Goal: Task Accomplishment & Management: Manage account settings

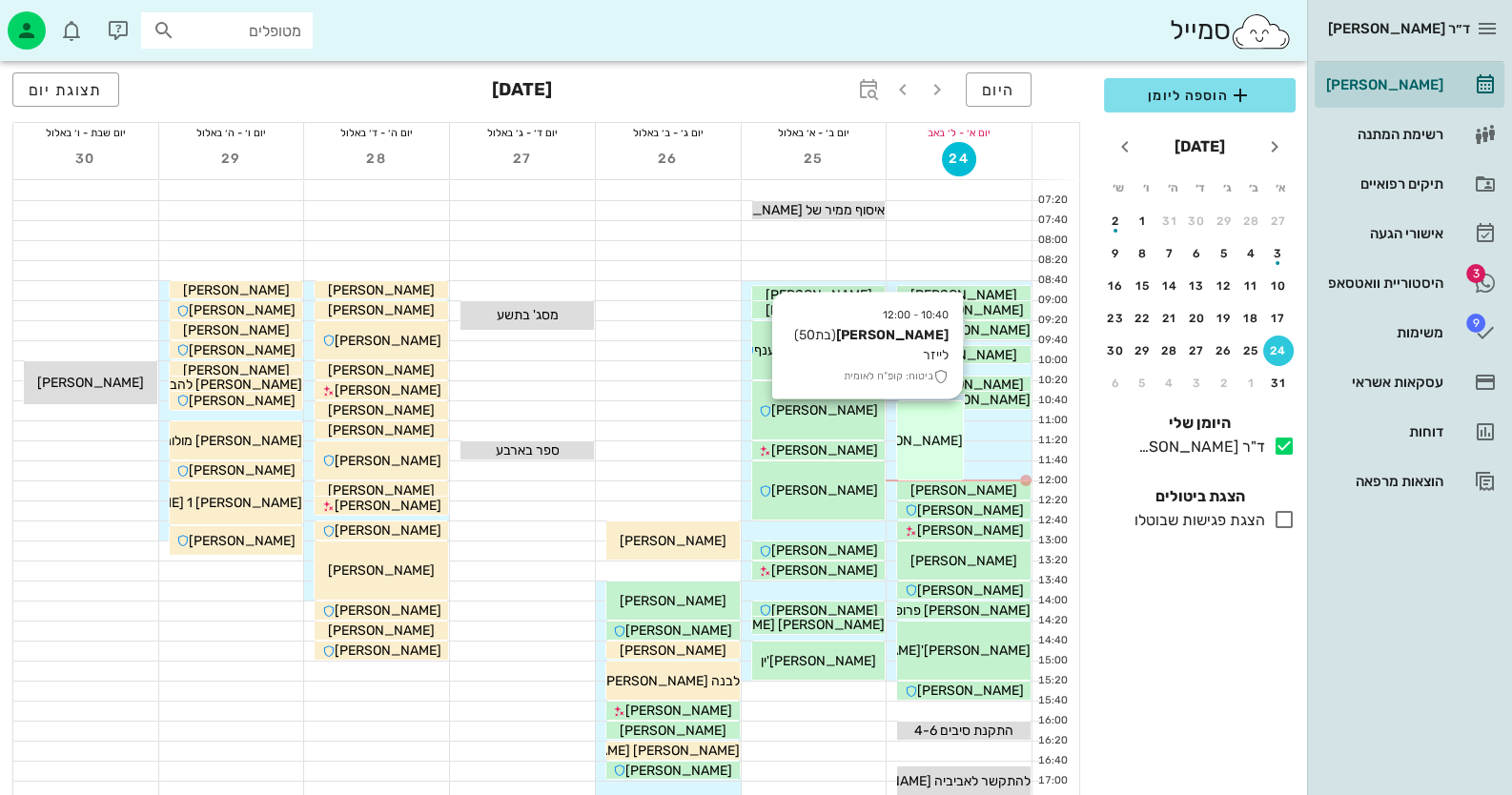
click at [922, 452] on div "10:40 - 12:00 רינה אלמליח (בת 50 ) לייזר ביטוח: קופ"ח לאומית רינה אלמליח" at bounding box center [929, 439] width 66 height 78
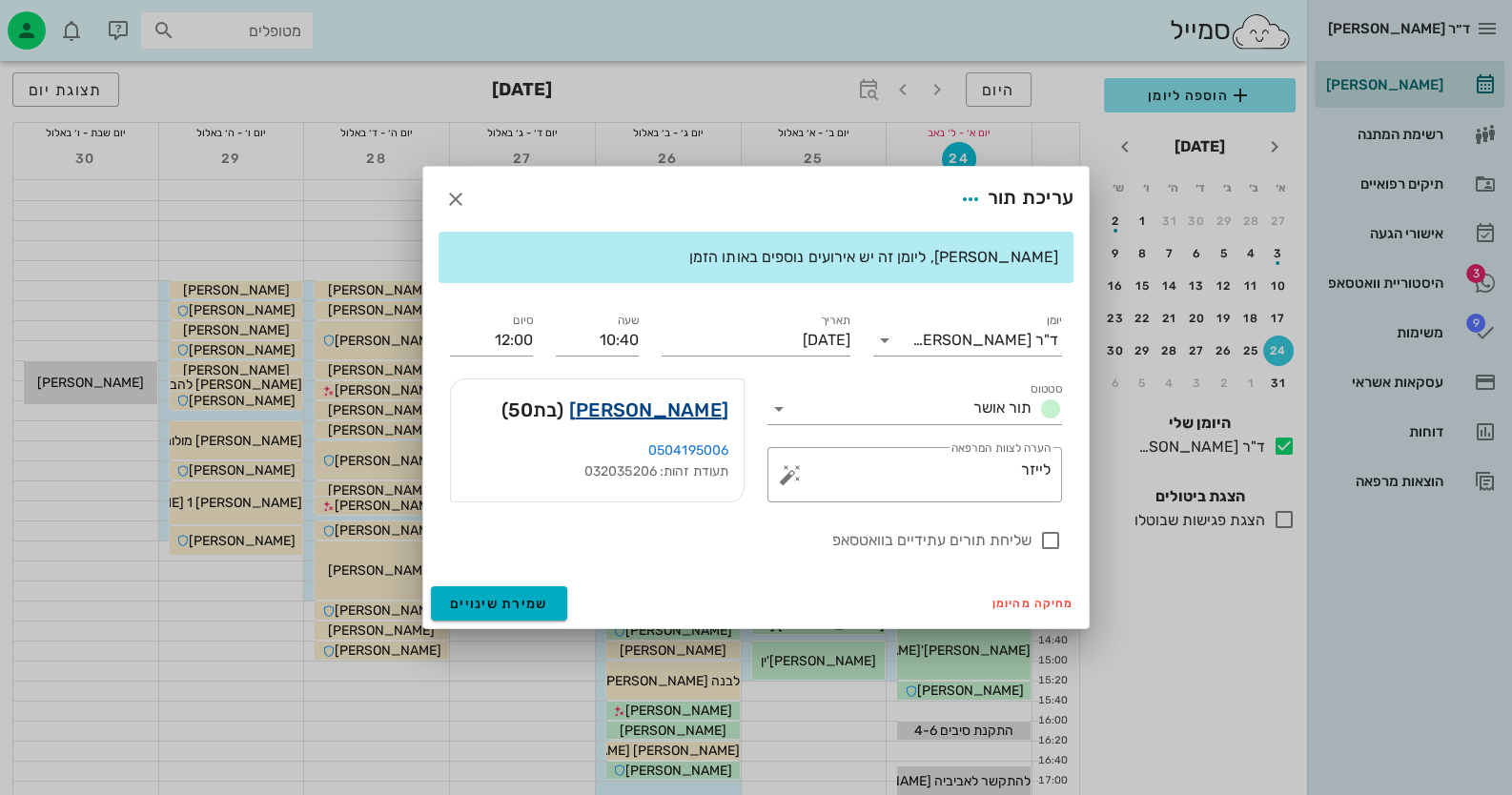
click at [671, 412] on link "רינה אלמליח" at bounding box center [649, 409] width 159 height 30
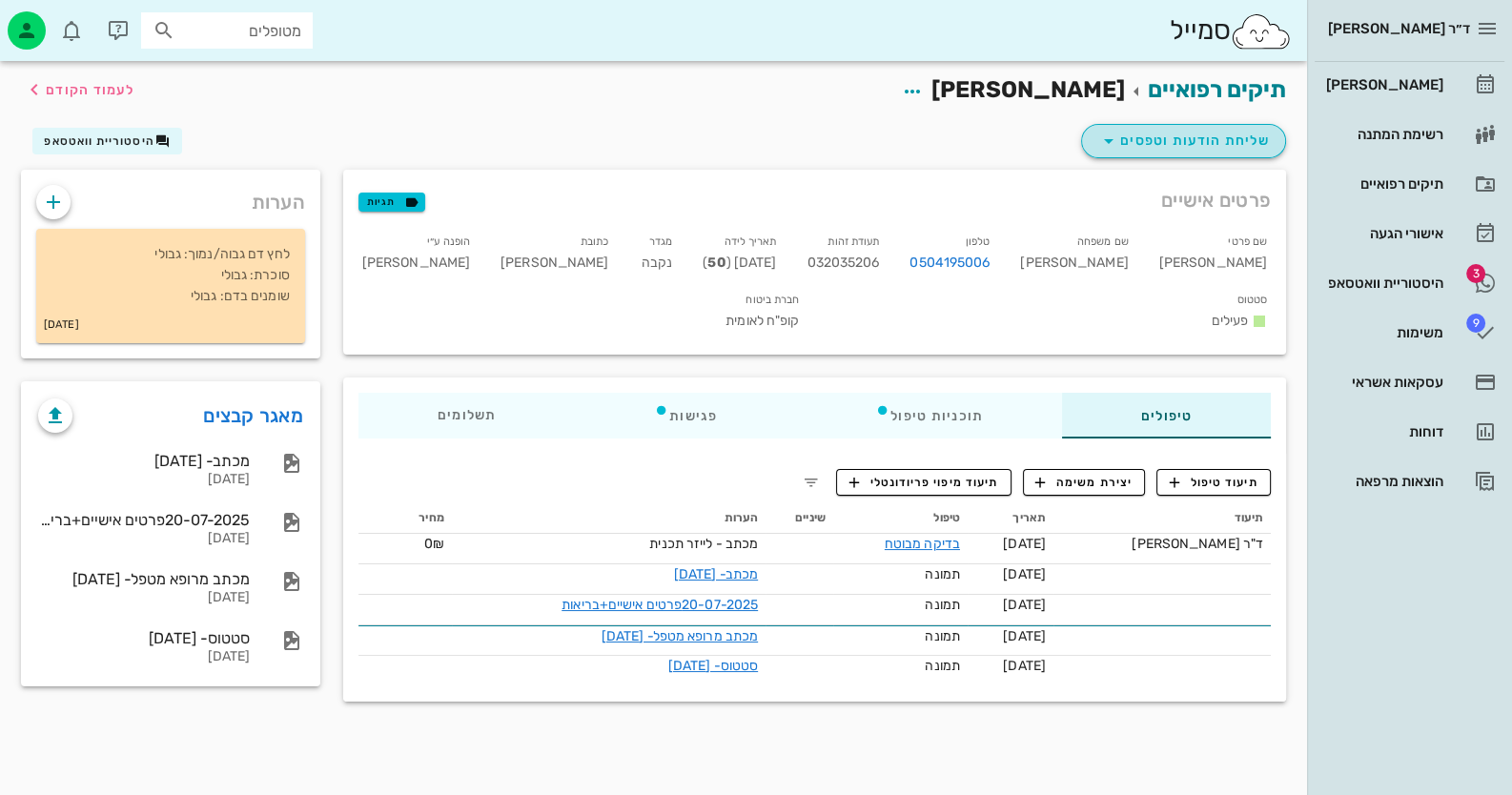
click at [1203, 154] on button "שליחת הודעות וטפסים" at bounding box center [1183, 141] width 204 height 34
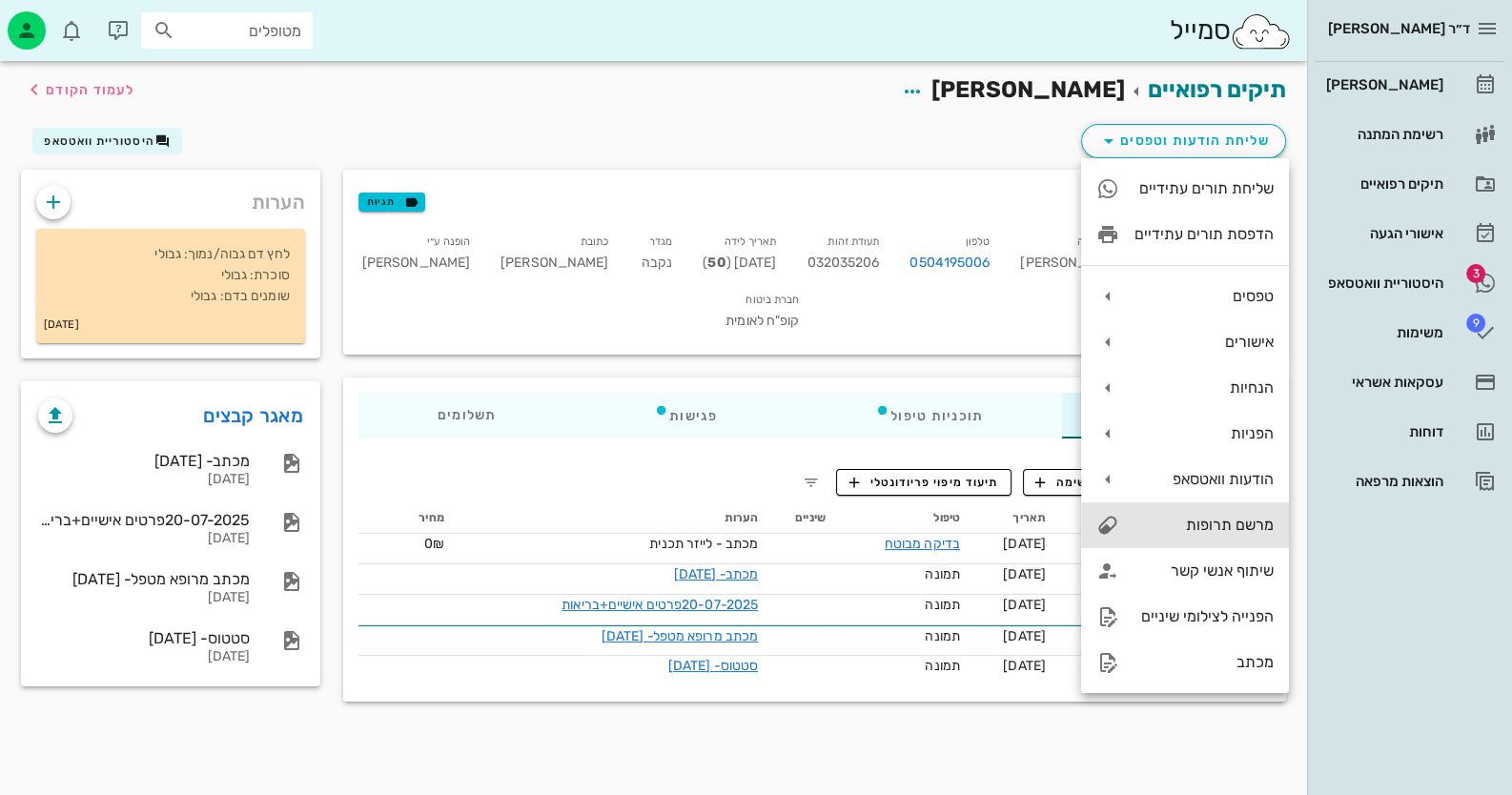
click at [1250, 514] on div "מרשם תרופות" at bounding box center [1184, 525] width 207 height 46
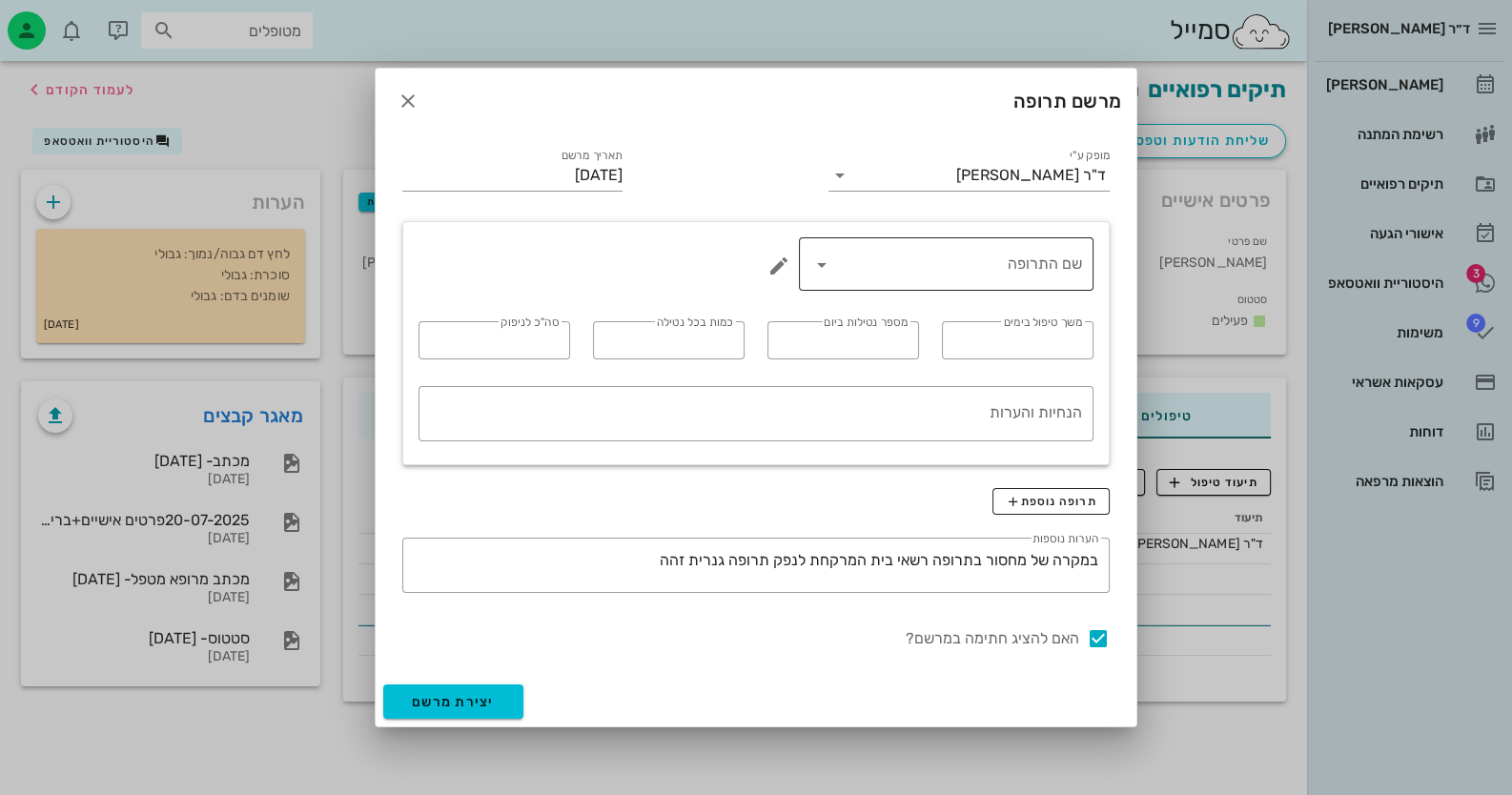
click at [822, 258] on icon at bounding box center [821, 264] width 23 height 23
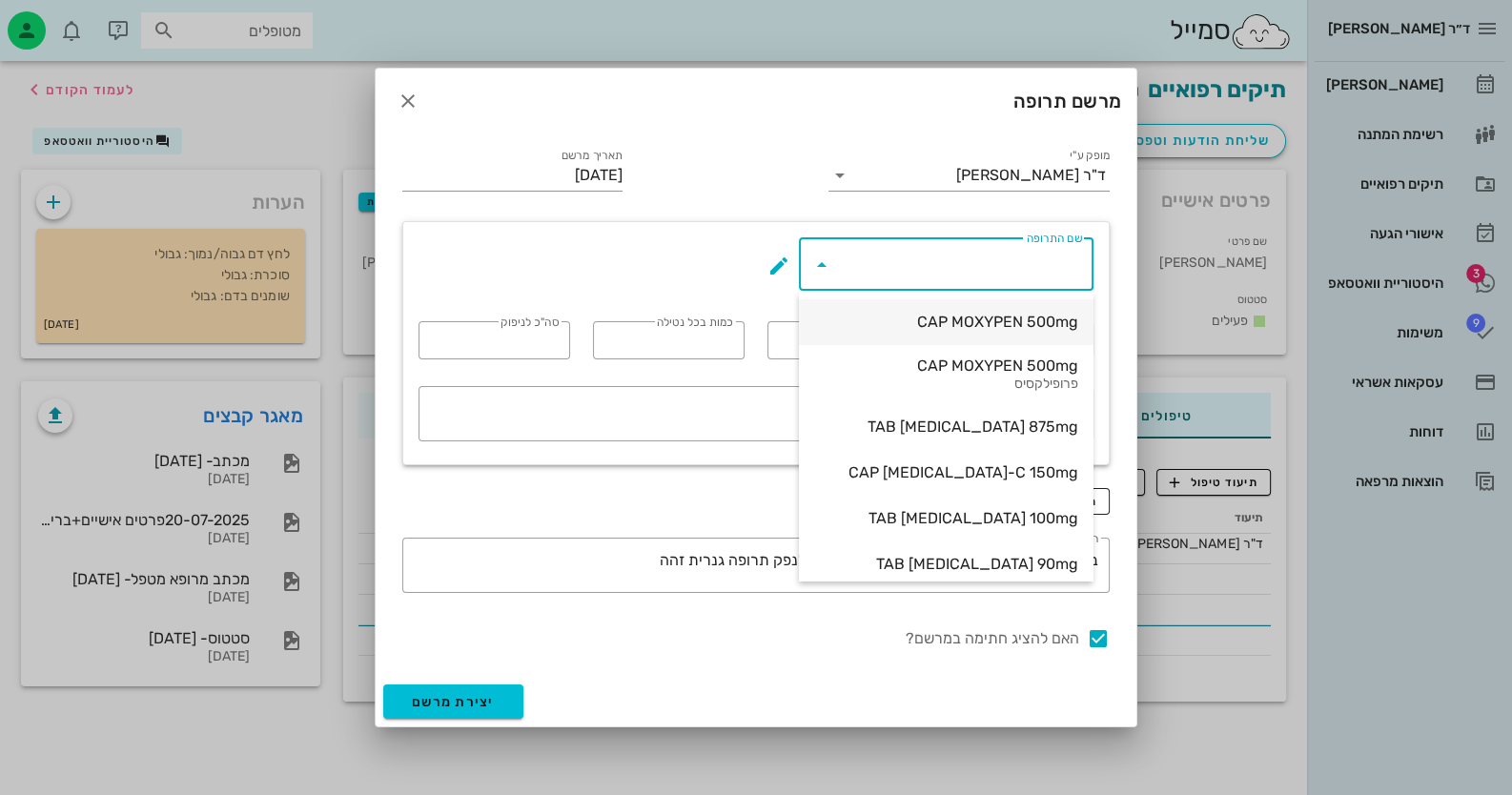
click at [974, 329] on div "CAP MOXYPEN 500mg" at bounding box center [946, 321] width 264 height 18
type input "CAP MOXYPEN 500mg"
type input "5"
type input "3"
type input "1"
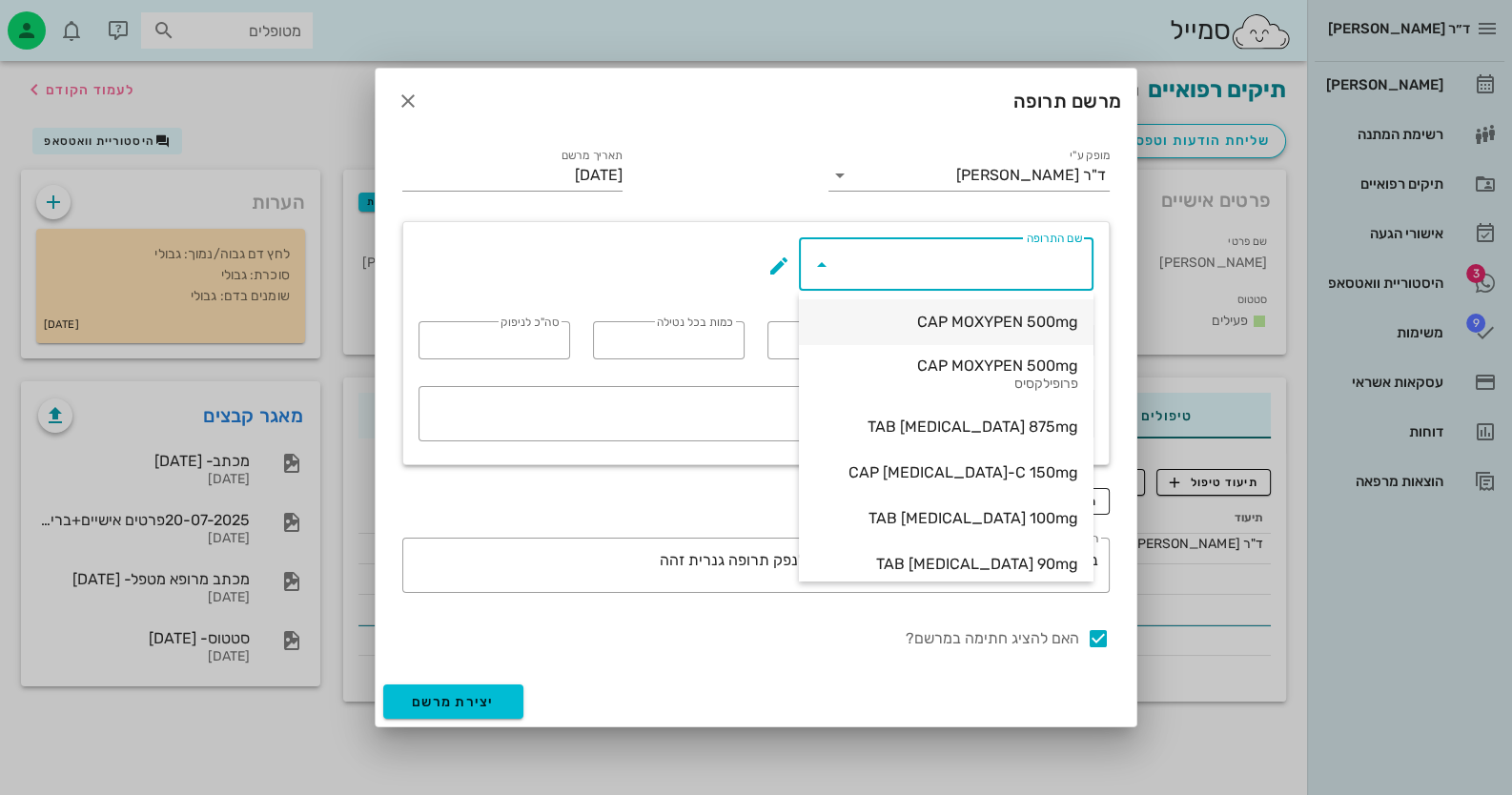
type input "15"
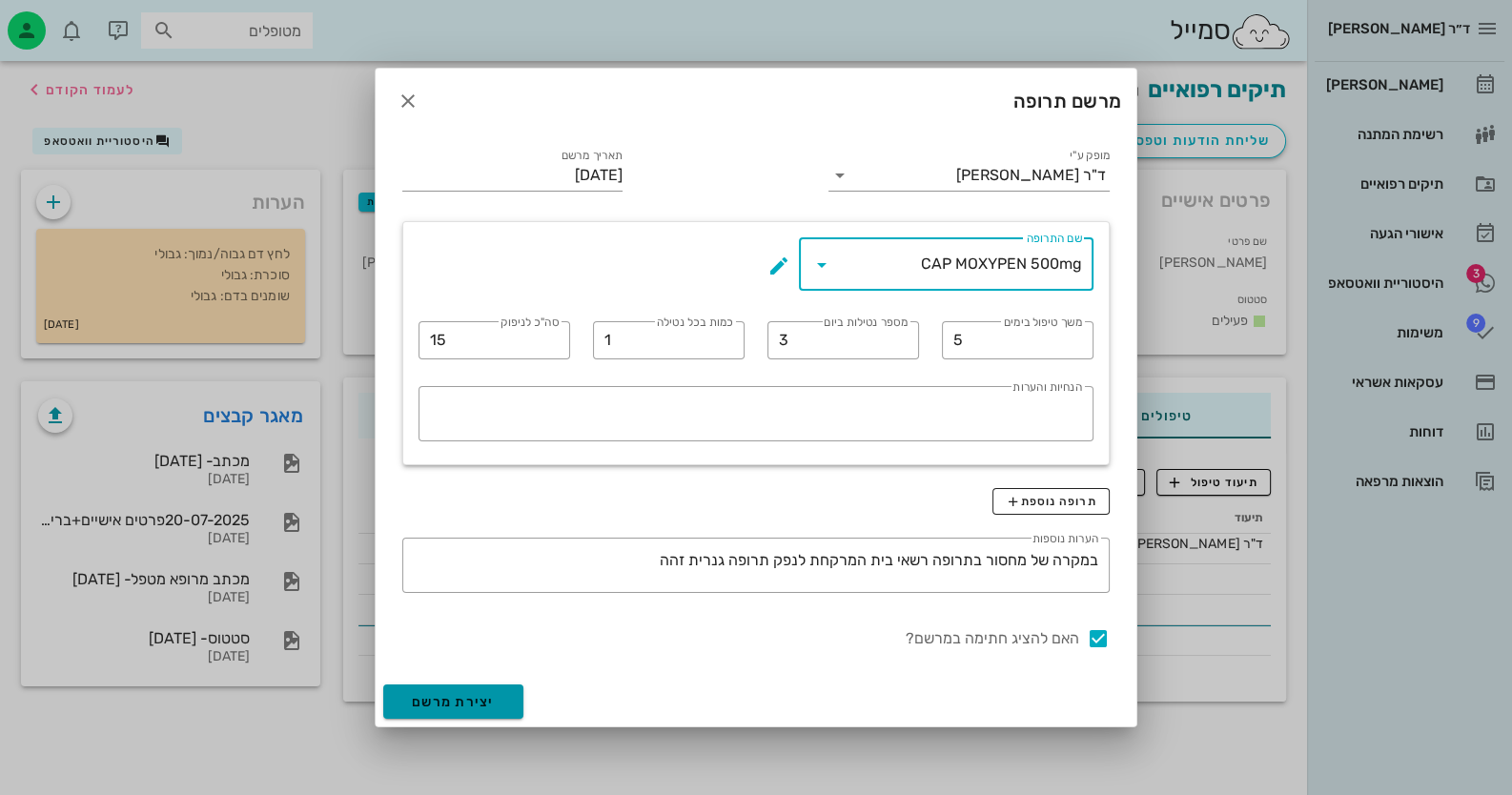
click at [453, 701] on span "יצירת מרשם" at bounding box center [453, 702] width 83 height 16
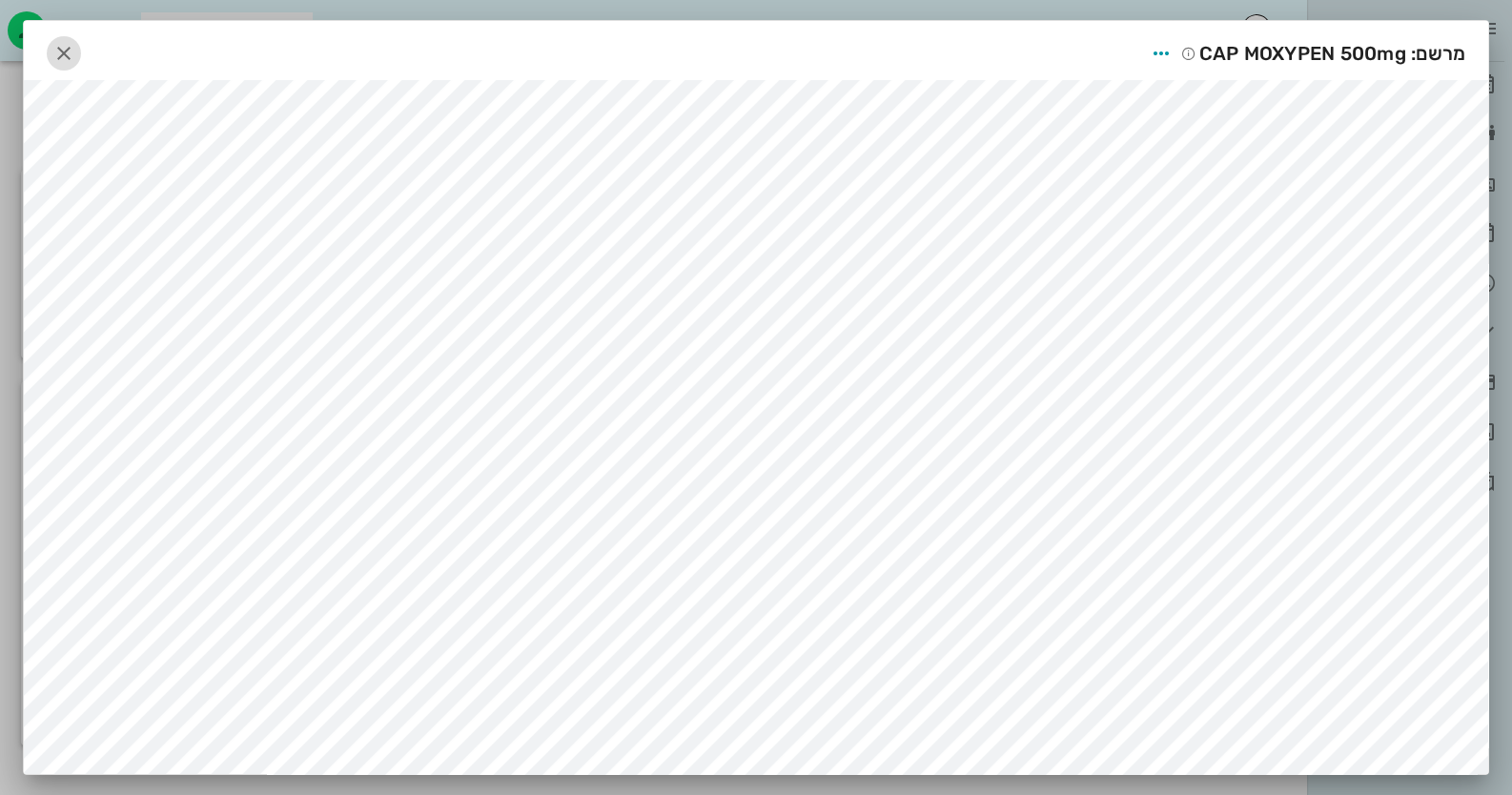
click at [58, 50] on icon "button" at bounding box center [63, 53] width 23 height 23
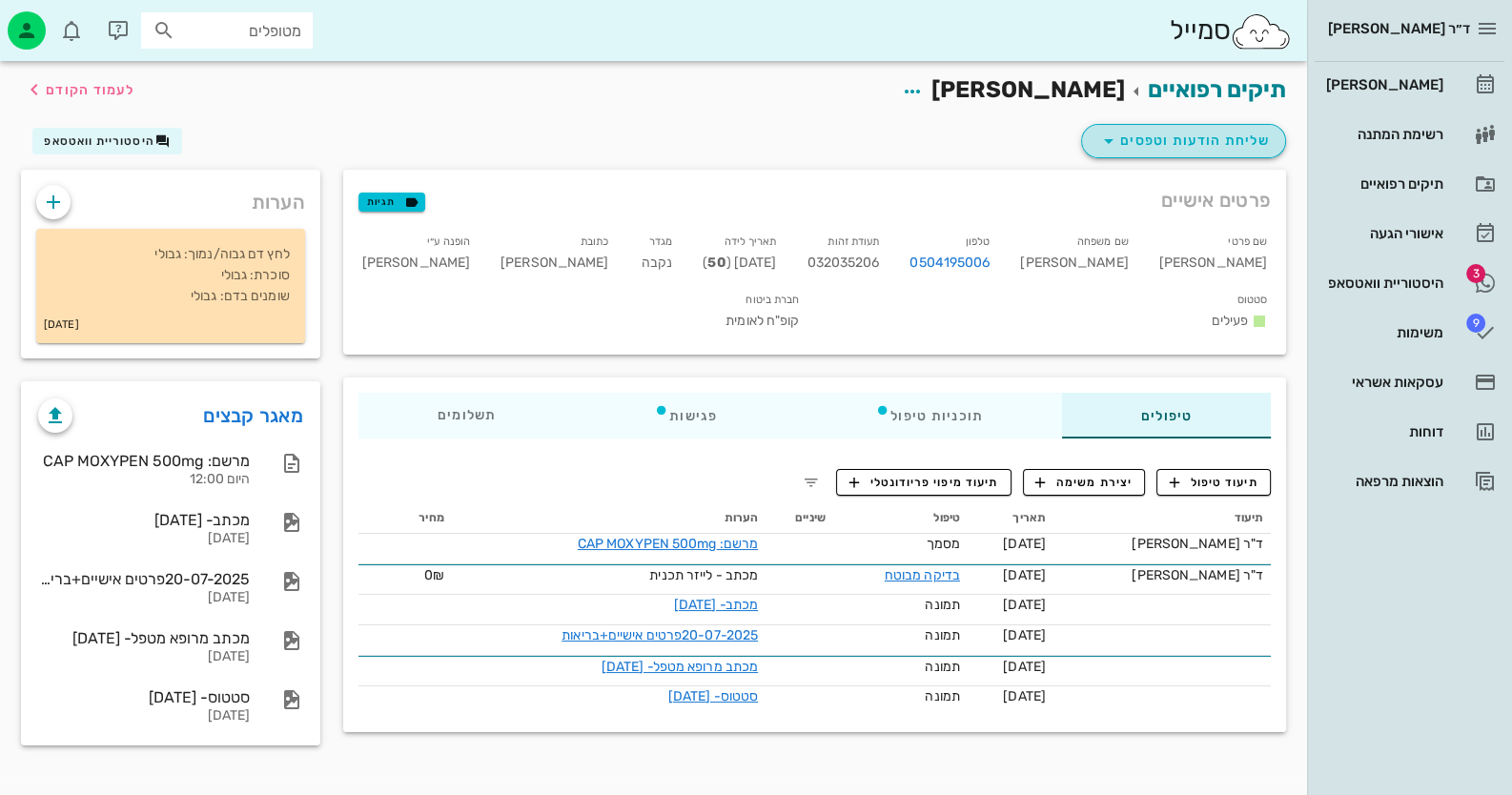
click at [1177, 148] on span "שליחת הודעות וטפסים" at bounding box center [1183, 141] width 172 height 23
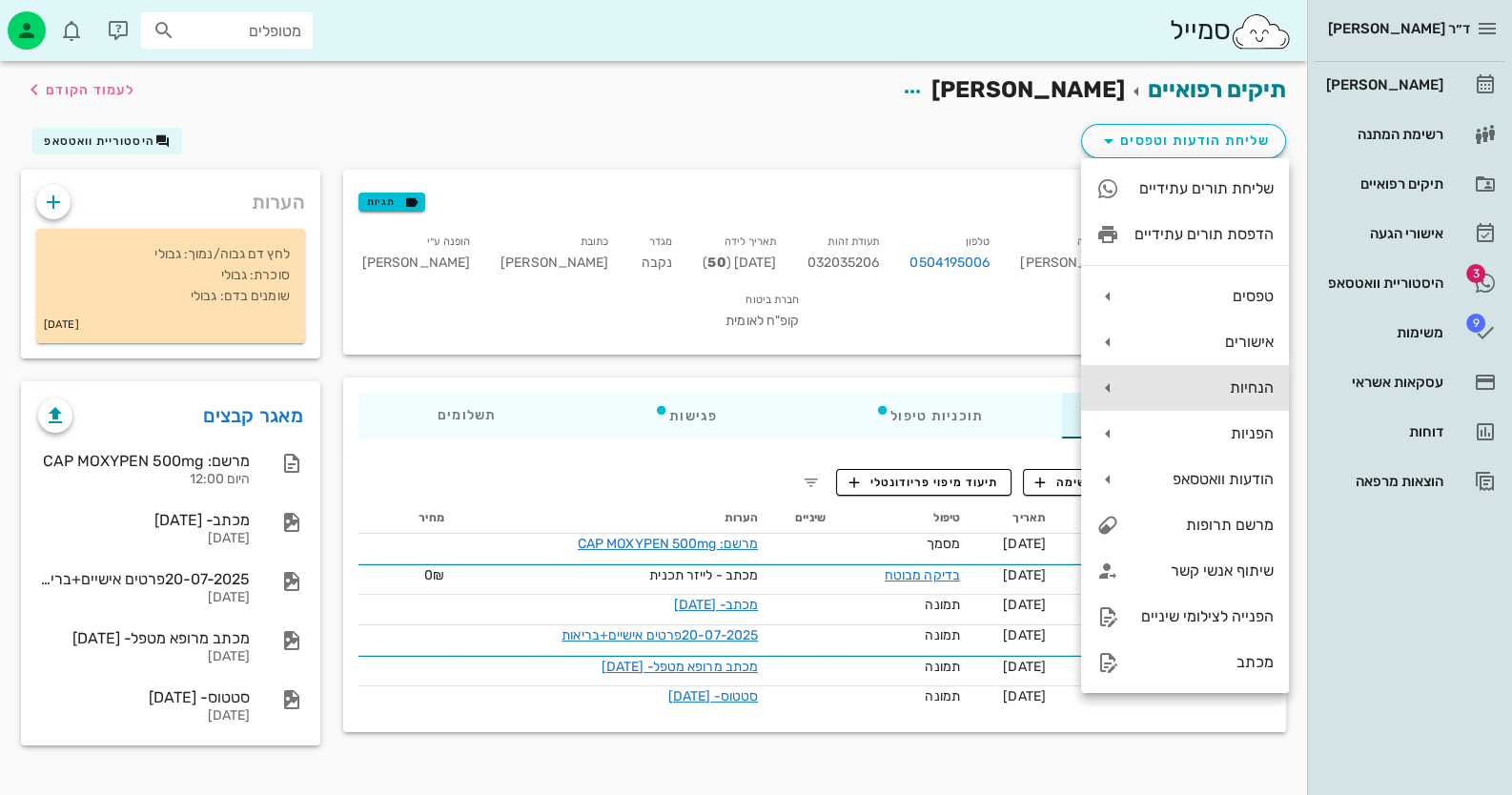
click at [1200, 373] on div "הנחיות" at bounding box center [1184, 387] width 207 height 46
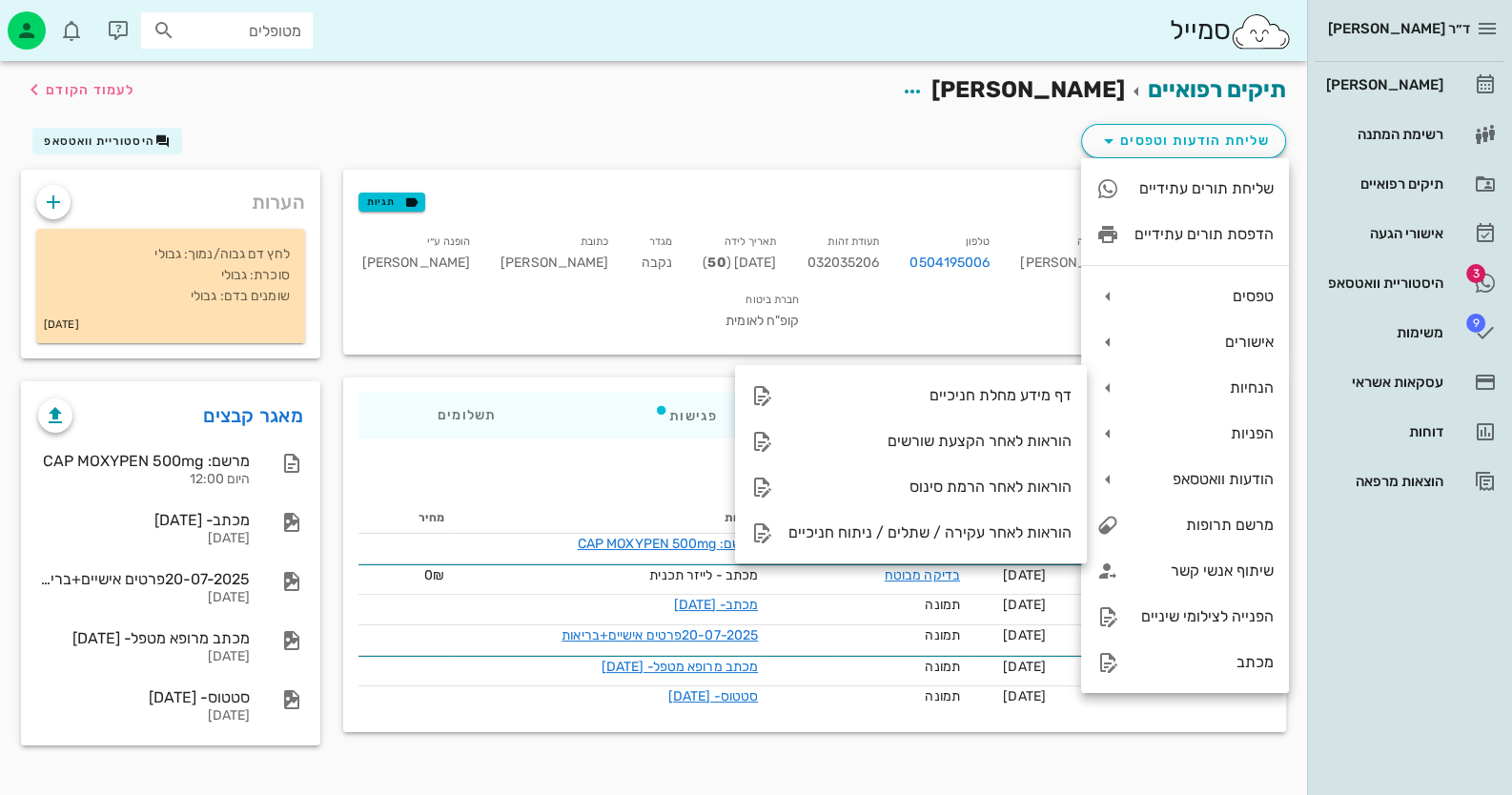
click at [950, 116] on div "תיקים רפואיים רינה אלמליח לעמוד הקודם" at bounding box center [654, 90] width 1288 height 59
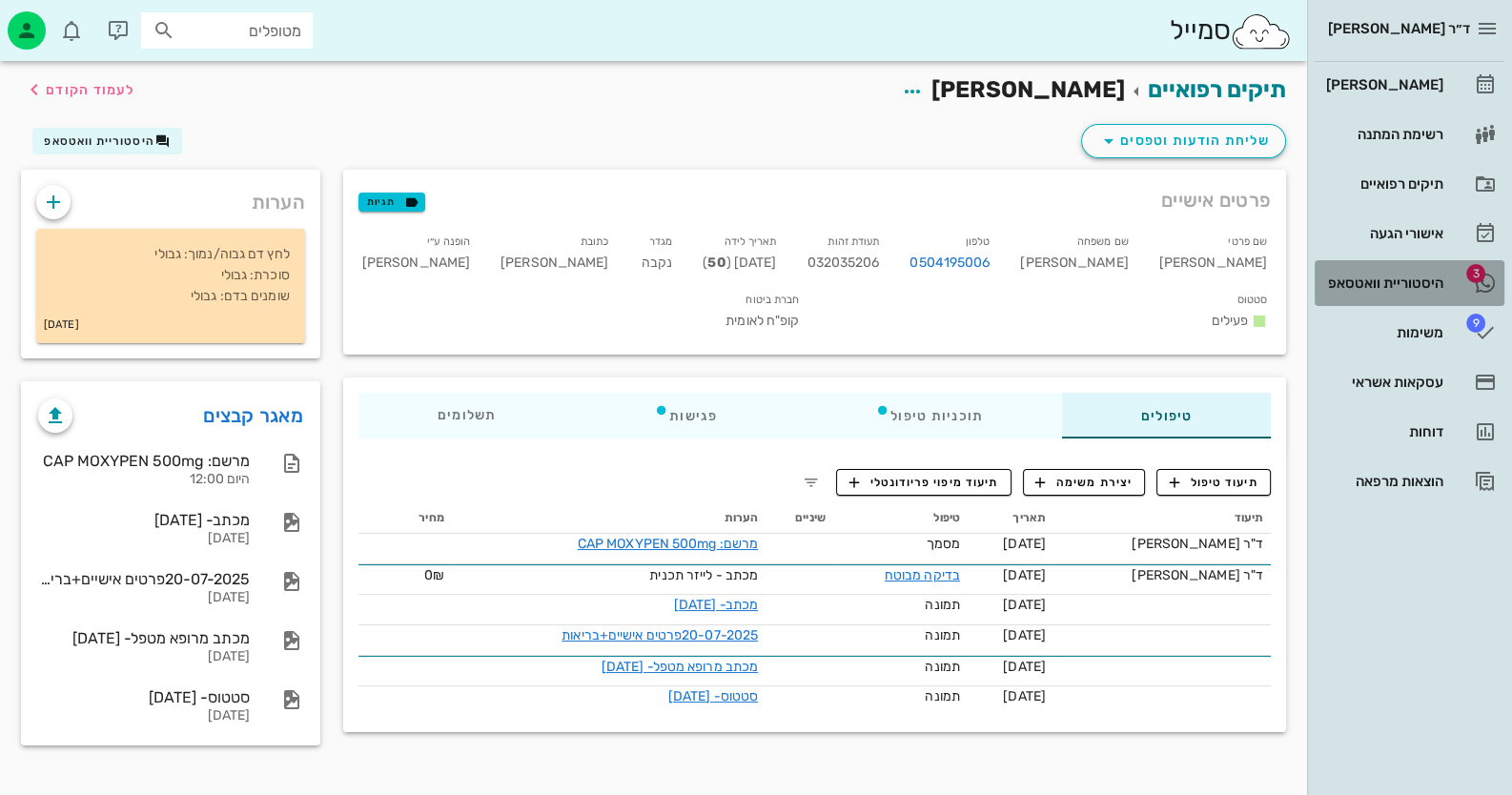
click at [1416, 273] on div "היסטוריית וואטסאפ" at bounding box center [1382, 282] width 121 height 30
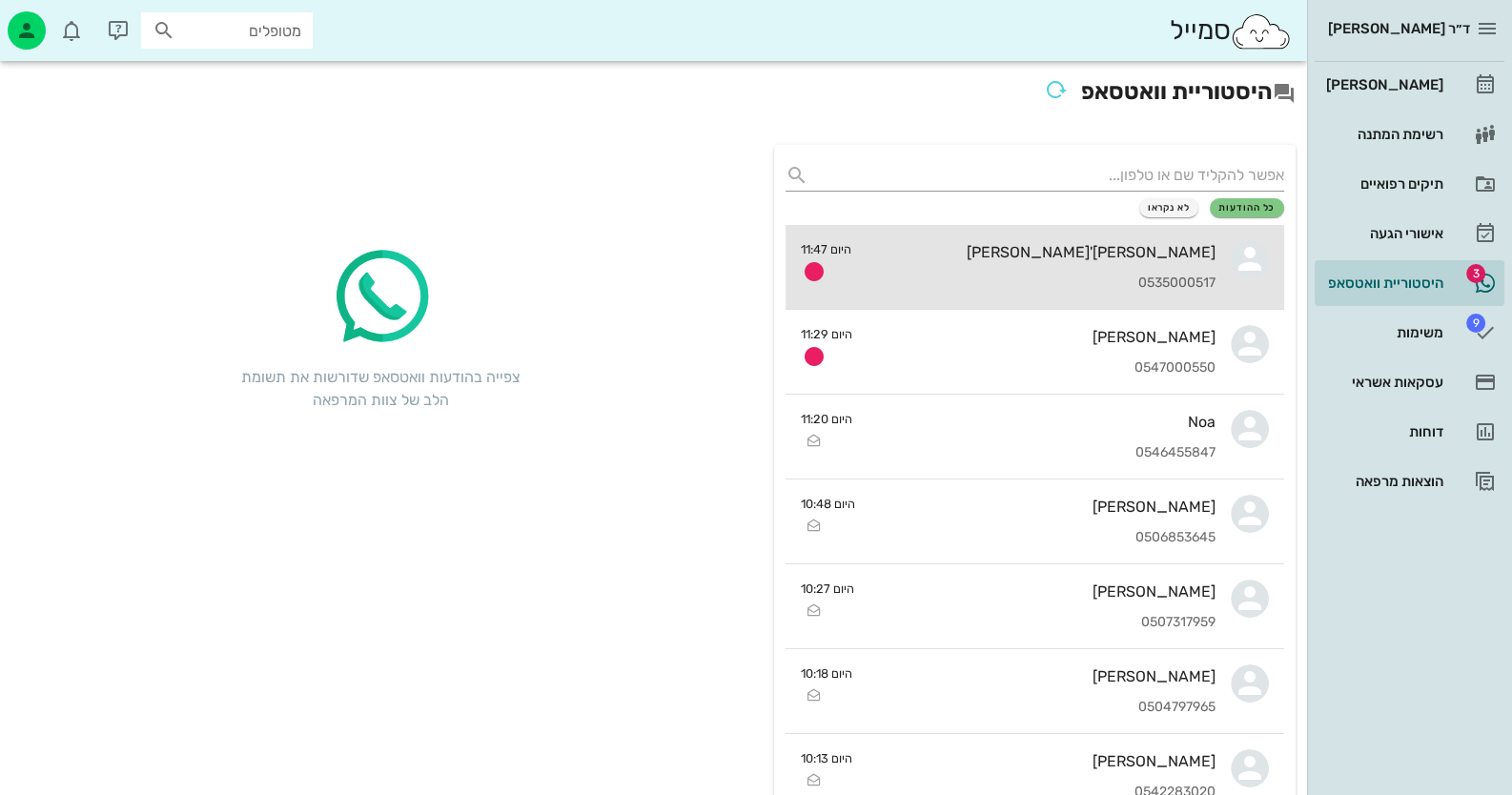
click at [1154, 264] on div "אורנה תורג'מן 0535000517" at bounding box center [1040, 266] width 349 height 84
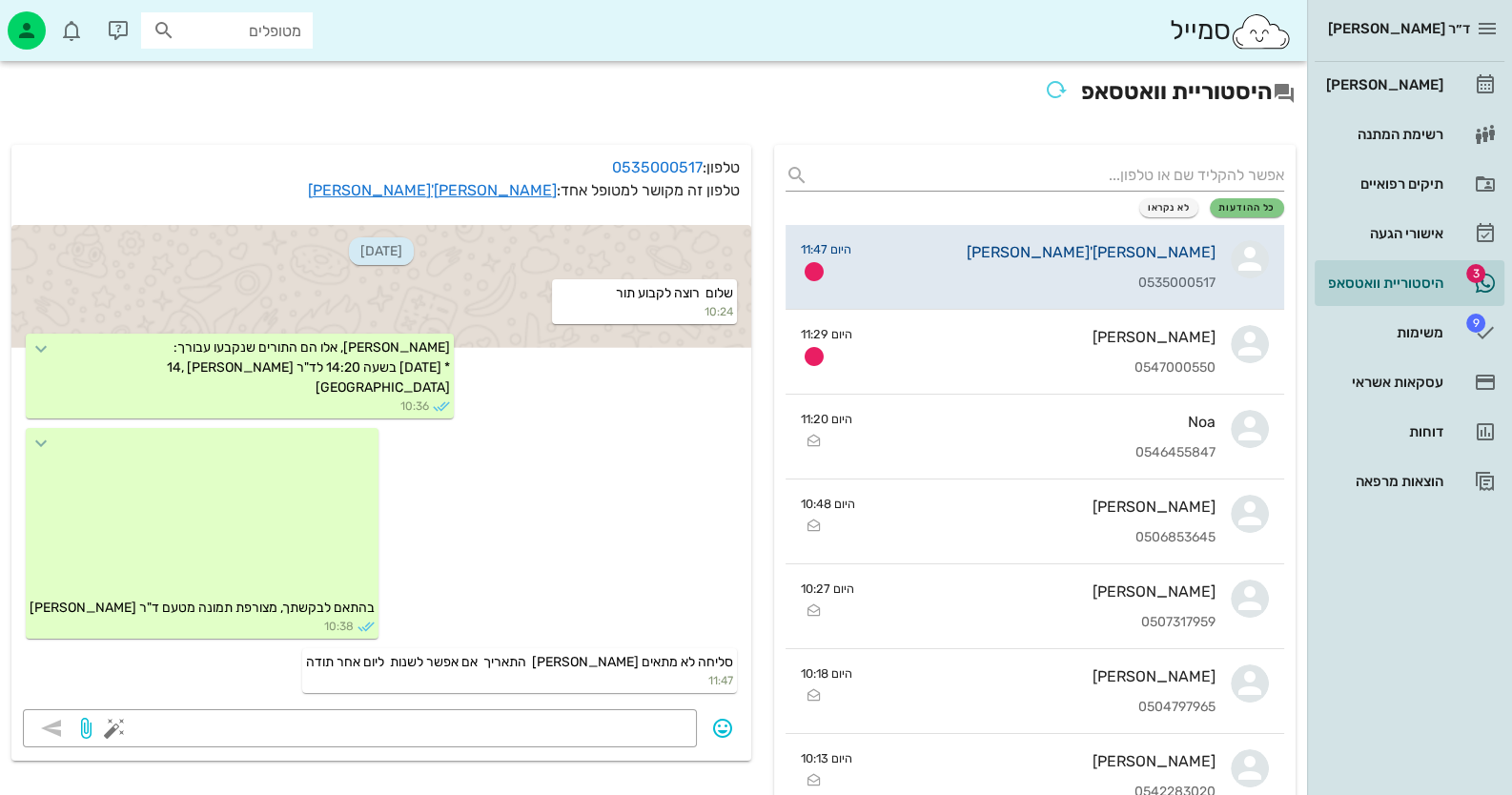
scroll to position [18, 0]
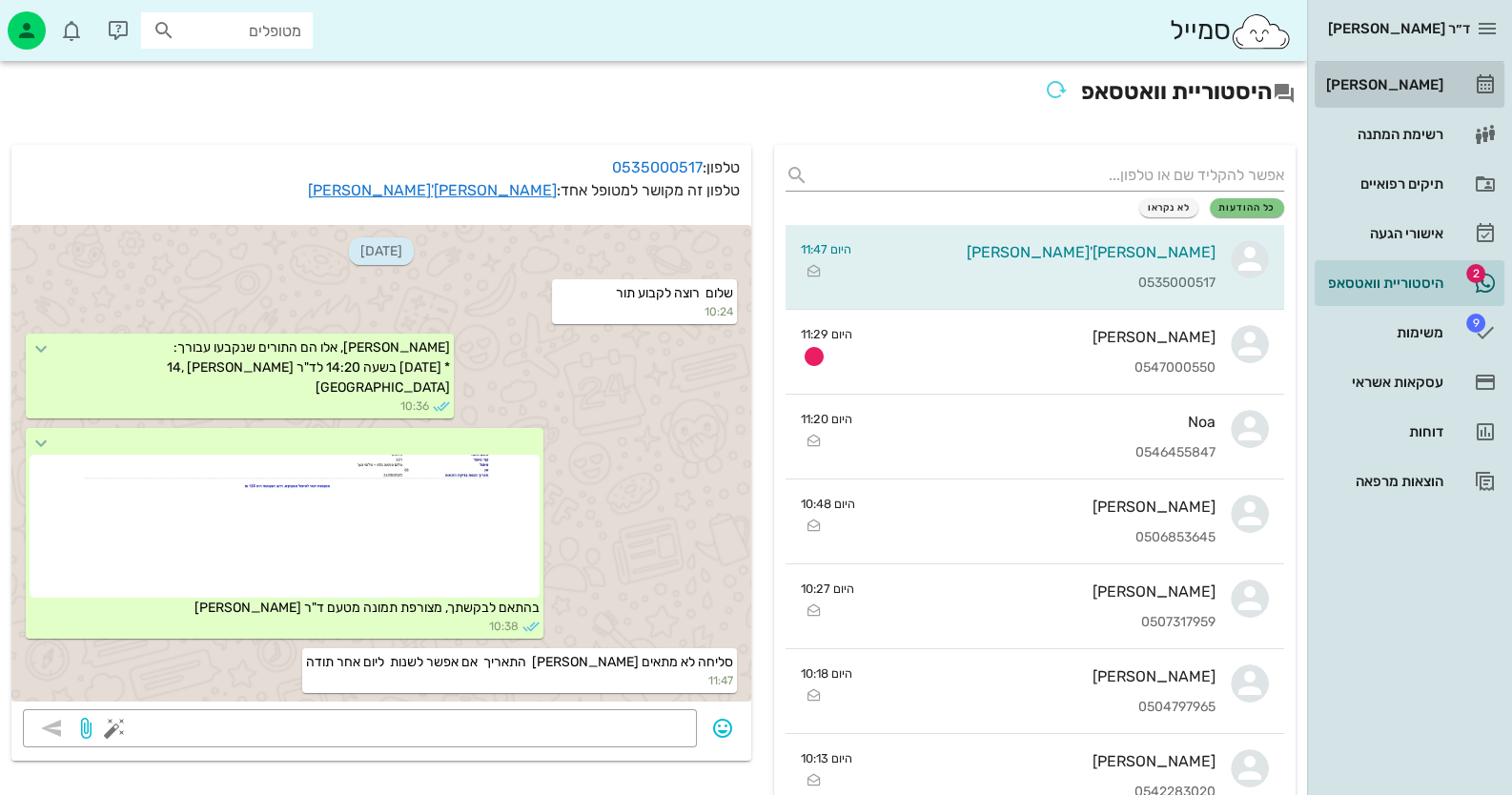
click at [1427, 90] on div "[PERSON_NAME]" at bounding box center [1382, 85] width 121 height 16
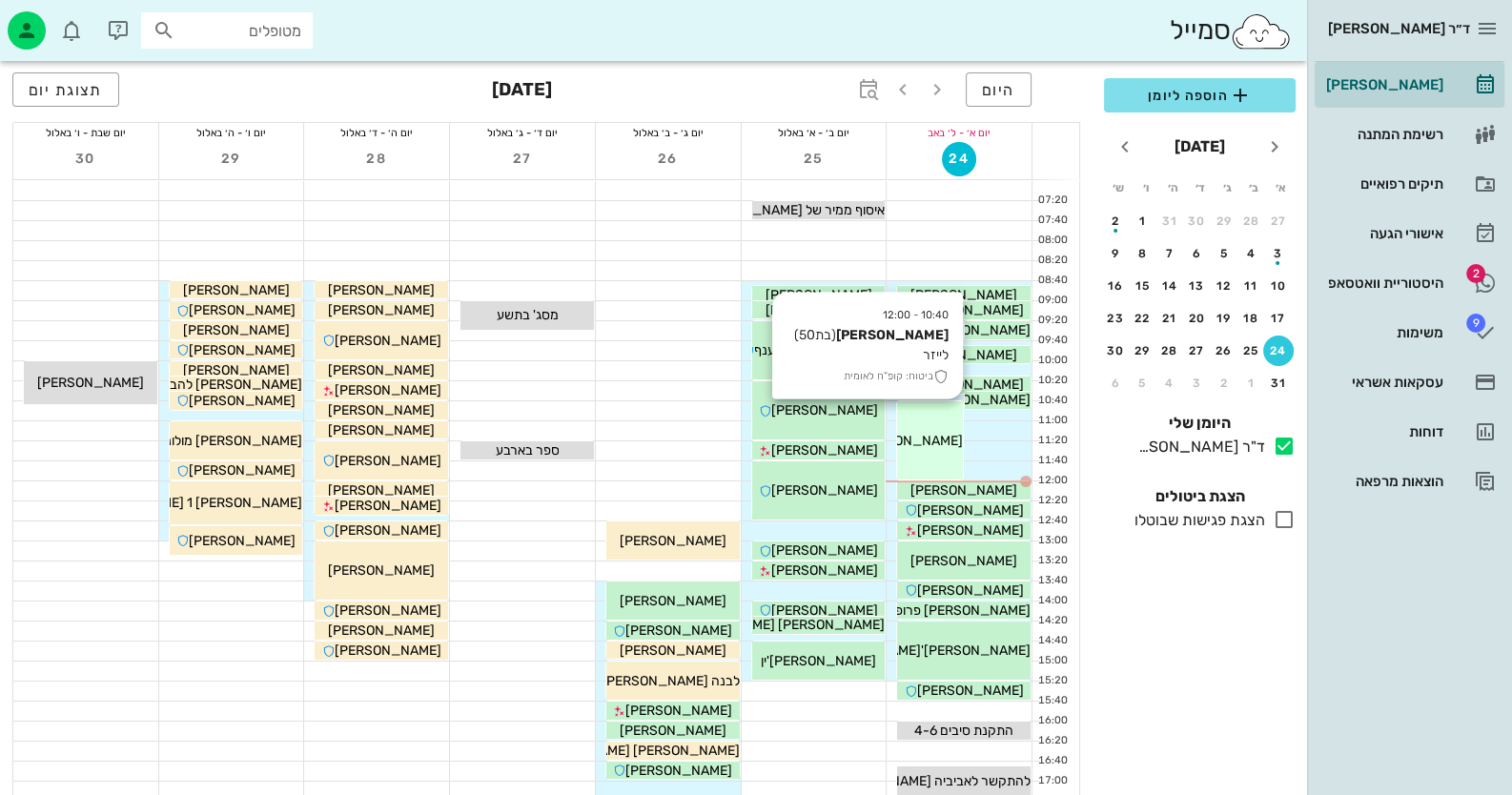
click at [934, 452] on div "10:40 - 12:00 רינה אלמליח (בת 50 ) לייזר ביטוח: קופ"ח לאומית רינה אלמליח" at bounding box center [929, 439] width 66 height 78
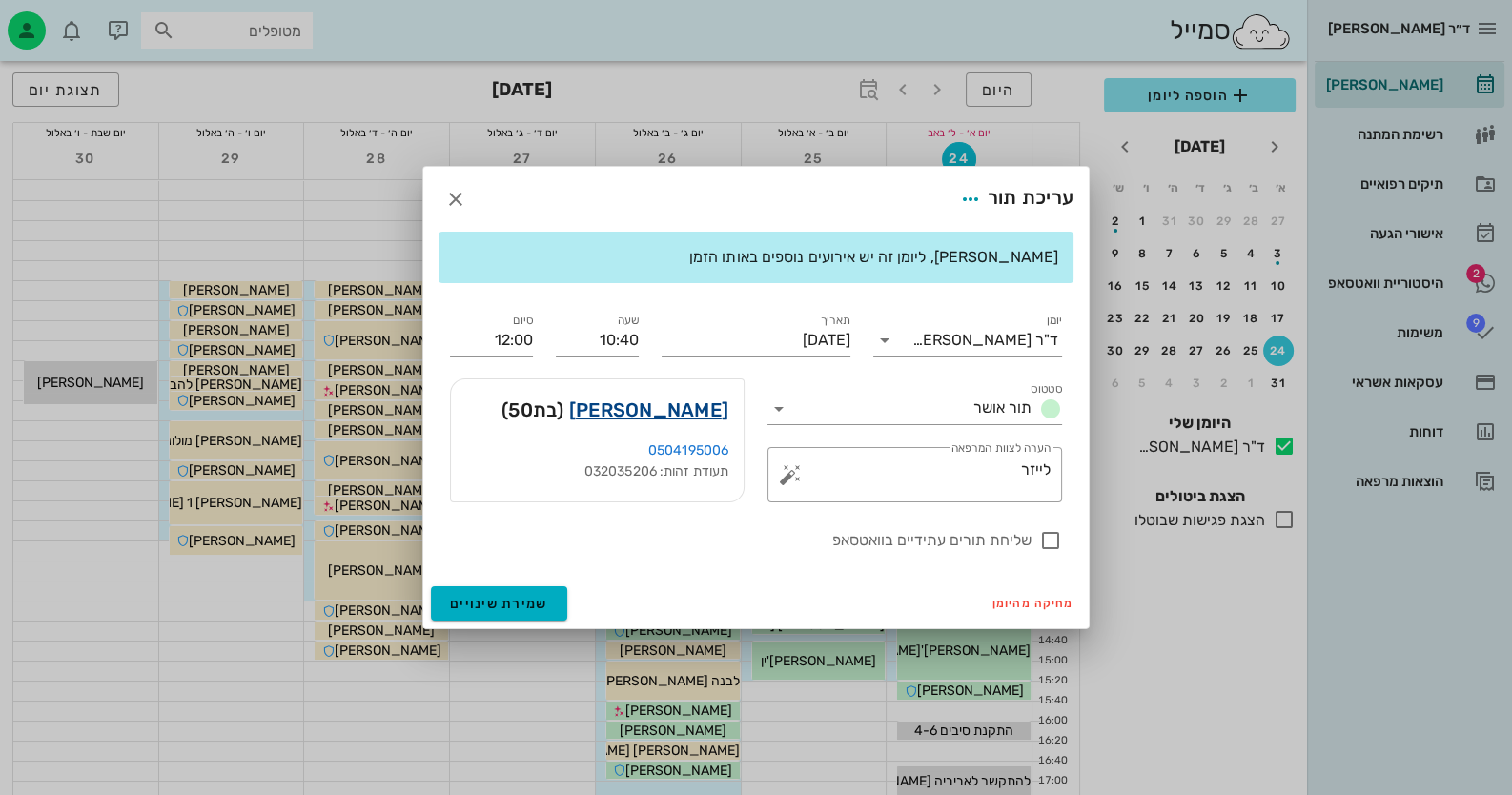
click at [710, 416] on link "רינה אלמליח" at bounding box center [649, 409] width 159 height 30
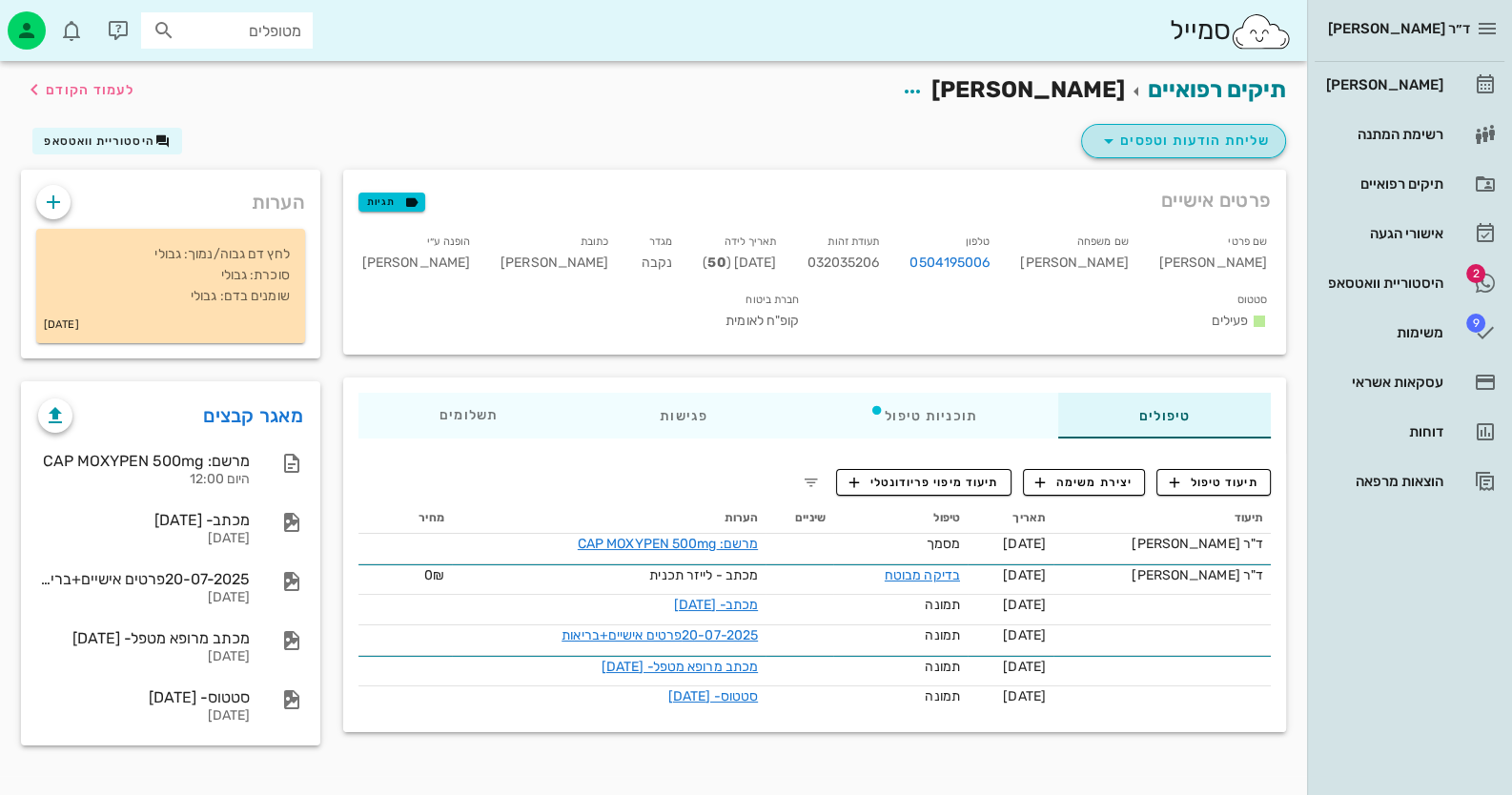
click at [1216, 142] on span "שליחת הודעות וטפסים" at bounding box center [1183, 141] width 172 height 23
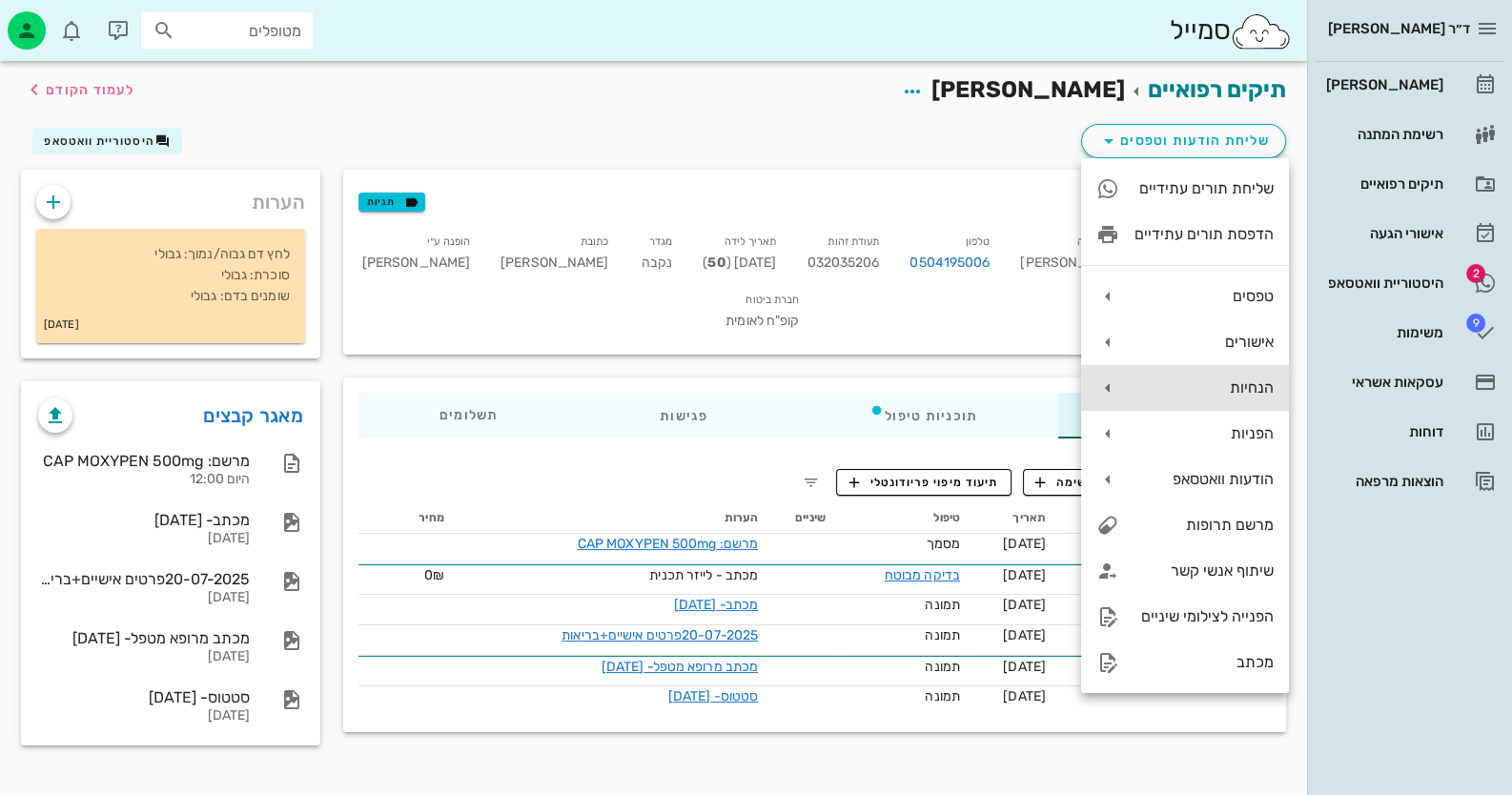
click at [1228, 385] on div "הנחיות" at bounding box center [1204, 387] width 140 height 18
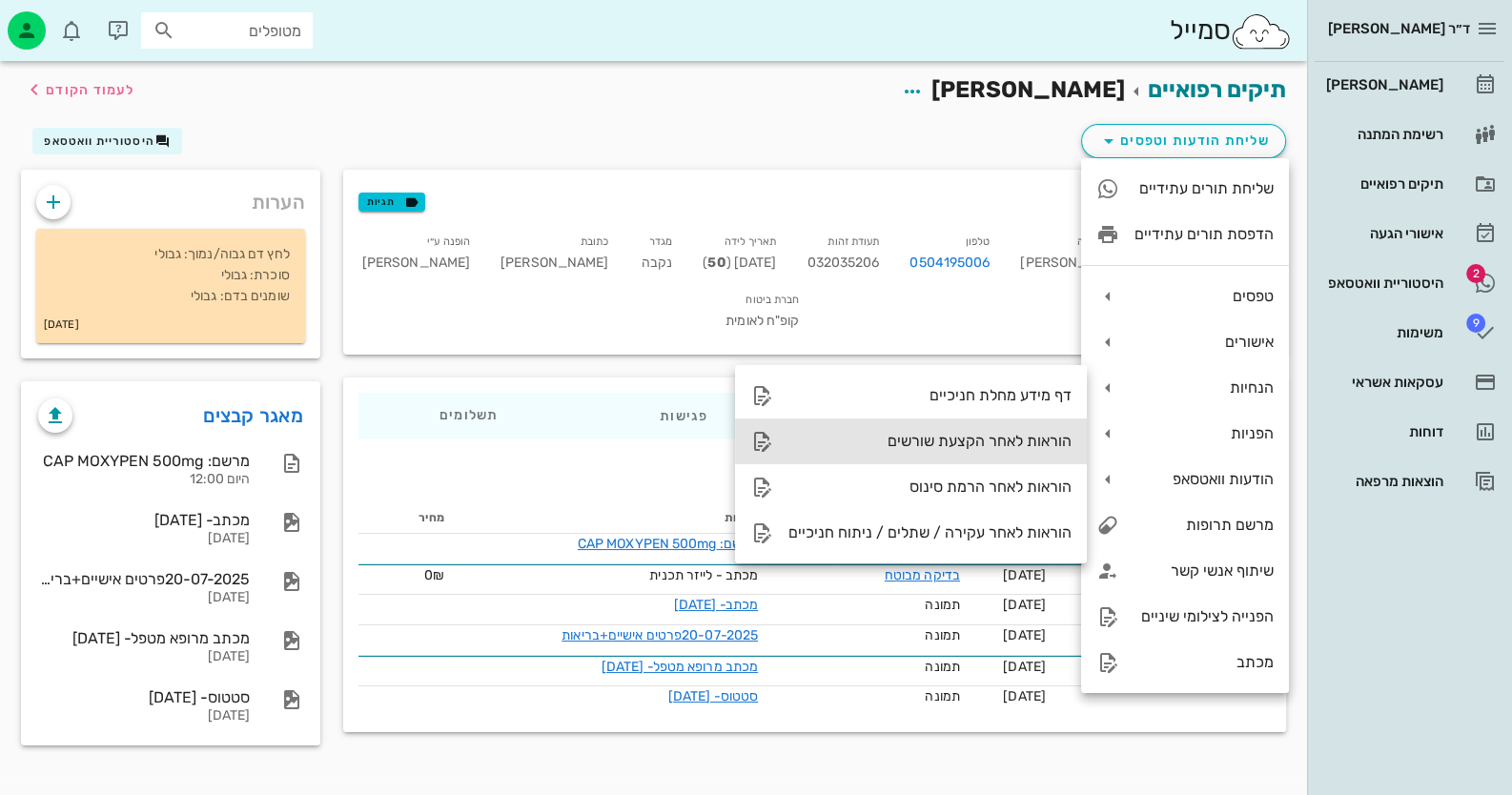
click at [974, 420] on div "הוראות לאחר הקצעת שורשים" at bounding box center [910, 441] width 352 height 46
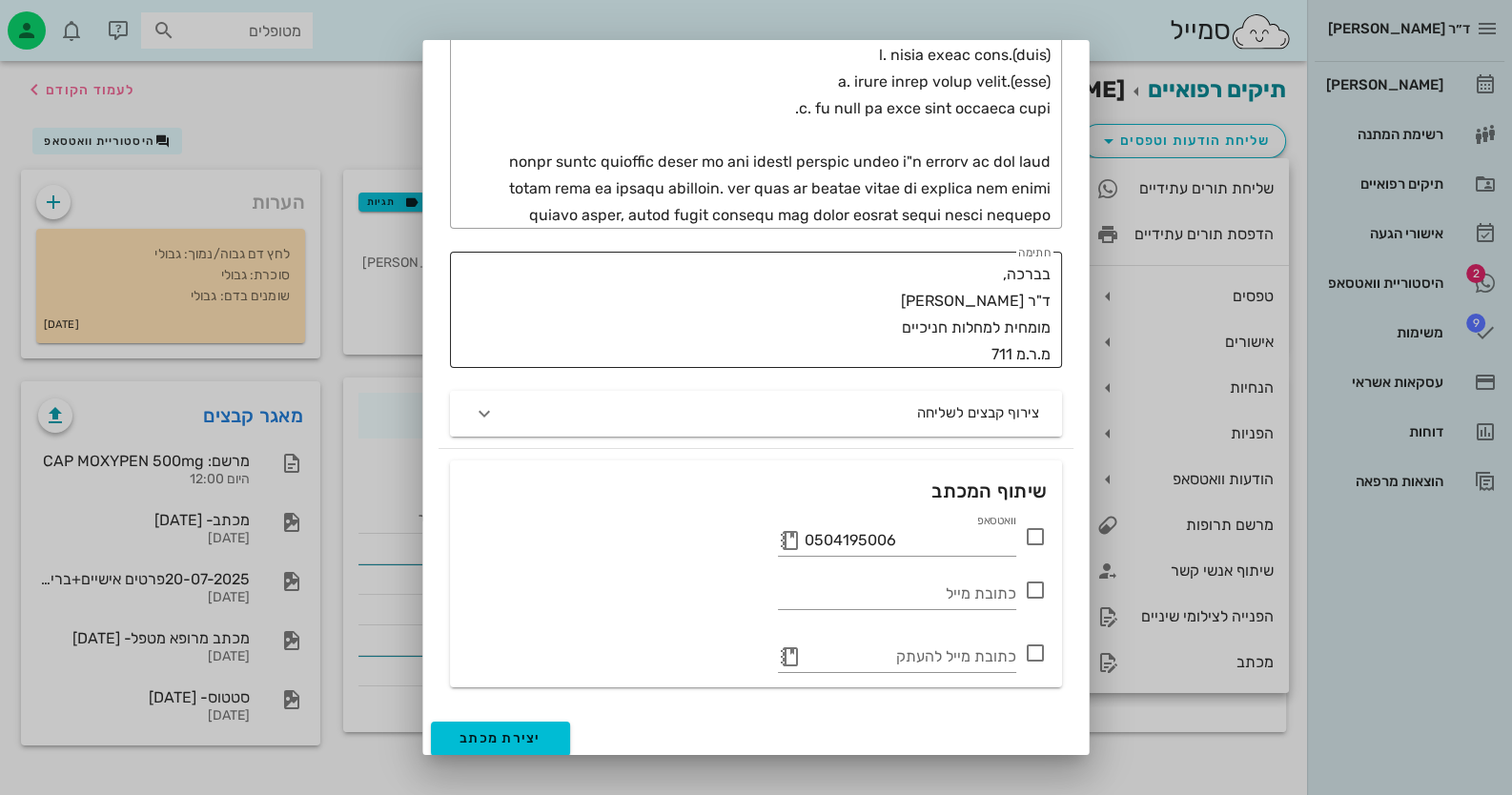
scroll to position [870, 0]
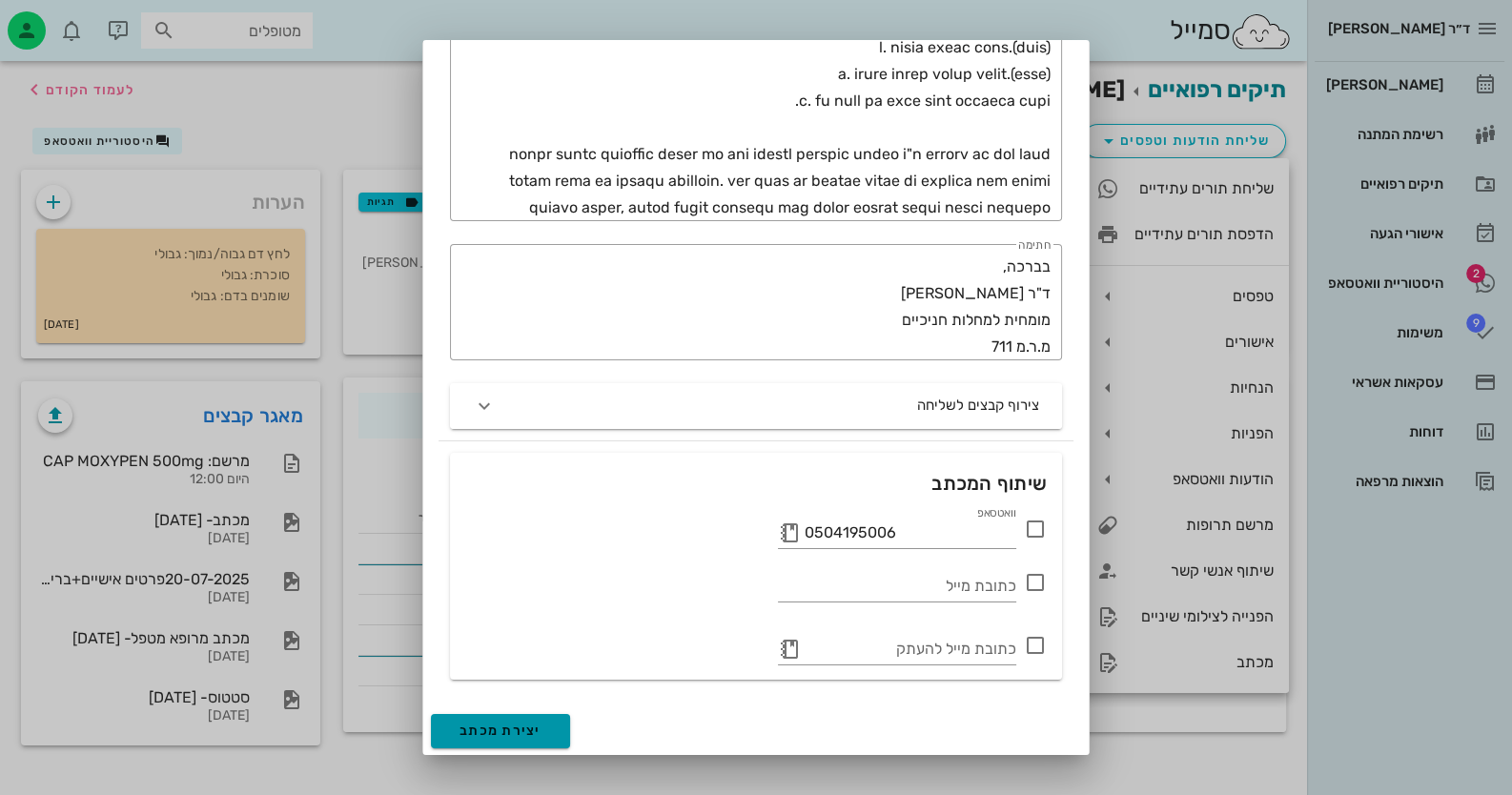
click at [557, 728] on button "יצירת מכתב" at bounding box center [500, 730] width 140 height 34
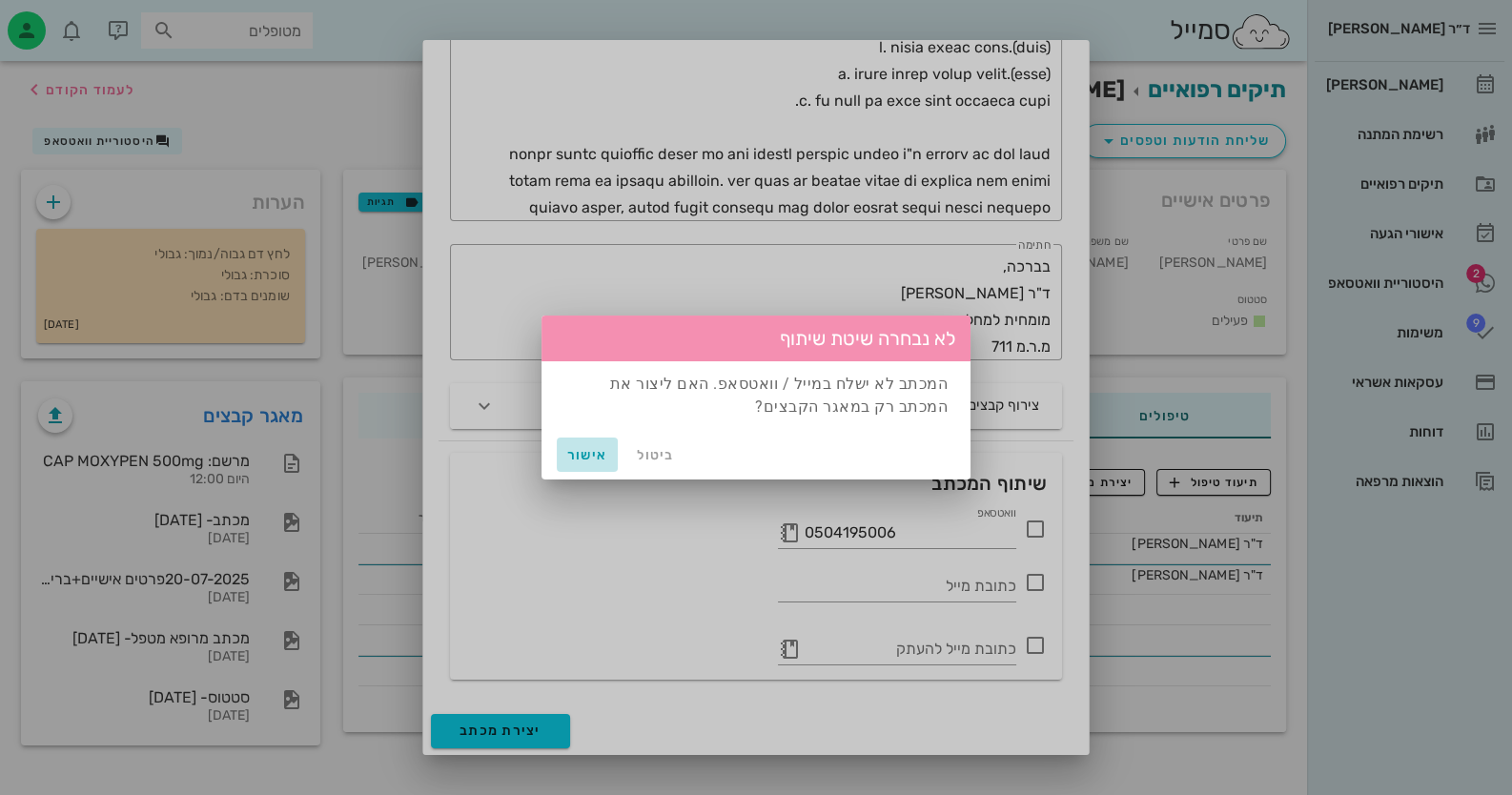
click at [595, 455] on span "אישור" at bounding box center [587, 455] width 46 height 16
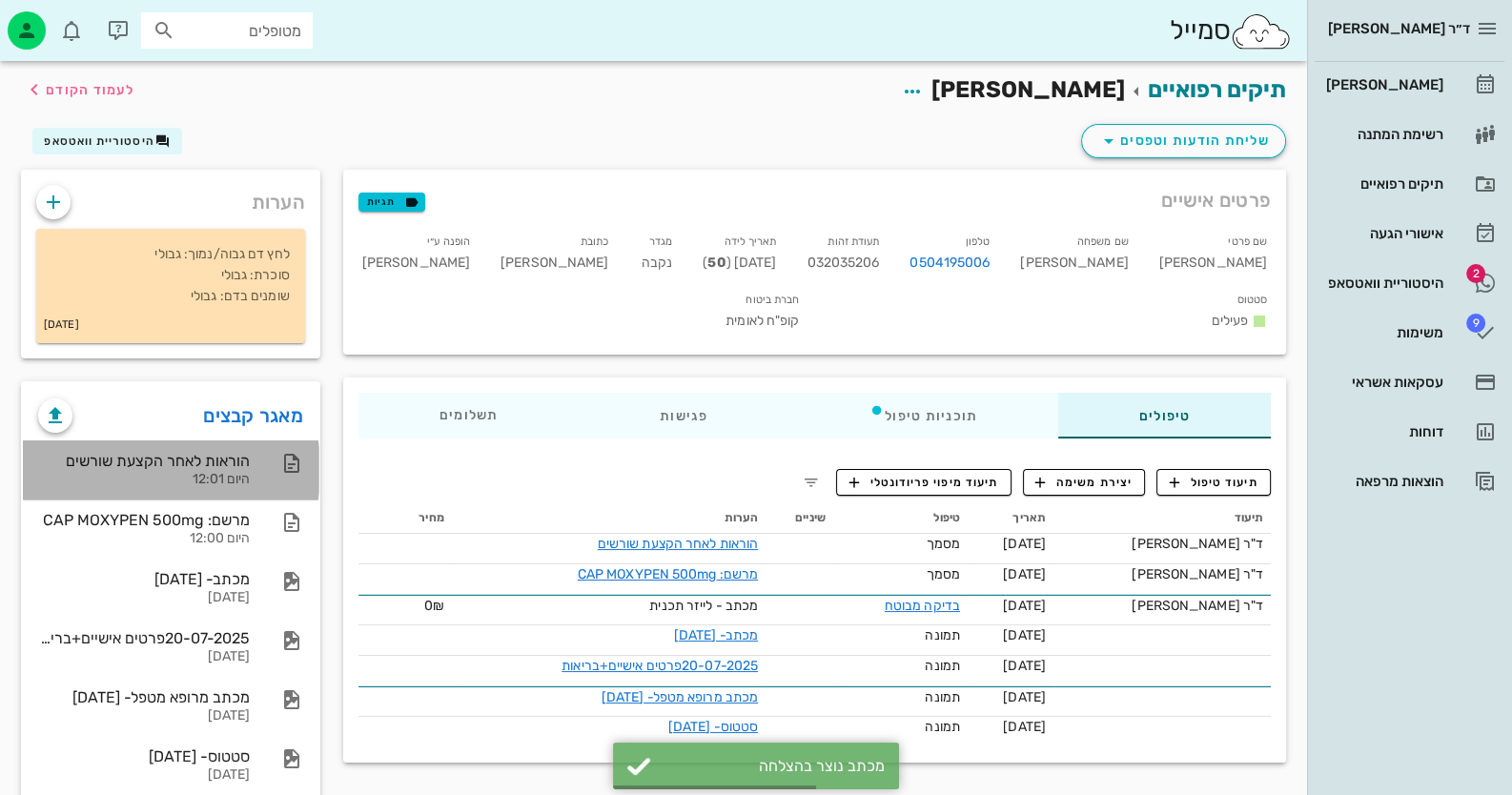
click at [269, 462] on div at bounding box center [282, 463] width 42 height 23
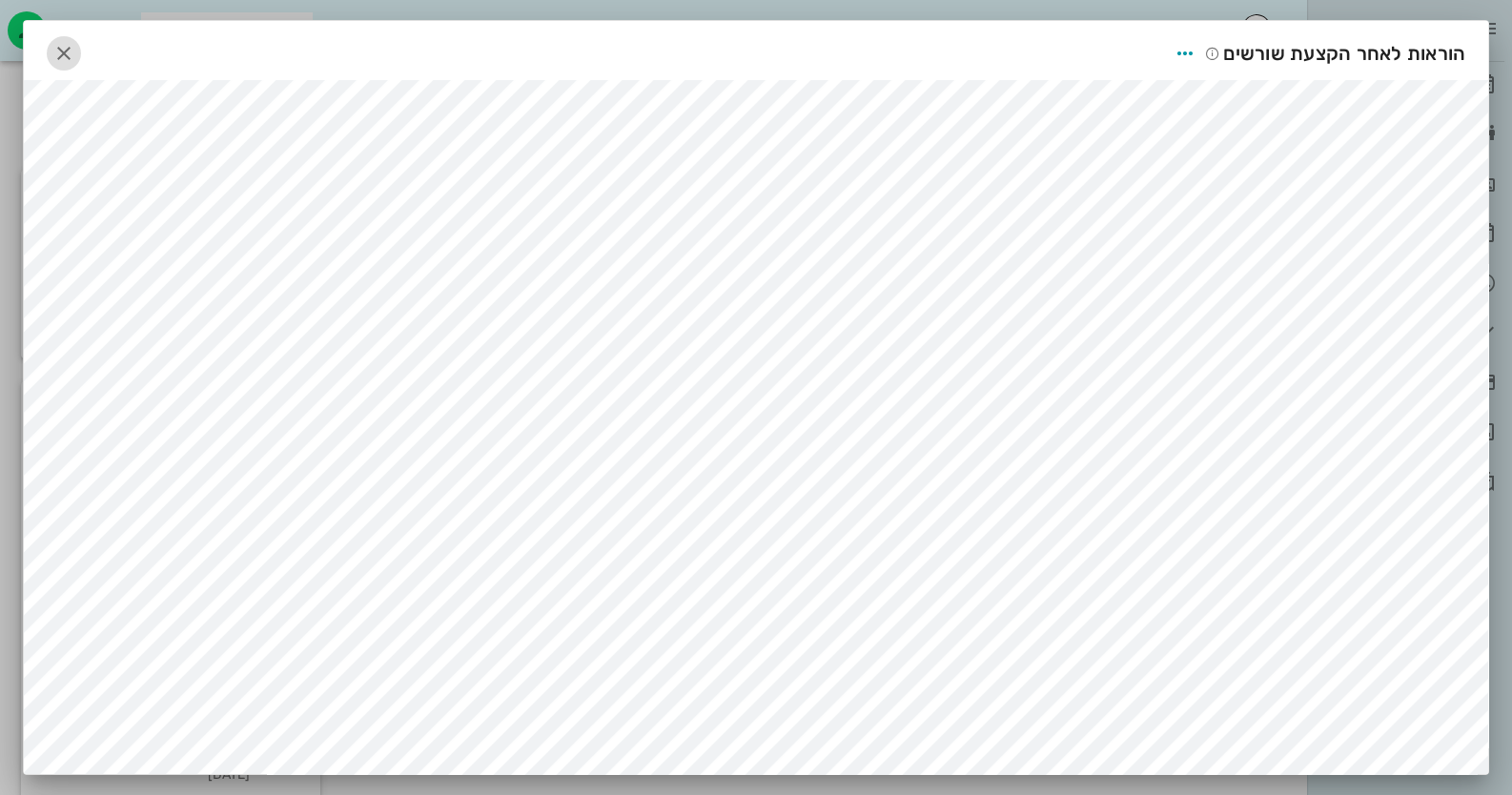
click at [70, 51] on icon "button" at bounding box center [63, 53] width 23 height 23
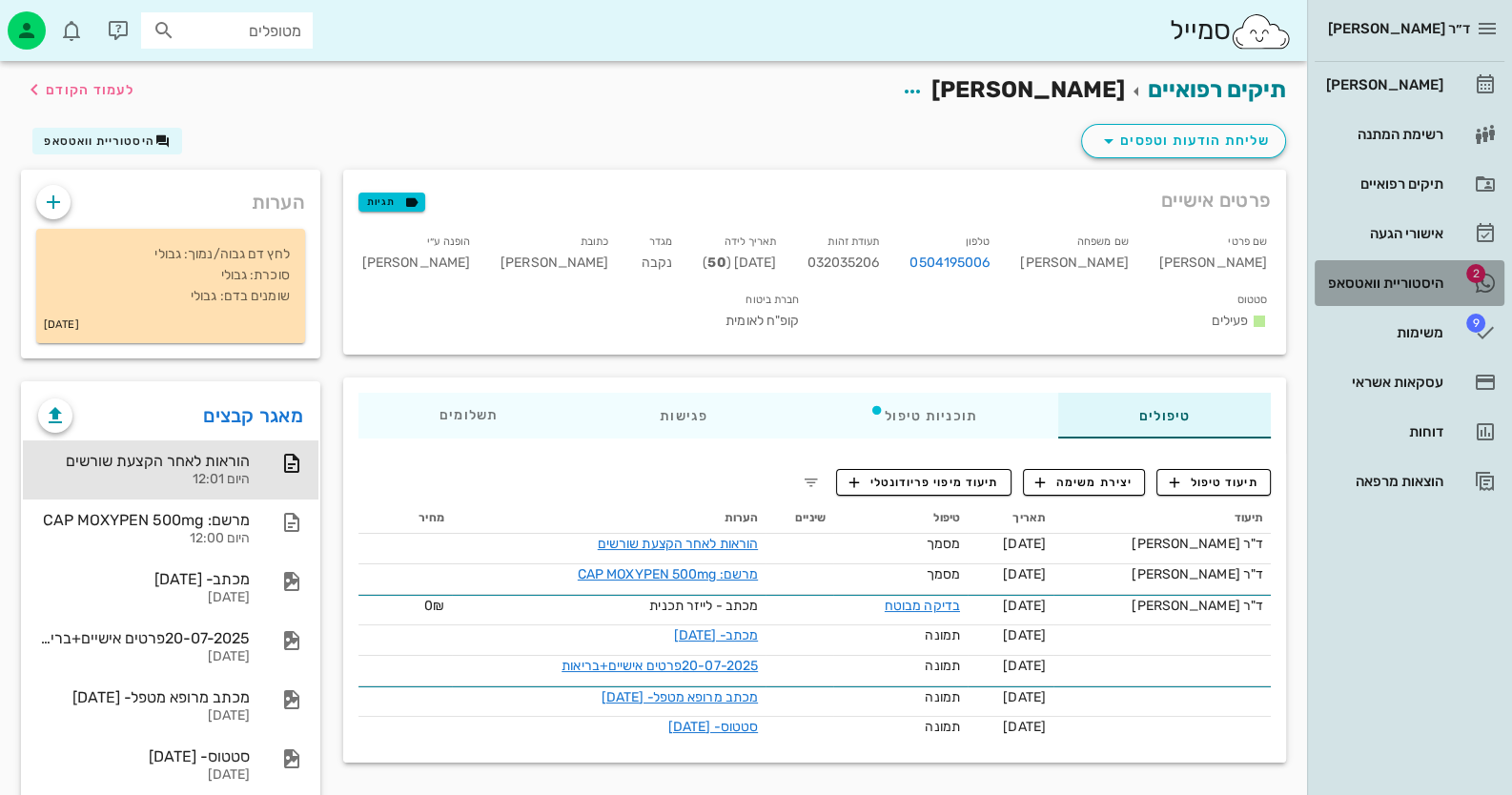
click at [1430, 280] on div "היסטוריית וואטסאפ" at bounding box center [1382, 283] width 121 height 16
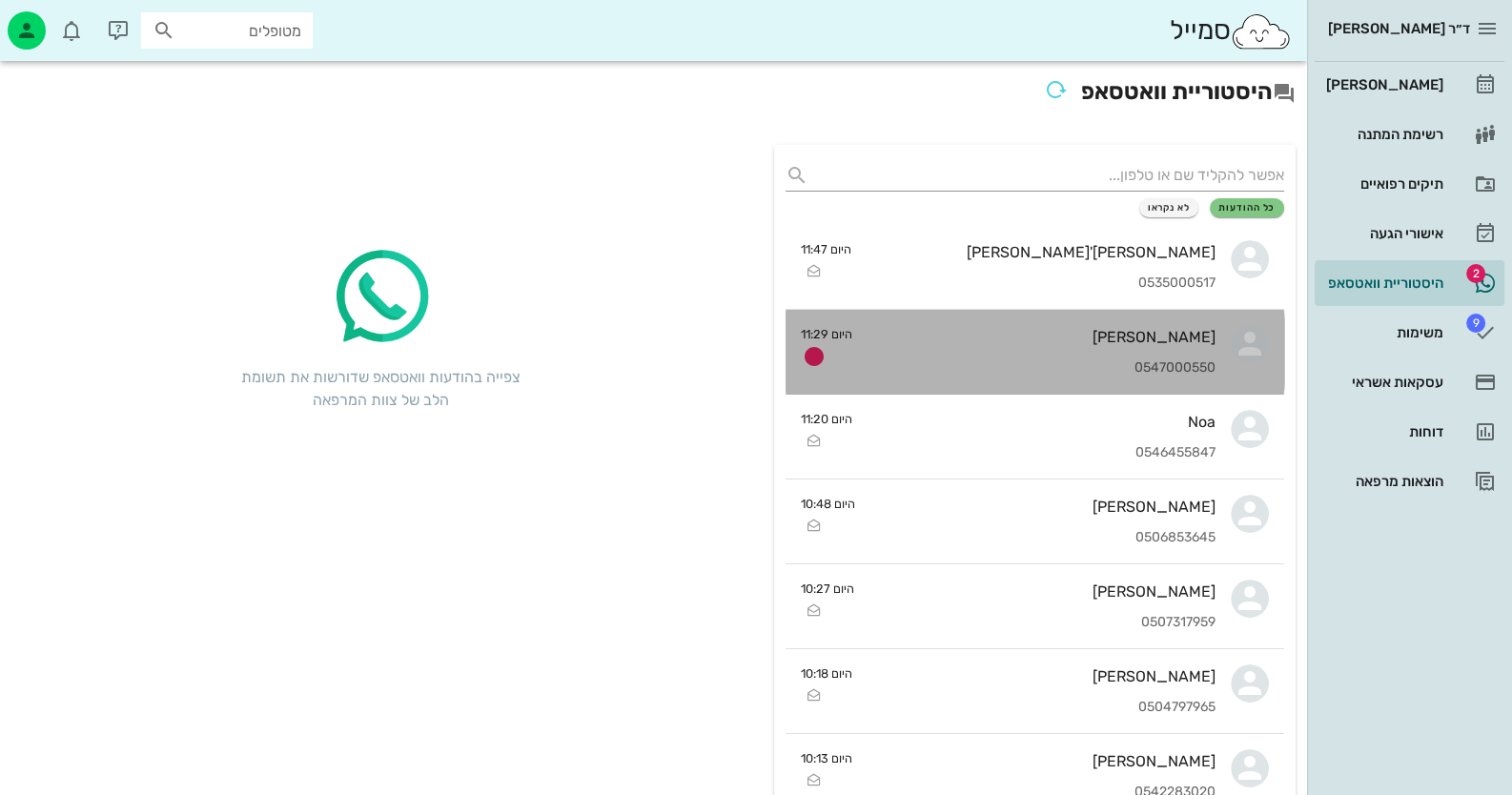
click at [1106, 360] on div "0547000550" at bounding box center [1041, 368] width 348 height 16
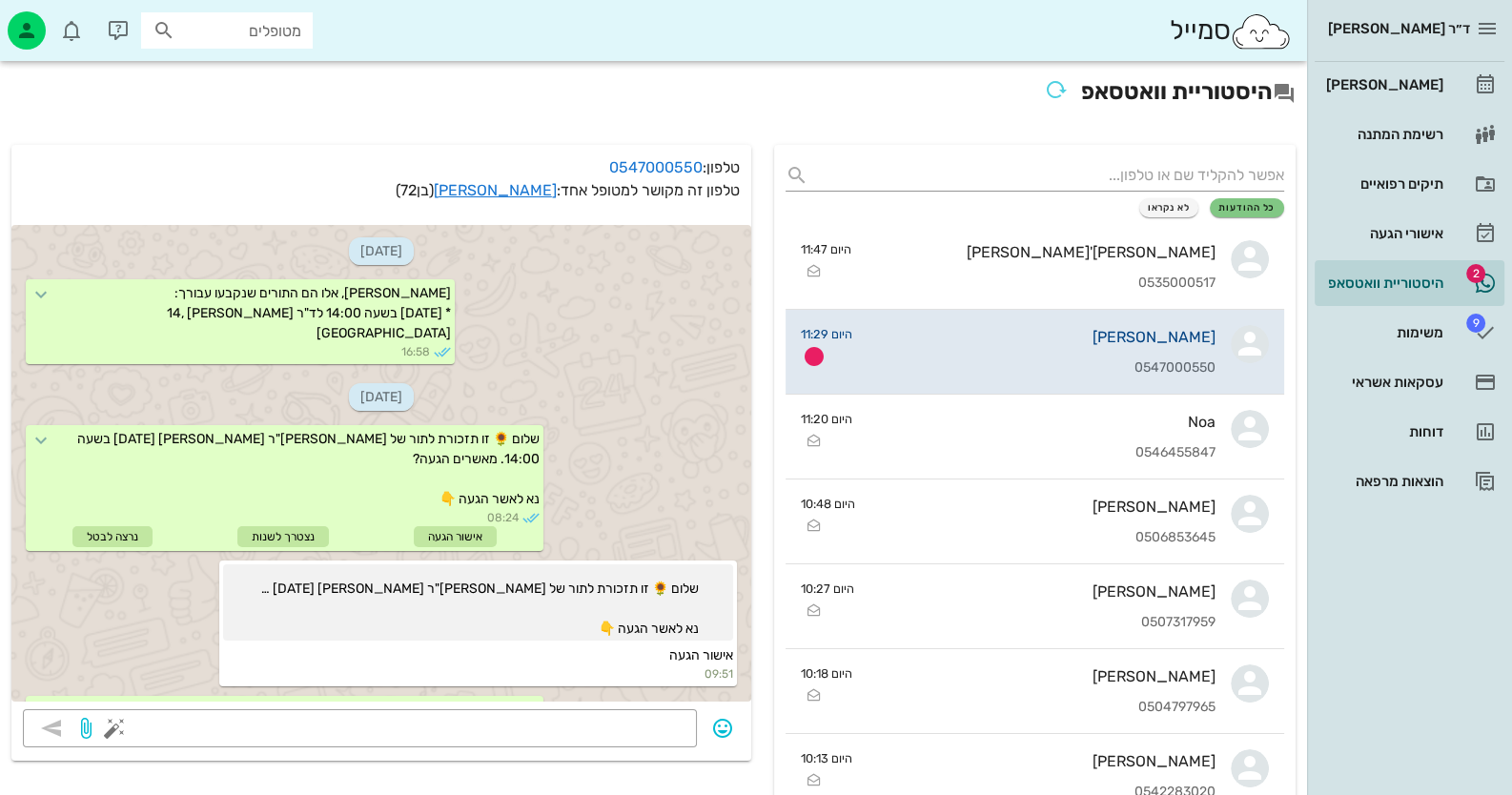
scroll to position [2137, 0]
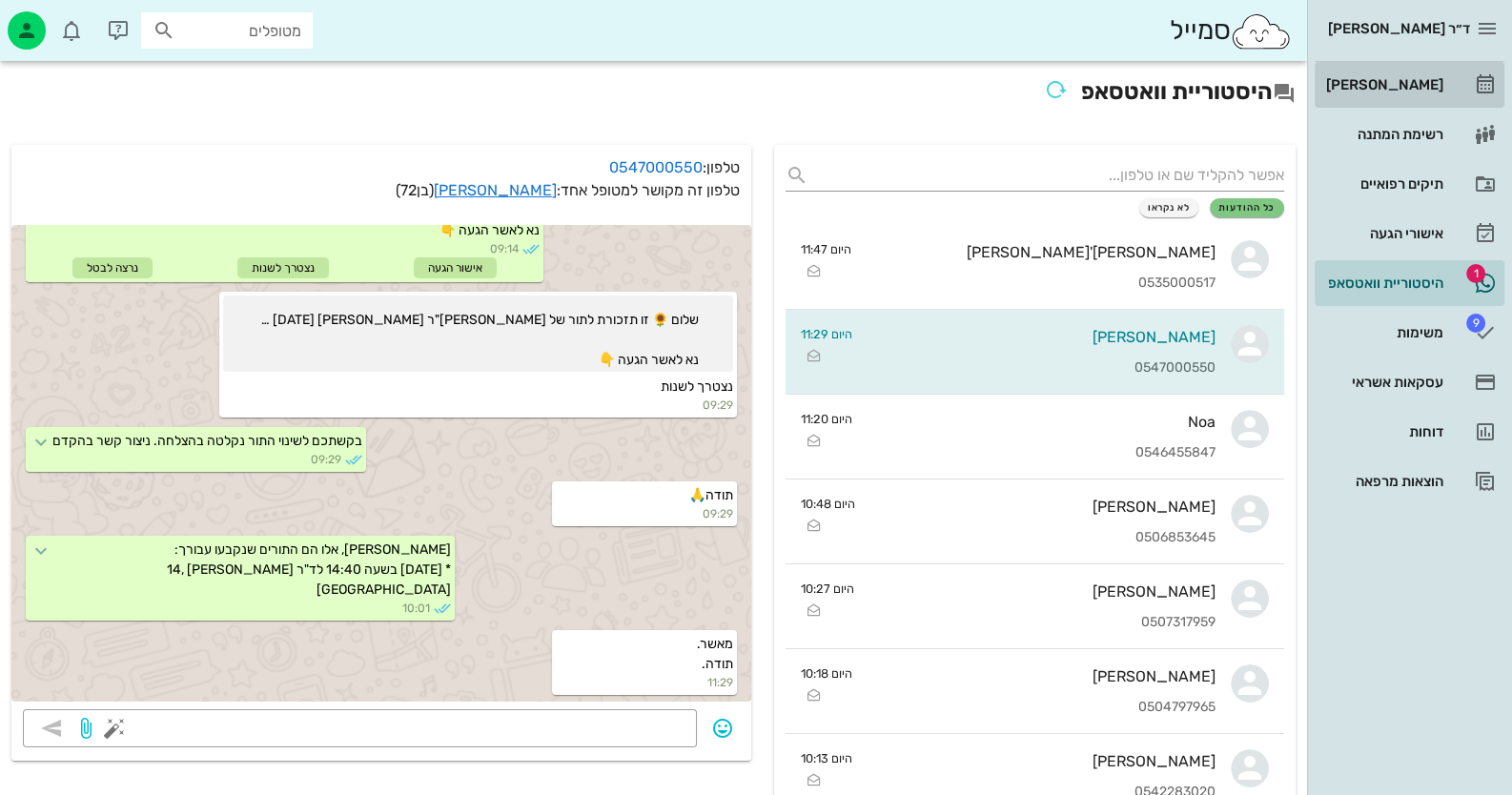
click at [1425, 100] on link "[PERSON_NAME]" at bounding box center [1409, 85] width 190 height 46
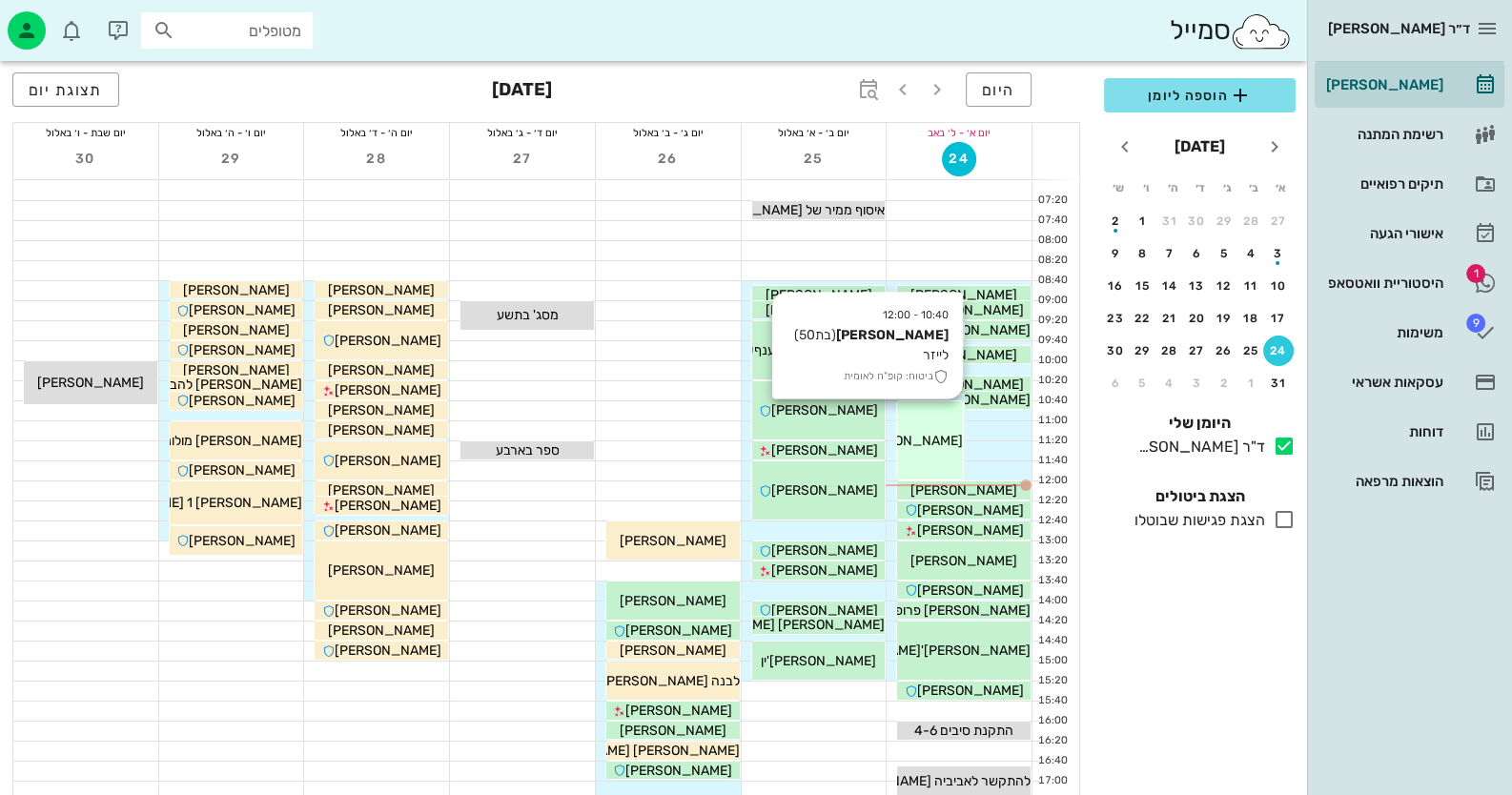
click at [937, 418] on div "10:40 - 12:00 רינה אלמליח (בת 50 ) לייזר ביטוח: קופ"ח לאומית רינה אלמליח" at bounding box center [929, 439] width 66 height 78
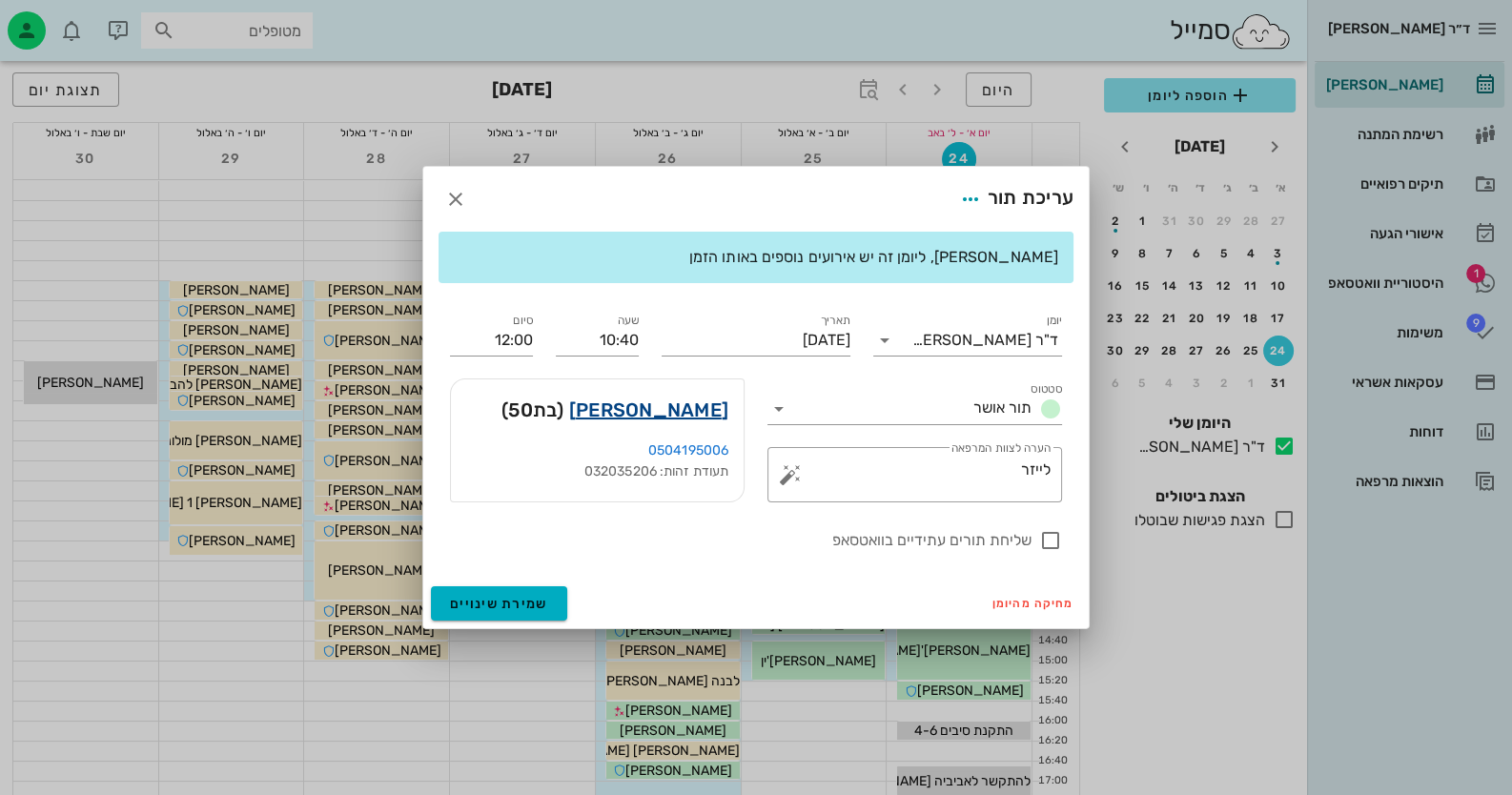
click at [717, 414] on link "רינה אלמליח" at bounding box center [649, 409] width 159 height 30
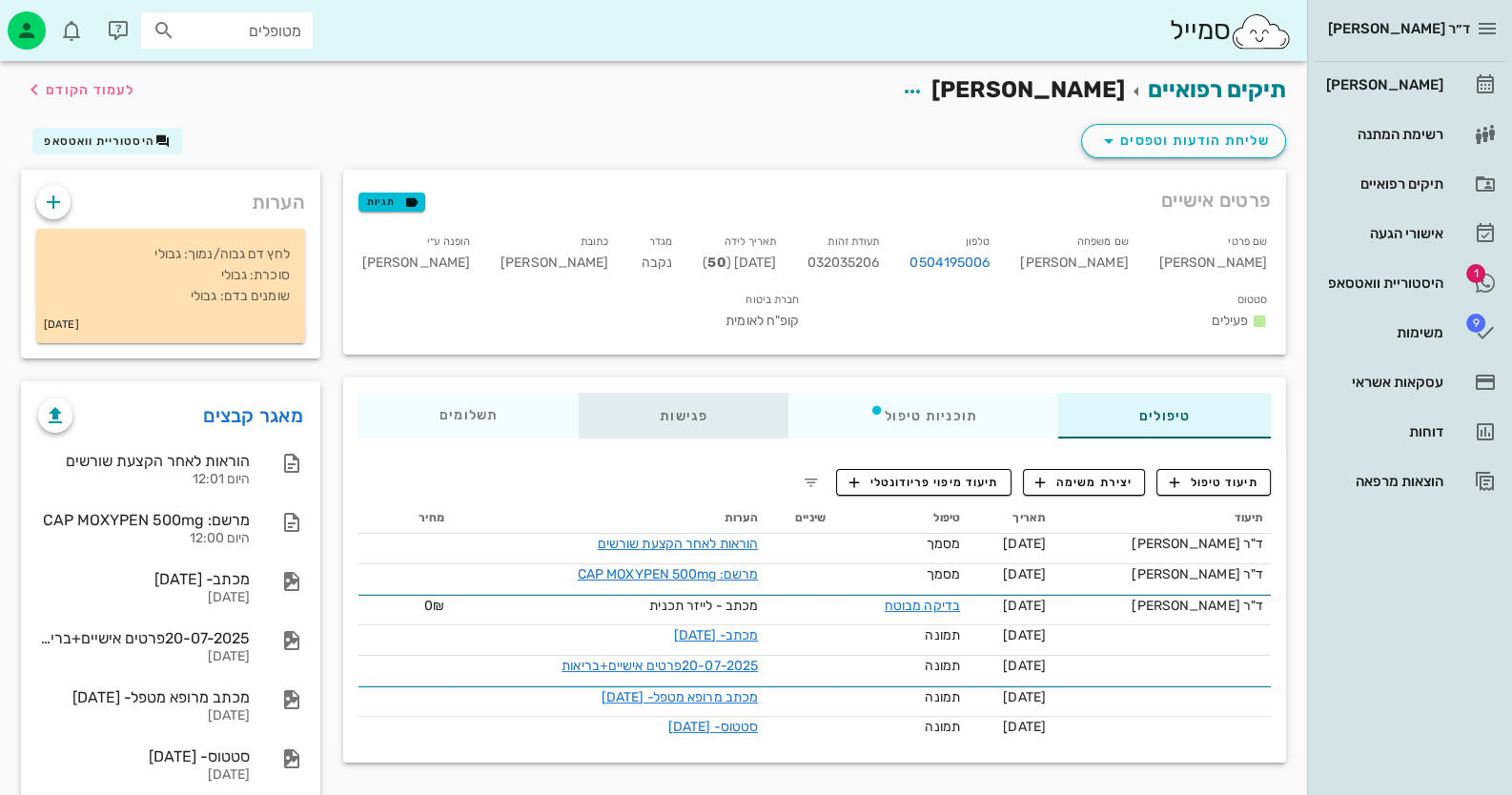
click at [692, 392] on div "פגישות" at bounding box center [682, 415] width 209 height 46
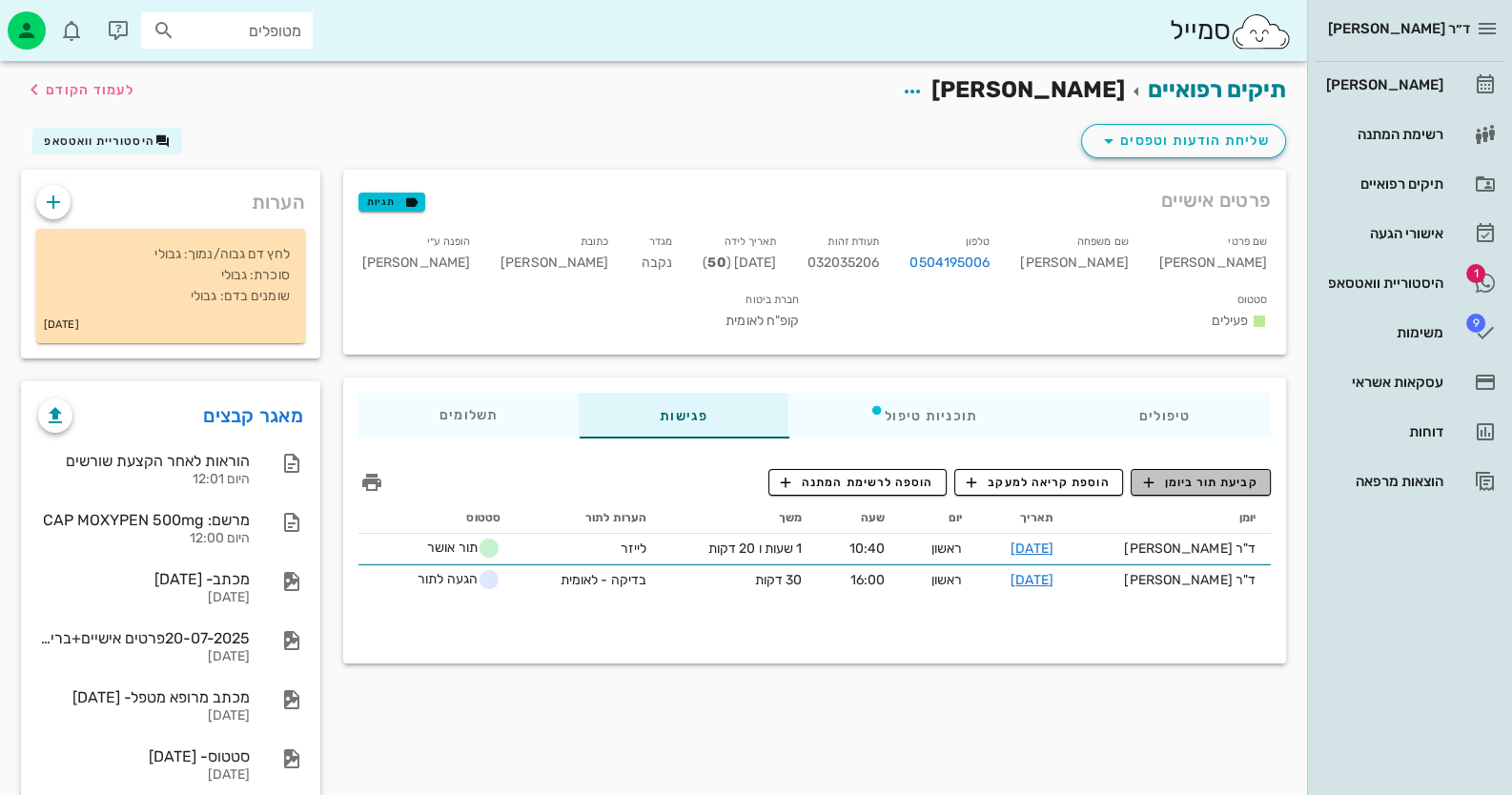
click at [1211, 474] on span "קביעת תור ביומן" at bounding box center [1199, 482] width 114 height 17
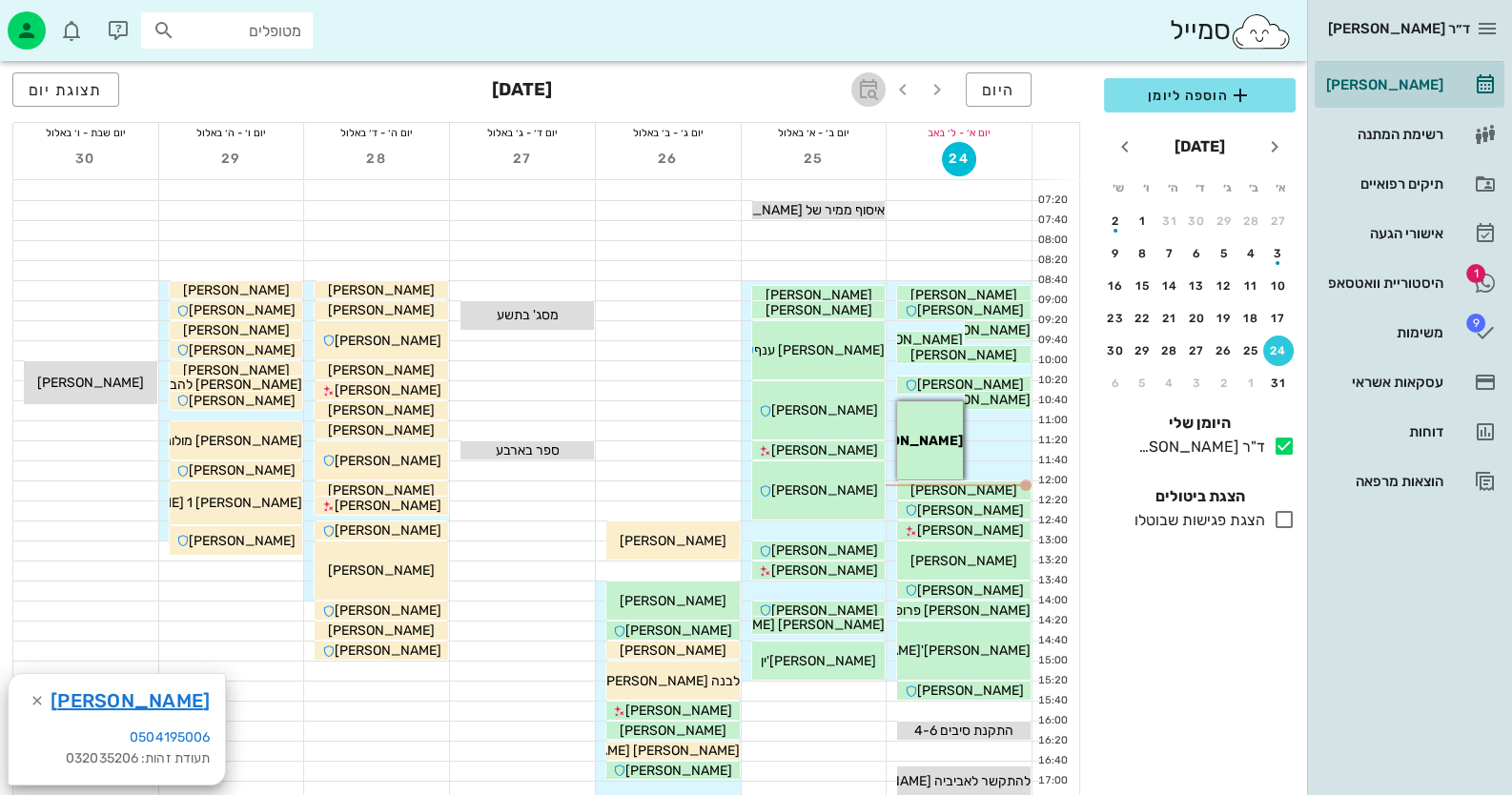
click at [867, 78] on icon "button" at bounding box center [868, 88] width 23 height 23
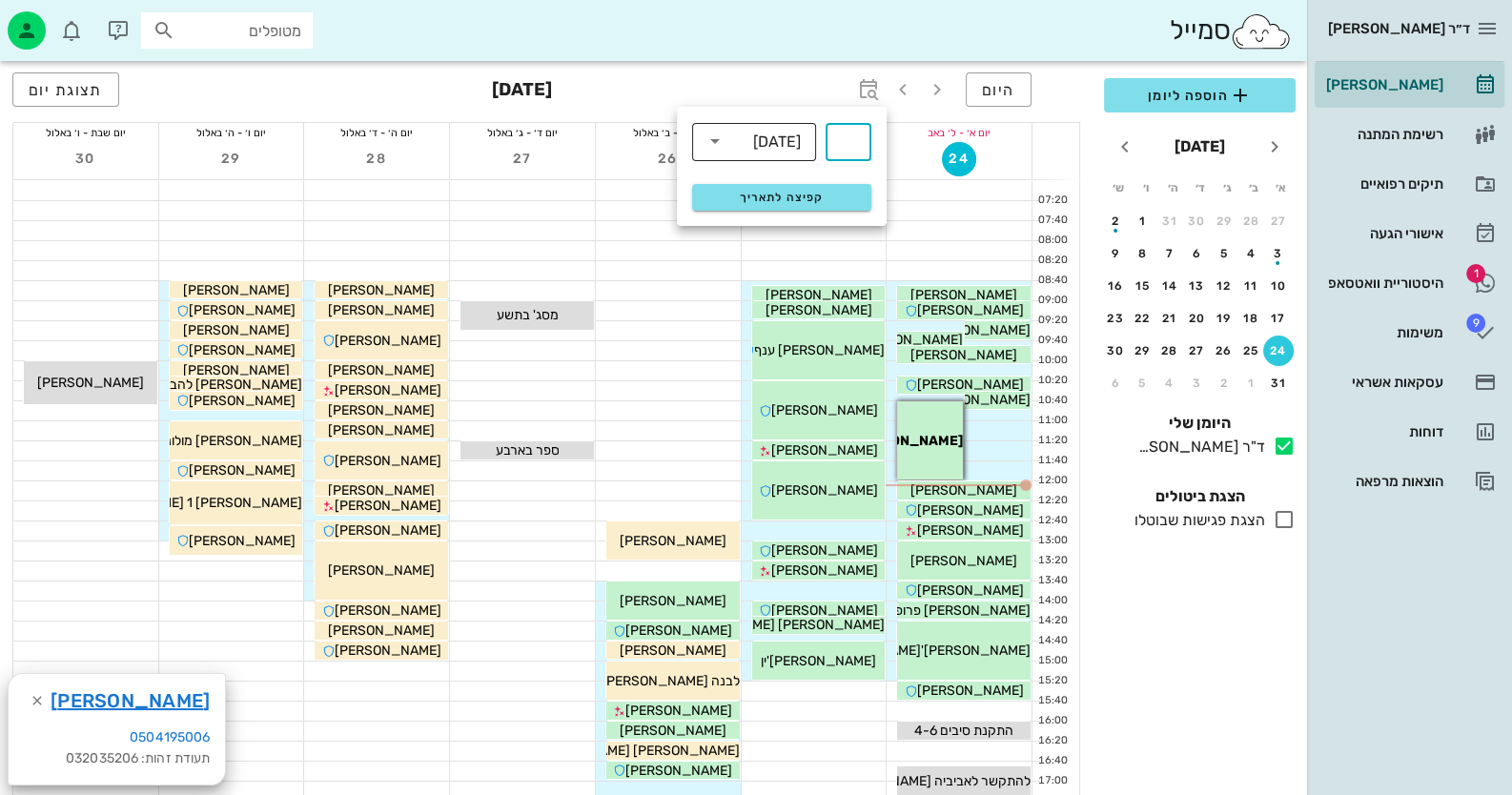
click at [757, 134] on div "שבועות" at bounding box center [777, 142] width 47 height 17
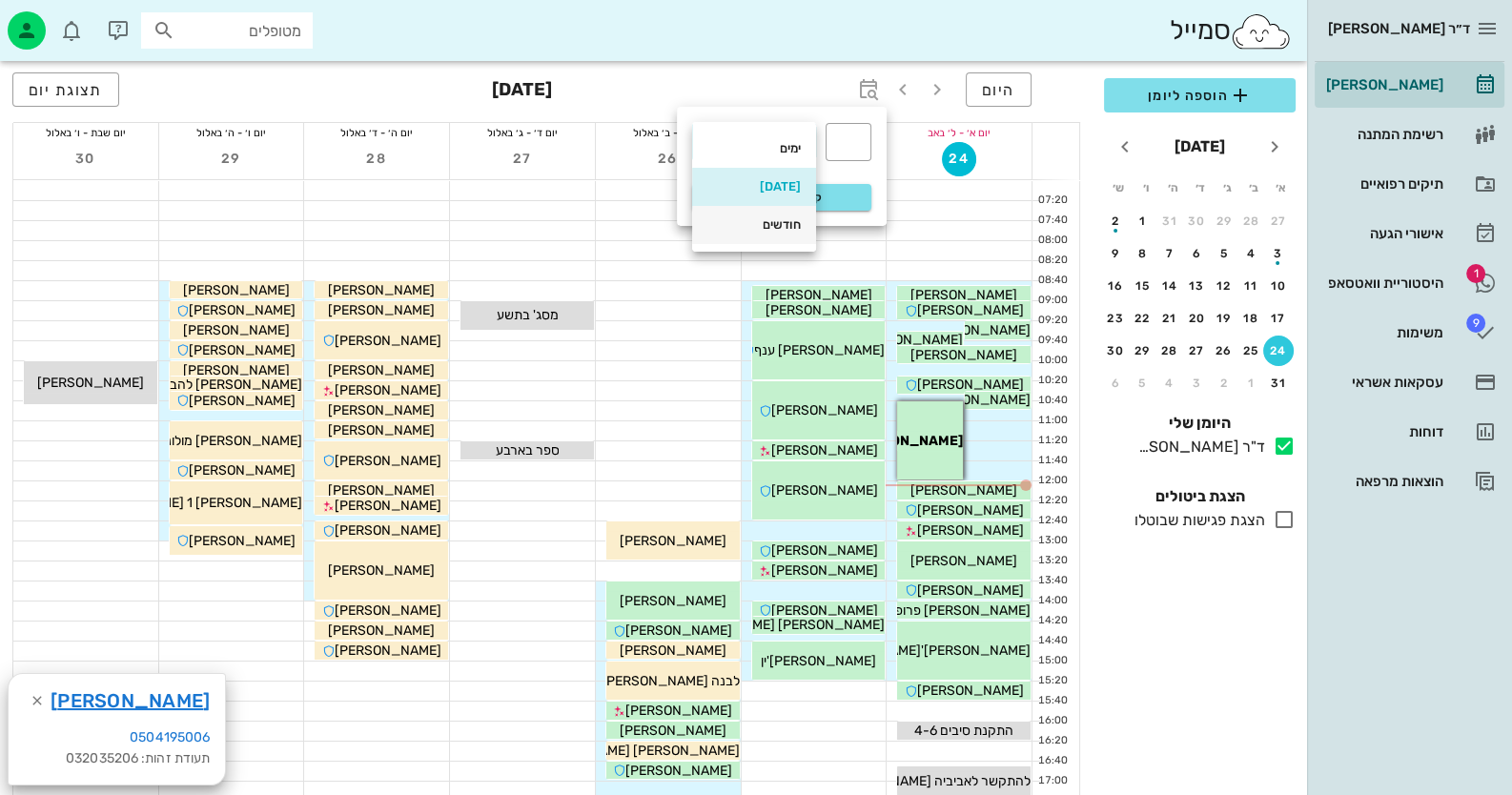
click at [772, 218] on div "חודשים" at bounding box center [753, 225] width 93 height 16
click at [864, 146] on div "​" at bounding box center [848, 142] width 46 height 38
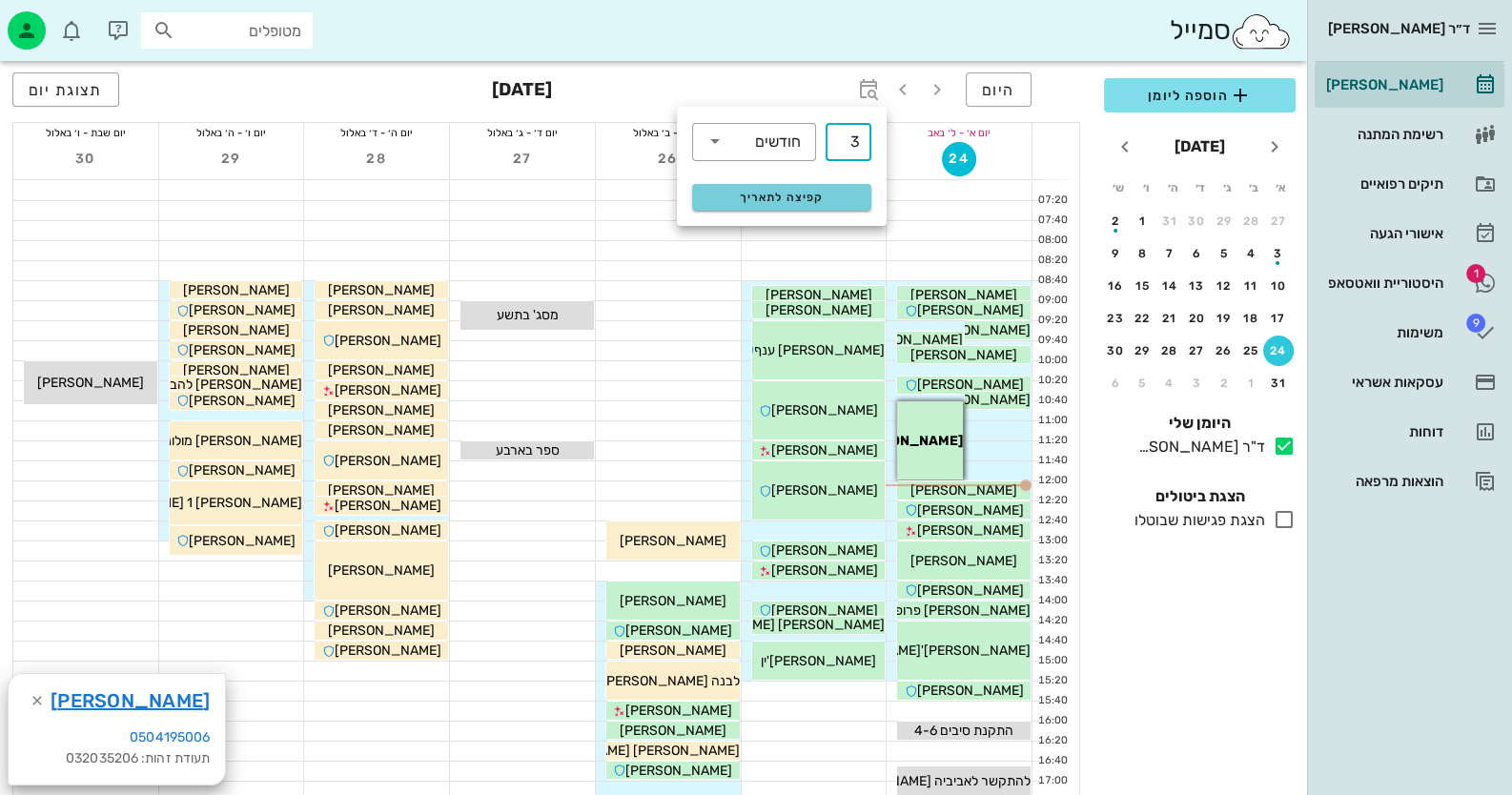
type input "3"
click at [813, 200] on span "קפיצה לתאריך" at bounding box center [781, 198] width 155 height 14
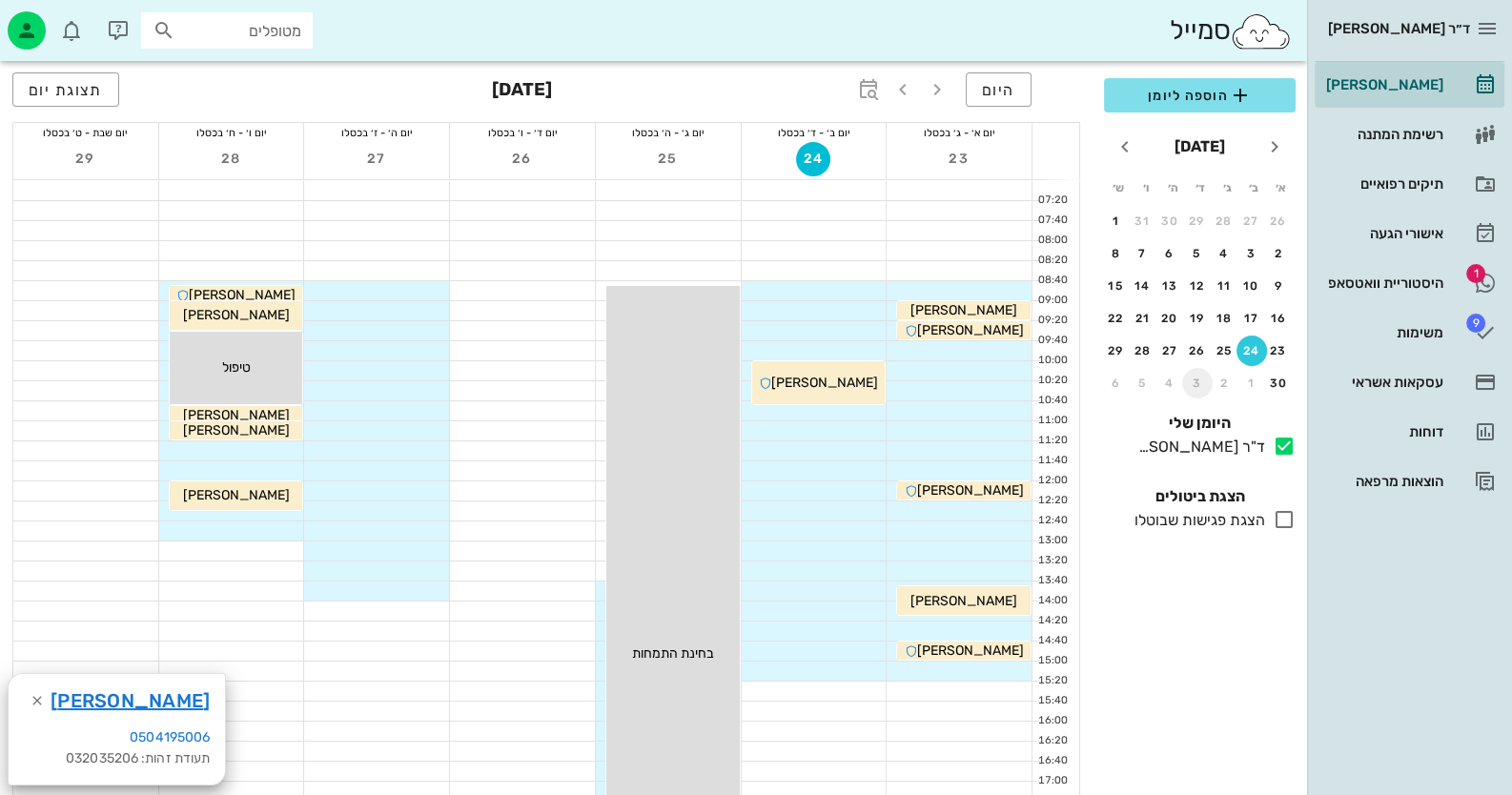
click at [1197, 384] on div "3" at bounding box center [1196, 383] width 30 height 14
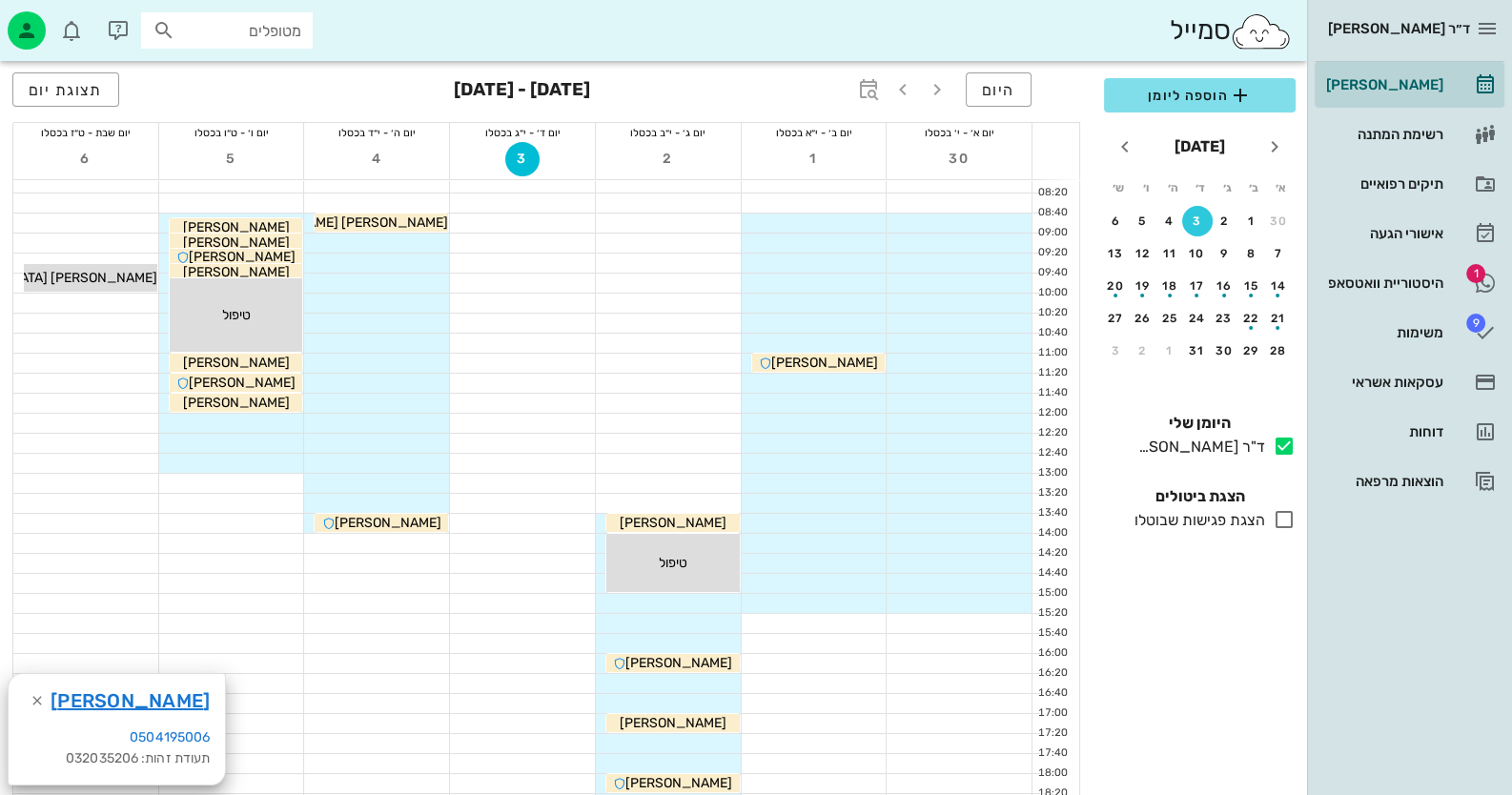
scroll to position [286, 0]
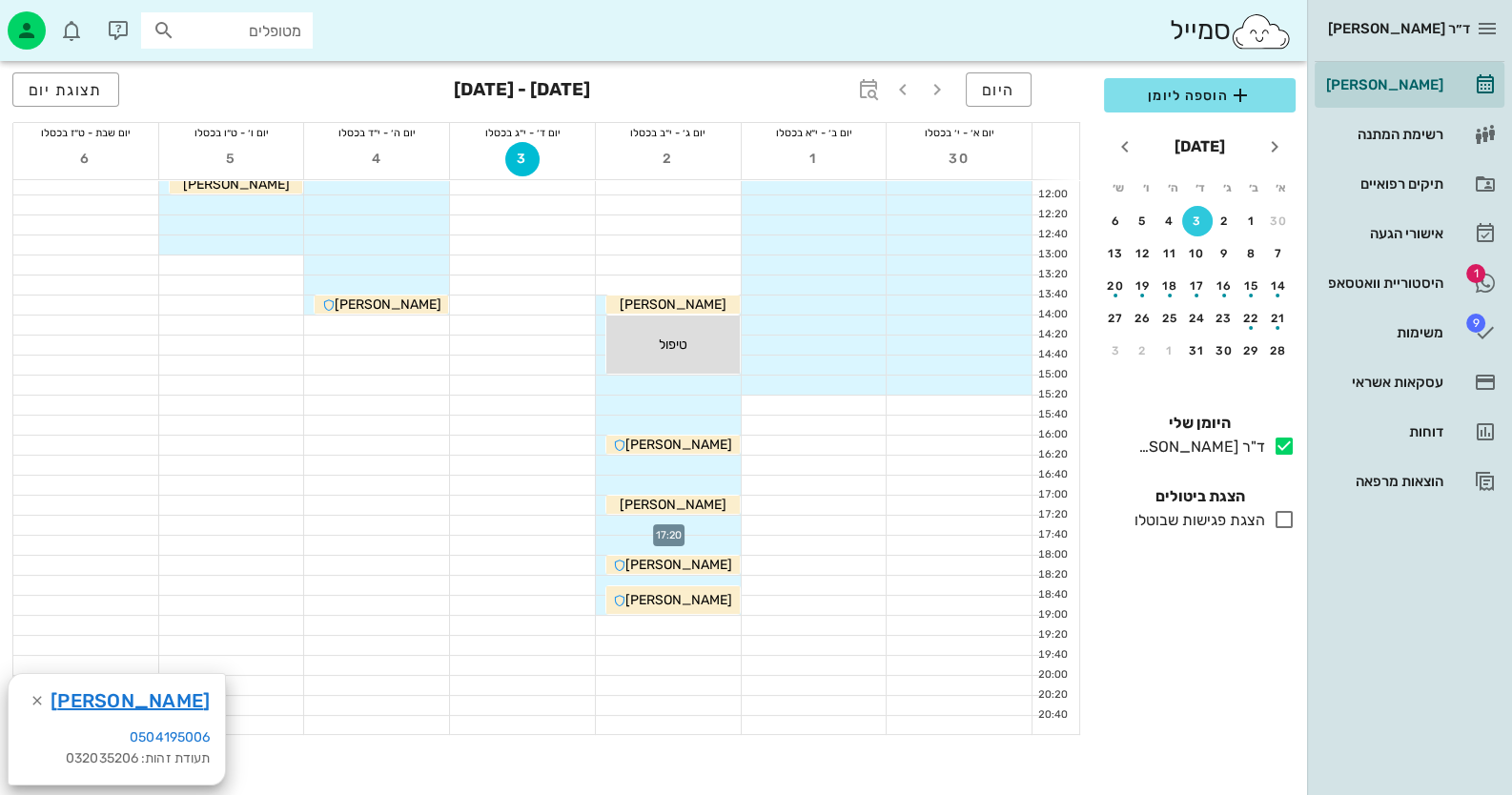
click at [702, 519] on div at bounding box center [668, 524] width 145 height 19
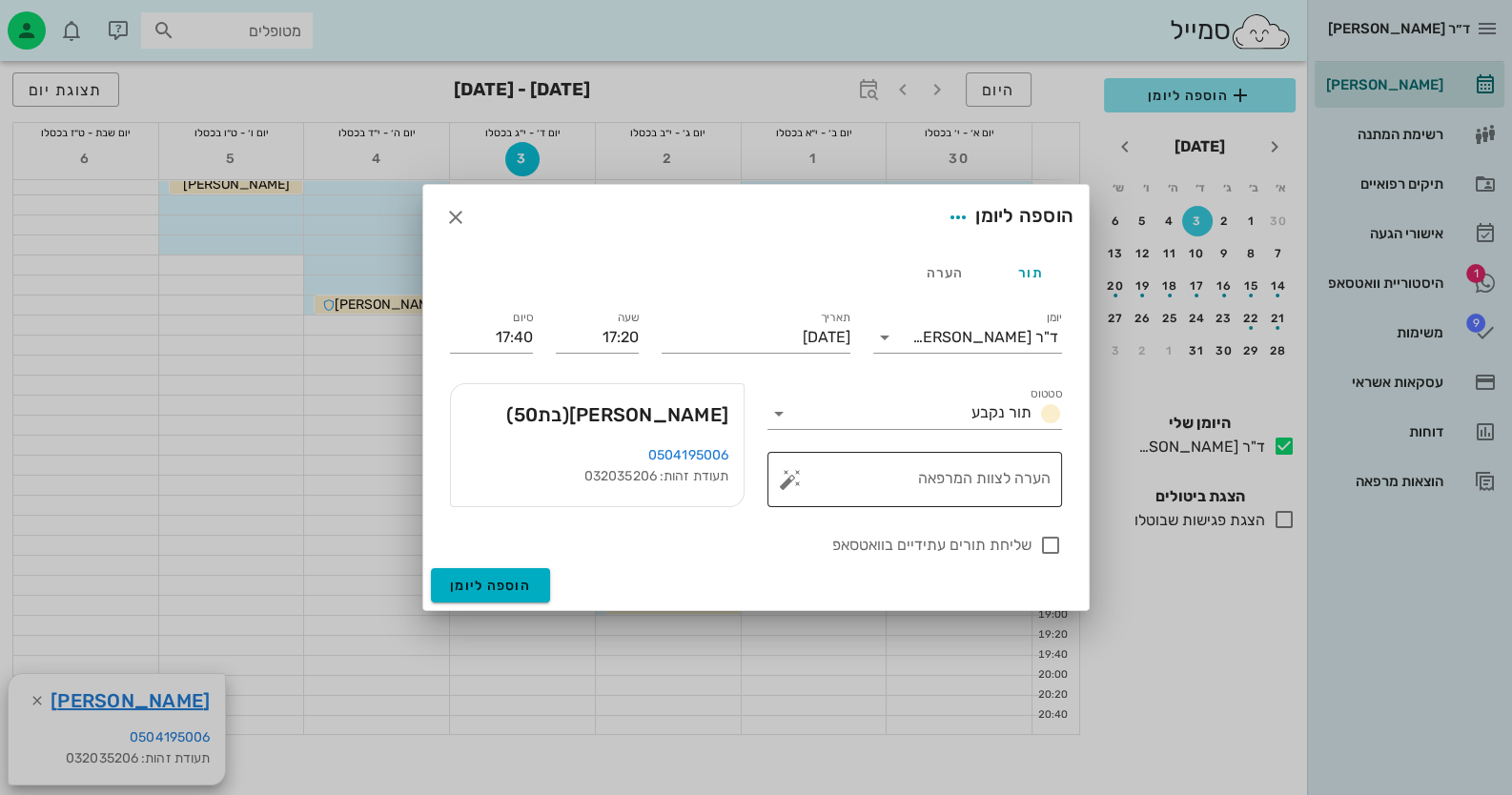
click at [785, 476] on button "button" at bounding box center [789, 479] width 23 height 23
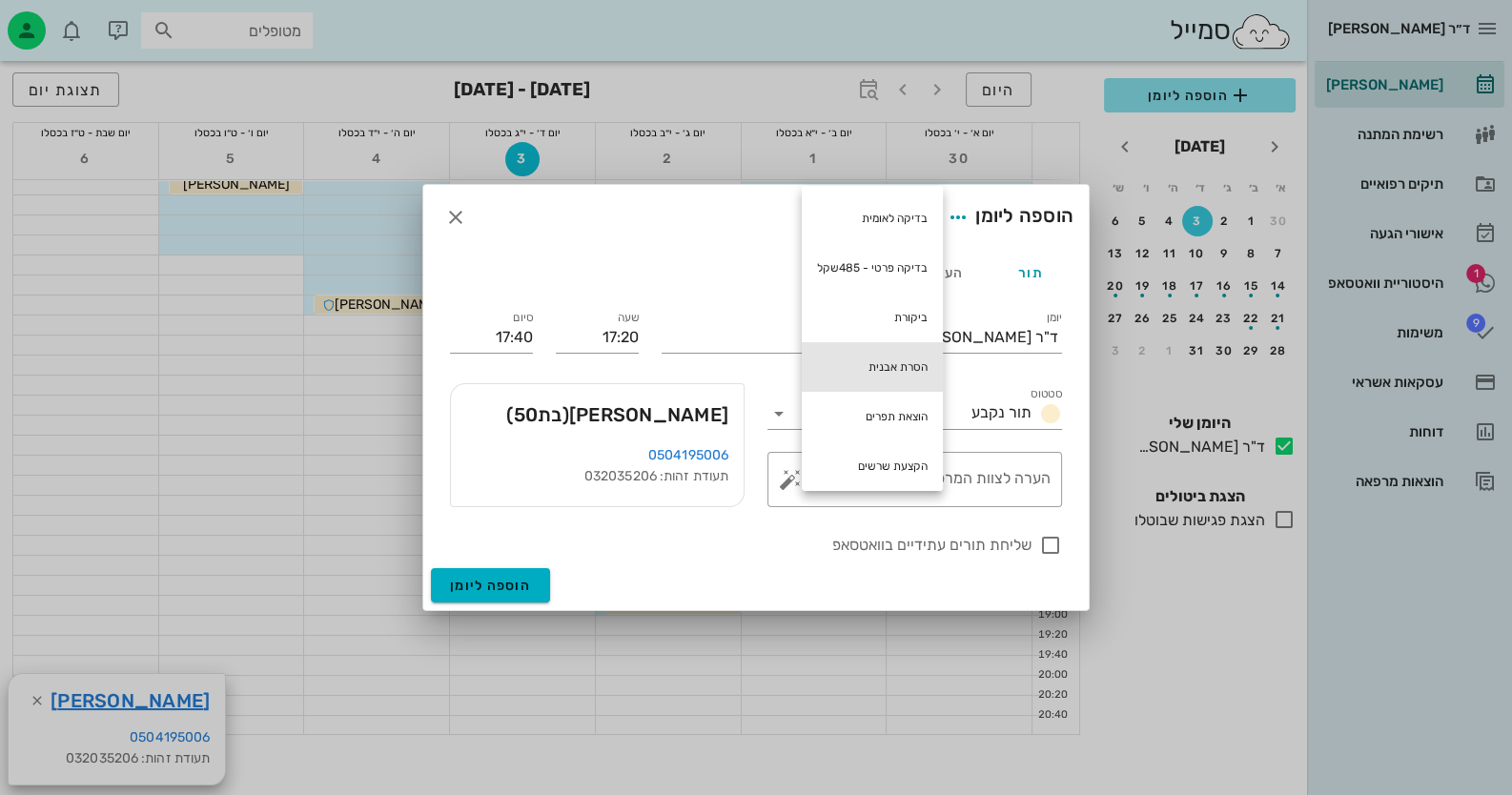
click at [901, 366] on div "הסרת אבנית" at bounding box center [871, 367] width 141 height 49
type textarea "הסרת אבנית"
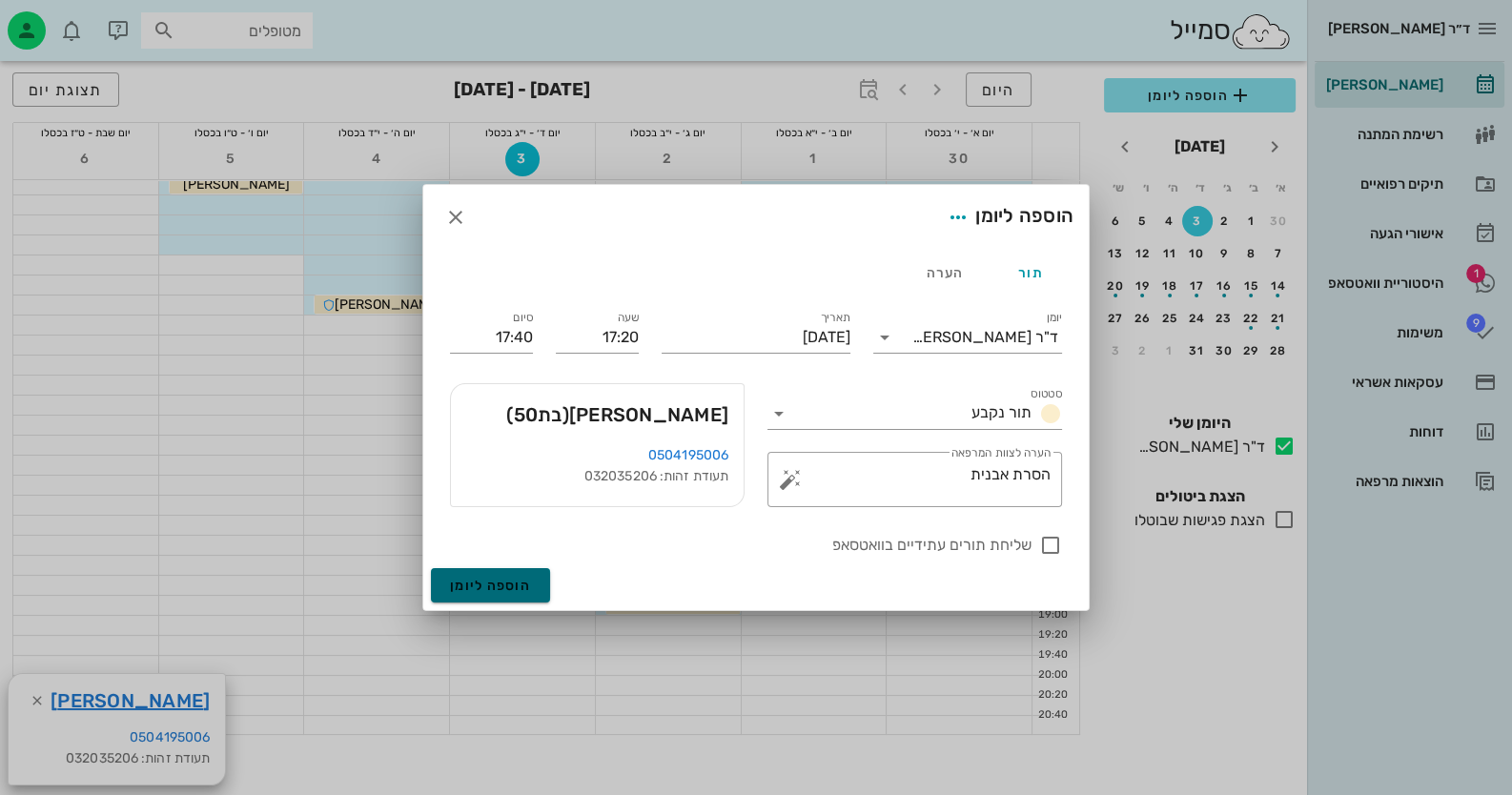
click at [464, 585] on span "הוספה ליומן" at bounding box center [491, 585] width 81 height 16
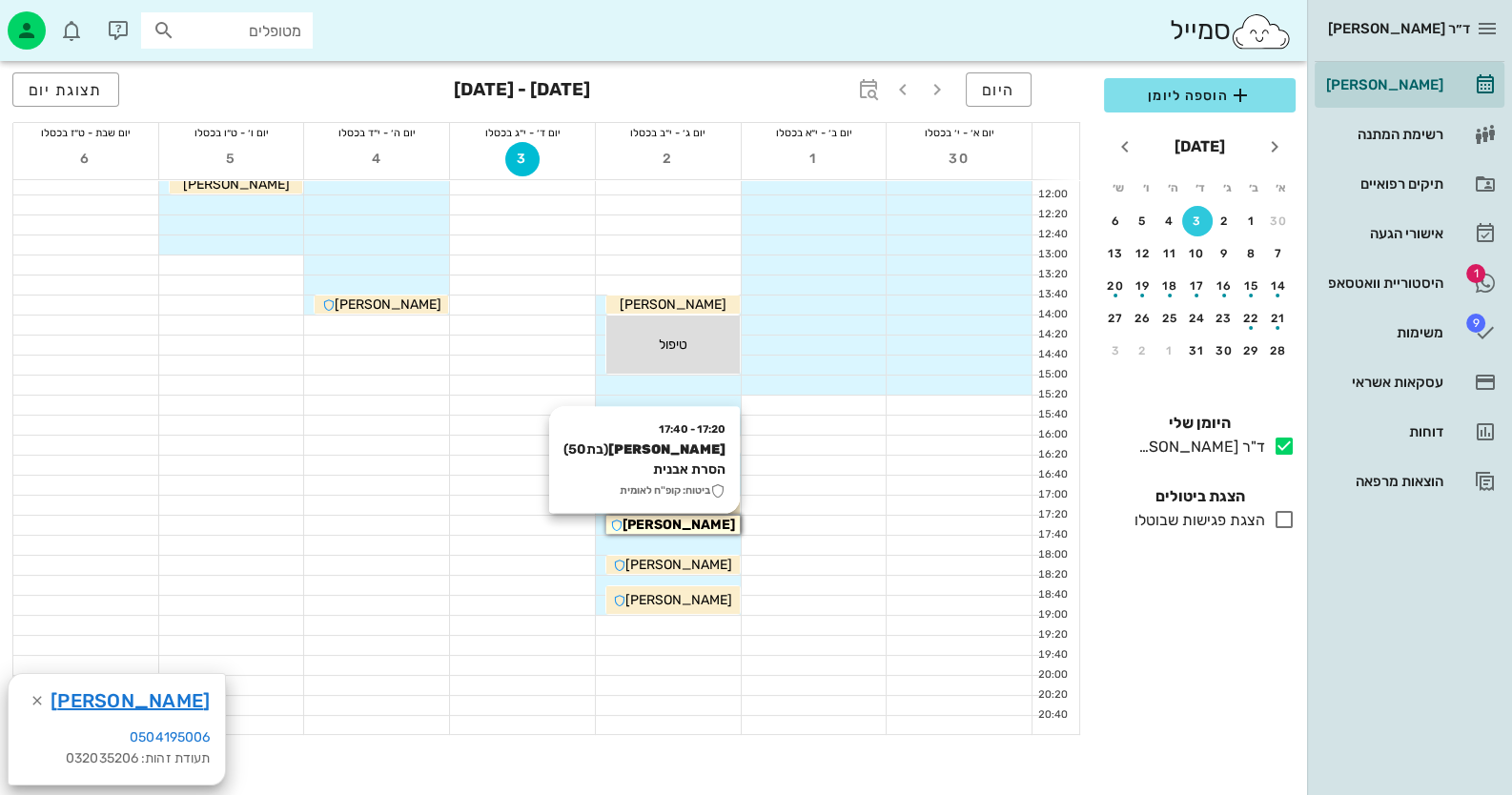
click at [611, 531] on div "[PERSON_NAME]" at bounding box center [673, 524] width 134 height 20
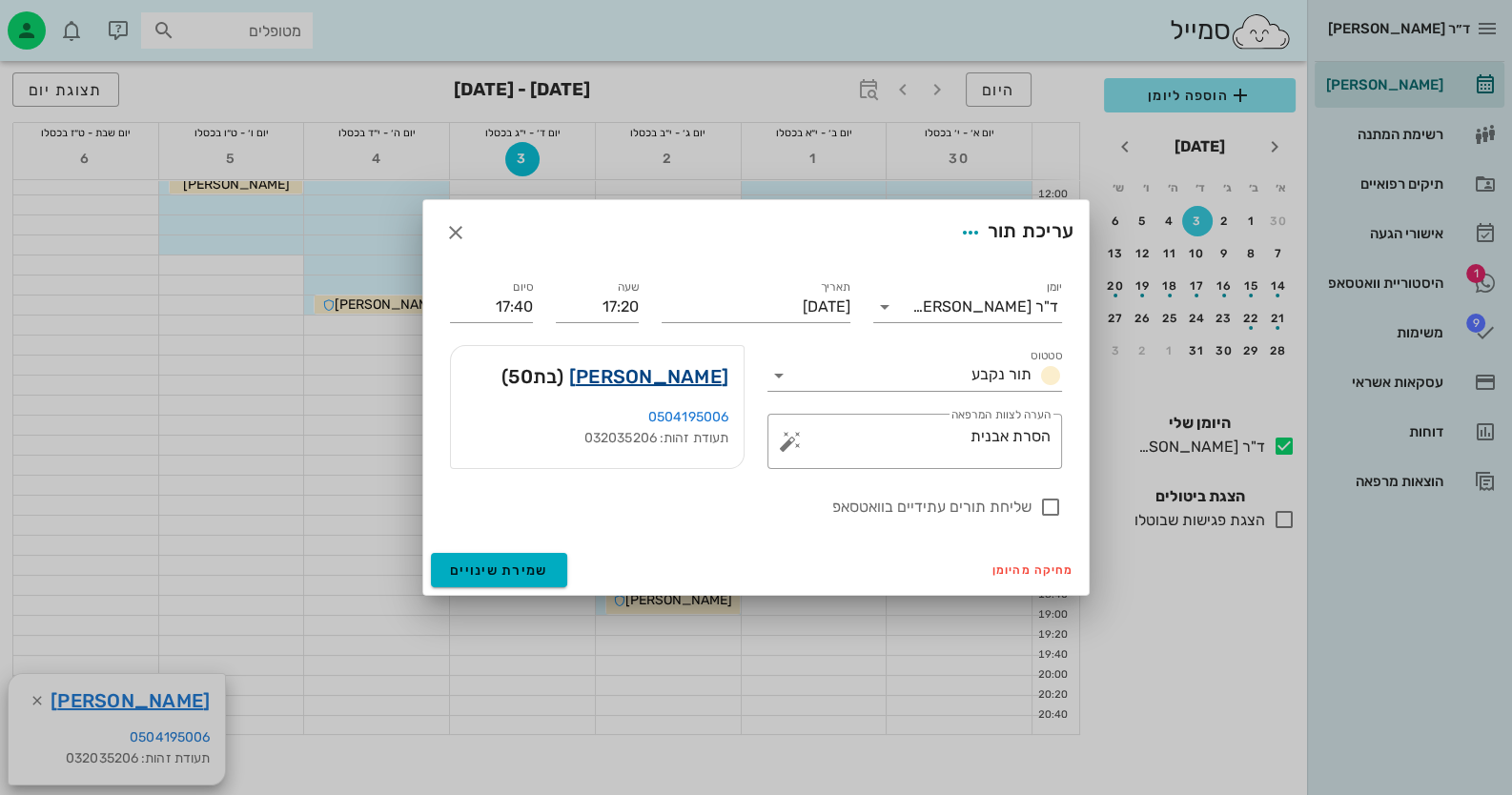
click at [646, 373] on link "רינה אלמליח" at bounding box center [649, 375] width 159 height 30
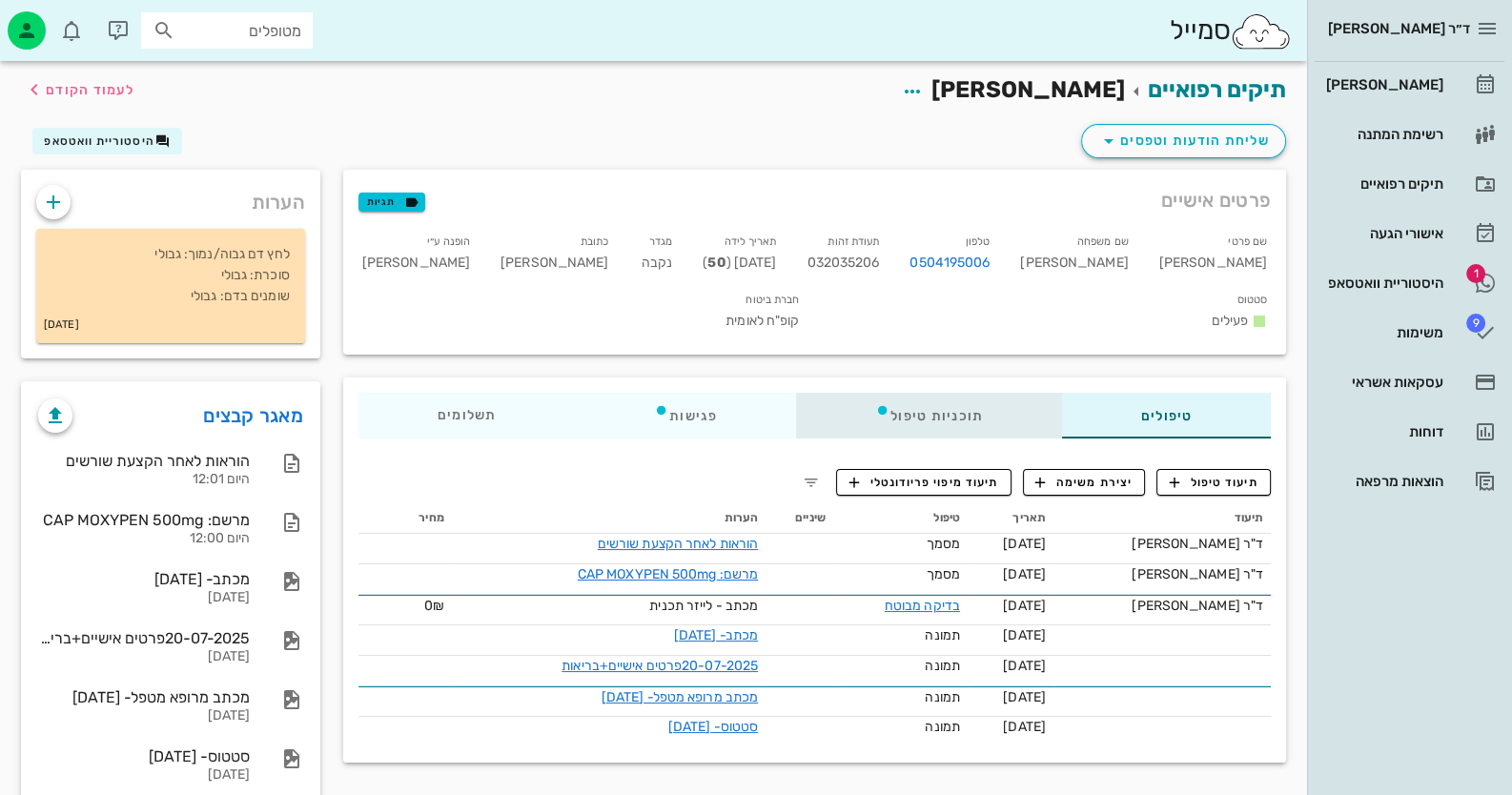
click at [943, 392] on div "תוכניות טיפול" at bounding box center [928, 415] width 265 height 46
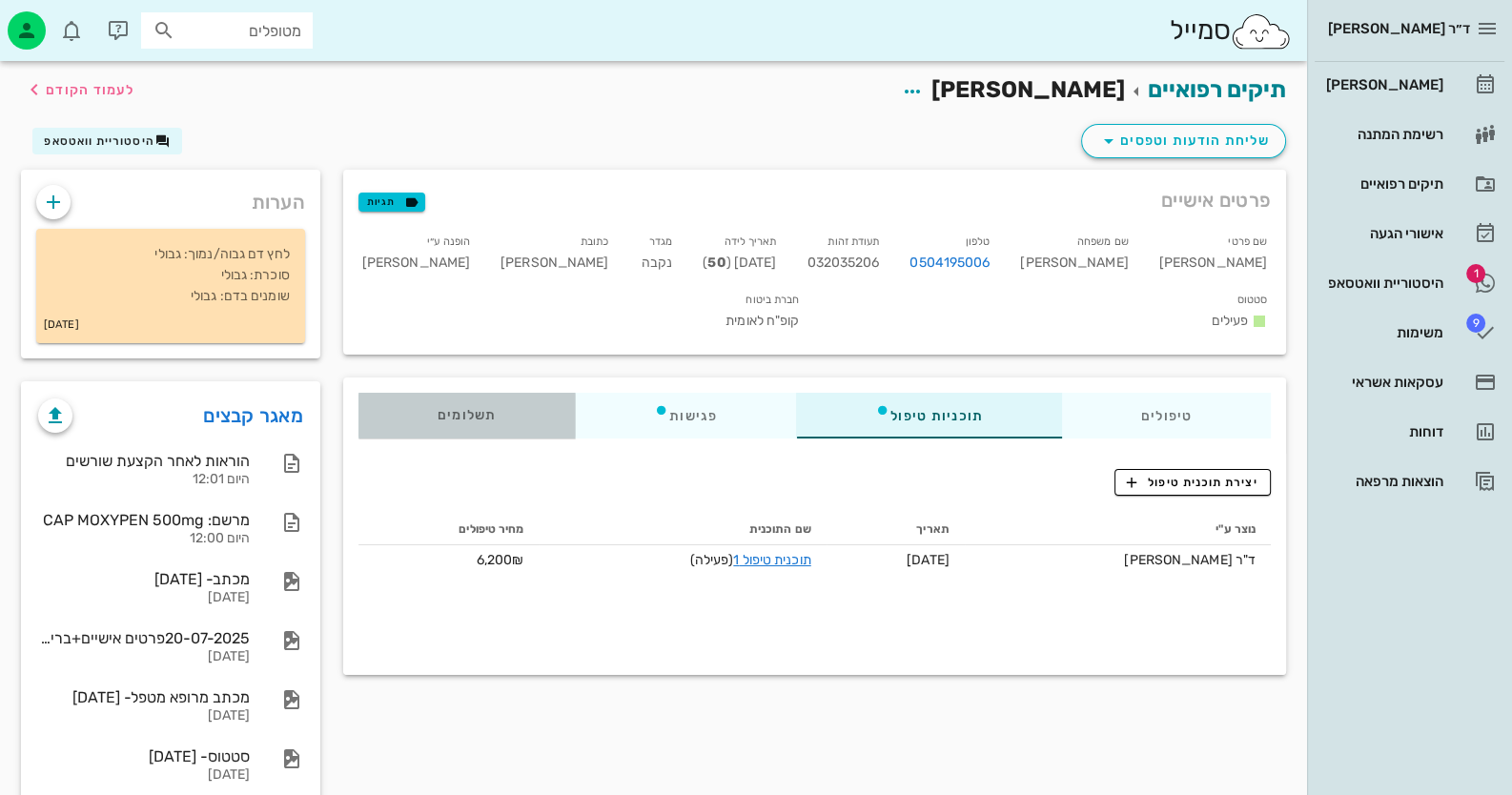
click at [428, 392] on div "תשלומים 0₪" at bounding box center [467, 415] width 216 height 46
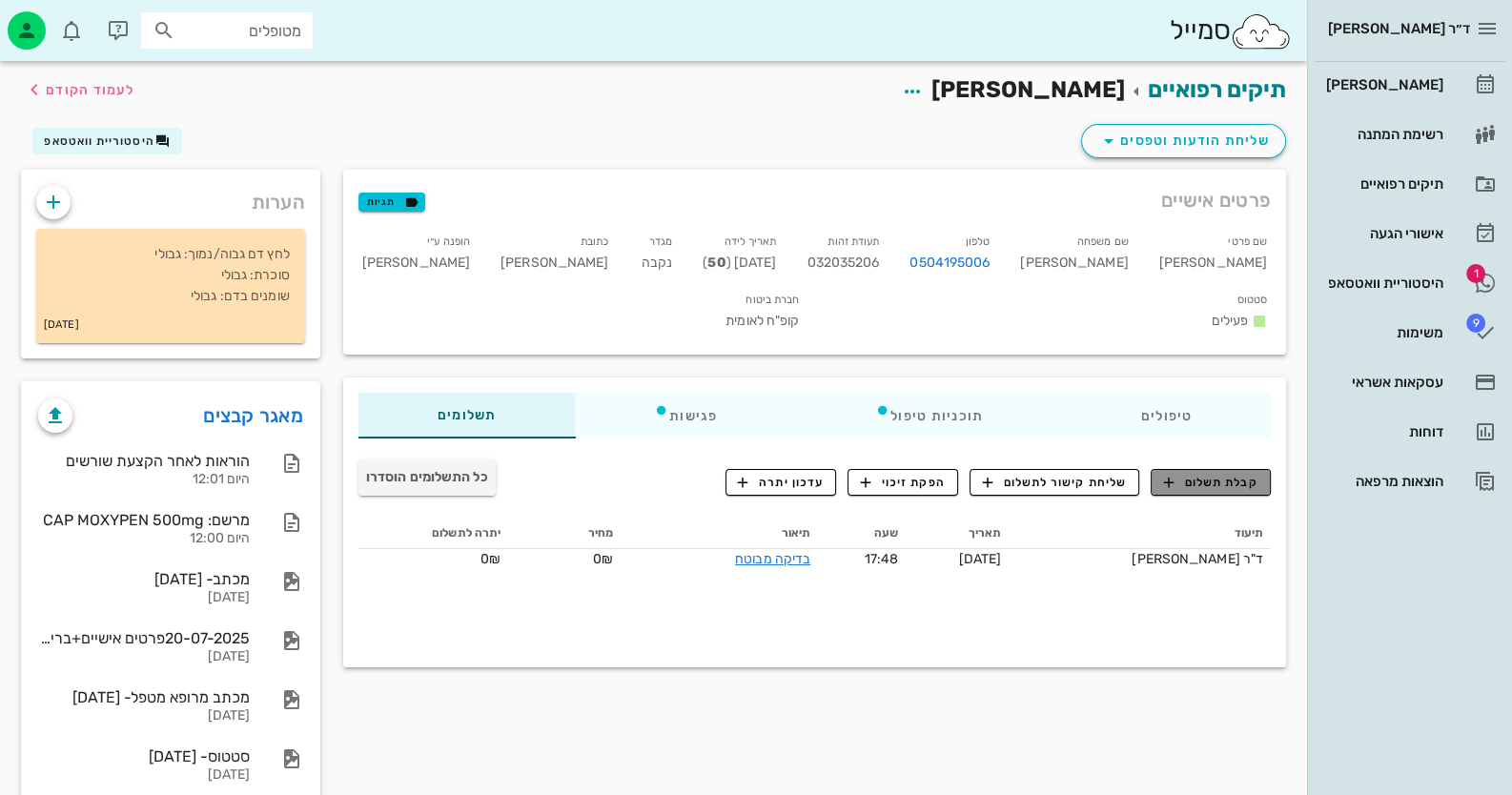
click at [1217, 474] on span "קבלת תשלום" at bounding box center [1211, 482] width 94 height 17
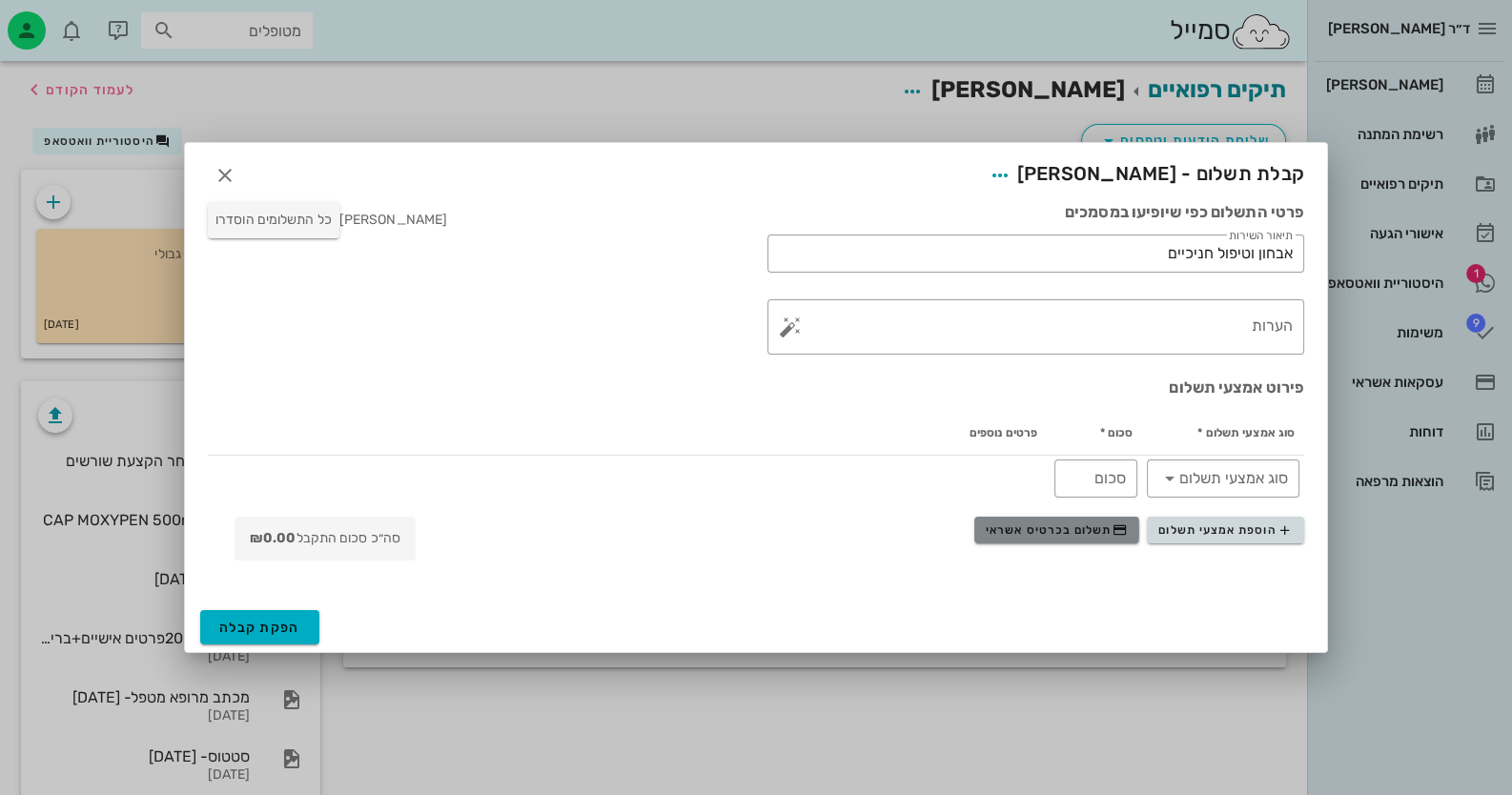
click at [1058, 528] on span "תשלום בכרטיס אשראי" at bounding box center [1055, 530] width 141 height 16
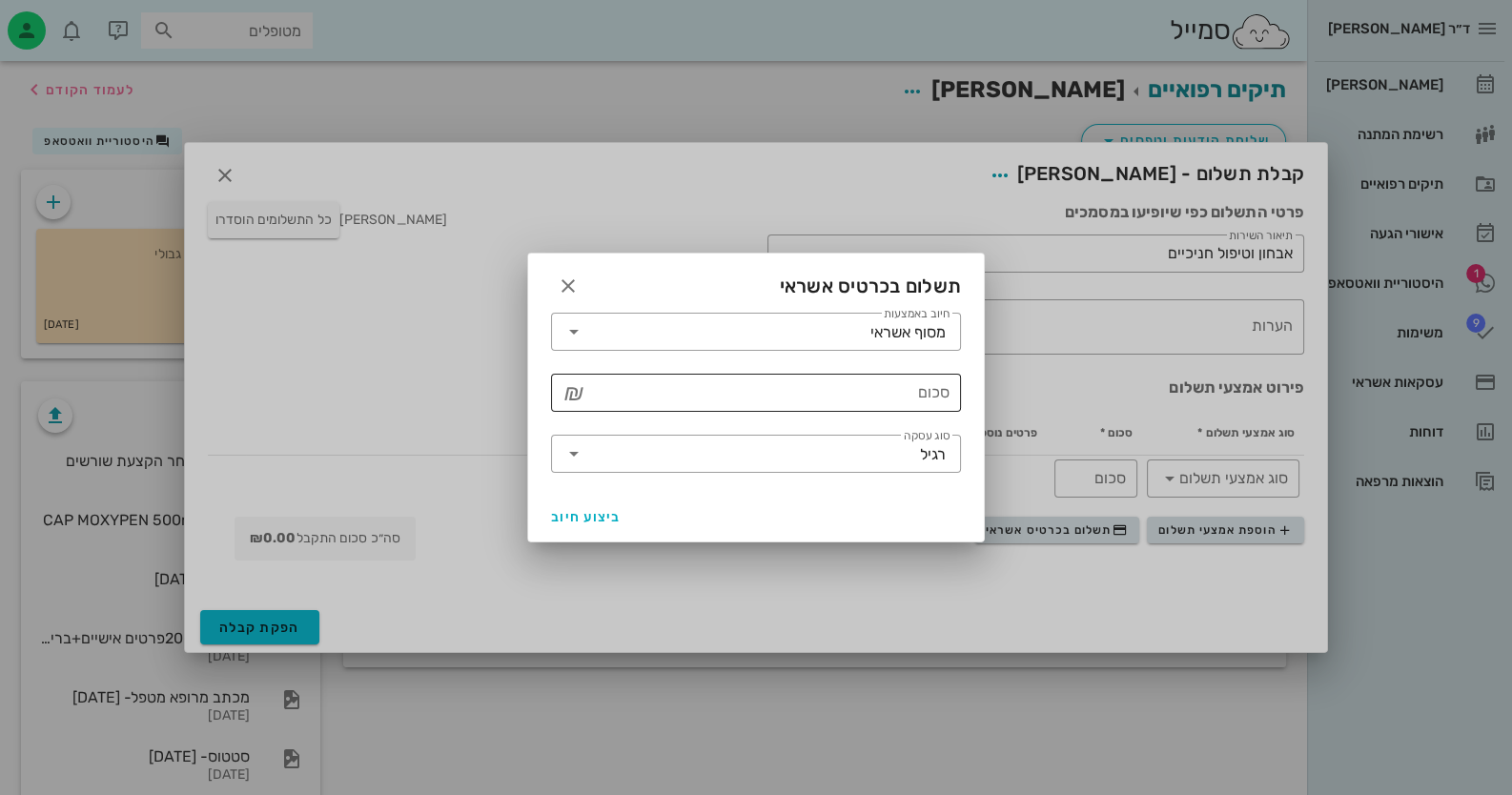
click at [855, 392] on input "סכום" at bounding box center [769, 392] width 360 height 30
type input "6200"
click at [569, 452] on icon at bounding box center [573, 453] width 23 height 23
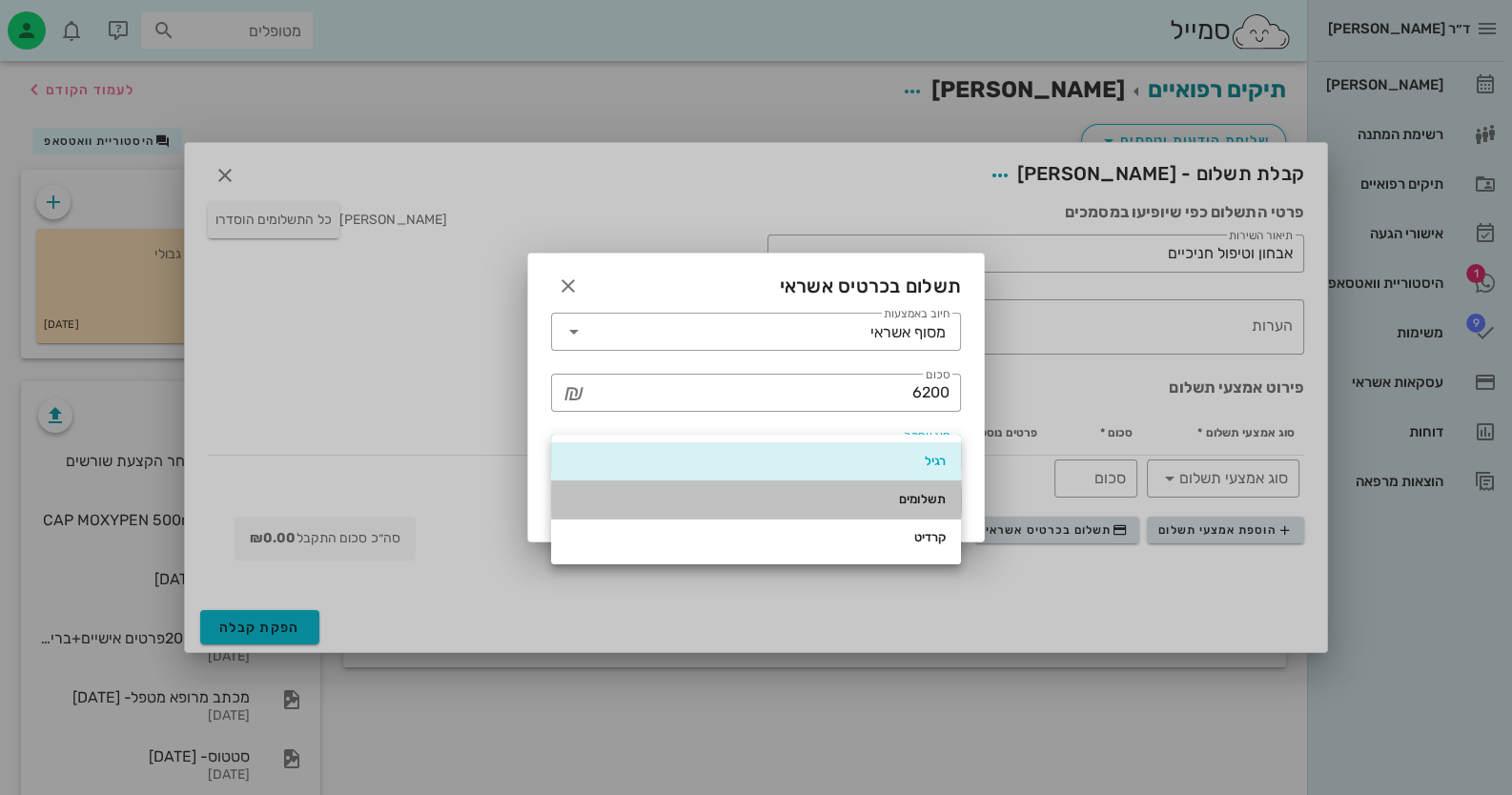
click at [689, 491] on div "תשלומים" at bounding box center [756, 499] width 379 height 16
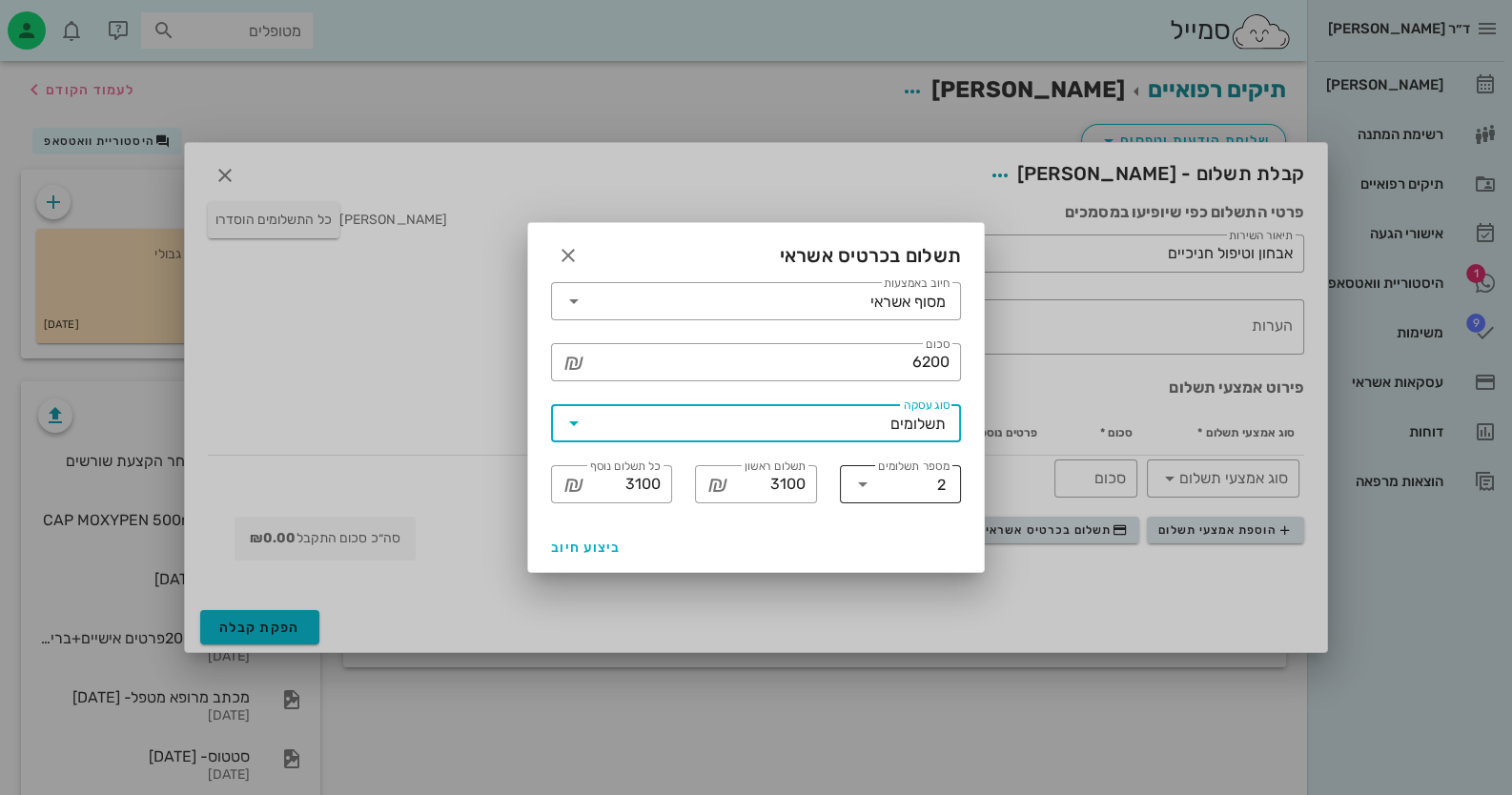
click at [887, 484] on input "מספר תשלומים" at bounding box center [907, 483] width 59 height 30
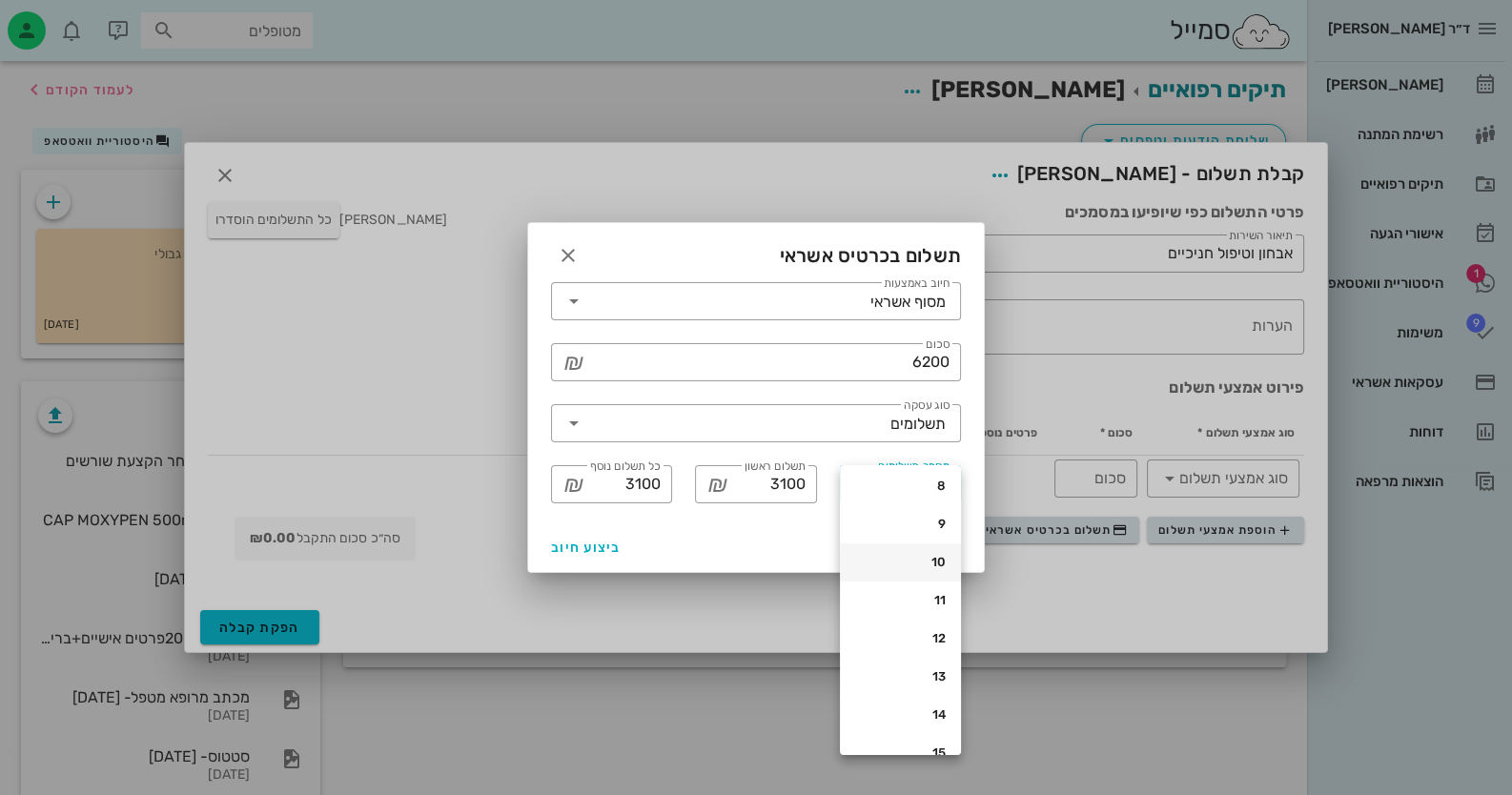
scroll to position [286, 0]
click at [907, 575] on div "12" at bounding box center [901, 587] width 90 height 30
type input "524"
type input "516"
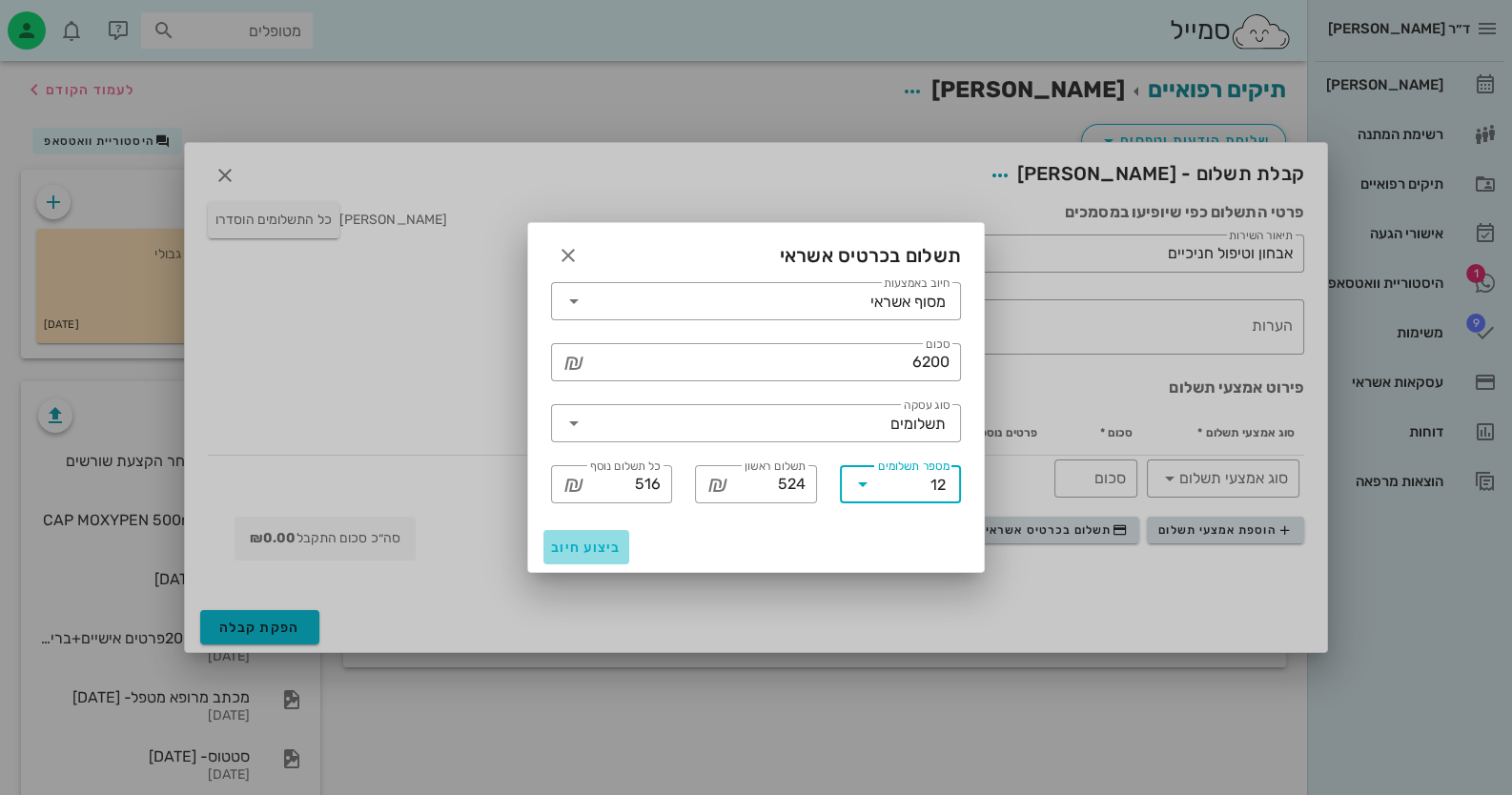
click at [586, 557] on button "ביצוע חיוב" at bounding box center [586, 546] width 86 height 34
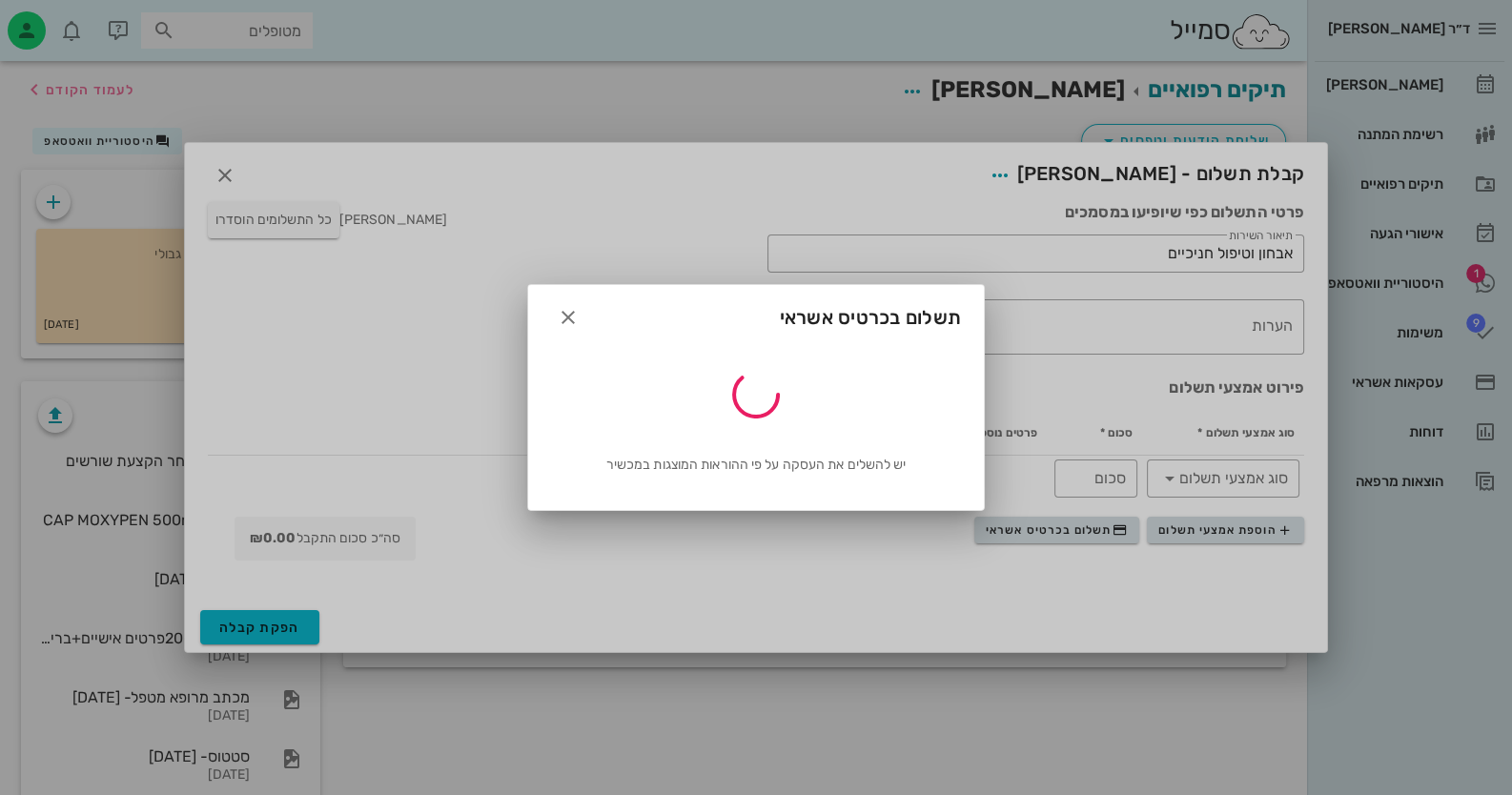
type input "6200"
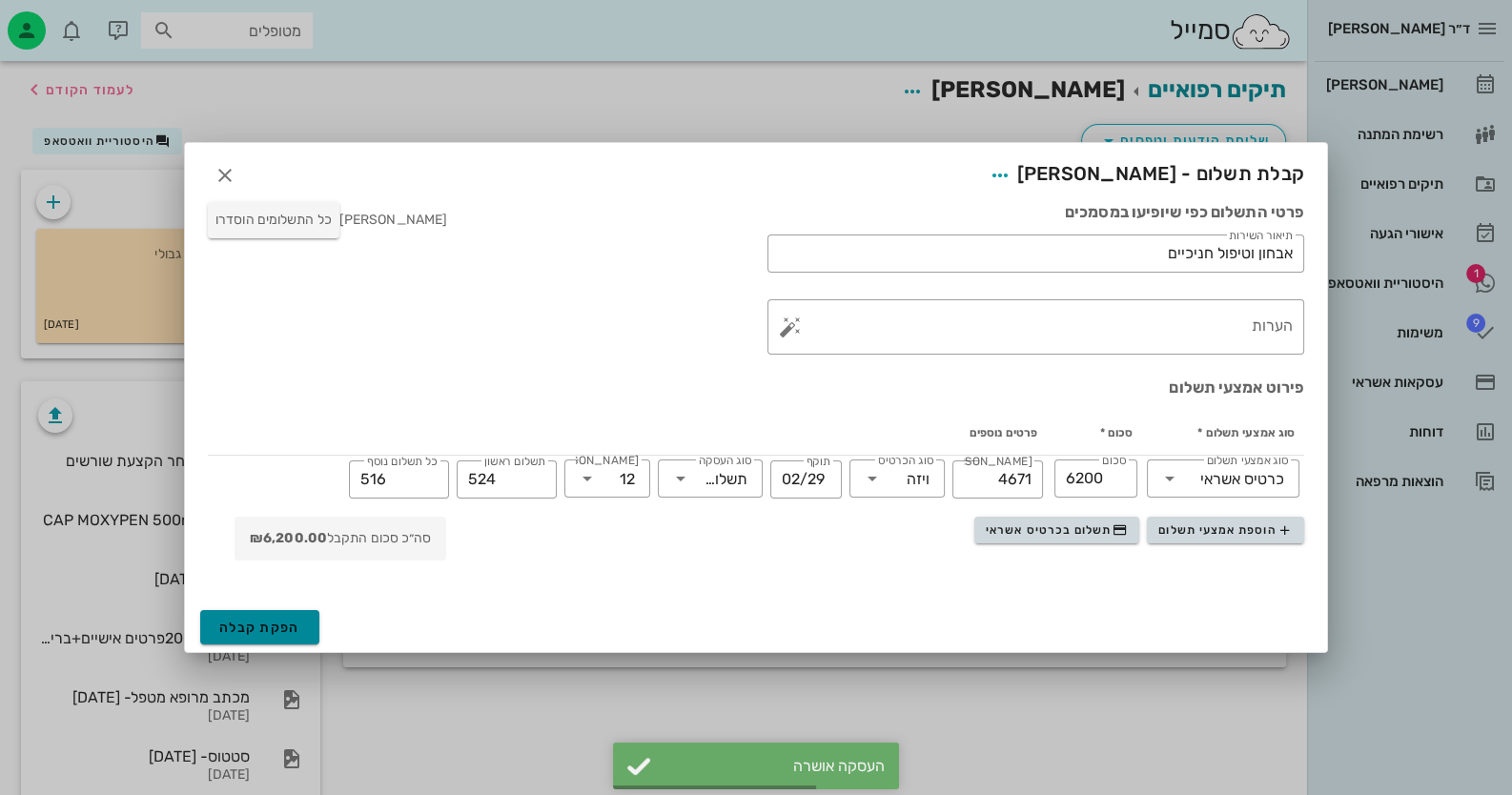
click at [286, 619] on span "הפקת קבלה" at bounding box center [260, 627] width 81 height 16
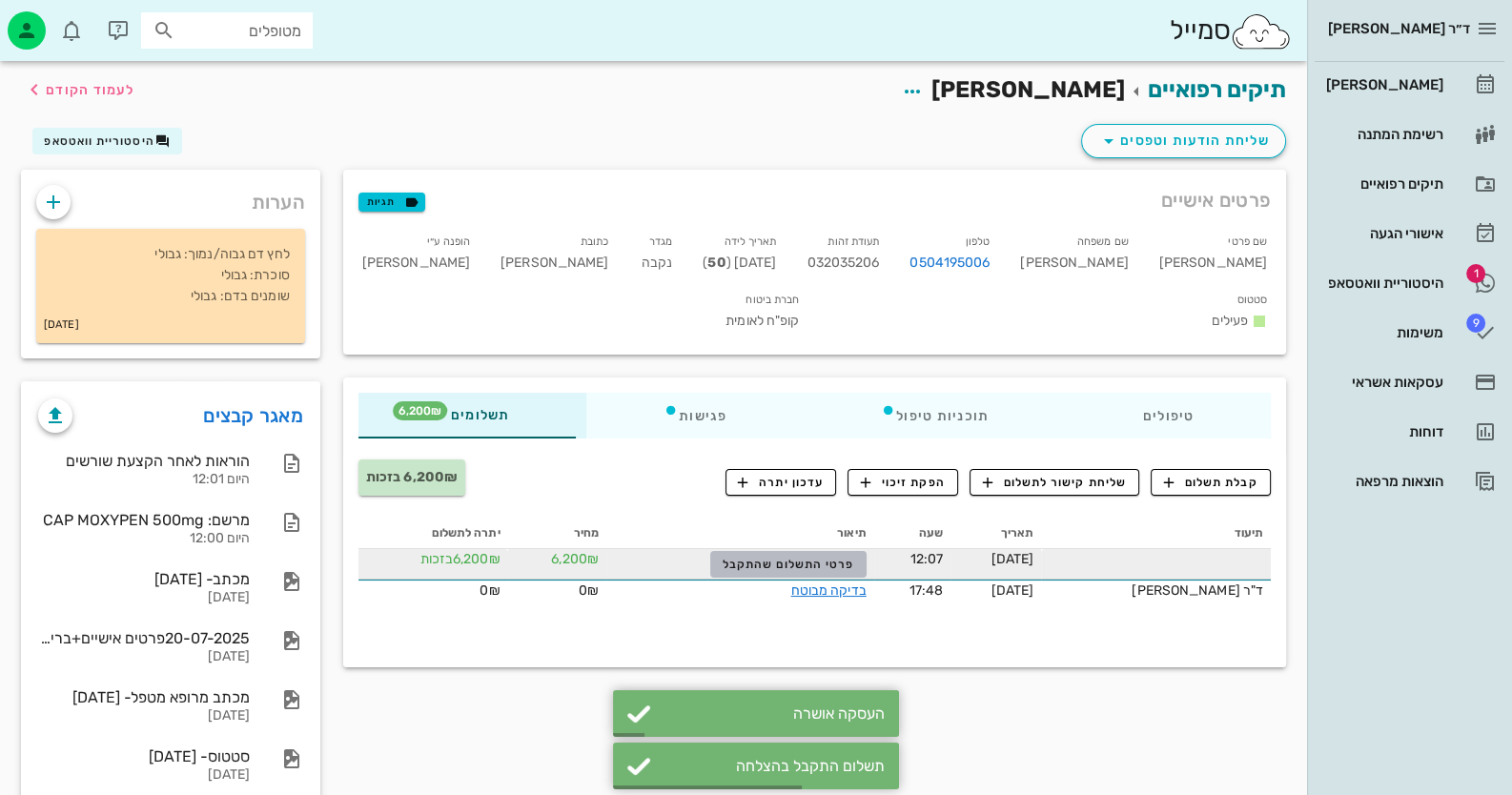
click at [814, 557] on span "פרטי התשלום שהתקבל" at bounding box center [788, 564] width 132 height 14
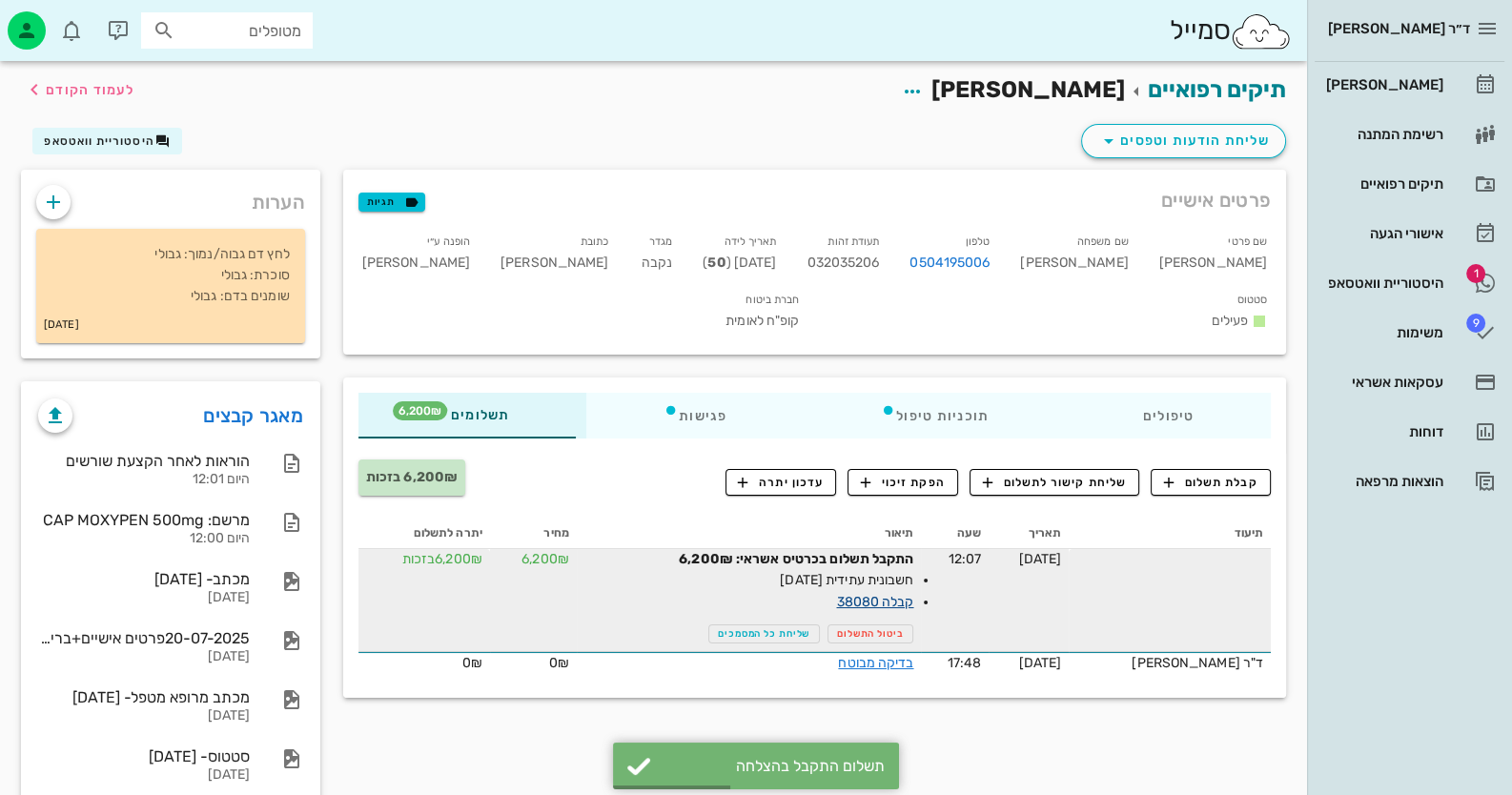
click at [913, 594] on link "קבלה 38080" at bounding box center [874, 601] width 78 height 16
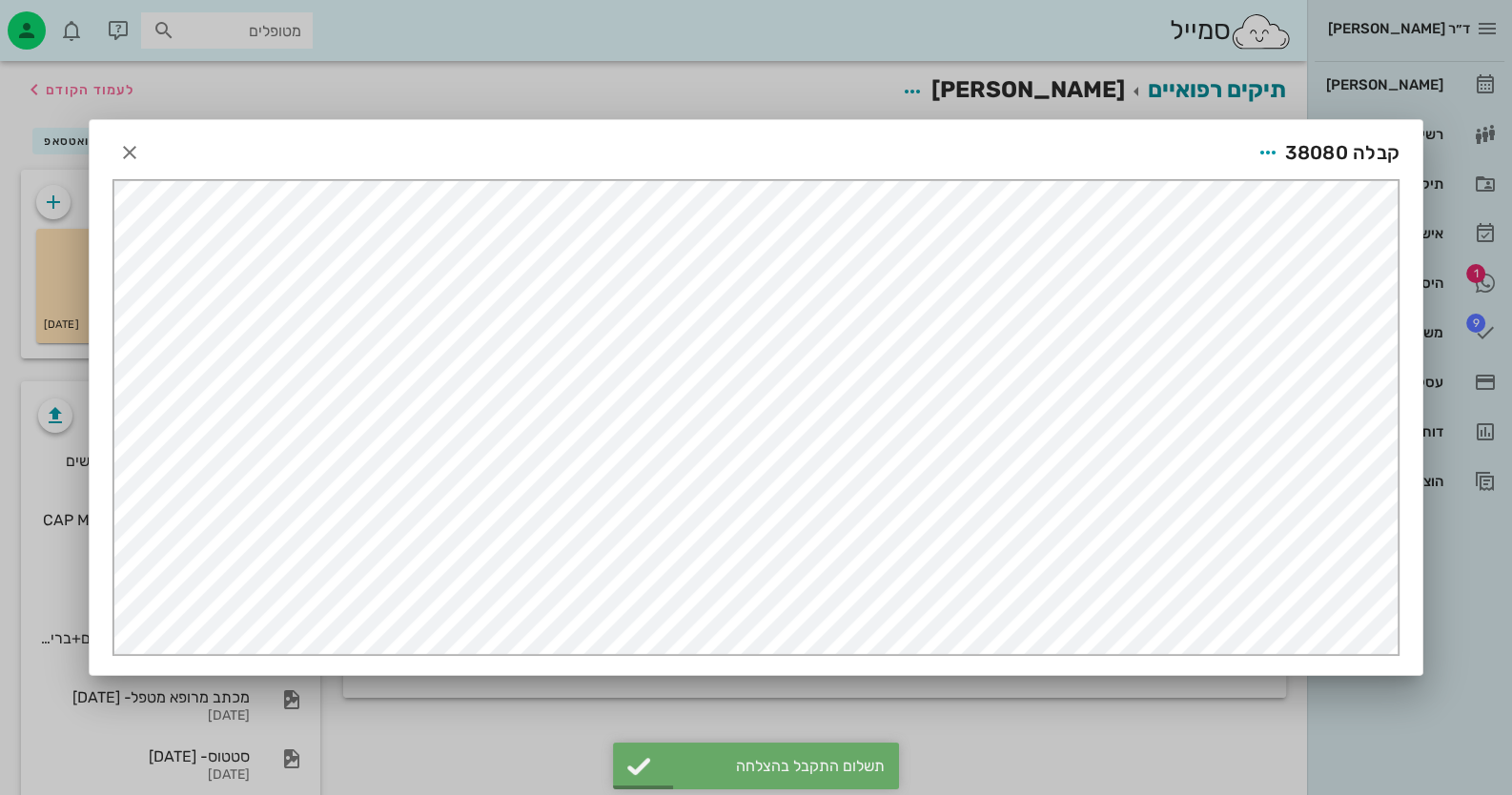
scroll to position [0, 0]
click at [1272, 143] on icon "button" at bounding box center [1267, 151] width 23 height 23
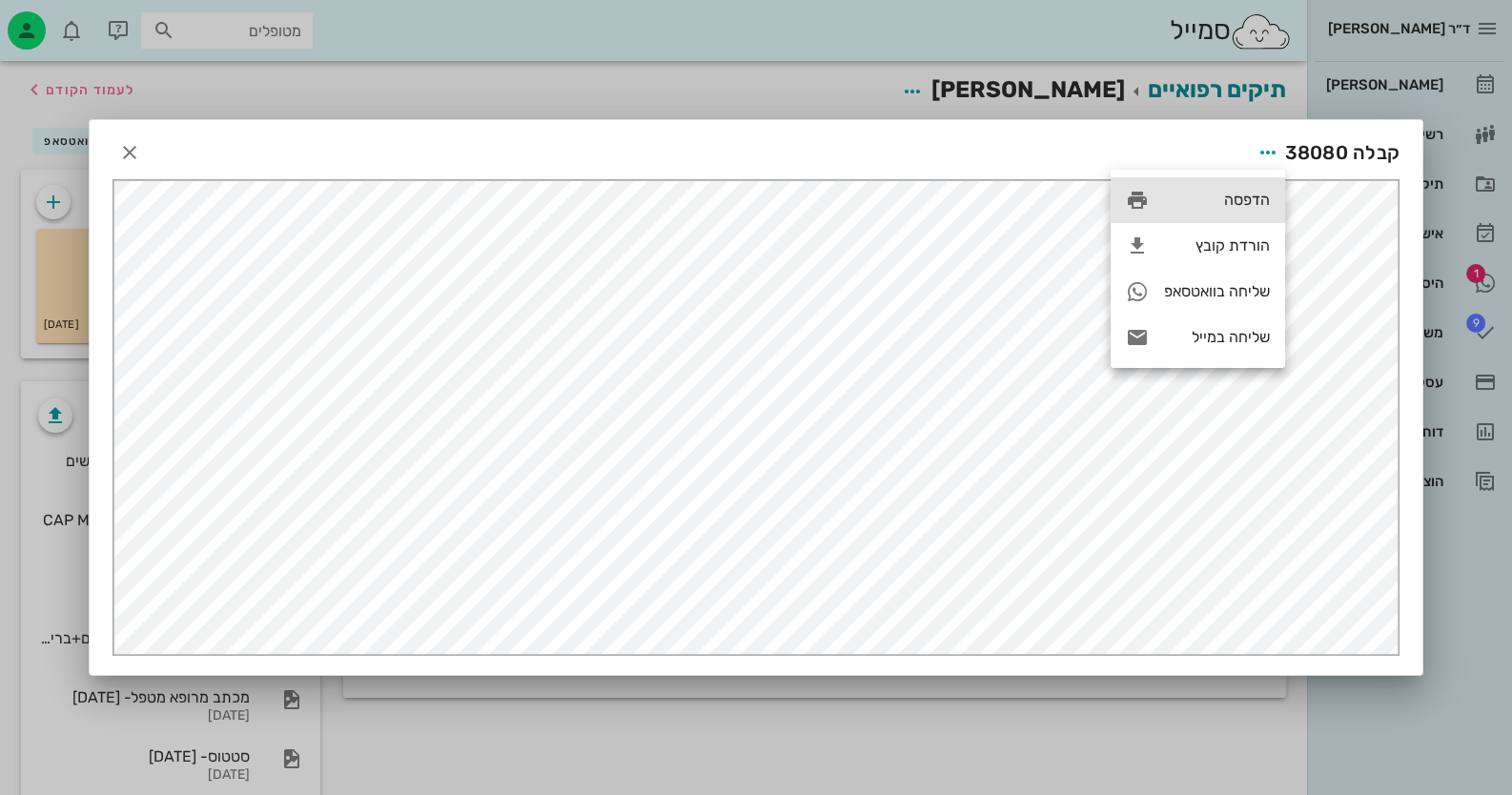
click at [1256, 196] on div "הדפסה" at bounding box center [1217, 199] width 106 height 18
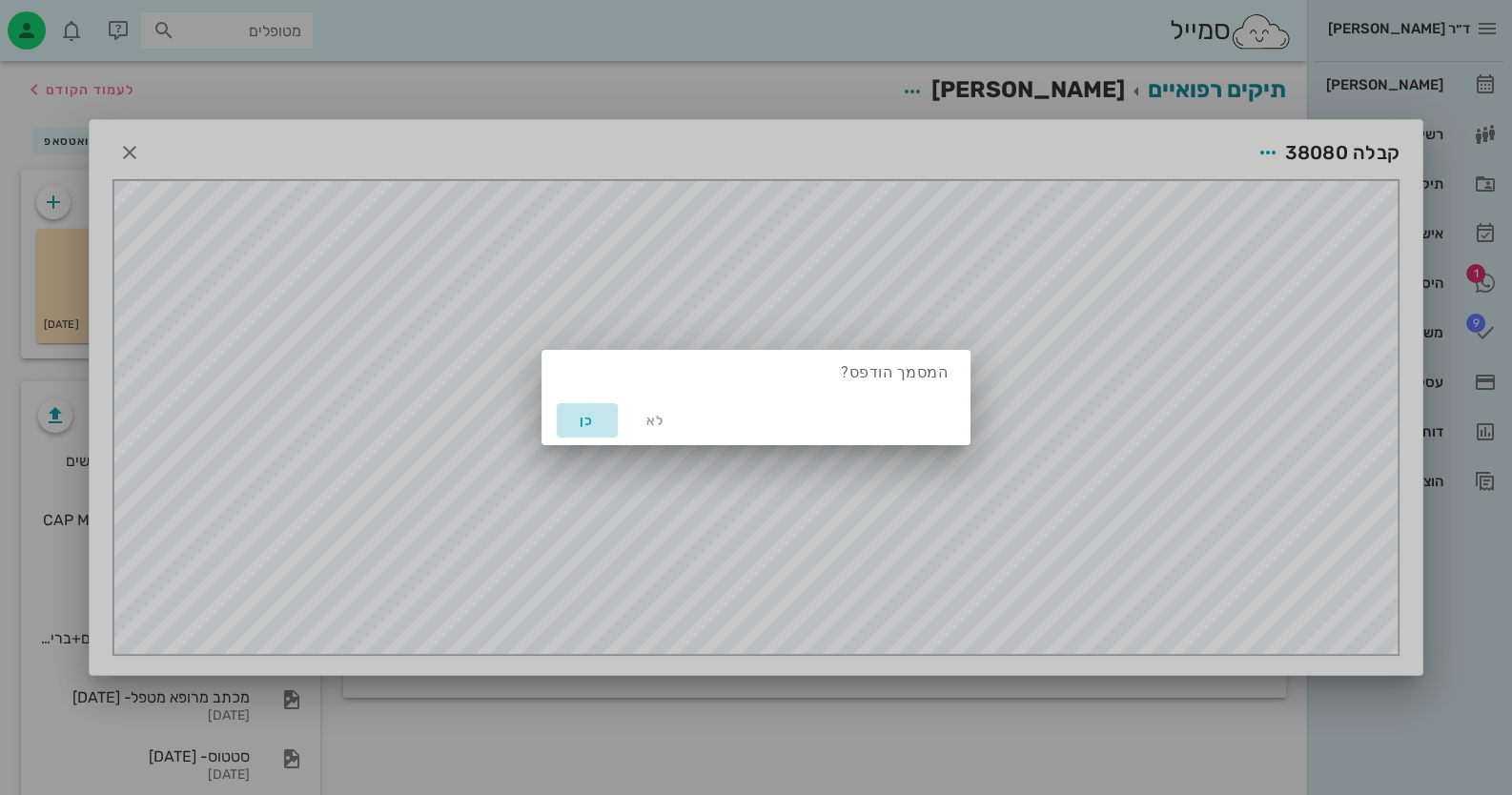
click at [596, 424] on span "כן" at bounding box center [587, 421] width 46 height 16
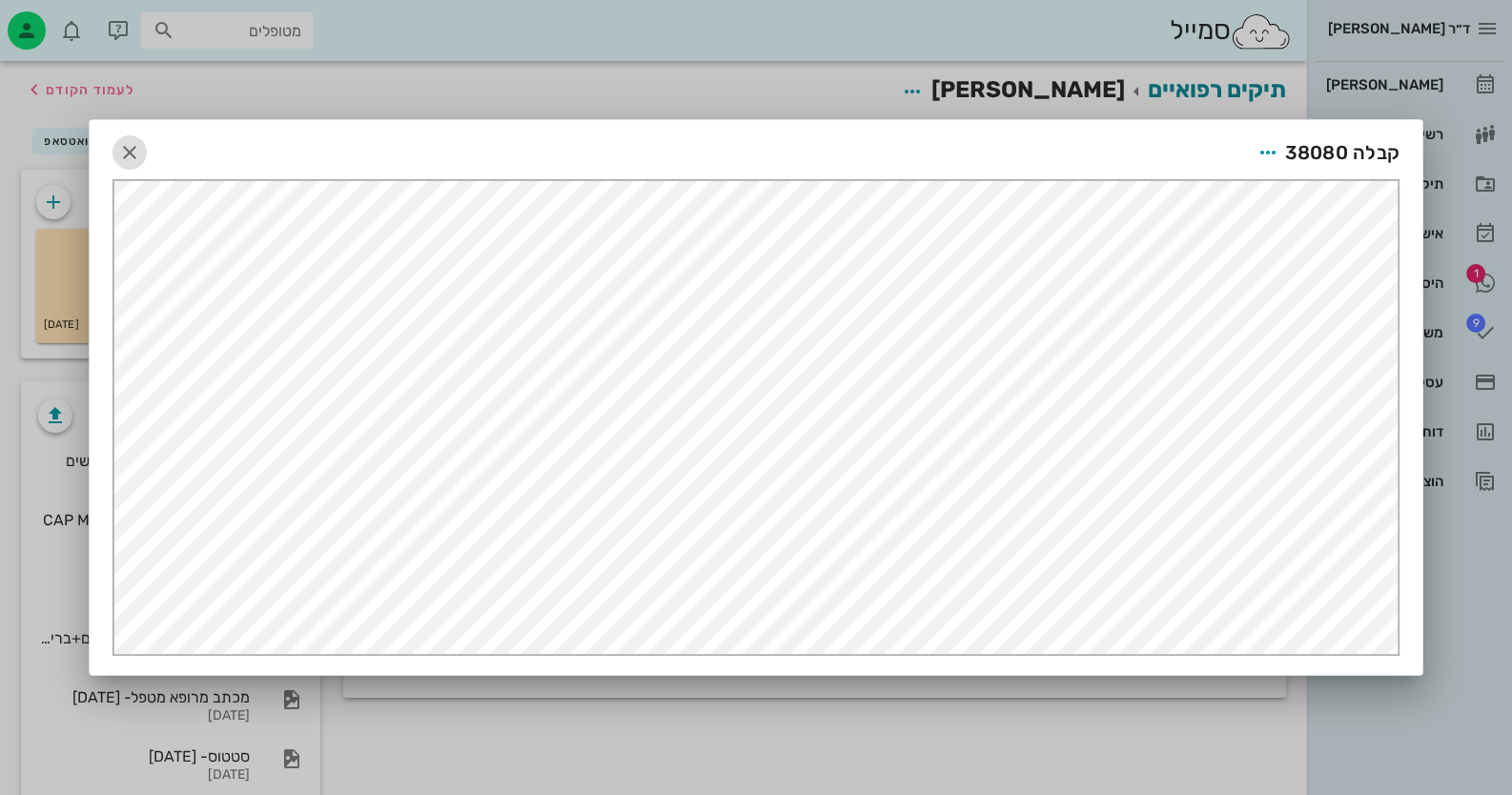
click at [124, 142] on icon "button" at bounding box center [129, 151] width 23 height 23
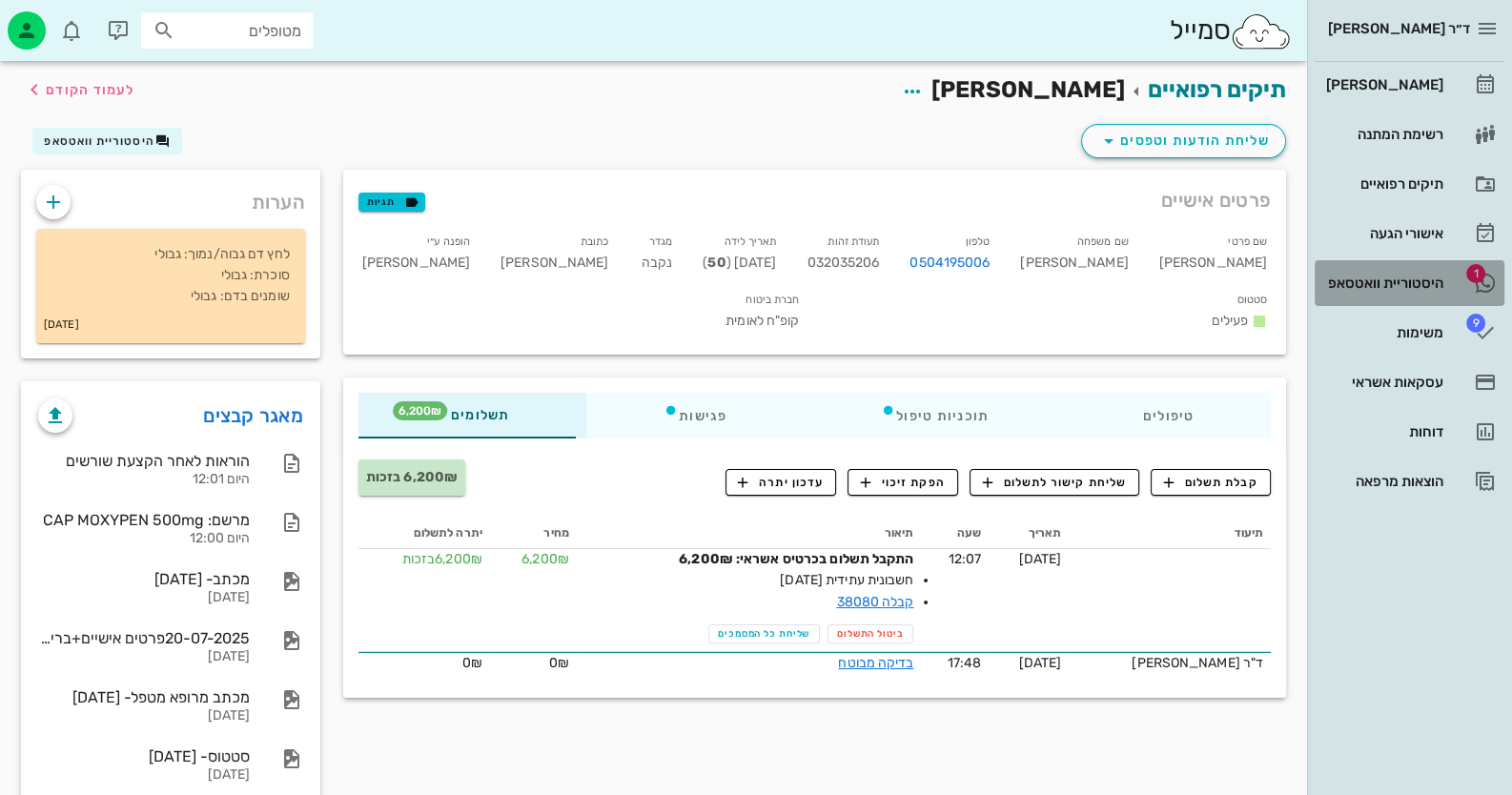
click at [1464, 280] on link "1 היסטוריית וואטסאפ" at bounding box center [1409, 283] width 190 height 46
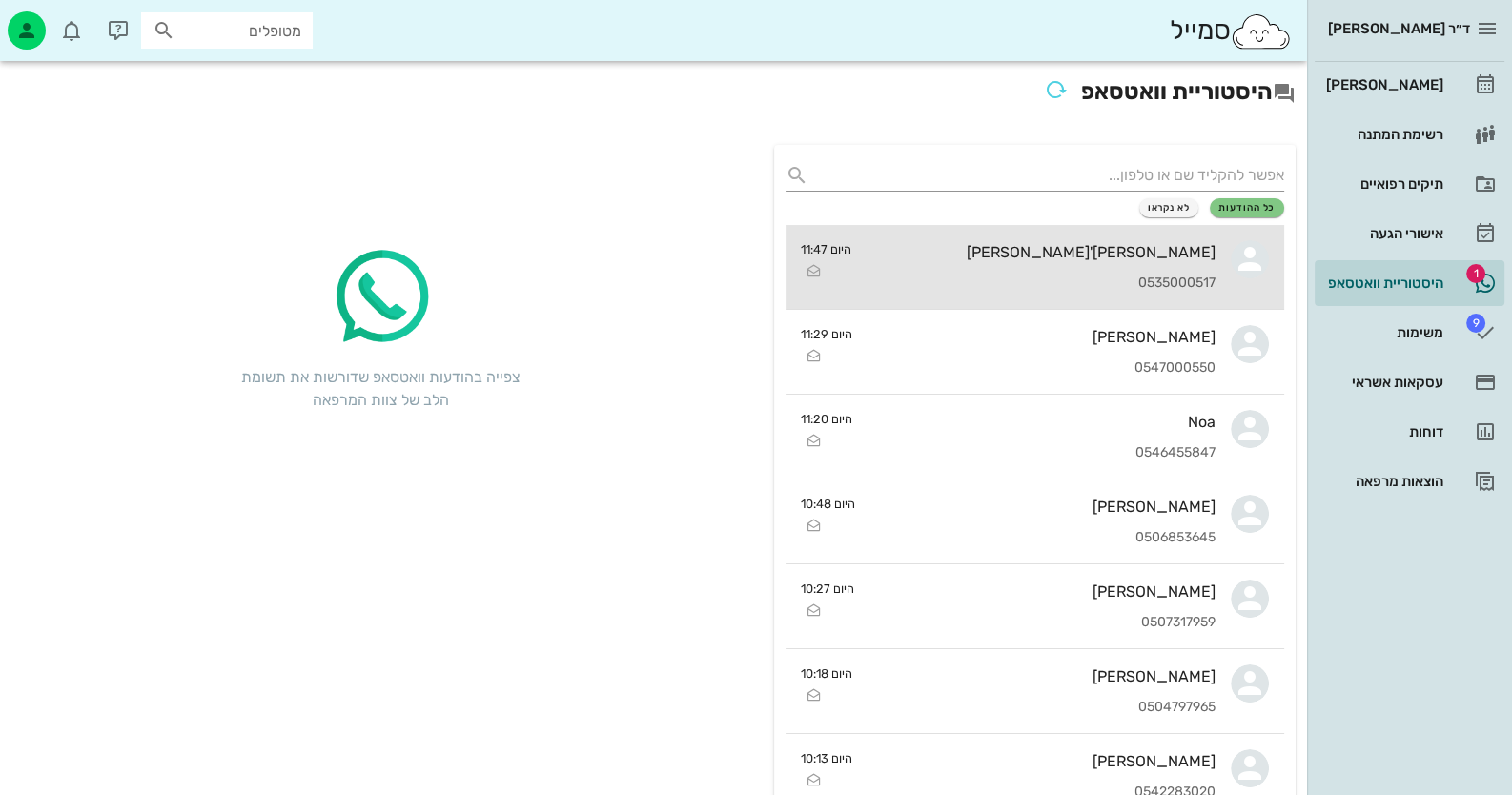
click at [1205, 290] on div "0535000517" at bounding box center [1040, 283] width 349 height 16
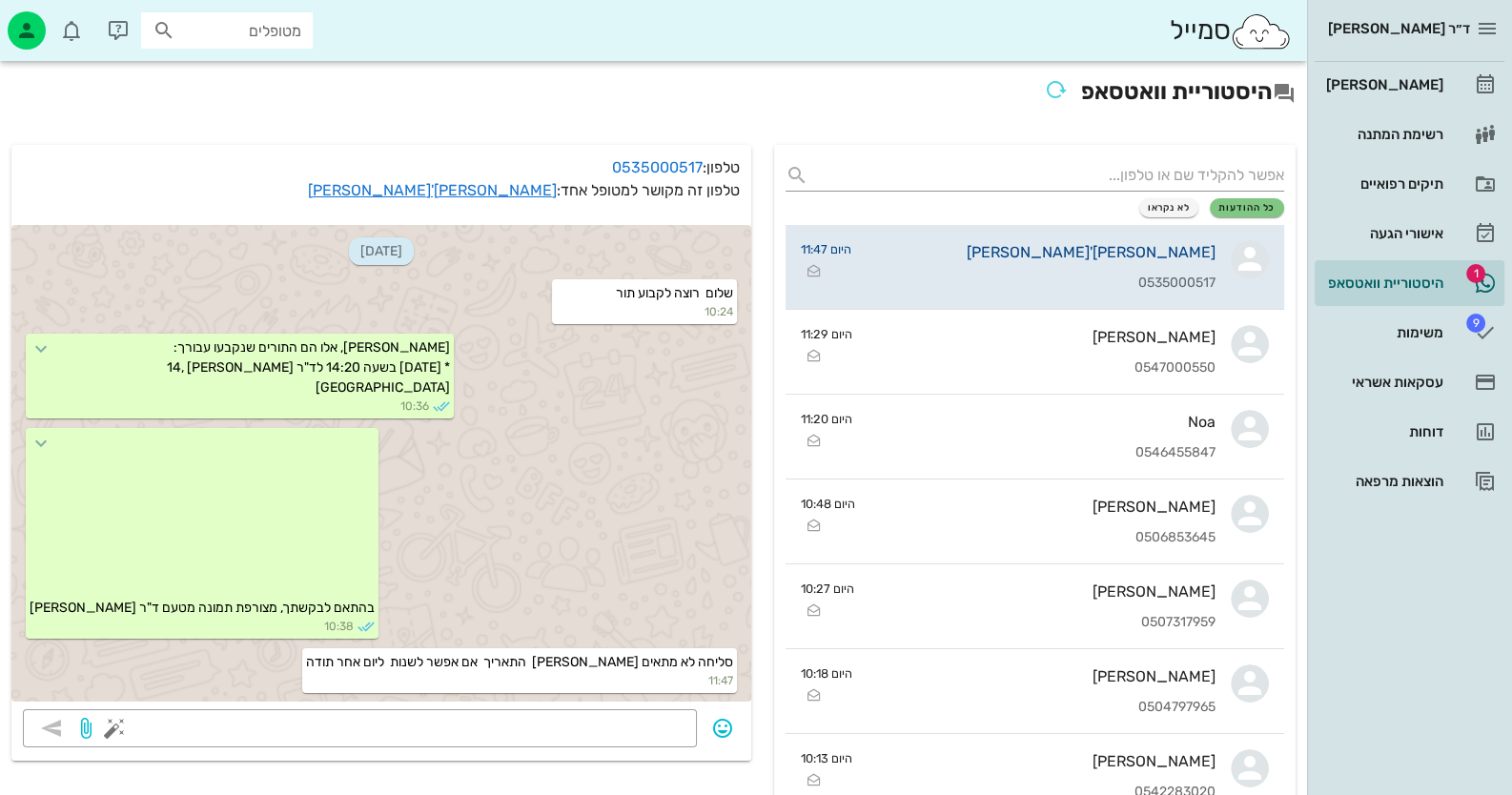
scroll to position [18, 0]
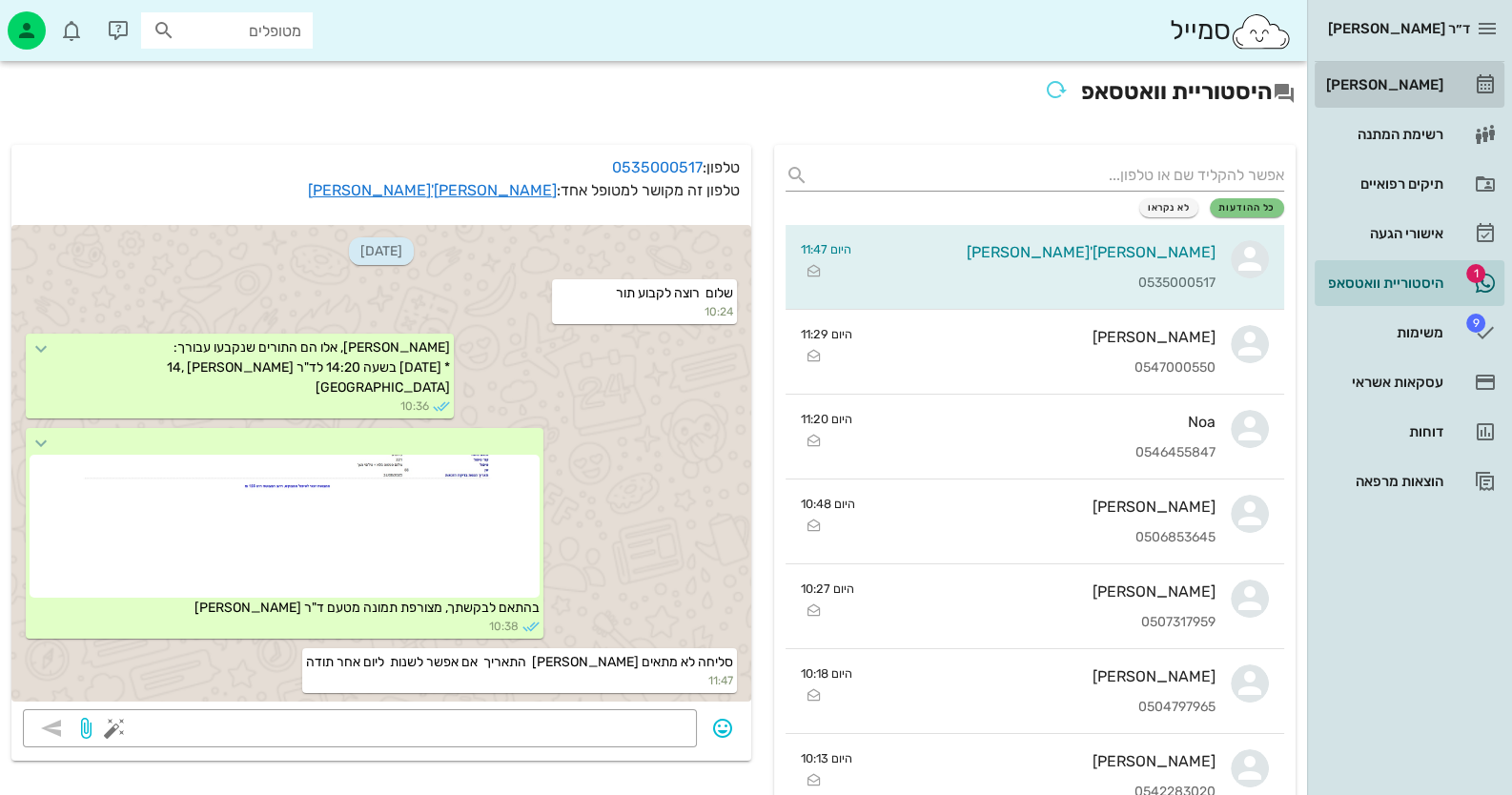
click at [1415, 93] on div "[PERSON_NAME]" at bounding box center [1382, 85] width 121 height 30
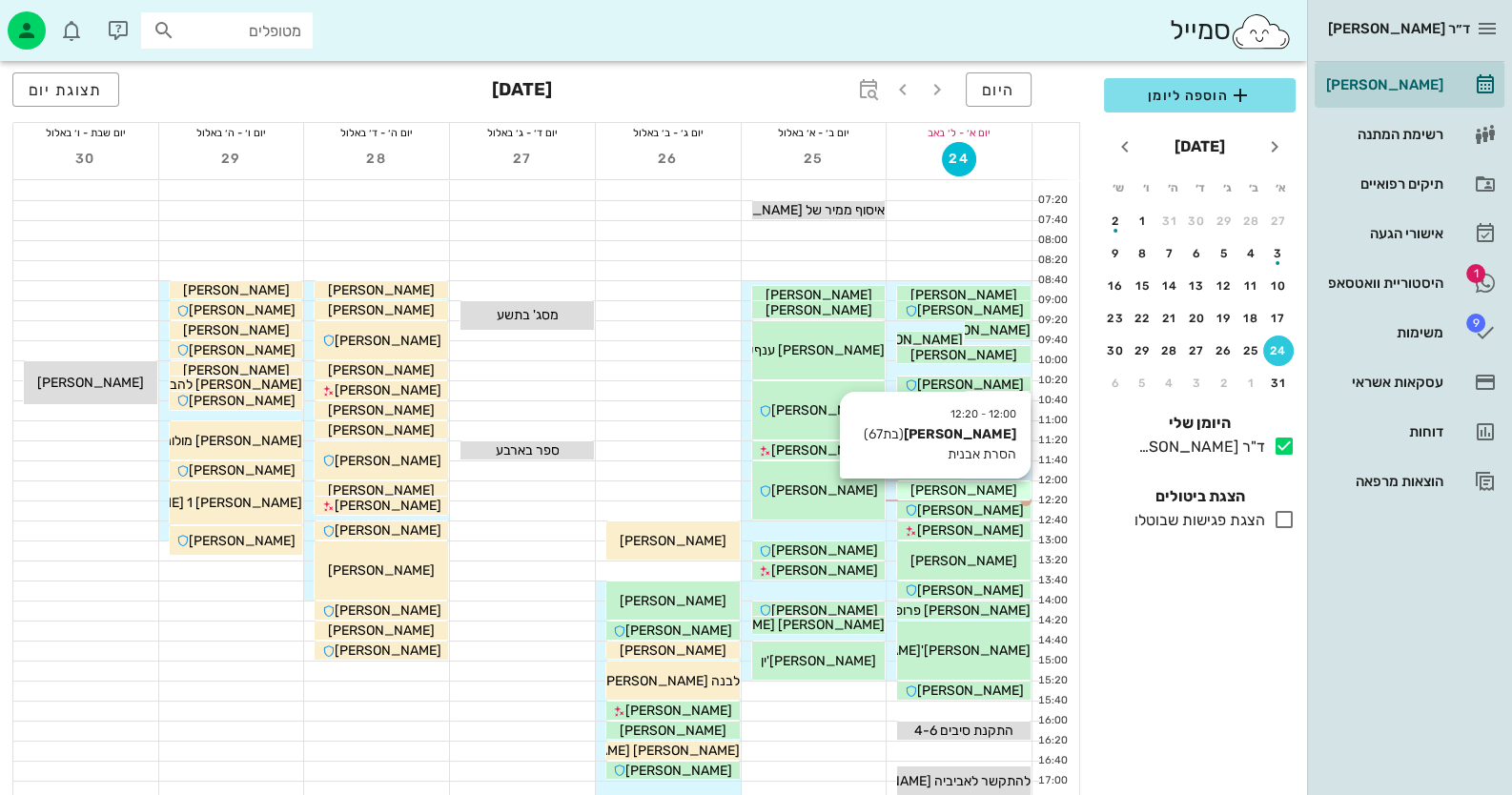
click at [998, 483] on div "[PERSON_NAME]" at bounding box center [963, 490] width 134 height 20
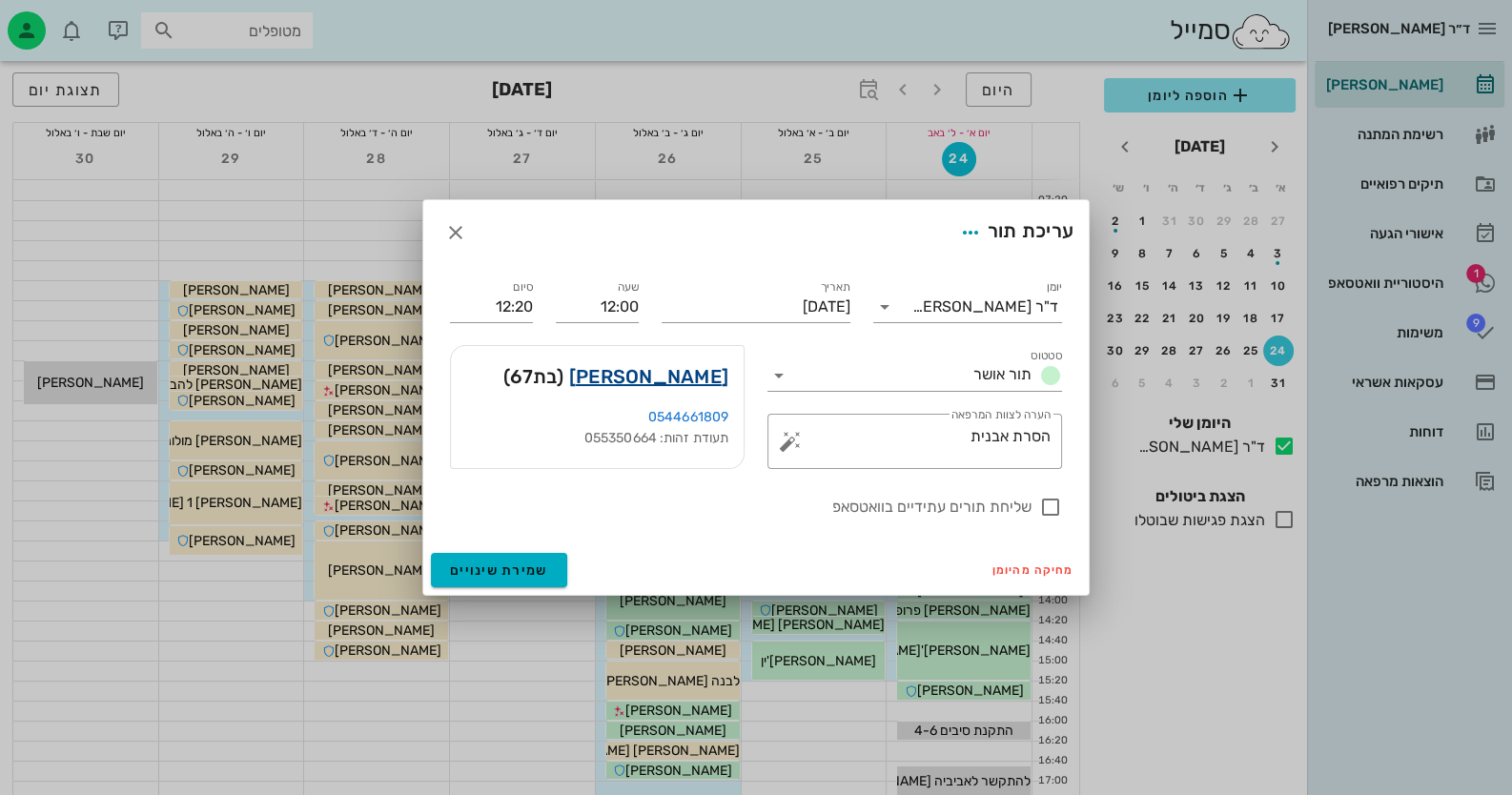
click at [710, 370] on link "טלי אמיר" at bounding box center [649, 375] width 159 height 30
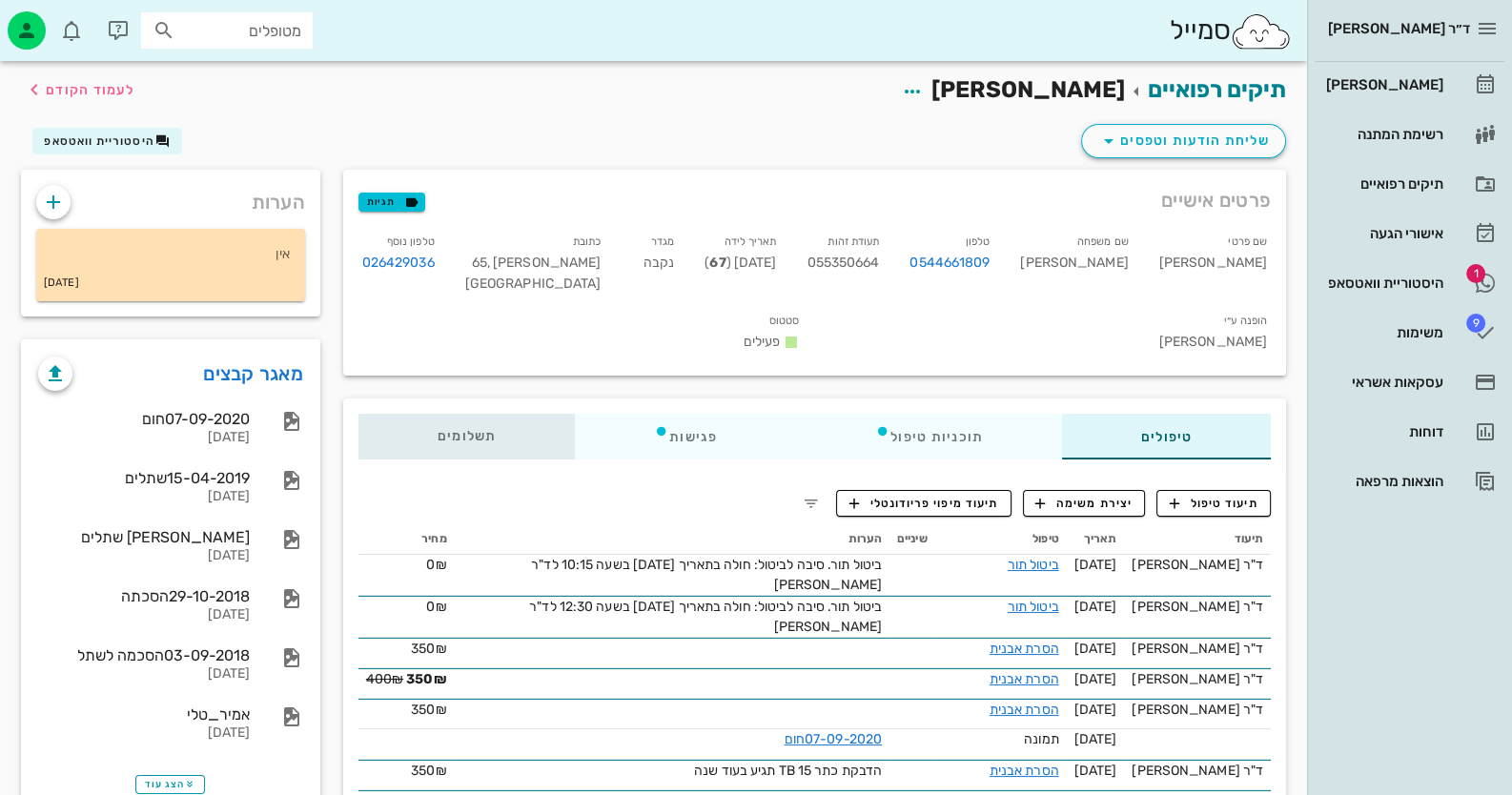
click at [428, 429] on div "תשלומים 0₪" at bounding box center [467, 436] width 216 height 46
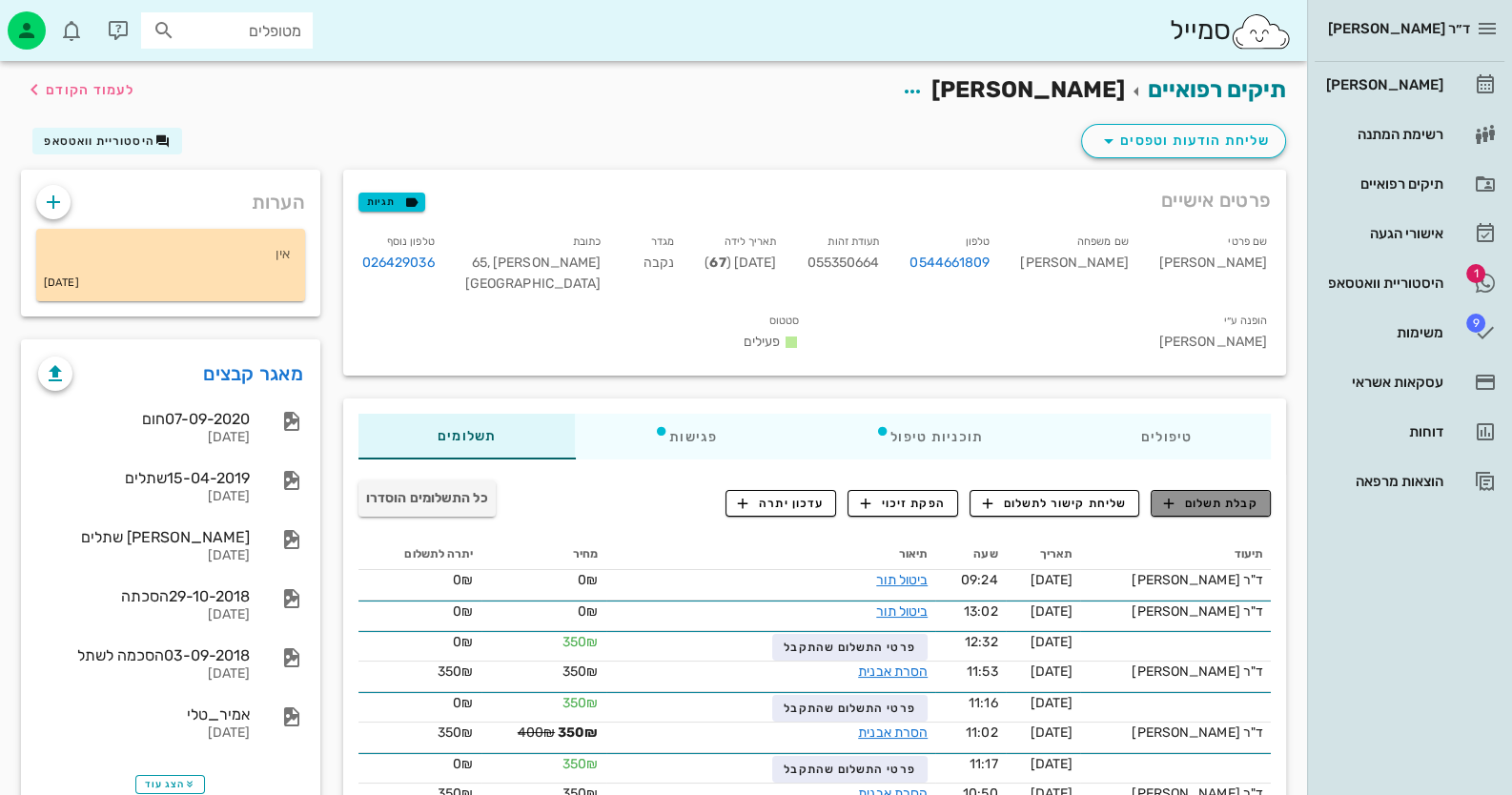
click at [1200, 509] on span "קבלת תשלום" at bounding box center [1211, 502] width 94 height 17
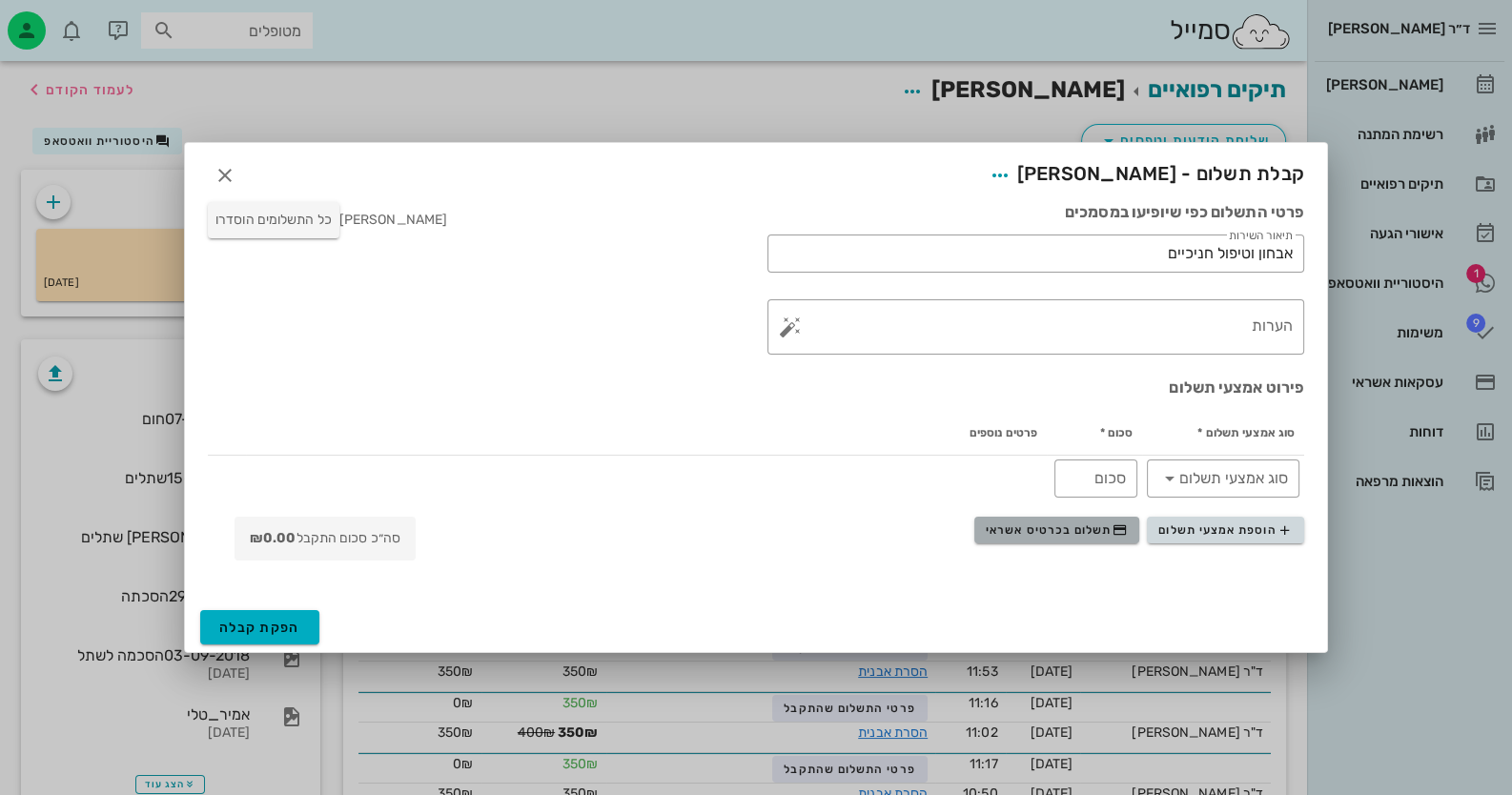
click at [1088, 531] on span "תשלום בכרטיס אשראי" at bounding box center [1055, 530] width 141 height 16
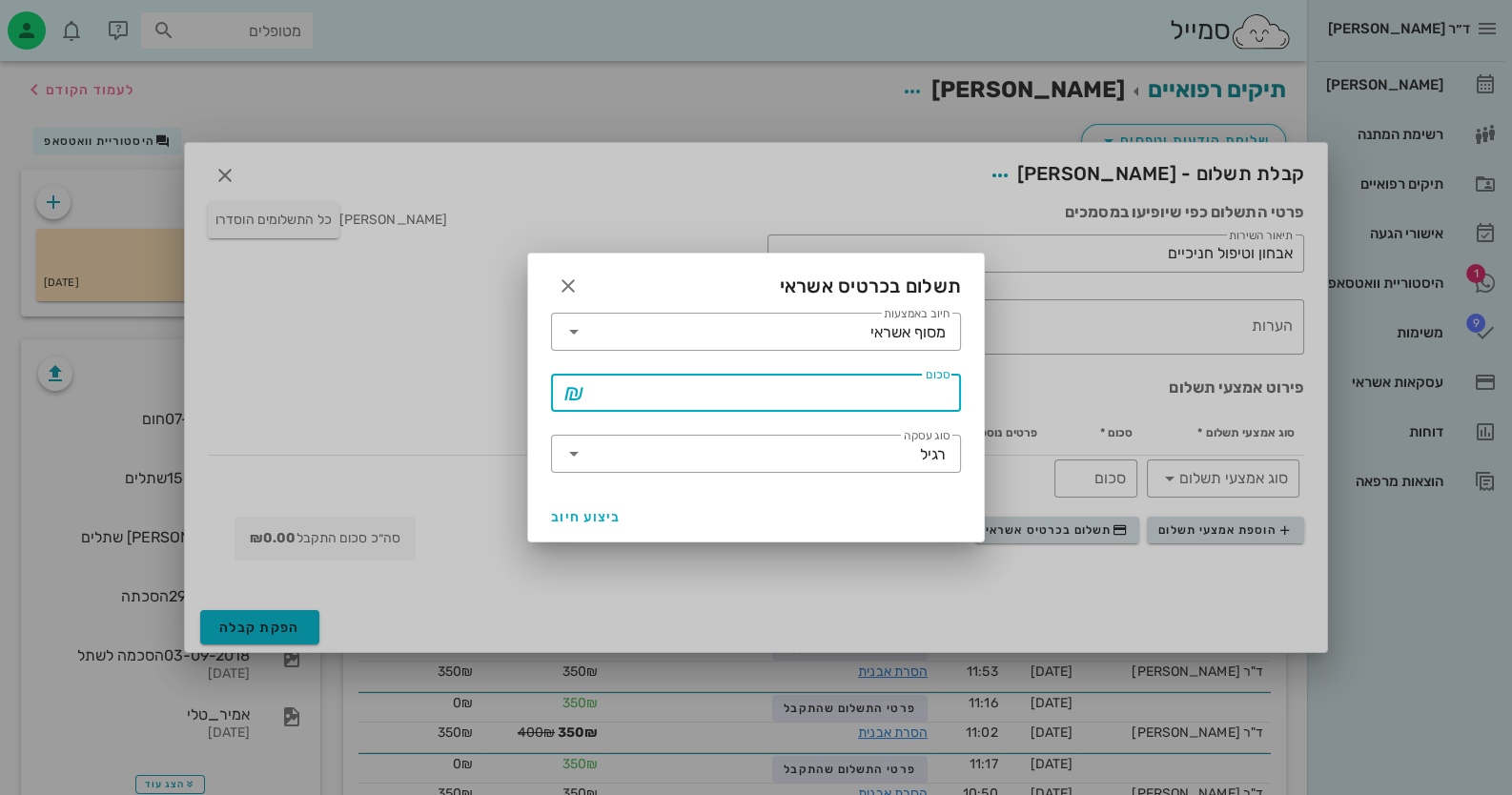
click at [921, 400] on input "סכום" at bounding box center [769, 392] width 360 height 30
type input "380"
click at [602, 518] on span "ביצוע חיוב" at bounding box center [586, 517] width 71 height 16
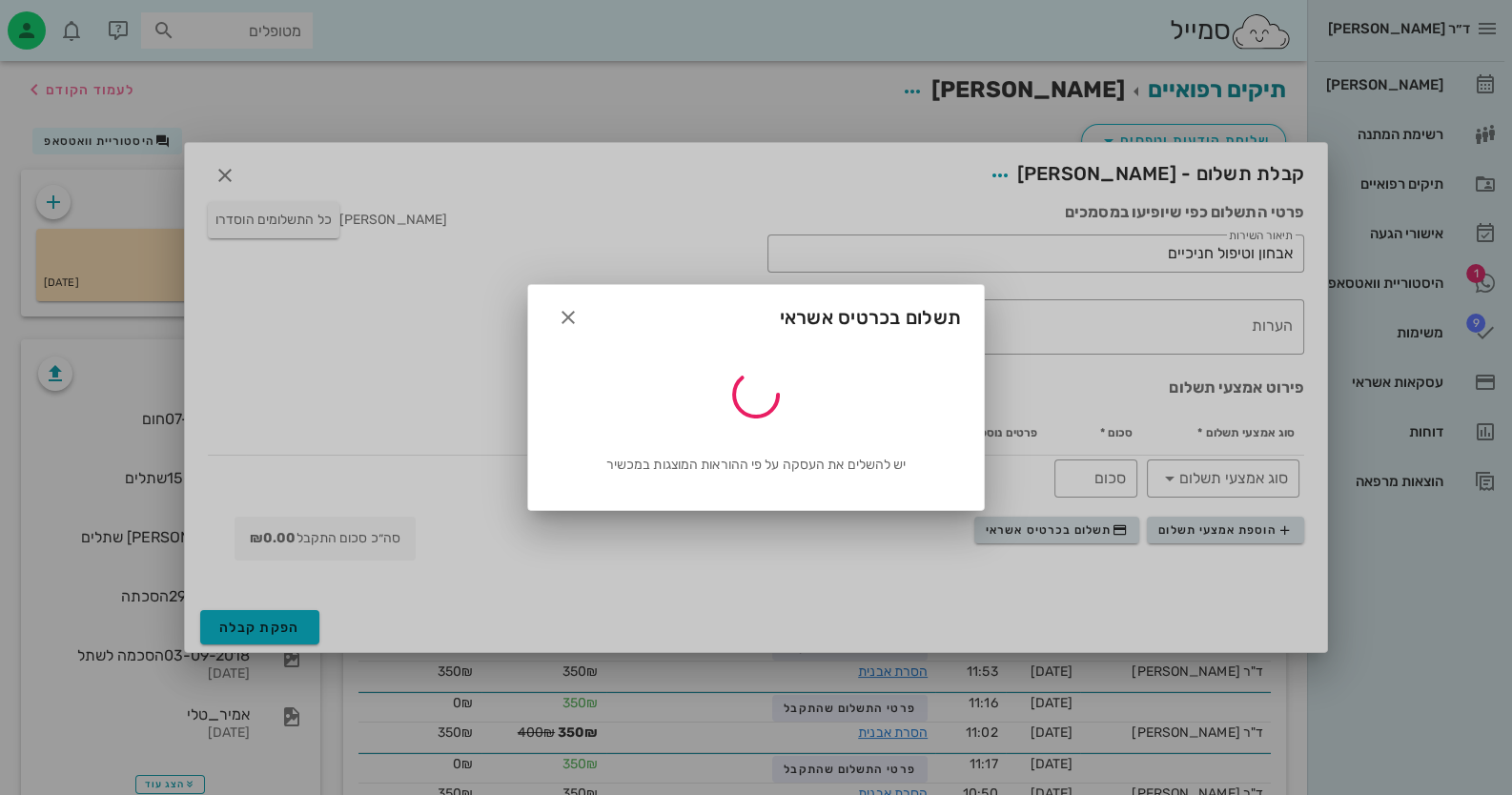
type input "380"
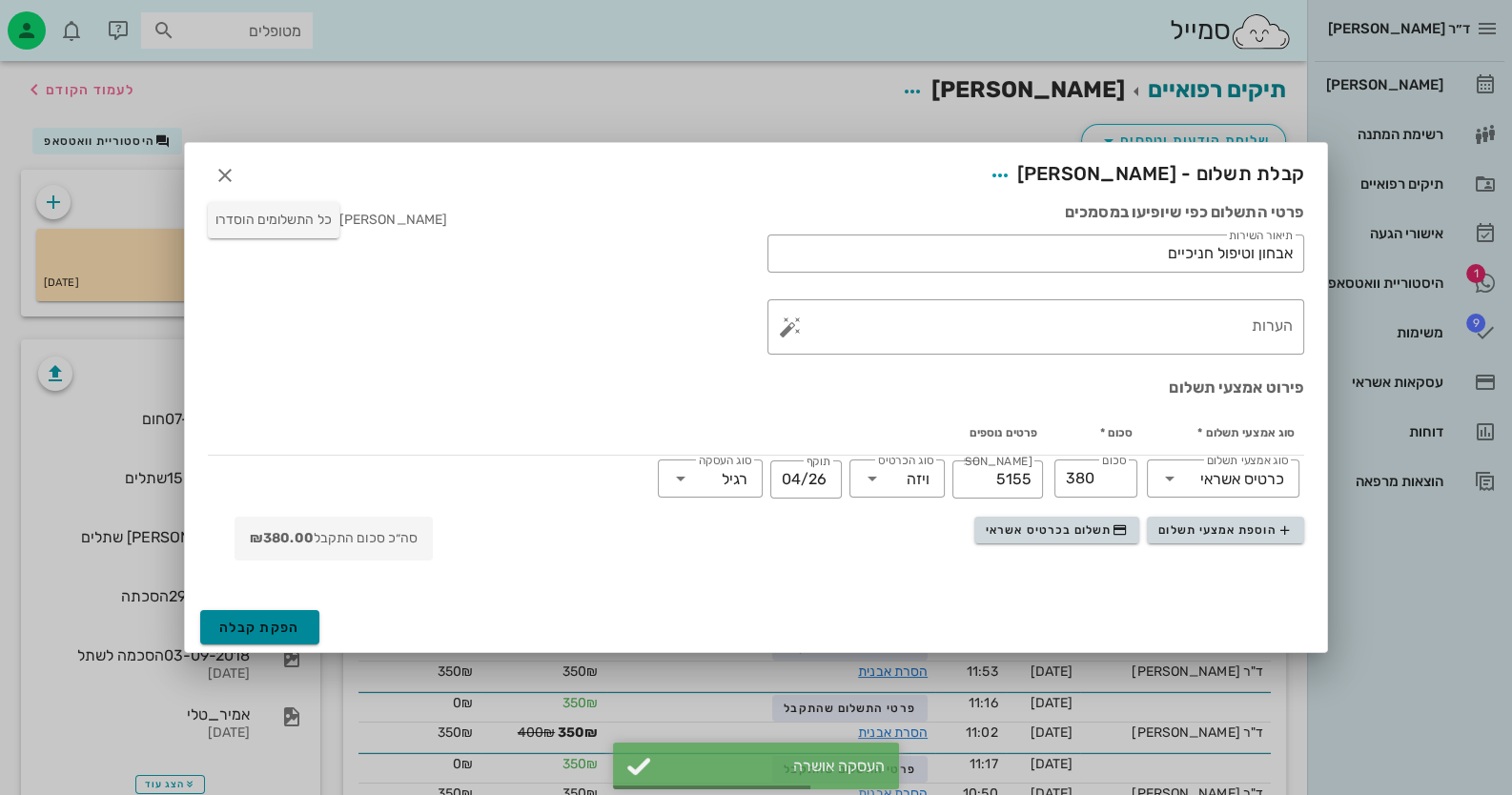
click at [243, 623] on span "הפקת קבלה" at bounding box center [260, 627] width 81 height 16
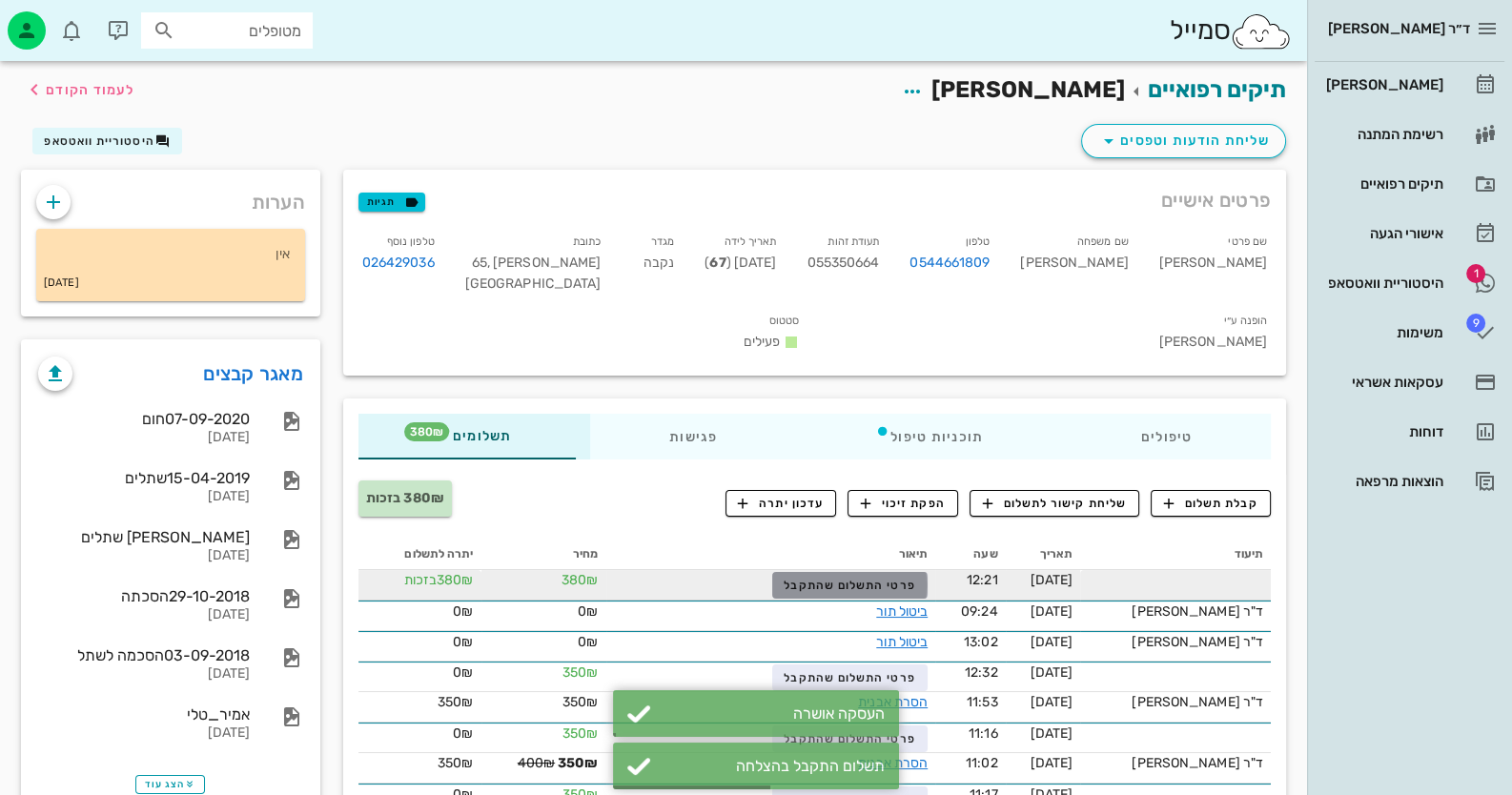
click at [869, 578] on span "פרטי התשלום שהתקבל" at bounding box center [849, 585] width 132 height 14
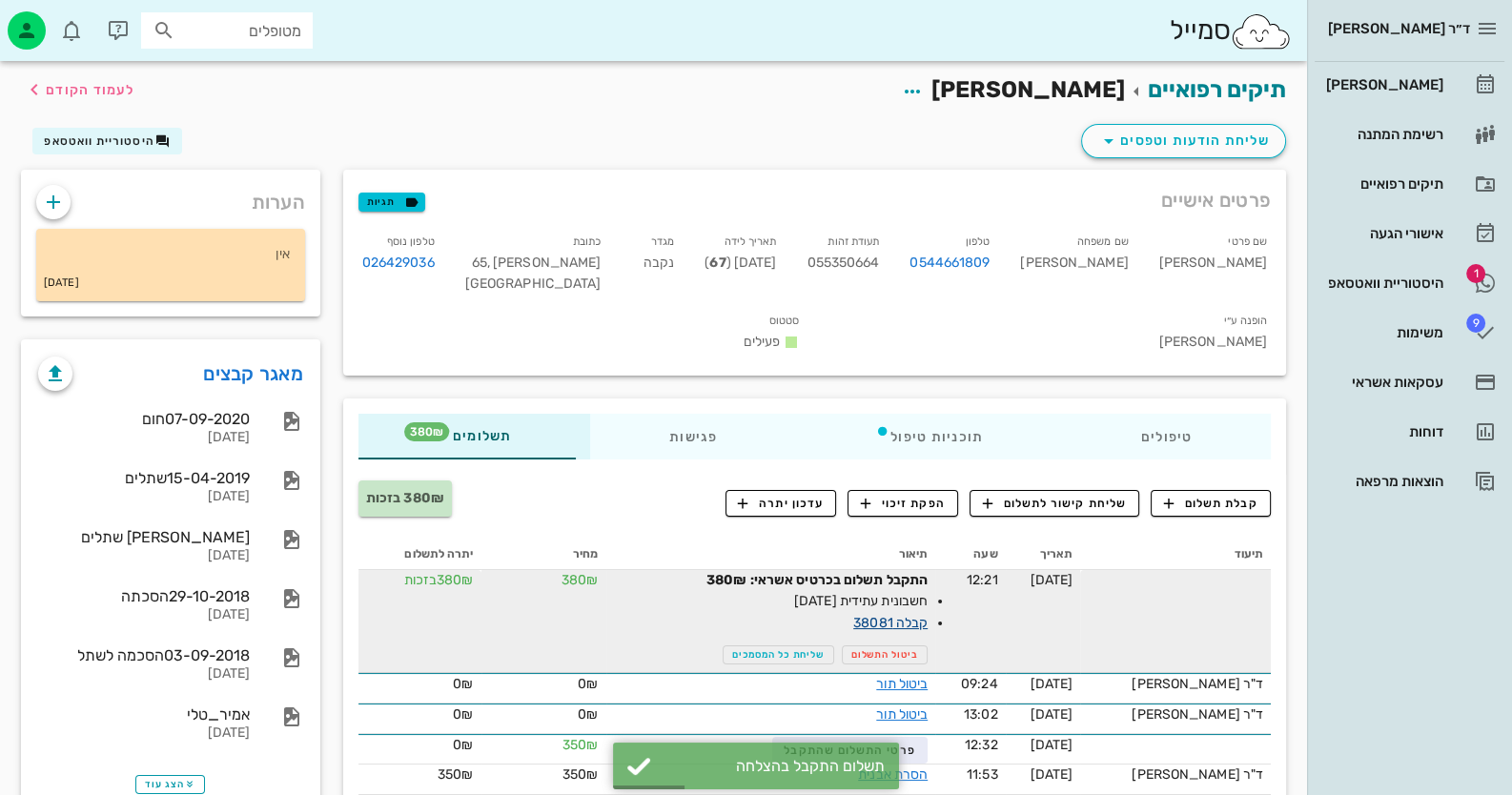
click at [927, 626] on link "קבלה 38081" at bounding box center [891, 622] width 75 height 16
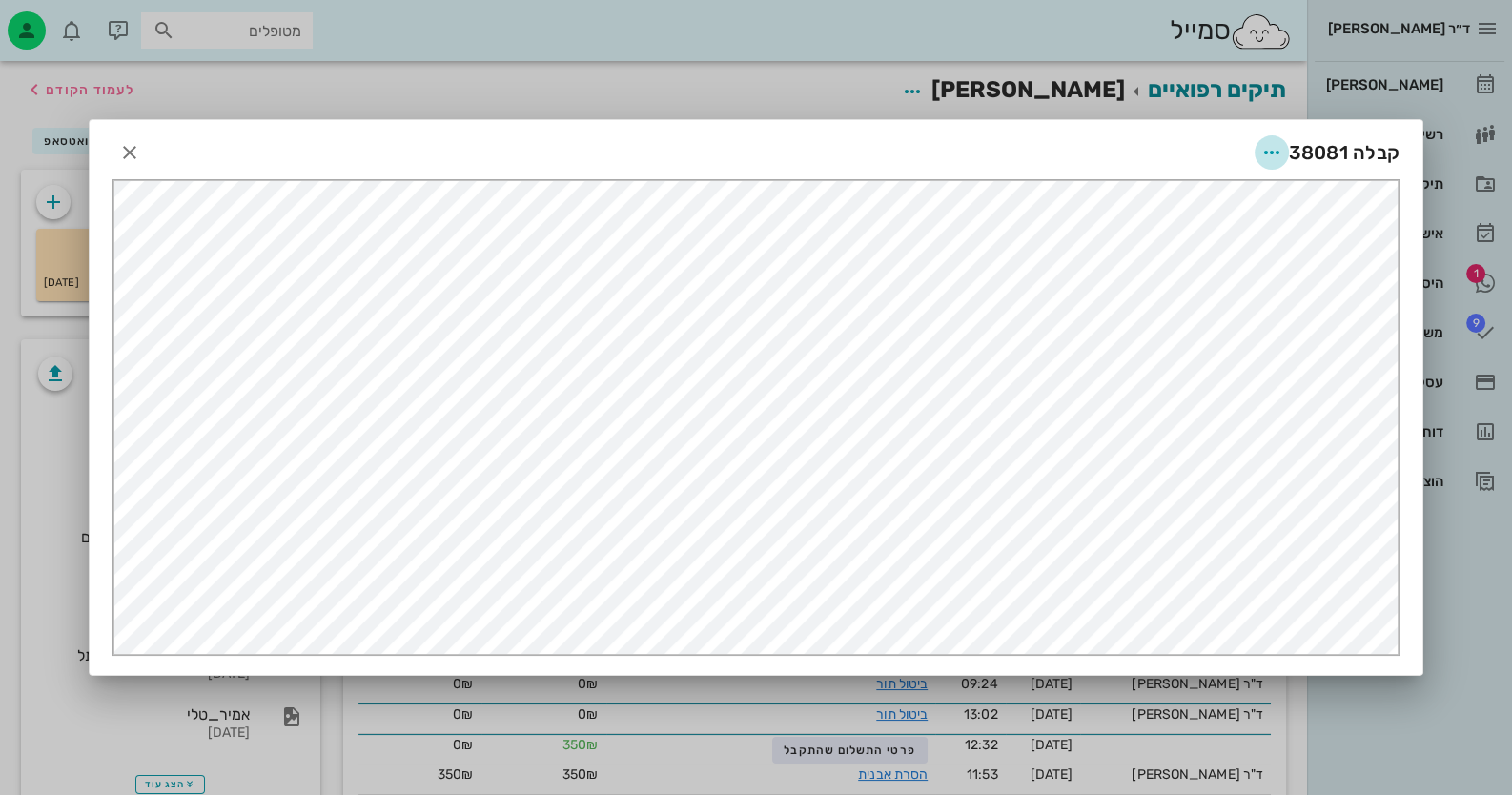
click at [1279, 156] on icon "button" at bounding box center [1271, 151] width 23 height 23
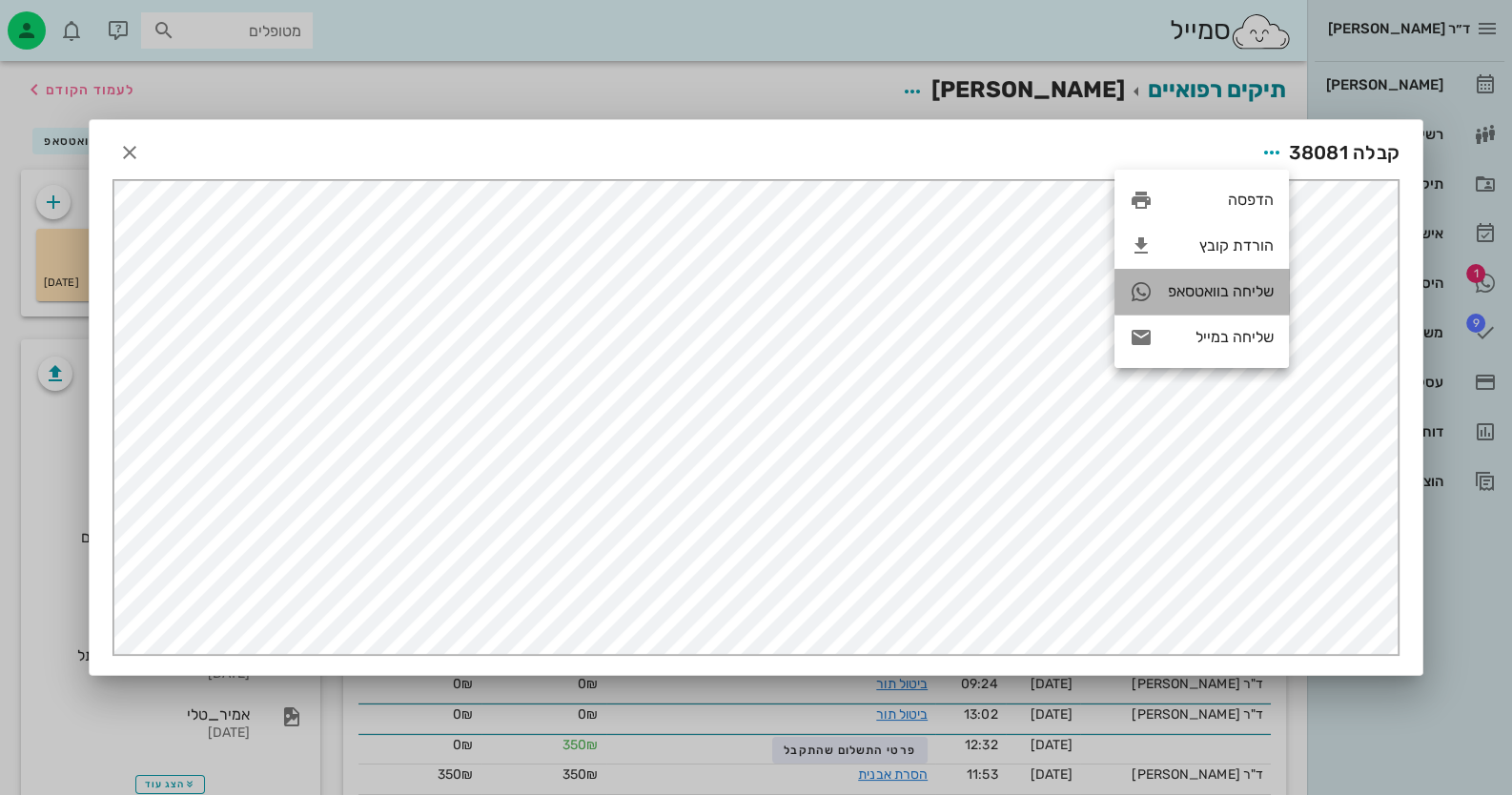
click at [1251, 289] on div "שליחה בוואטסאפ" at bounding box center [1221, 291] width 106 height 18
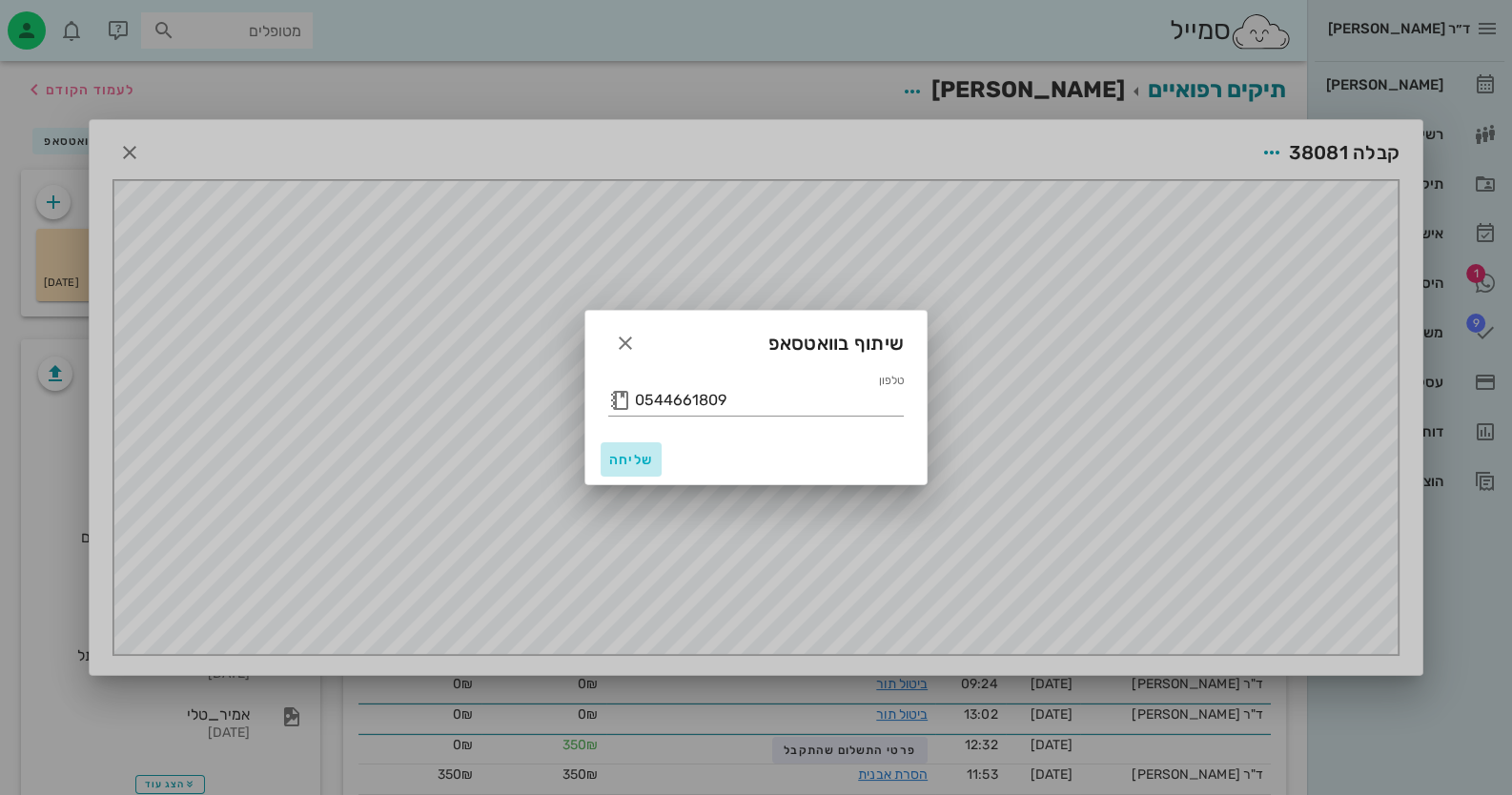
click at [639, 456] on span "שליחה" at bounding box center [630, 460] width 46 height 16
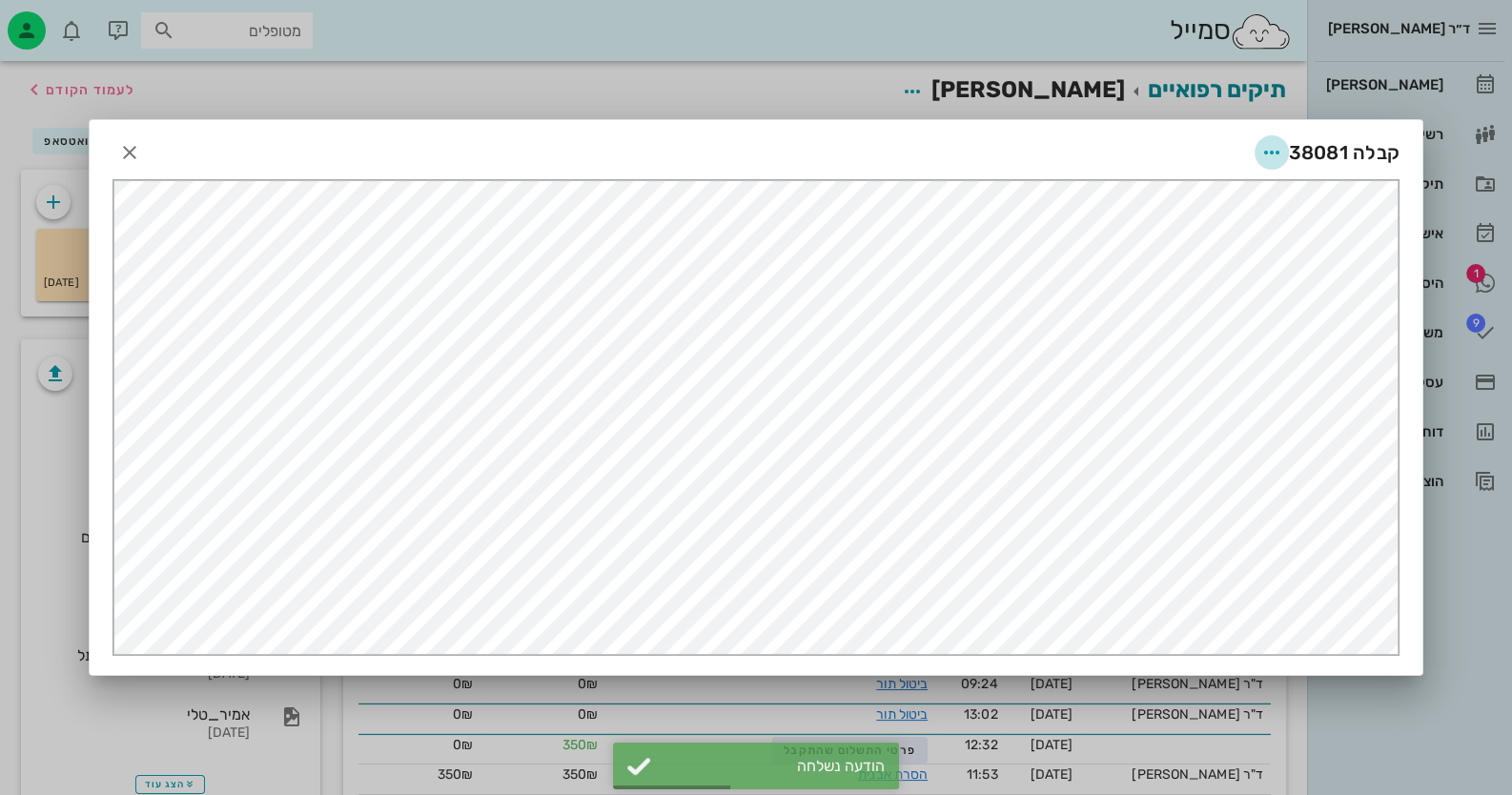
click at [1267, 146] on icon "button" at bounding box center [1271, 151] width 23 height 23
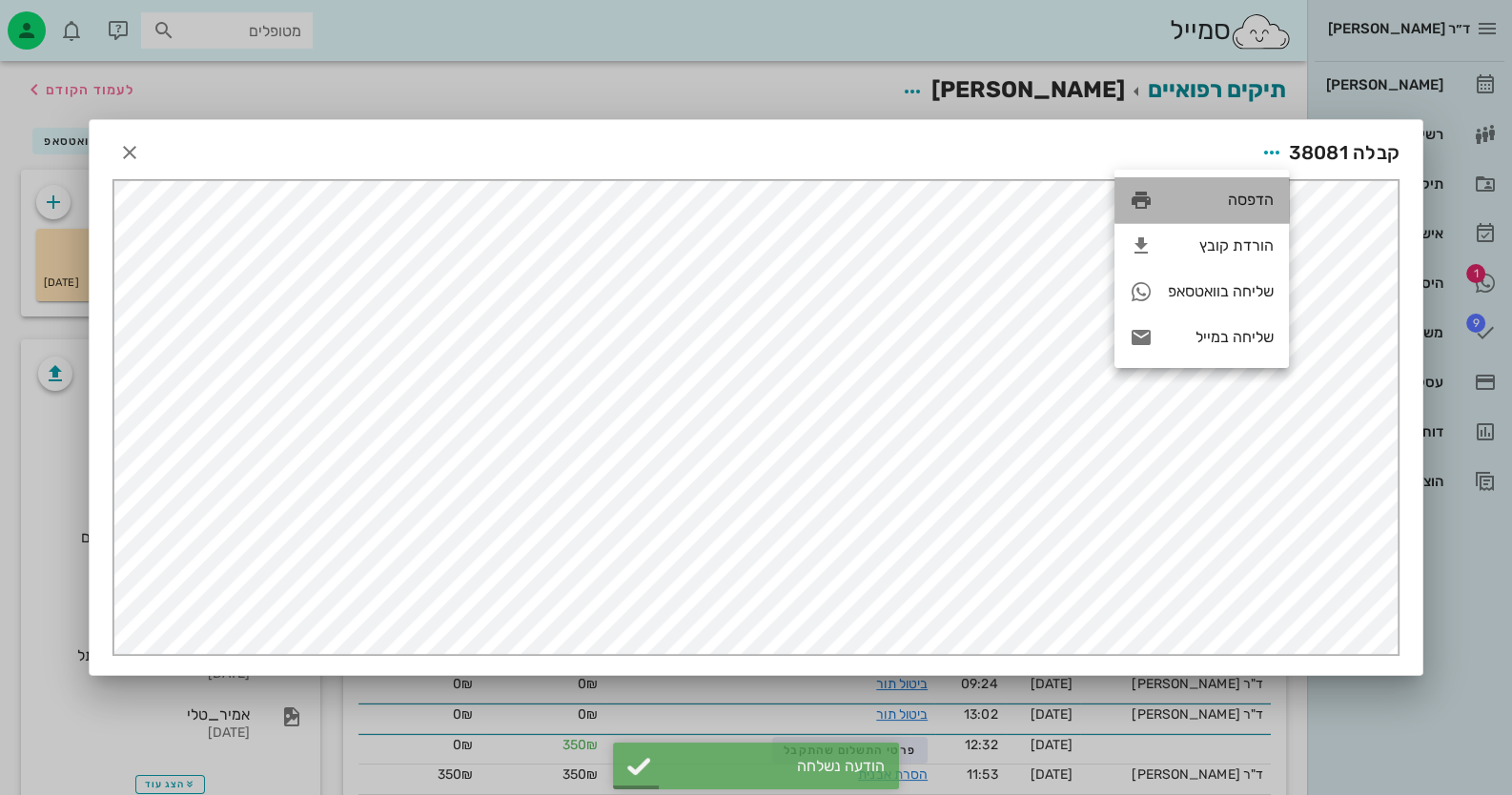
click at [1262, 208] on div "הדפסה" at bounding box center [1221, 199] width 106 height 18
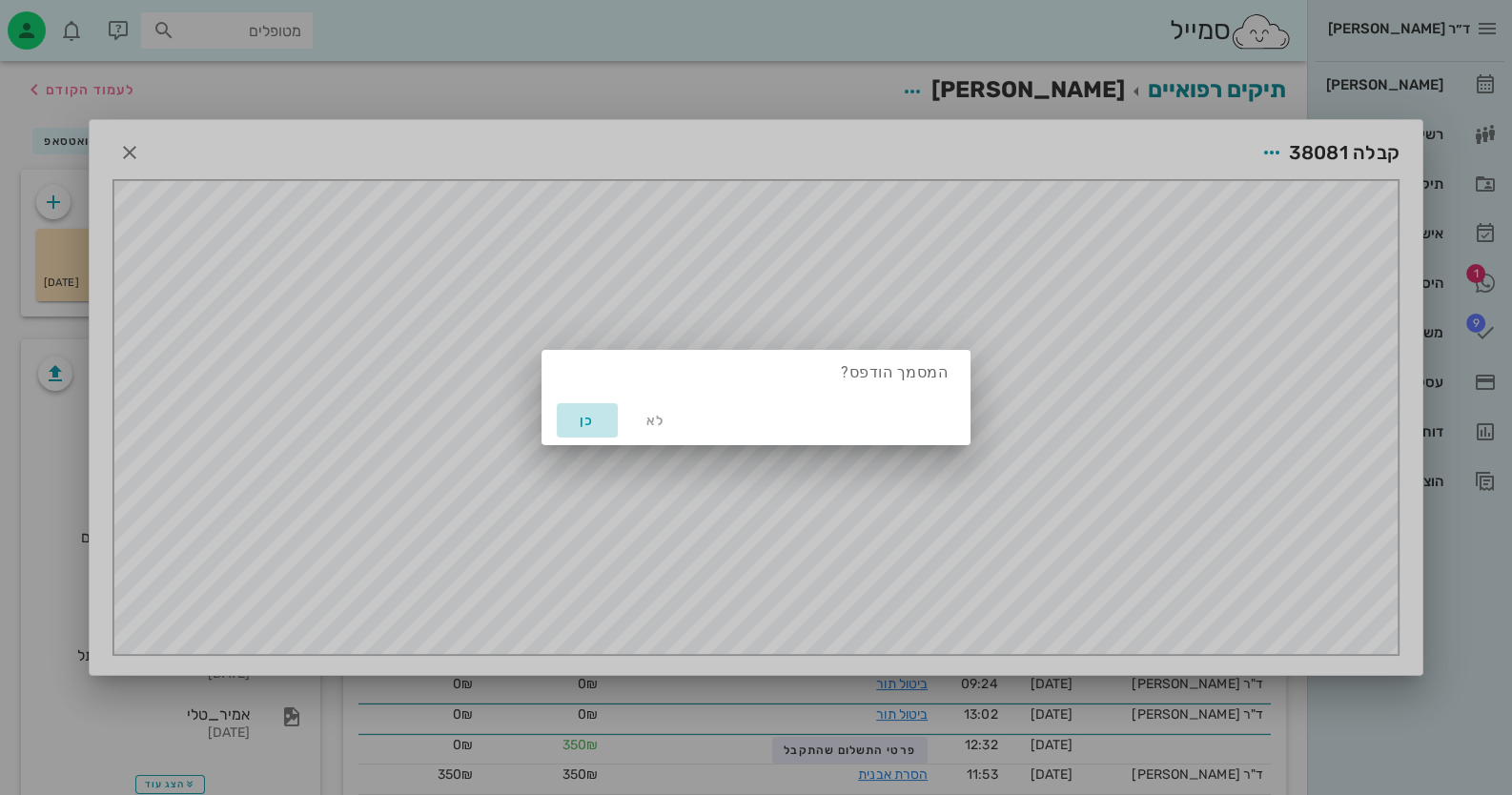
click at [597, 414] on span "כן" at bounding box center [587, 421] width 46 height 16
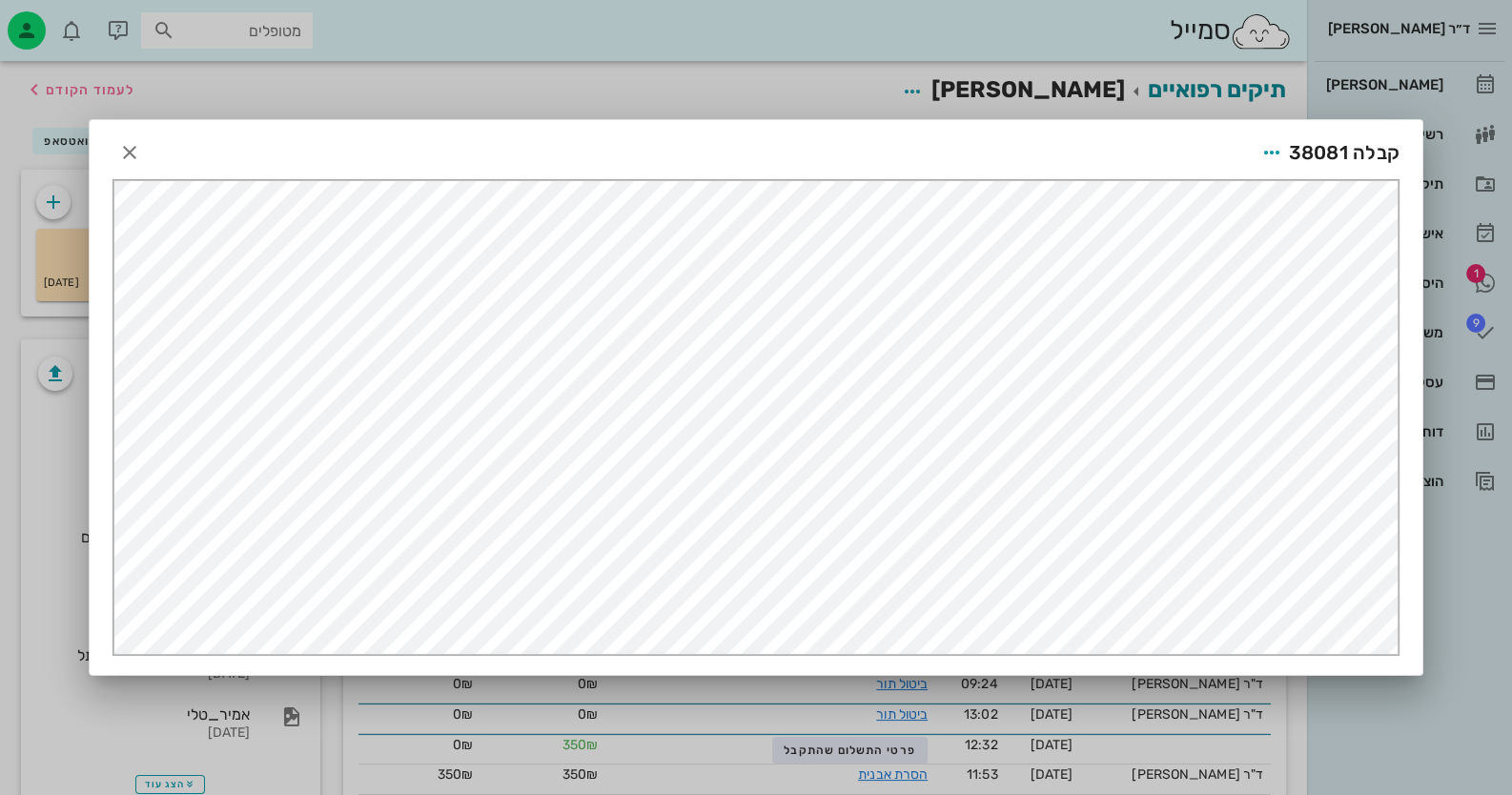
click at [1429, 700] on div at bounding box center [756, 397] width 1512 height 795
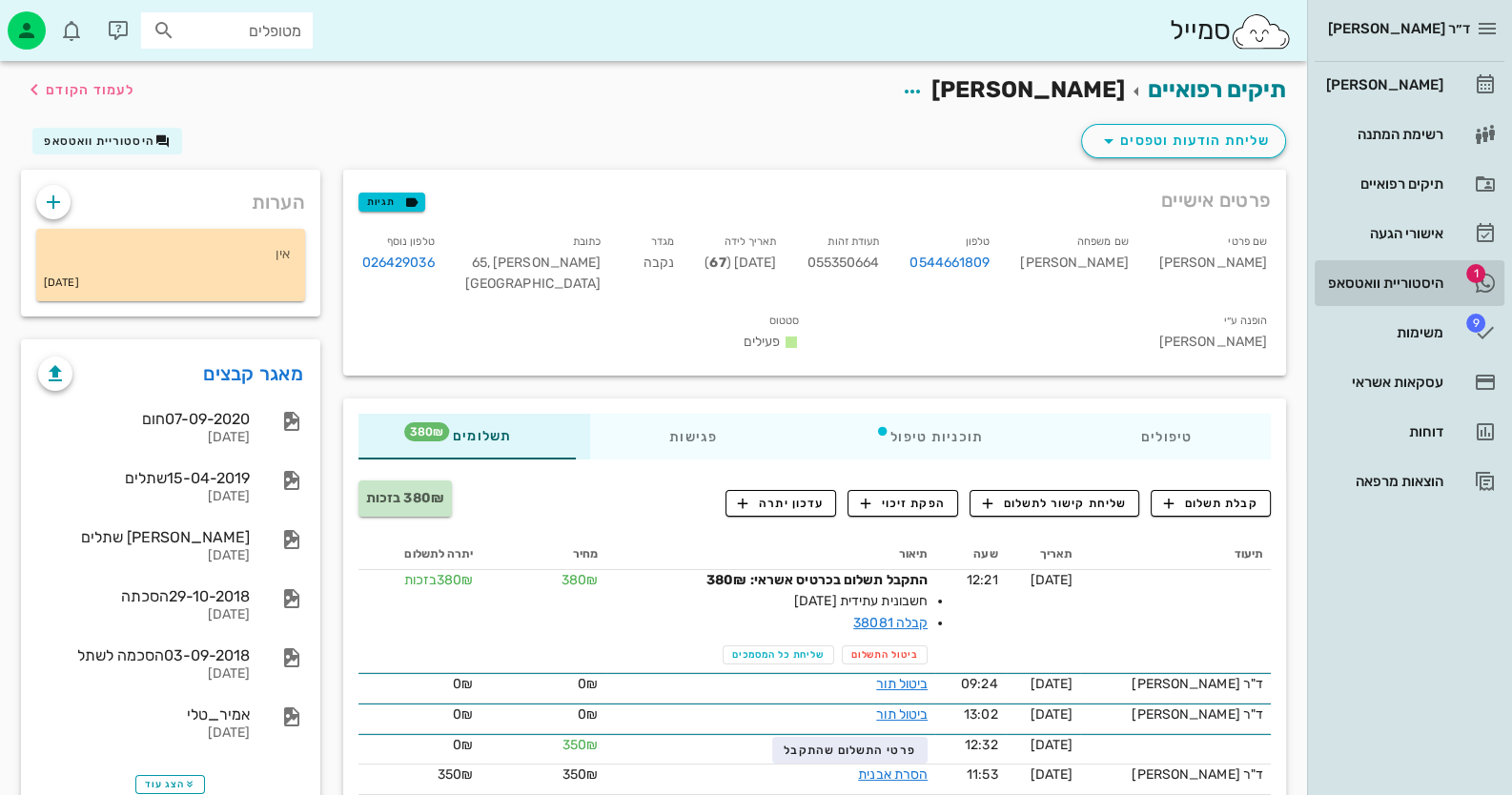
click at [1442, 269] on div "היסטוריית וואטסאפ" at bounding box center [1382, 282] width 121 height 30
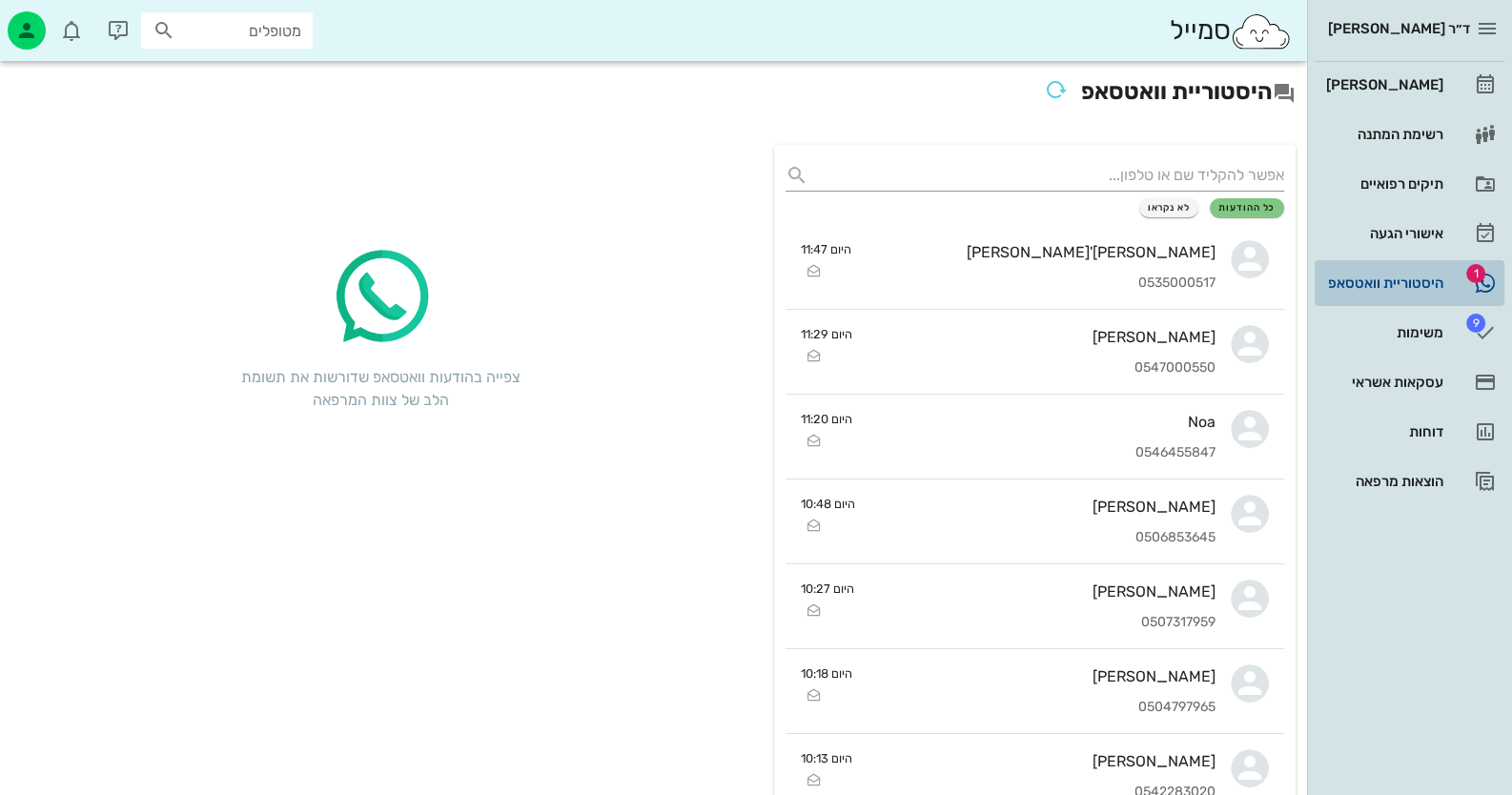
click at [1425, 264] on link "1 היסטוריית וואטסאפ" at bounding box center [1409, 283] width 190 height 46
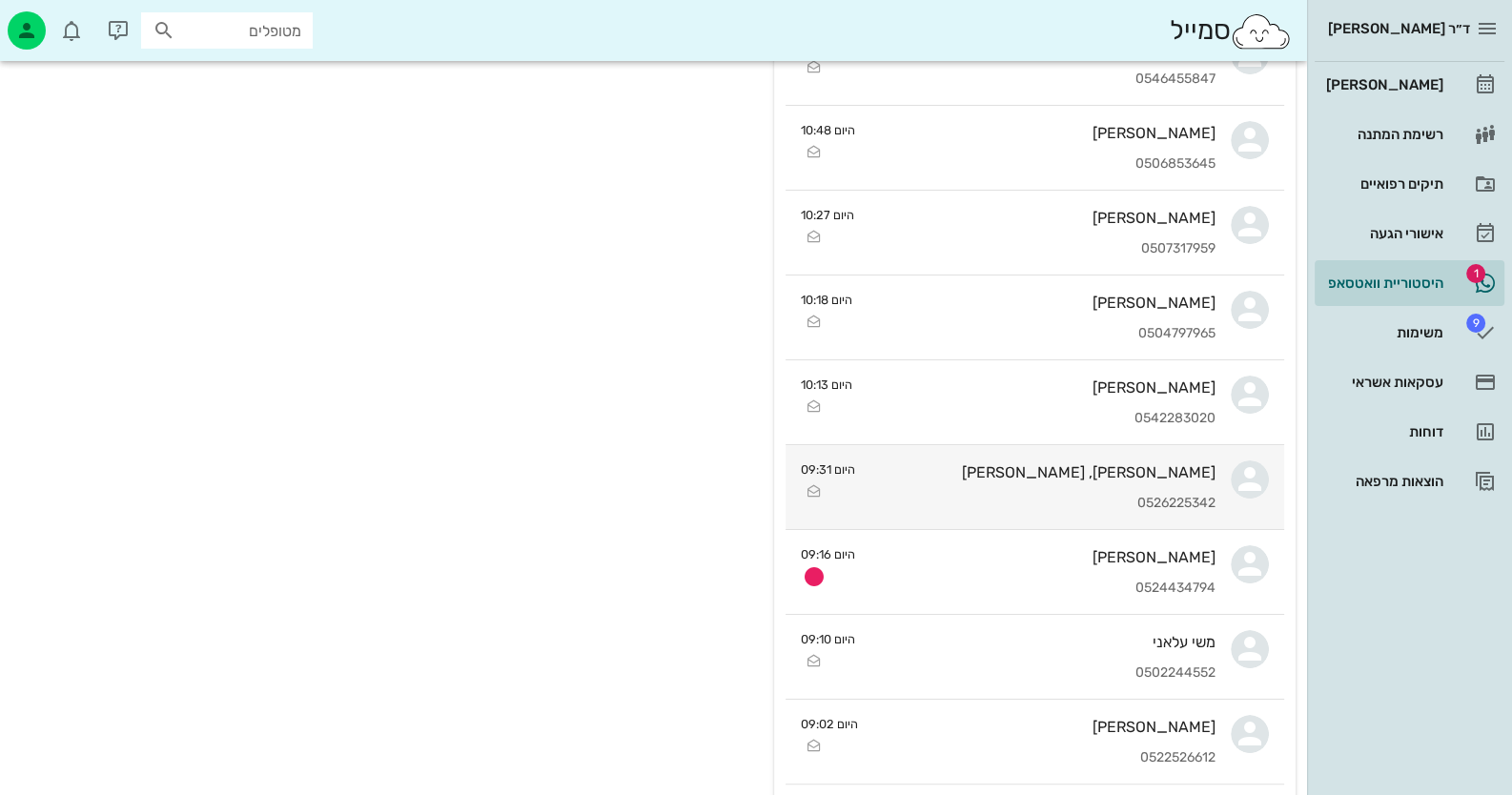
scroll to position [380, 0]
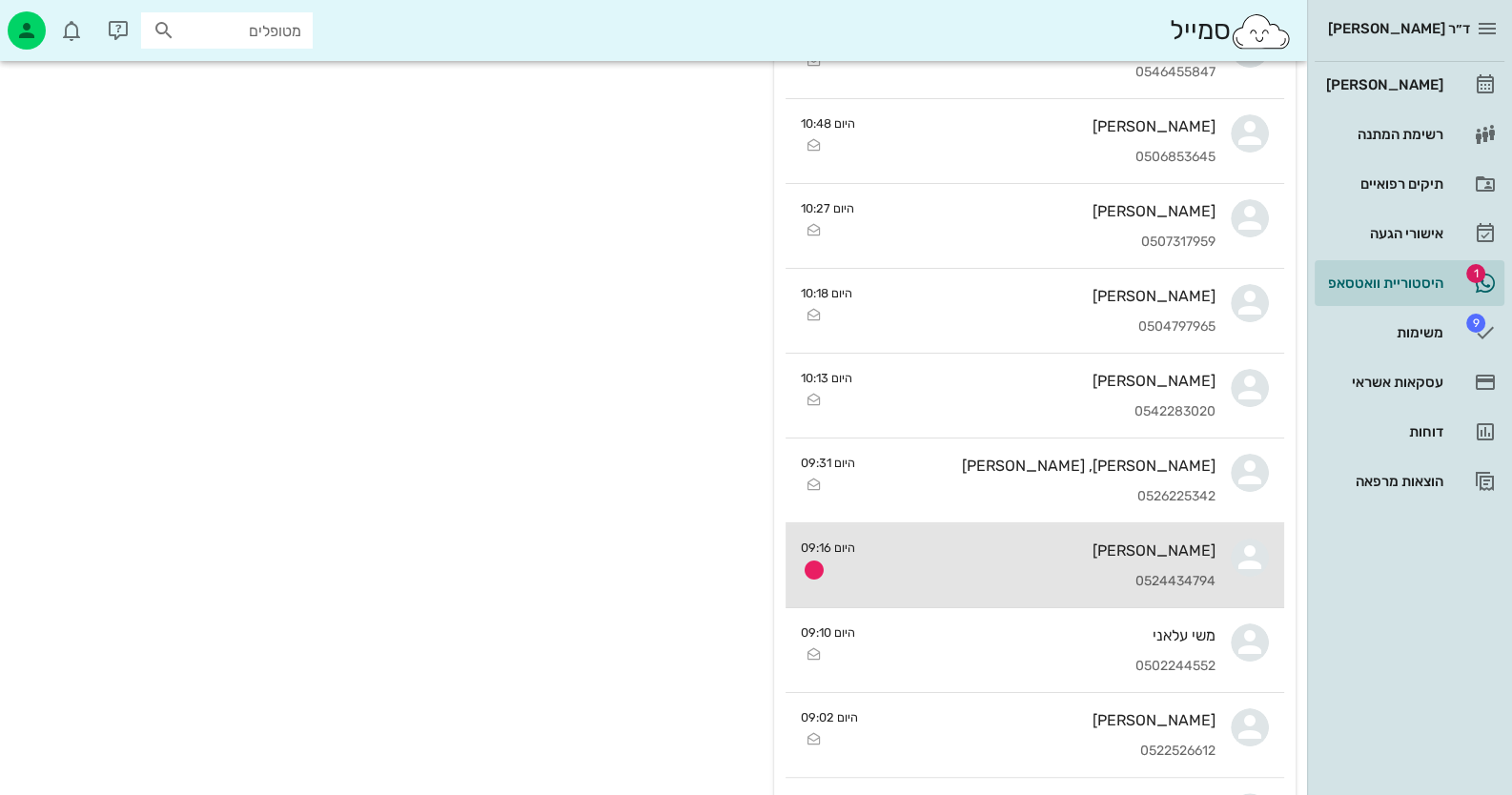
click at [1083, 566] on div "אופיר ימין 0524434794" at bounding box center [1042, 564] width 345 height 84
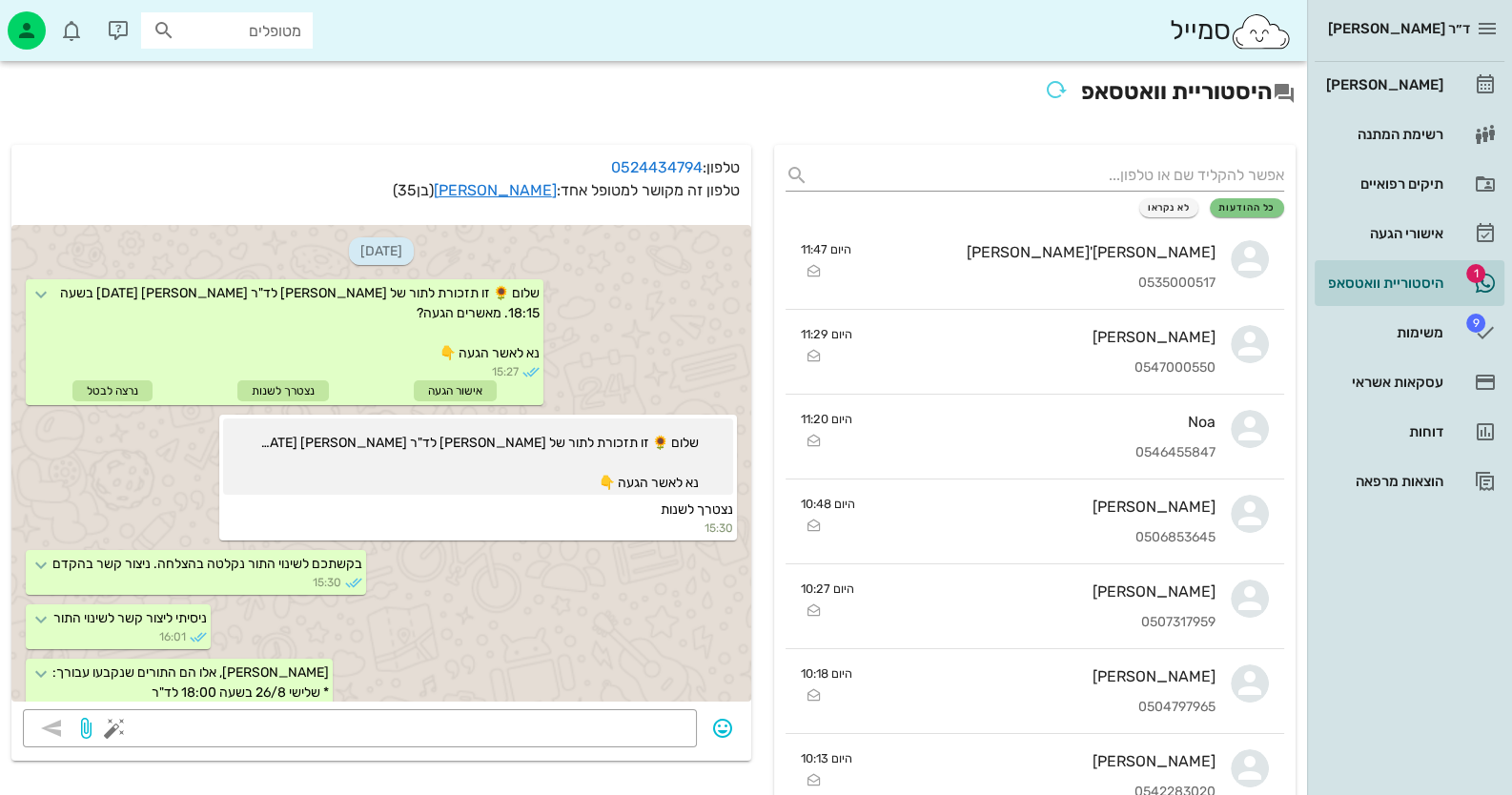
scroll to position [560, 0]
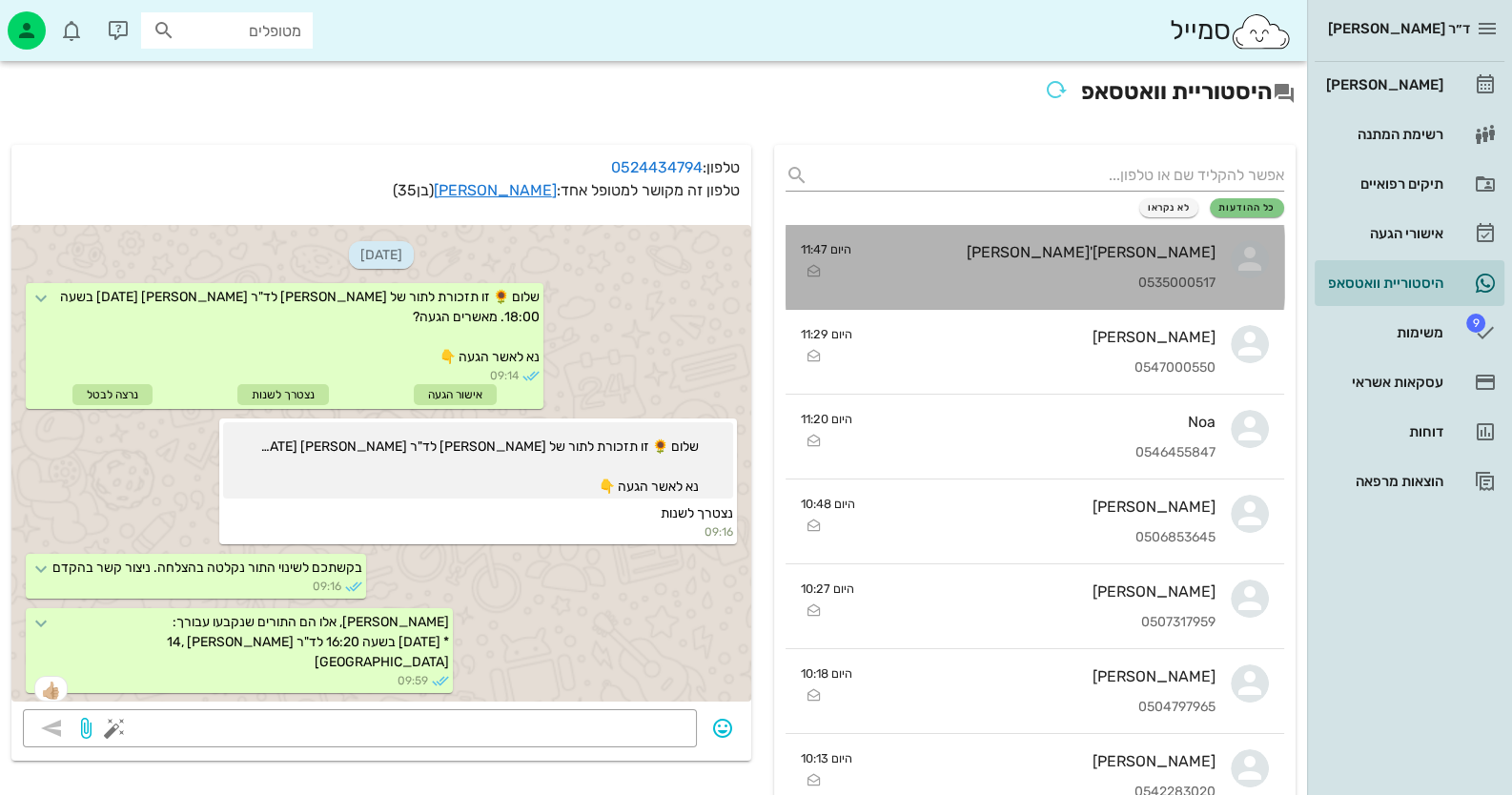
click at [1186, 270] on div "אורנה תורג'מן 0535000517" at bounding box center [1040, 266] width 349 height 84
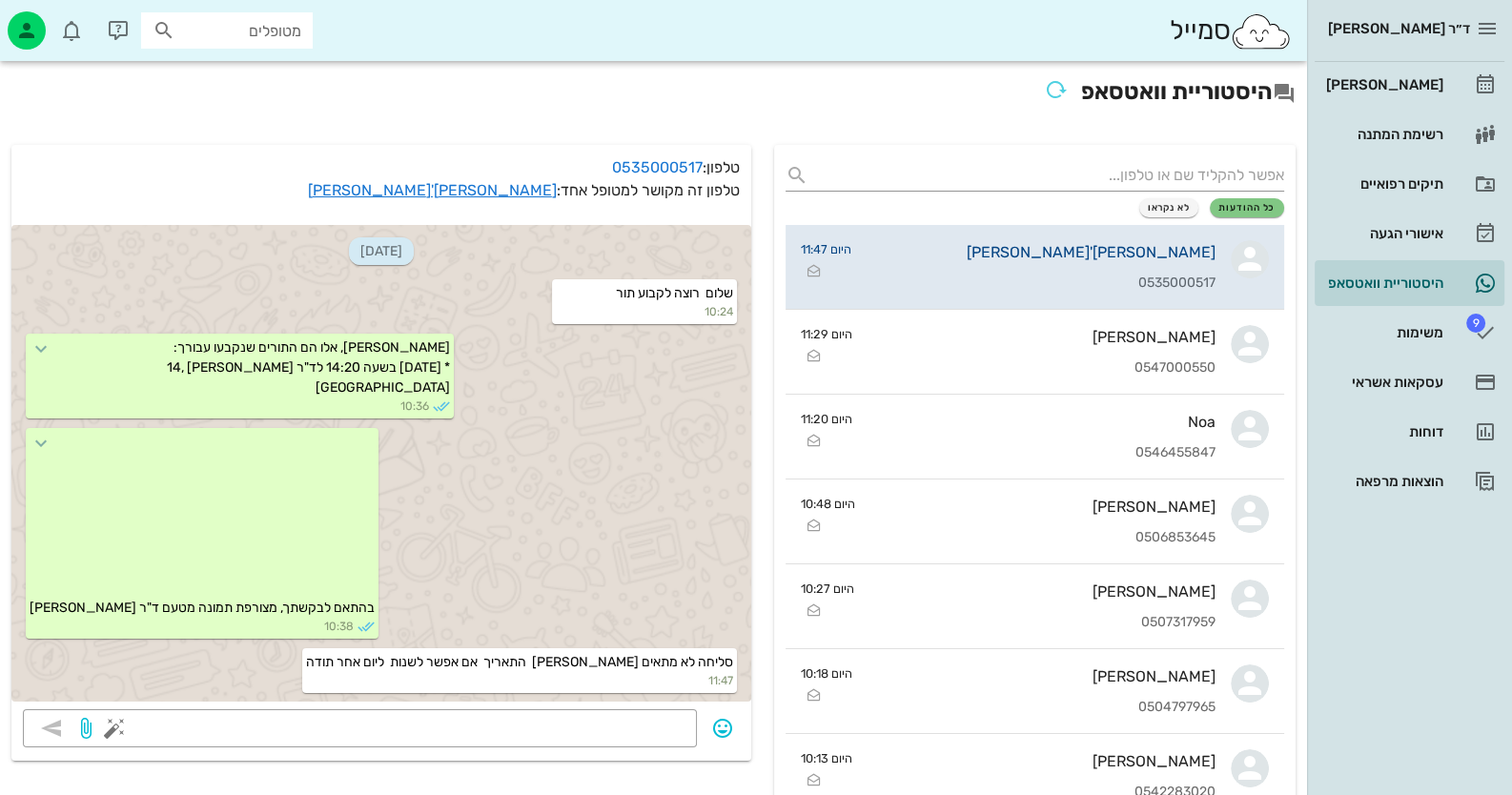
scroll to position [18, 0]
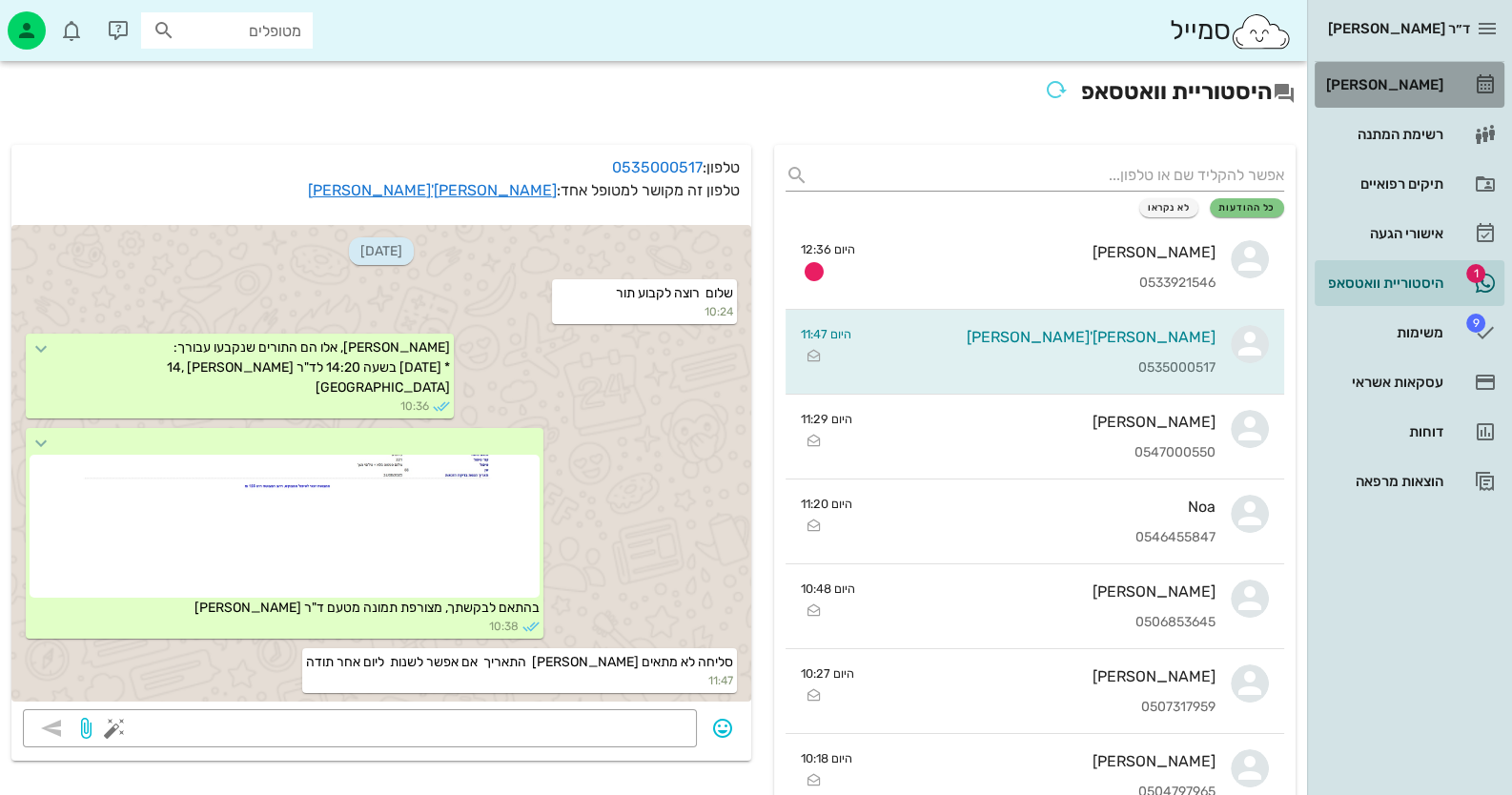
click at [1399, 80] on div "[PERSON_NAME]" at bounding box center [1382, 85] width 121 height 16
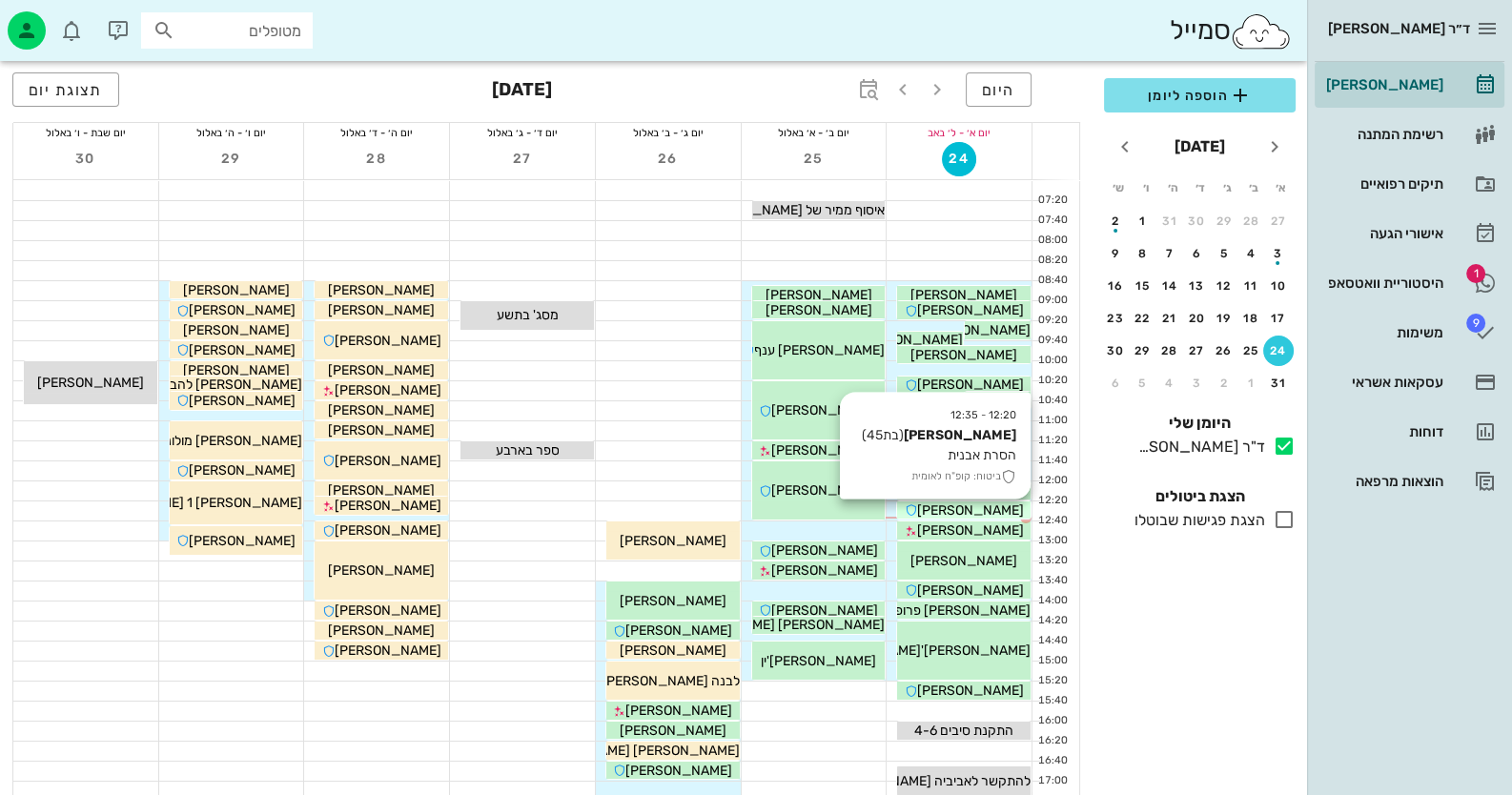
click at [958, 502] on span "[PERSON_NAME]" at bounding box center [970, 510] width 107 height 16
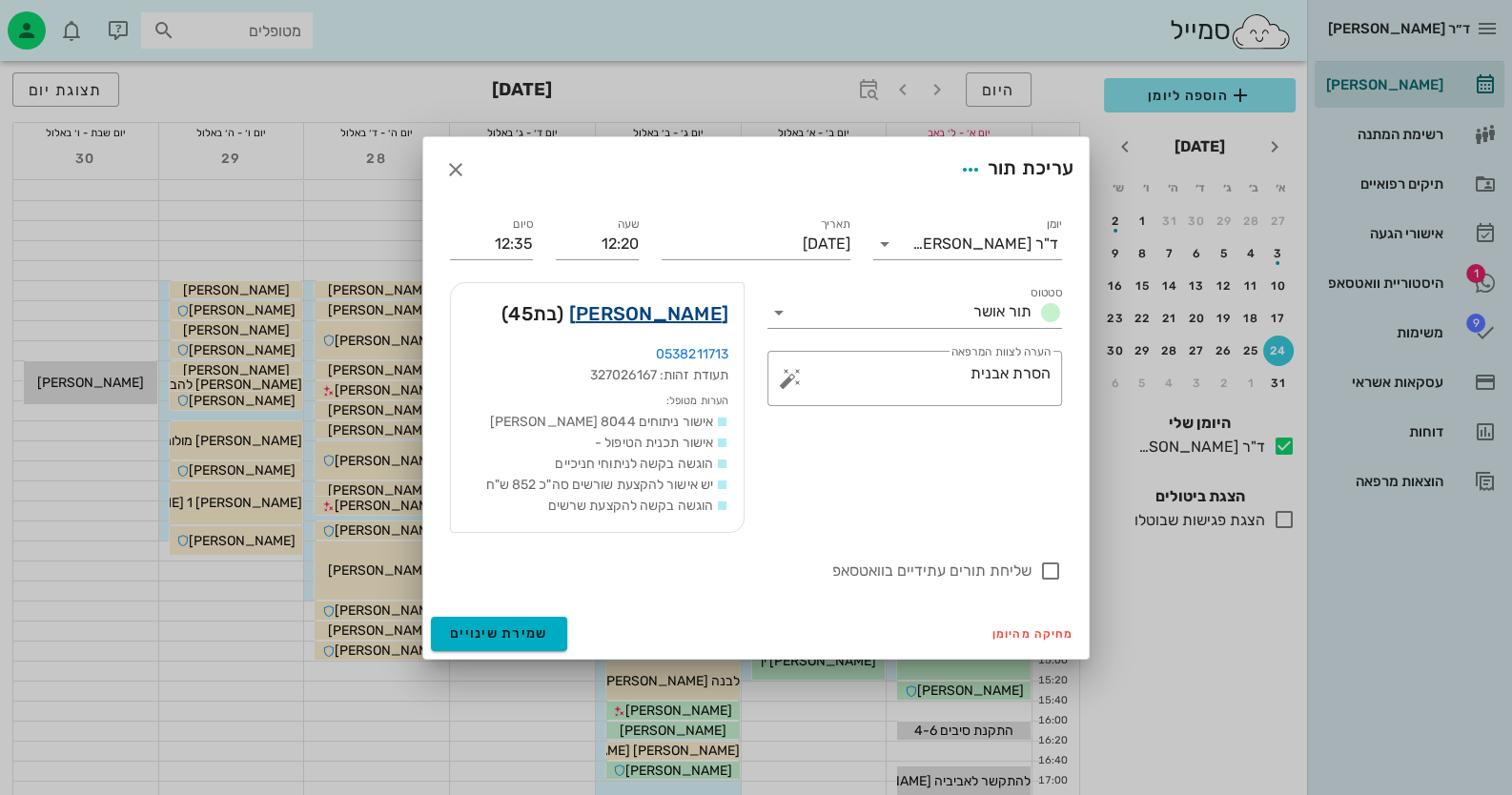
click at [655, 316] on link "לודמילה ליפשיץ" at bounding box center [649, 312] width 159 height 30
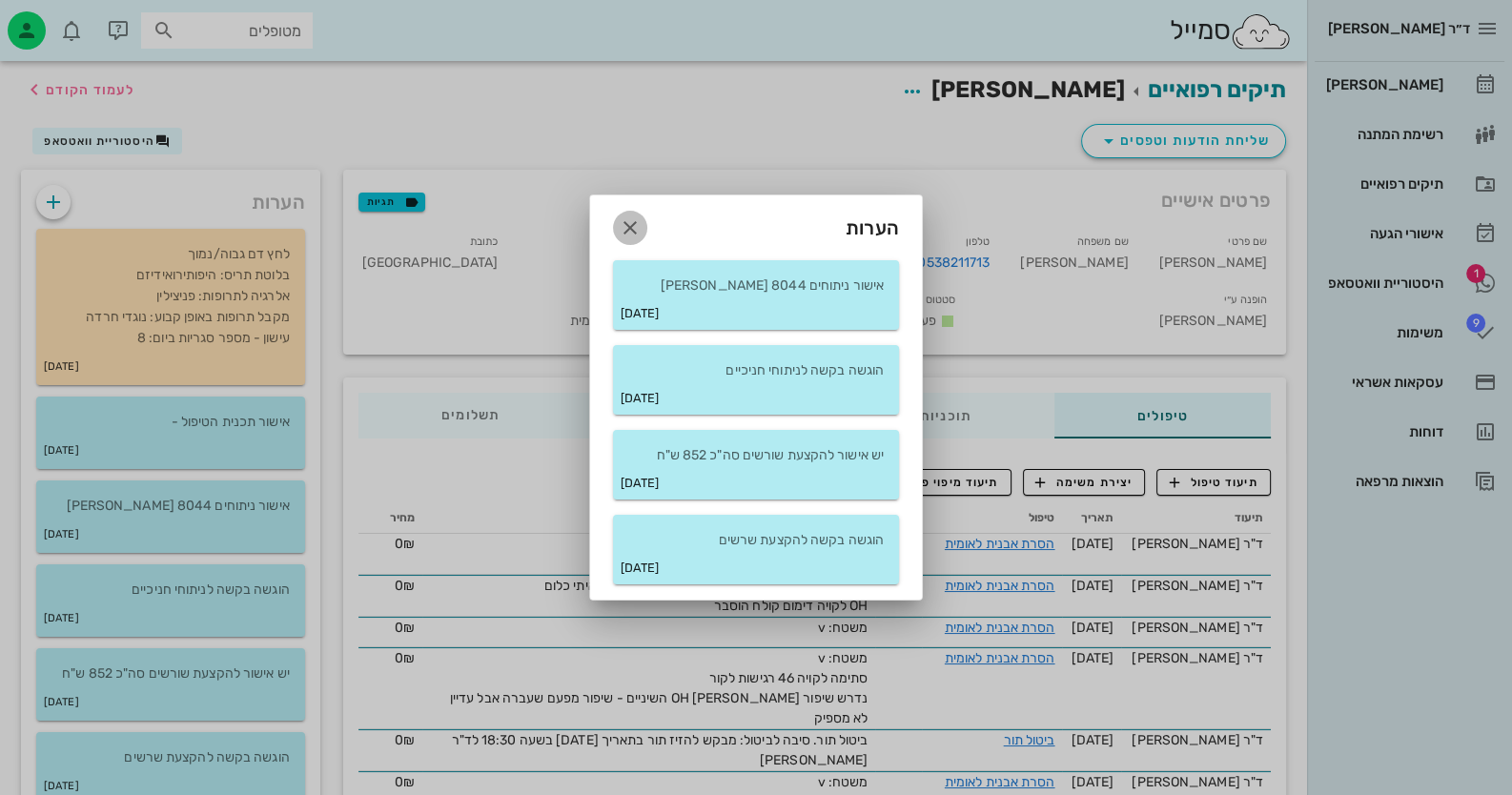
click at [619, 222] on icon "button" at bounding box center [629, 227] width 23 height 23
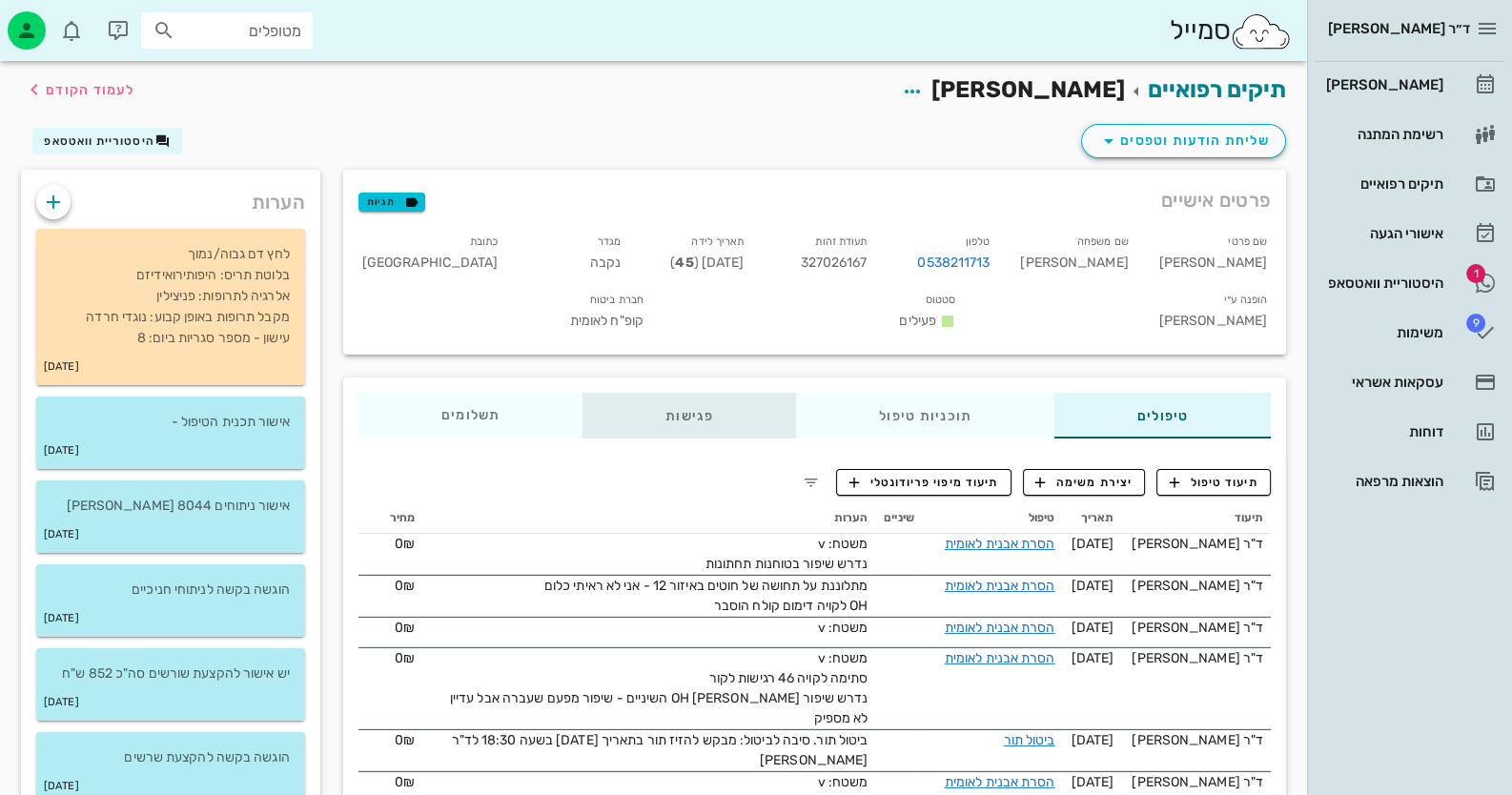
click at [678, 392] on div "פגישות" at bounding box center [688, 415] width 213 height 46
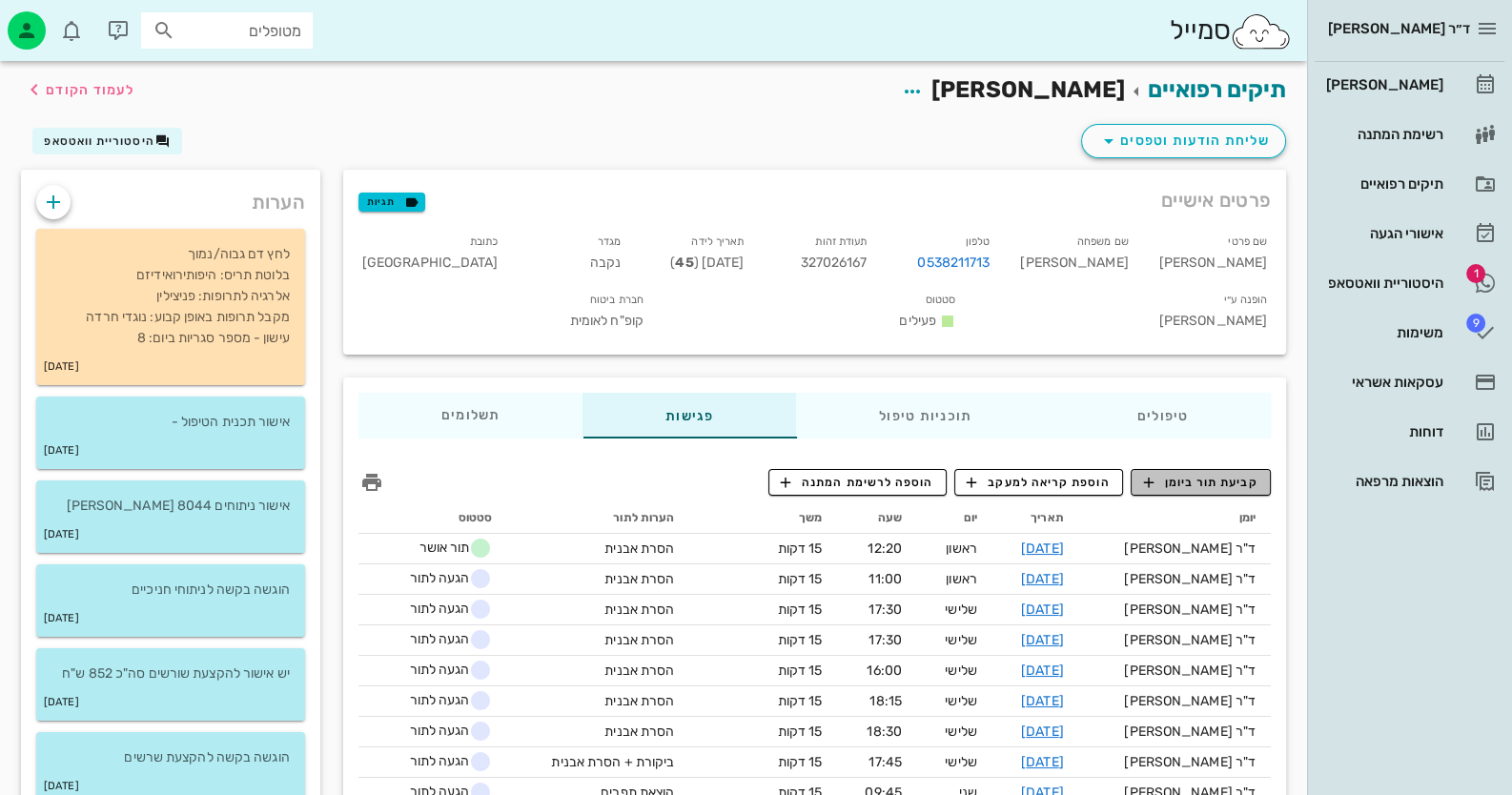
click at [1216, 474] on span "קביעת תור ביומן" at bounding box center [1199, 482] width 114 height 17
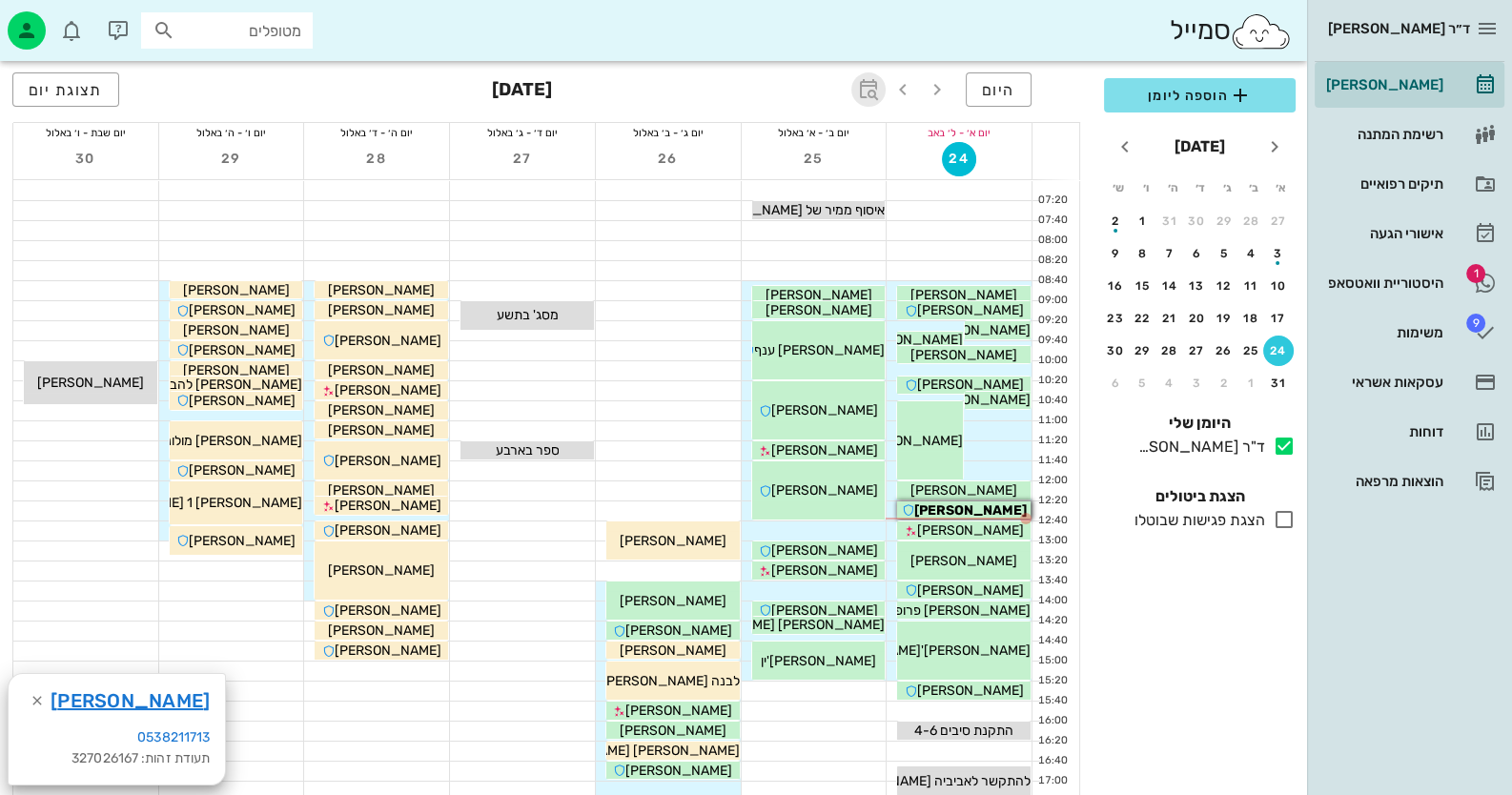
click at [880, 89] on icon "button" at bounding box center [868, 88] width 23 height 23
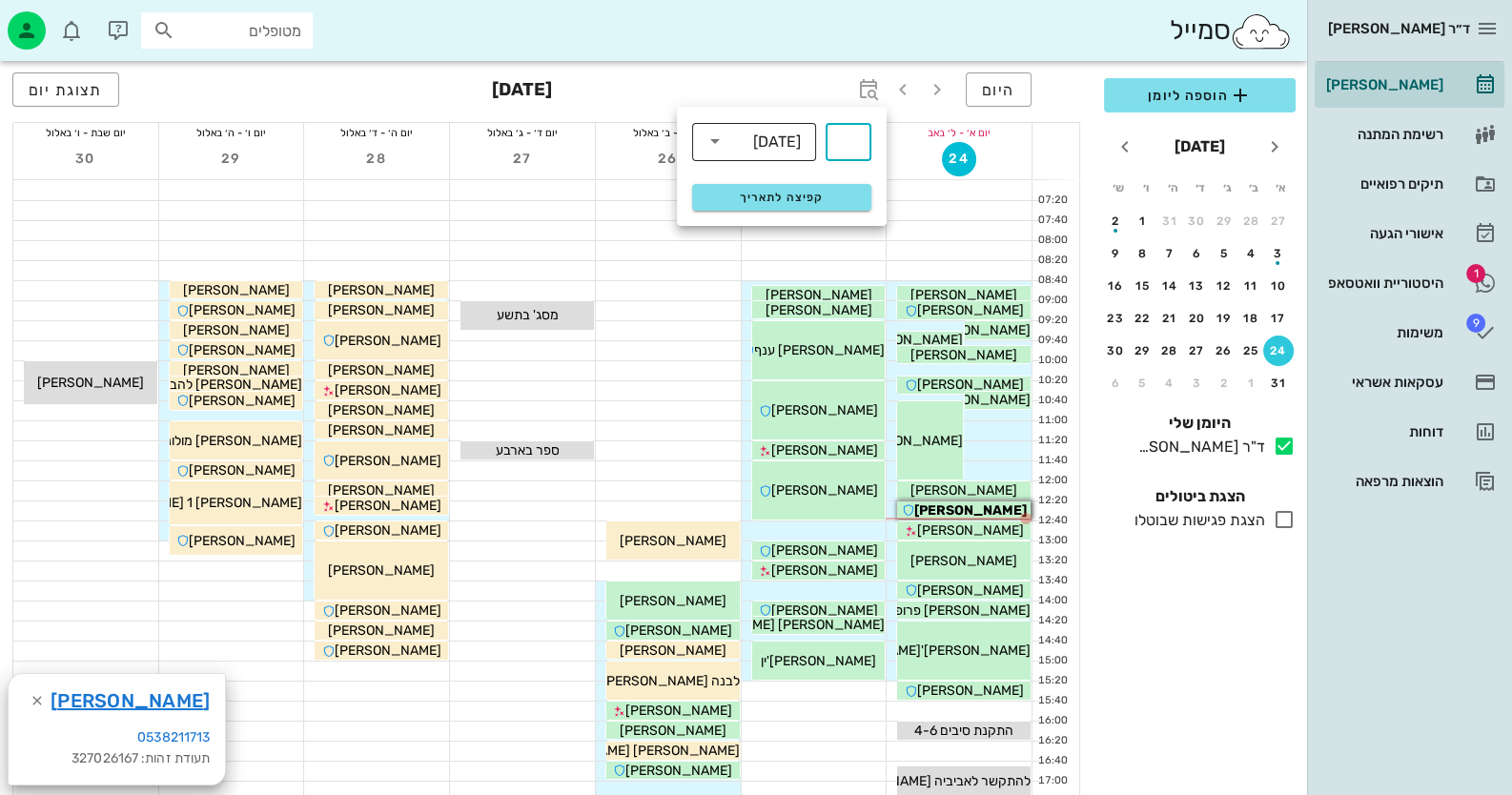
click at [780, 154] on div "שבועות" at bounding box center [768, 141] width 75 height 38
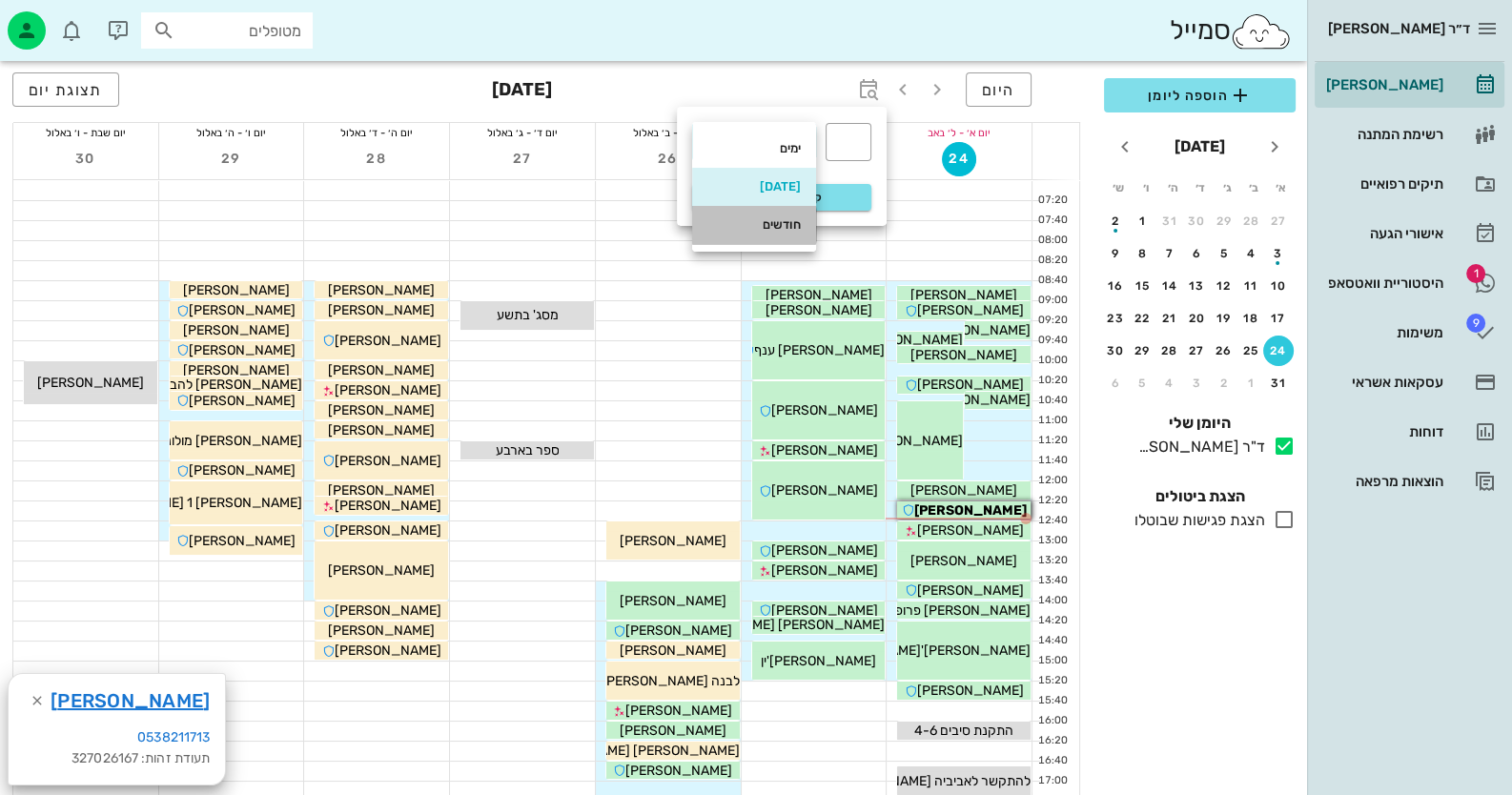
click at [782, 220] on div "חודשים" at bounding box center [753, 225] width 93 height 16
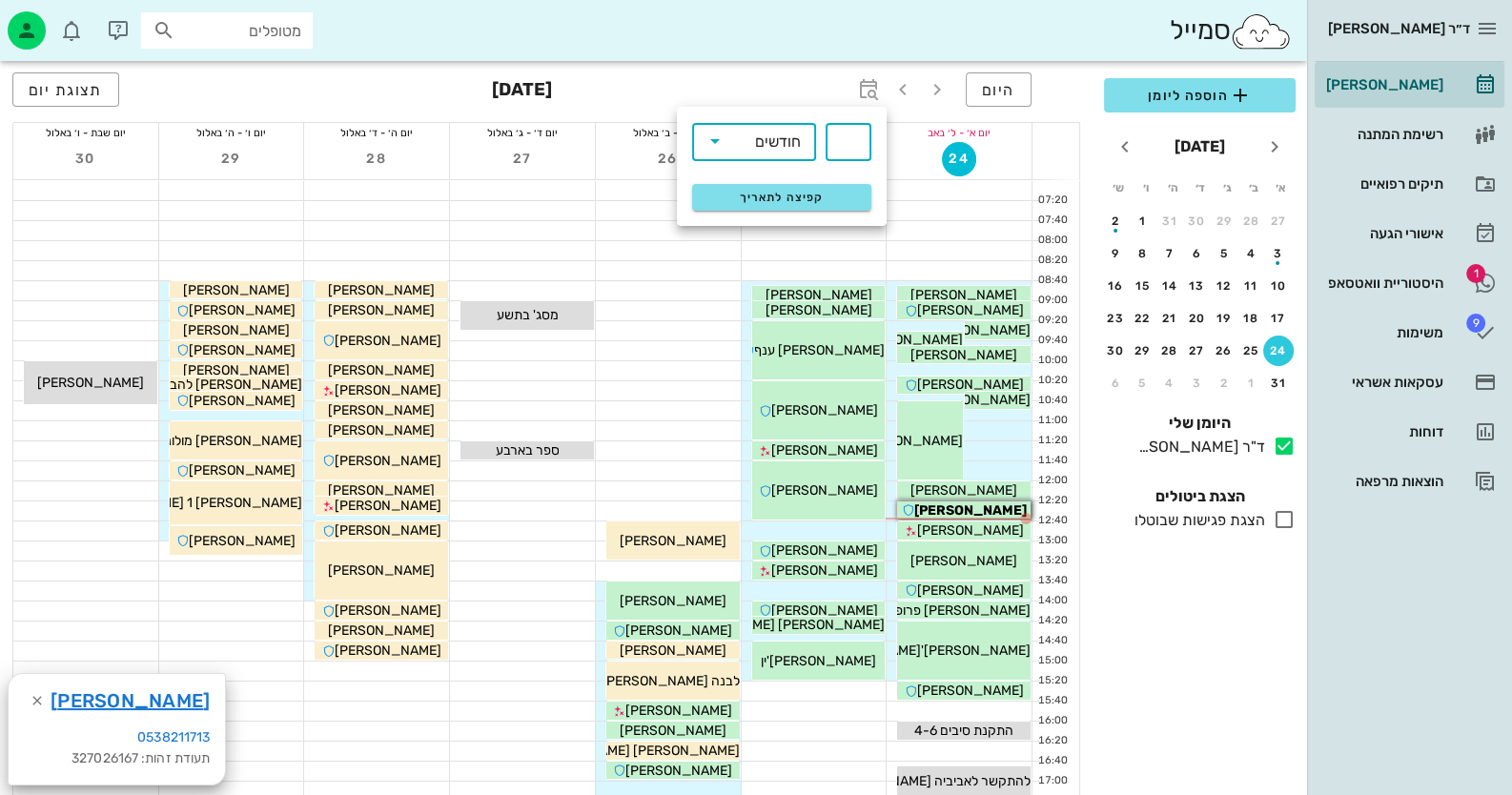
click at [858, 143] on input "text" at bounding box center [847, 142] width 23 height 30
type input "3"
click at [824, 179] on div "קפיצה לתאריך" at bounding box center [782, 197] width 203 height 49
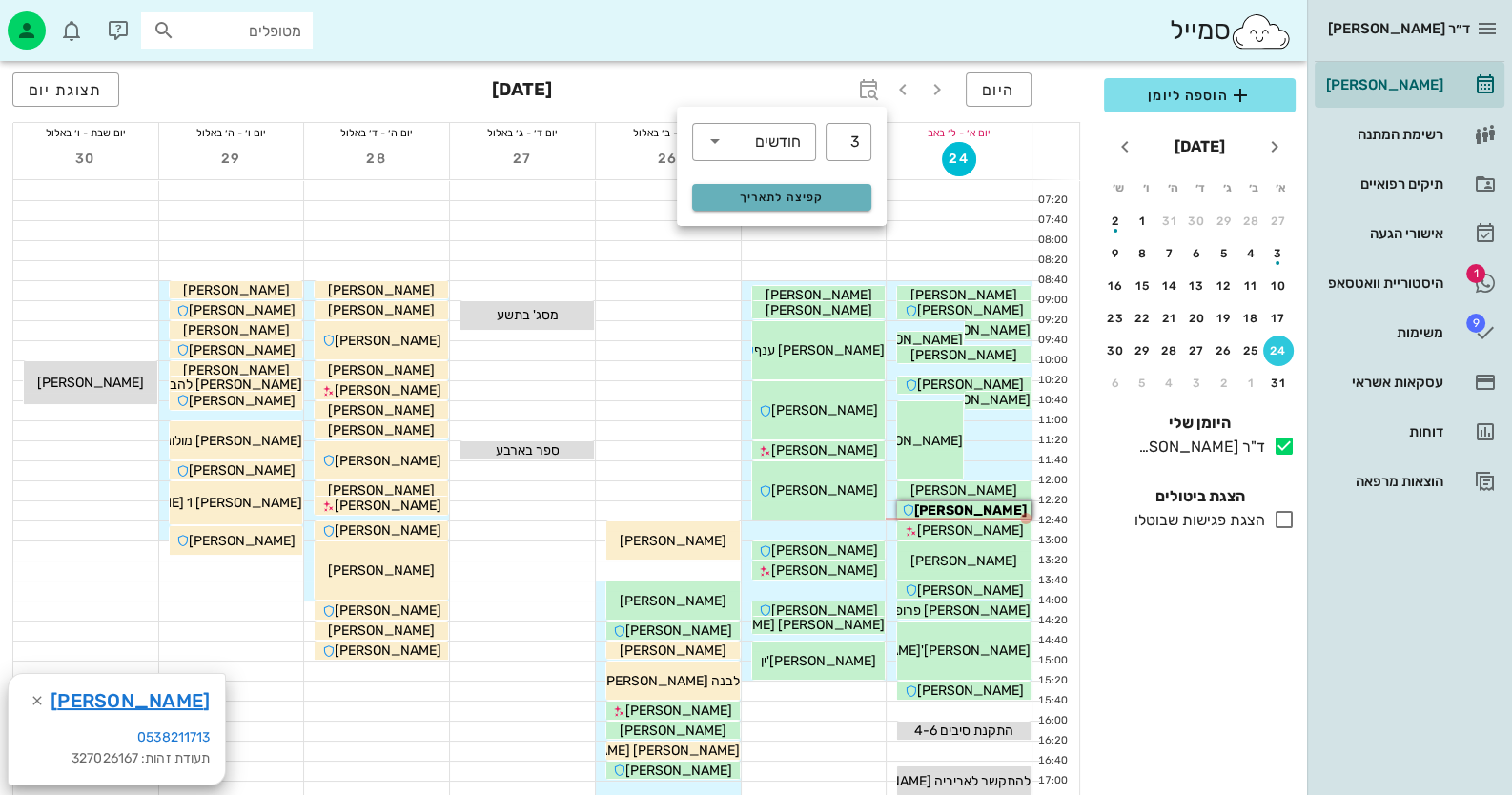
click at [820, 184] on button "קפיצה לתאריך" at bounding box center [782, 197] width 179 height 27
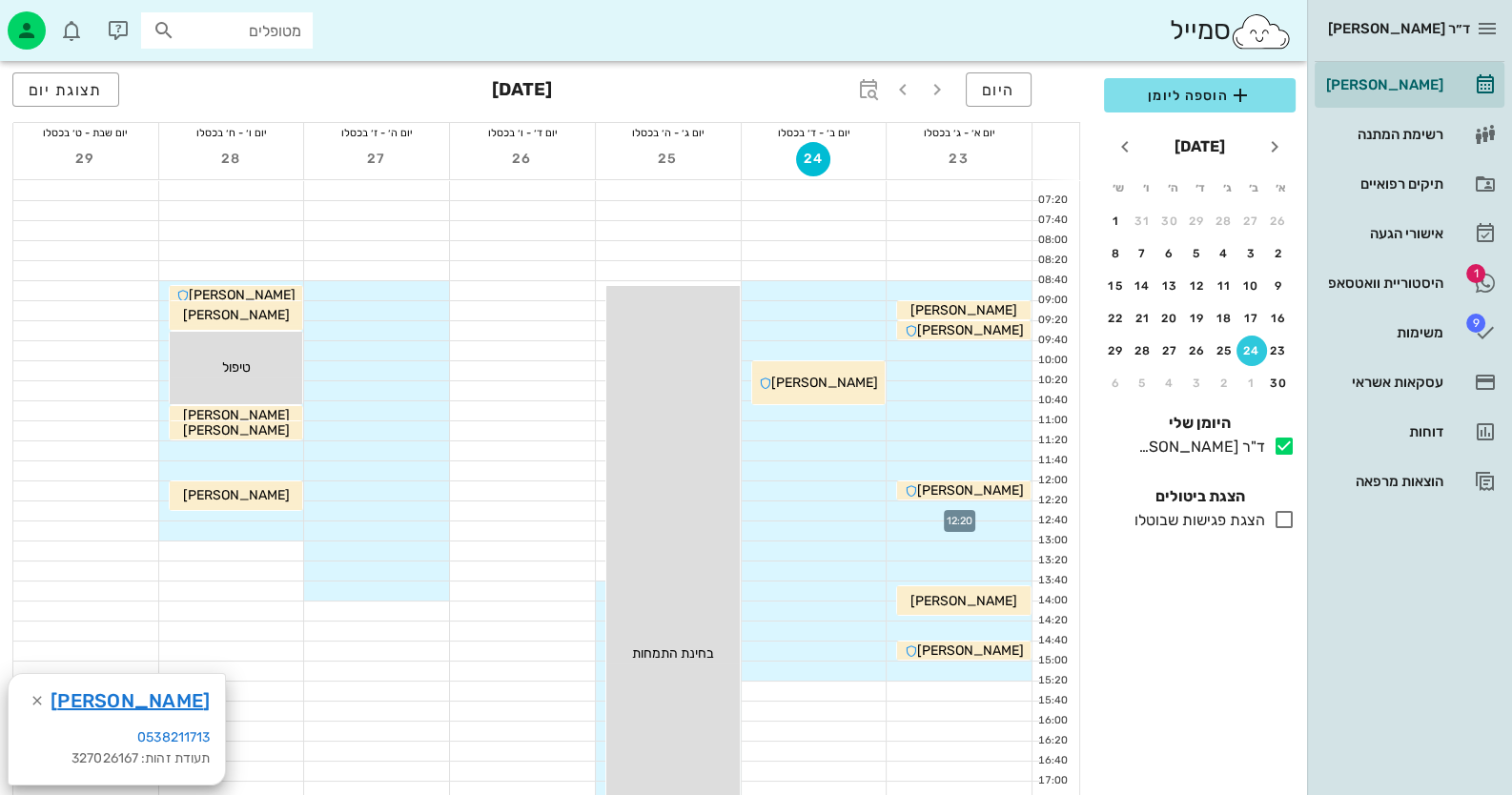
click at [1014, 504] on div at bounding box center [959, 510] width 145 height 19
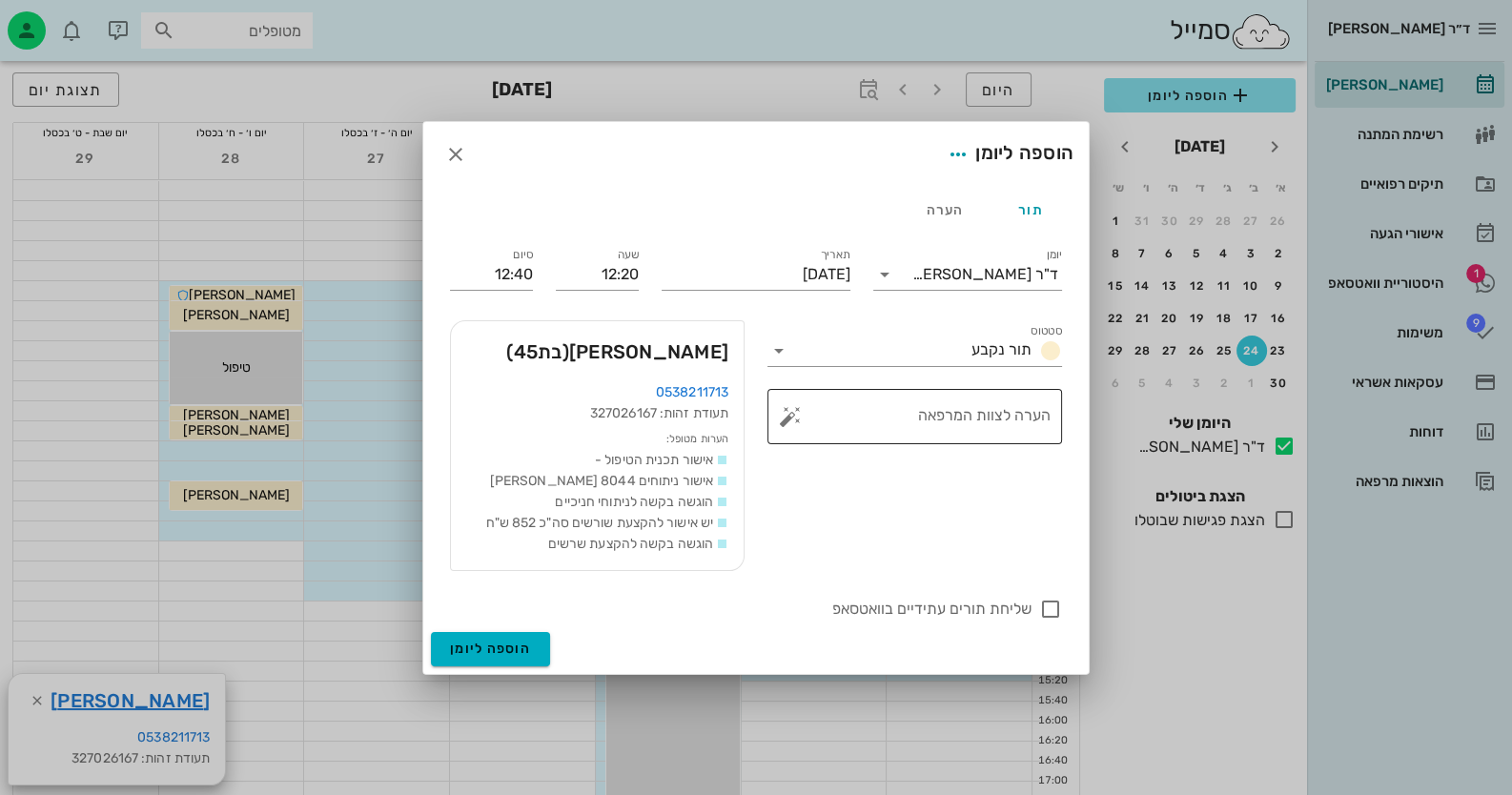
click at [795, 414] on button "button" at bounding box center [789, 416] width 23 height 23
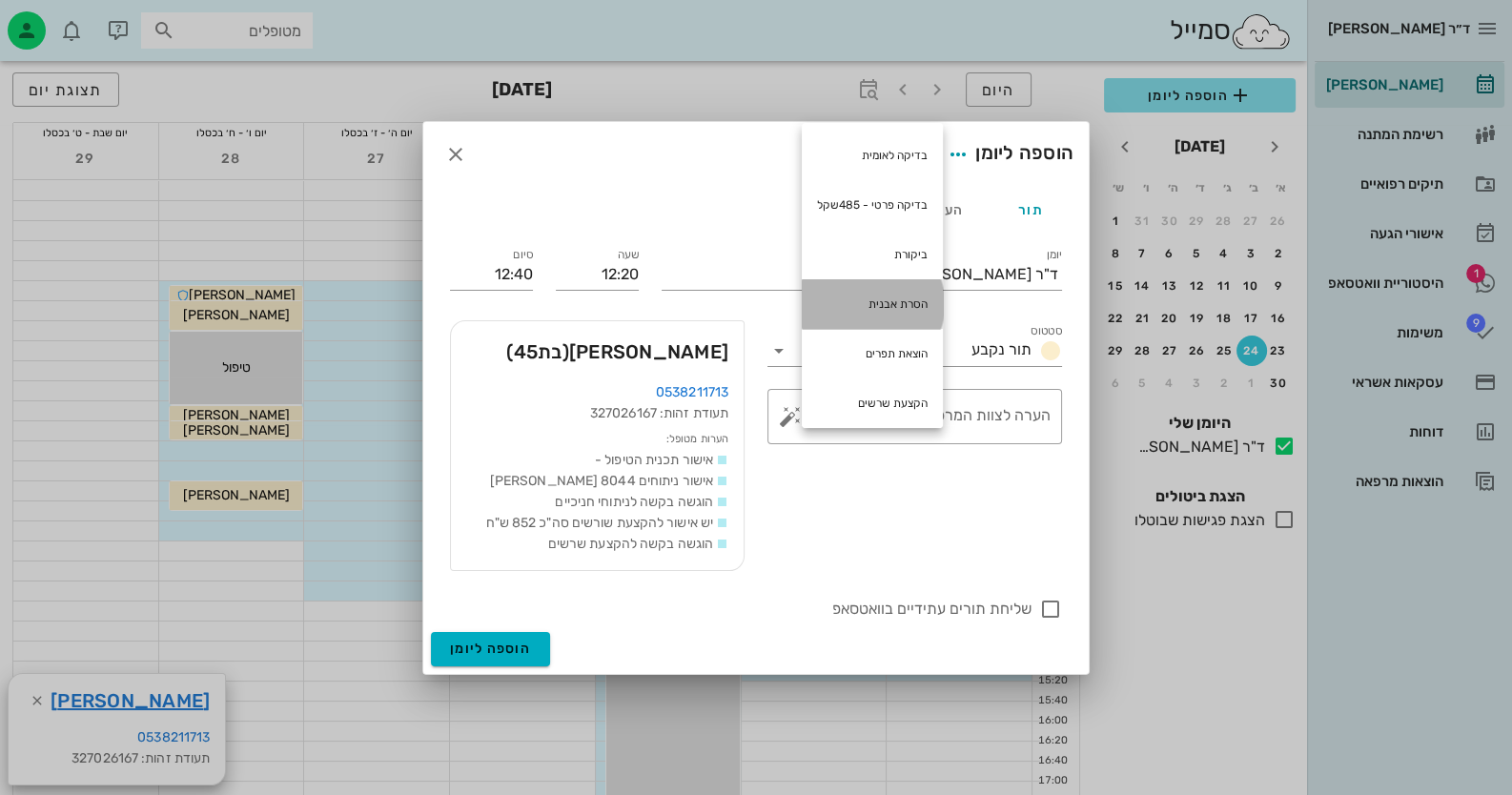
click at [884, 307] on div "הסרת אבנית" at bounding box center [871, 304] width 141 height 49
type textarea "הסרת אבנית"
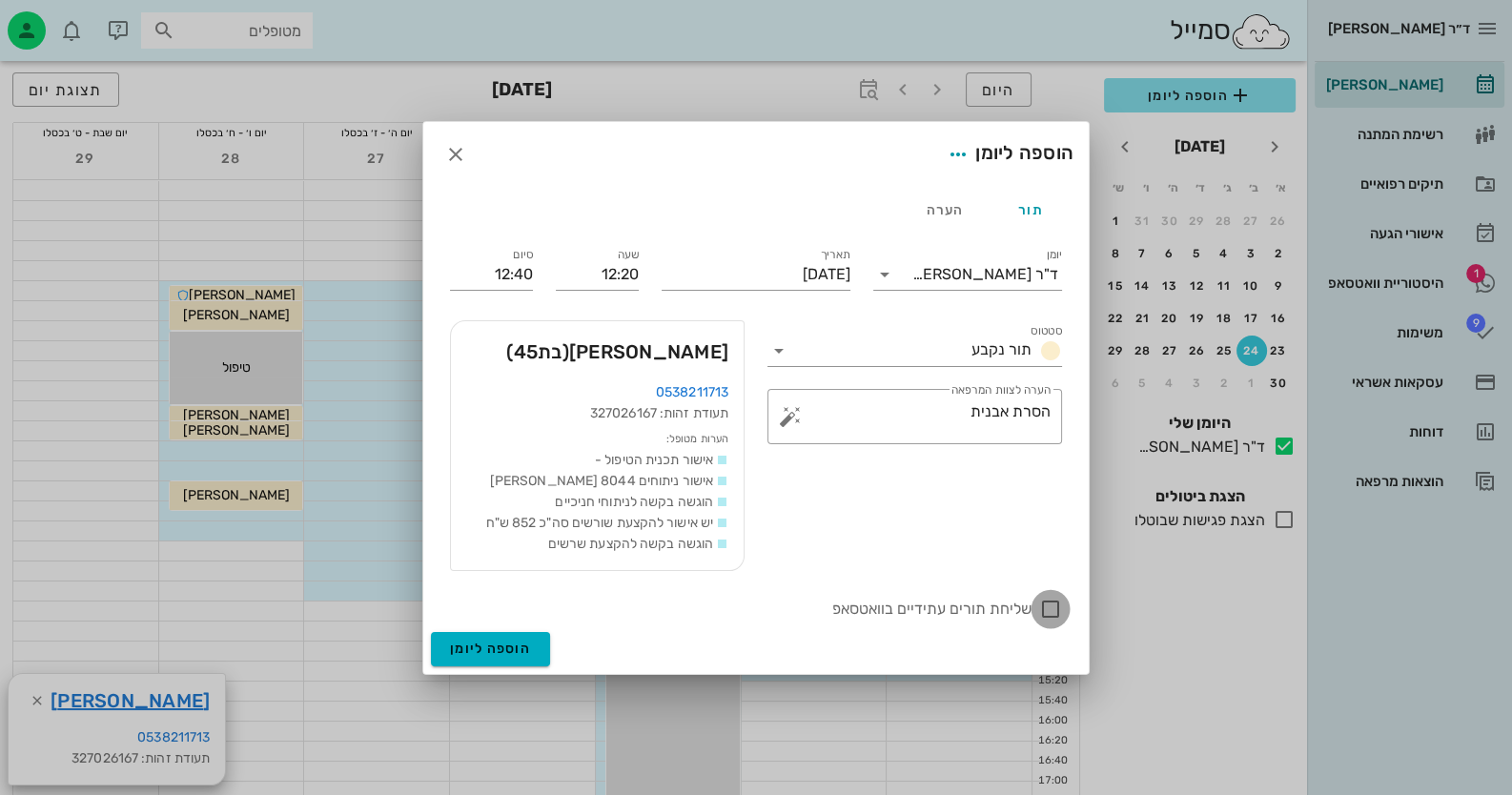
click at [1044, 604] on div at bounding box center [1050, 608] width 32 height 32
checkbox input "true"
click at [509, 653] on span "הוספה ליומן" at bounding box center [491, 648] width 81 height 16
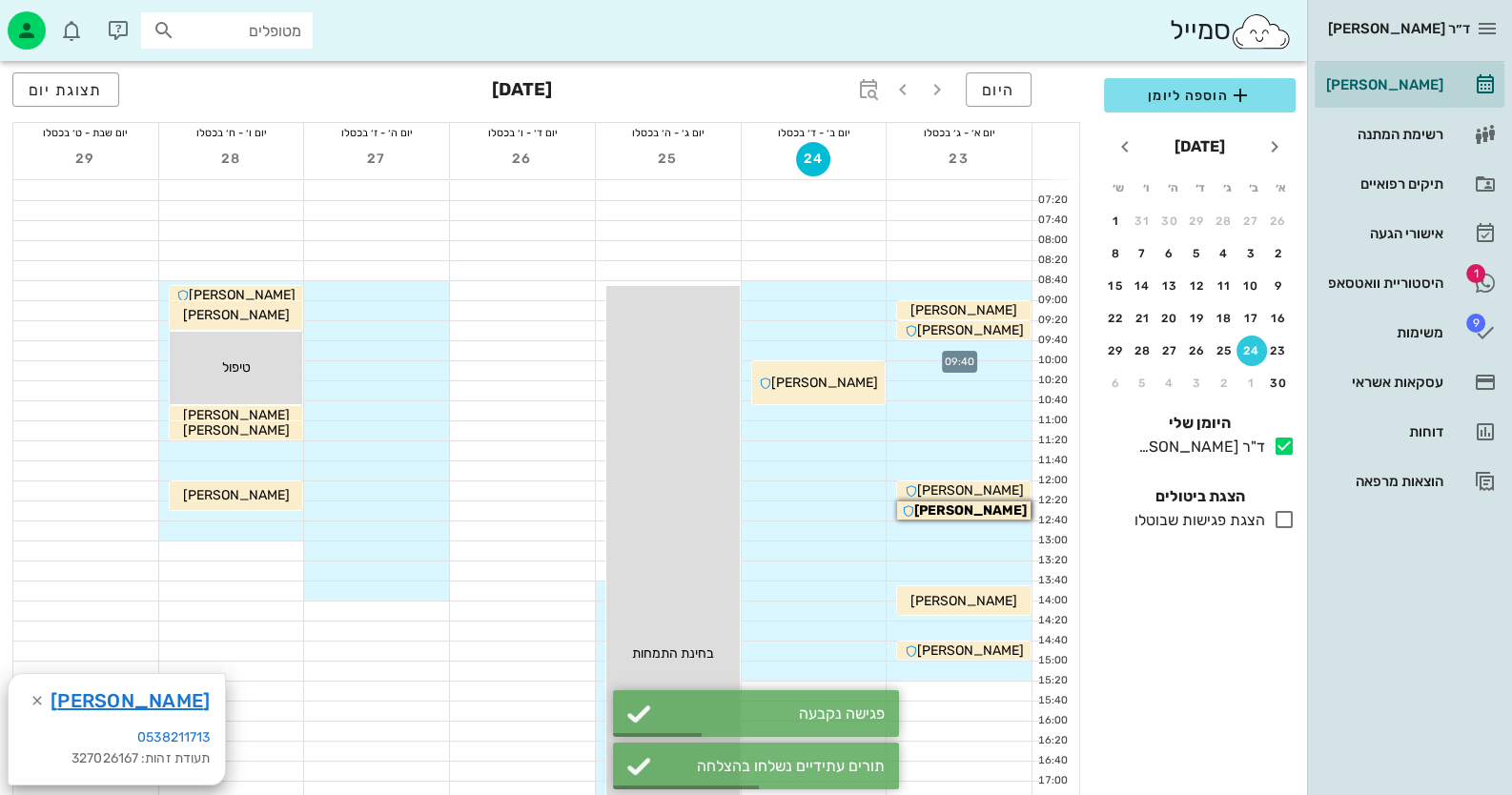
click at [953, 347] on div at bounding box center [959, 350] width 145 height 19
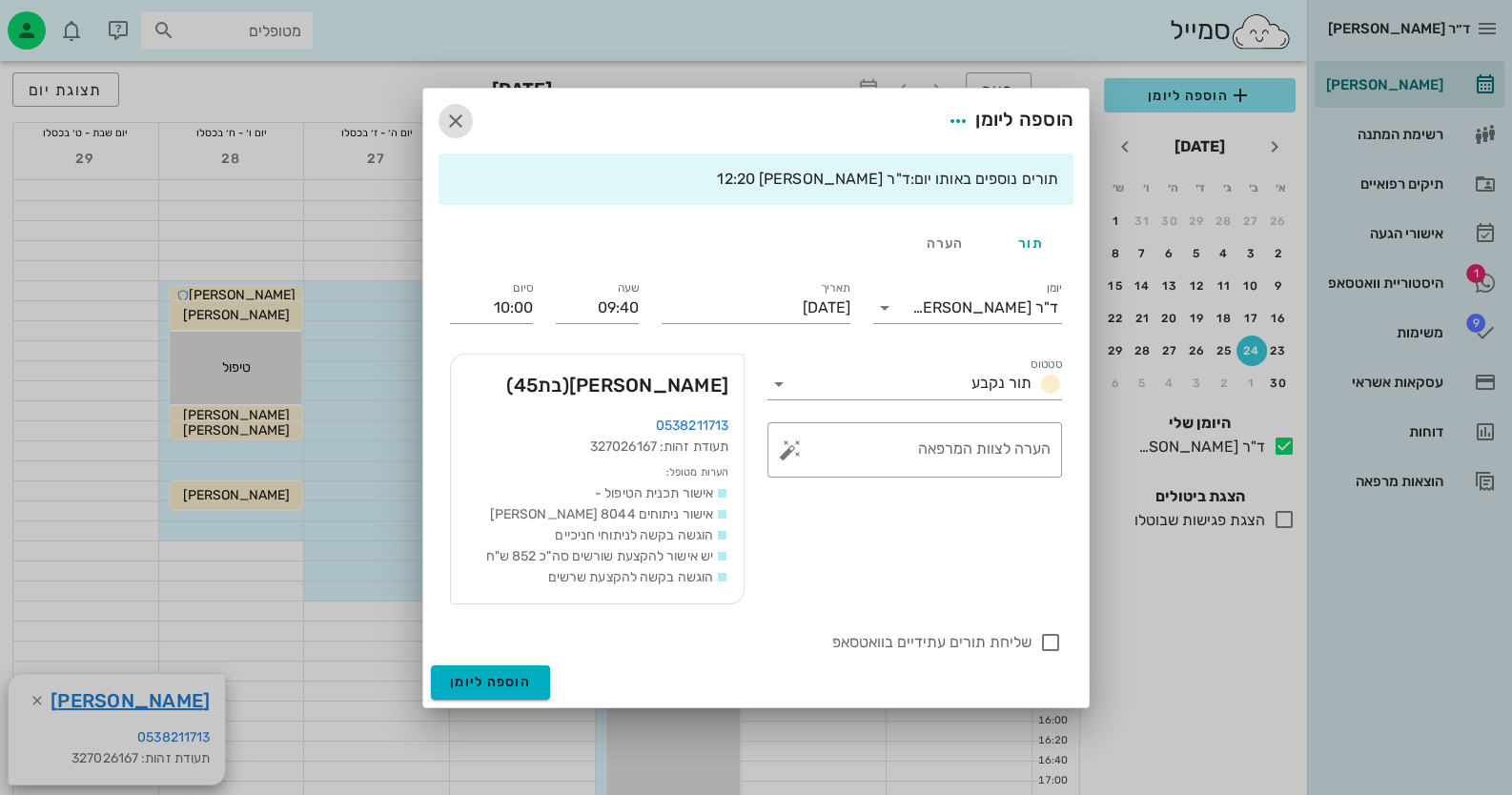
click at [454, 113] on icon "button" at bounding box center [455, 120] width 23 height 23
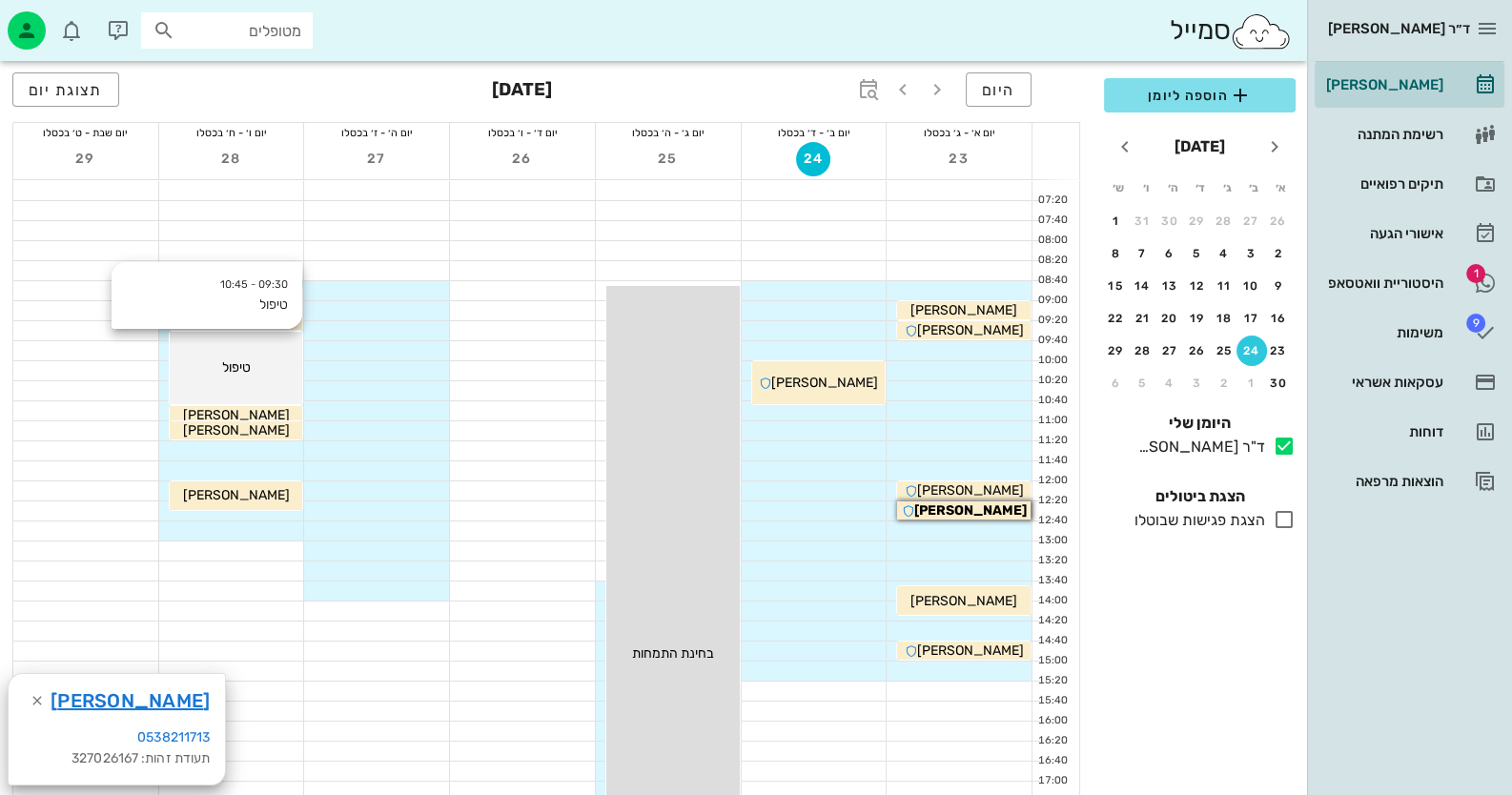
click at [255, 347] on div "09:30 - 10:45 טיפול טיפול" at bounding box center [237, 368] width 134 height 74
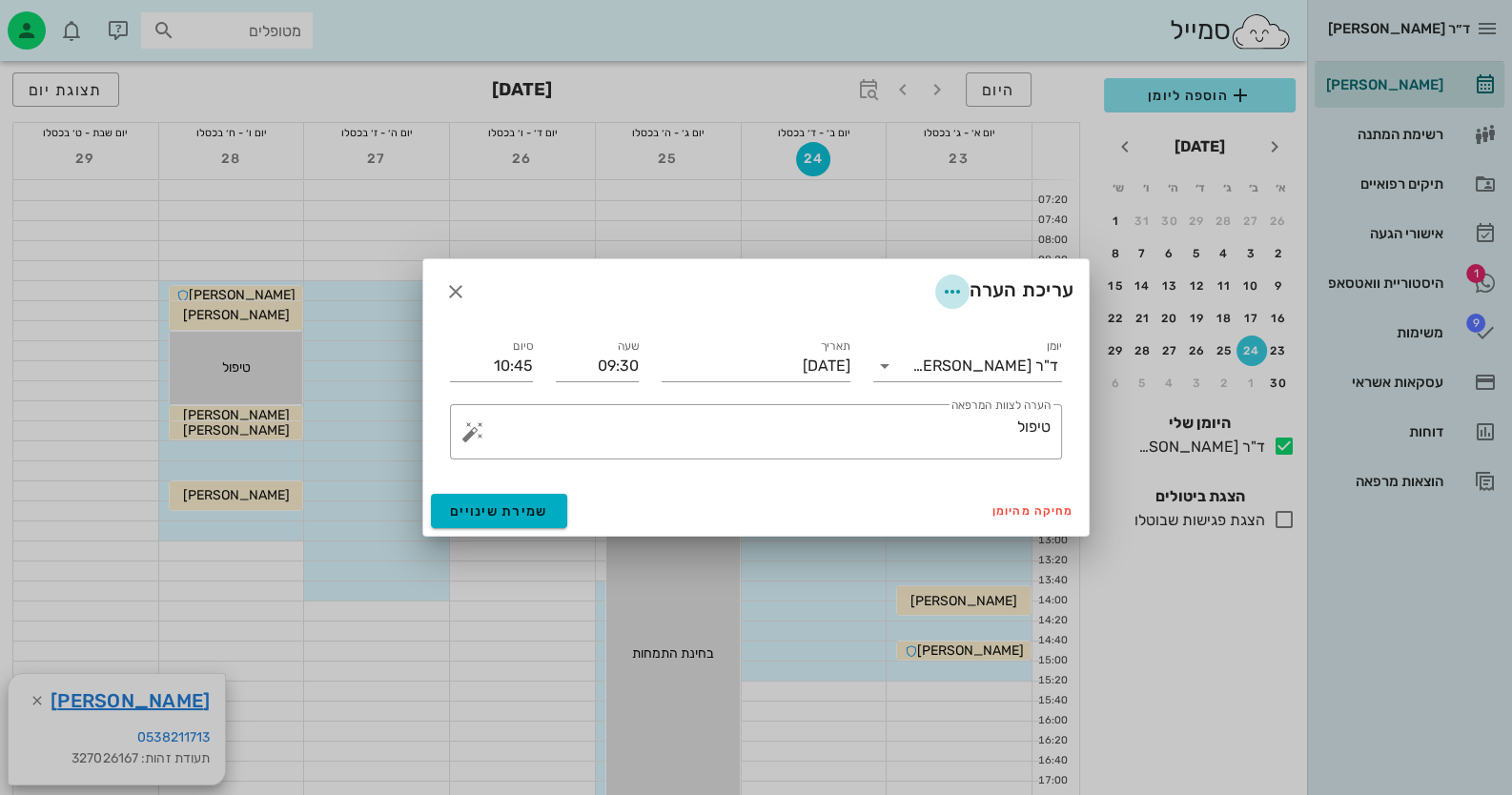
click at [941, 292] on icon "button" at bounding box center [952, 291] width 23 height 23
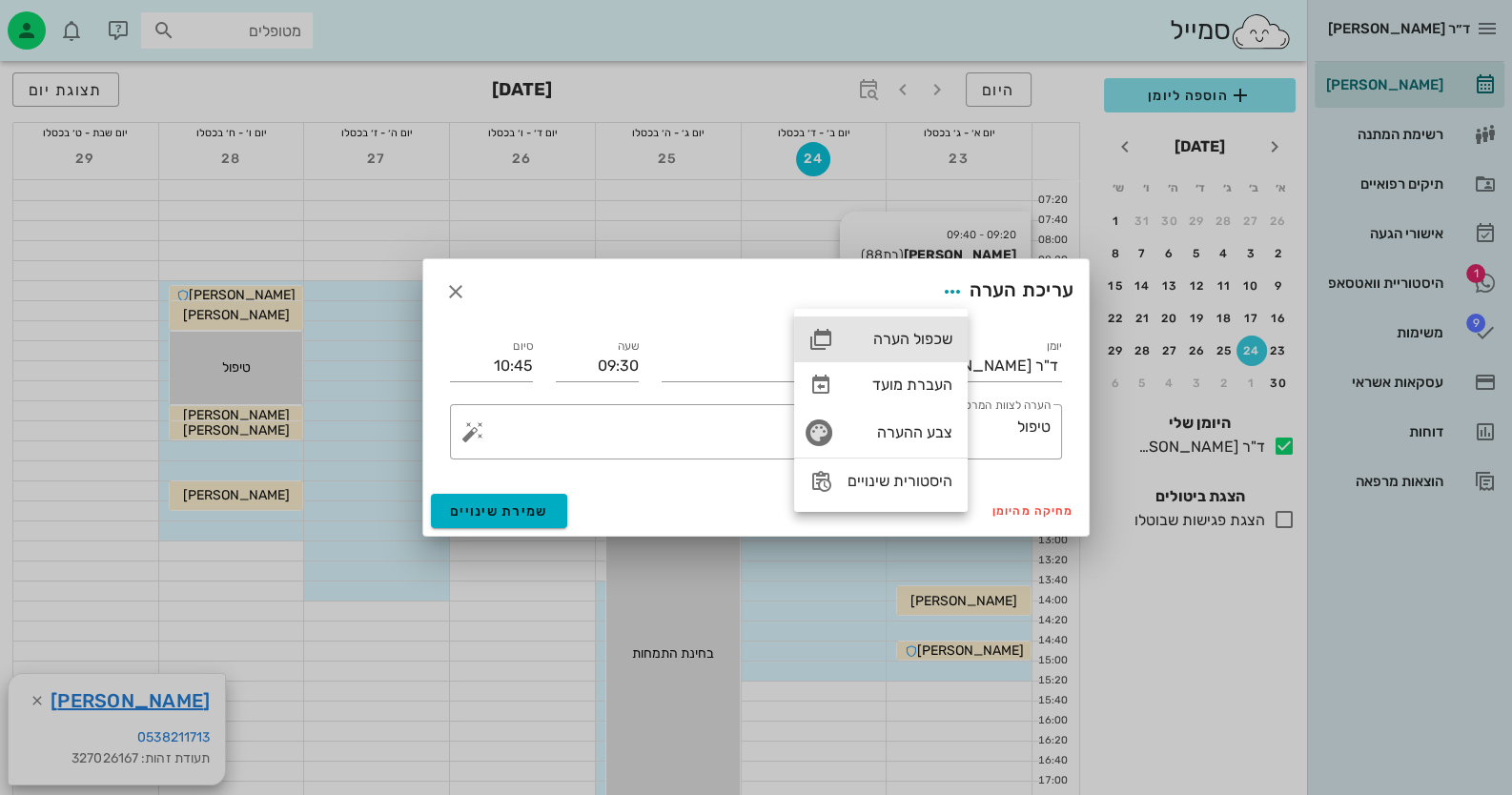
click at [926, 334] on div "שכפול הערה" at bounding box center [900, 338] width 105 height 18
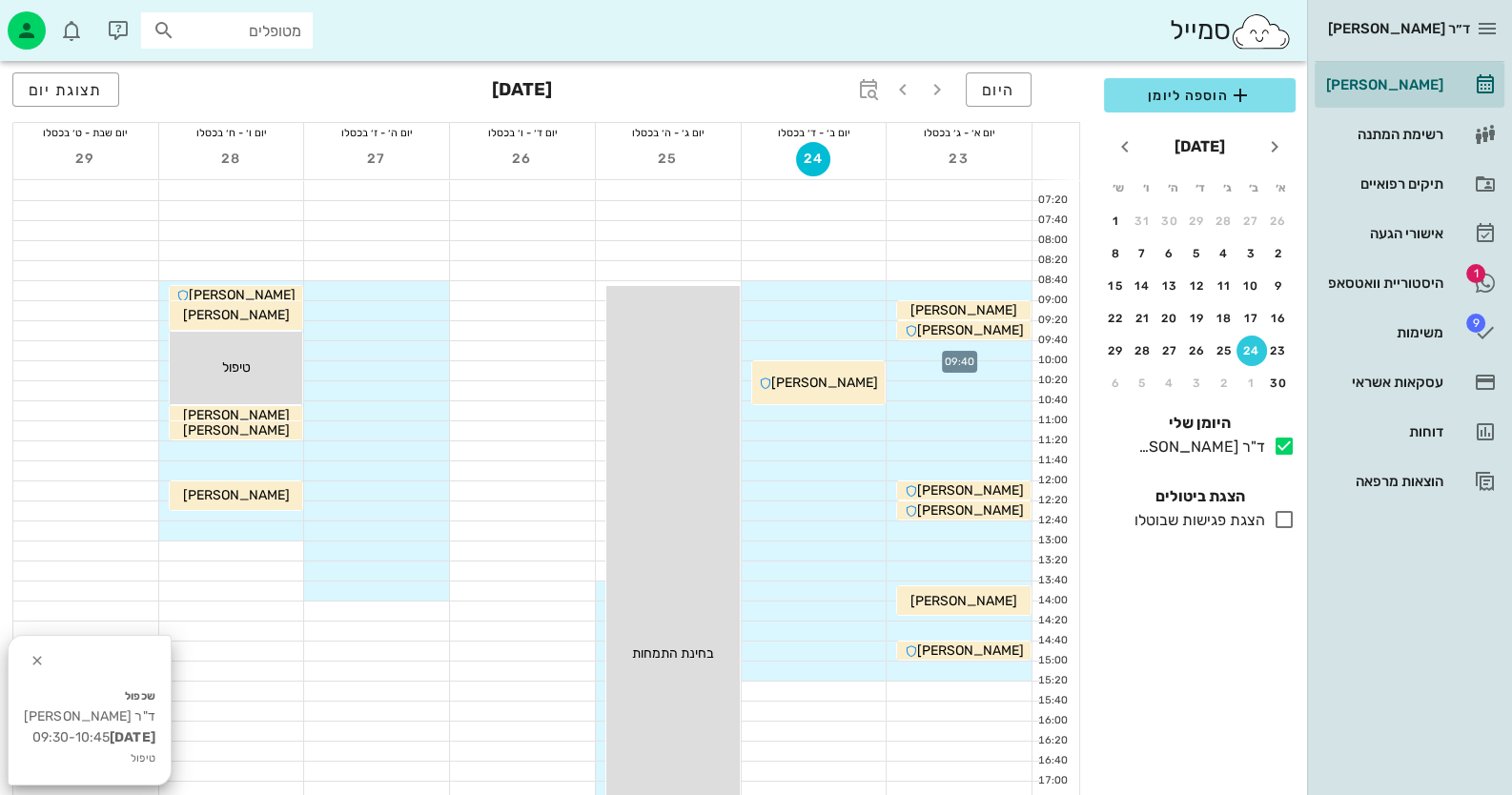
click at [988, 353] on div at bounding box center [959, 350] width 145 height 19
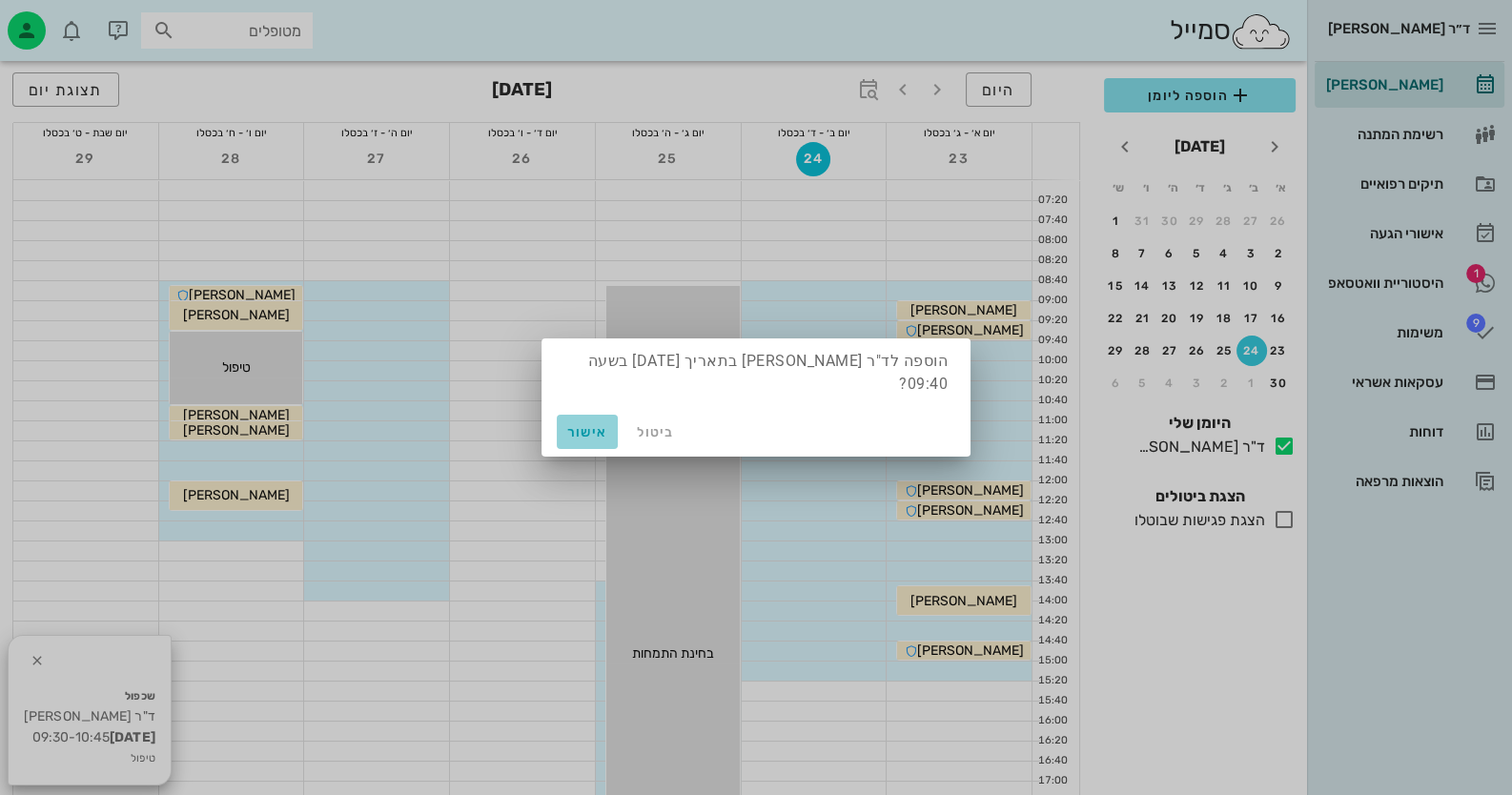
click at [576, 425] on span "אישור" at bounding box center [587, 431] width 46 height 16
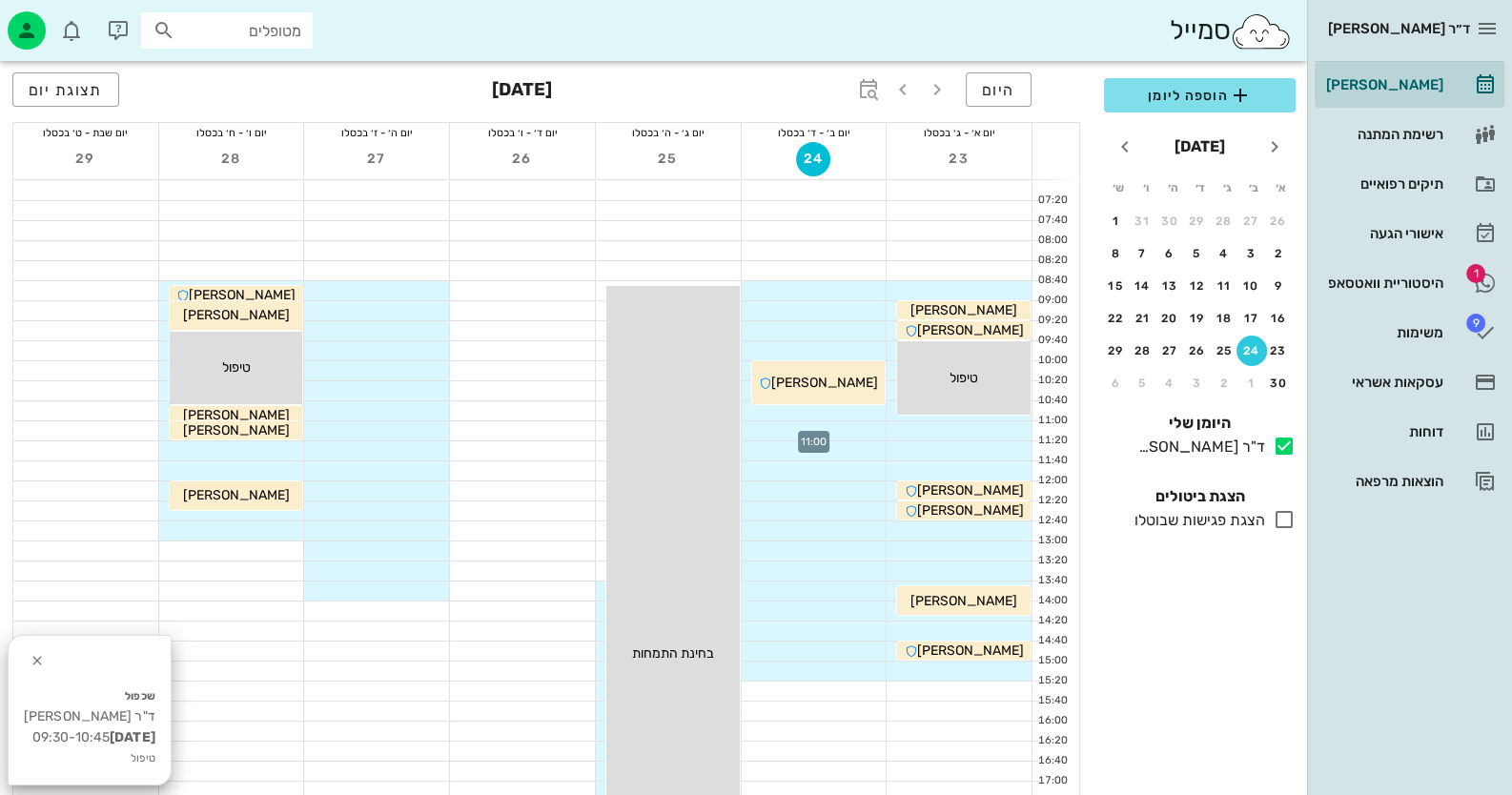
click at [863, 428] on div at bounding box center [813, 429] width 145 height 19
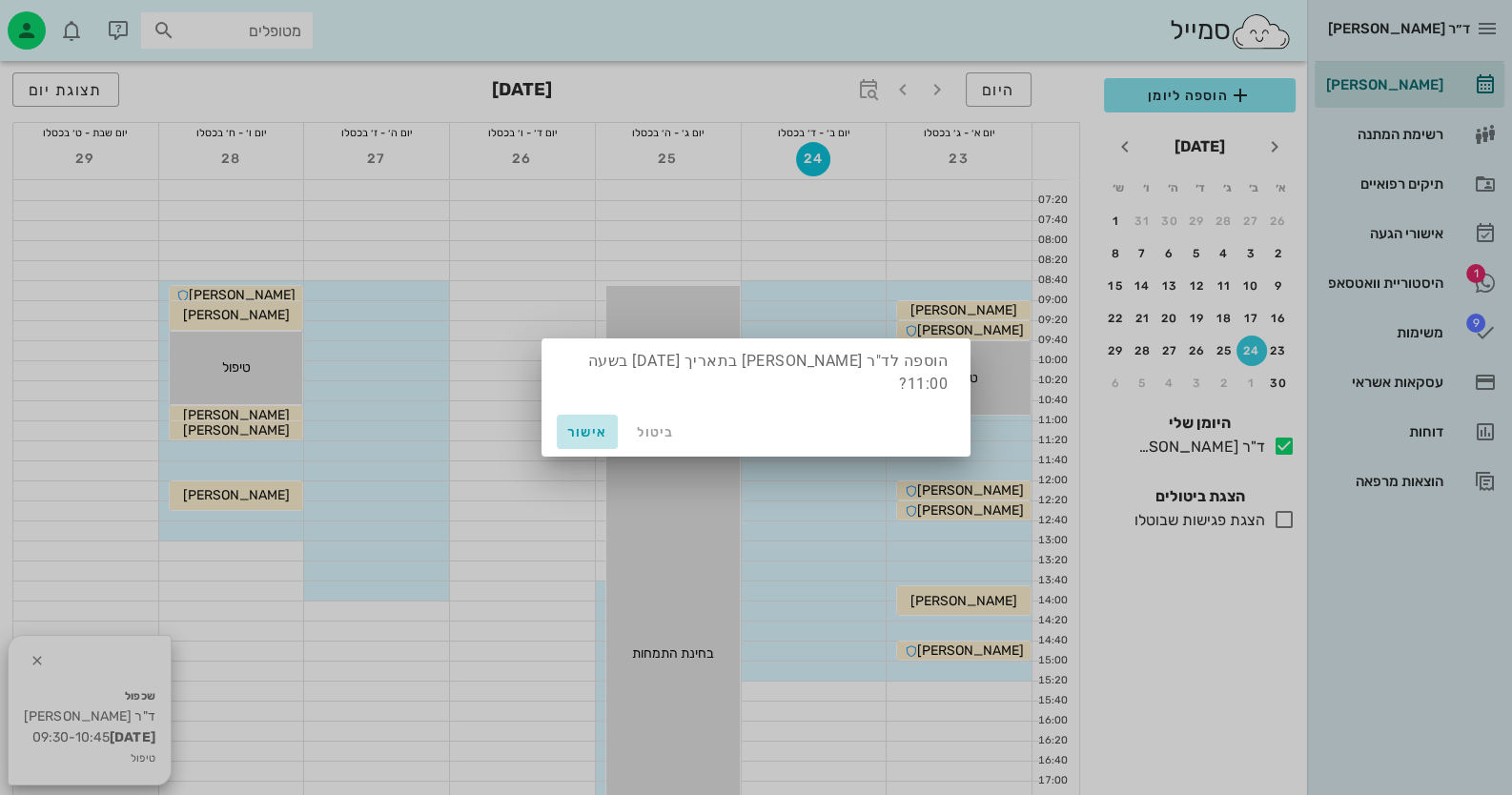
click at [590, 424] on span "אישור" at bounding box center [587, 431] width 46 height 16
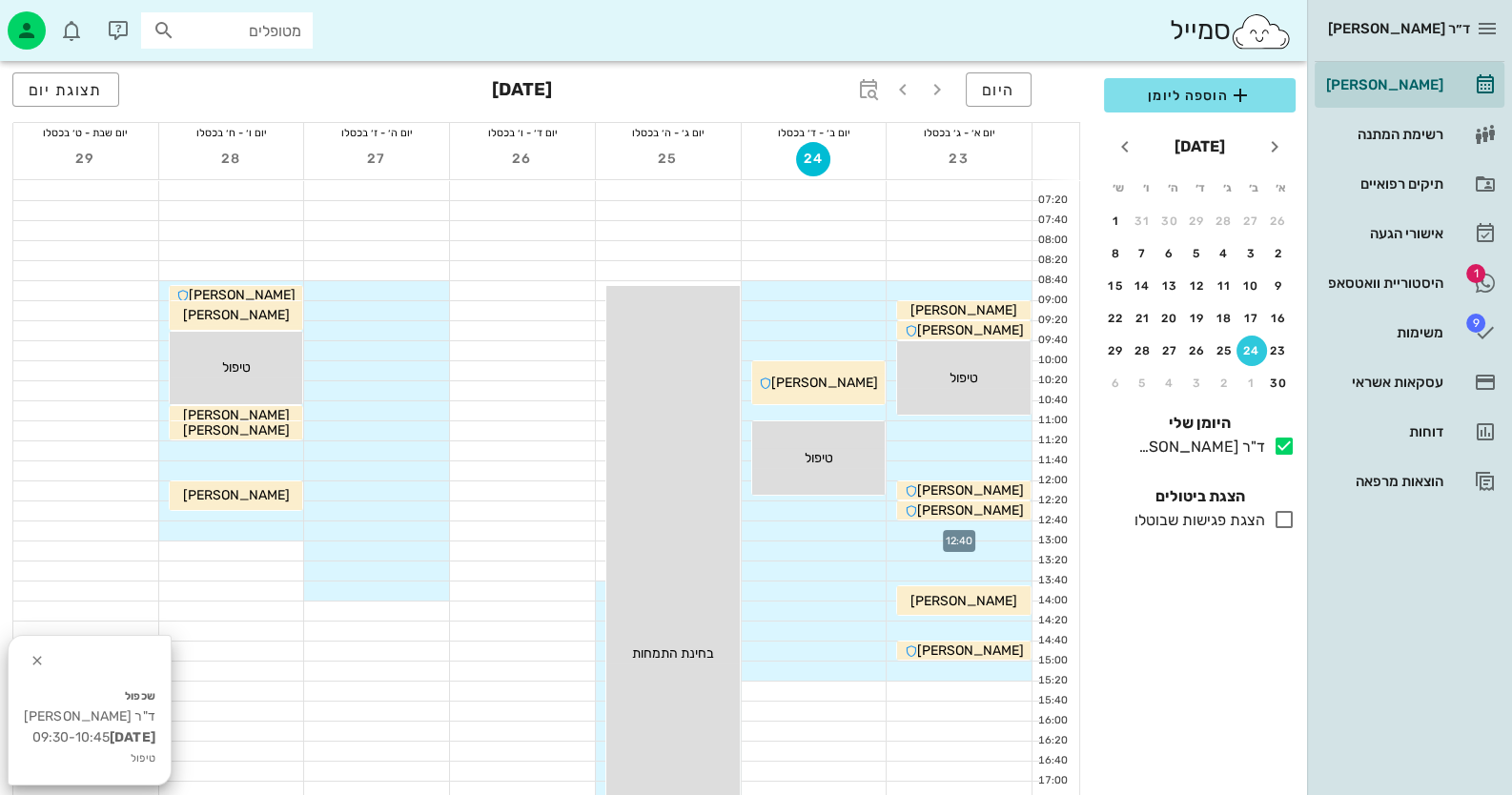
click at [991, 528] on div at bounding box center [959, 530] width 145 height 19
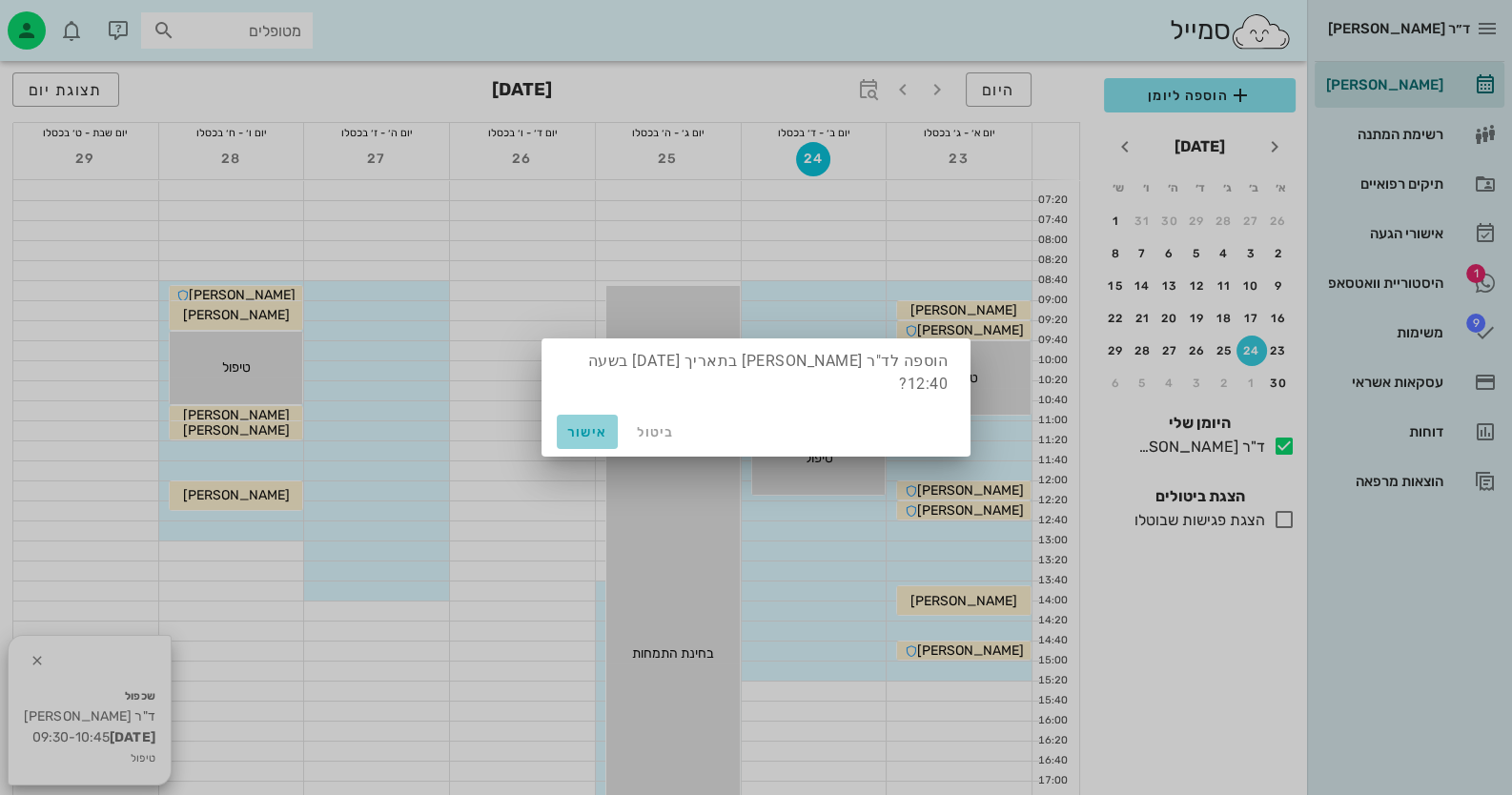
click at [611, 420] on button "אישור" at bounding box center [587, 431] width 61 height 34
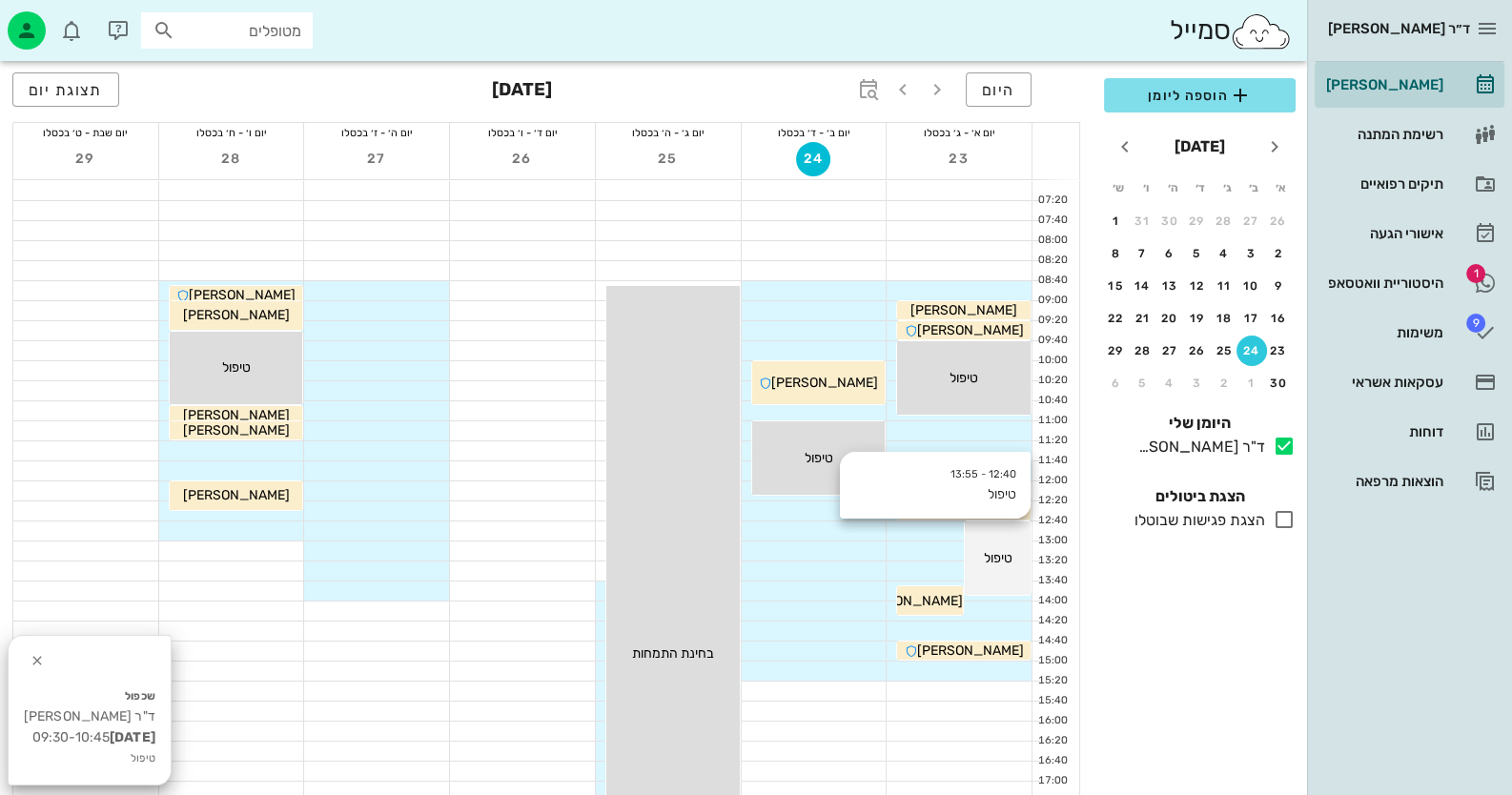
click at [982, 547] on div "טיפול" at bounding box center [997, 557] width 66 height 20
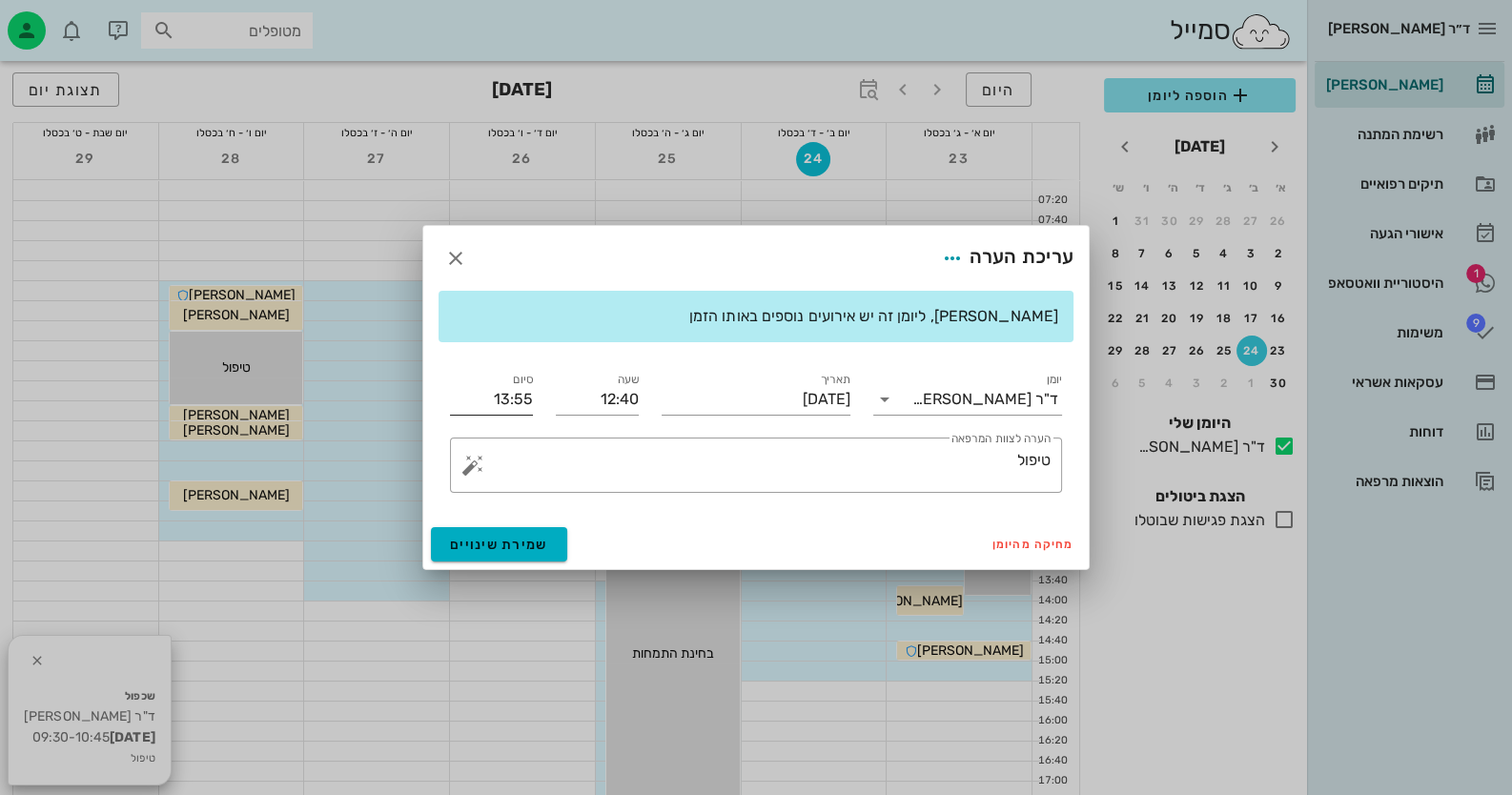
click at [500, 398] on input "13:55" at bounding box center [492, 399] width 83 height 30
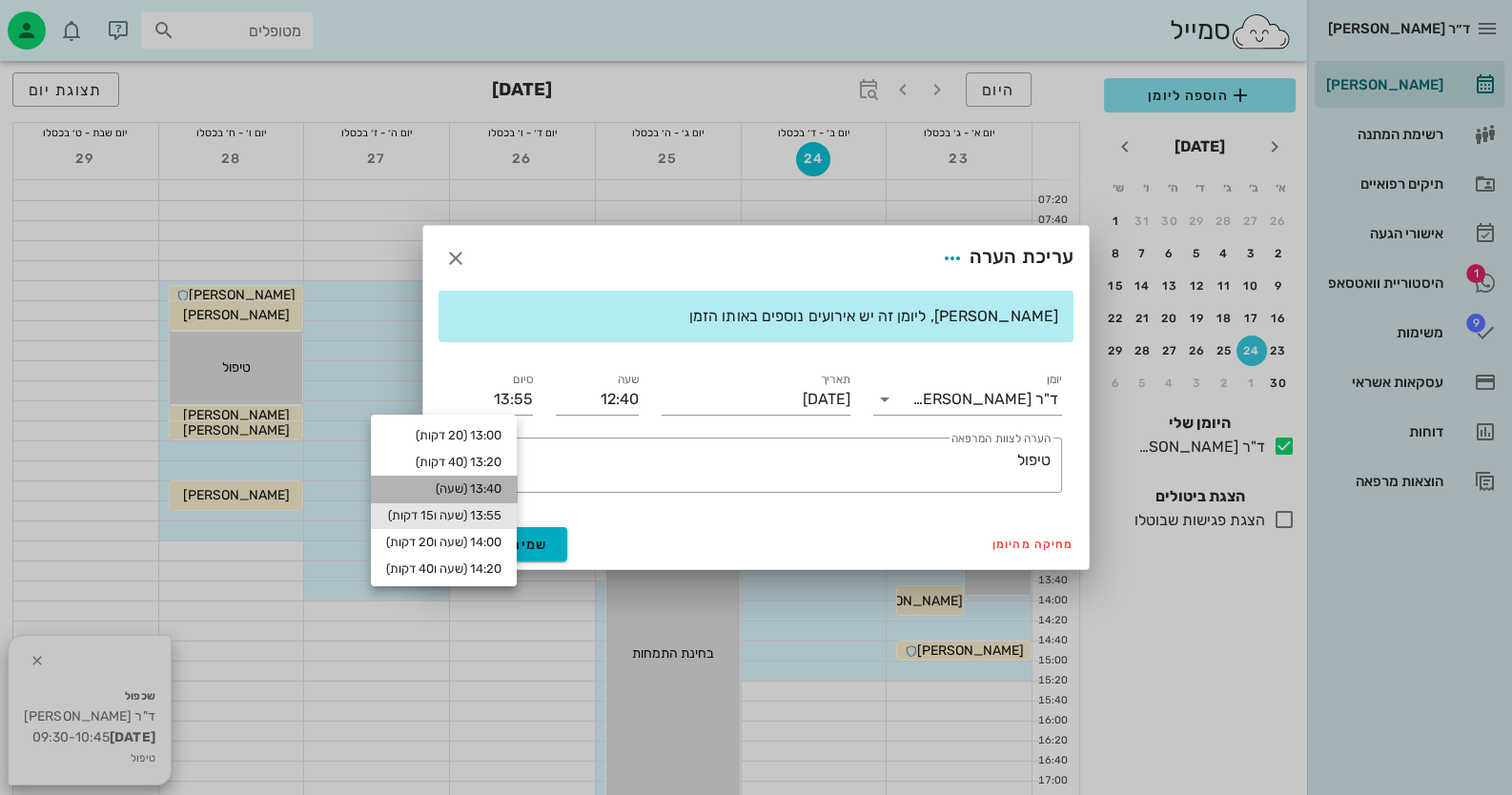
click at [501, 491] on div "13:40 (שעה)" at bounding box center [443, 489] width 115 height 16
type input "13:40"
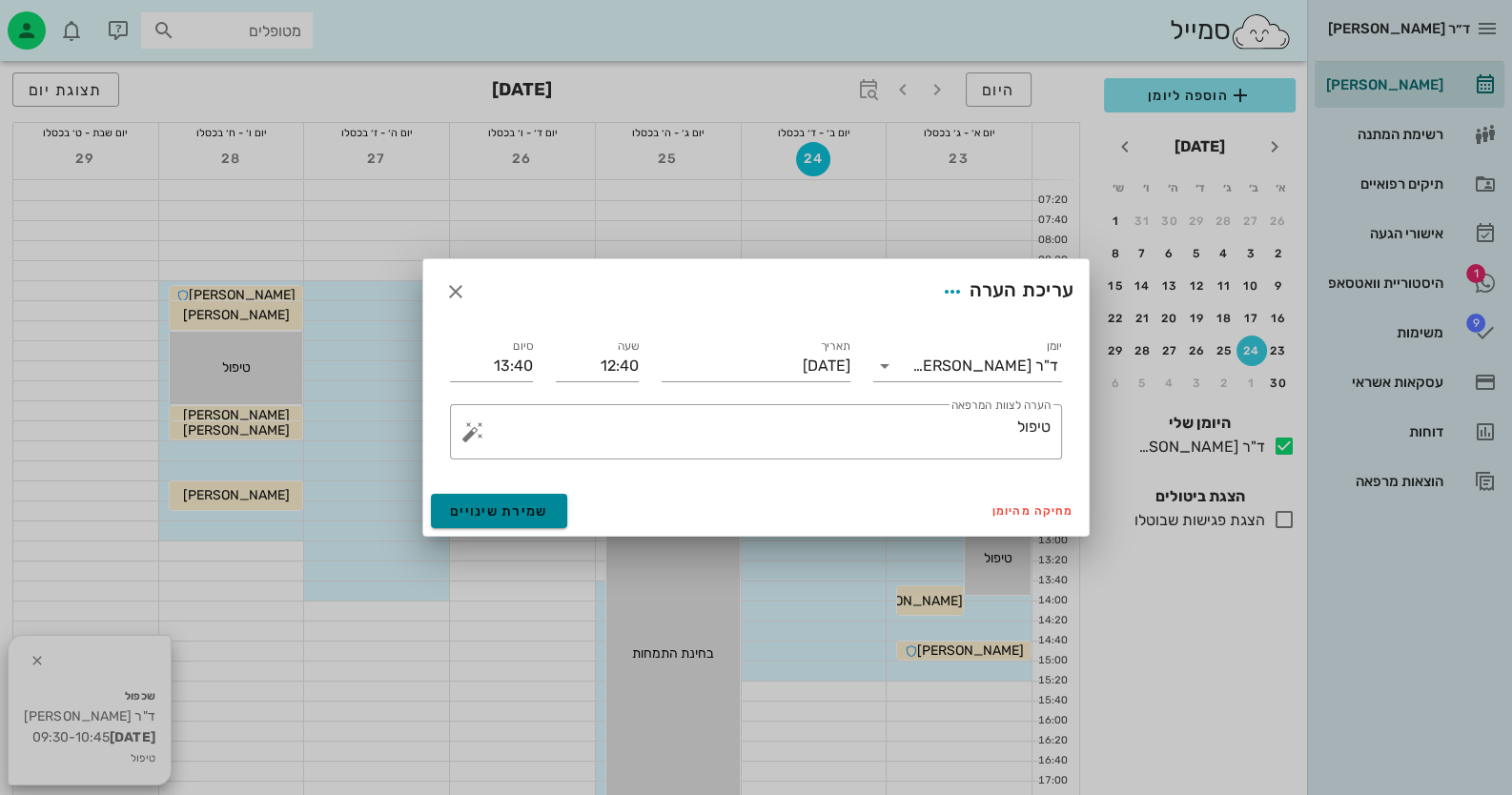
click at [524, 509] on span "שמירת שינויים" at bounding box center [499, 511] width 98 height 16
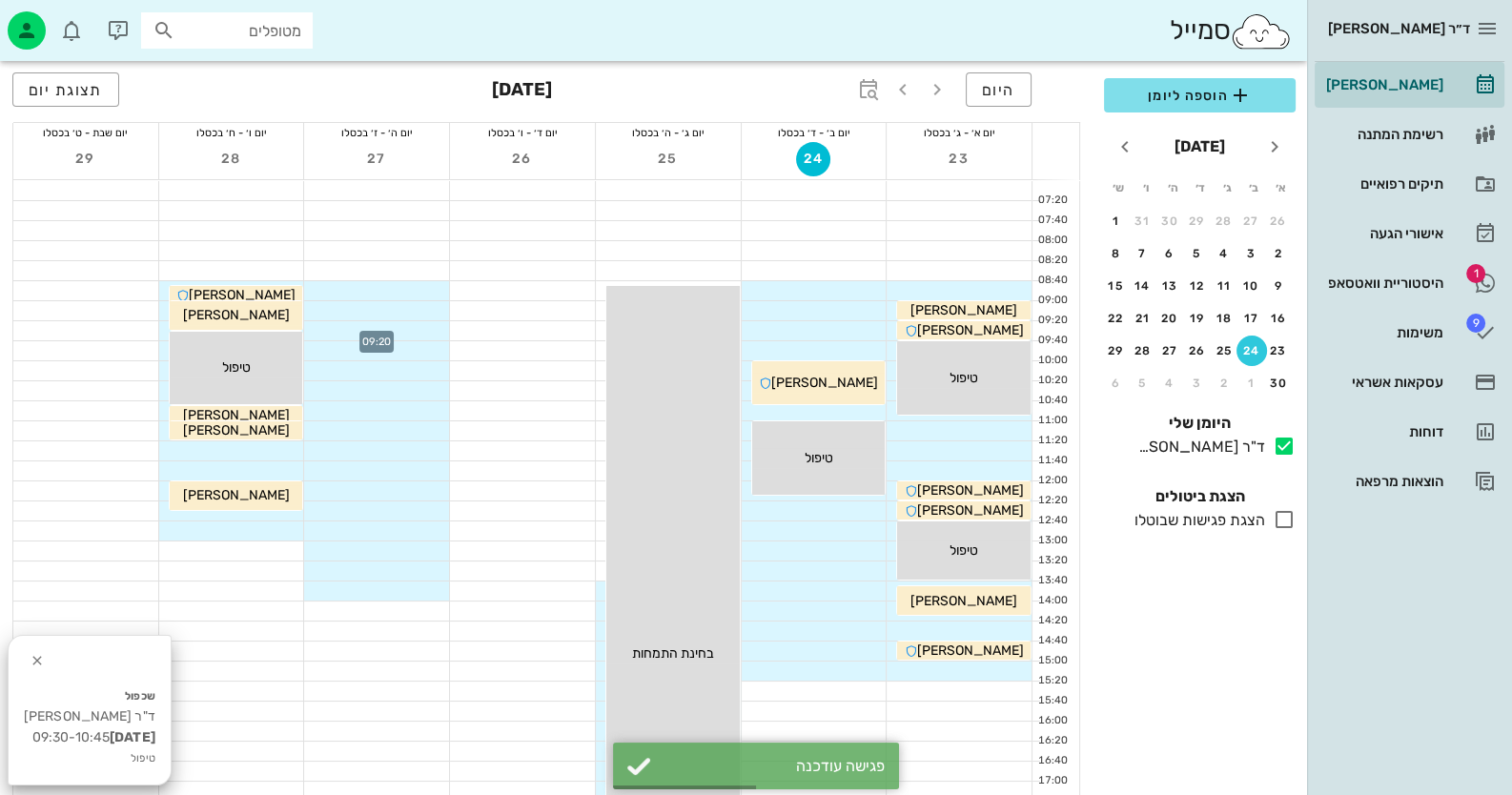
click at [413, 327] on div at bounding box center [376, 330] width 145 height 19
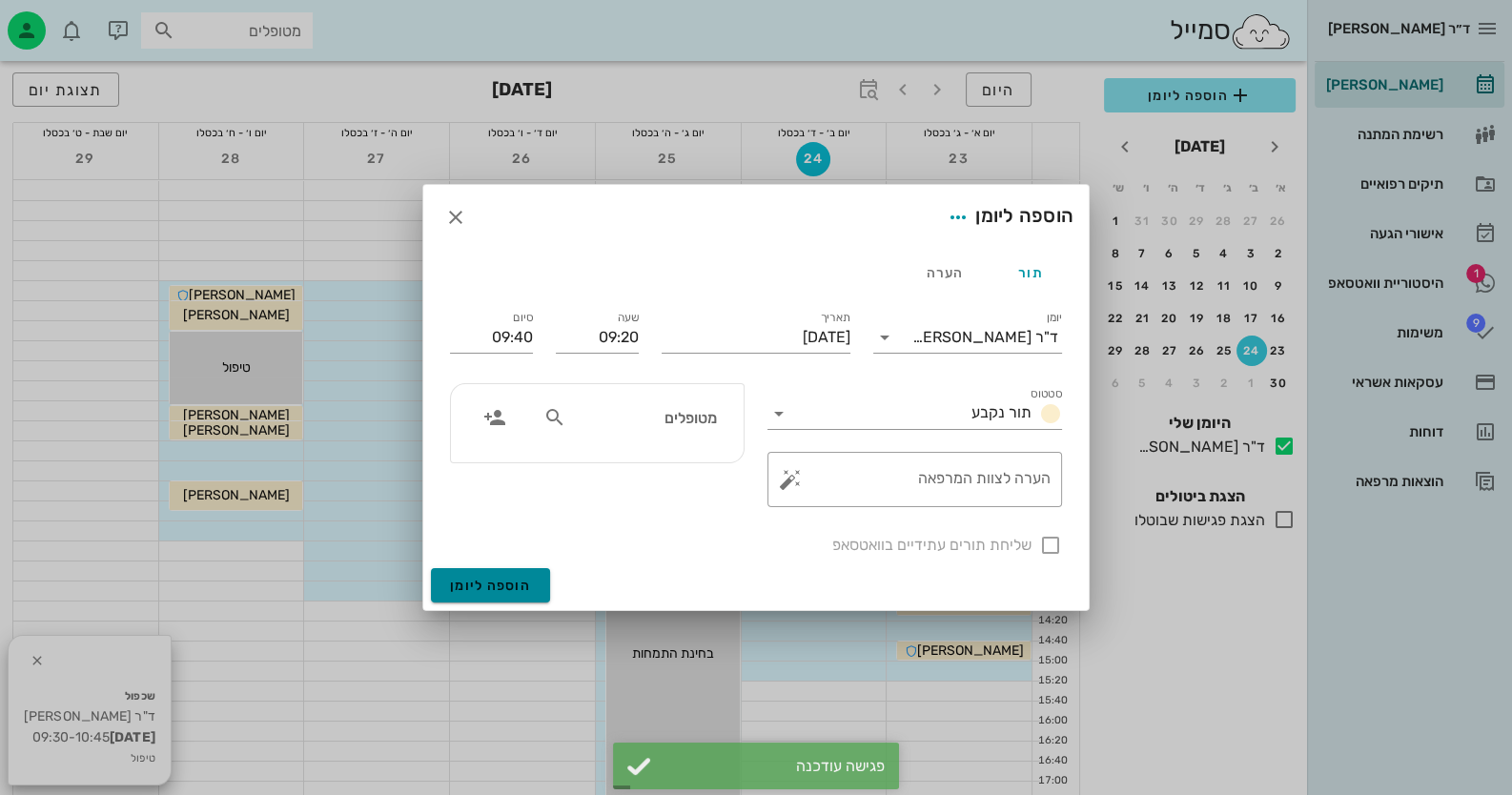
click at [523, 590] on span "הוספה ליומן" at bounding box center [491, 585] width 81 height 16
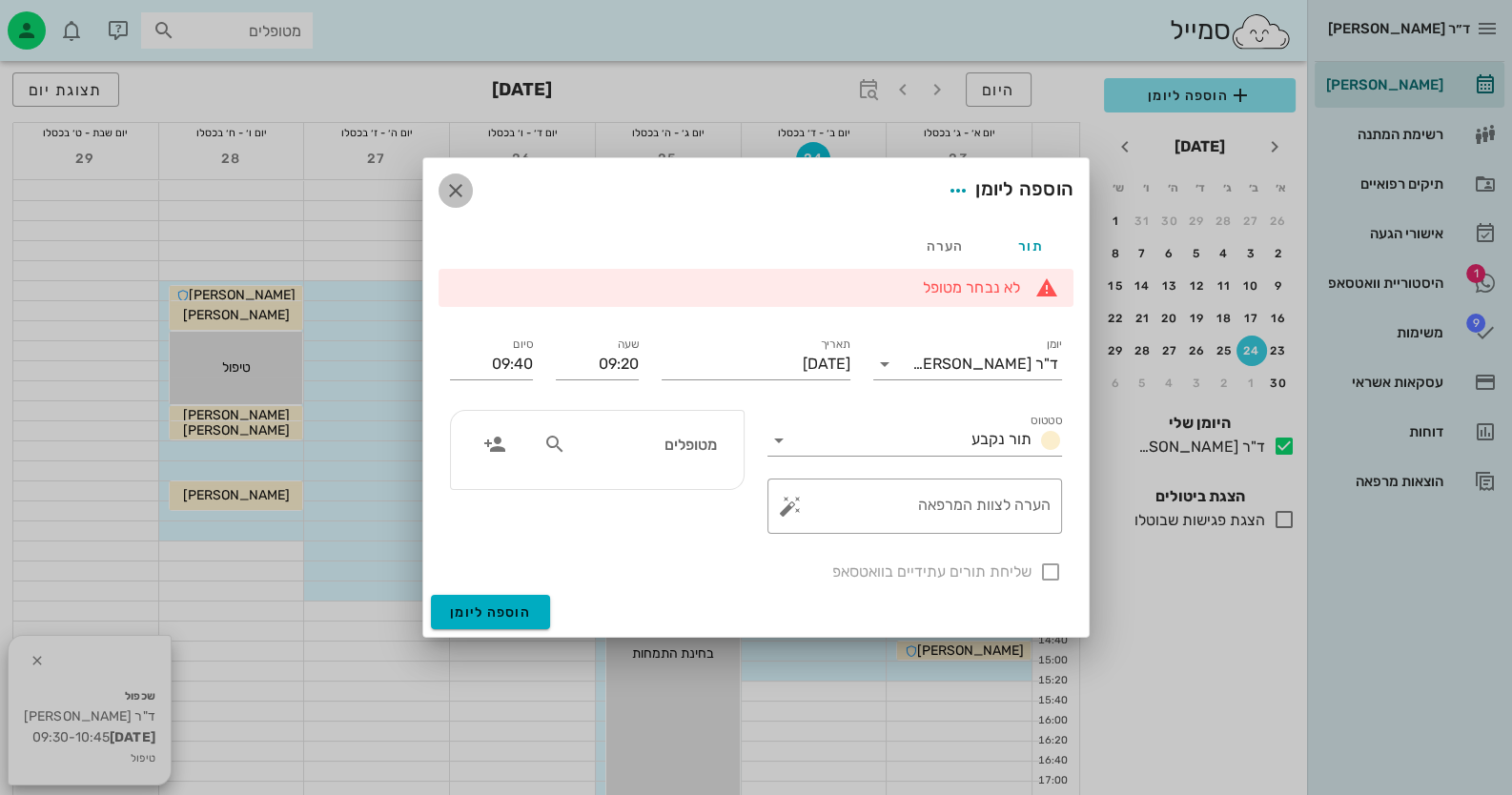
click at [456, 187] on icon "button" at bounding box center [455, 190] width 23 height 23
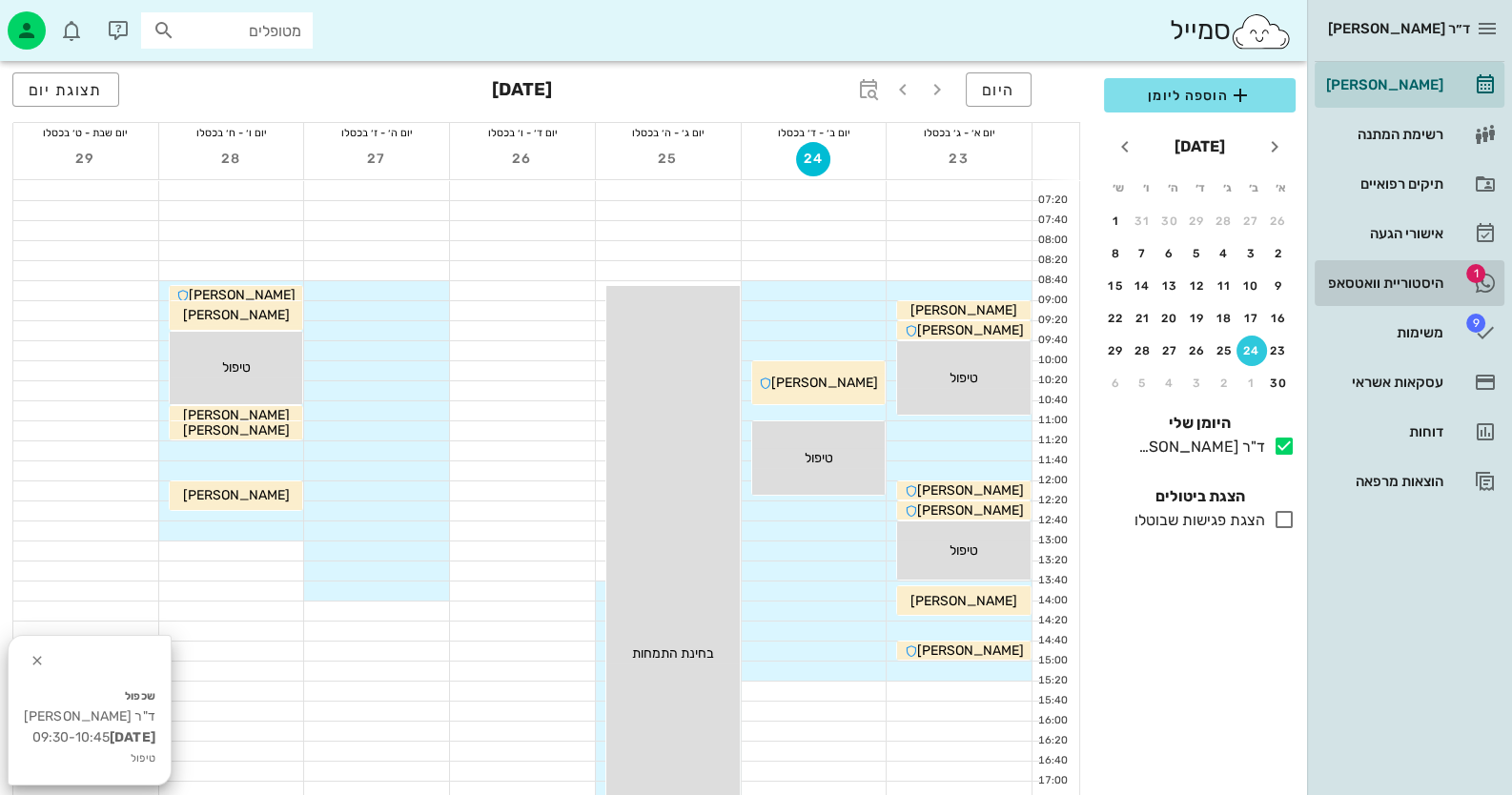
click at [1486, 273] on icon at bounding box center [1484, 282] width 23 height 23
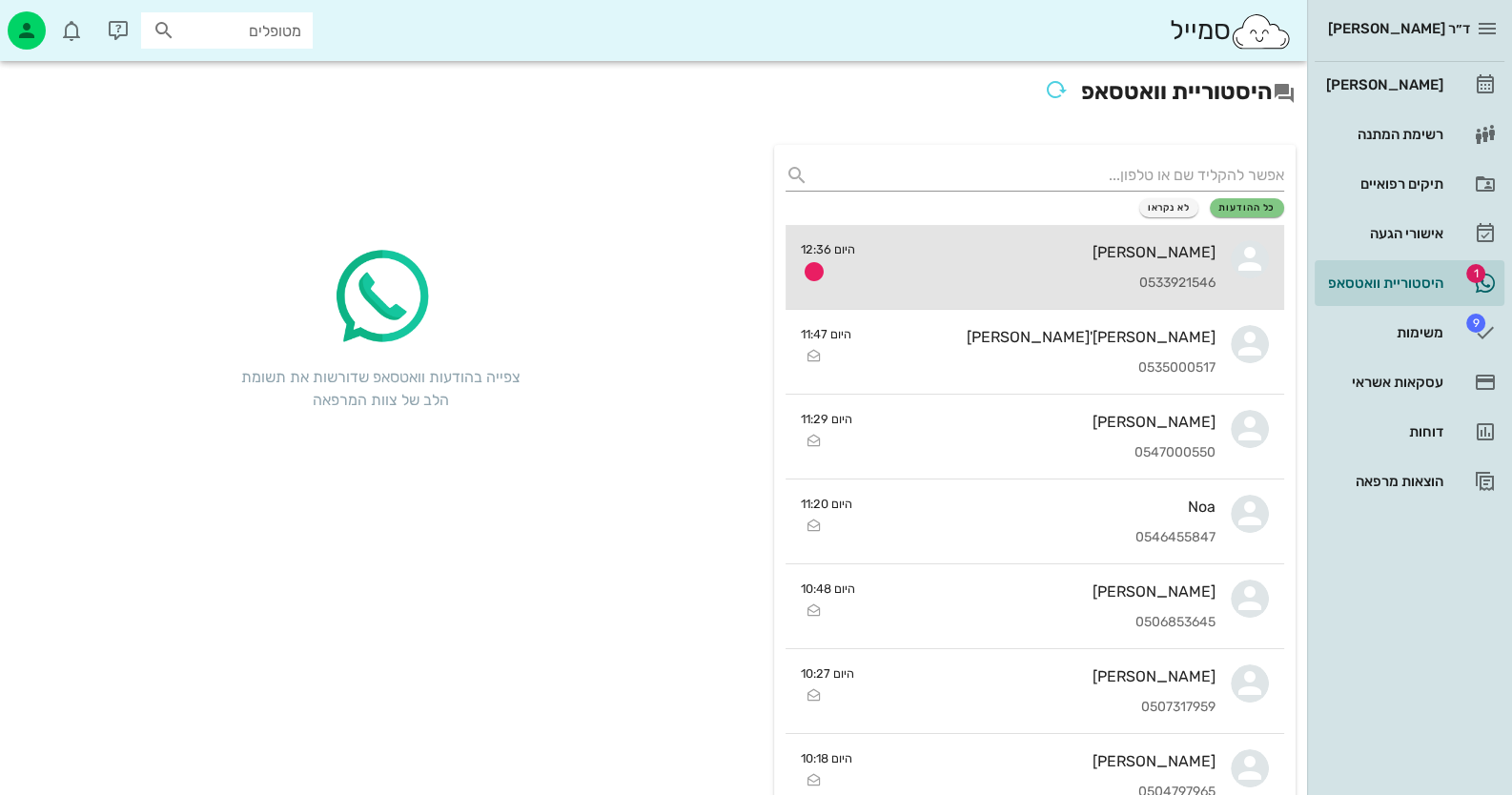
click at [1125, 243] on div "סיגל זכריה" at bounding box center [1042, 252] width 345 height 18
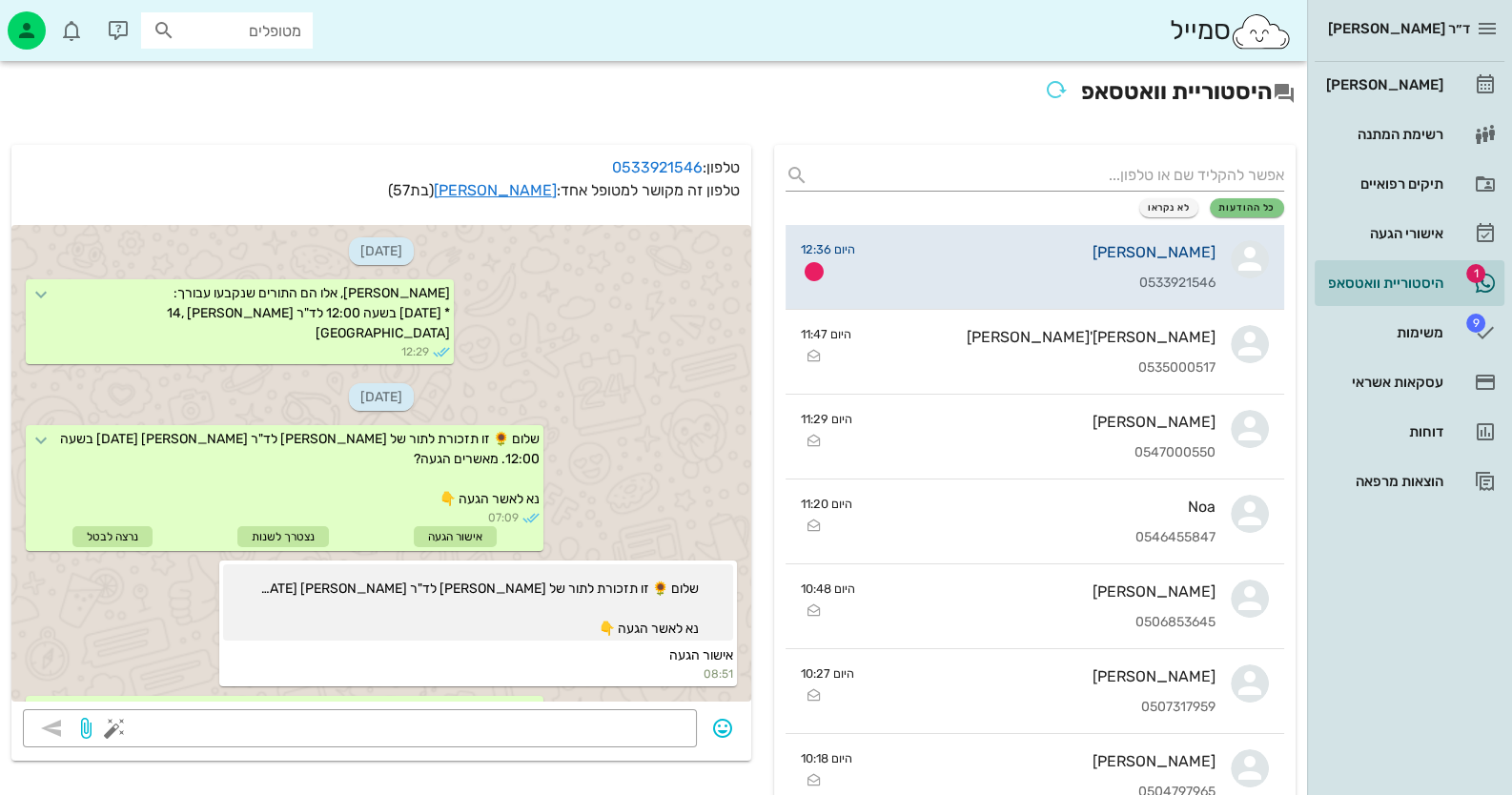
scroll to position [1395, 0]
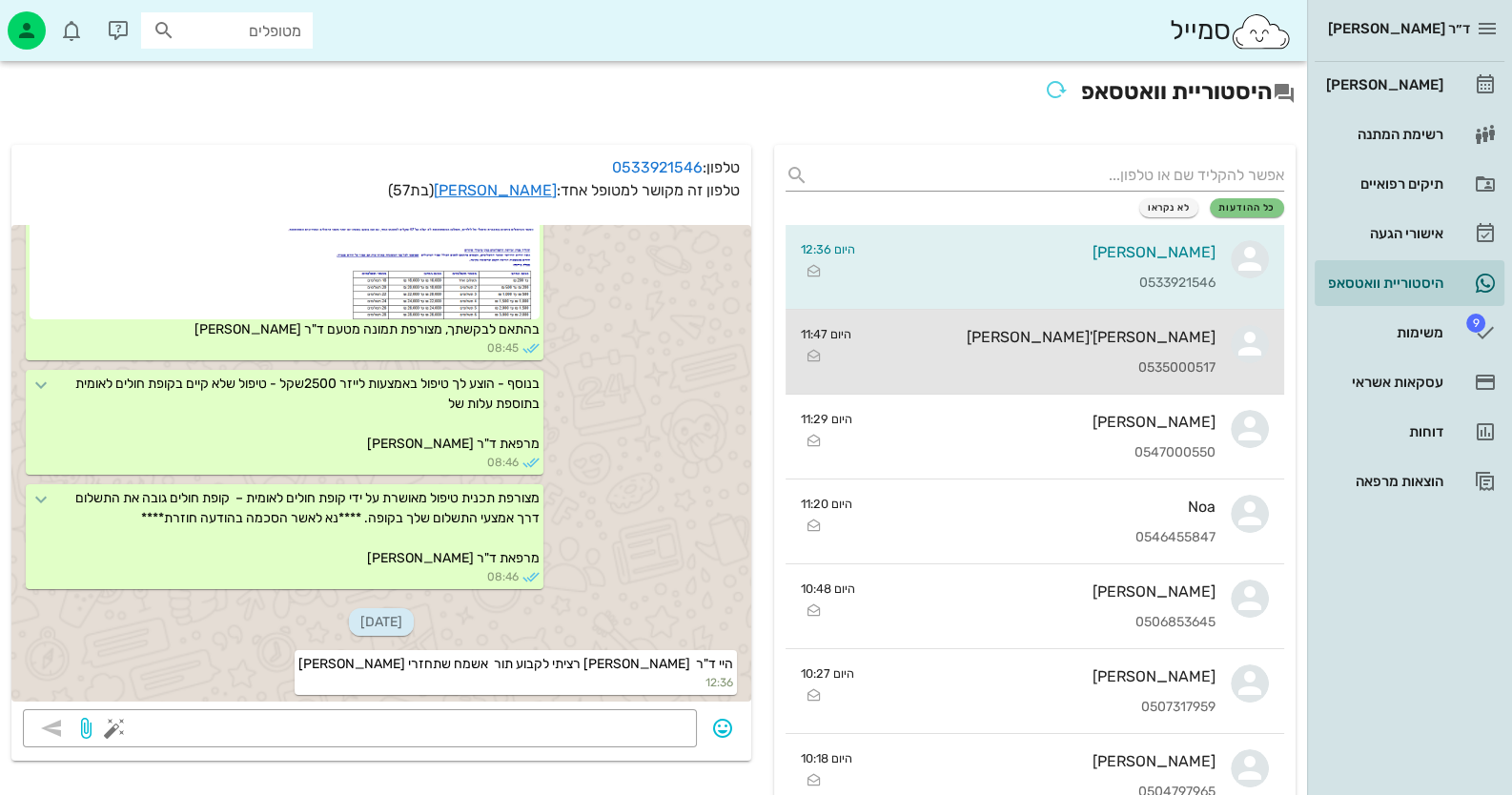
click at [1193, 334] on div "אורנה תורג'מן" at bounding box center [1040, 336] width 349 height 18
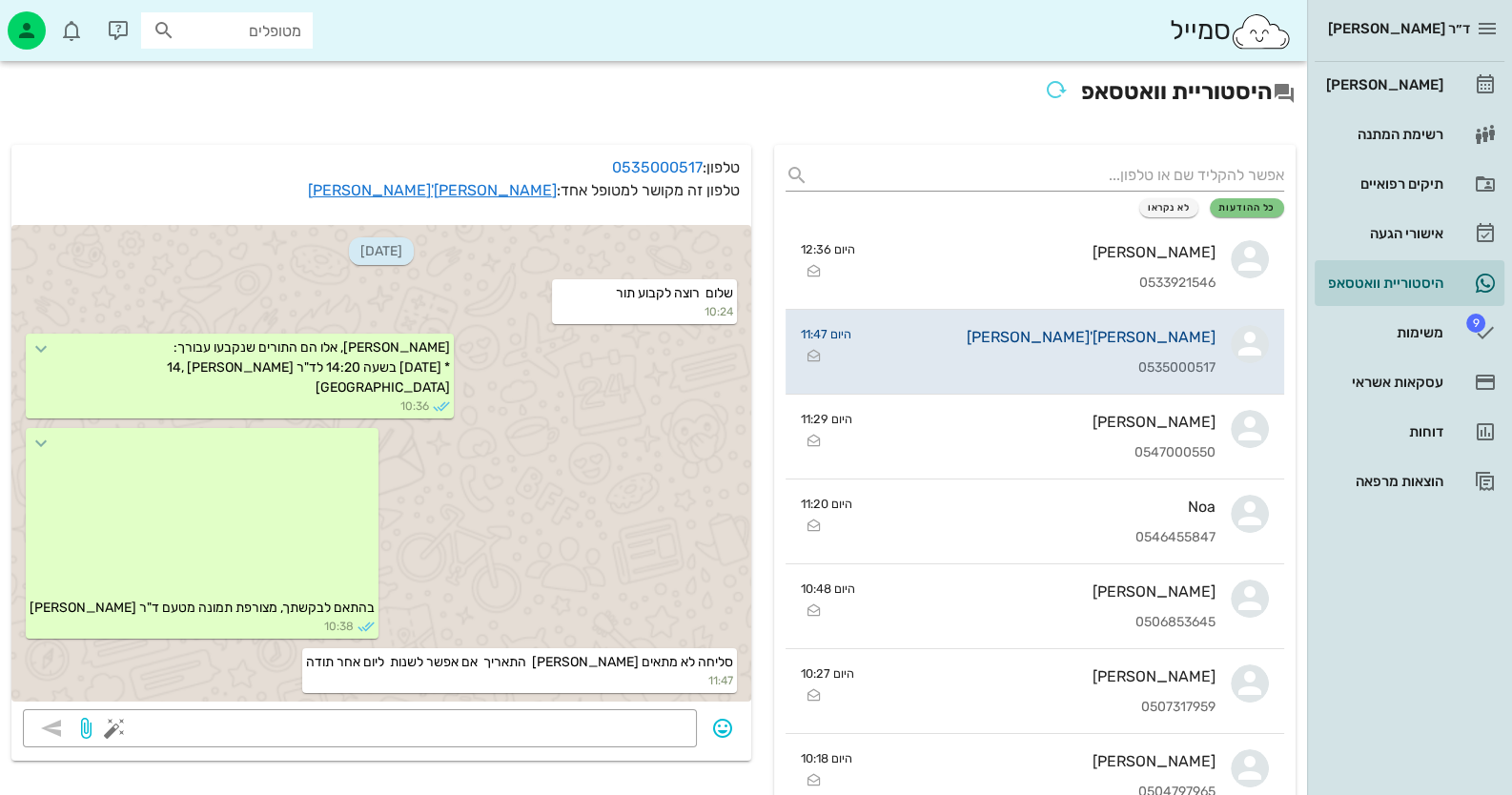
scroll to position [18, 0]
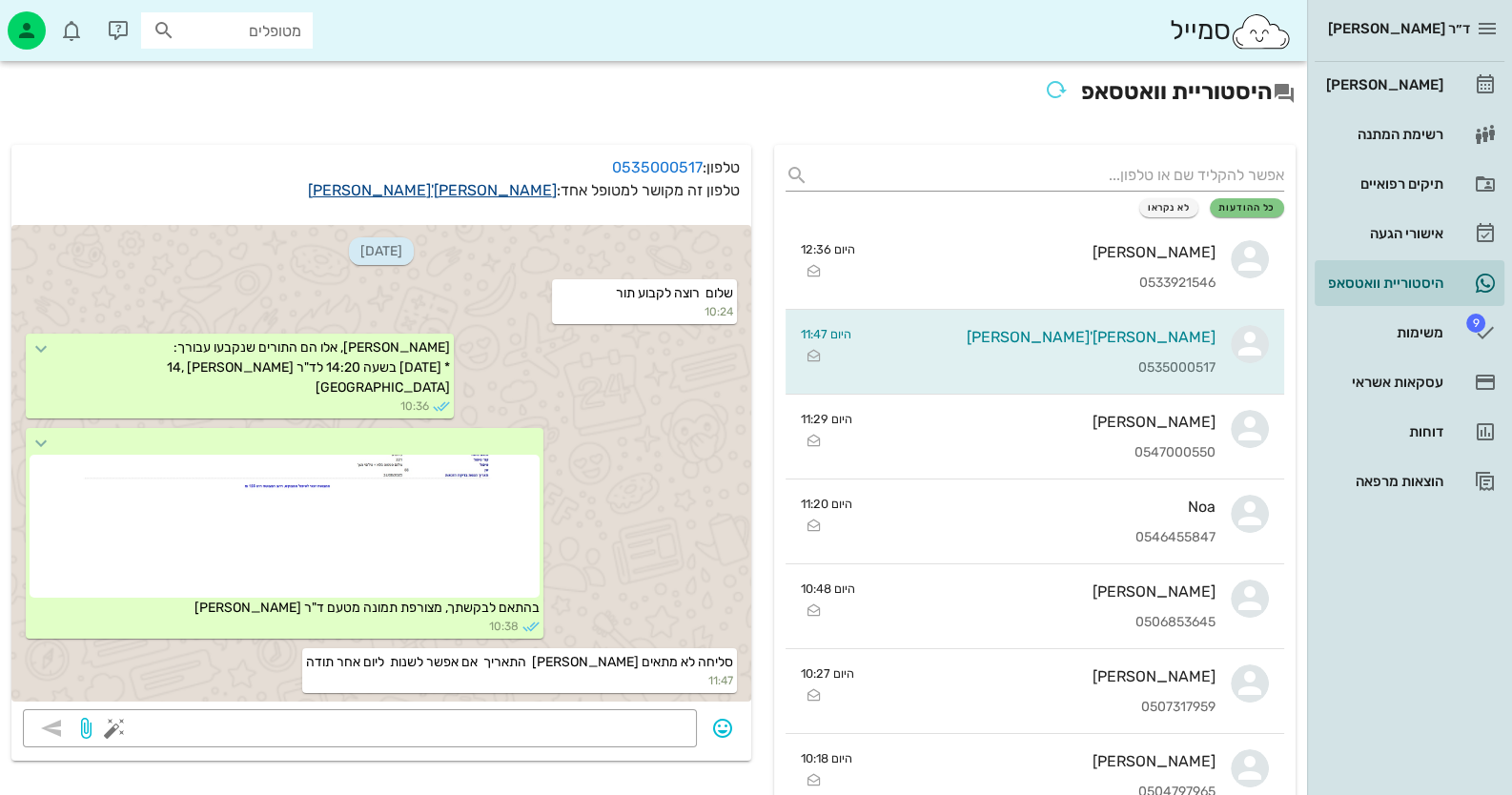
click at [515, 192] on link "אורנה תורג'מן" at bounding box center [432, 190] width 249 height 18
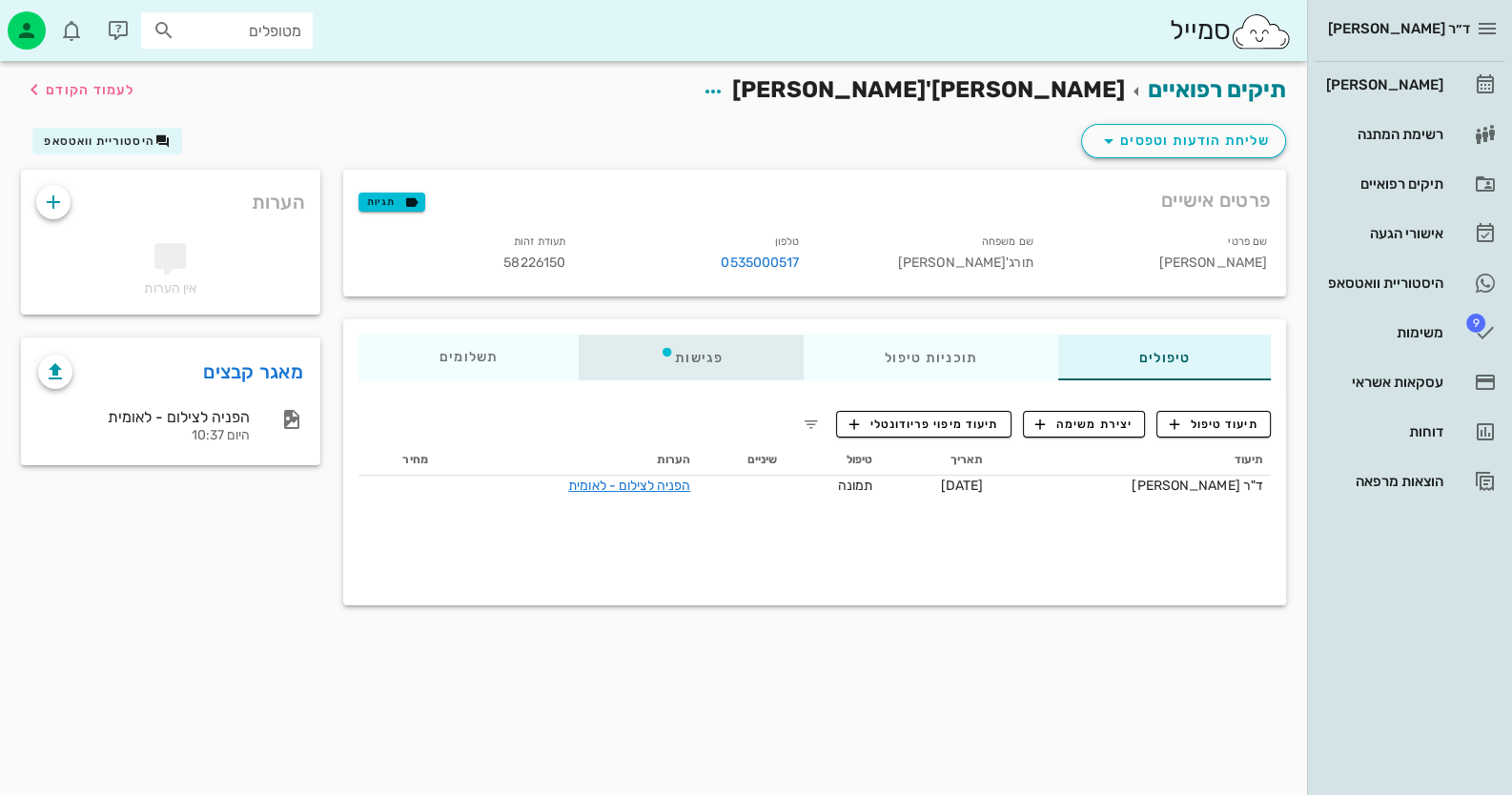
click at [716, 351] on div "פגישות" at bounding box center [690, 357] width 225 height 46
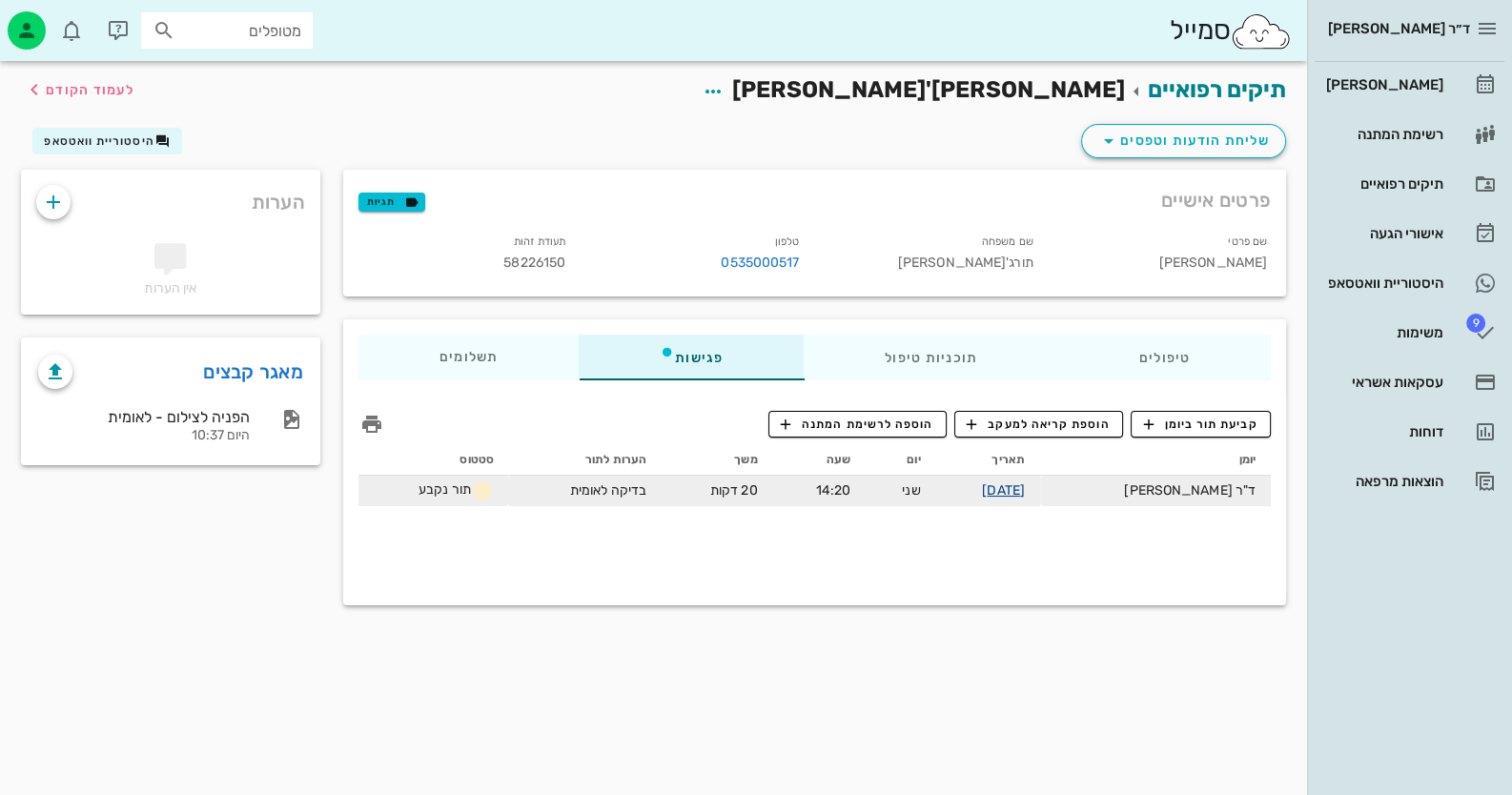
click at [1024, 494] on link "01-09-2025" at bounding box center [1004, 490] width 43 height 16
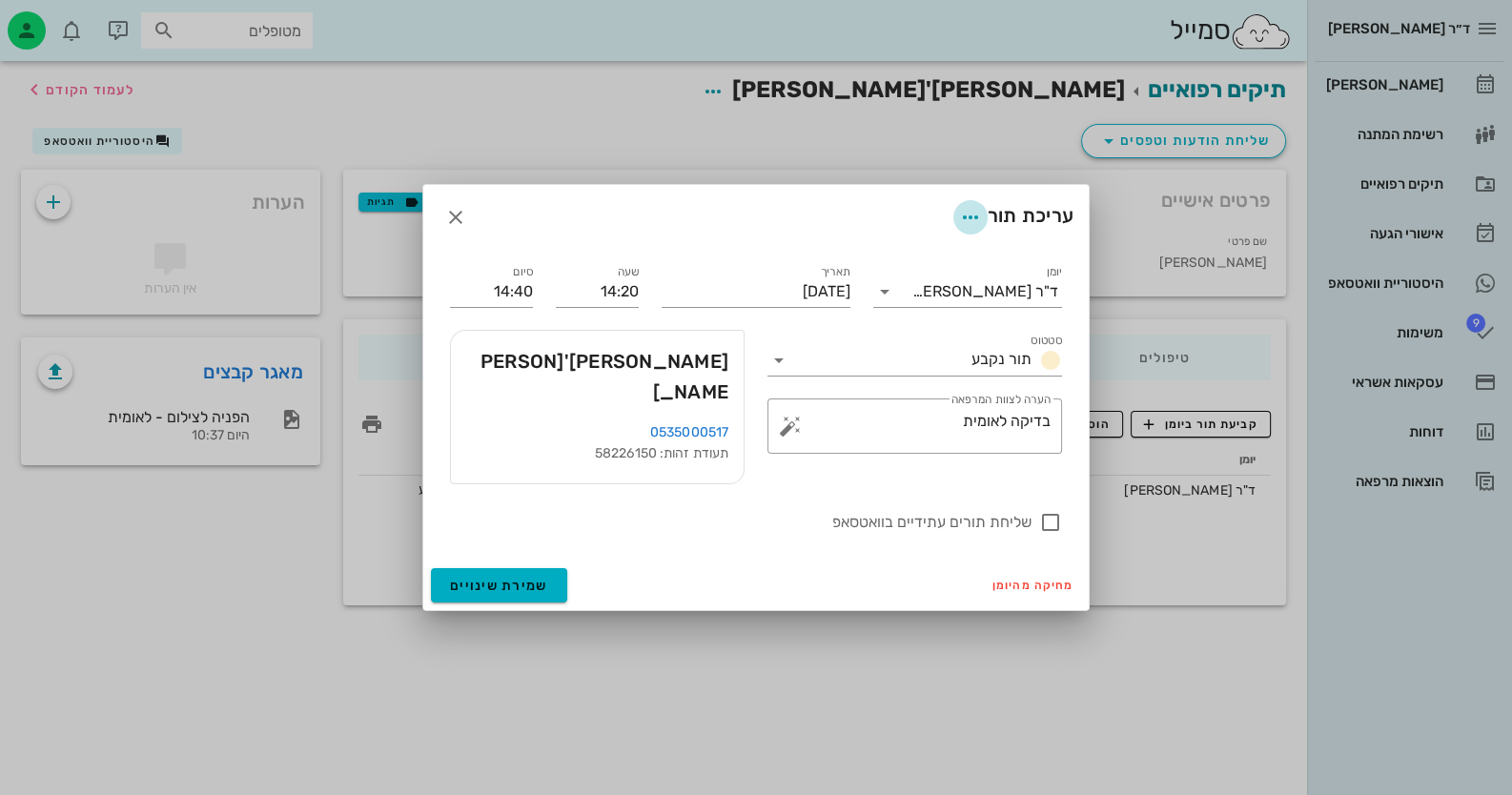
click at [953, 226] on span "button" at bounding box center [969, 216] width 34 height 23
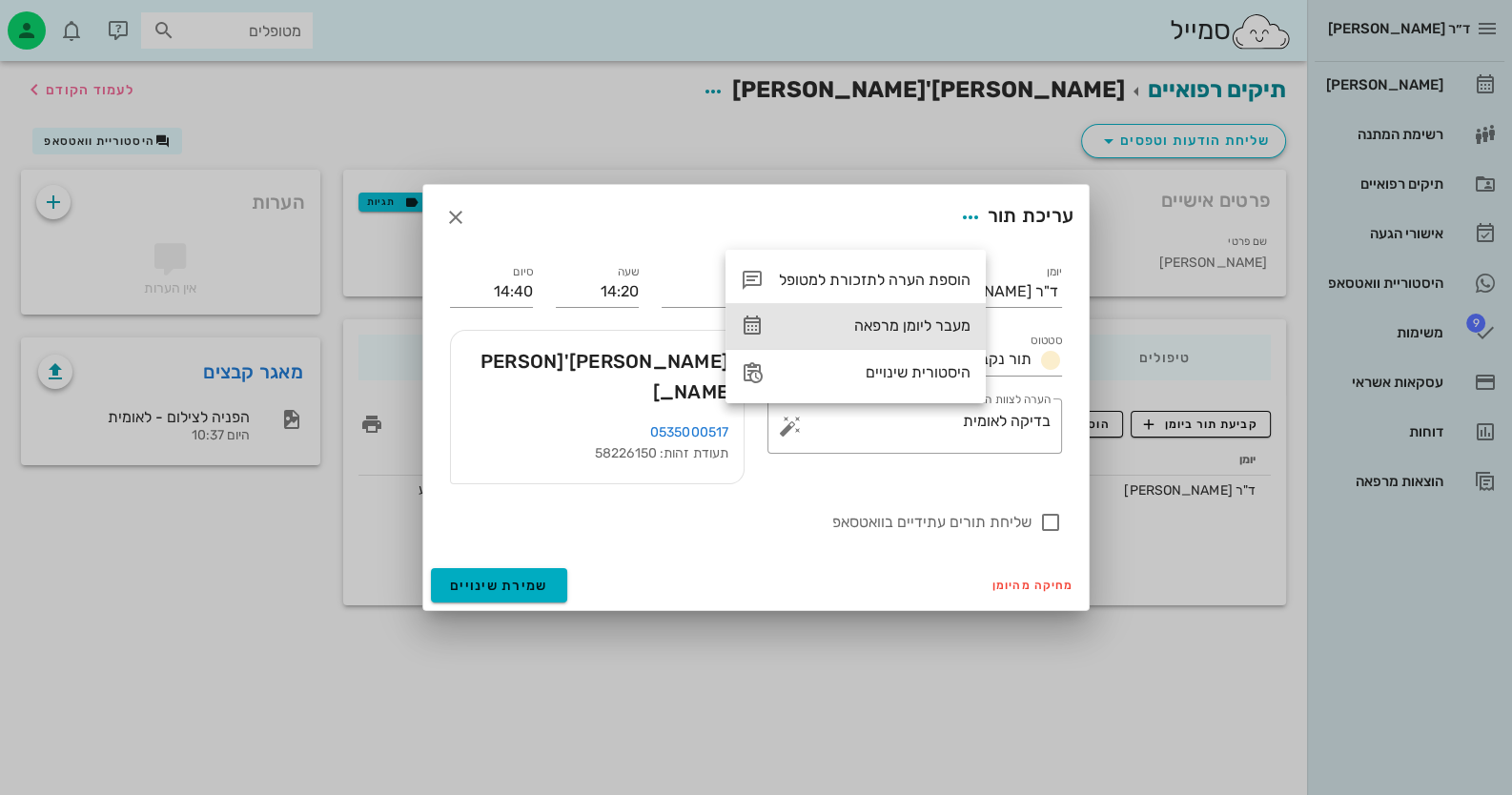
click at [921, 329] on div "מעבר ליומן מרפאה" at bounding box center [874, 325] width 192 height 18
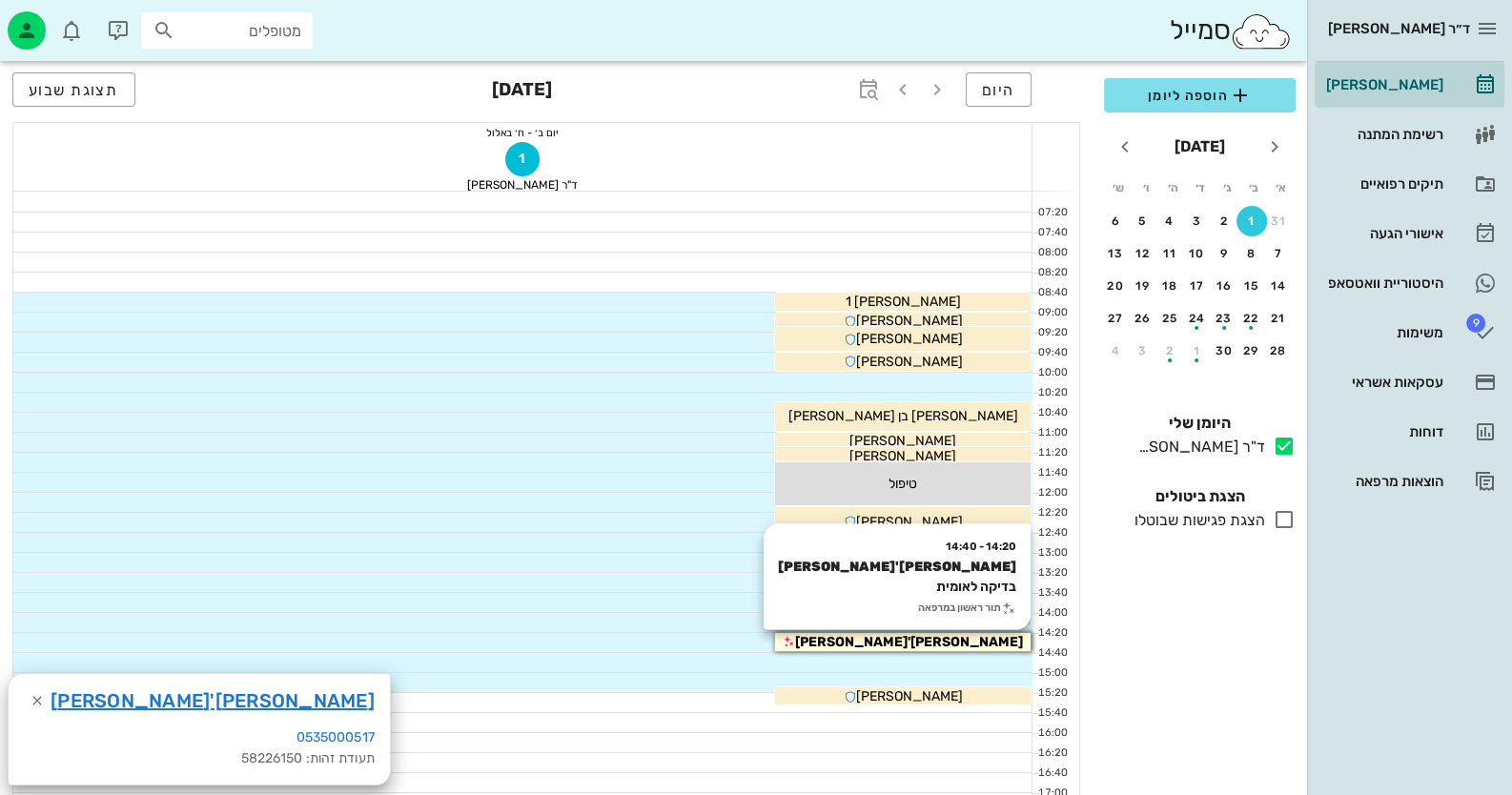
click at [972, 642] on div "אורנה תורג'מן" at bounding box center [902, 642] width 256 height 20
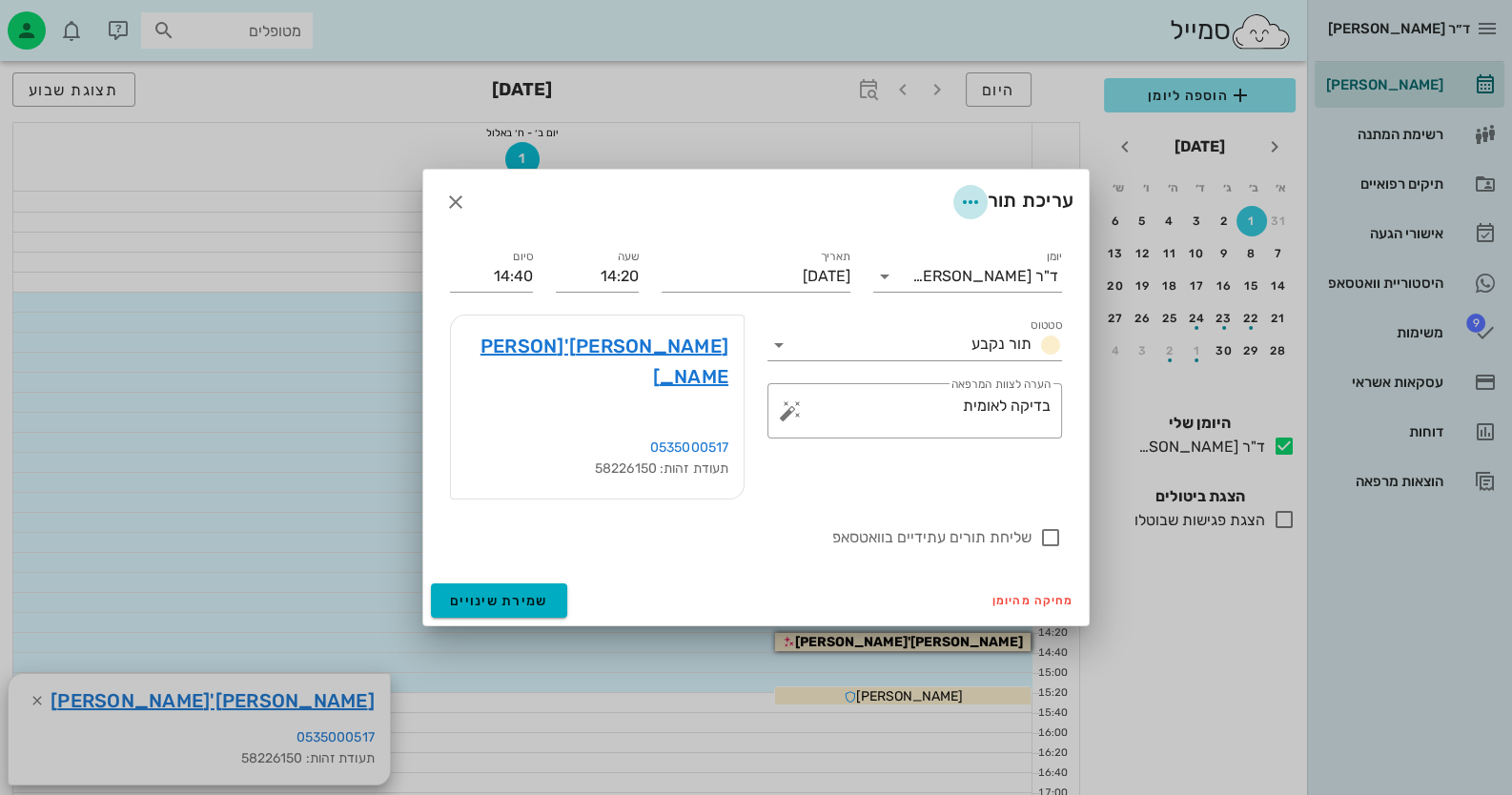
click at [960, 218] on button "button" at bounding box center [969, 201] width 34 height 34
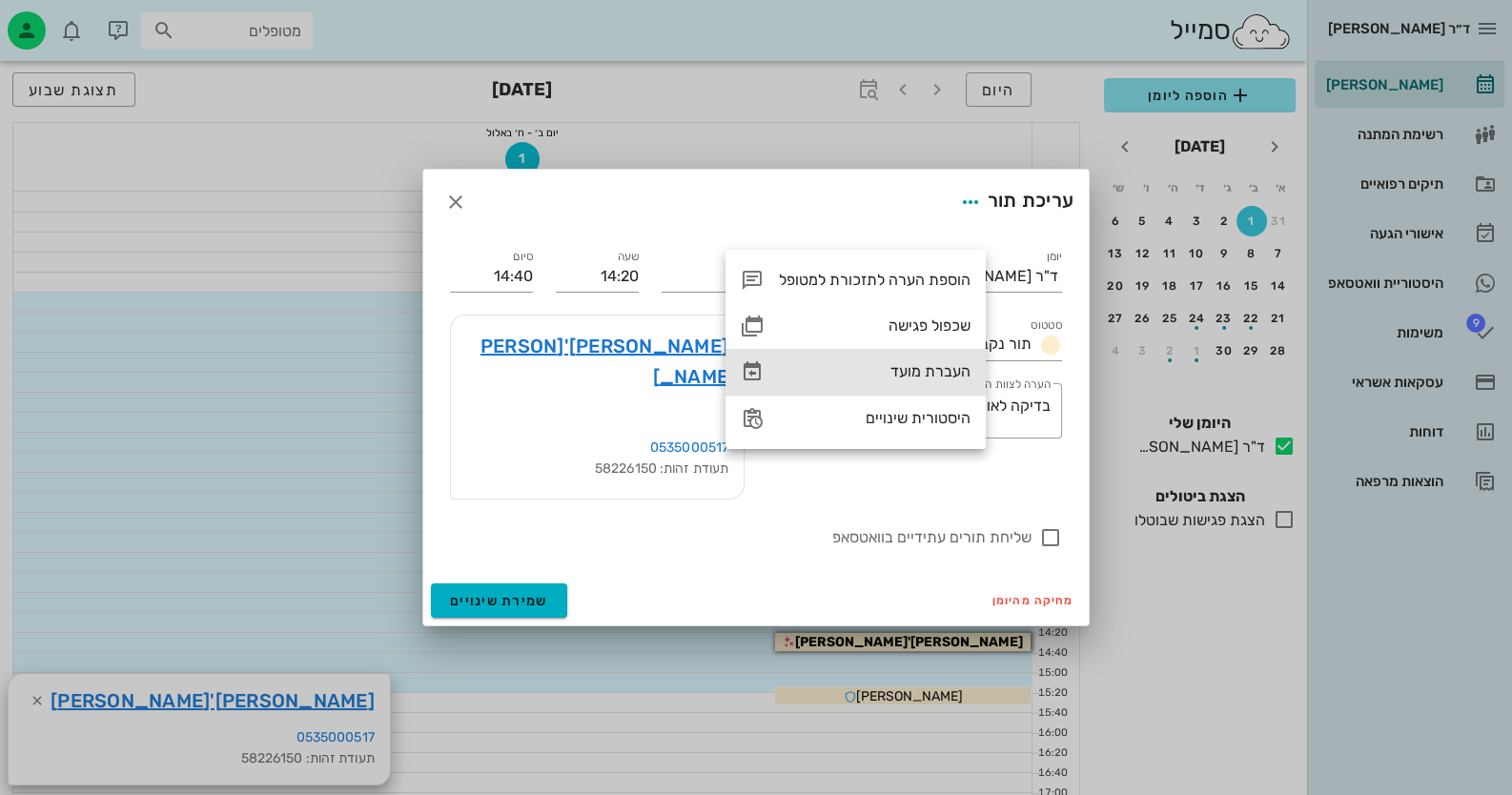
click at [896, 367] on div "העברת מועד" at bounding box center [874, 370] width 192 height 18
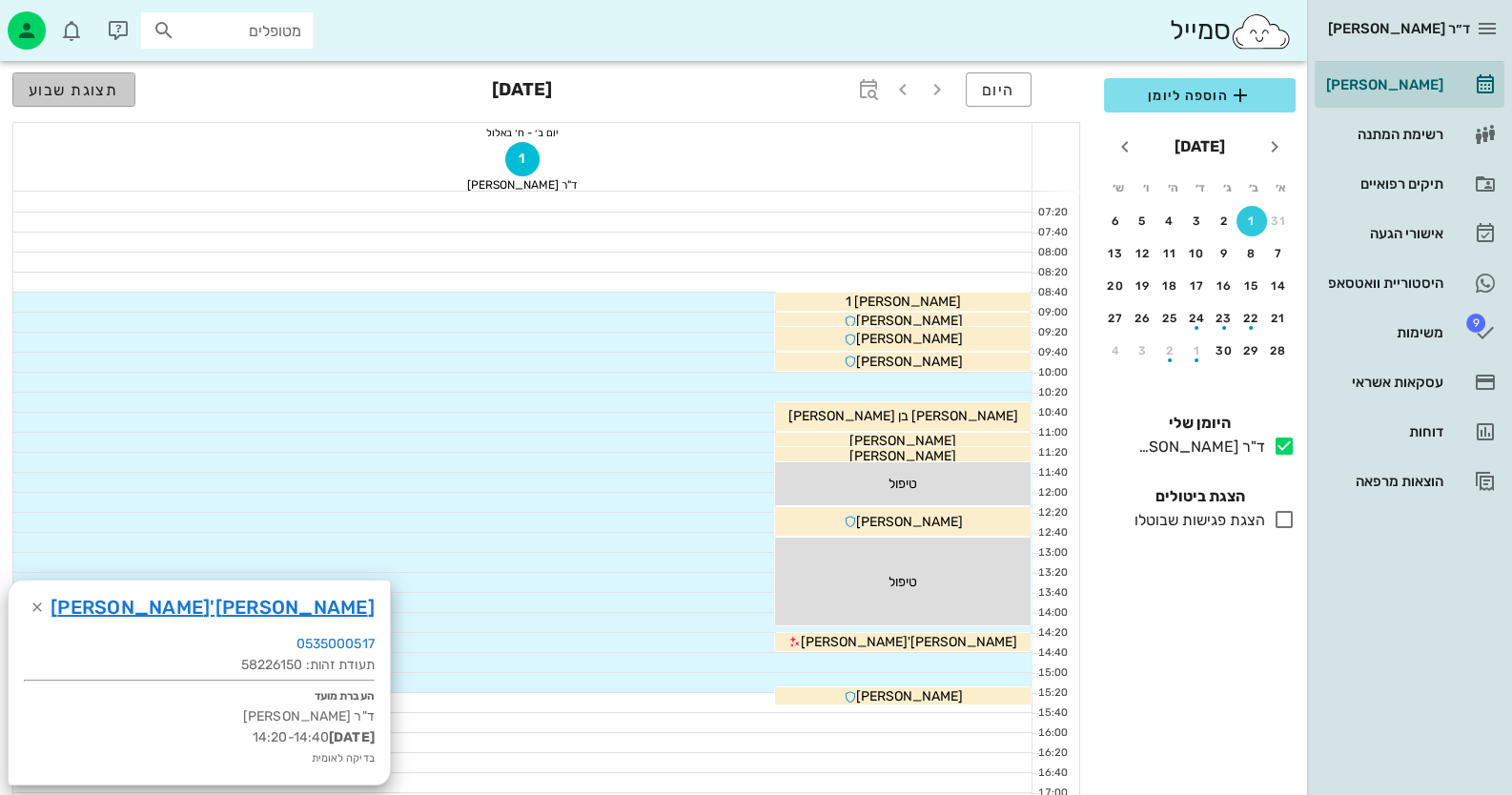
click at [119, 89] on button "תצוגת שבוע" at bounding box center [74, 89] width 123 height 34
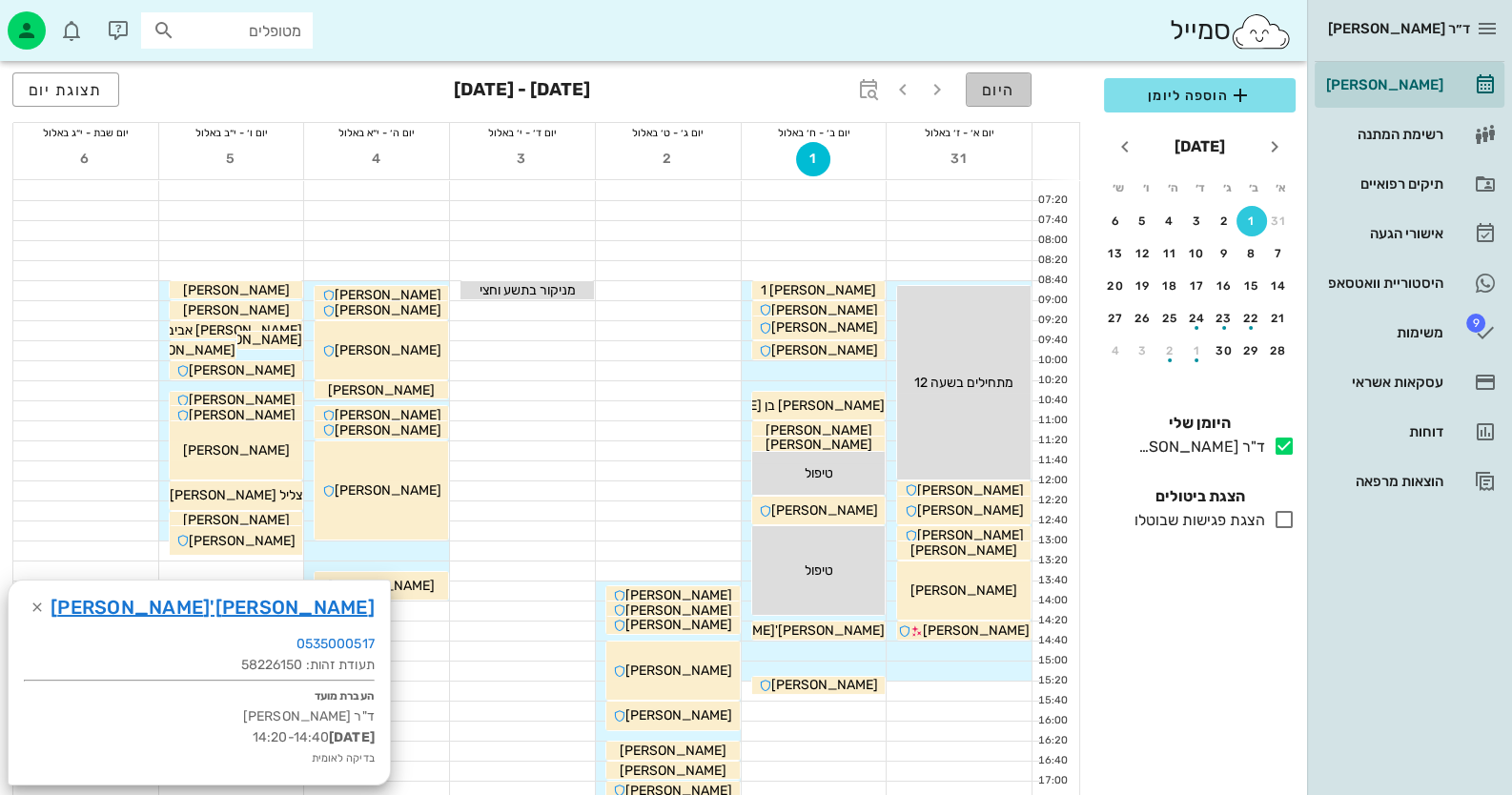
click at [1004, 87] on span "היום" at bounding box center [999, 89] width 33 height 18
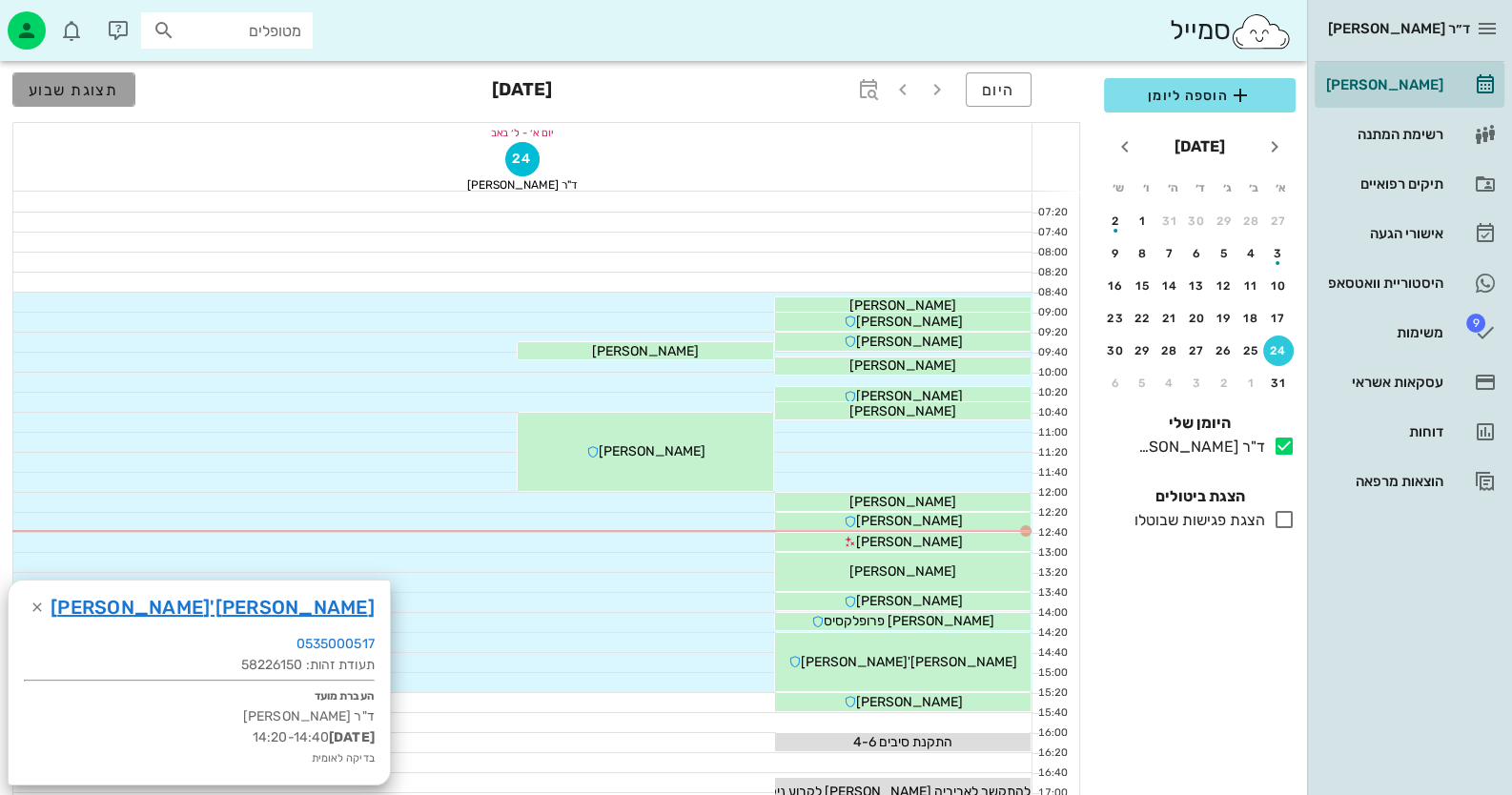
click at [107, 81] on span "תצוגת שבוע" at bounding box center [74, 89] width 90 height 18
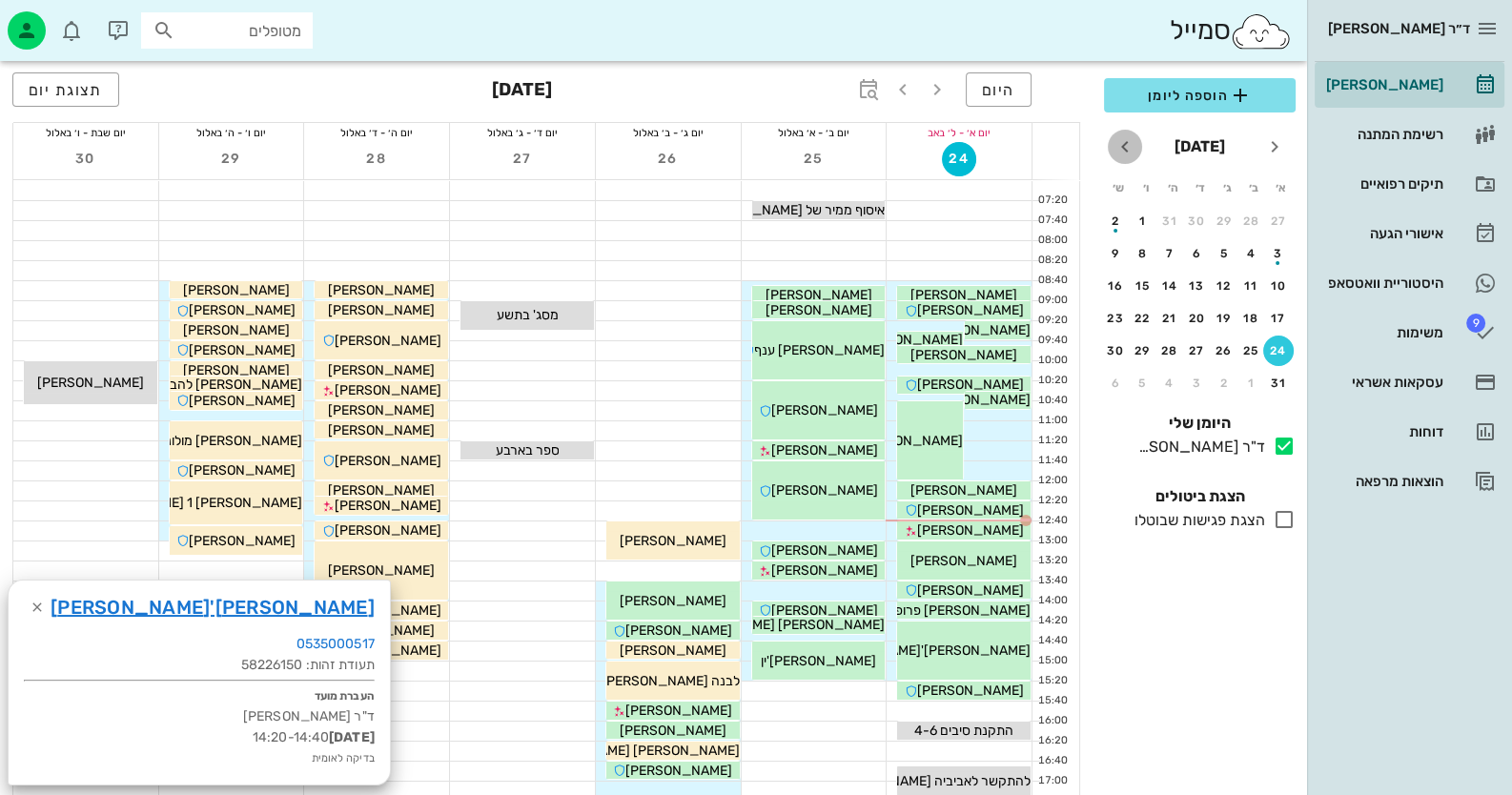
click at [1111, 141] on span "חודש הבא" at bounding box center [1124, 146] width 34 height 23
click at [1222, 214] on div "2" at bounding box center [1223, 221] width 30 height 14
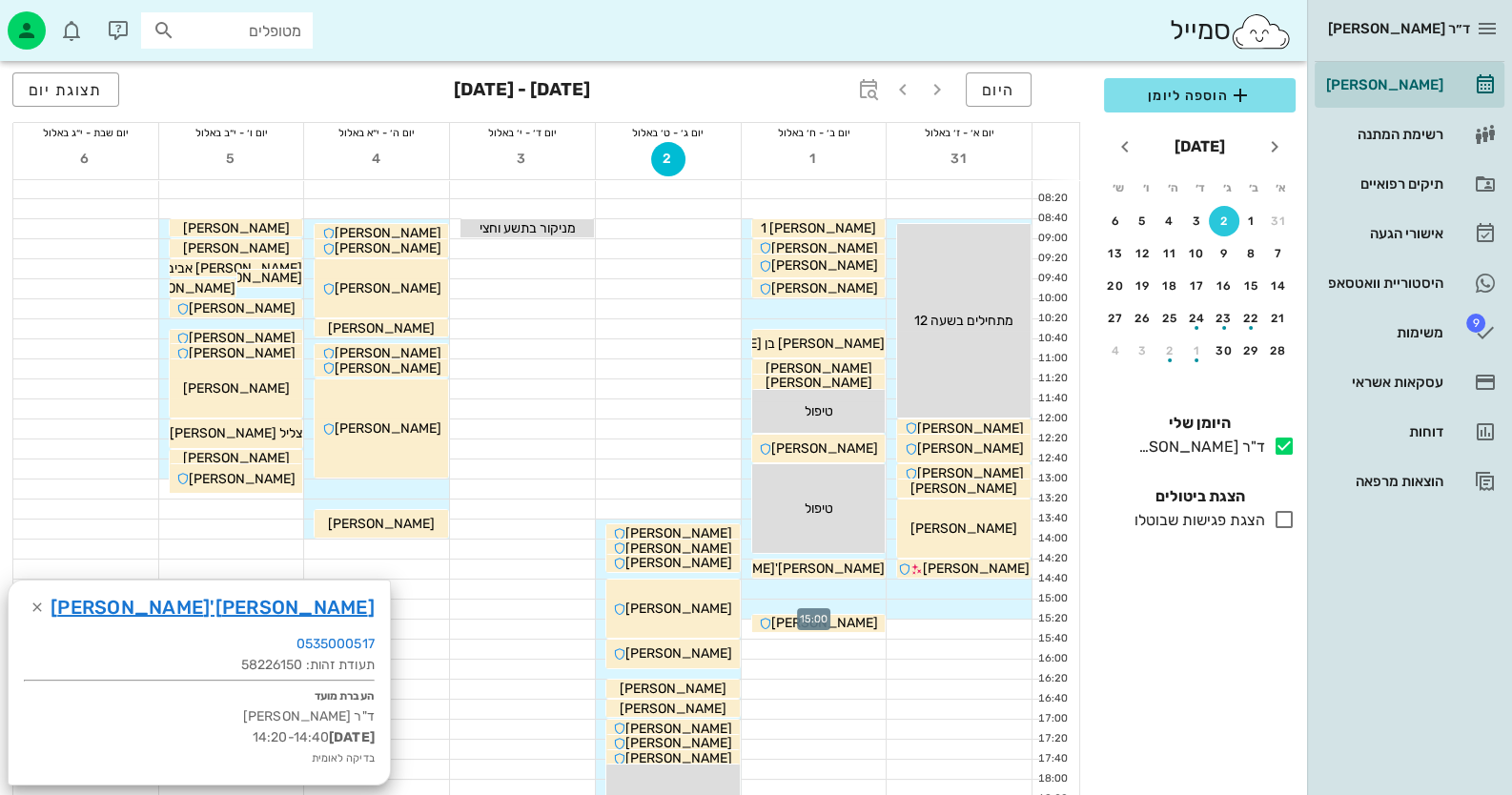
scroll to position [94, 0]
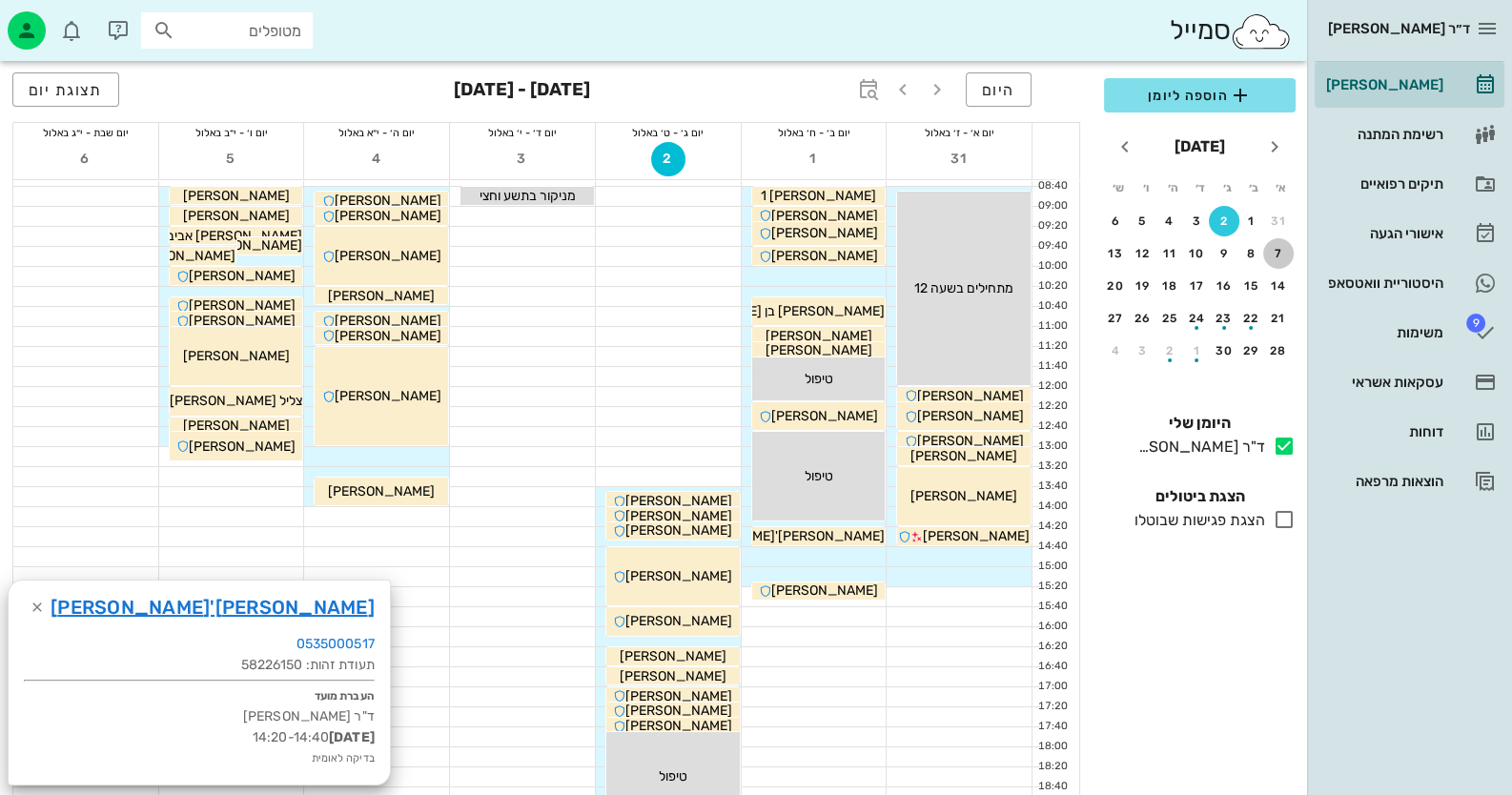
click at [1272, 252] on div "7" at bounding box center [1277, 254] width 30 height 14
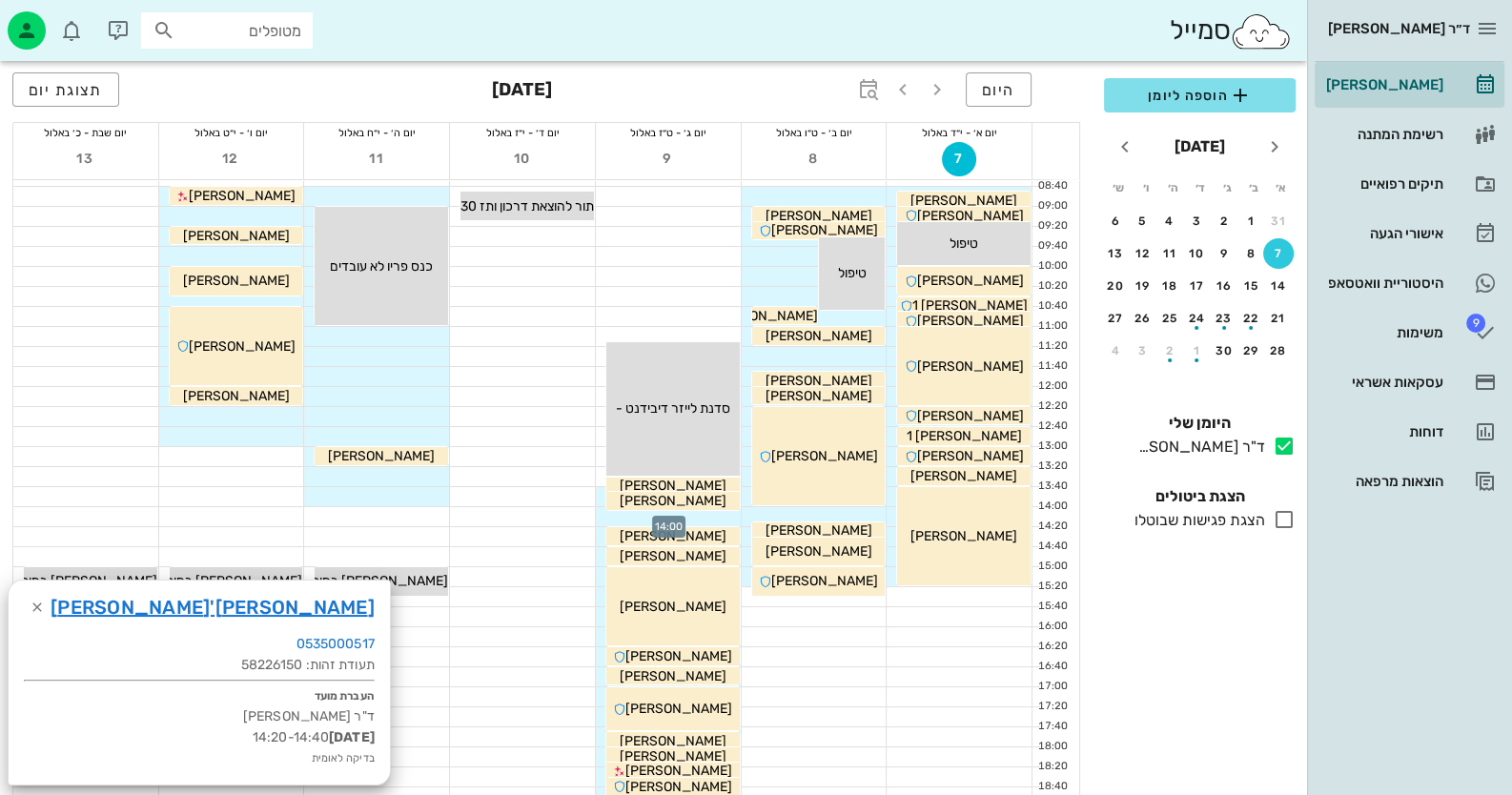
click at [695, 515] on div at bounding box center [668, 516] width 145 height 19
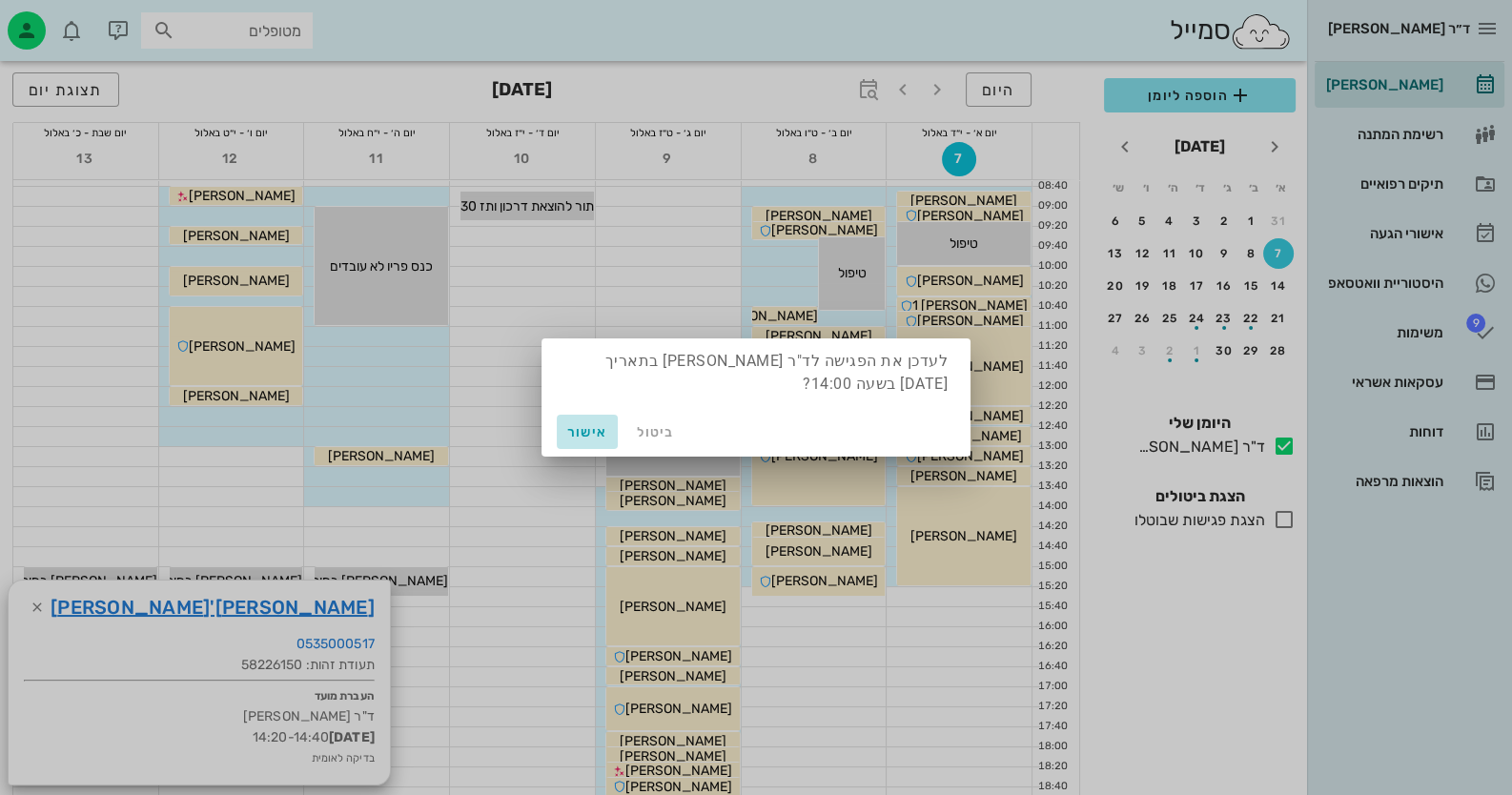
click at [577, 427] on span "אישור" at bounding box center [587, 431] width 46 height 16
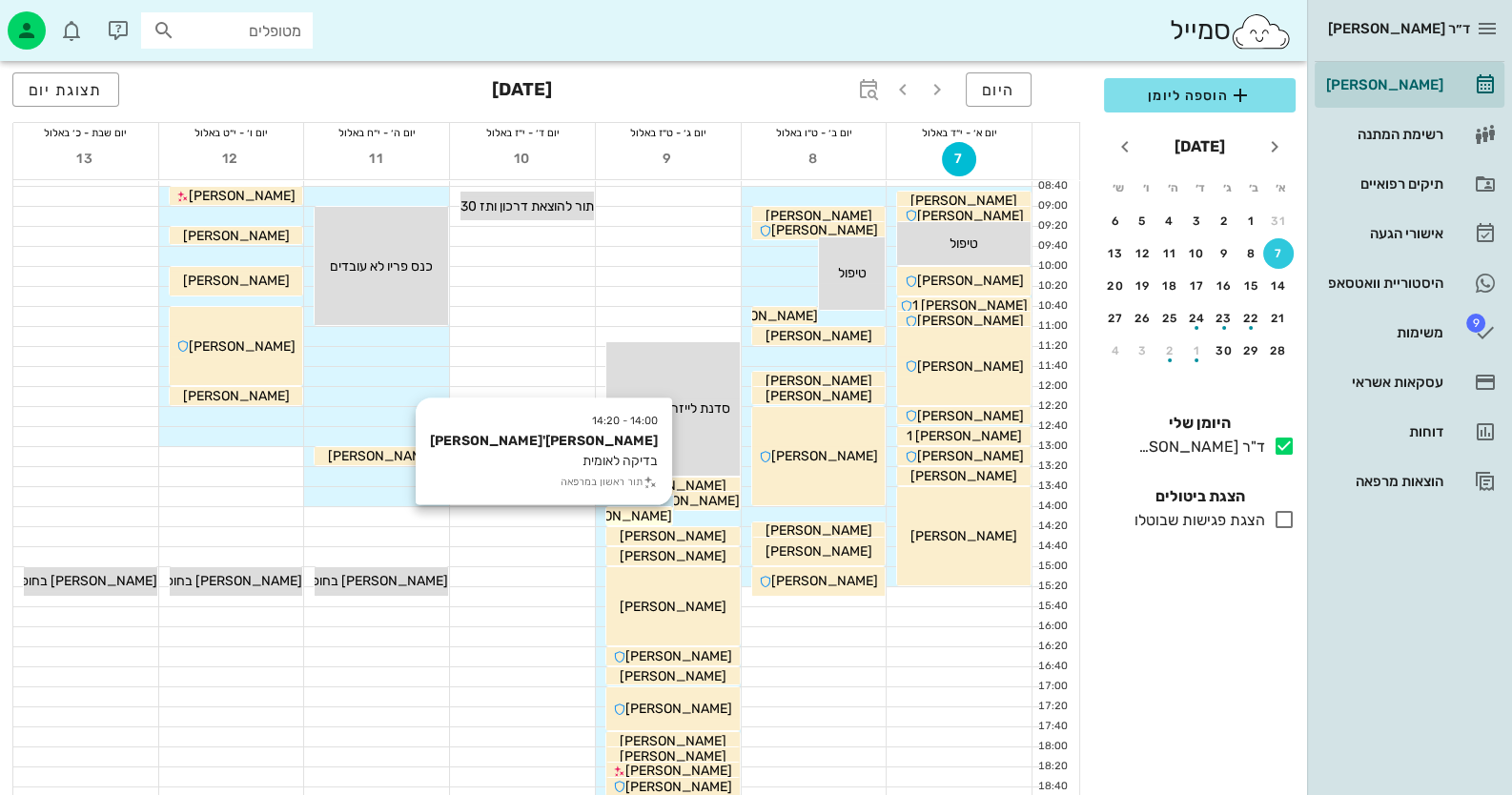
click at [629, 512] on span "אורנה תורג'מן" at bounding box center [563, 516] width 216 height 16
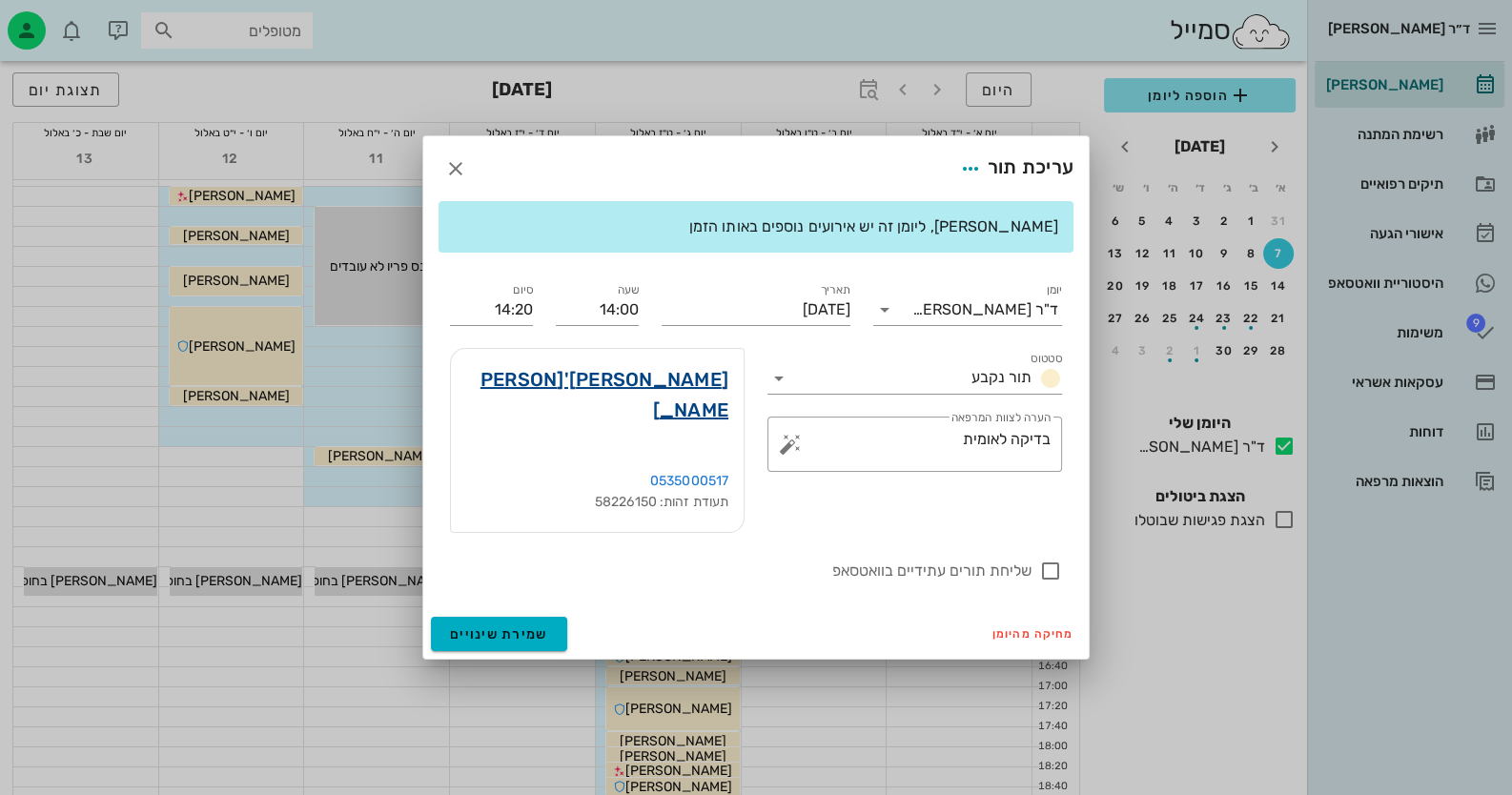
click at [674, 415] on link "אורנה תורג'מן" at bounding box center [597, 394] width 262 height 61
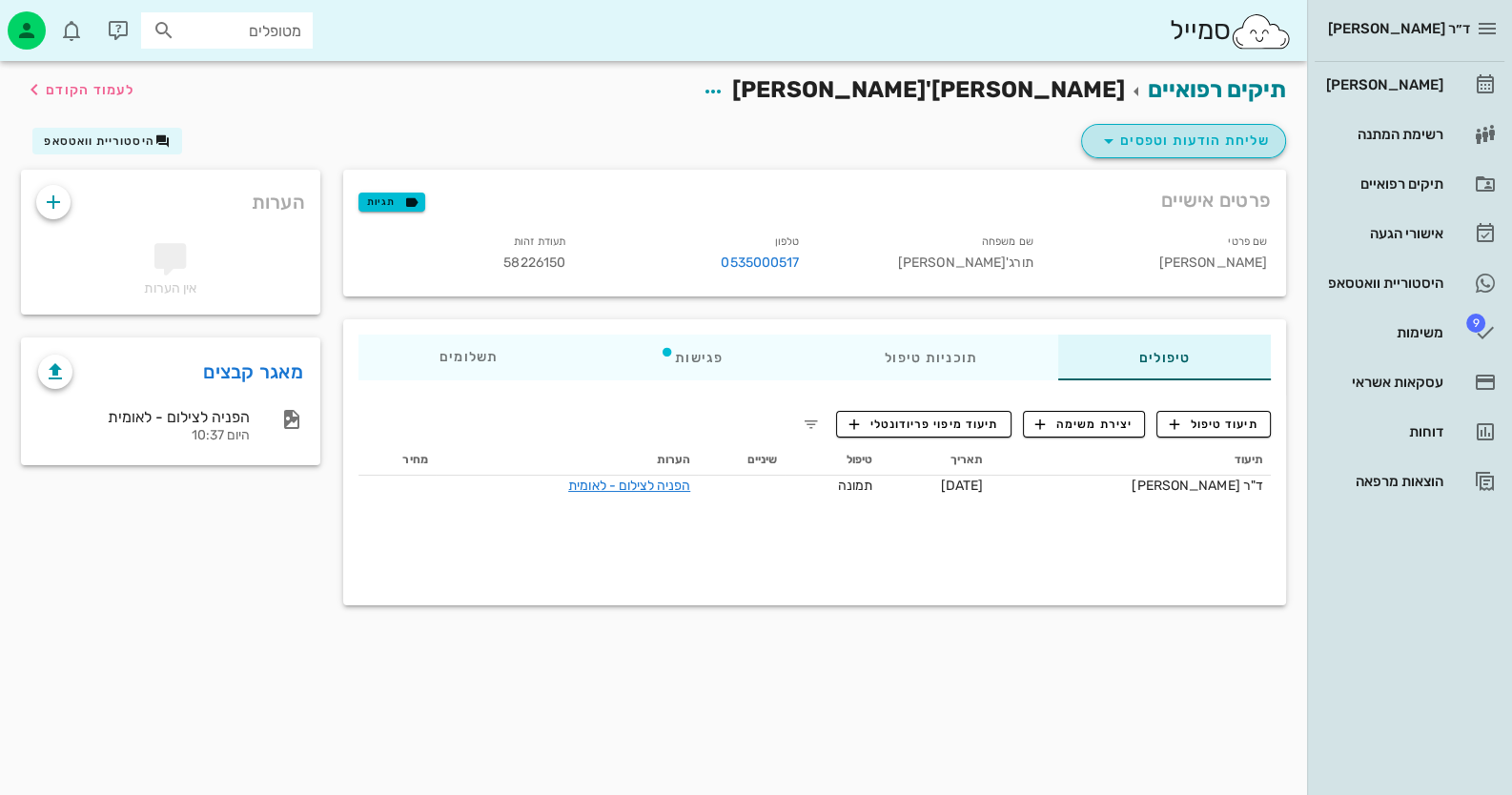
click at [1192, 141] on span "שליחת הודעות וטפסים" at bounding box center [1183, 141] width 172 height 23
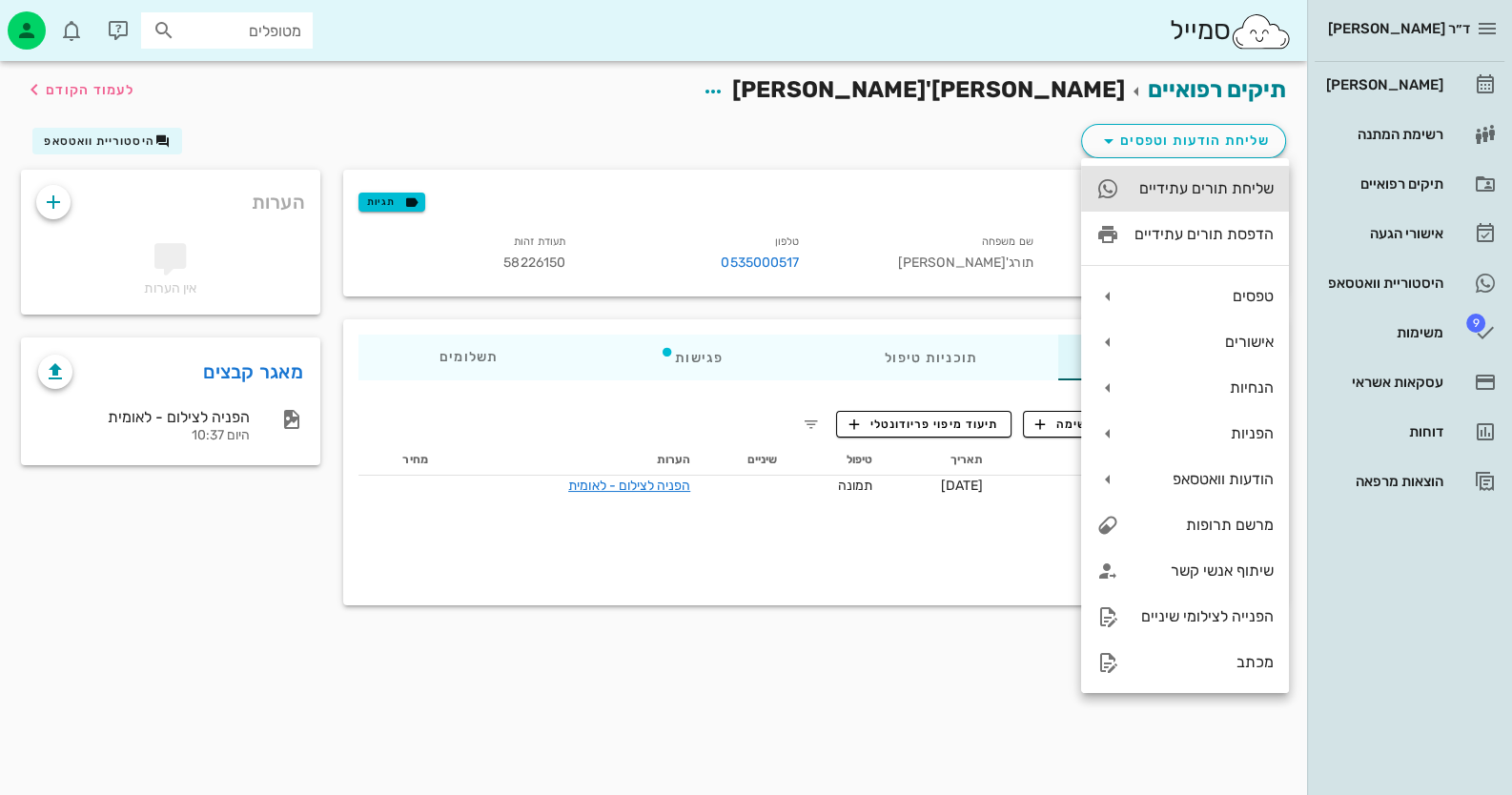
click at [1186, 182] on div "שליחת תורים עתידיים" at bounding box center [1204, 188] width 140 height 18
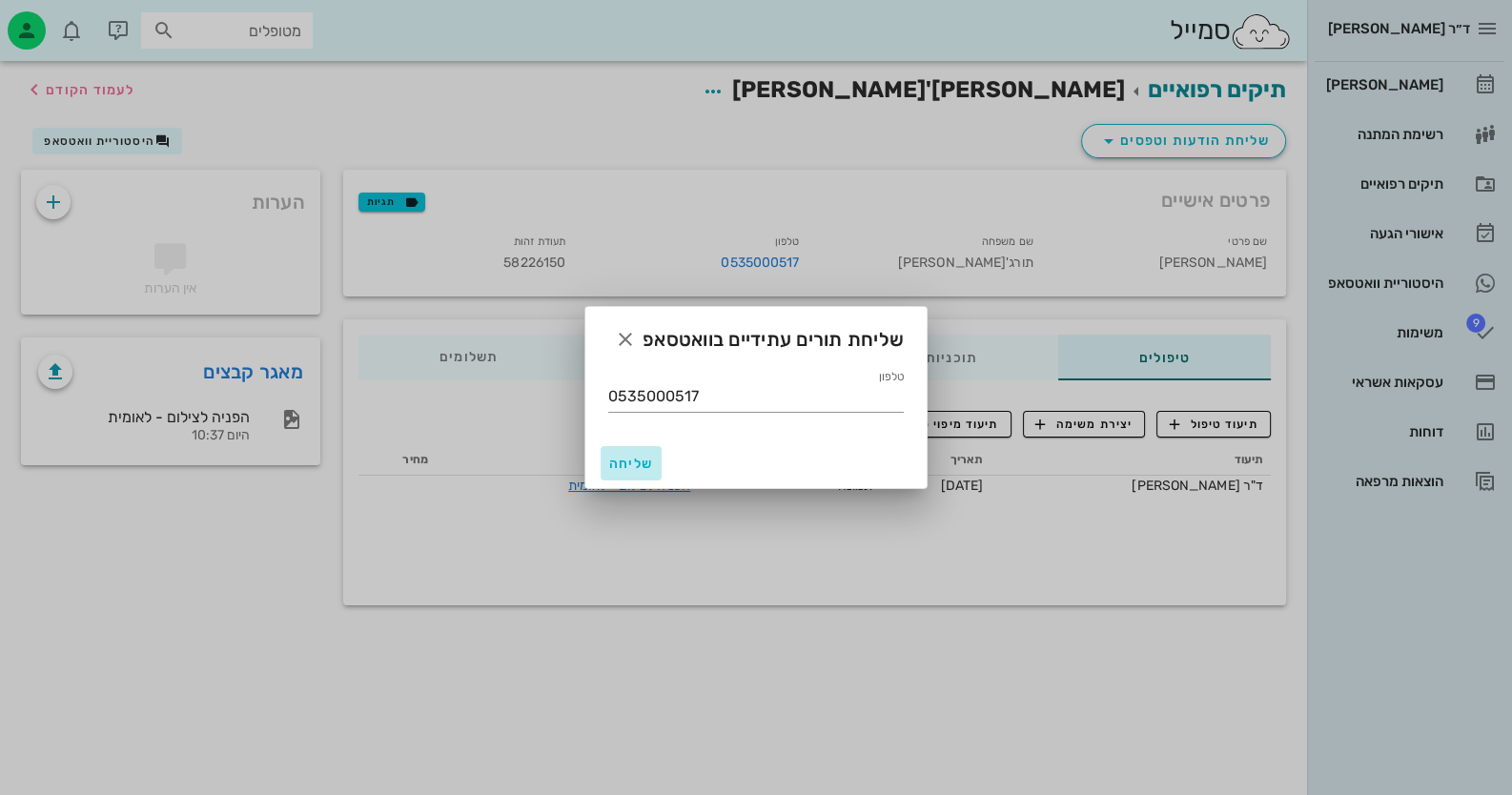
click at [624, 459] on span "שליחה" at bounding box center [630, 463] width 46 height 16
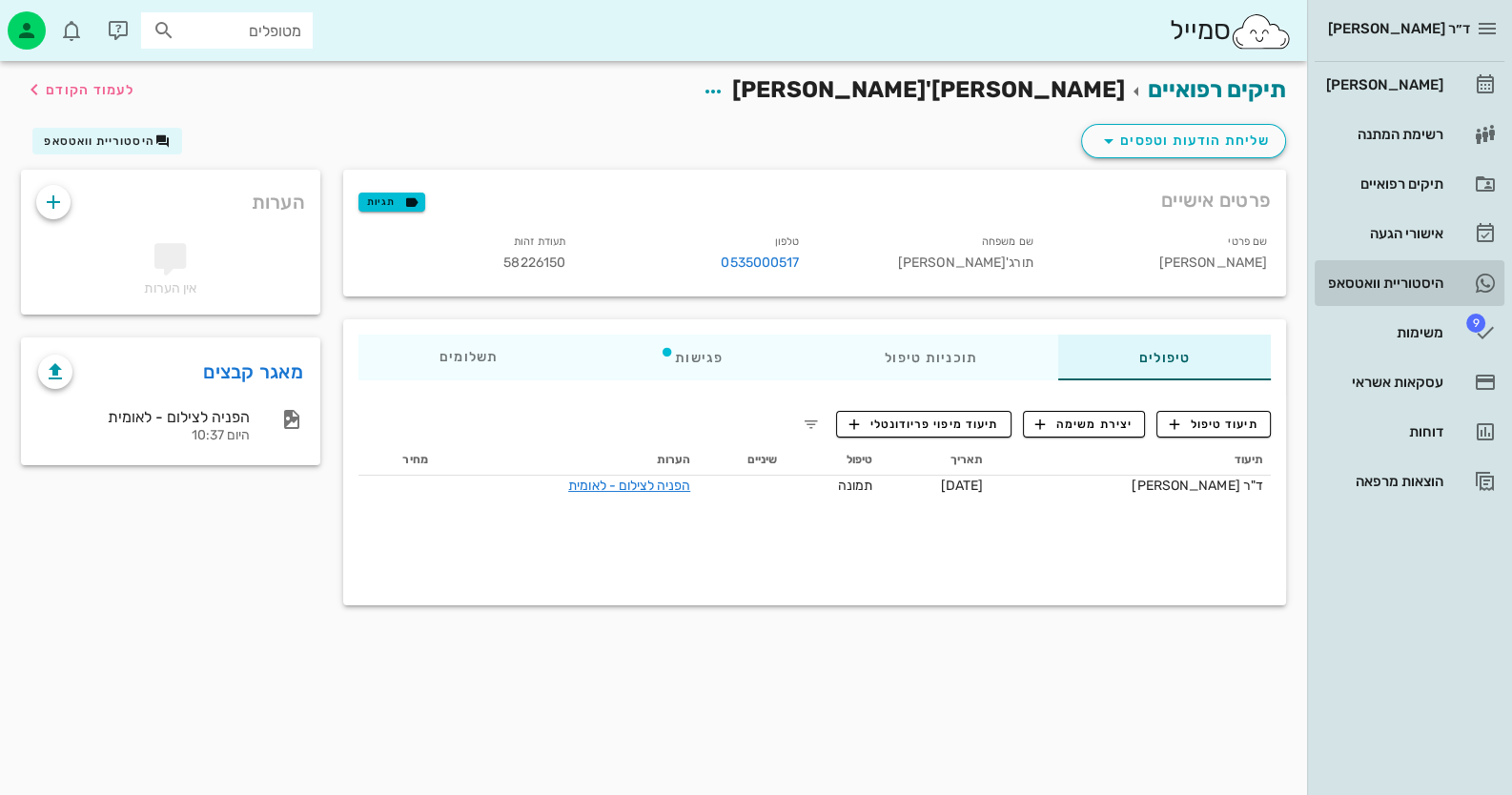
click at [1383, 285] on div "היסטוריית וואטסאפ" at bounding box center [1382, 283] width 121 height 16
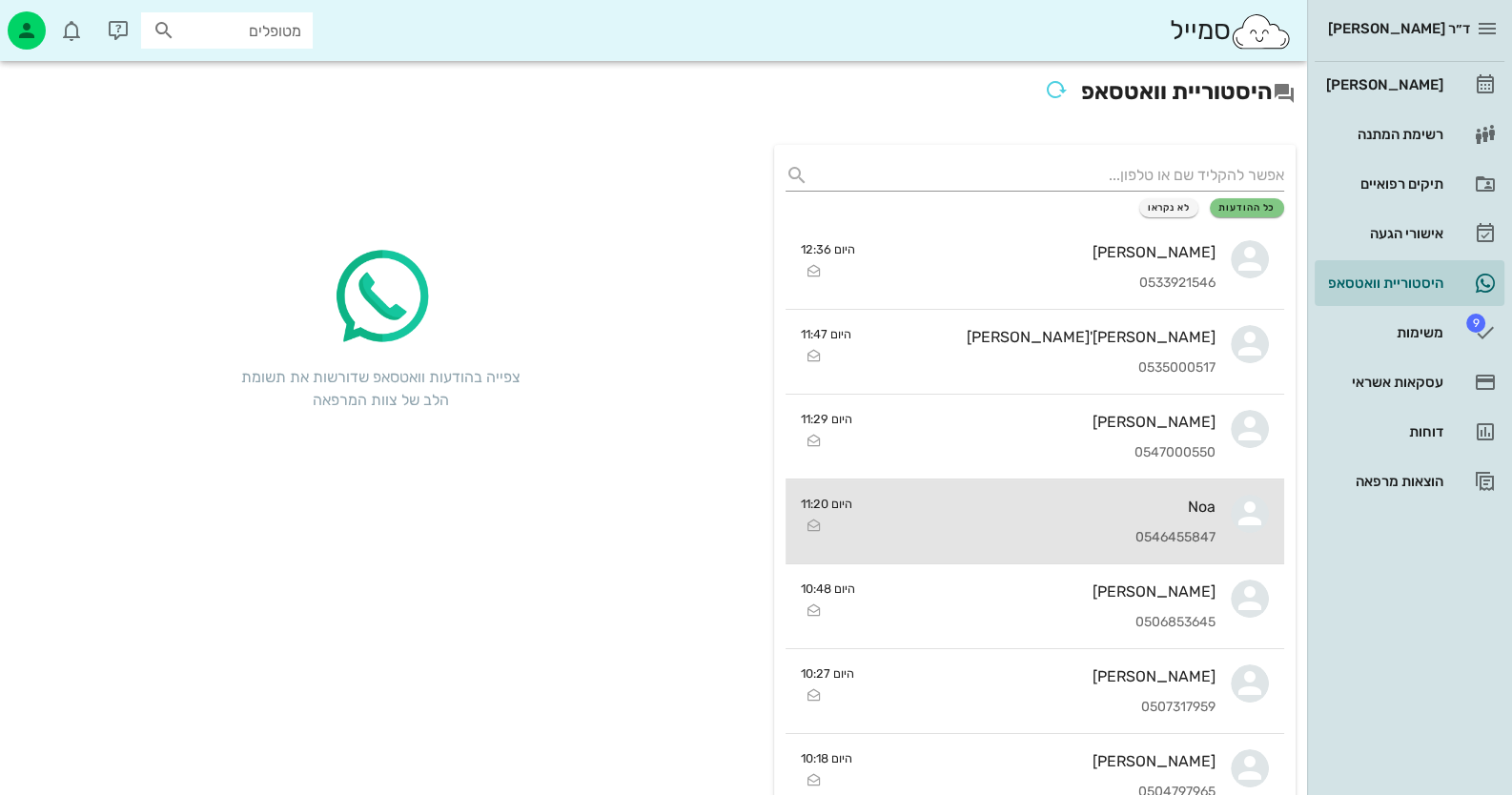
click at [1193, 545] on div "Noa 0546455847" at bounding box center [1041, 521] width 348 height 84
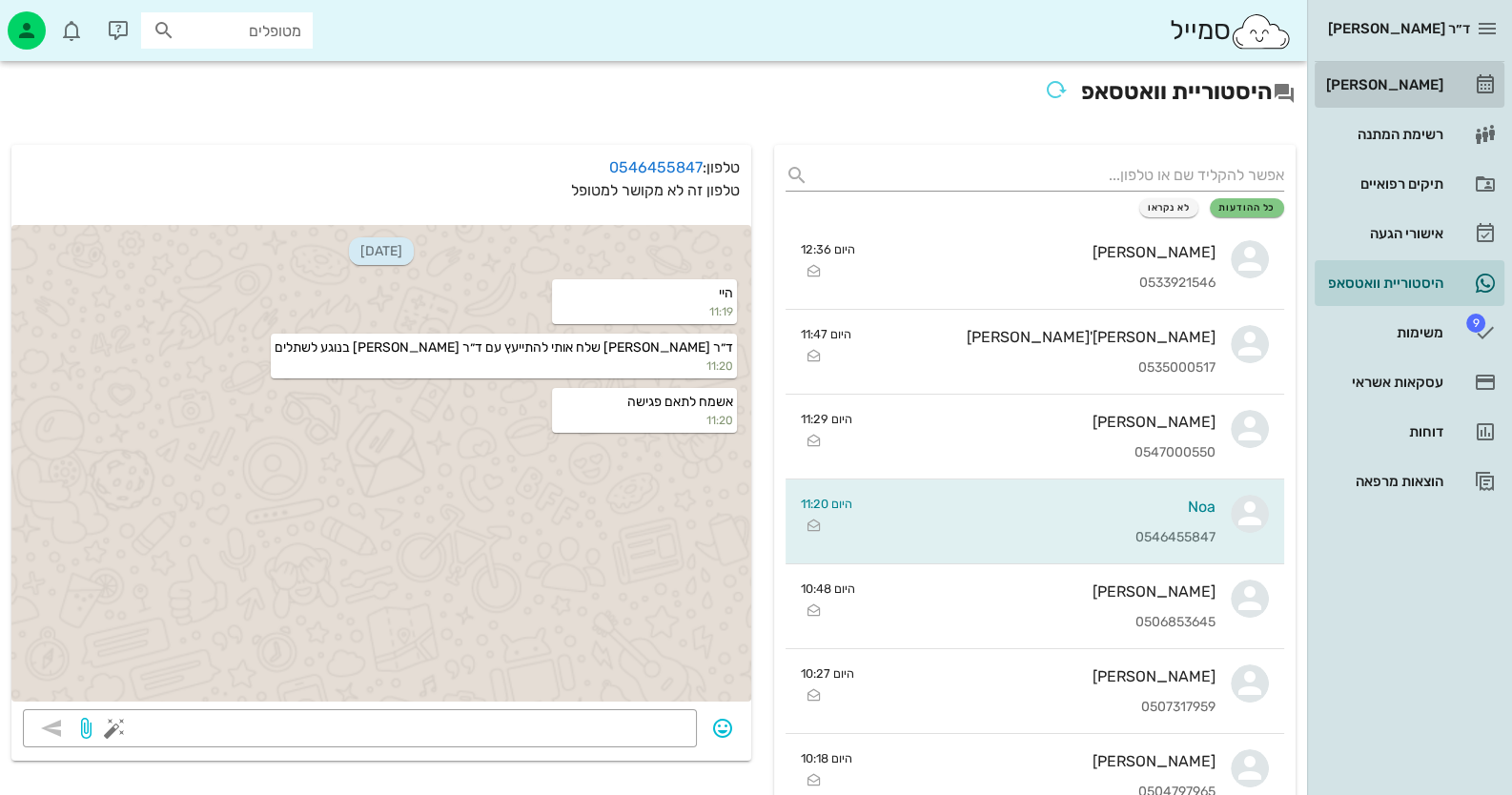
click at [1450, 80] on link "[PERSON_NAME]" at bounding box center [1409, 85] width 190 height 46
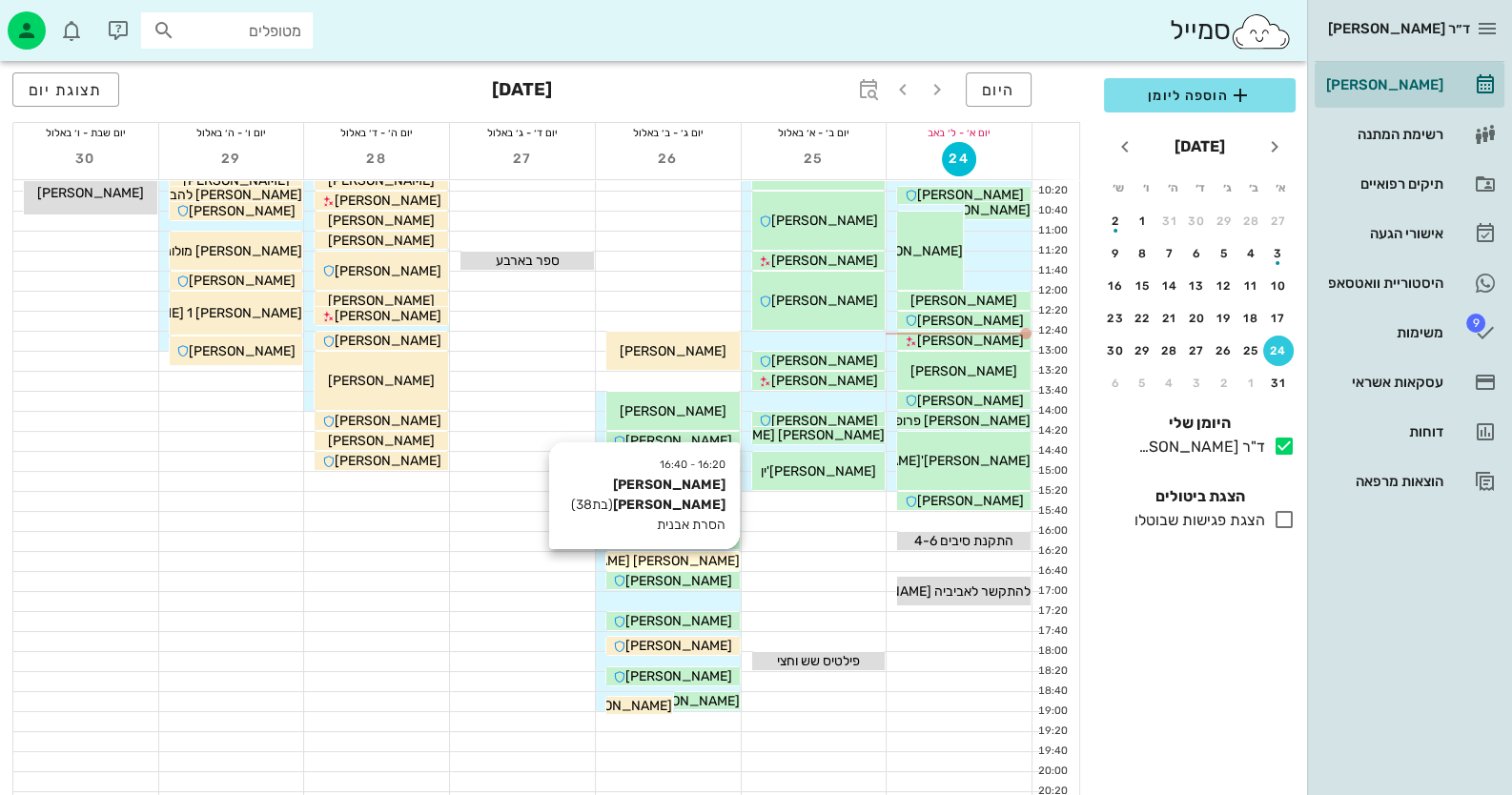
scroll to position [190, 0]
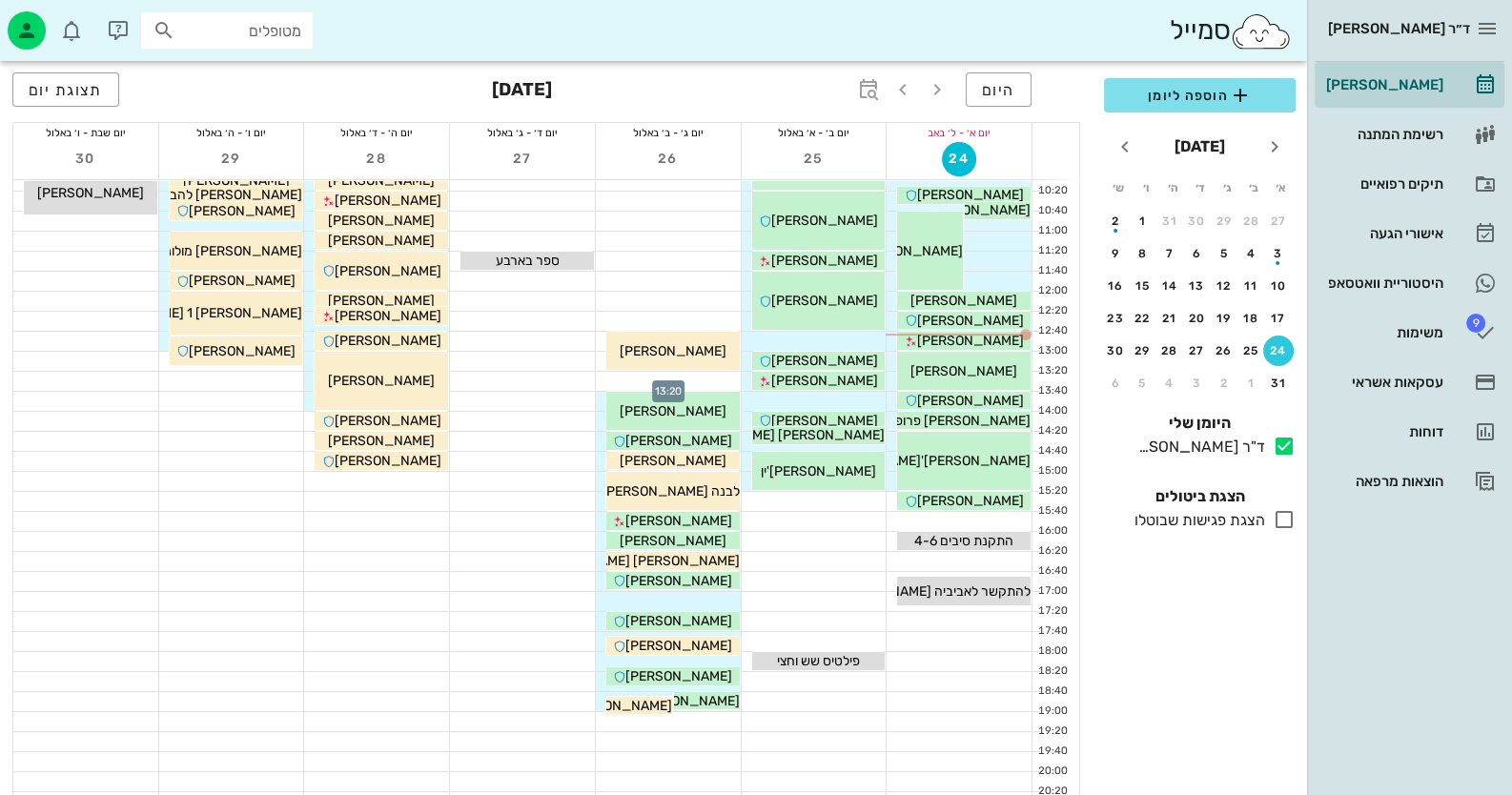
click at [709, 379] on div at bounding box center [668, 380] width 145 height 19
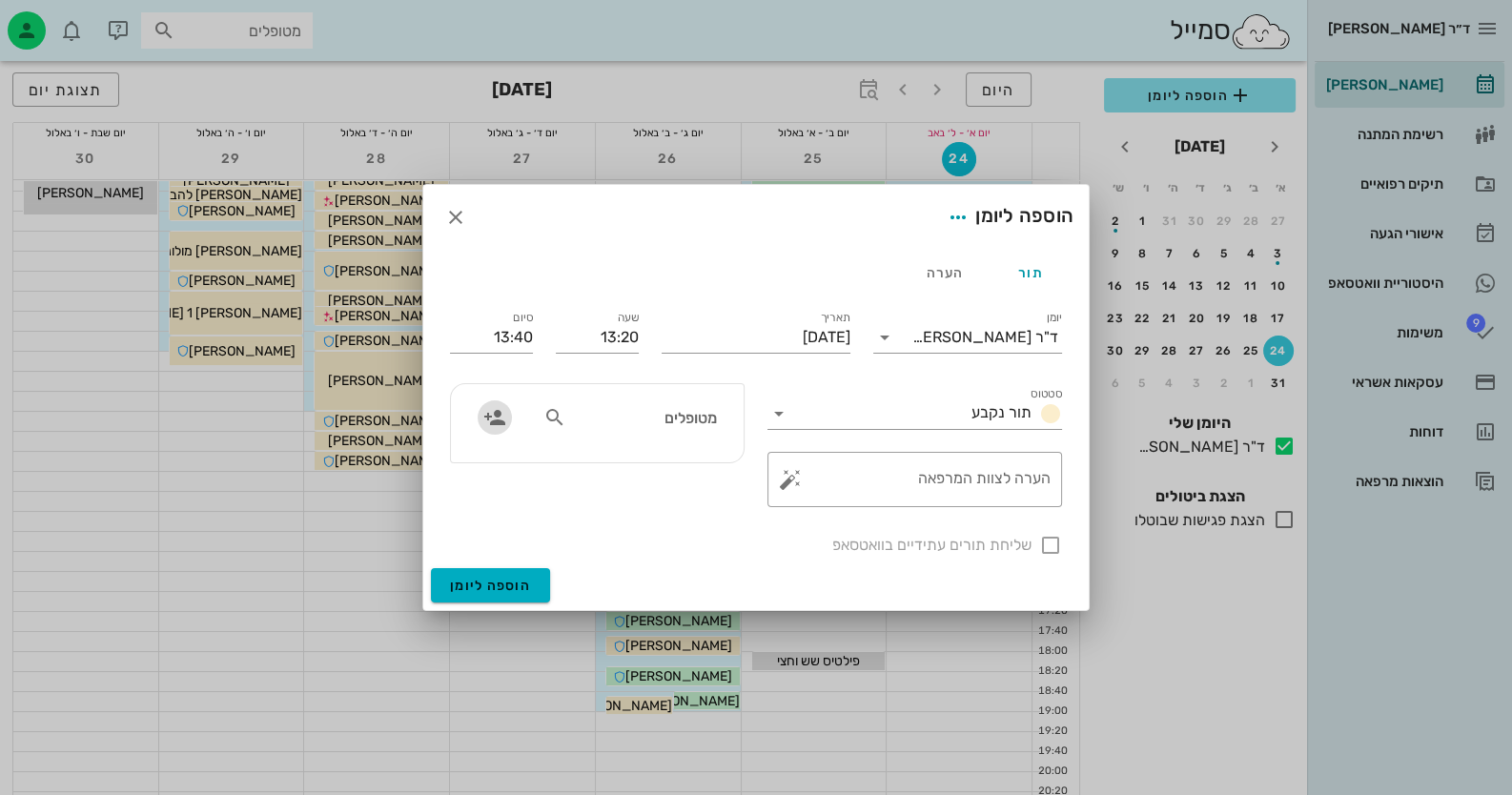
click at [500, 412] on icon "button" at bounding box center [494, 417] width 23 height 23
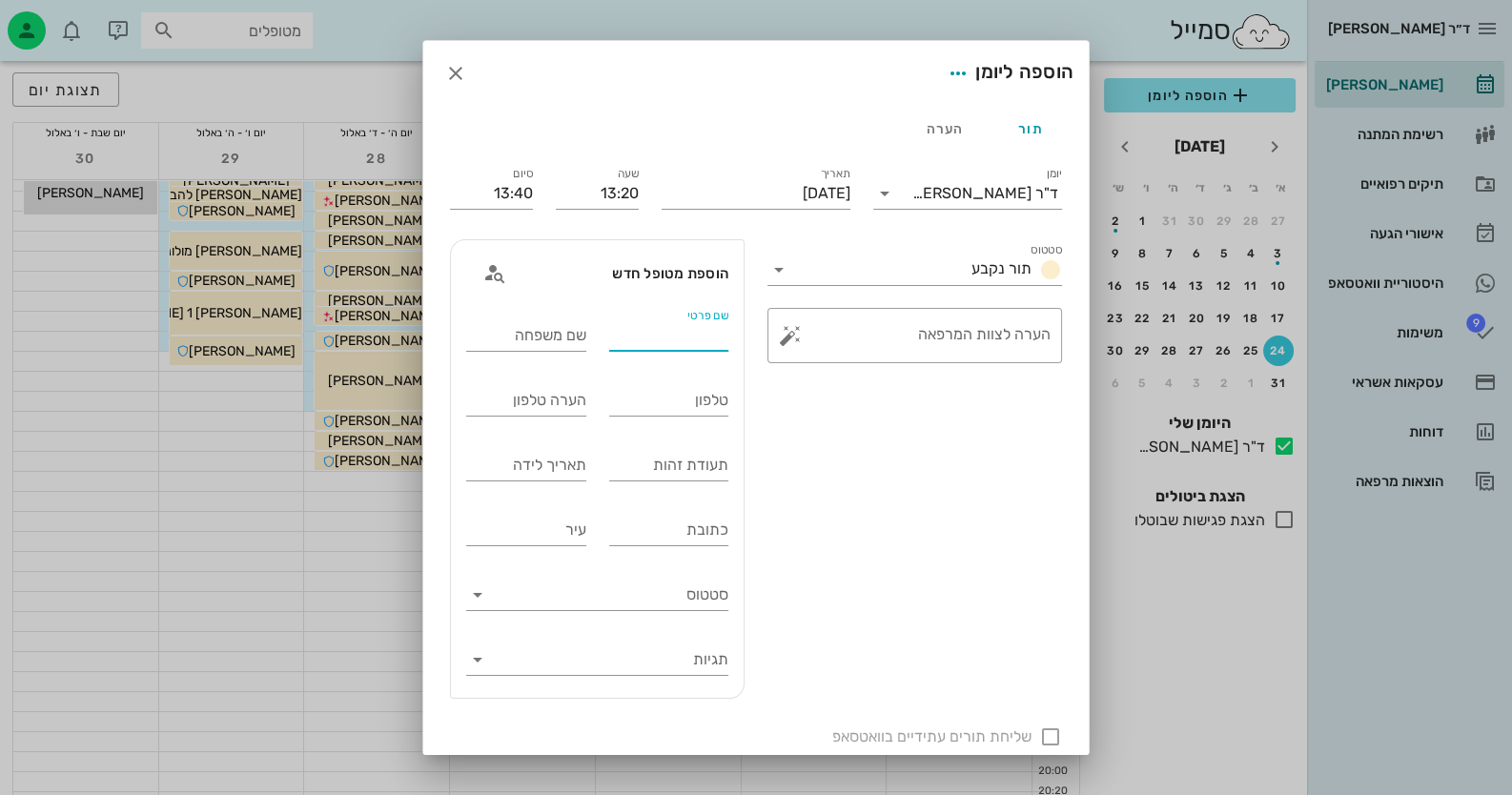
click at [719, 336] on input "שם פרטי" at bounding box center [669, 335] width 120 height 30
type input "נועה"
click at [562, 327] on div "שם משפחה" at bounding box center [526, 335] width 120 height 30
type input "אלבז"
click at [689, 463] on input "תעודת זהות" at bounding box center [669, 465] width 120 height 30
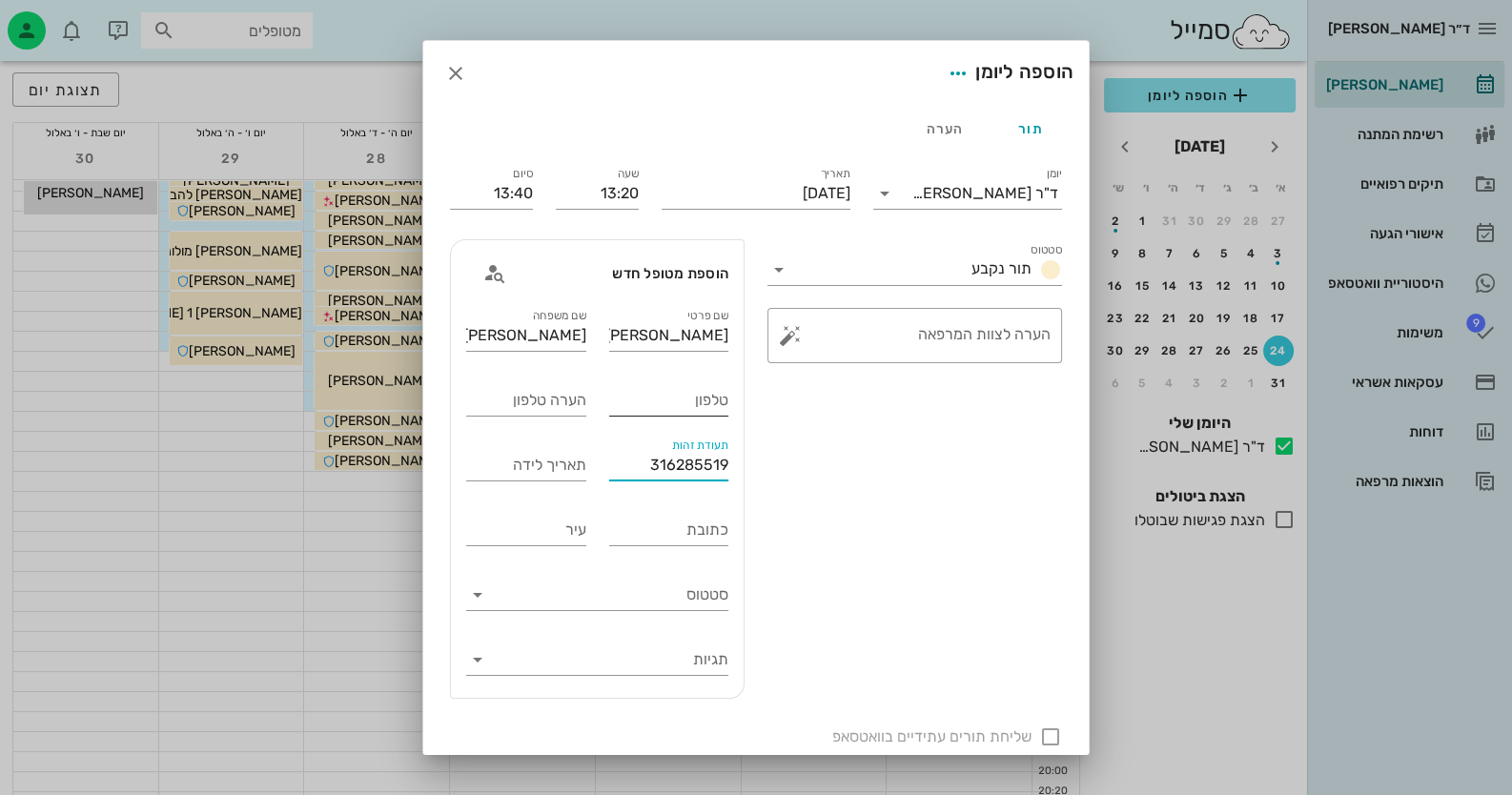
type input "316285519"
click at [703, 406] on input "טלפון" at bounding box center [669, 400] width 120 height 30
type input "0546455847"
click at [795, 337] on button "button" at bounding box center [789, 335] width 23 height 23
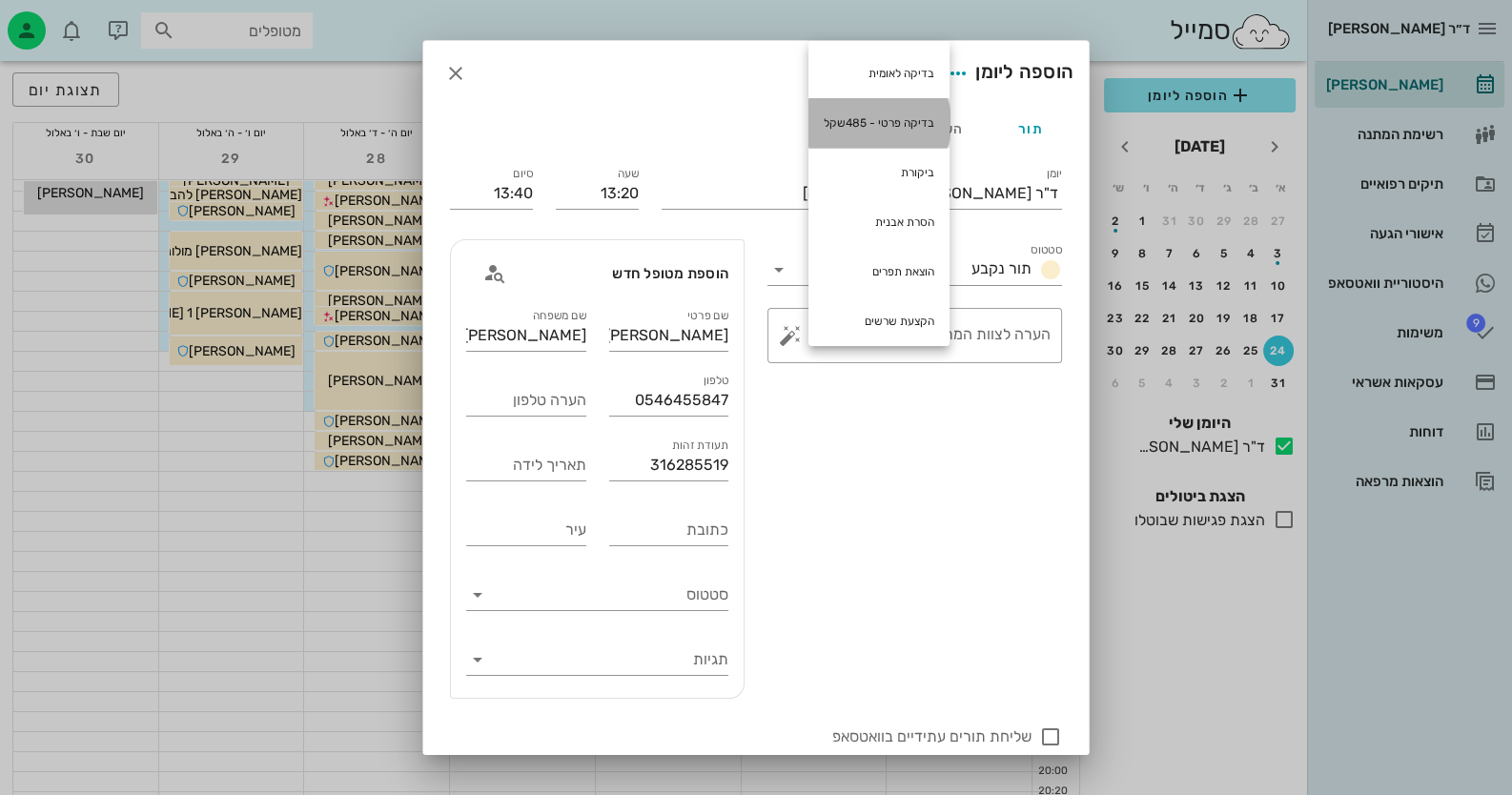
click at [906, 122] on div "בדיקה פרטי - 485שקל" at bounding box center [878, 123] width 141 height 49
type textarea "בדיקה פרטי - 485שקל"
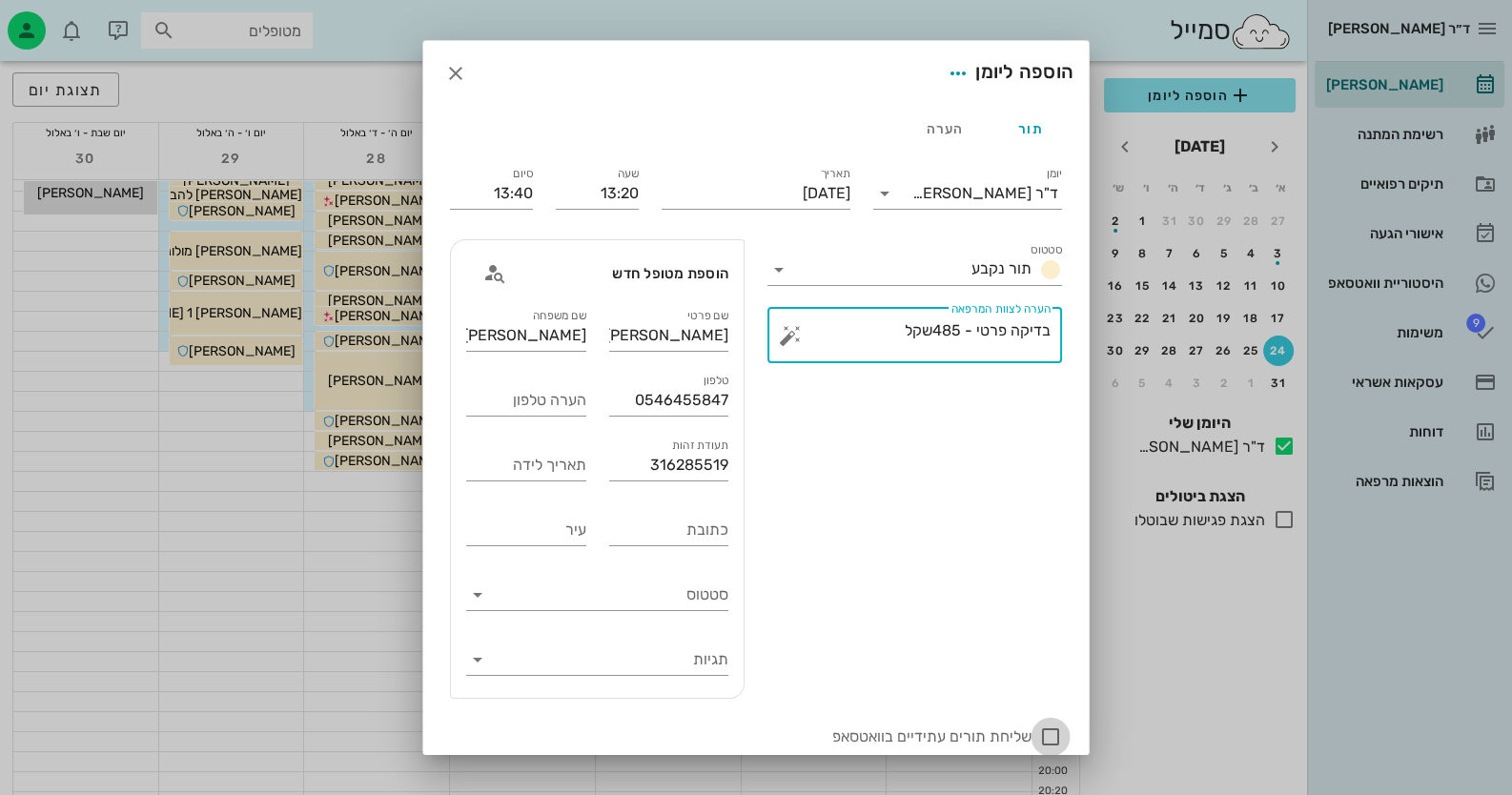
click at [1044, 739] on div at bounding box center [1050, 736] width 32 height 32
checkbox input "true"
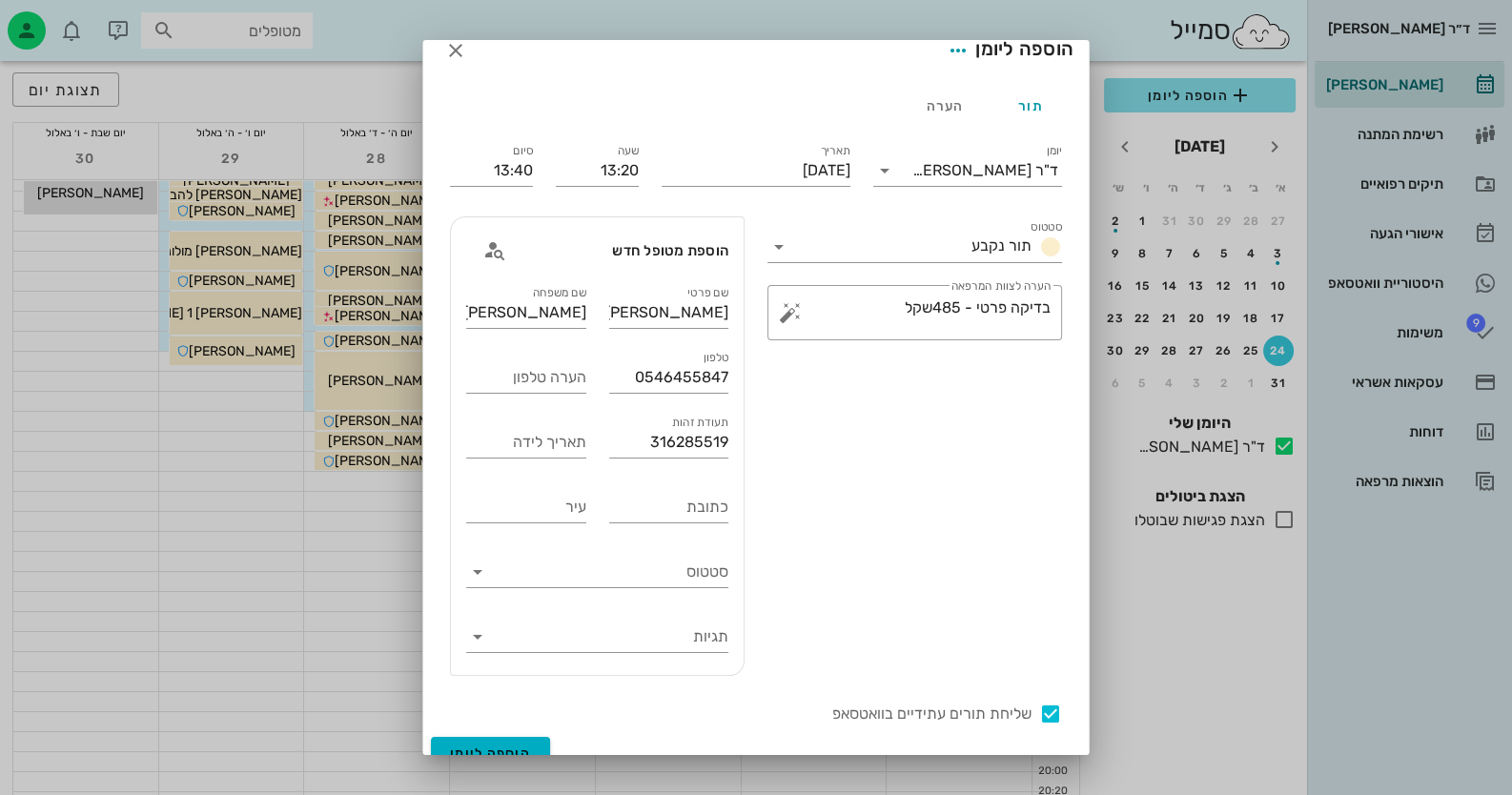
scroll to position [46, 0]
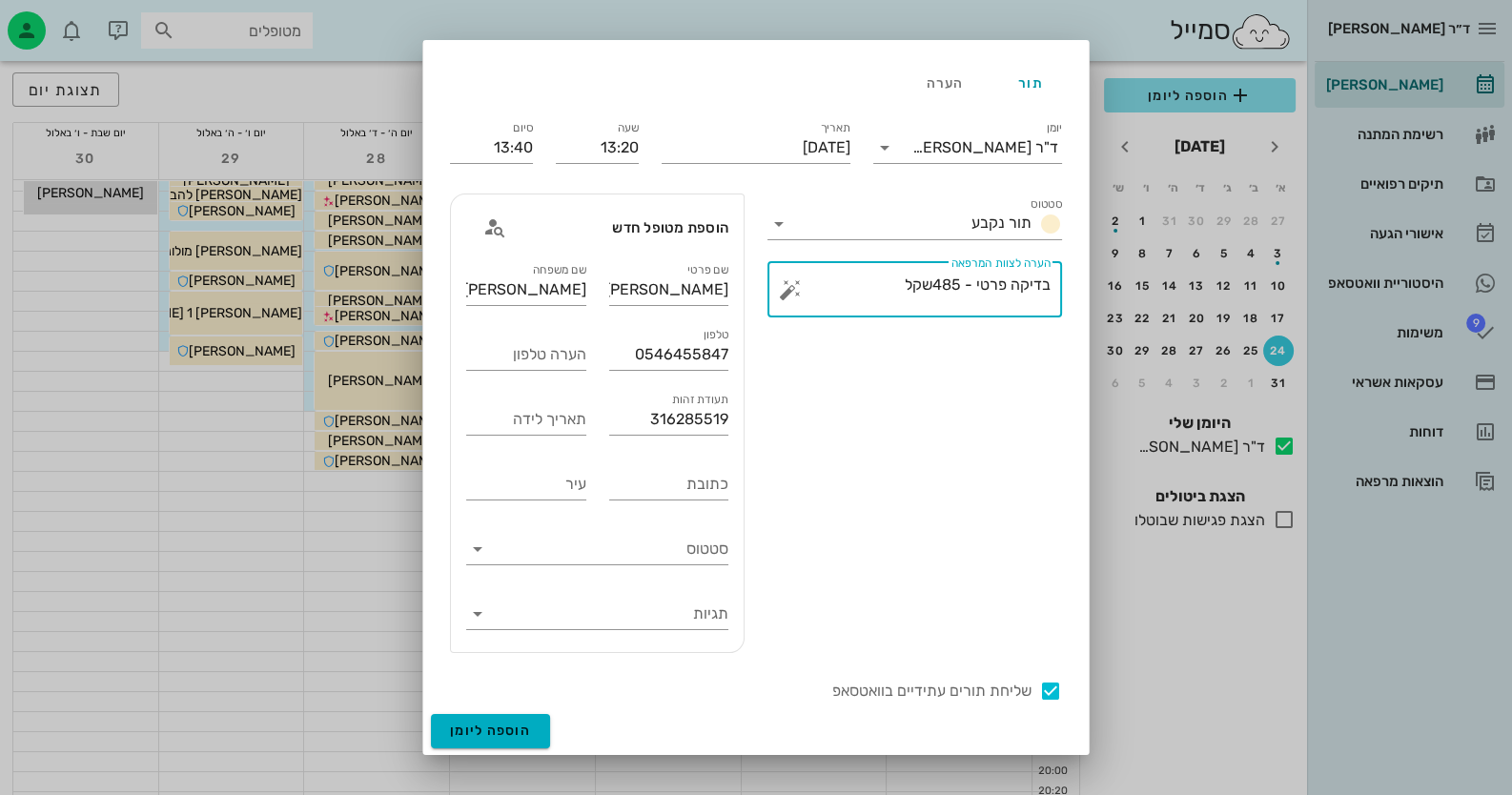
click at [944, 284] on textarea "בדיקה פרטי - 485שקל" at bounding box center [922, 294] width 257 height 46
type textarea "בדיקה פרטי - 435שקל"
click at [531, 732] on span "הוספה ליומן" at bounding box center [491, 730] width 81 height 16
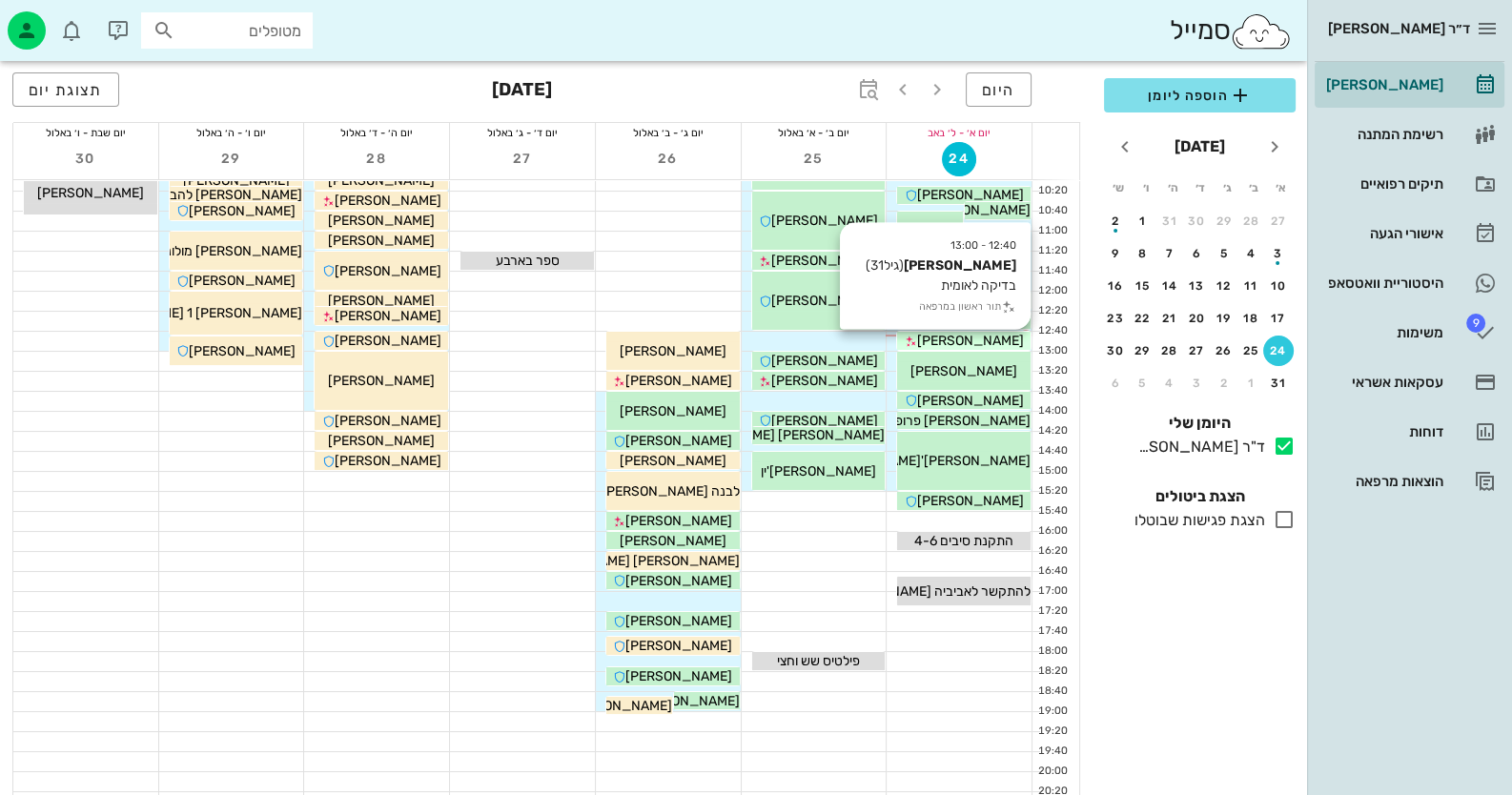
click at [1002, 335] on div "[PERSON_NAME]" at bounding box center [963, 340] width 134 height 20
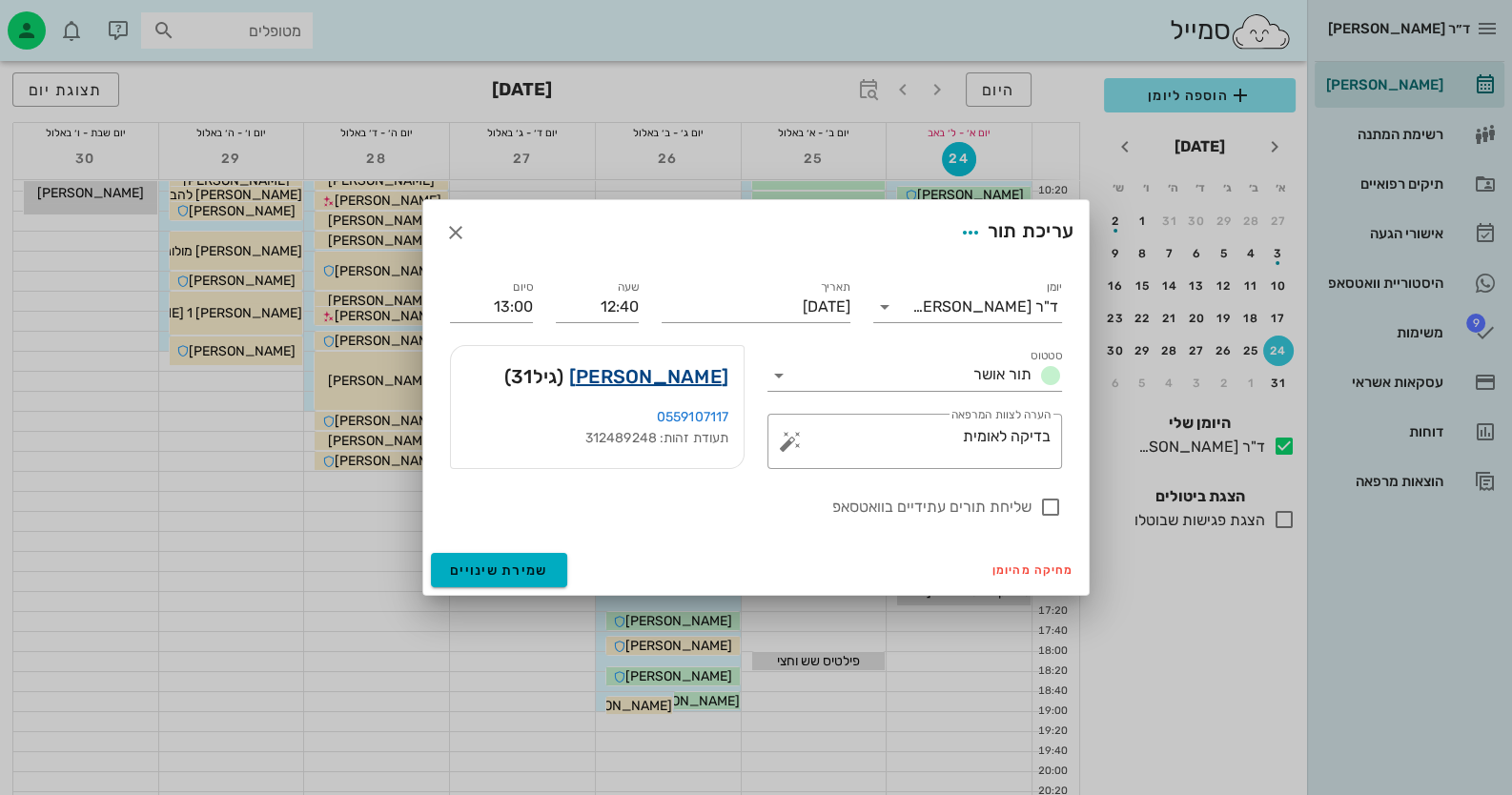
click at [676, 375] on link "איתמר שלו" at bounding box center [649, 375] width 159 height 30
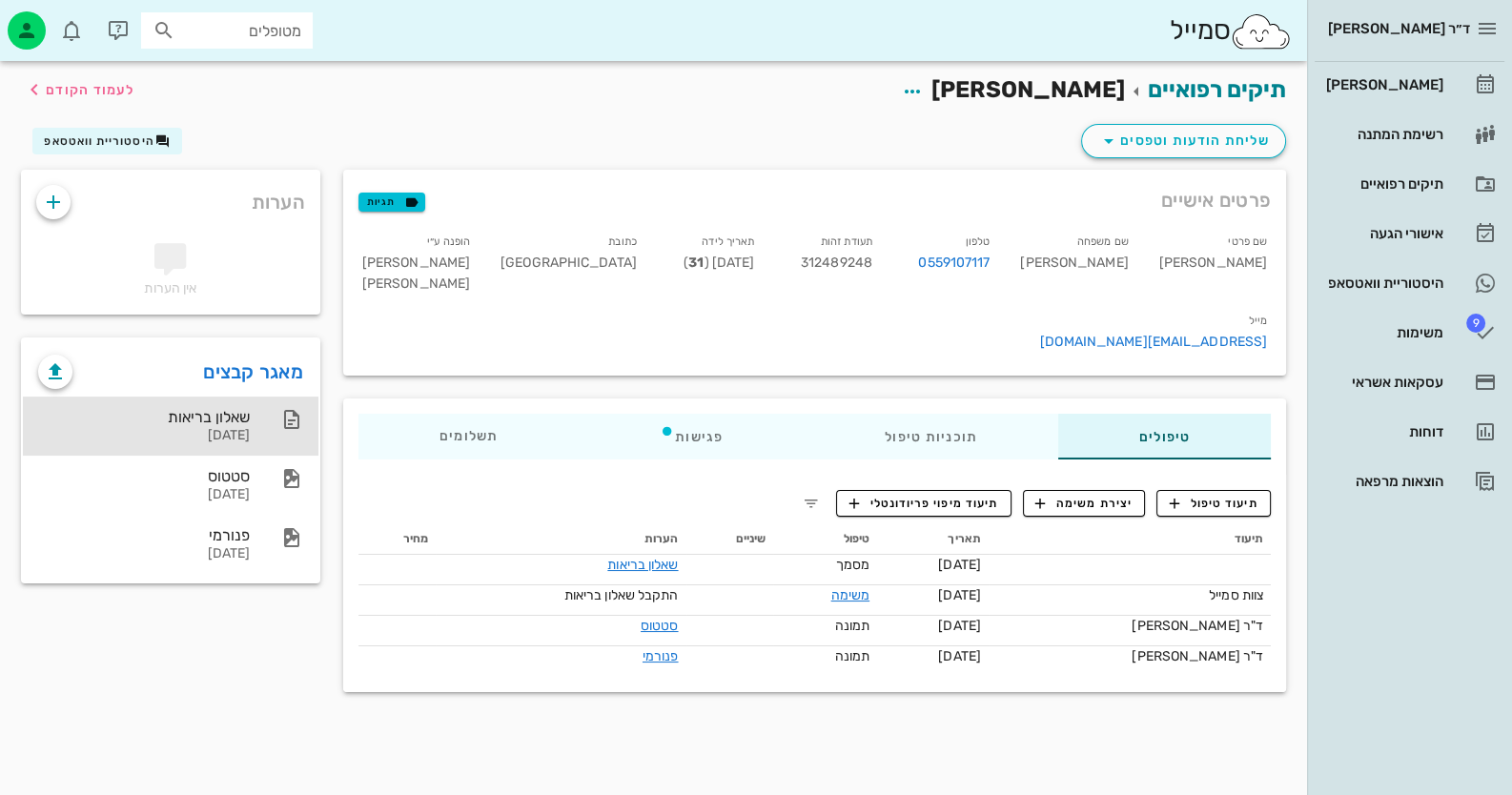
click at [217, 447] on div "שאלון בריאות 20-08-2025" at bounding box center [144, 426] width 211 height 59
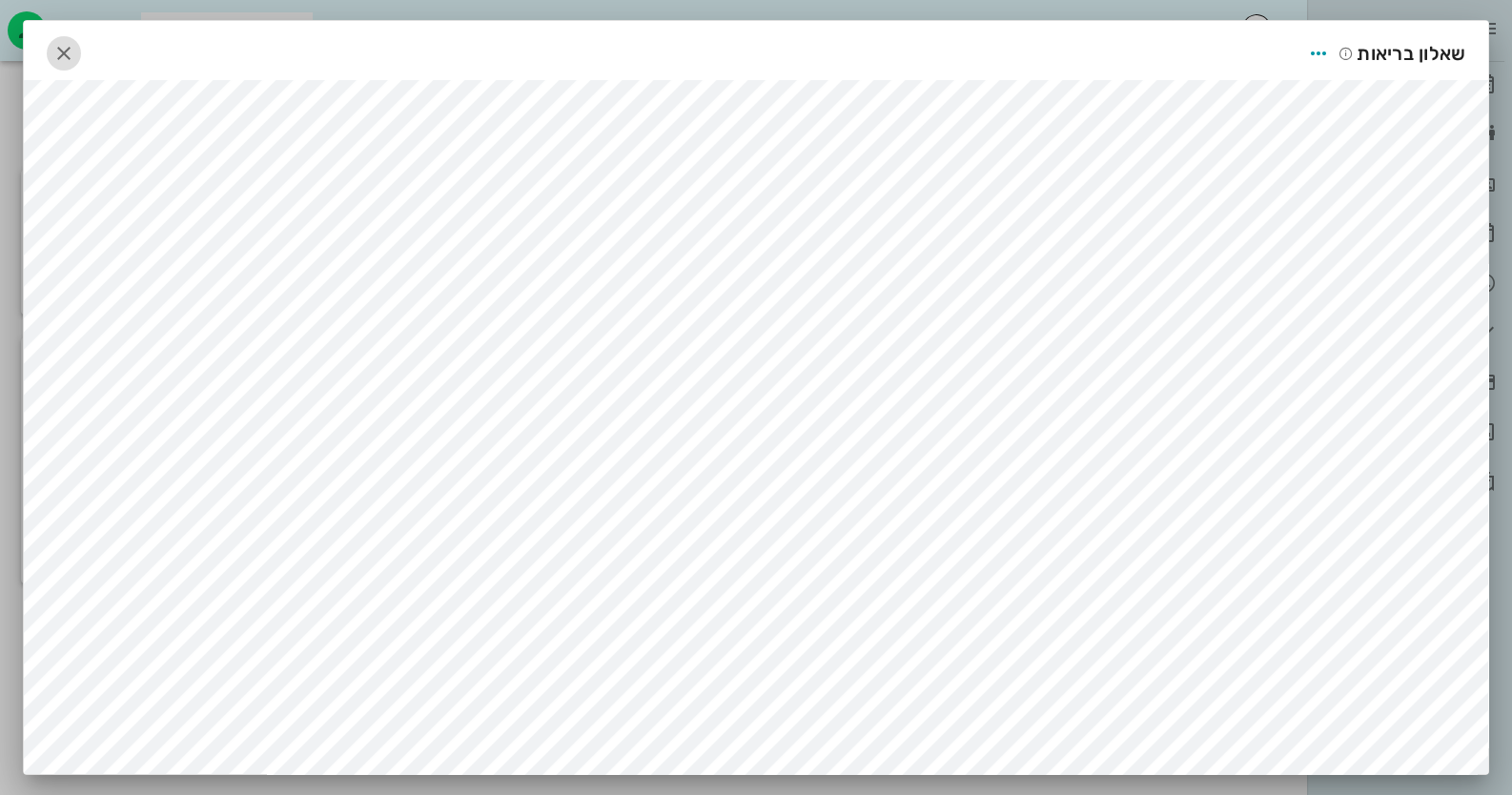
click at [67, 52] on icon "button" at bounding box center [63, 53] width 23 height 23
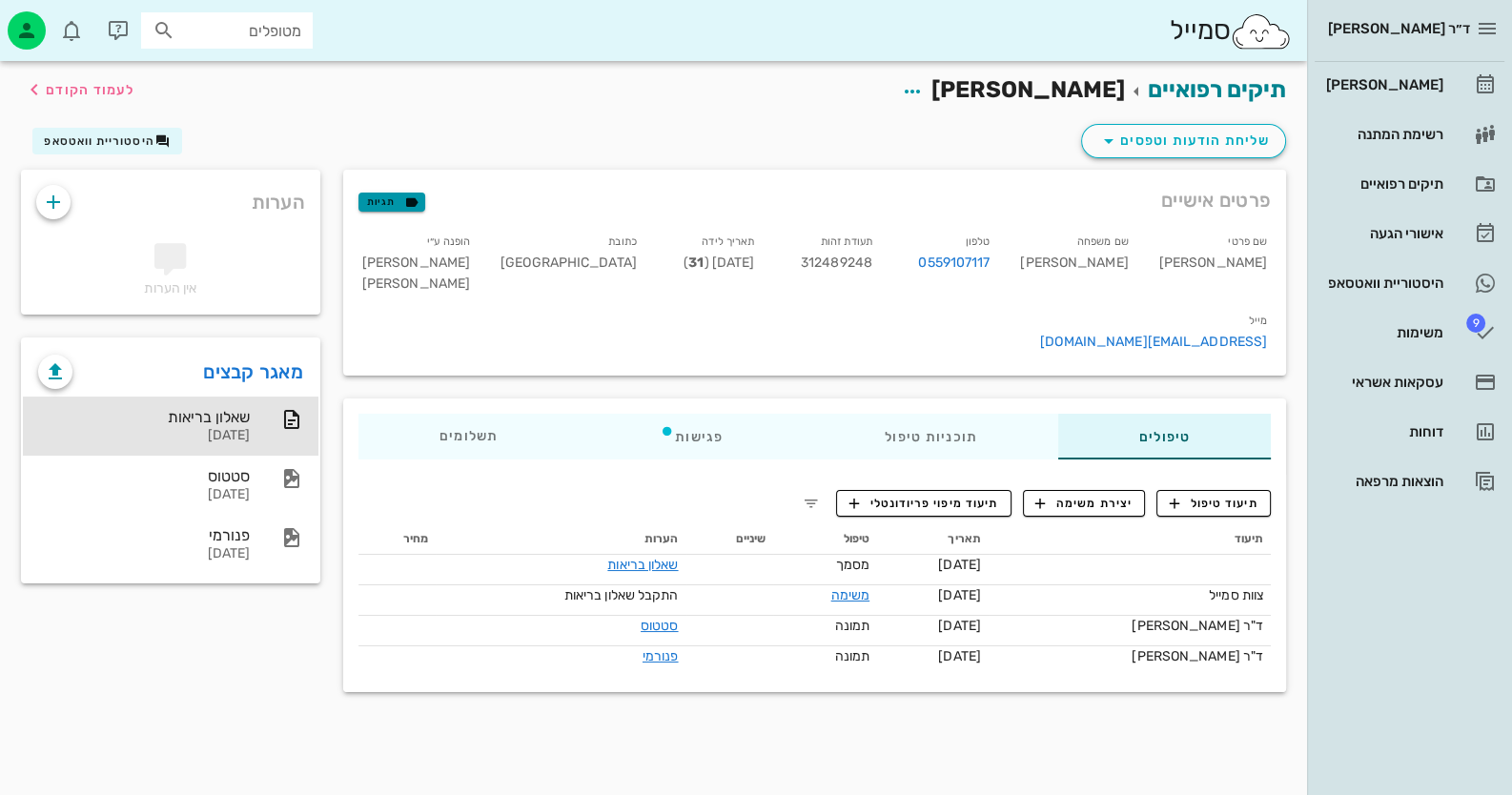
click at [403, 195] on icon "button" at bounding box center [411, 201] width 17 height 17
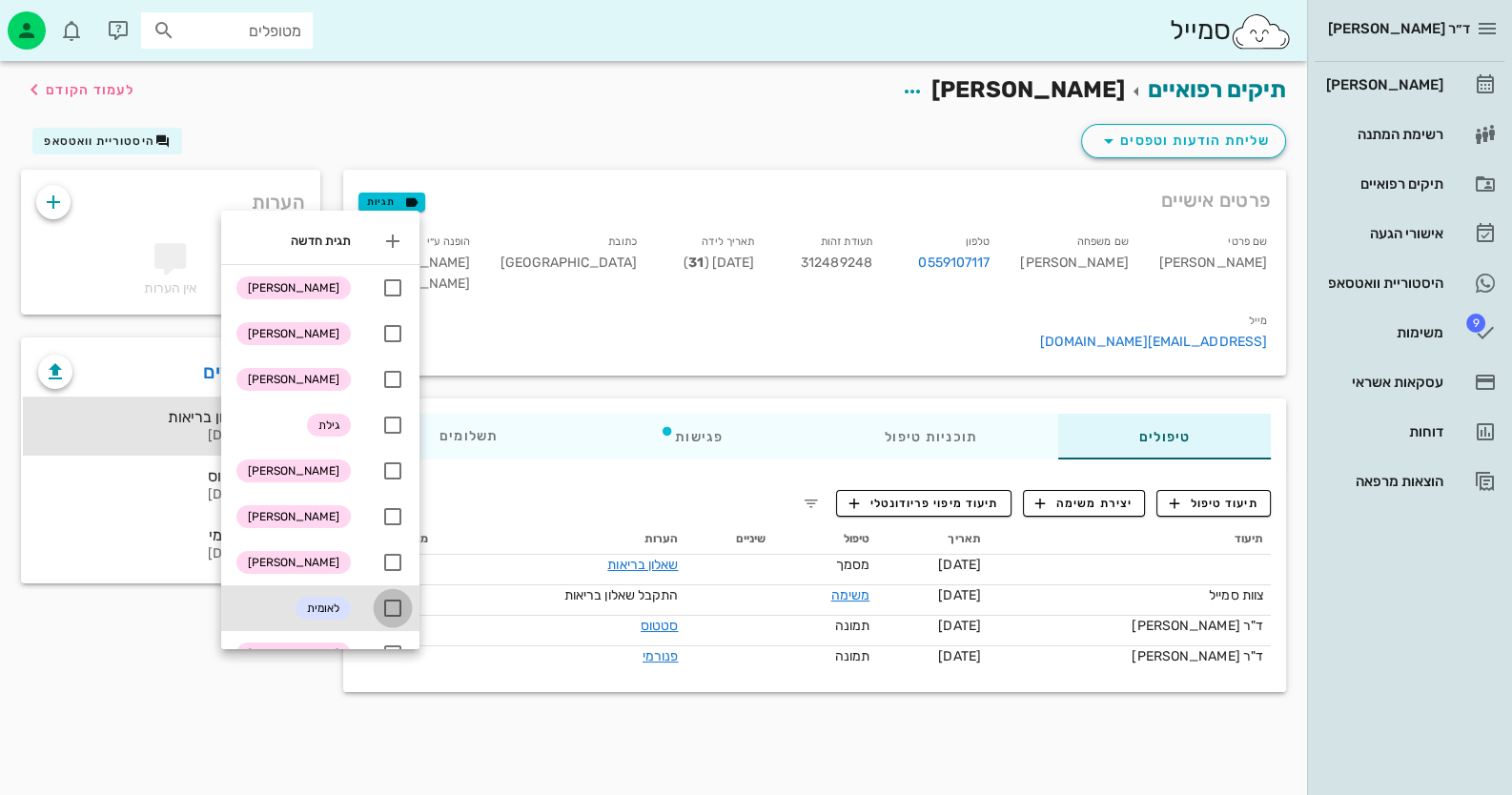
click at [391, 604] on div at bounding box center [392, 607] width 32 height 32
checkbox input "true"
click at [521, 700] on div "תיקים רפואיים איתמר שלו לעמוד הקודם שליחת הודעות וטפסים היסטוריית וואטסאפ פרטים…" at bounding box center [653, 427] width 1307 height 733
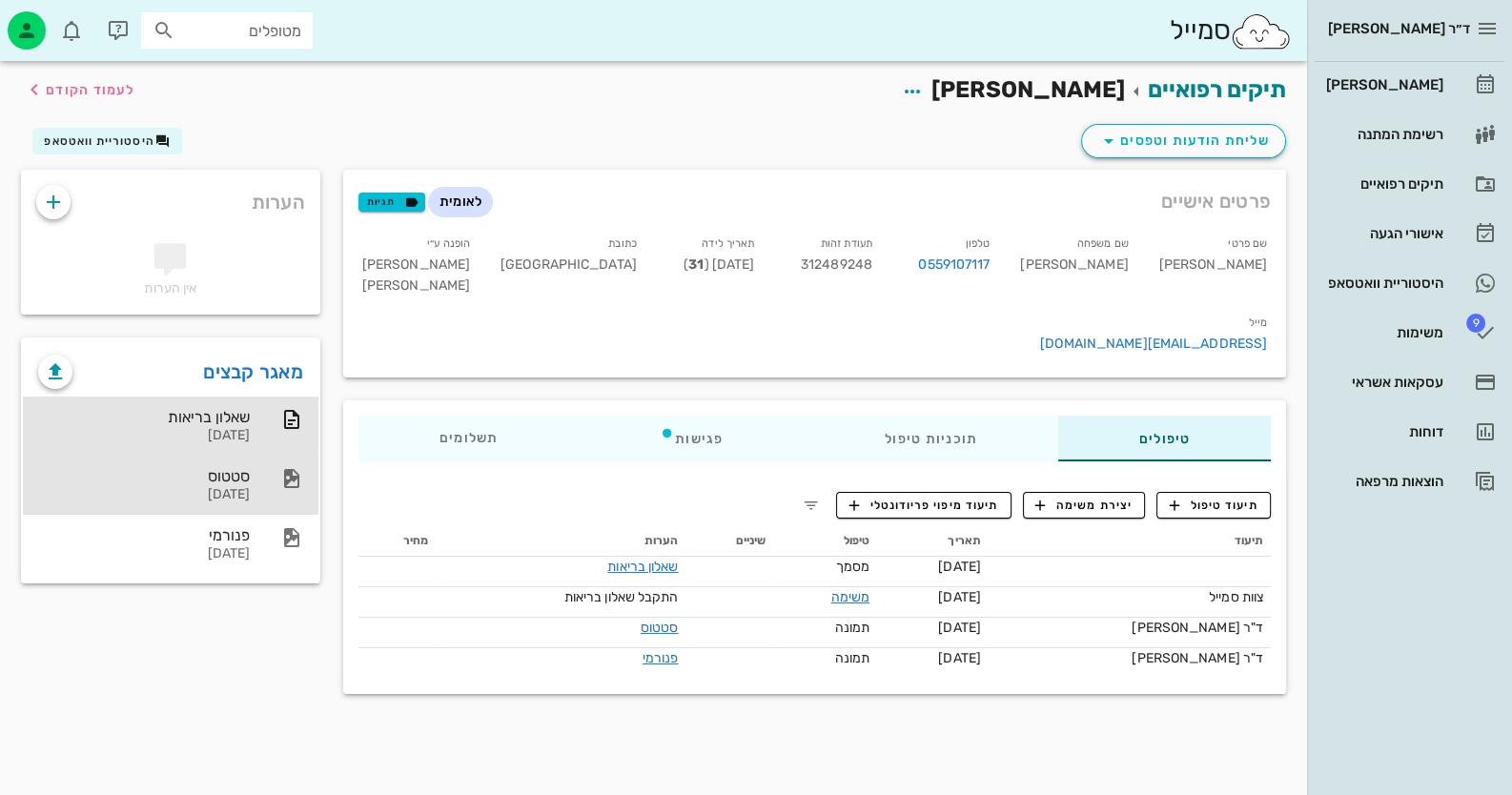
click at [273, 473] on div at bounding box center [282, 478] width 42 height 23
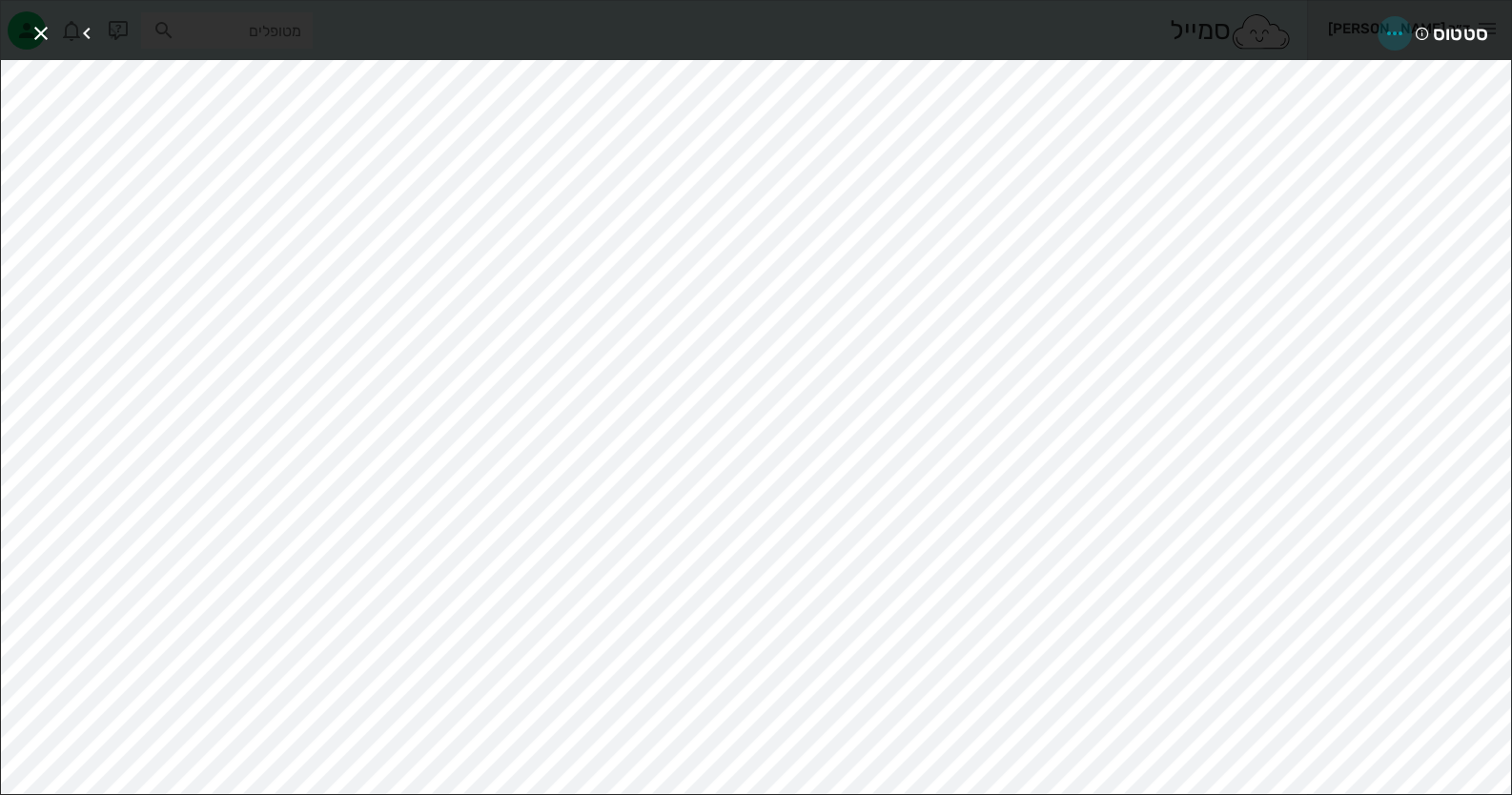
click at [1396, 32] on icon "button" at bounding box center [1394, 32] width 23 height 23
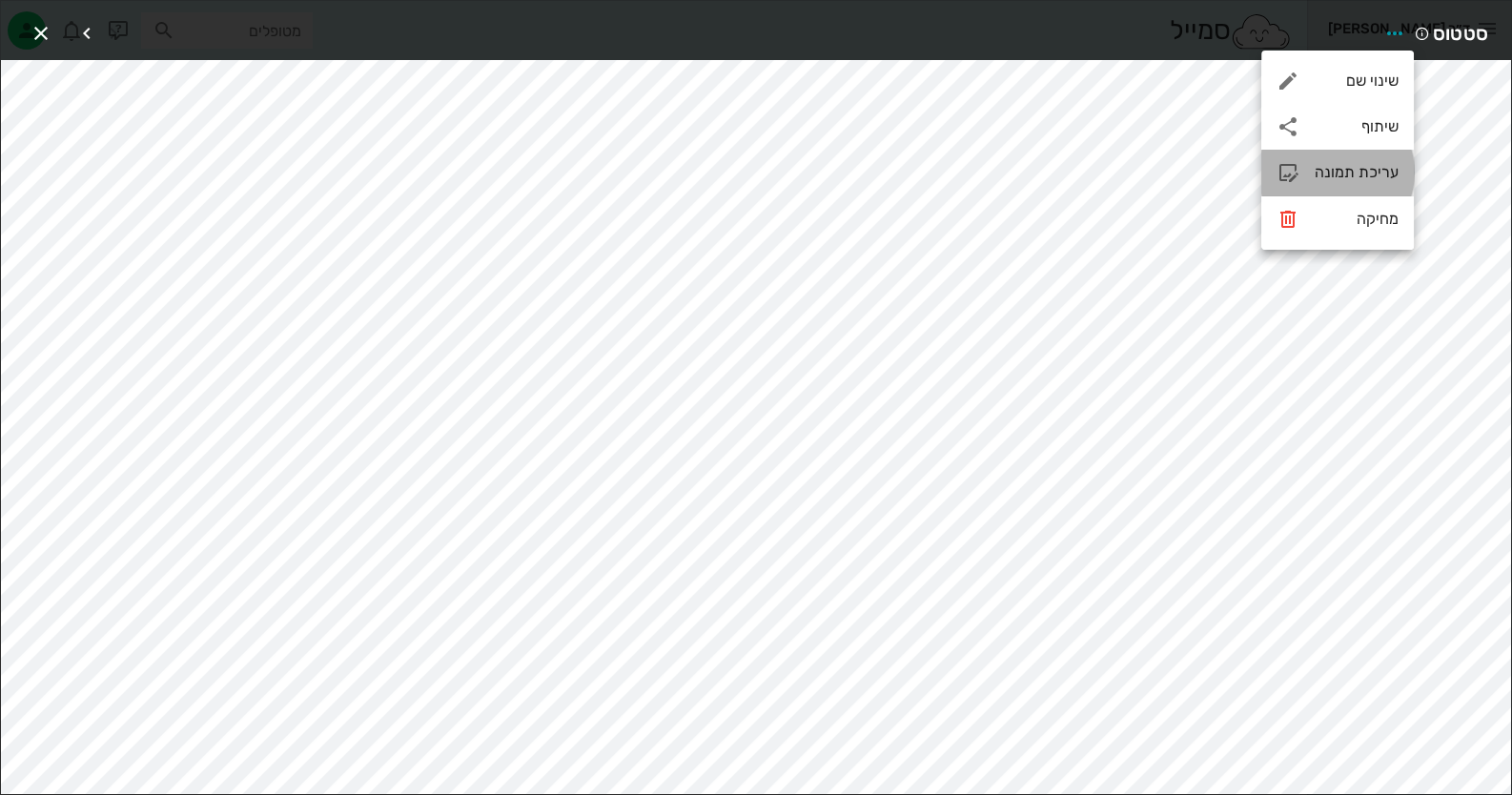
click at [1330, 176] on div "עריכת תמונה" at bounding box center [1356, 172] width 84 height 18
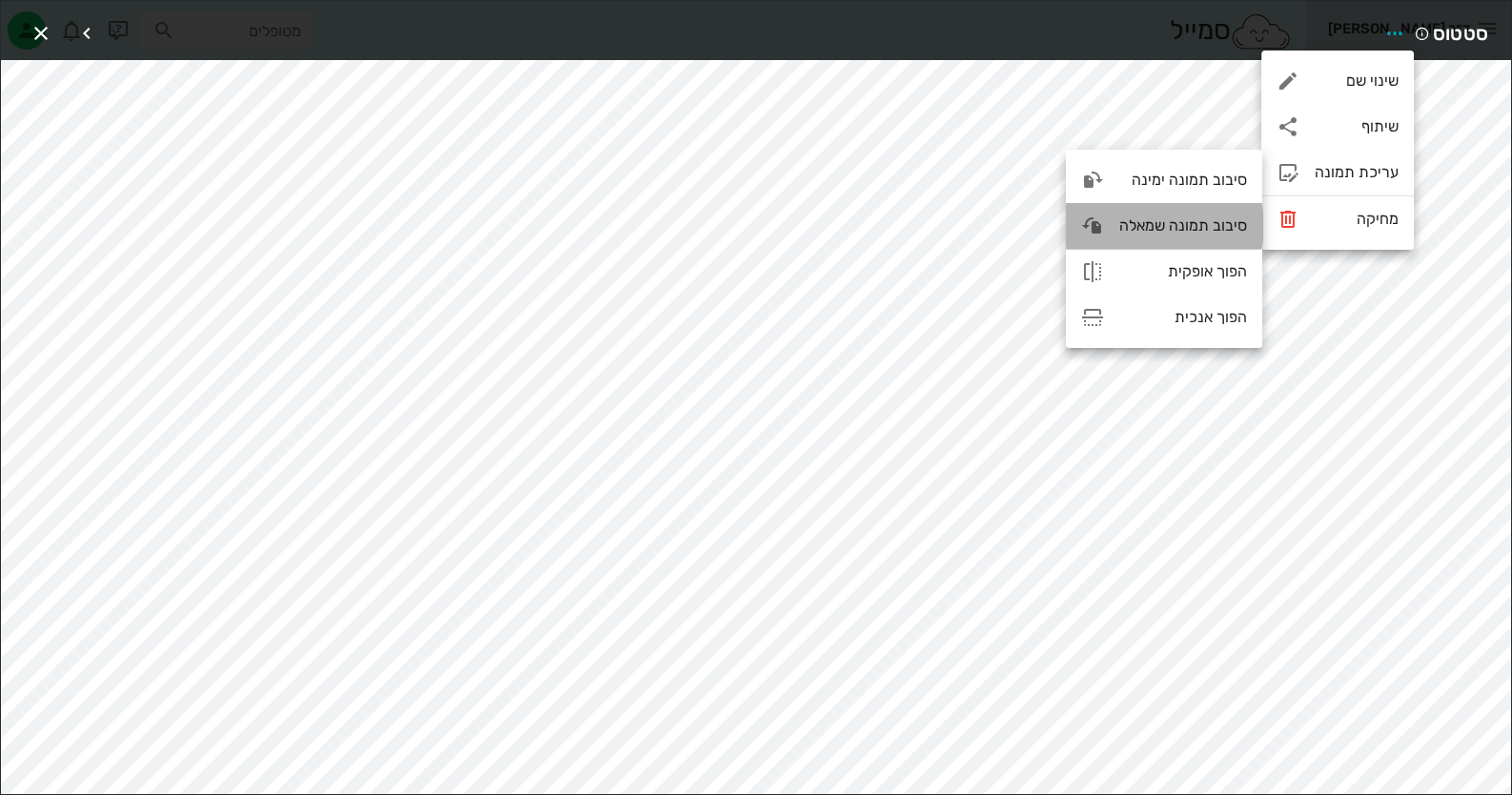
click at [1167, 234] on div "סיבוב תמונה שמאלה" at bounding box center [1164, 225] width 197 height 46
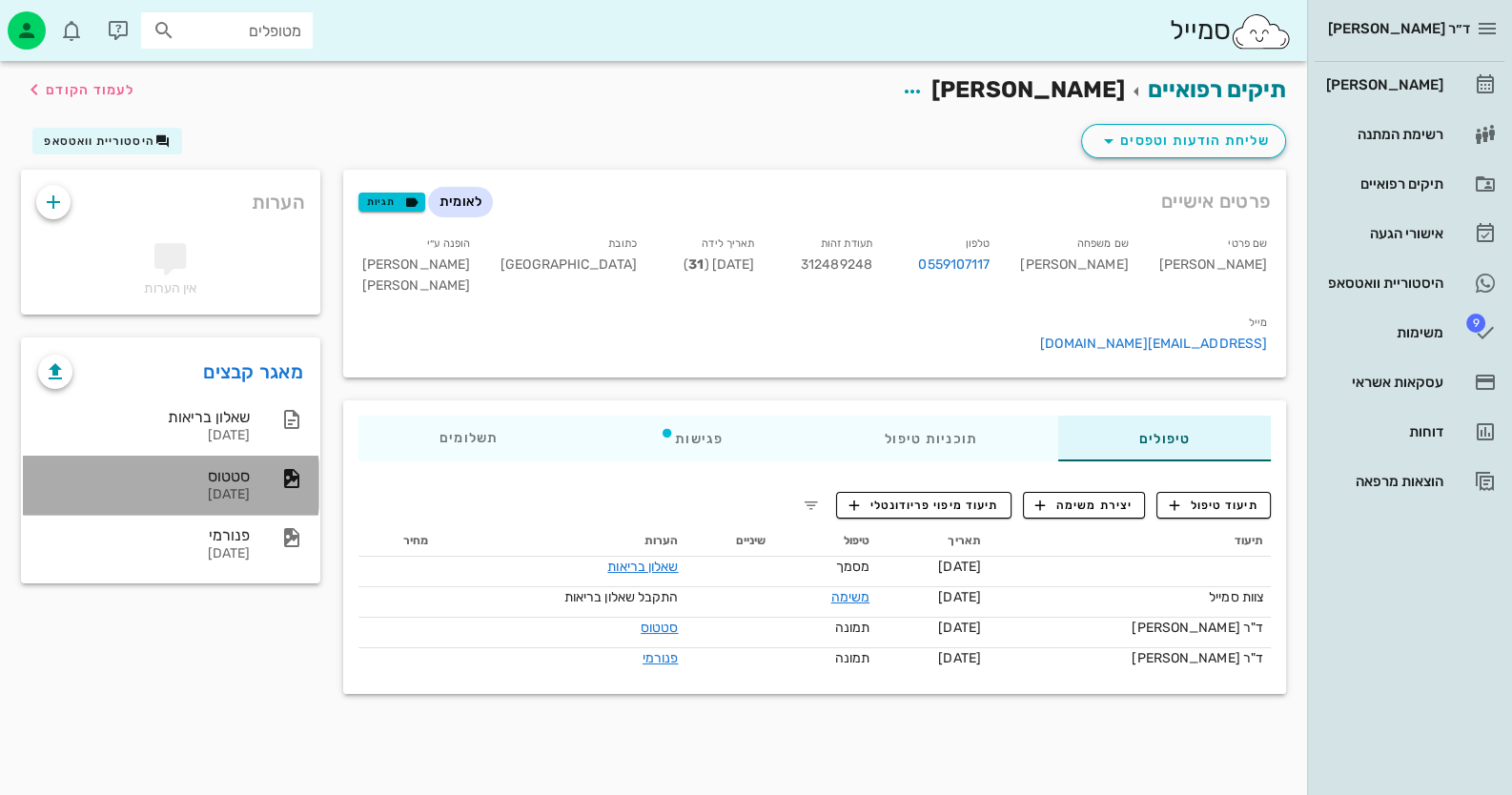
click at [245, 470] on div "סטטוס" at bounding box center [144, 476] width 211 height 18
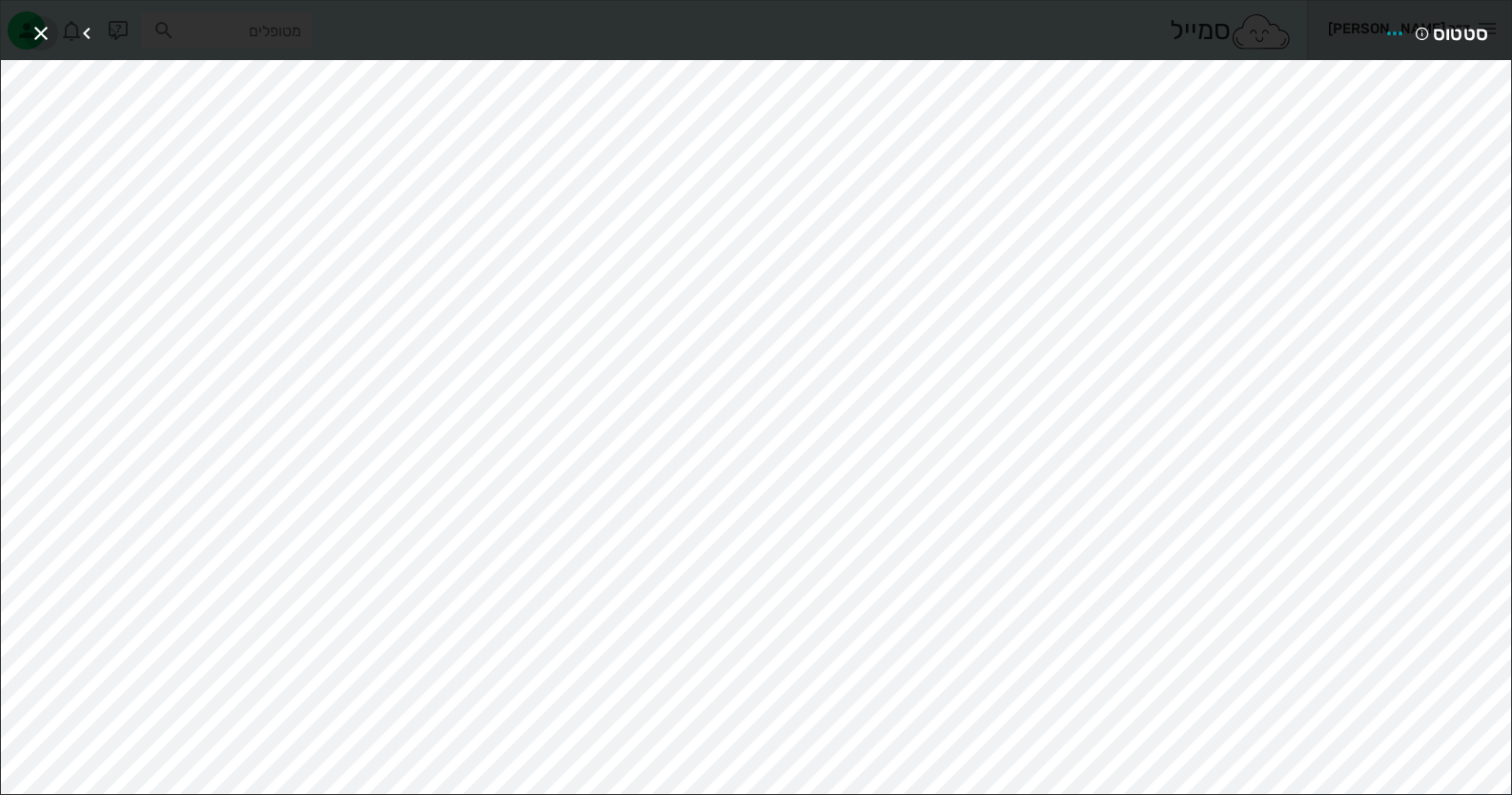
click at [39, 27] on icon "button" at bounding box center [40, 32] width 23 height 23
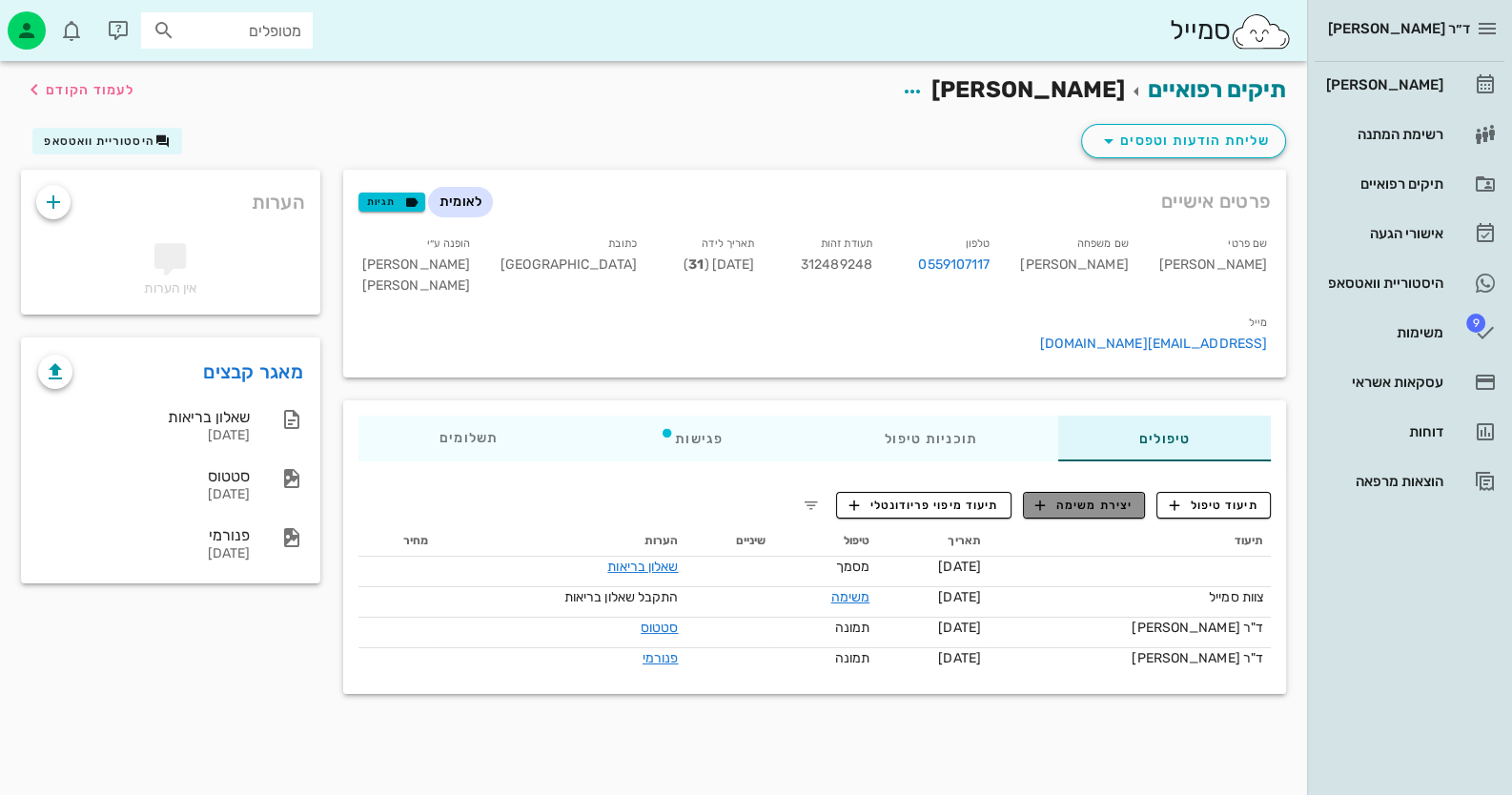
click at [1091, 496] on span "יצירת משימה" at bounding box center [1083, 504] width 97 height 17
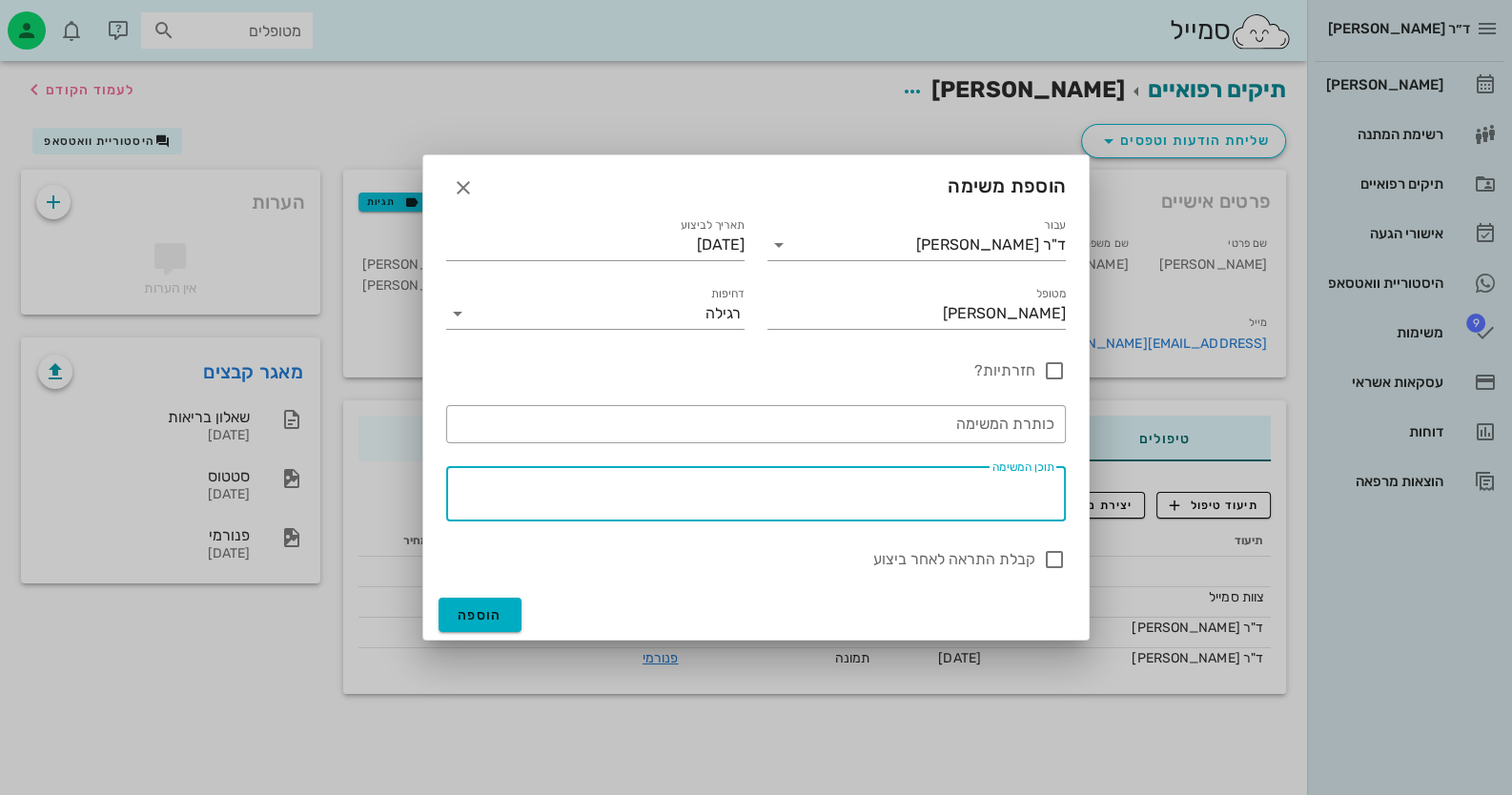
click at [983, 496] on textarea "תוכן המשימה" at bounding box center [752, 498] width 605 height 46
type textarea "עקירת שיני בינה ניתוח ימין תחתון והקצעות שמאל עליון ותחתון"
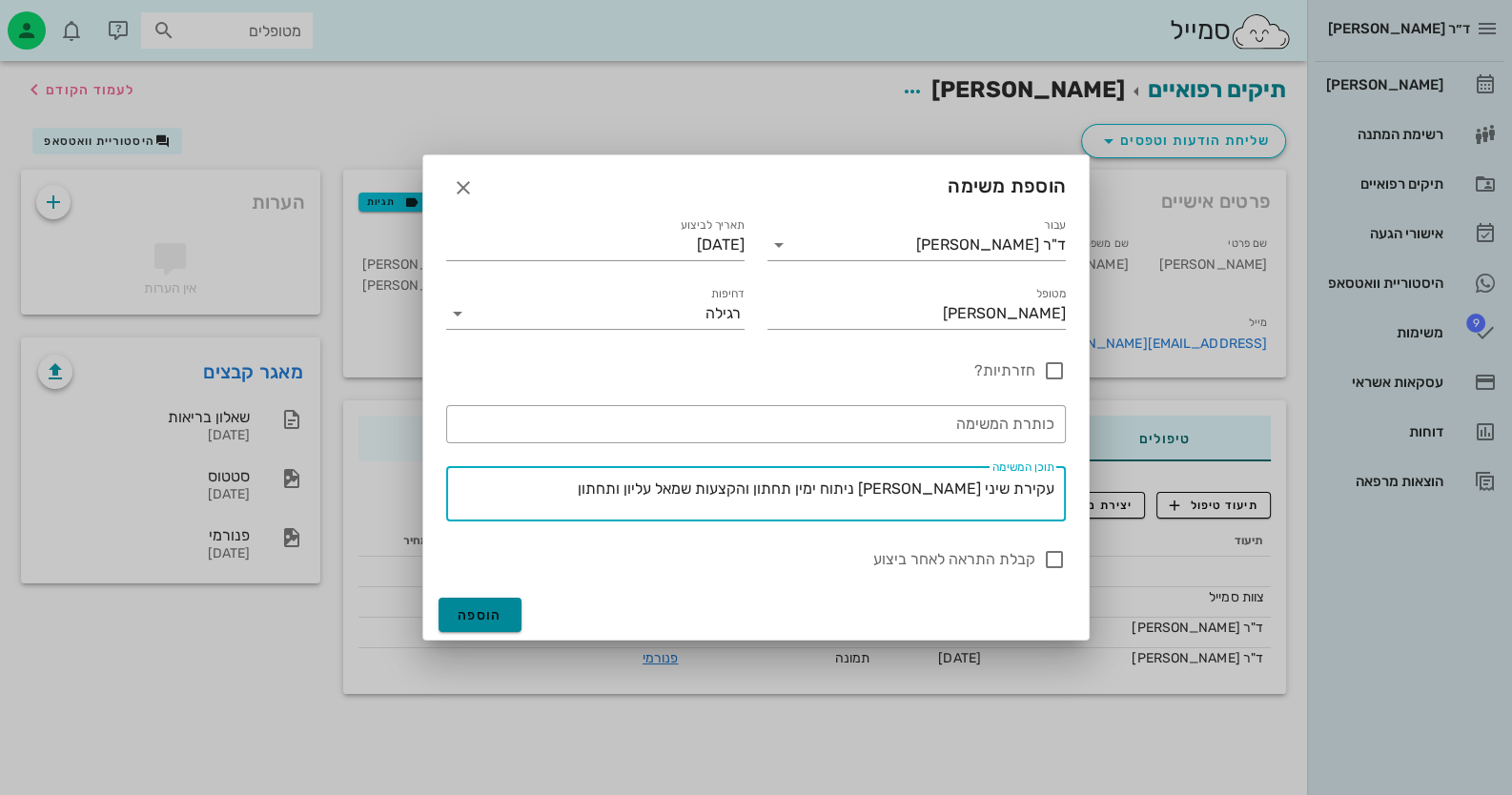
click at [495, 604] on button "הוספה" at bounding box center [480, 614] width 83 height 34
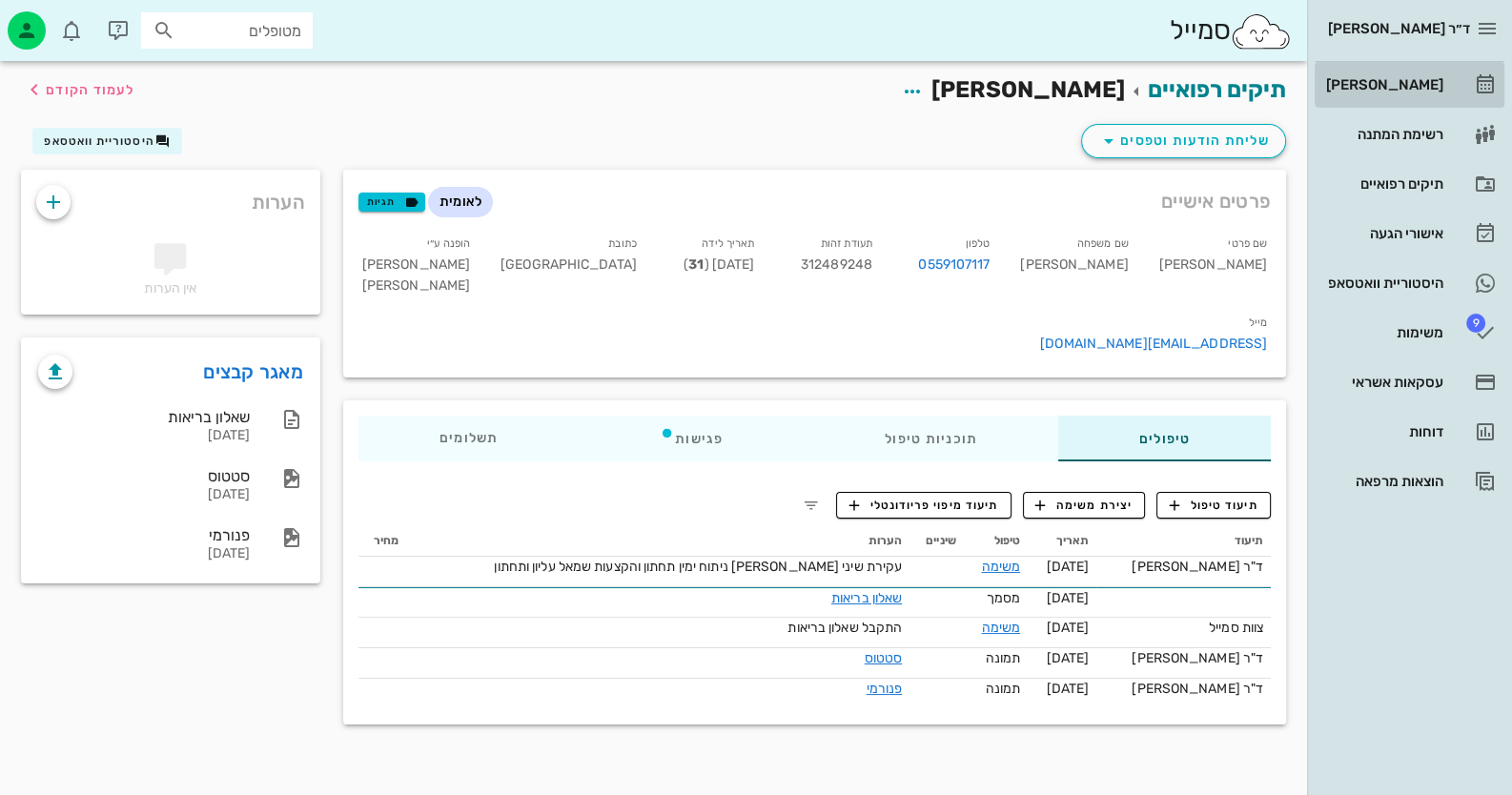
click at [1414, 84] on div "[PERSON_NAME]" at bounding box center [1382, 85] width 121 height 16
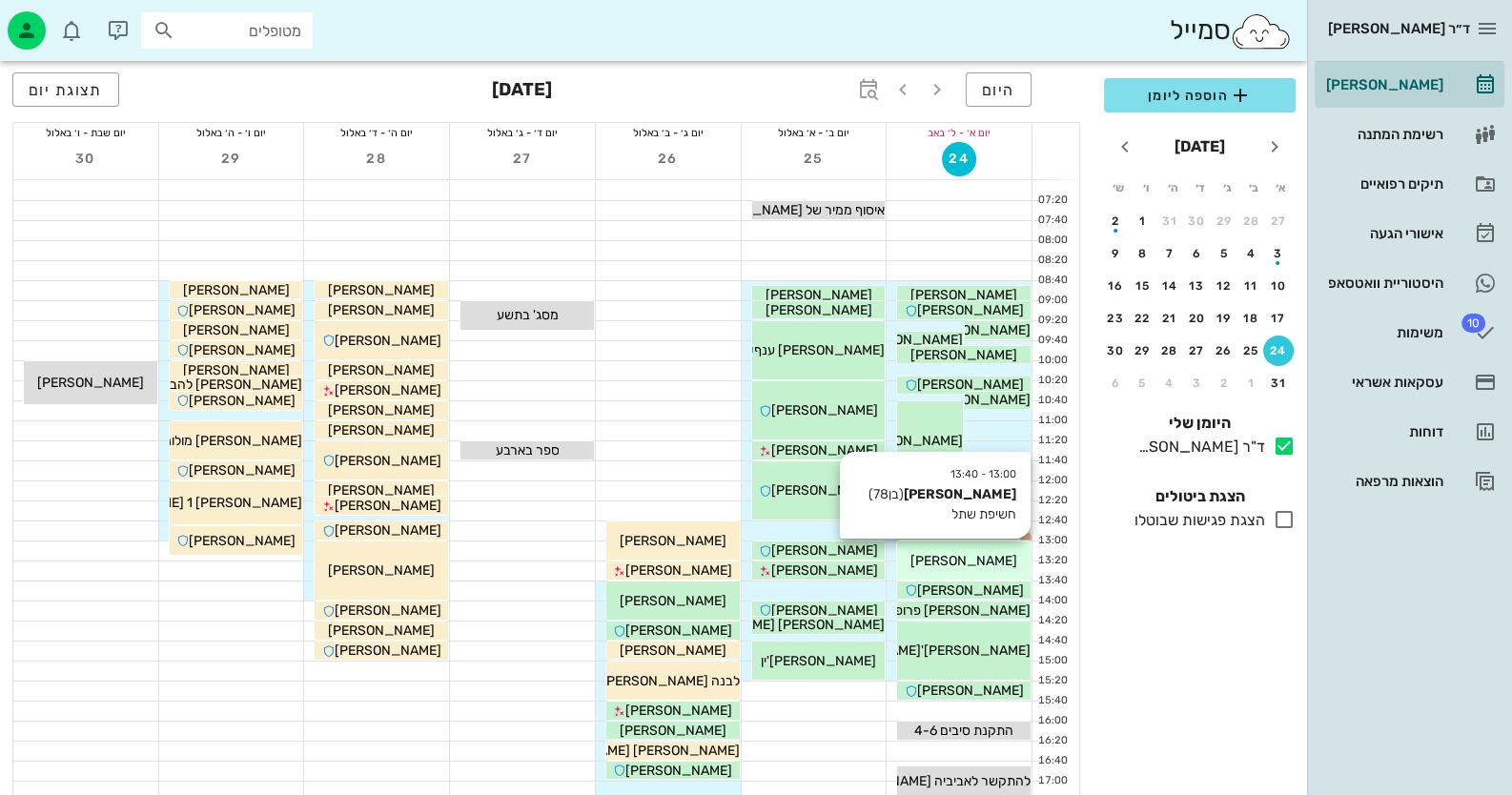
click at [1001, 556] on div "[PERSON_NAME]" at bounding box center [963, 560] width 134 height 20
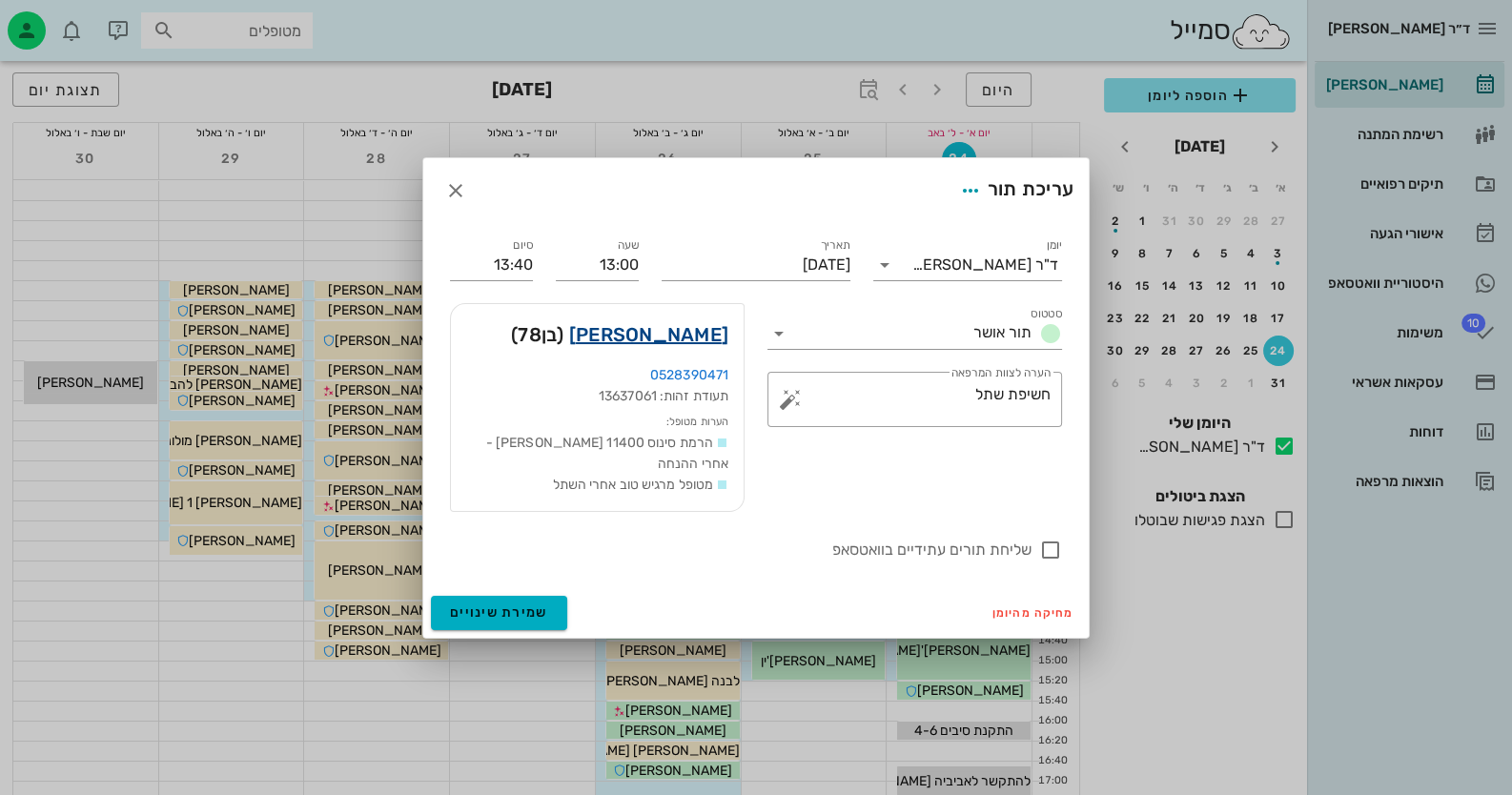
click at [694, 350] on link "ברנרד אלוש" at bounding box center [649, 334] width 159 height 30
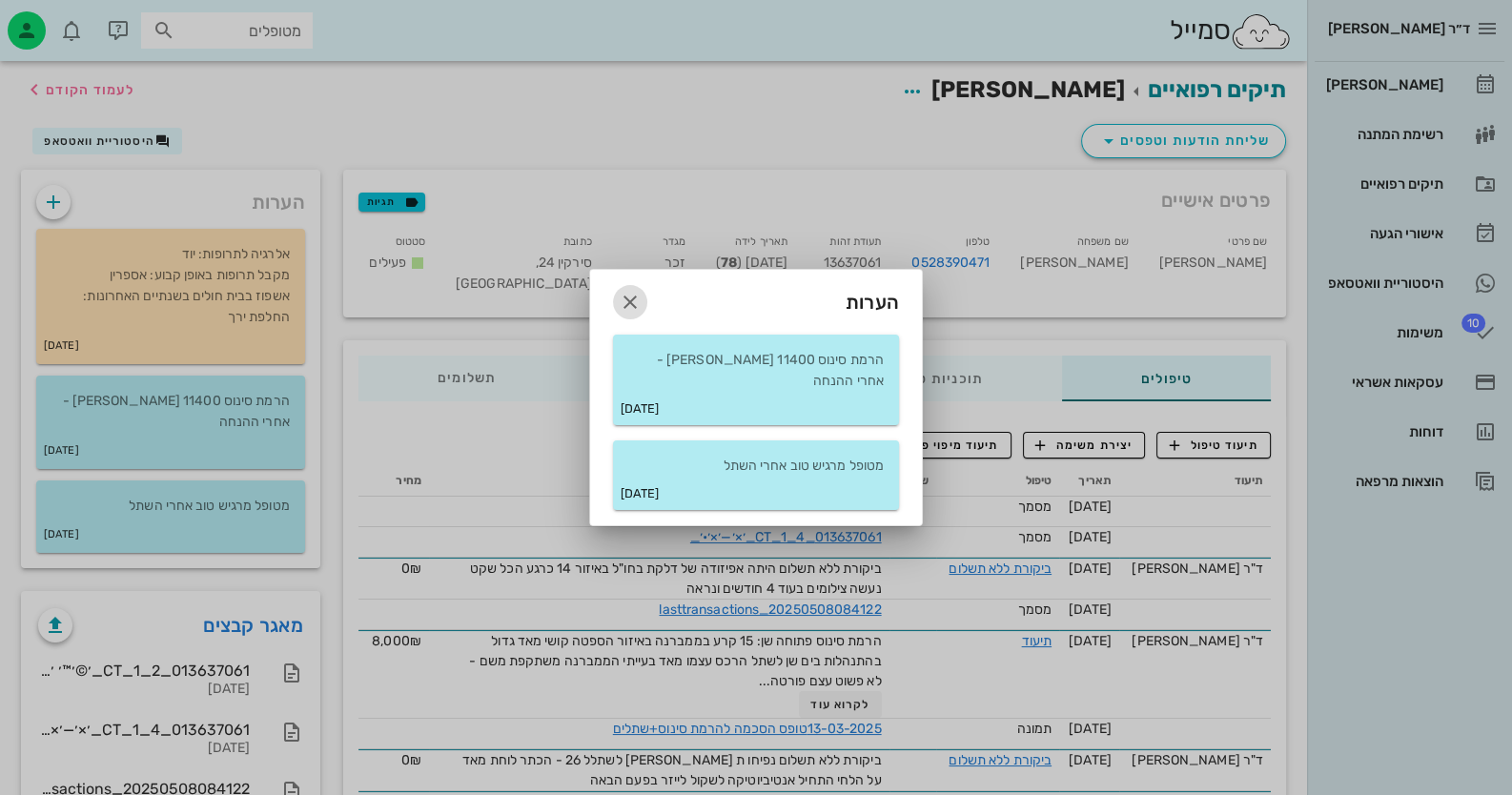
click at [630, 312] on icon "button" at bounding box center [629, 302] width 23 height 23
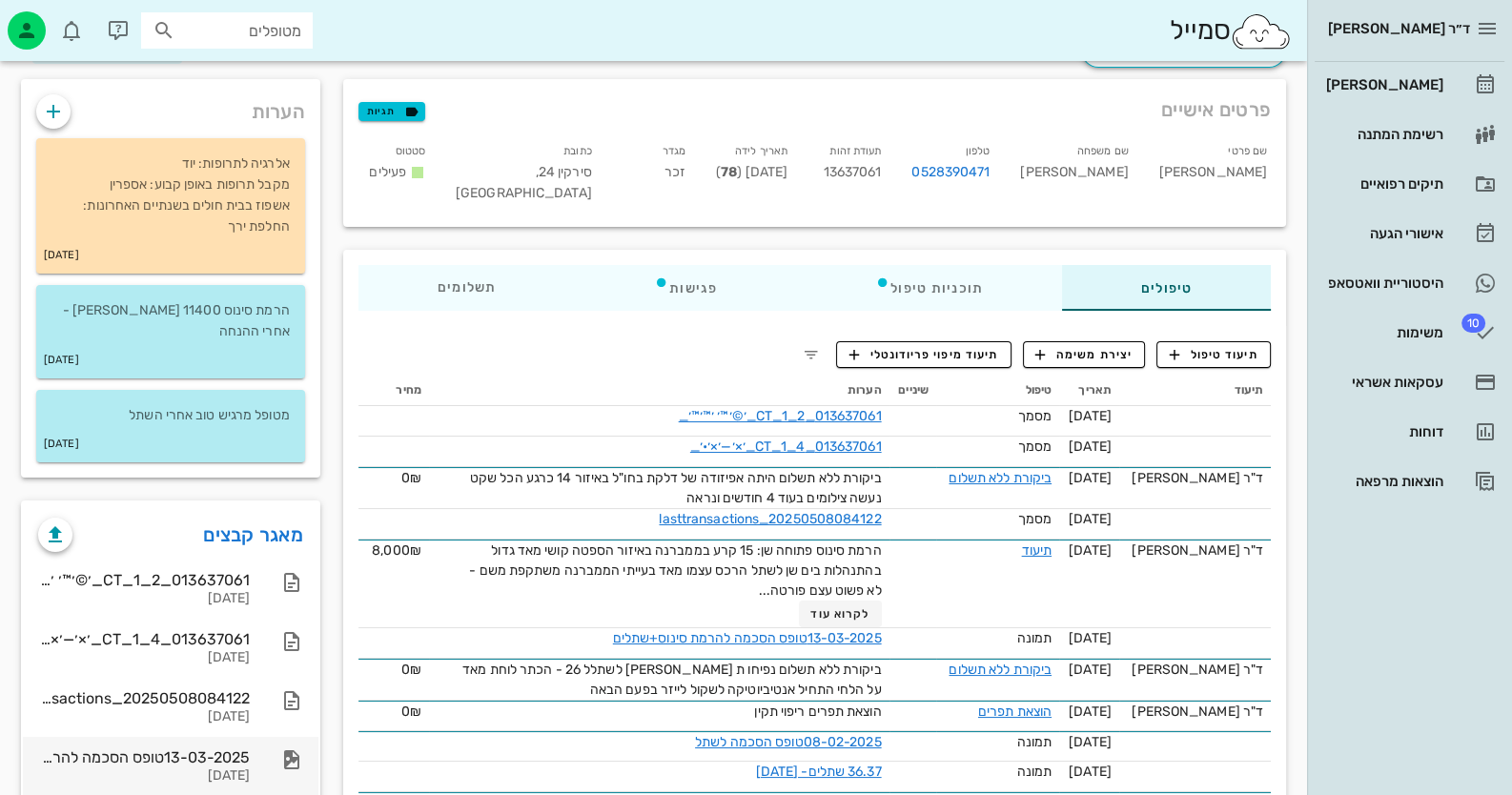
scroll to position [286, 0]
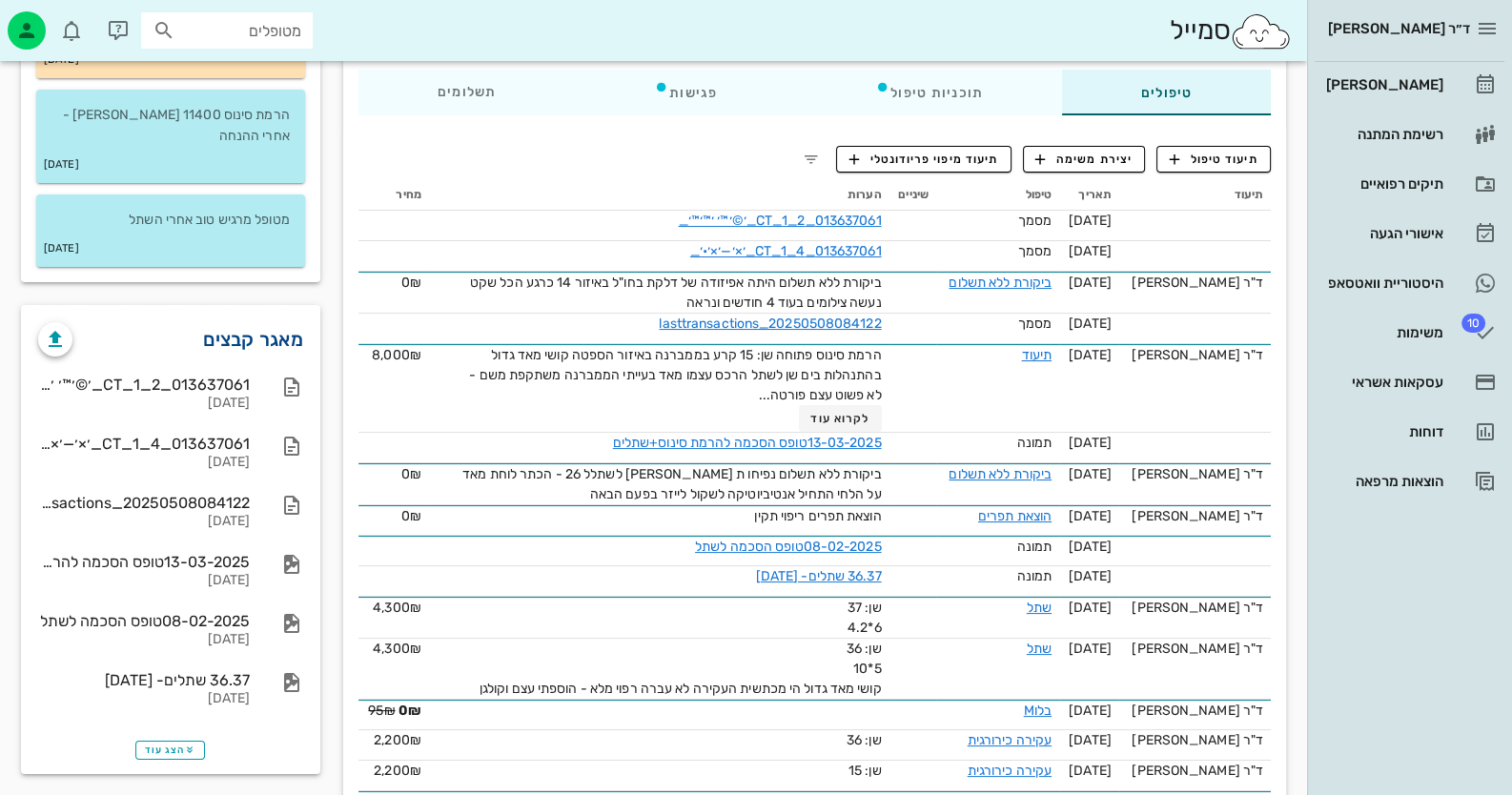
click at [271, 324] on link "מאגר קבצים" at bounding box center [253, 339] width 100 height 30
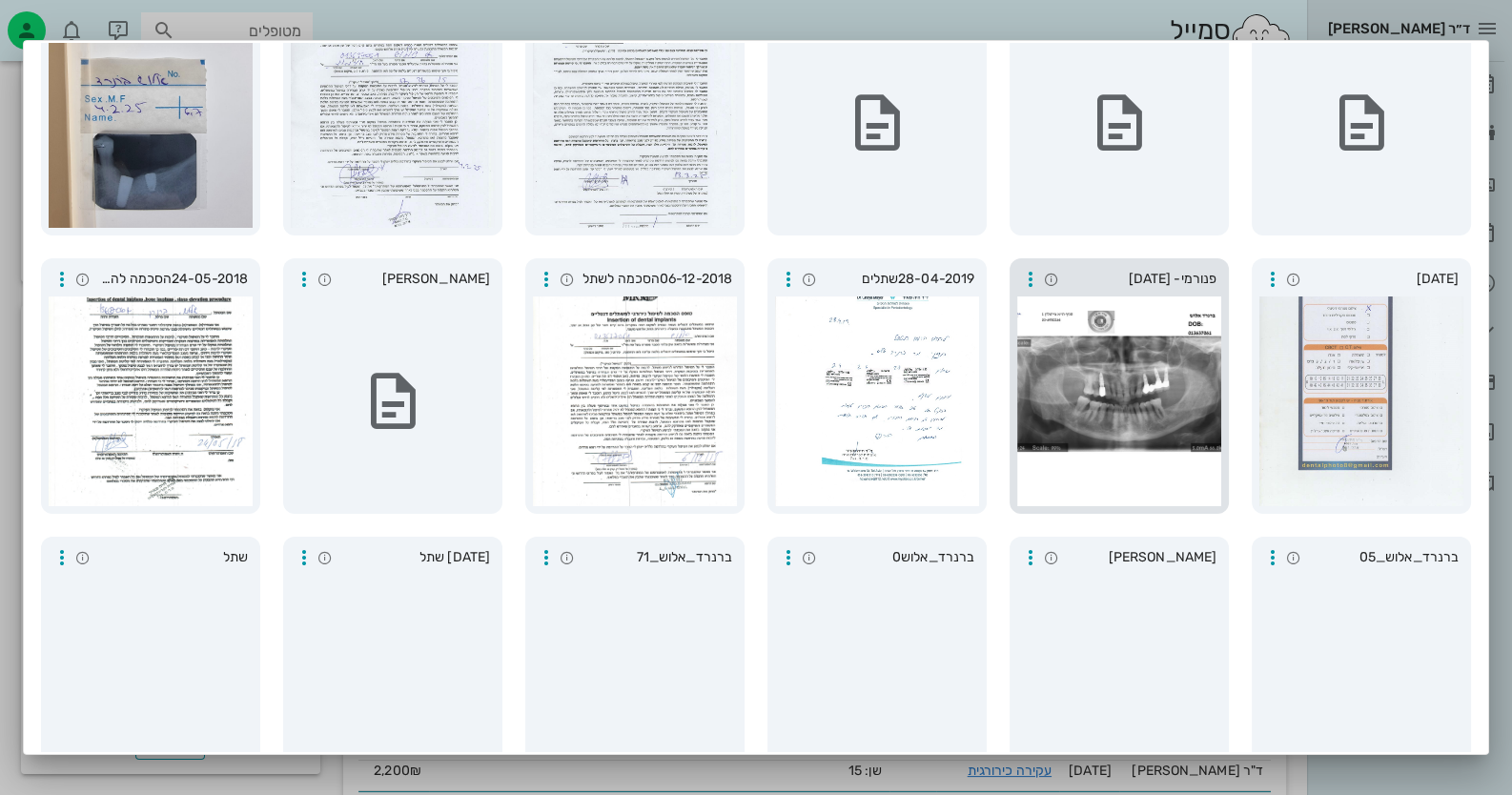
scroll to position [190, 0]
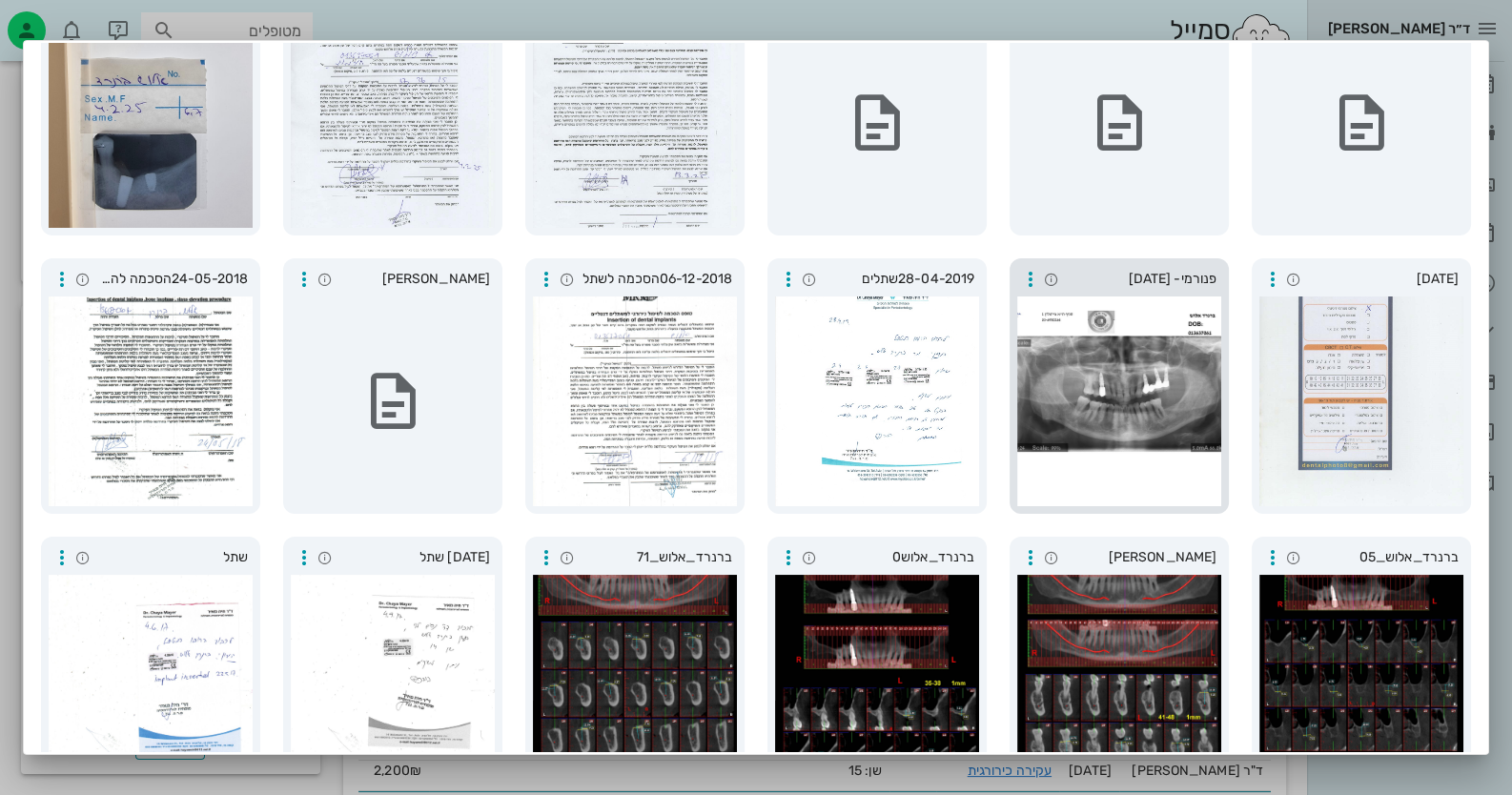
click at [1182, 370] on div at bounding box center [1118, 400] width 204 height 209
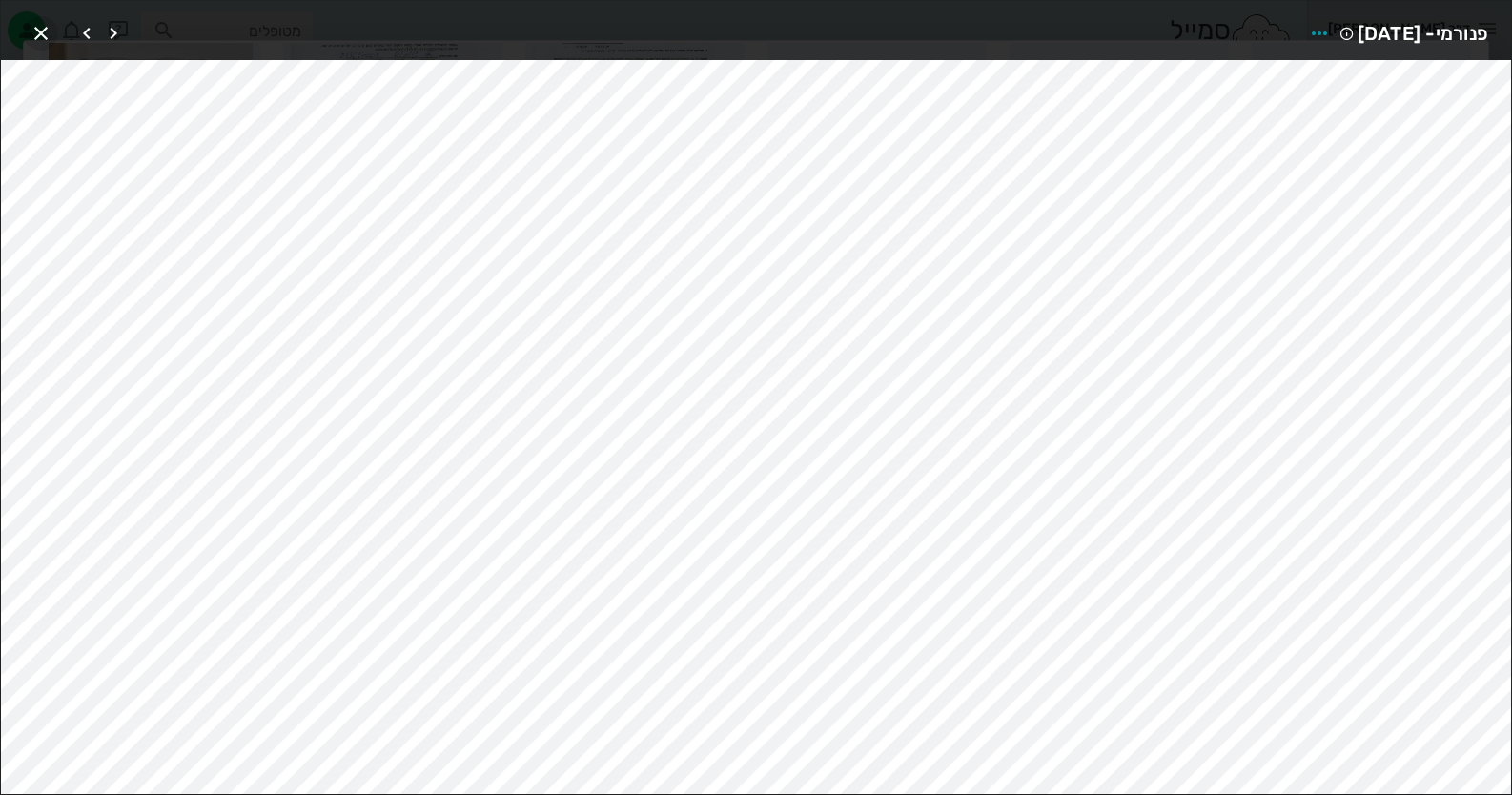
click at [44, 37] on icon "button" at bounding box center [40, 32] width 23 height 23
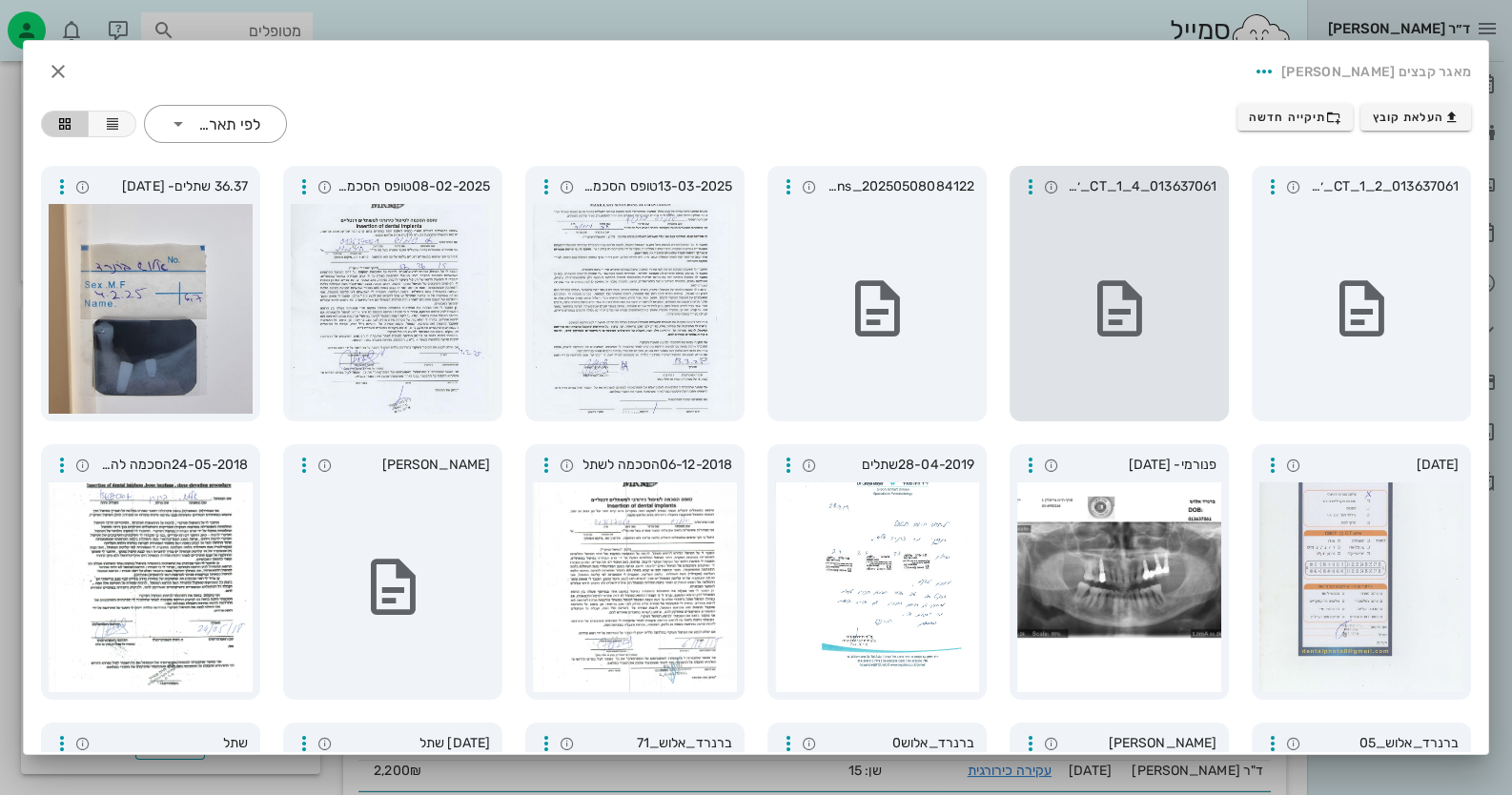
scroll to position [0, 0]
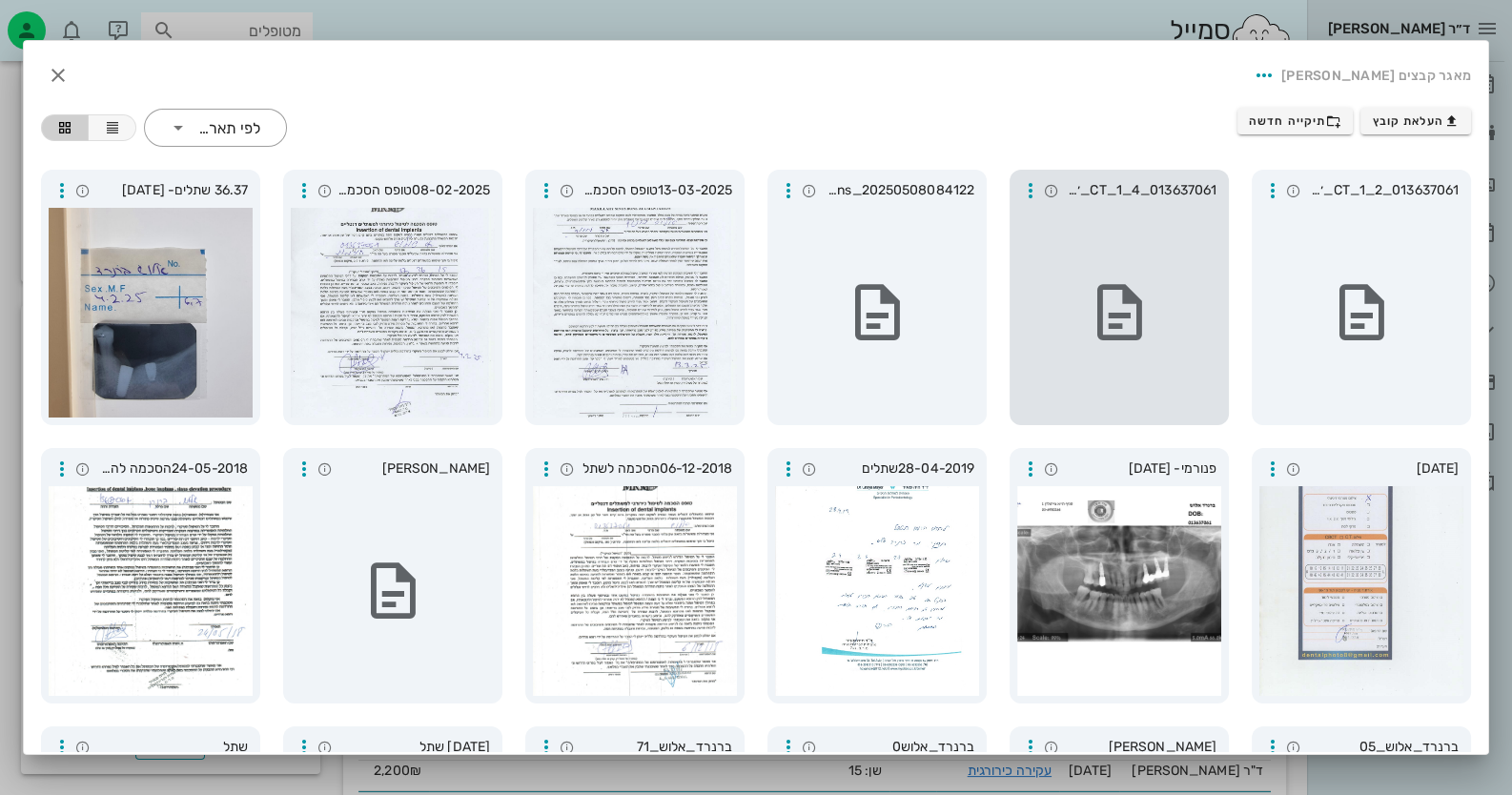
click at [1192, 296] on div at bounding box center [1118, 312] width 204 height 209
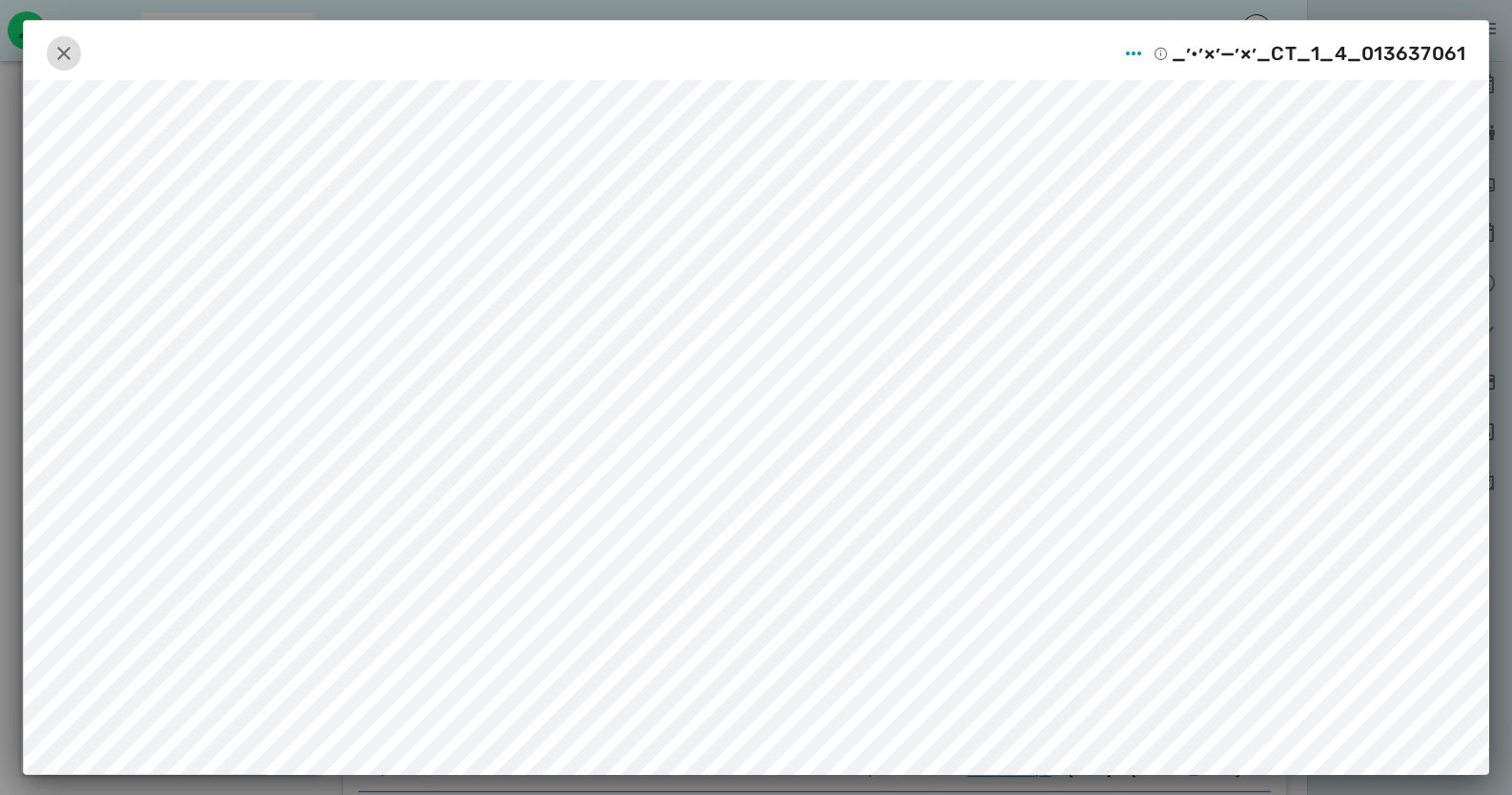
click at [76, 52] on icon "button" at bounding box center [63, 53] width 23 height 23
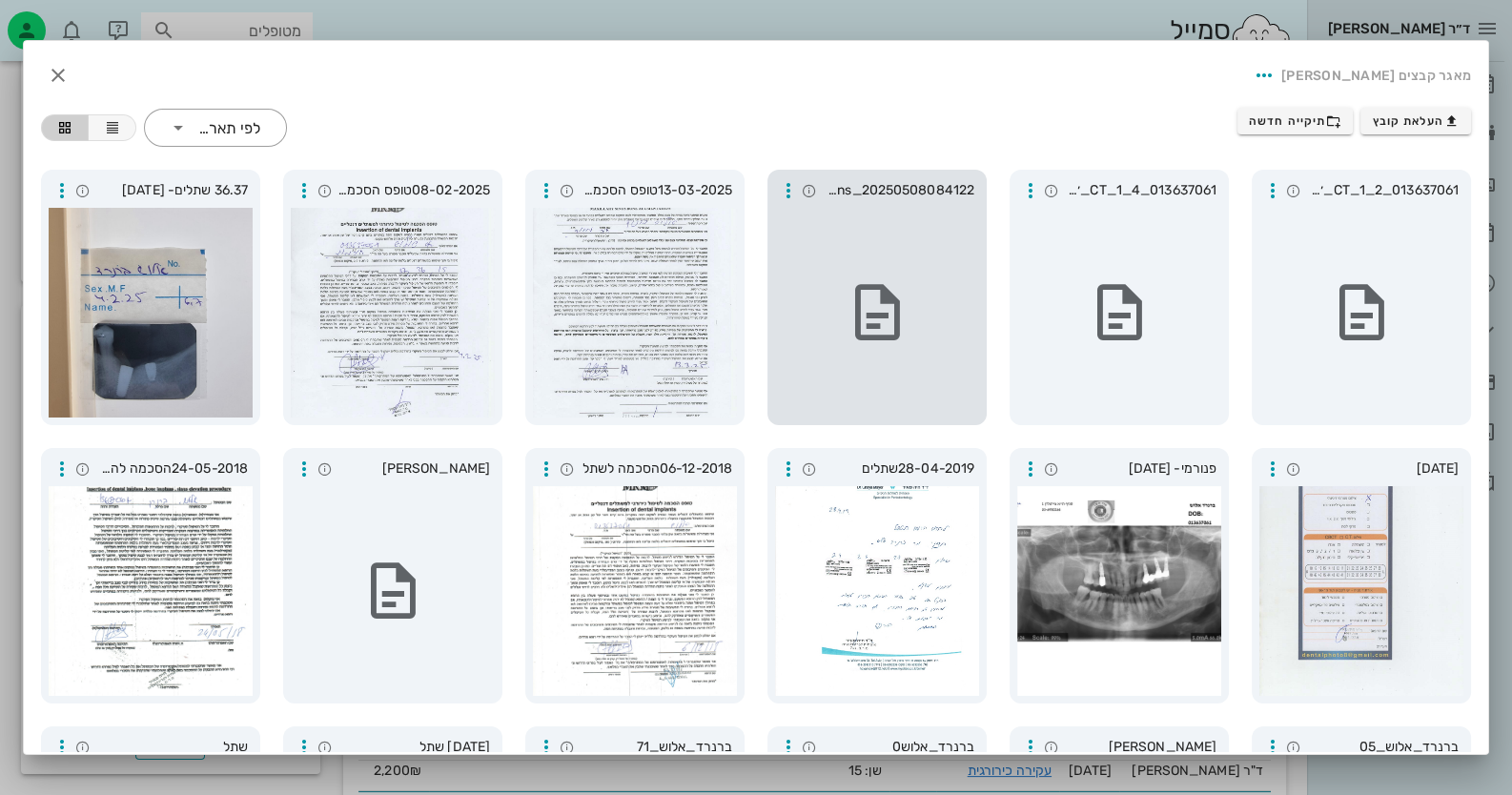
click at [946, 273] on div at bounding box center [876, 312] width 204 height 209
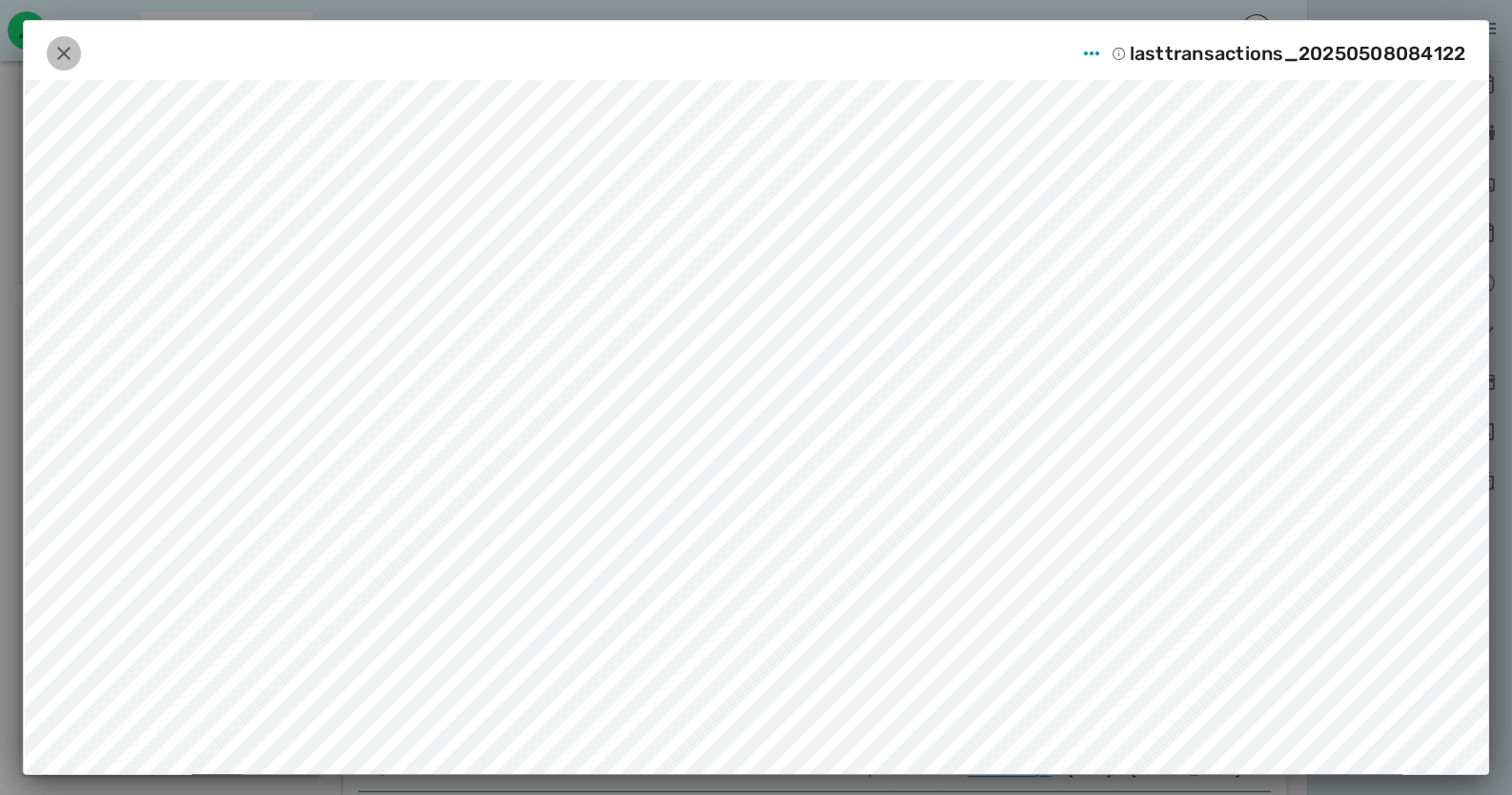
click at [76, 48] on icon "button" at bounding box center [63, 53] width 23 height 23
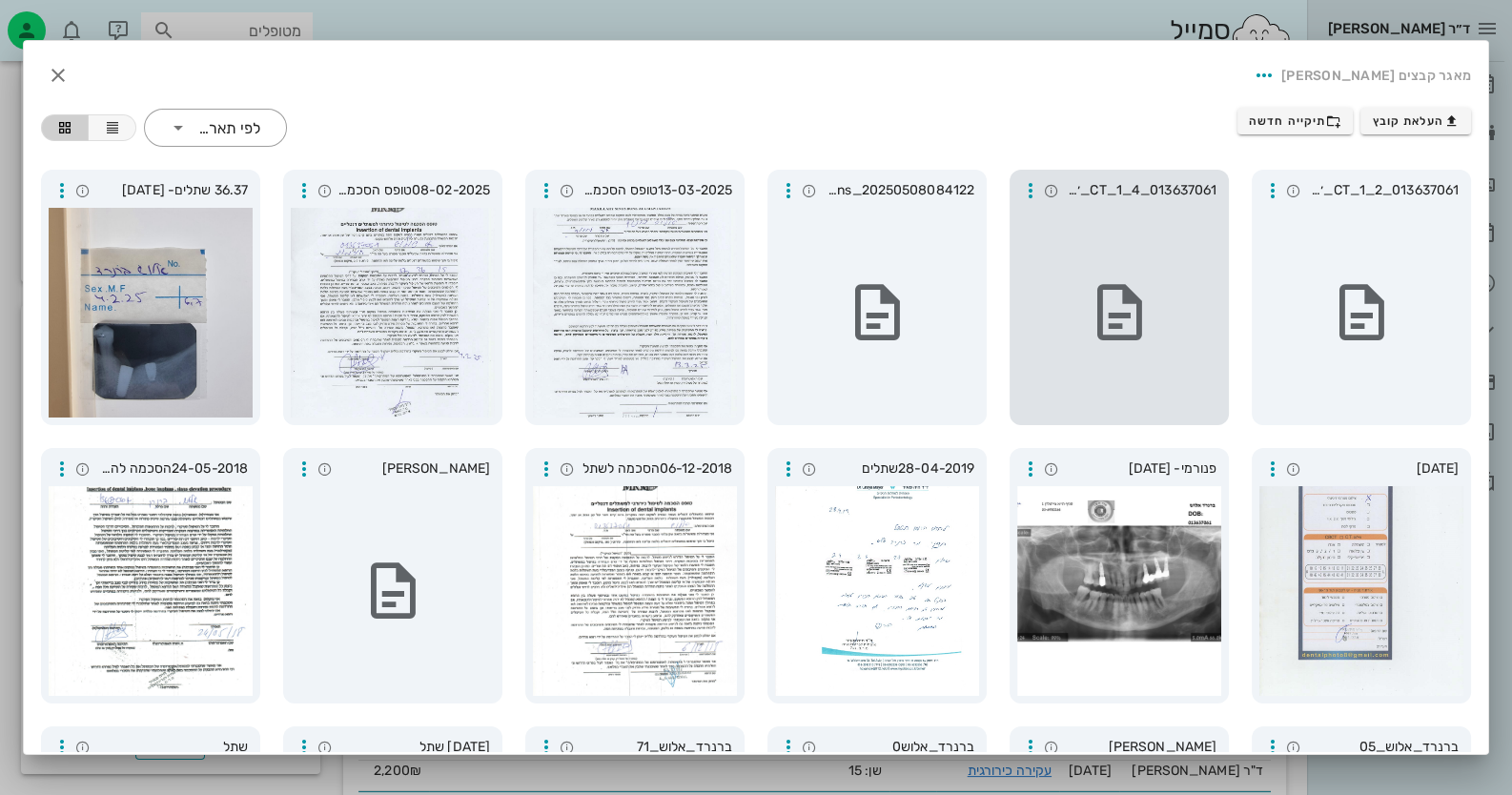
click at [1224, 270] on div "013637061_CT_1_4_׳×׳—׳×׳•׳_" at bounding box center [1119, 298] width 219 height 256
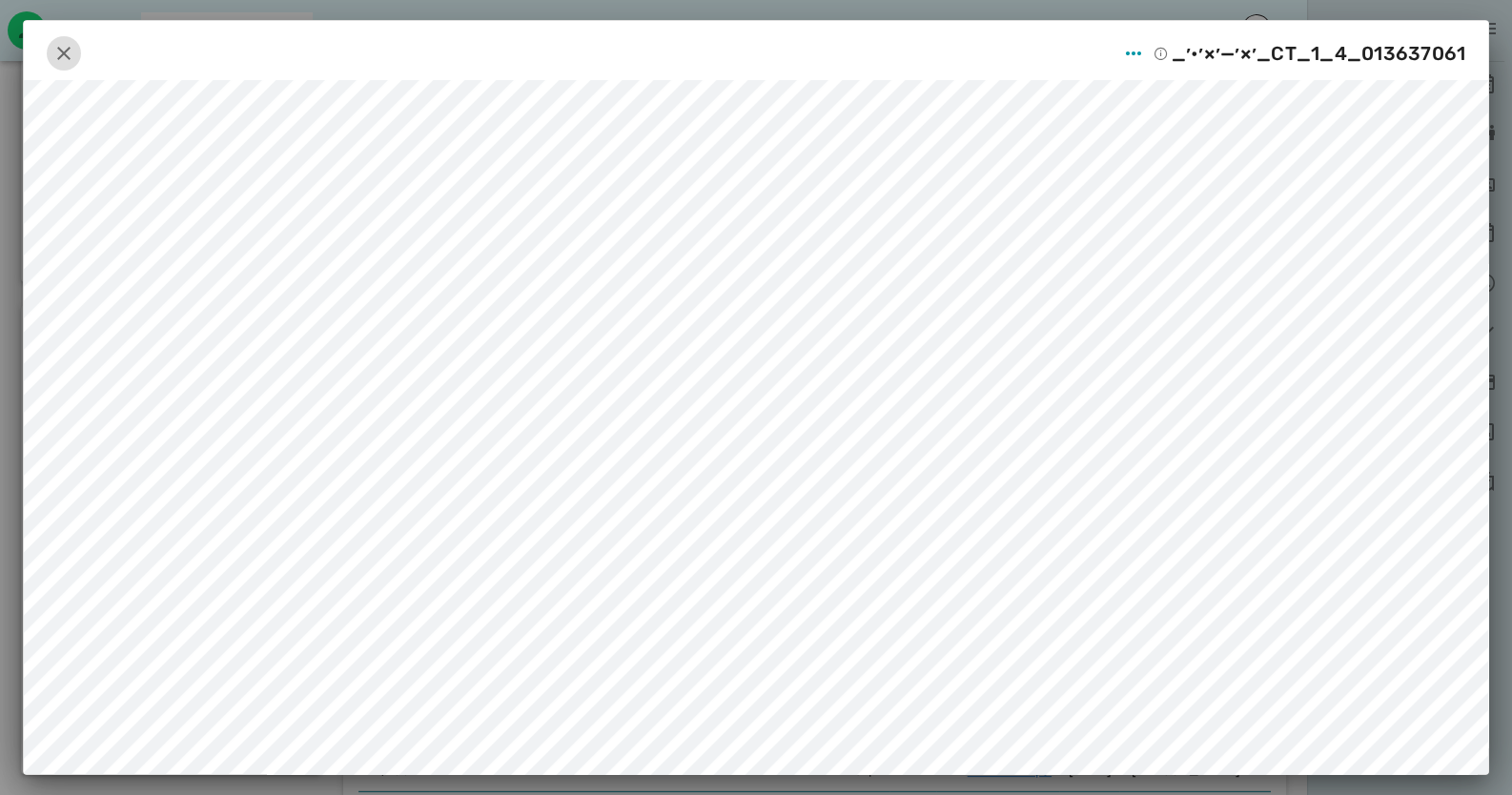
click at [70, 43] on icon "button" at bounding box center [63, 53] width 23 height 23
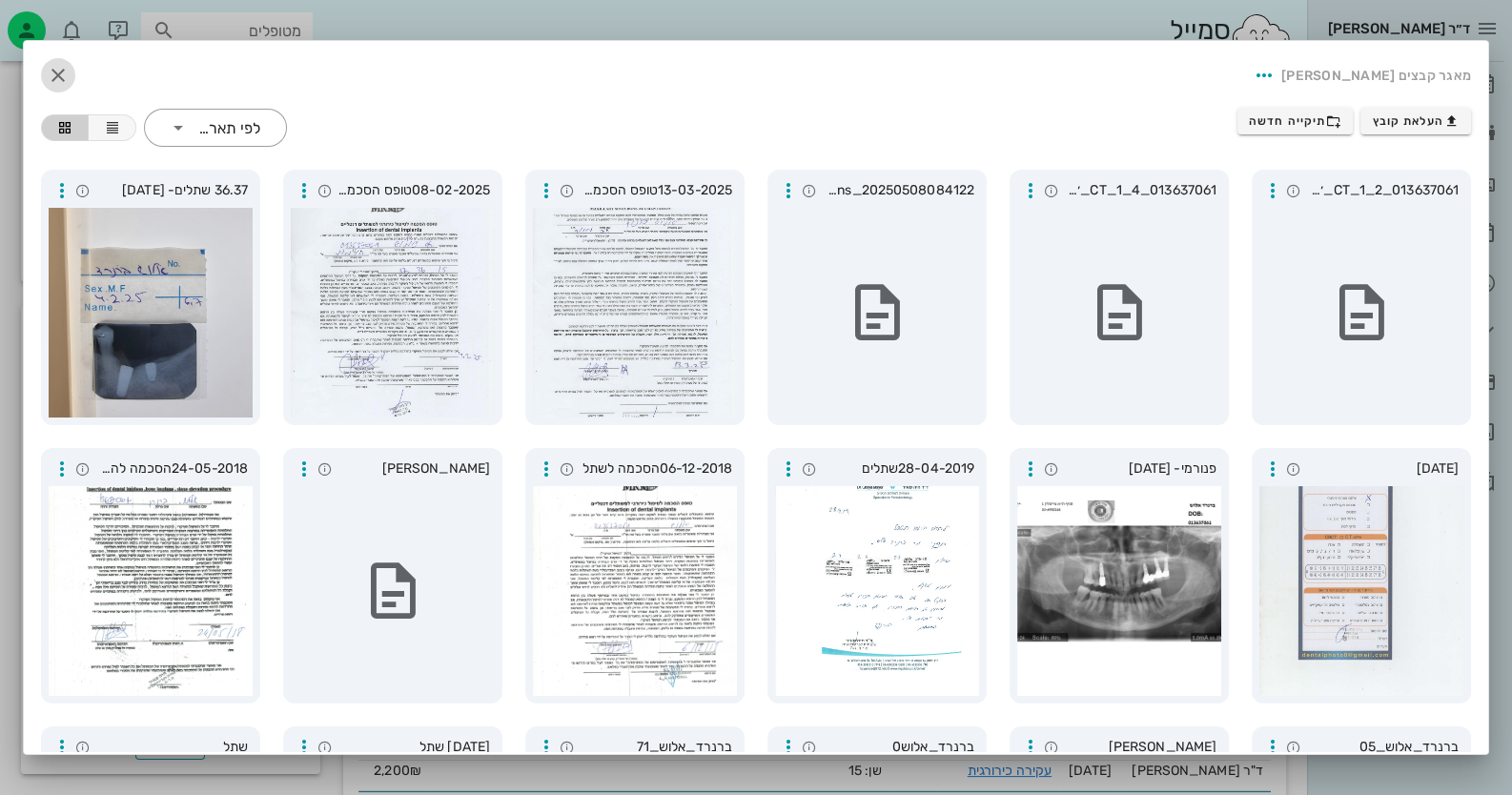
click at [70, 69] on icon "button" at bounding box center [58, 75] width 23 height 23
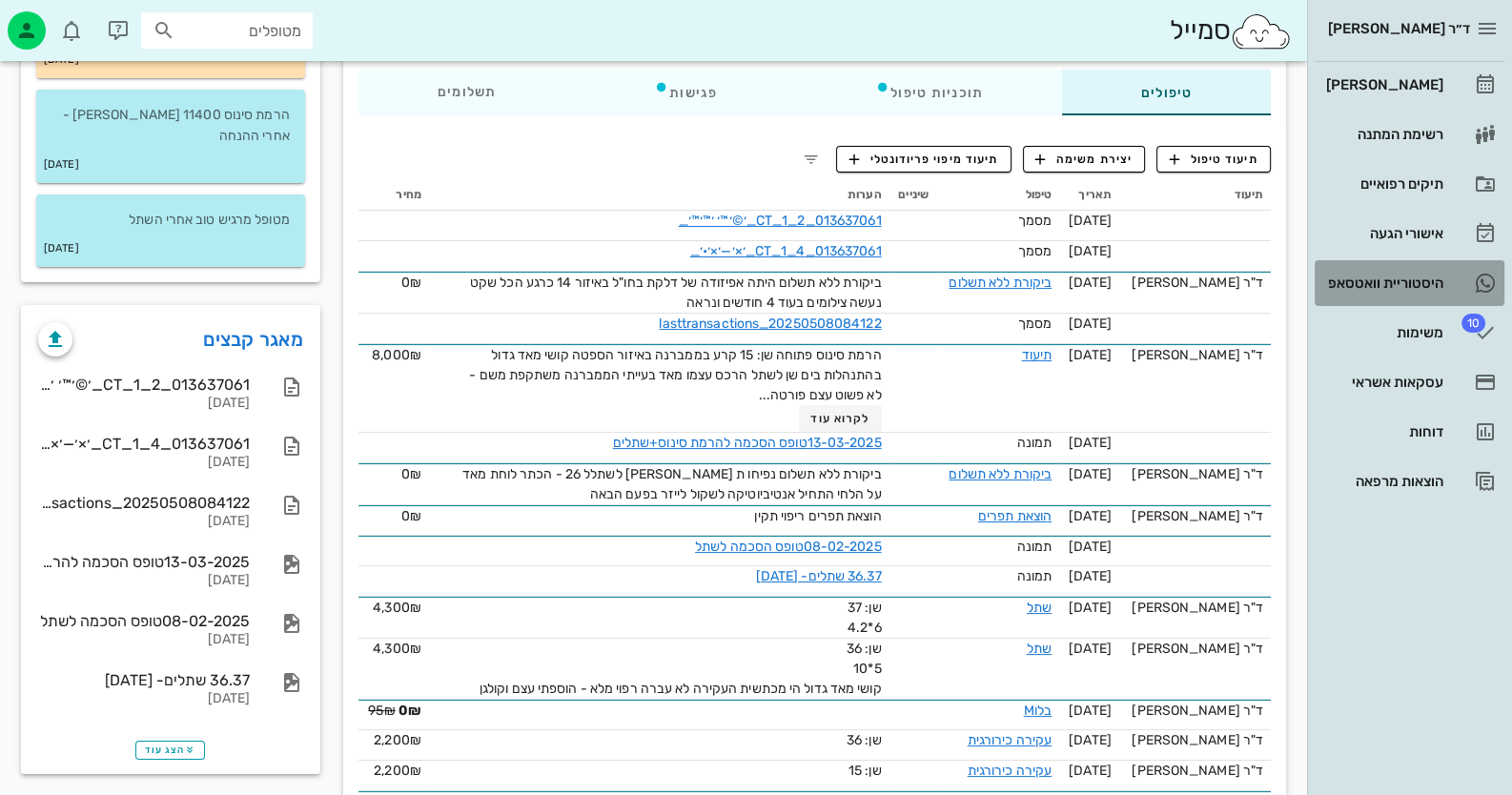
click at [1428, 275] on div "היסטוריית וואטסאפ" at bounding box center [1382, 283] width 121 height 16
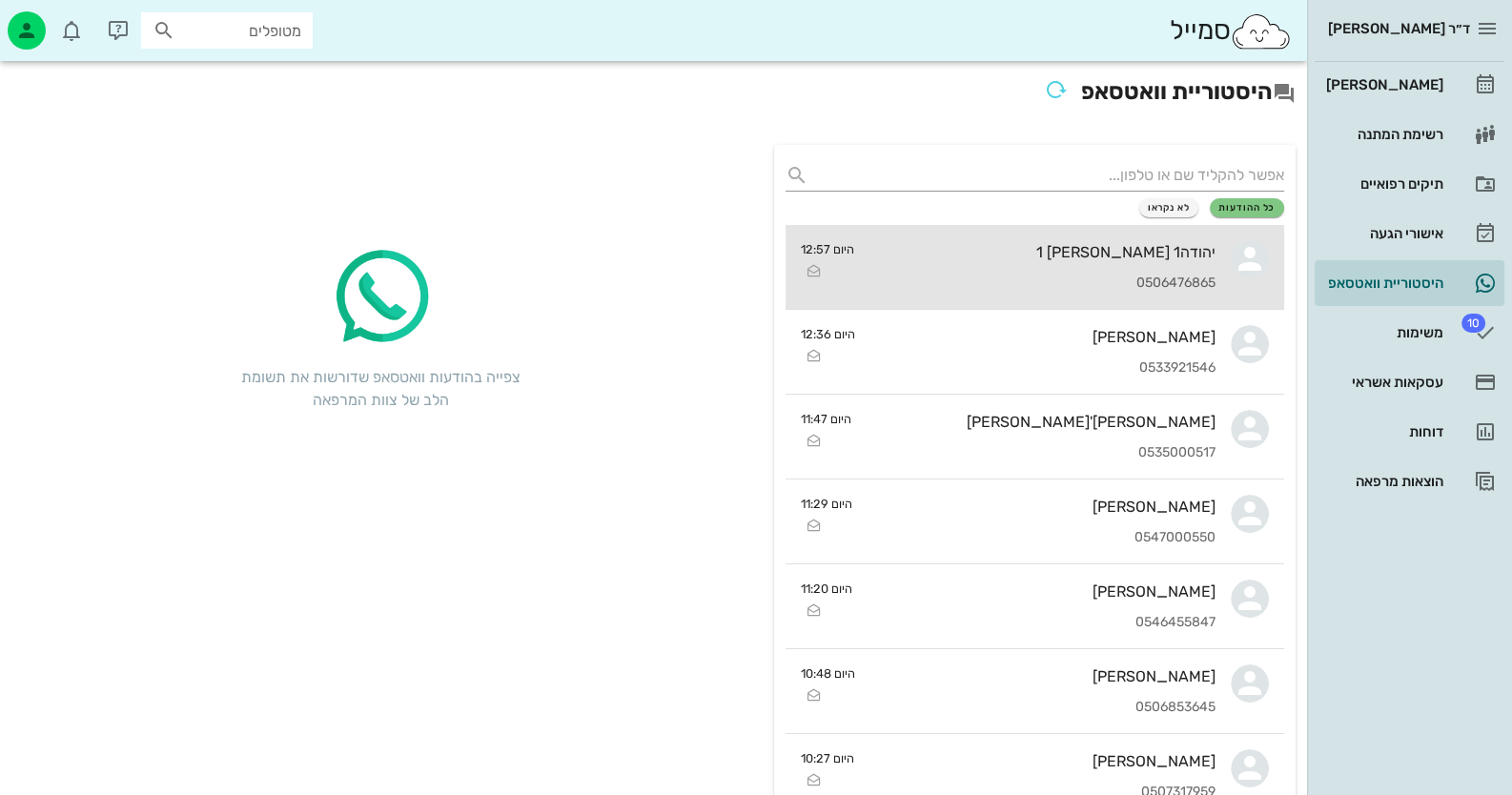
click at [1015, 252] on div "יהודה1 לוי 1" at bounding box center [1042, 252] width 346 height 18
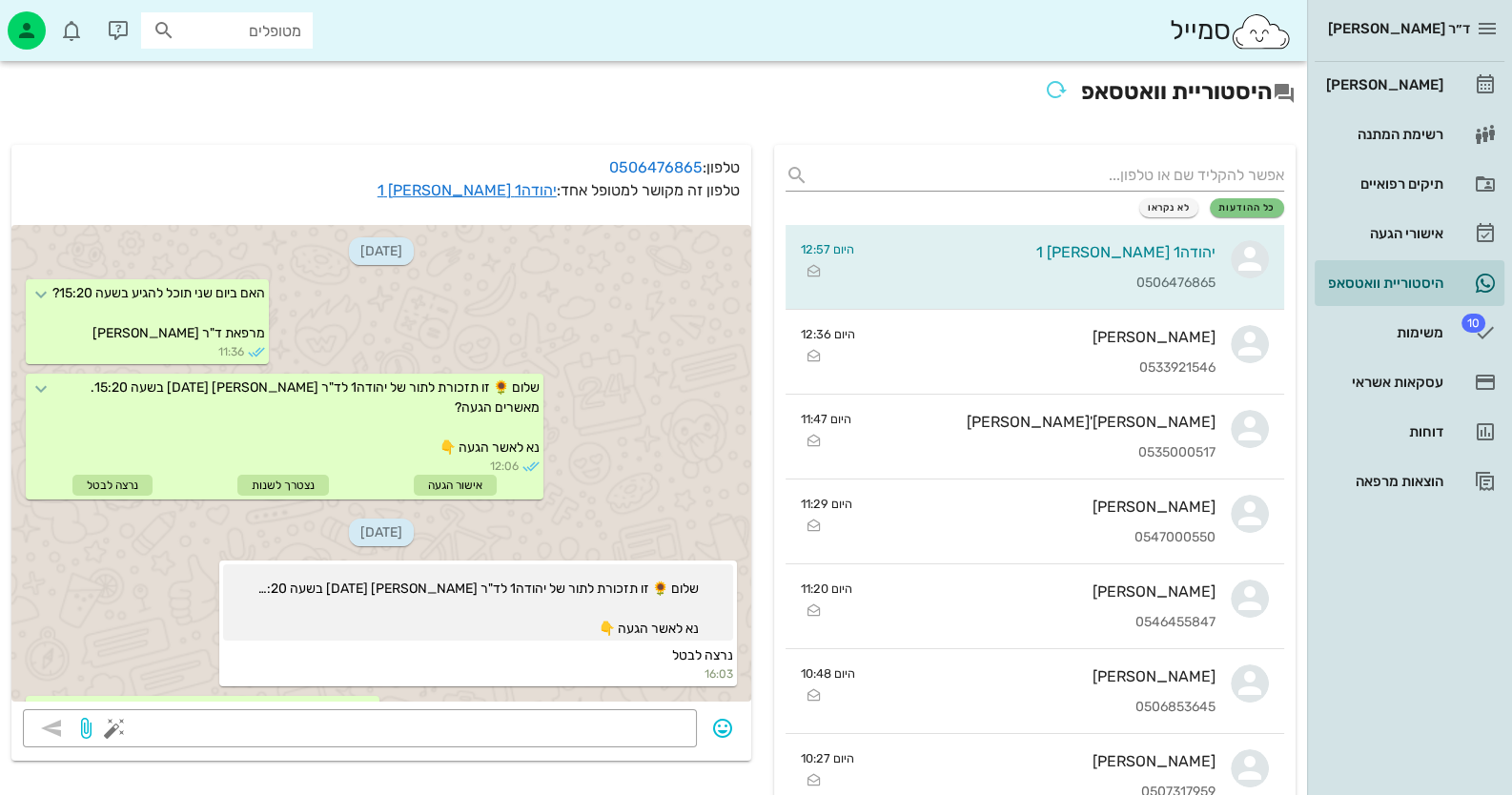
scroll to position [387, 0]
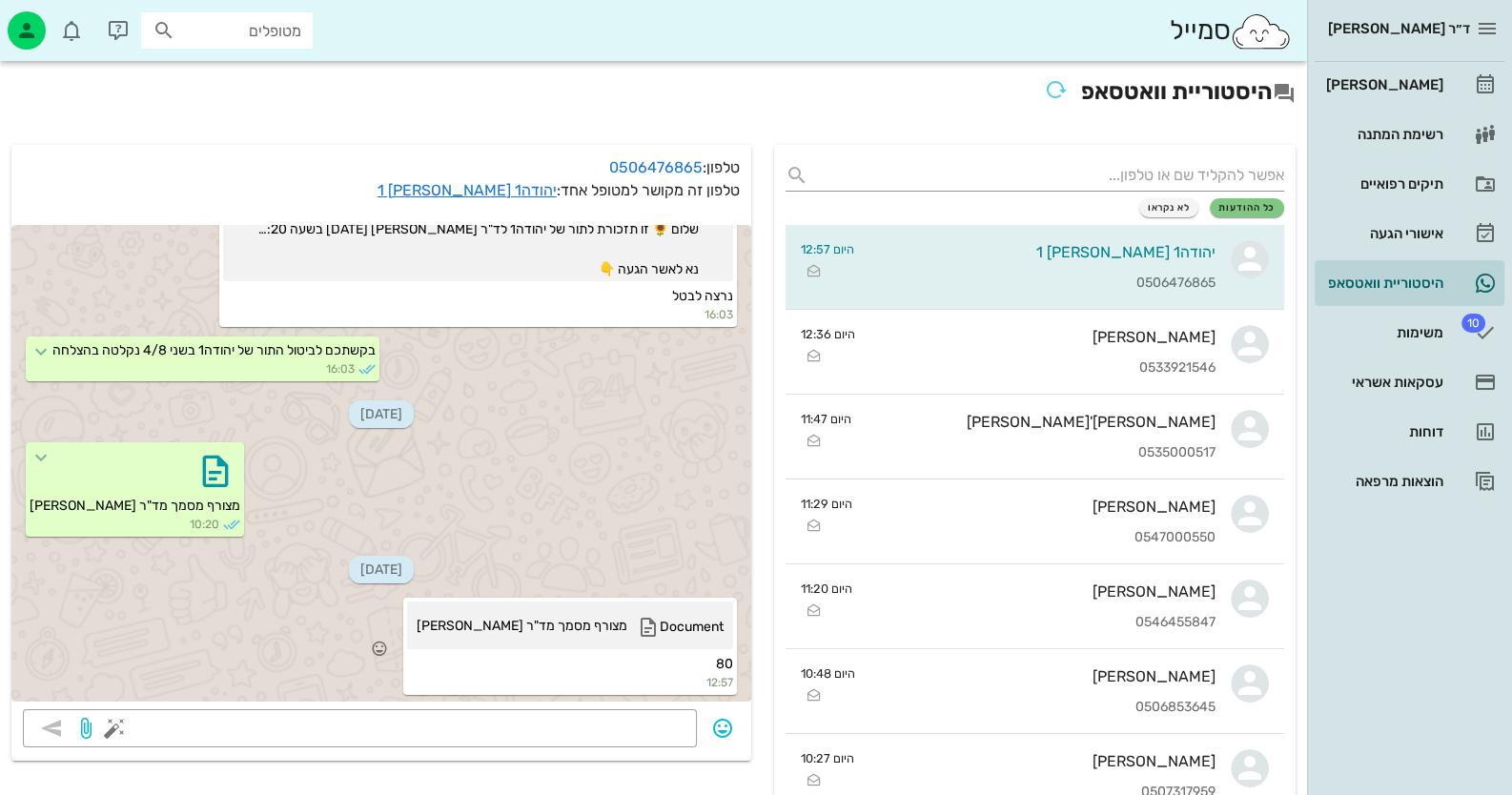
click at [523, 637] on span "מצורף מסמך מד"ר [PERSON_NAME]" at bounding box center [522, 630] width 210 height 29
click at [663, 615] on div "Document" at bounding box center [680, 630] width 87 height 29
drag, startPoint x: 444, startPoint y: 592, endPoint x: 553, endPoint y: 569, distance: 111.4
click at [549, 595] on div "Document מצורף מסמך מד"ר חיה מאיר 80 12:57" at bounding box center [381, 648] width 739 height 107
click at [560, 615] on span "מצורף מסמך מד"ר [PERSON_NAME]" at bounding box center [522, 630] width 210 height 29
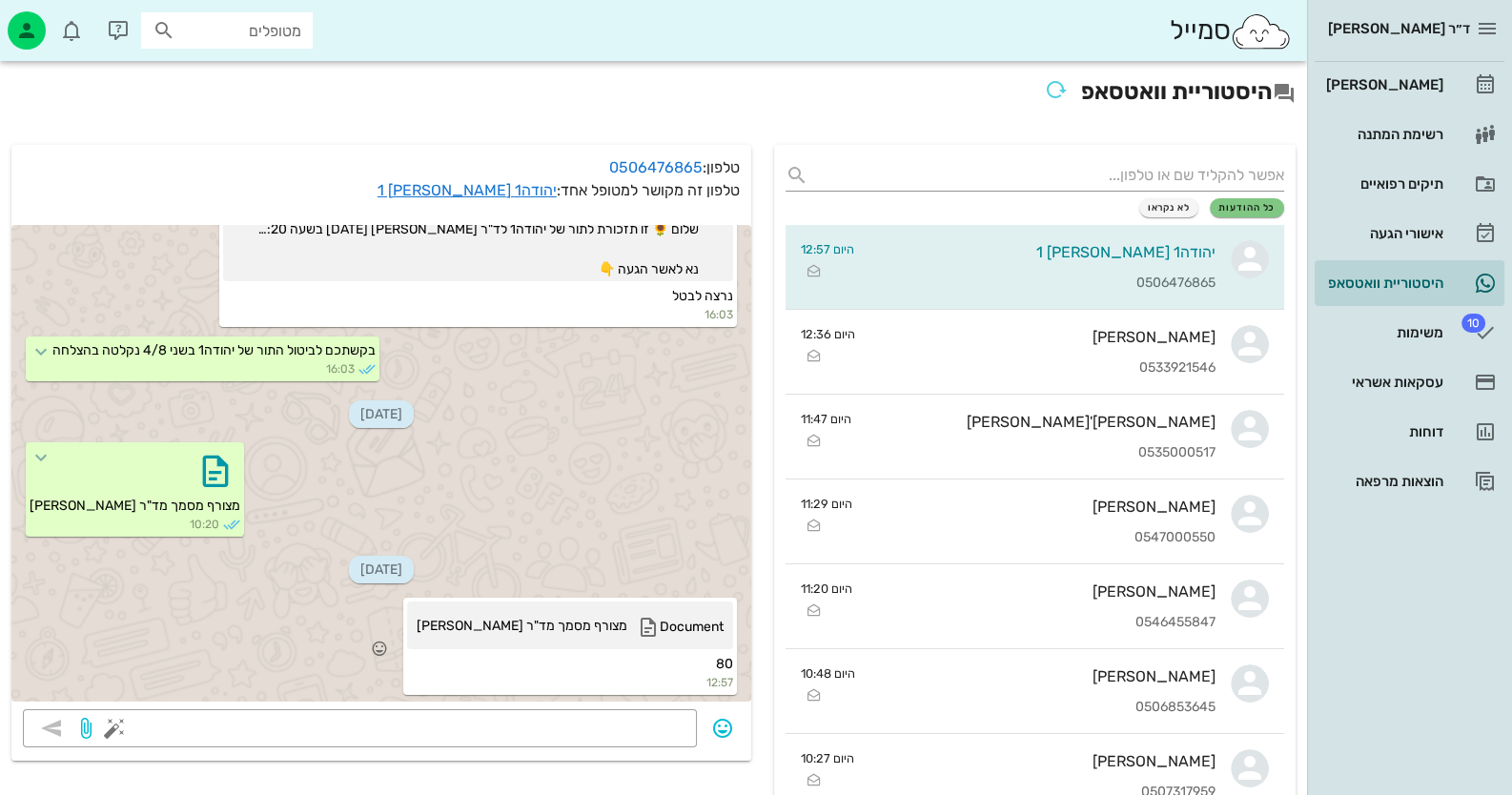
click at [488, 623] on span "מצורף מסמך מד"ר [PERSON_NAME]" at bounding box center [522, 630] width 210 height 29
click at [425, 622] on span "מצורף מסמך מד"ר [PERSON_NAME]" at bounding box center [522, 630] width 210 height 29
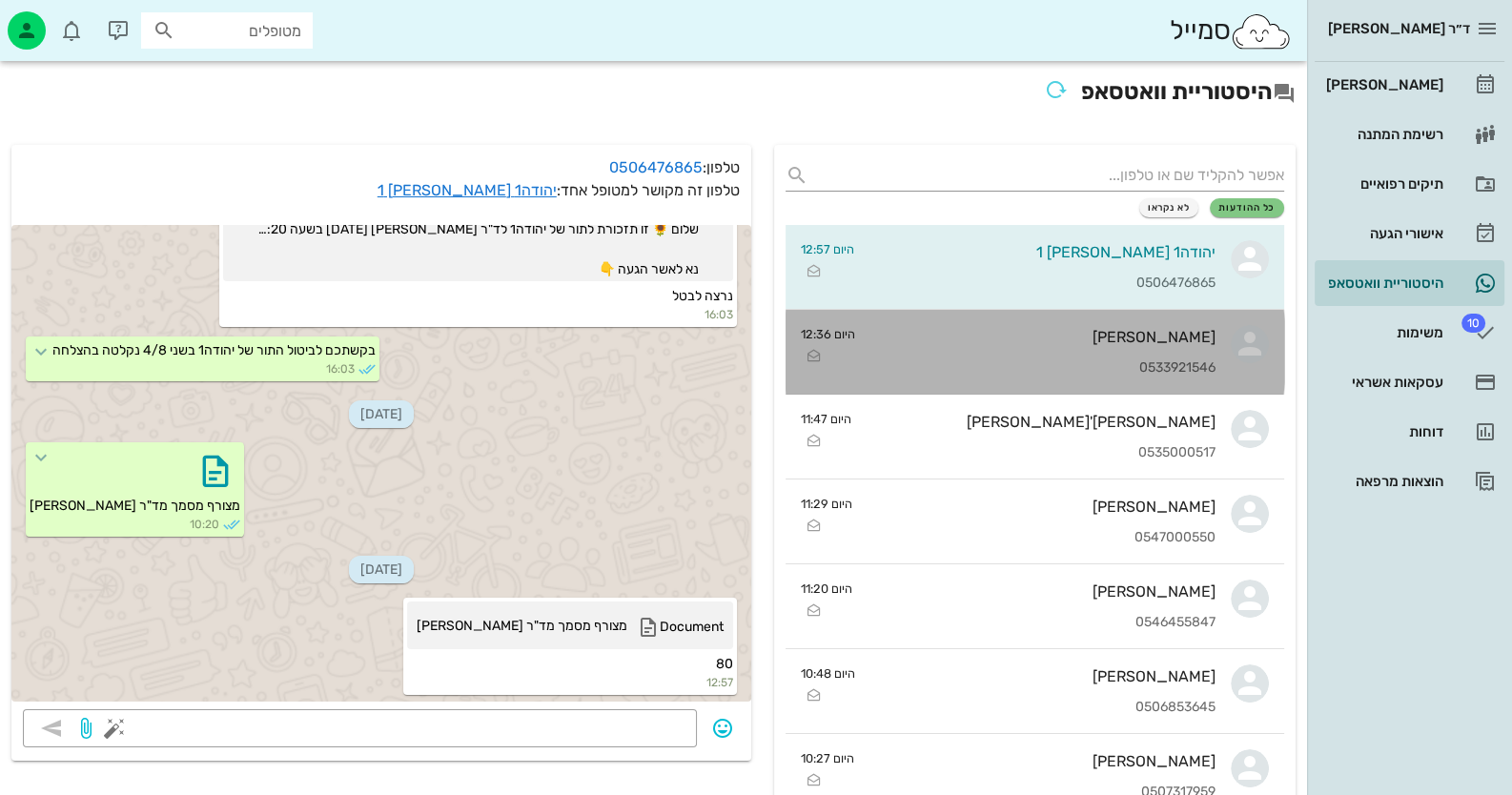
click at [1200, 327] on div "סיגל זכריה" at bounding box center [1042, 336] width 345 height 18
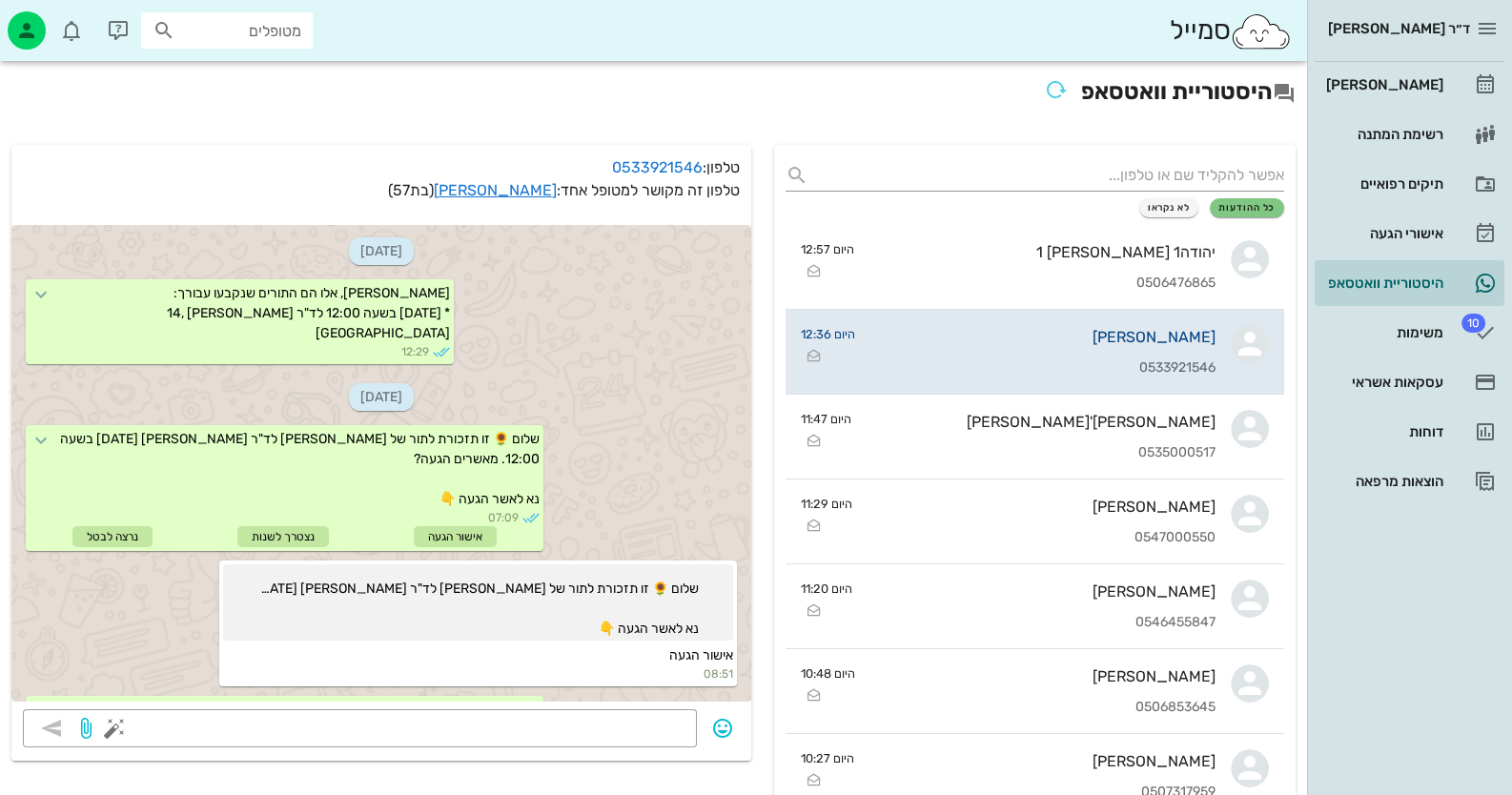
scroll to position [1395, 0]
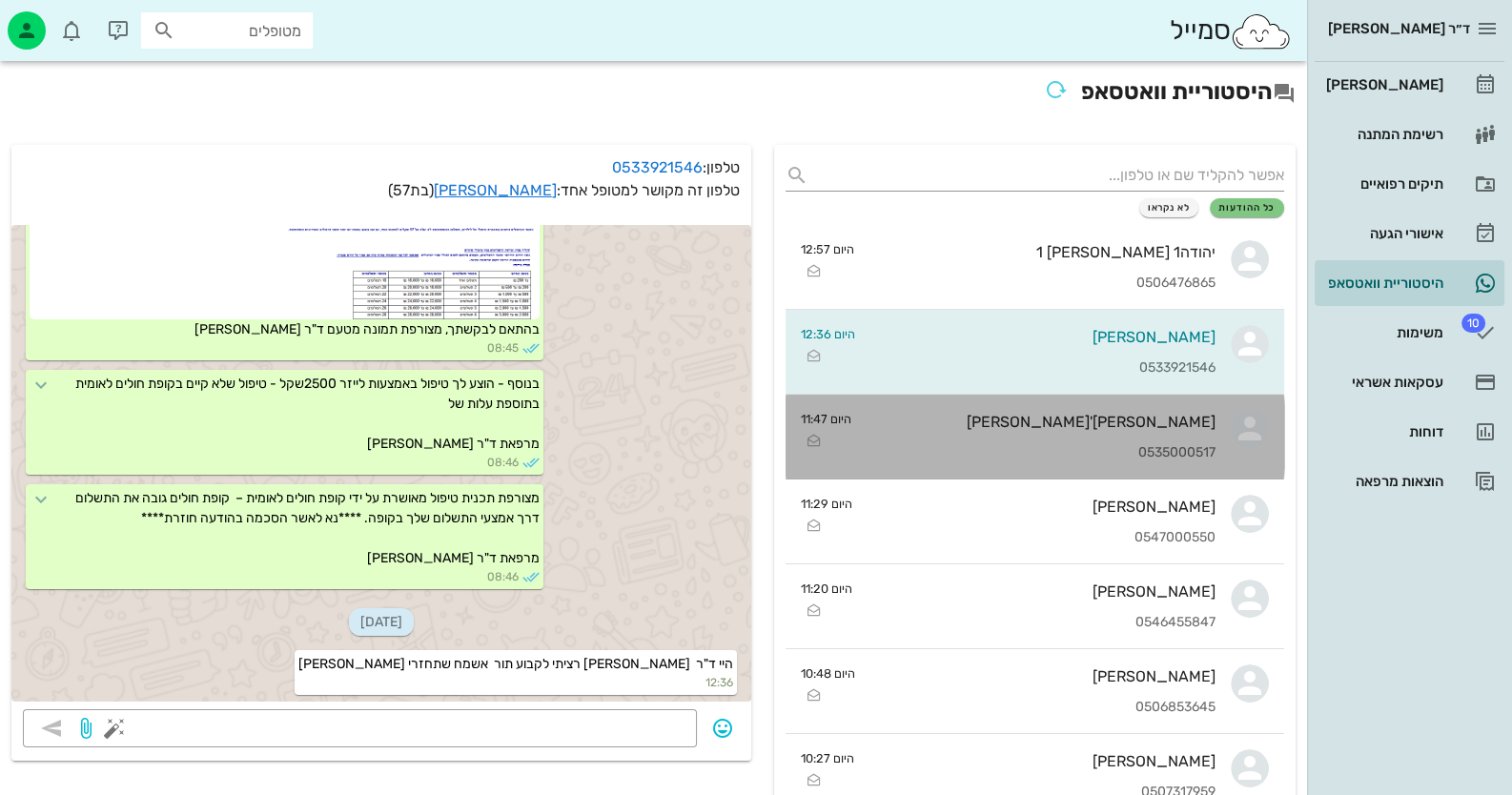
click at [1216, 427] on link "אורנה תורג'מן 0535000517 היום 11:47" at bounding box center [1034, 436] width 498 height 85
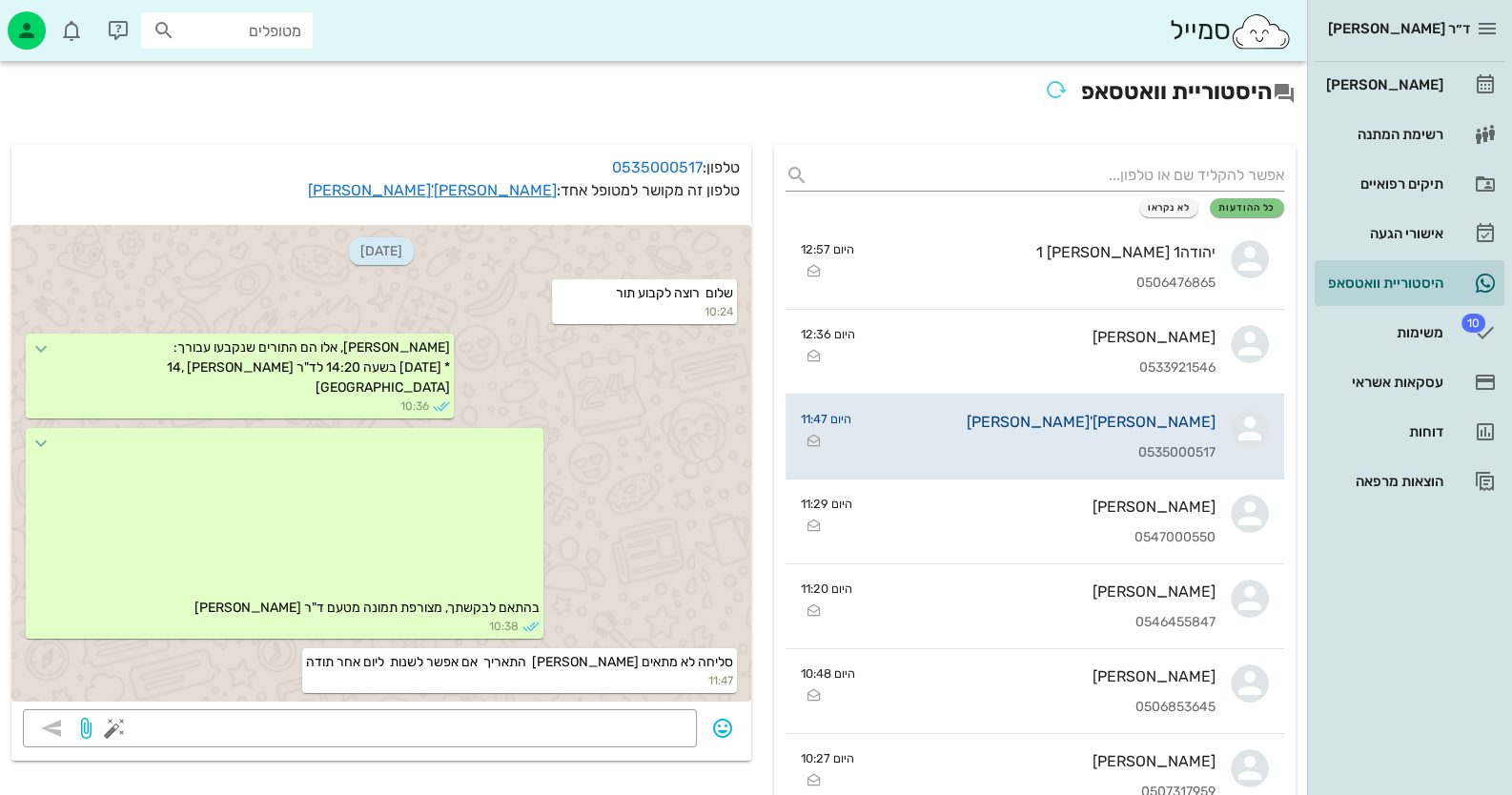
scroll to position [152, 0]
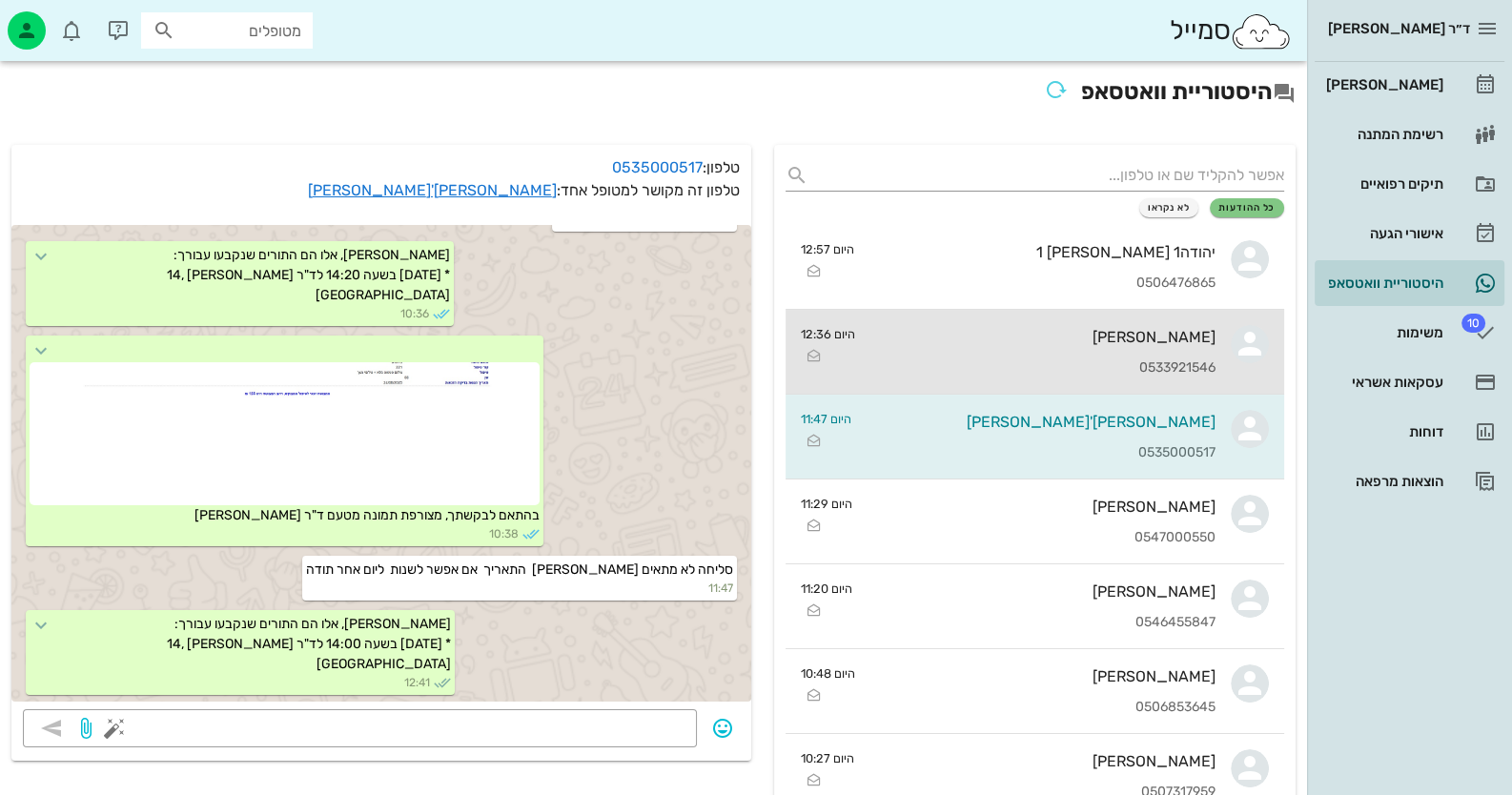
click at [1192, 364] on div "0533921546" at bounding box center [1042, 368] width 345 height 16
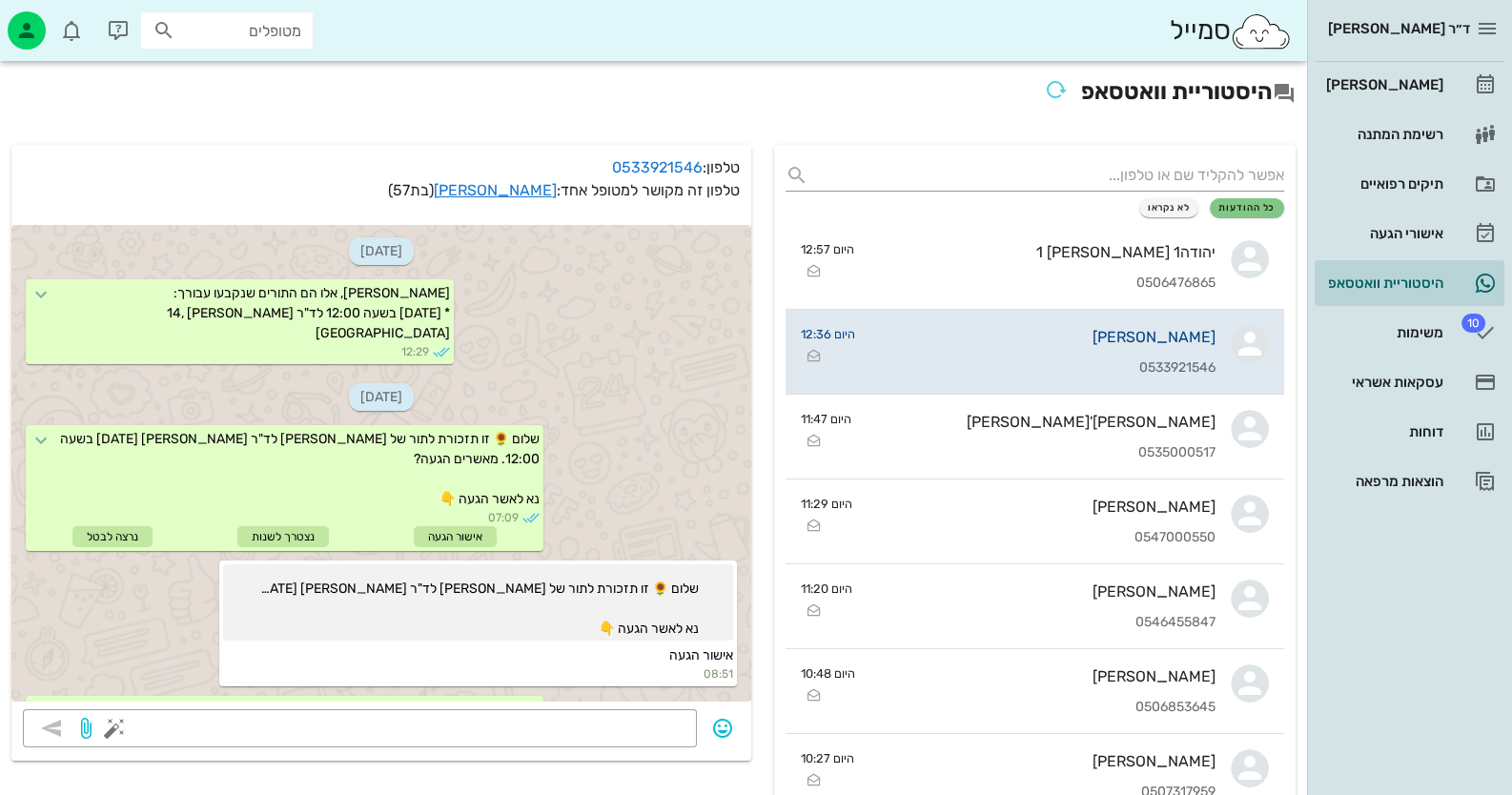
scroll to position [1395, 0]
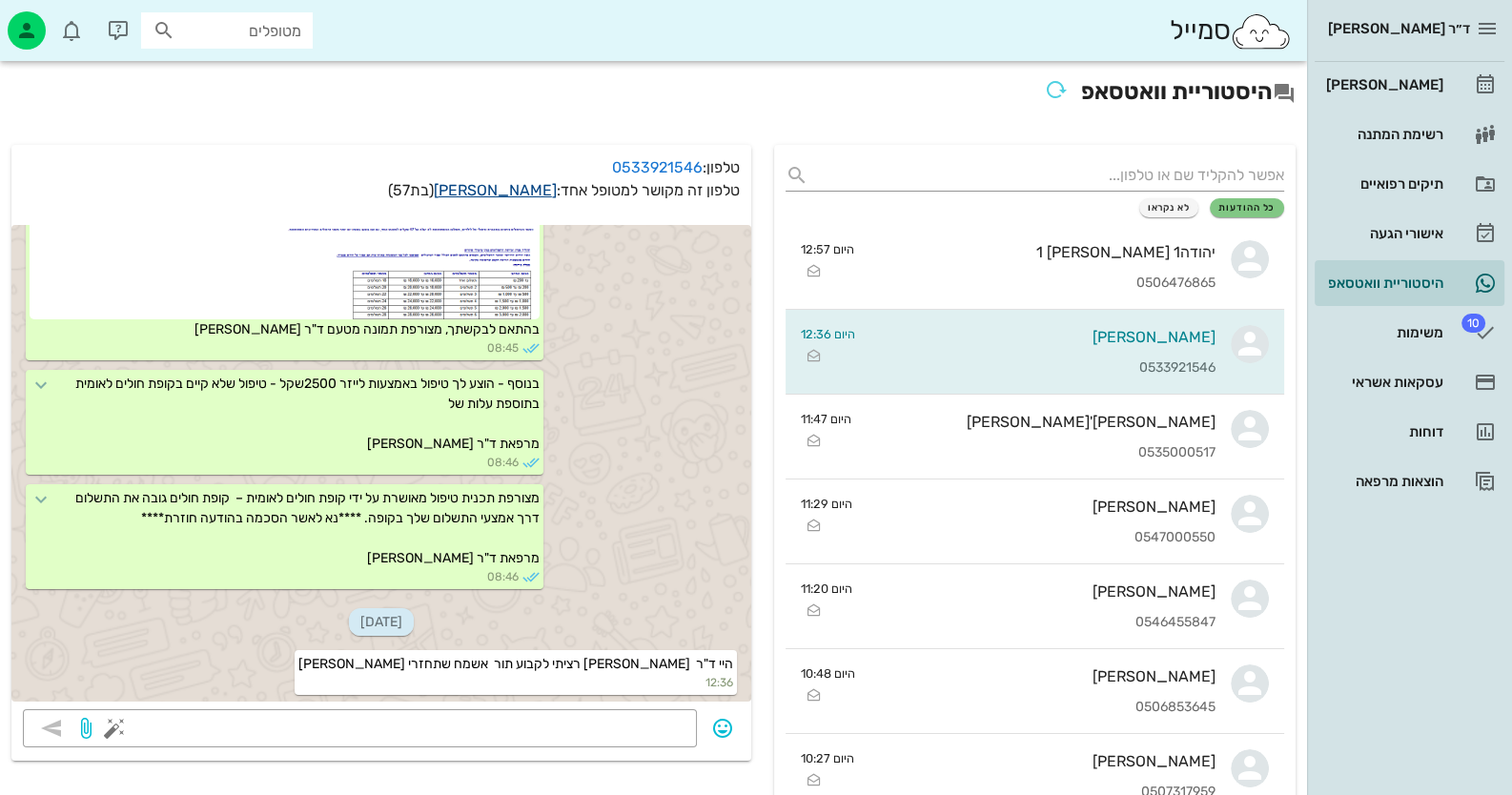
click at [504, 183] on link "סיגל זכריה" at bounding box center [494, 190] width 123 height 18
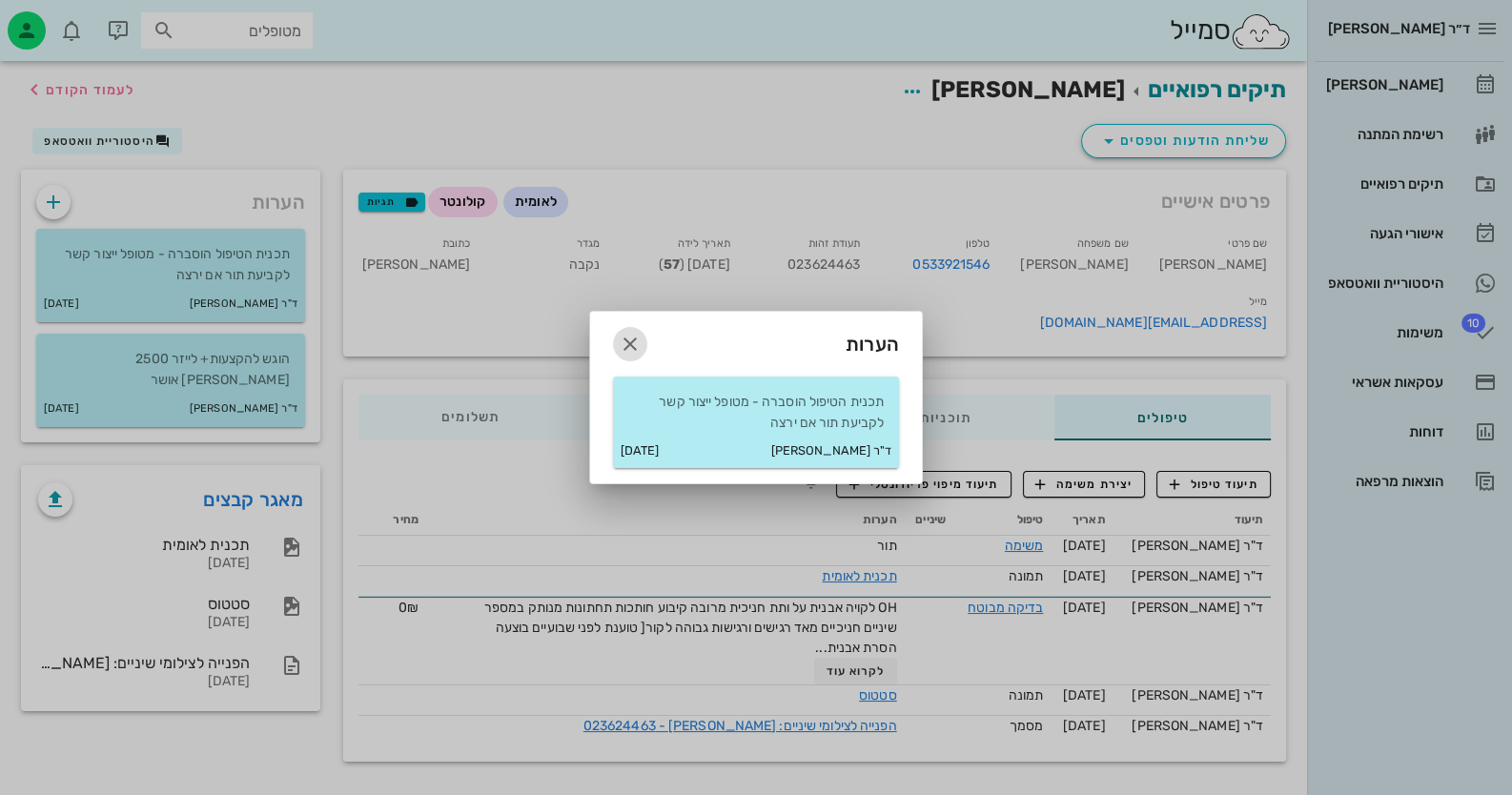
click at [618, 340] on icon "button" at bounding box center [629, 343] width 23 height 23
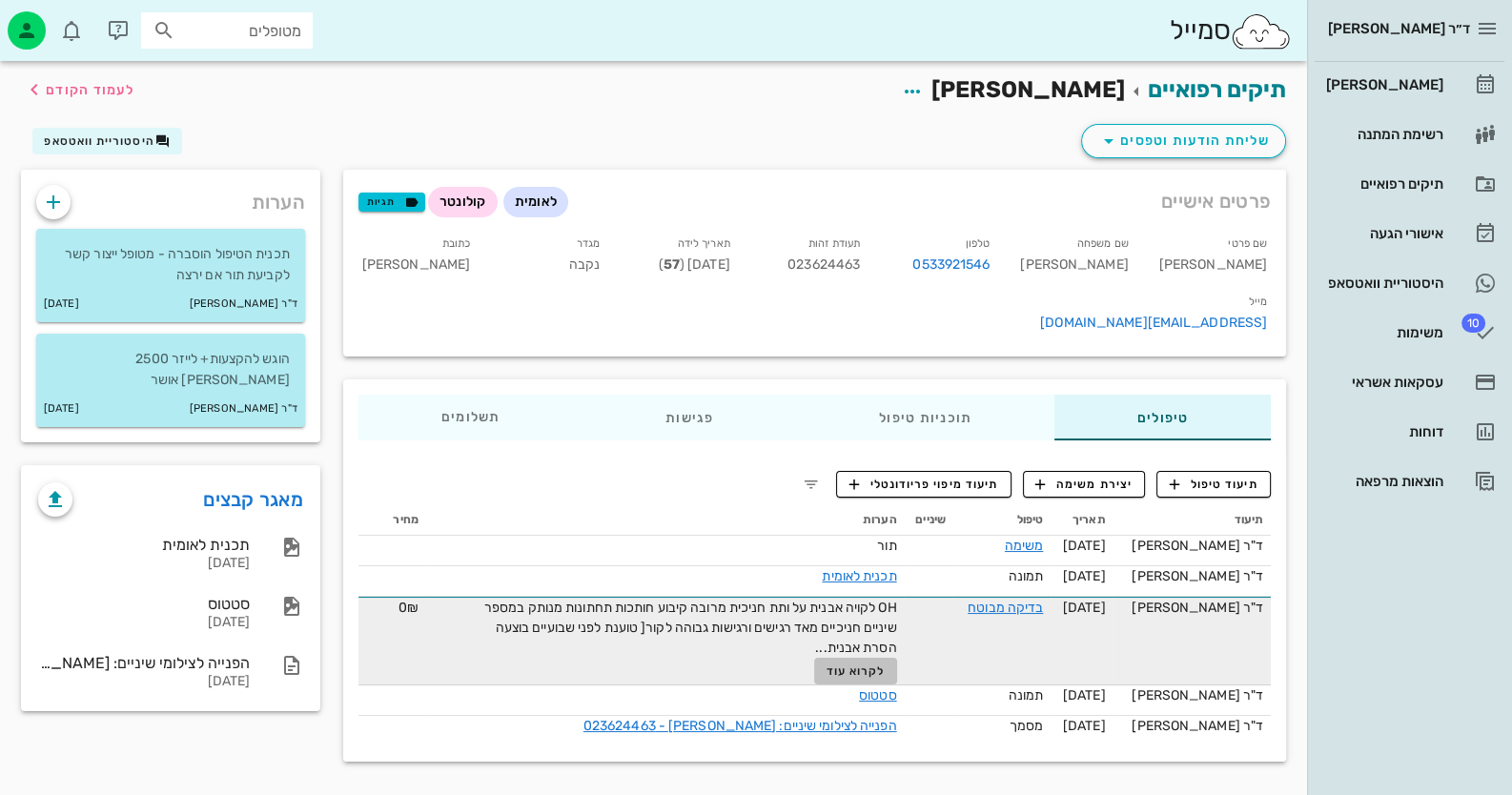
click at [885, 664] on span "לקרוא עוד" at bounding box center [855, 671] width 59 height 14
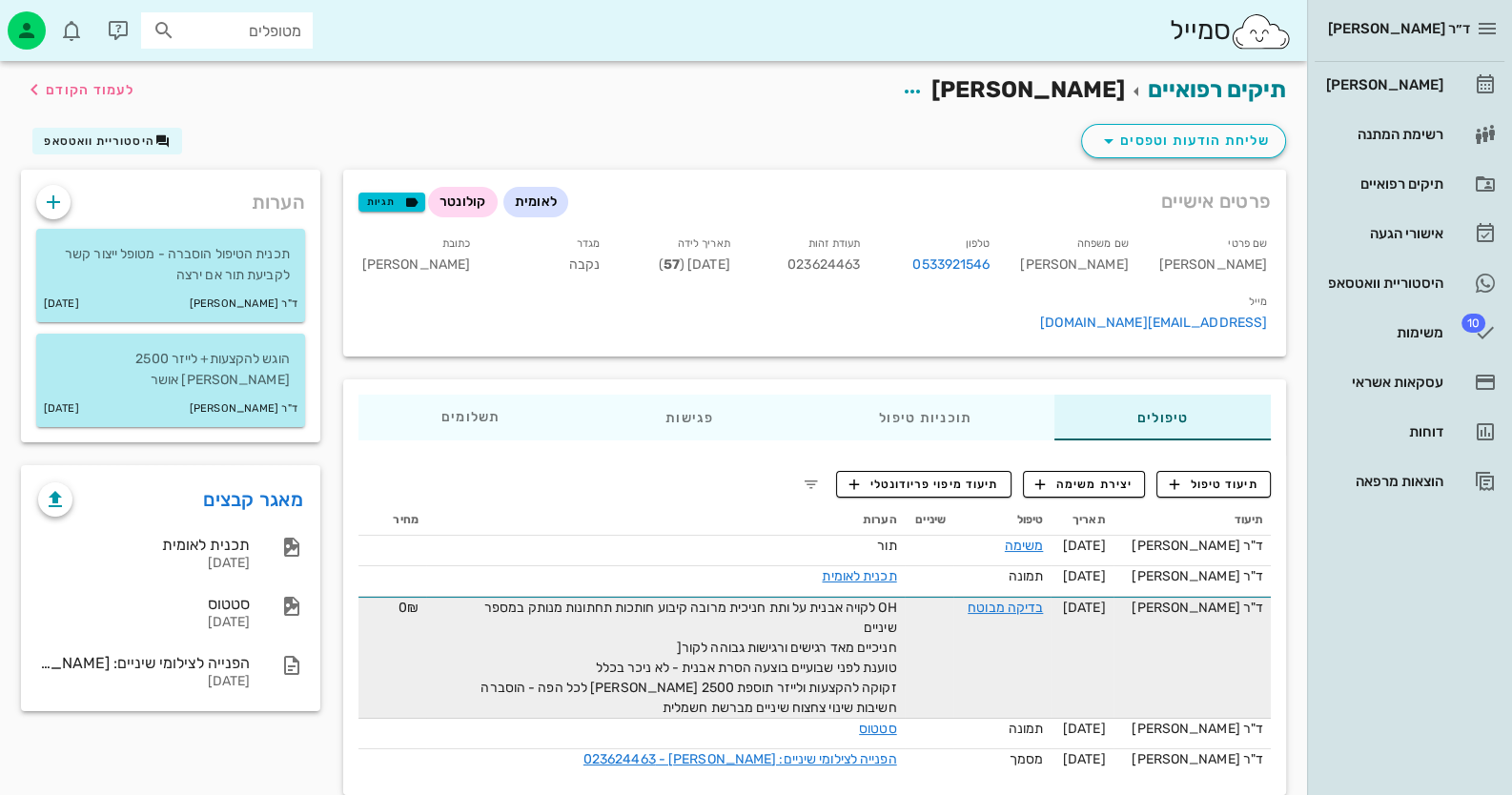
click at [286, 34] on input "מטופלים" at bounding box center [240, 29] width 122 height 25
paste input "0549255454"
type input "0549255454"
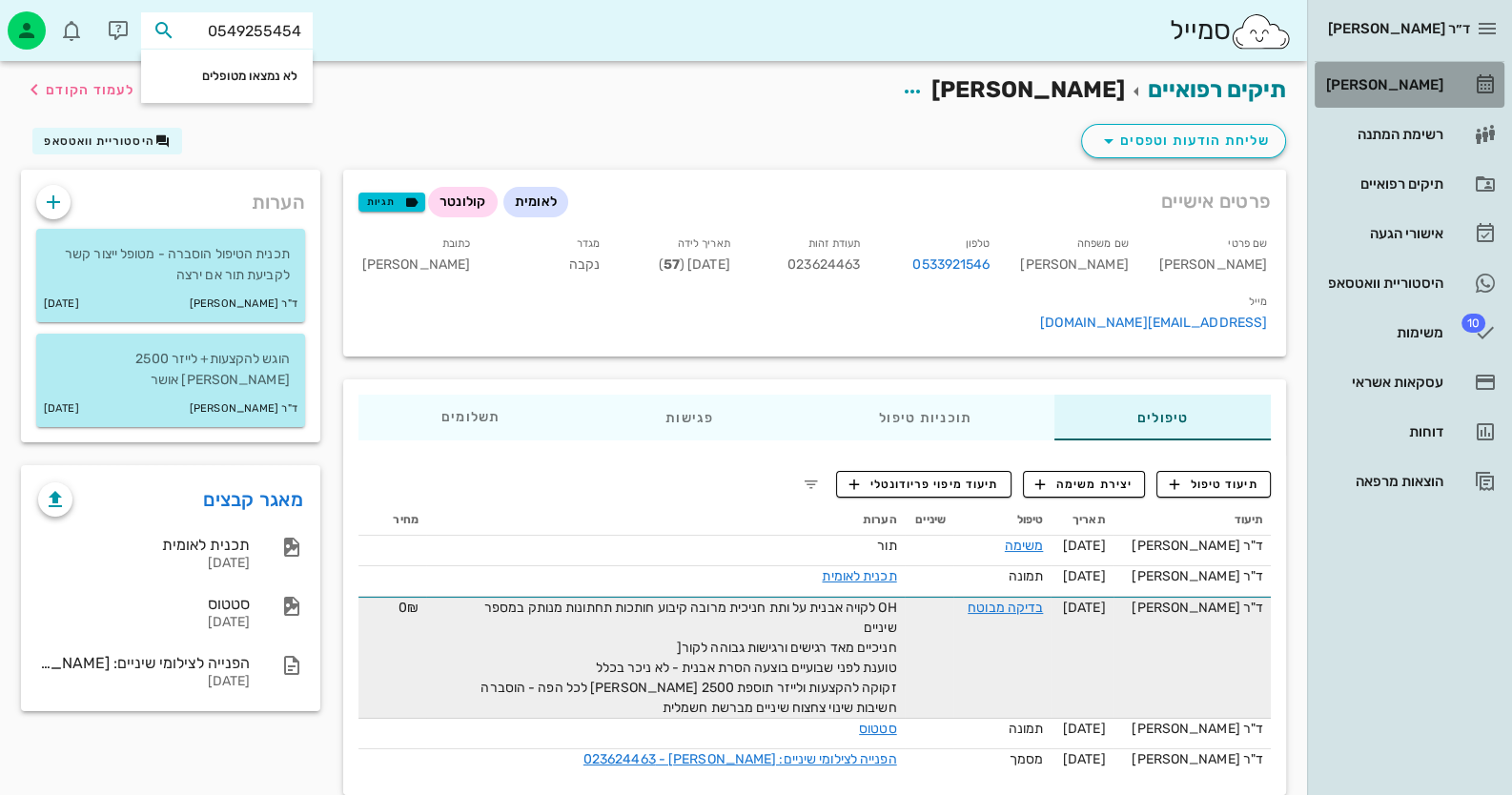
click at [1404, 66] on link "[PERSON_NAME]" at bounding box center [1409, 85] width 190 height 46
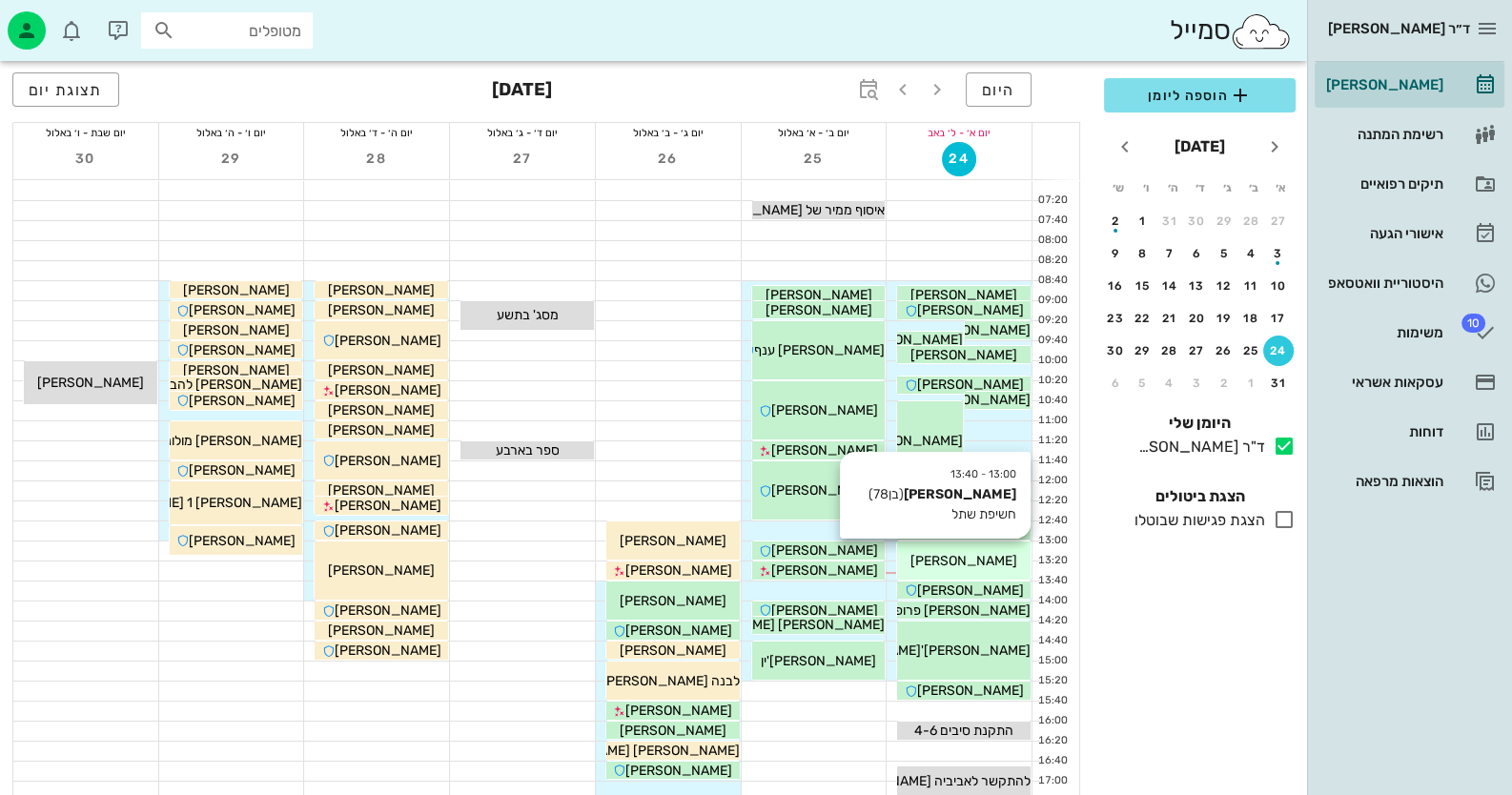
click at [988, 556] on span "[PERSON_NAME]" at bounding box center [963, 560] width 107 height 16
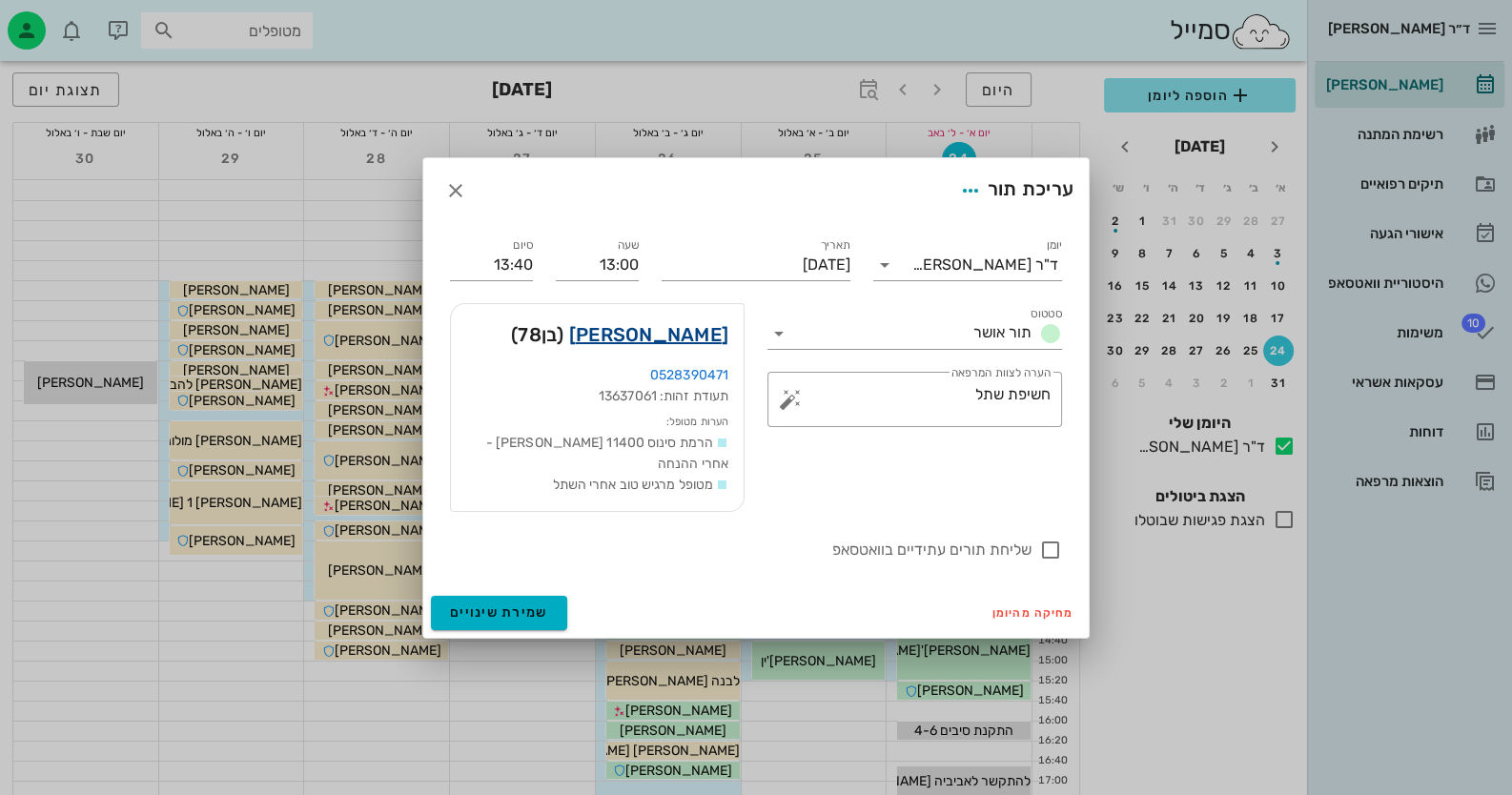
click at [680, 342] on link "ברנרד אלוש" at bounding box center [649, 334] width 159 height 30
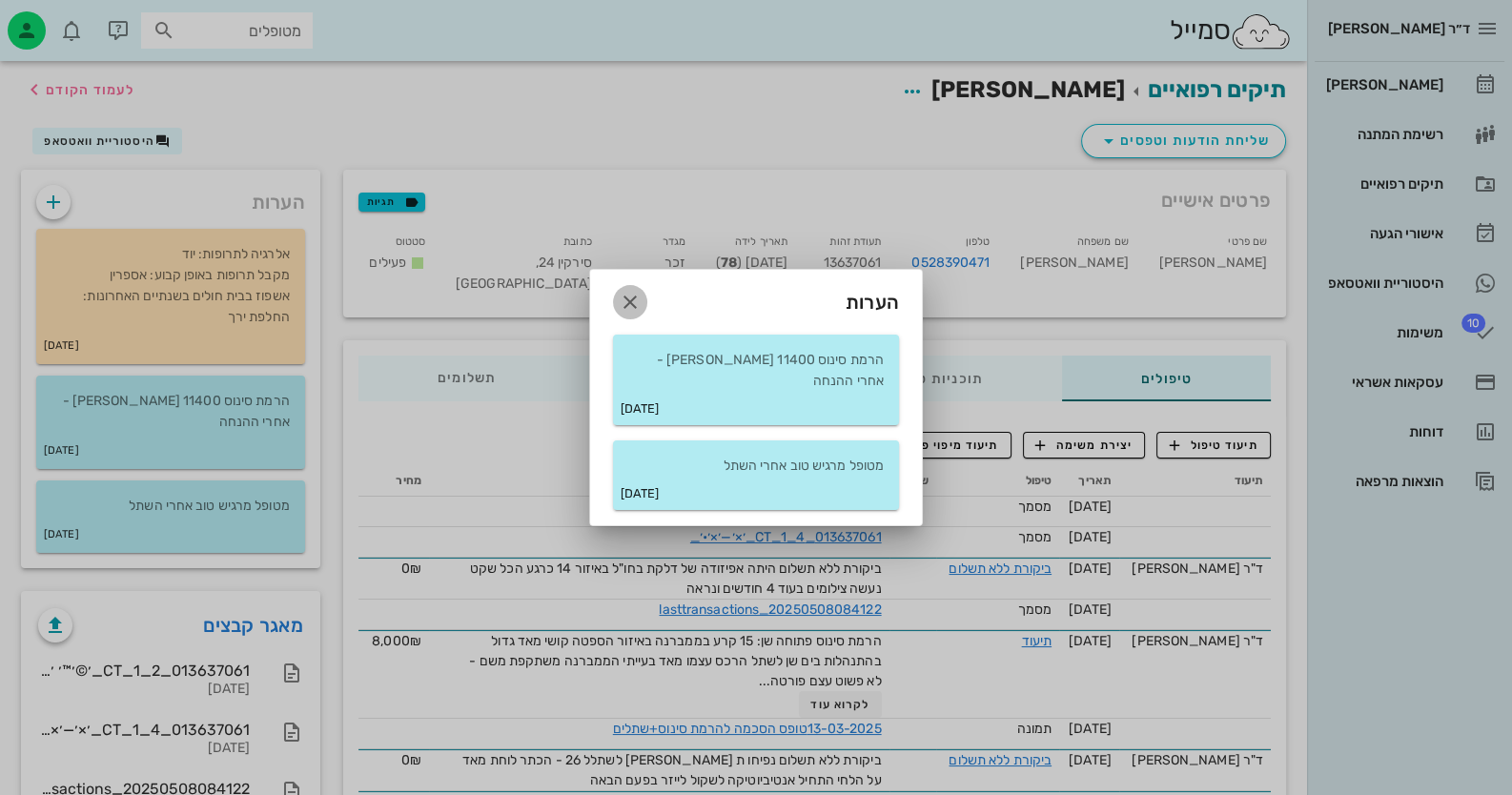
click at [634, 313] on icon "button" at bounding box center [629, 302] width 23 height 23
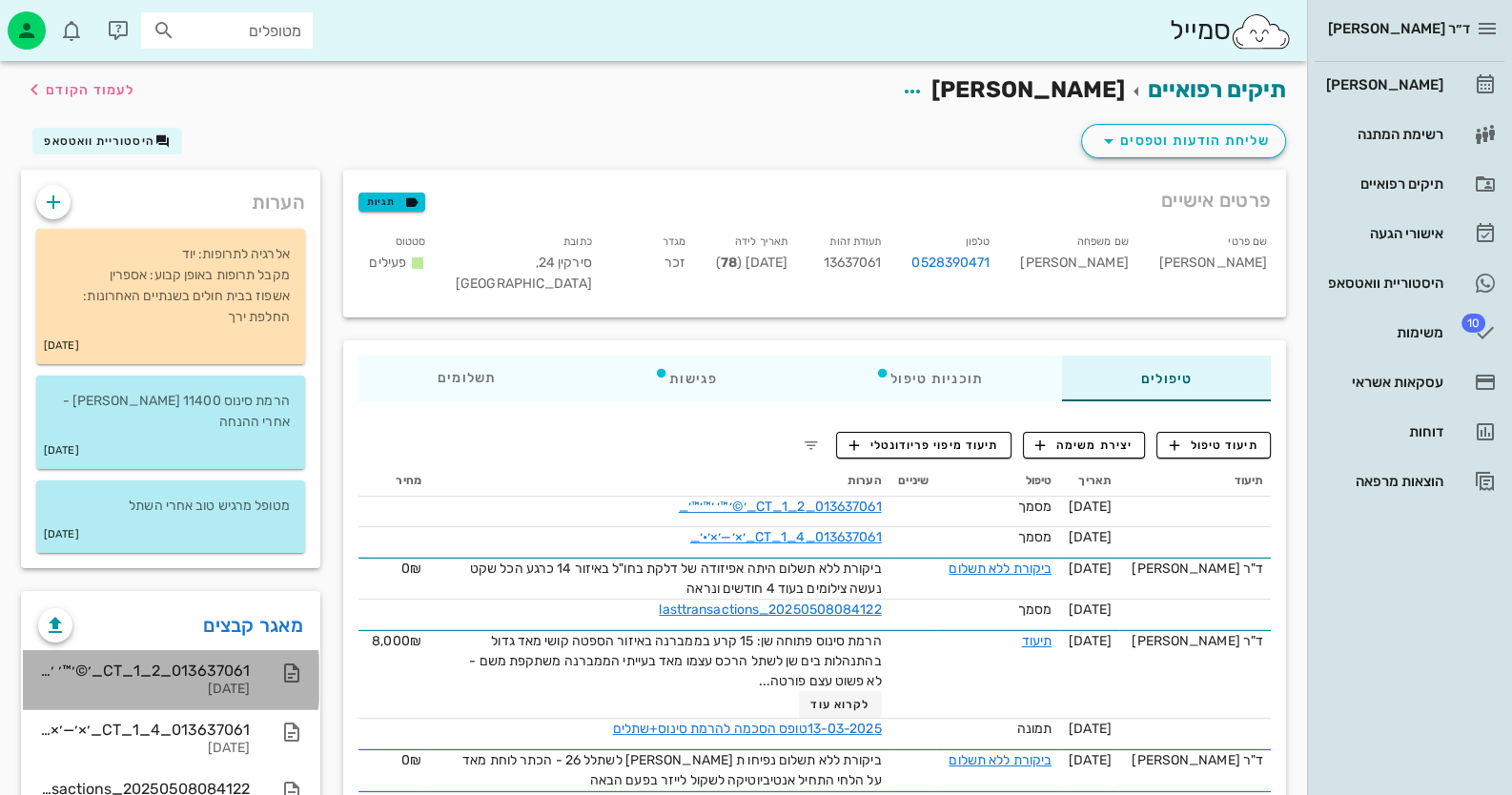
click at [143, 681] on div "09-07-2025" at bounding box center [144, 689] width 211 height 16
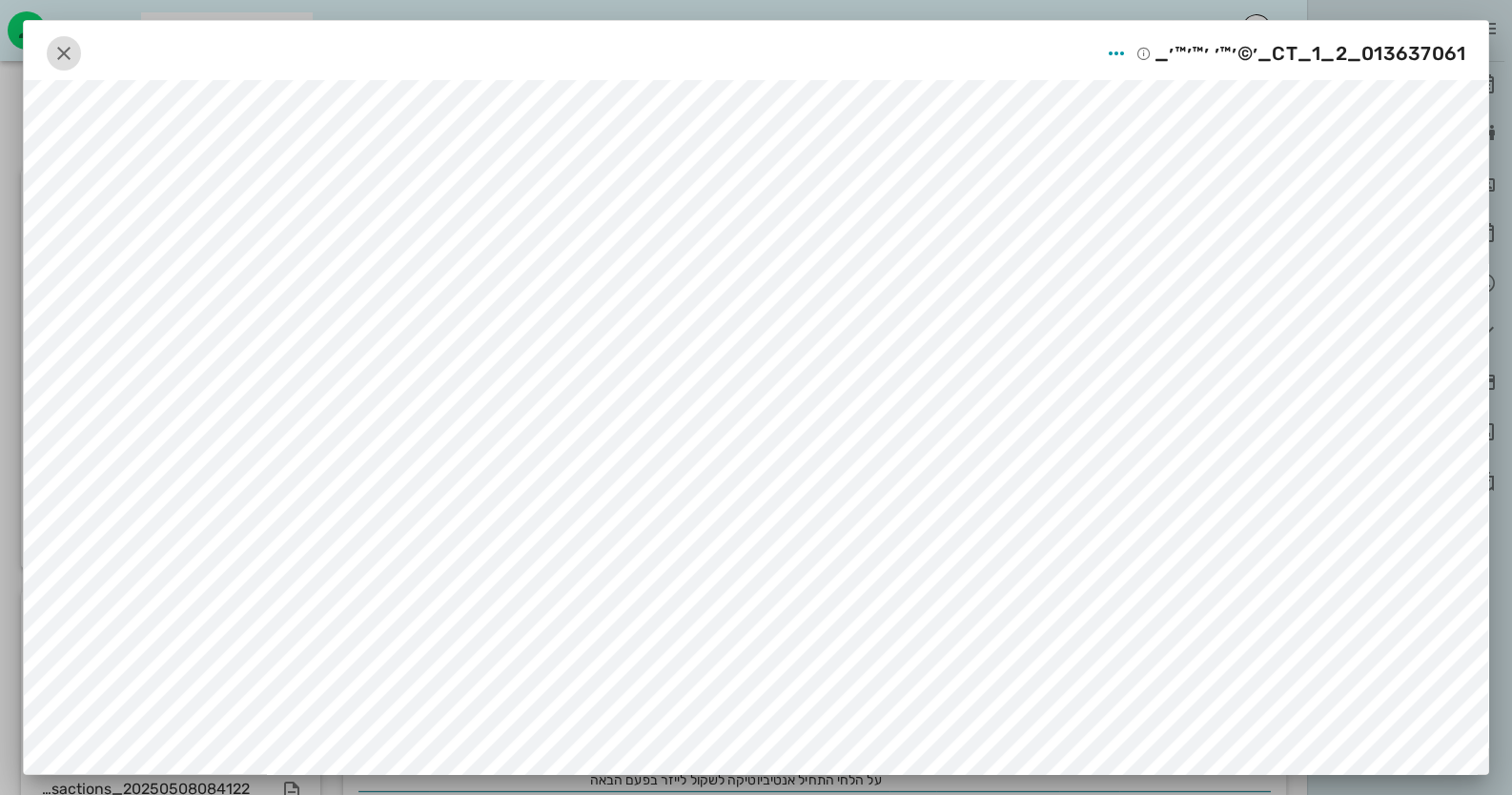
click at [70, 47] on icon "button" at bounding box center [63, 53] width 23 height 23
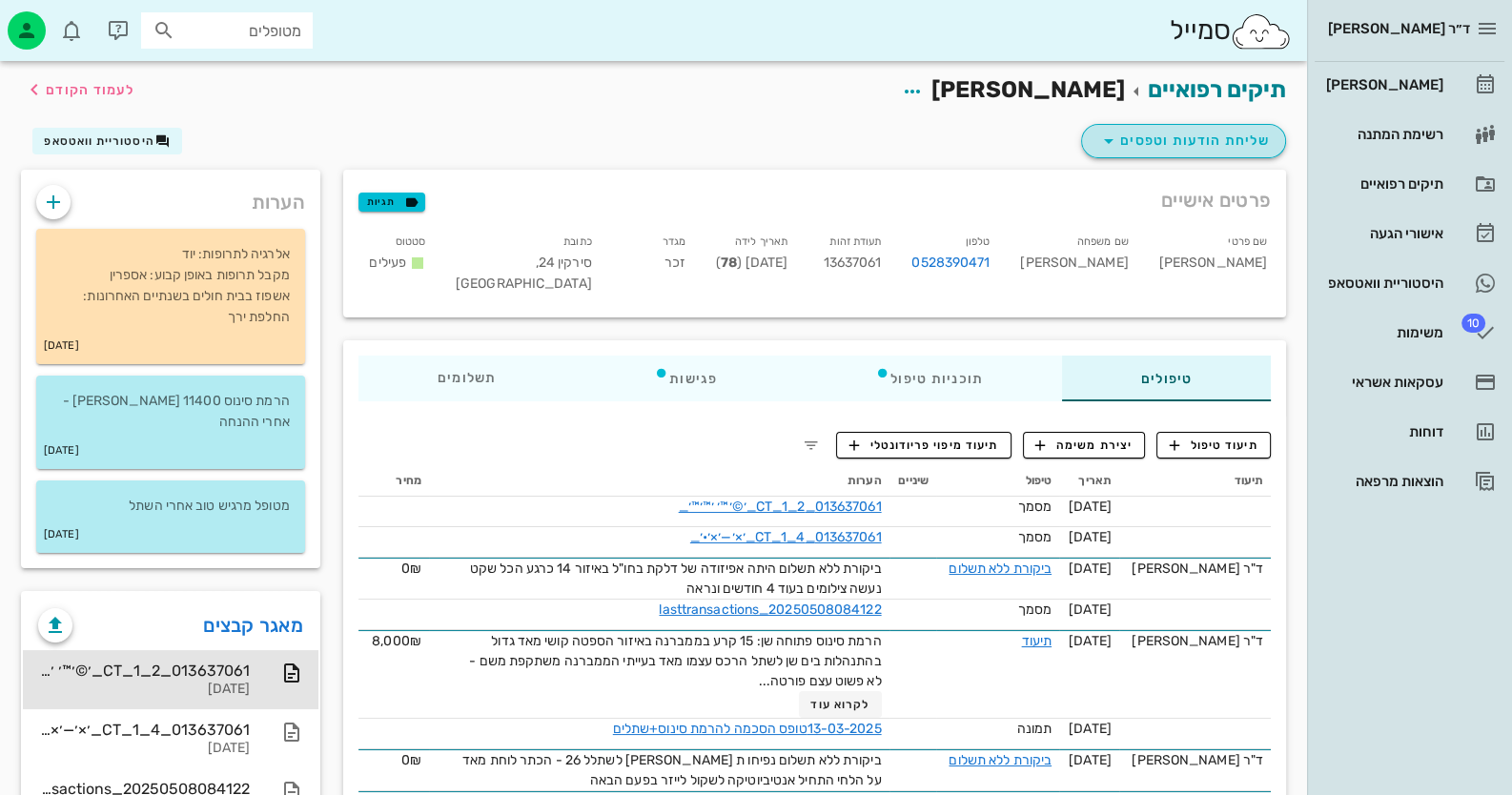
click at [1242, 142] on span "שליחת הודעות וטפסים" at bounding box center [1183, 141] width 172 height 23
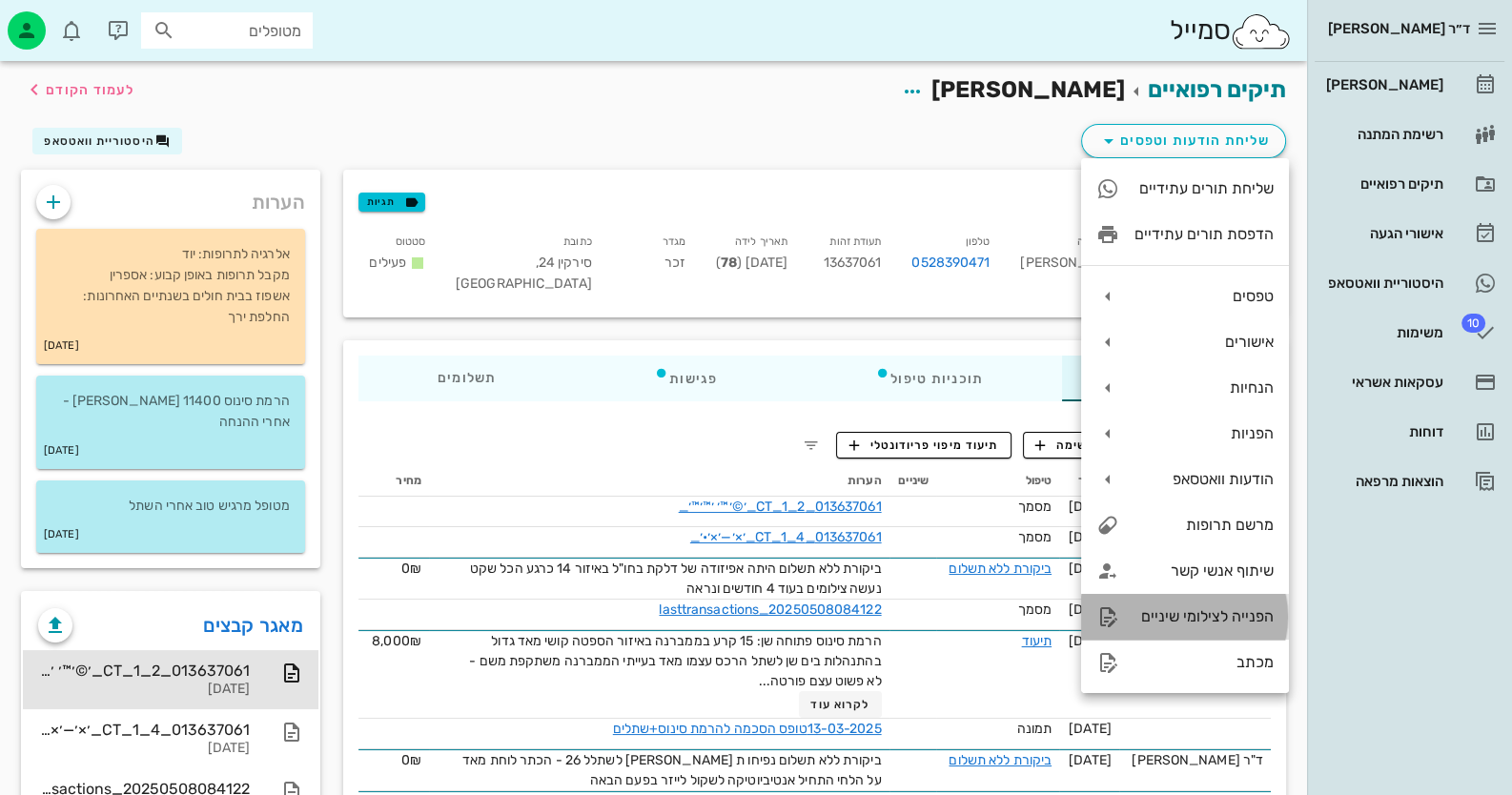
click at [1237, 623] on div "הפנייה לצילומי שיניים" at bounding box center [1204, 616] width 140 height 18
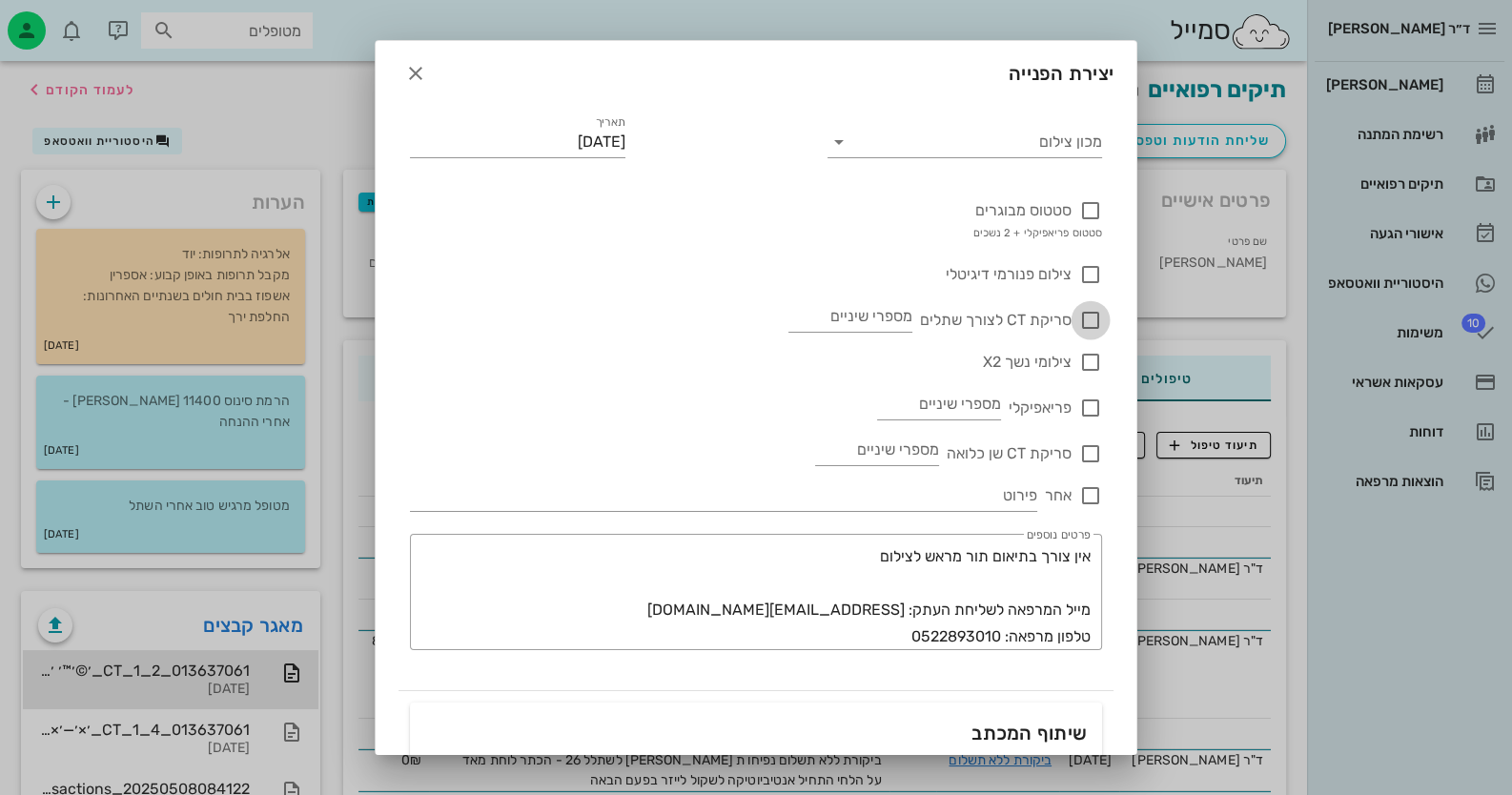
click at [1096, 321] on div at bounding box center [1090, 319] width 32 height 32
checkbox input "true"
click at [836, 311] on input "מספרי שיניים" at bounding box center [850, 315] width 124 height 30
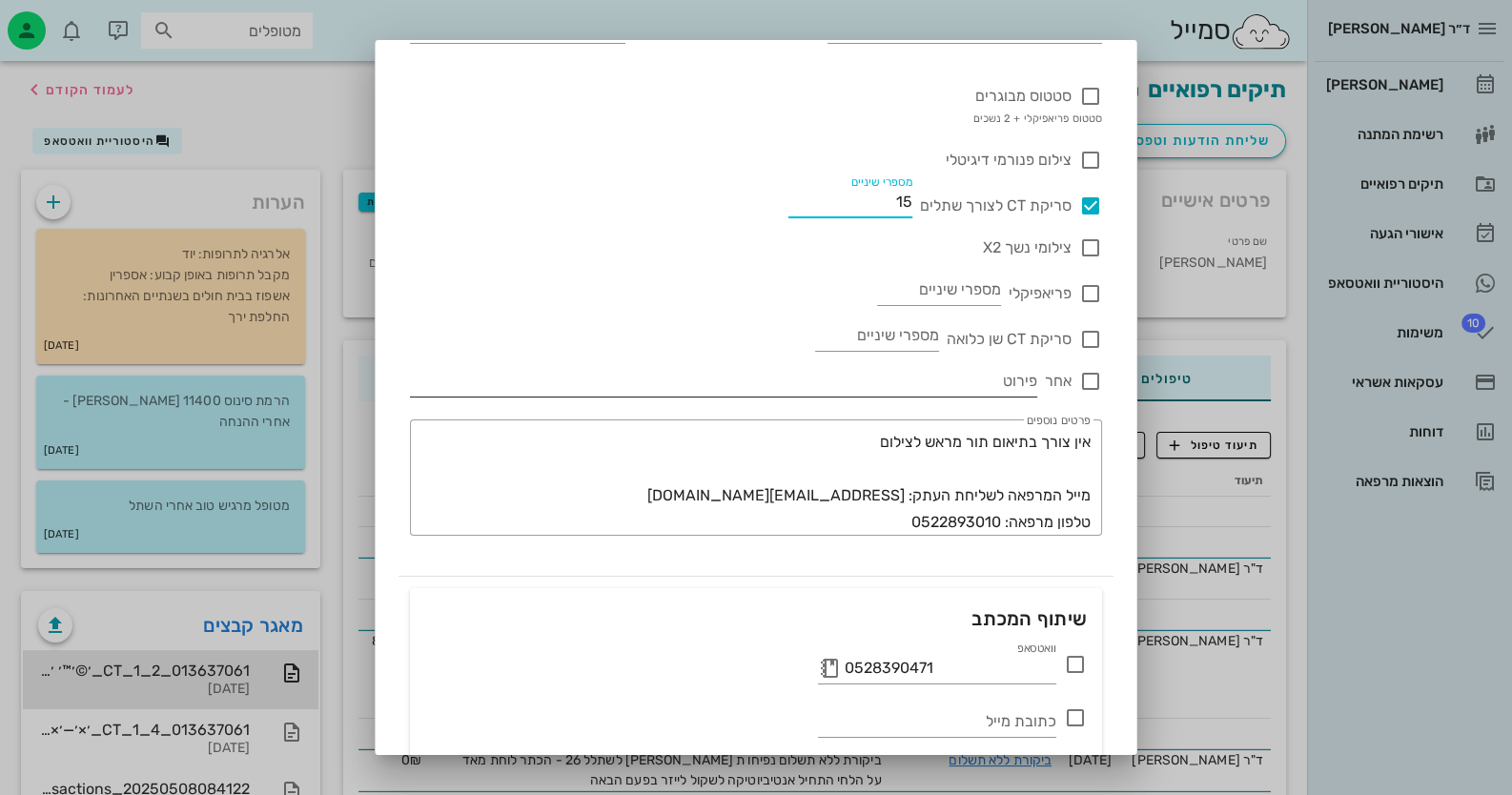
scroll to position [253, 0]
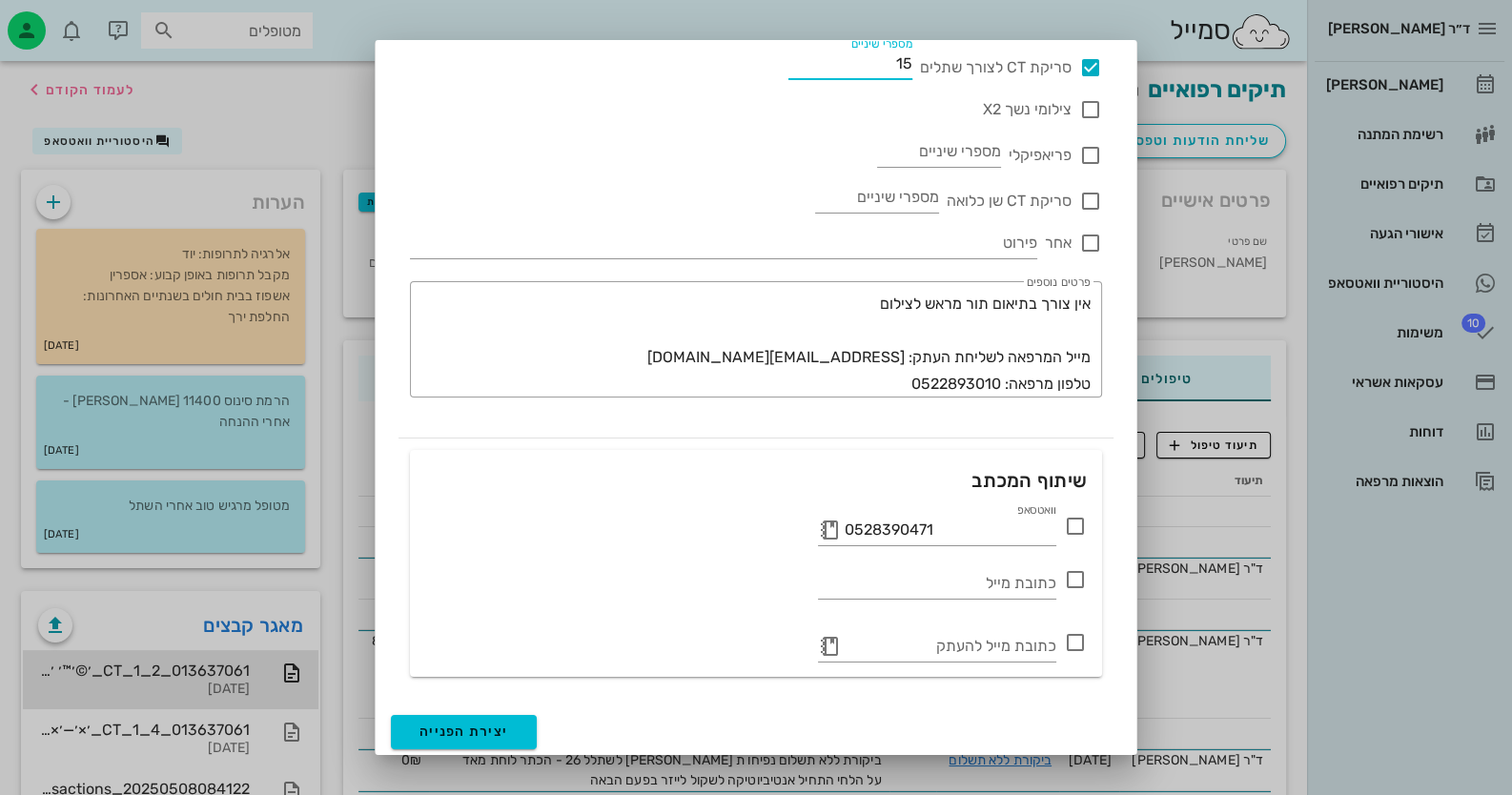
type input "15"
click at [1079, 531] on icon at bounding box center [1075, 525] width 23 height 23
click at [517, 740] on button "יצירת הפנייה" at bounding box center [463, 731] width 145 height 34
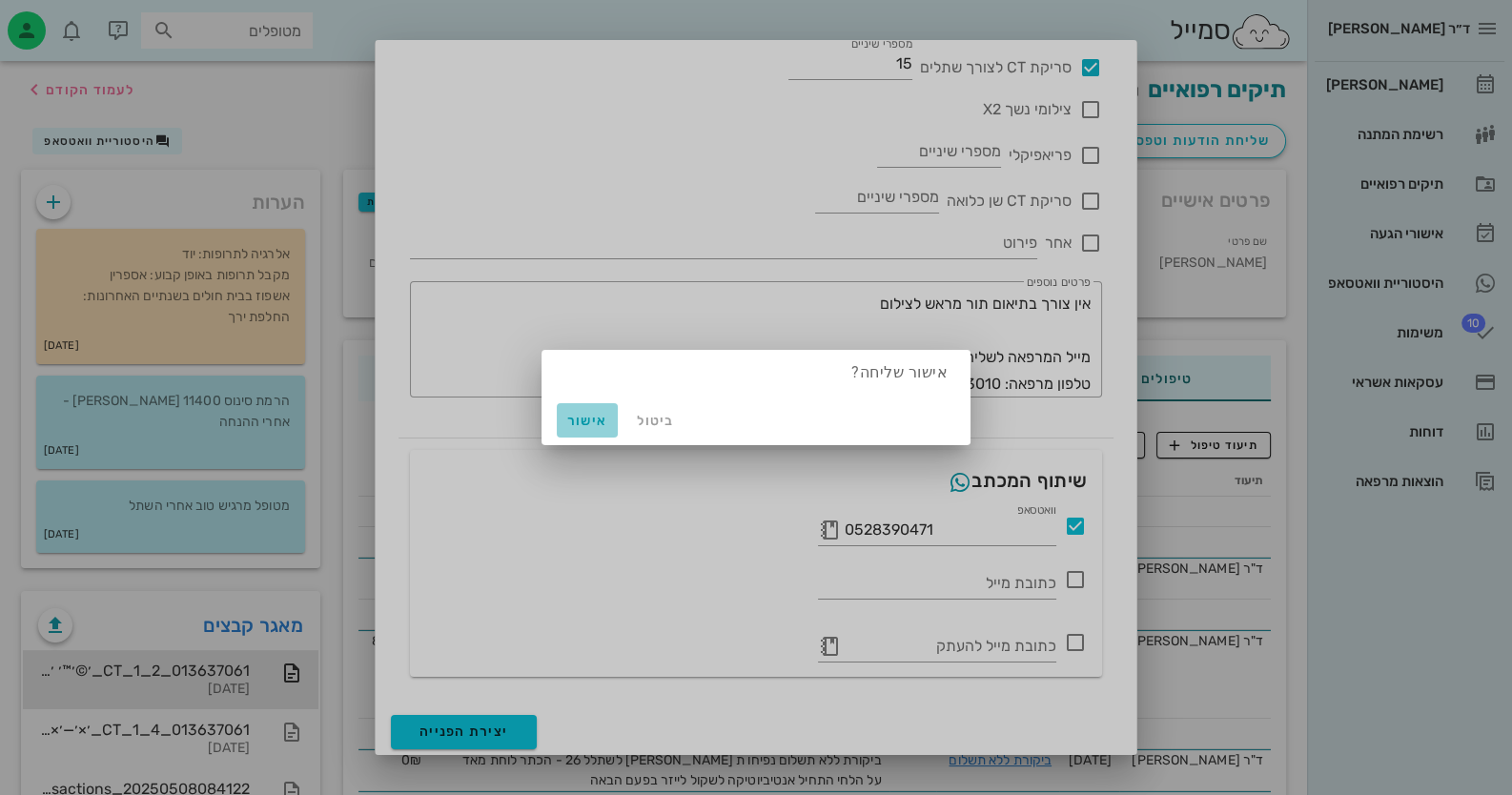
click at [582, 423] on span "אישור" at bounding box center [587, 421] width 46 height 16
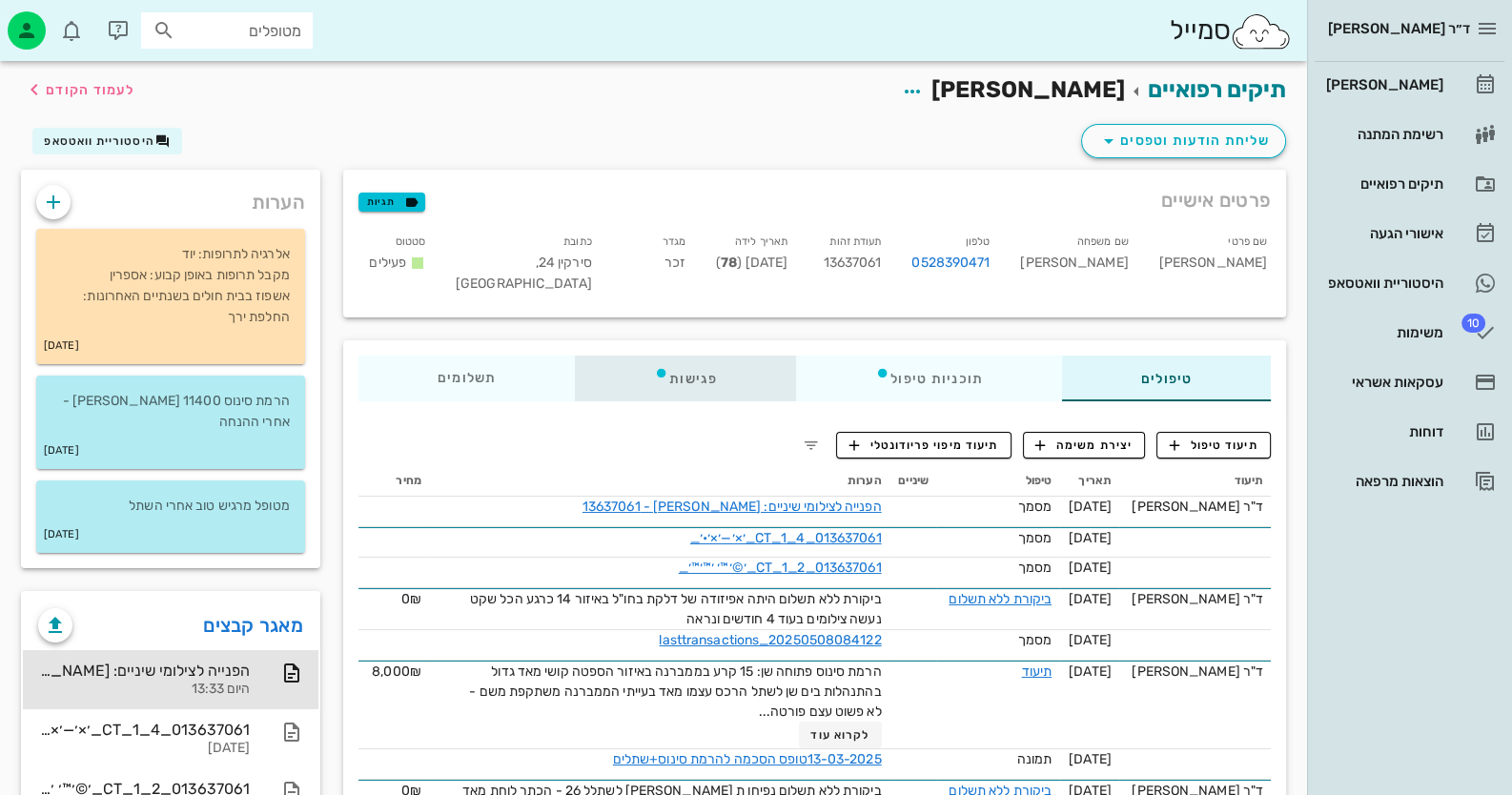
click at [691, 370] on div "פגישות" at bounding box center [685, 378] width 221 height 46
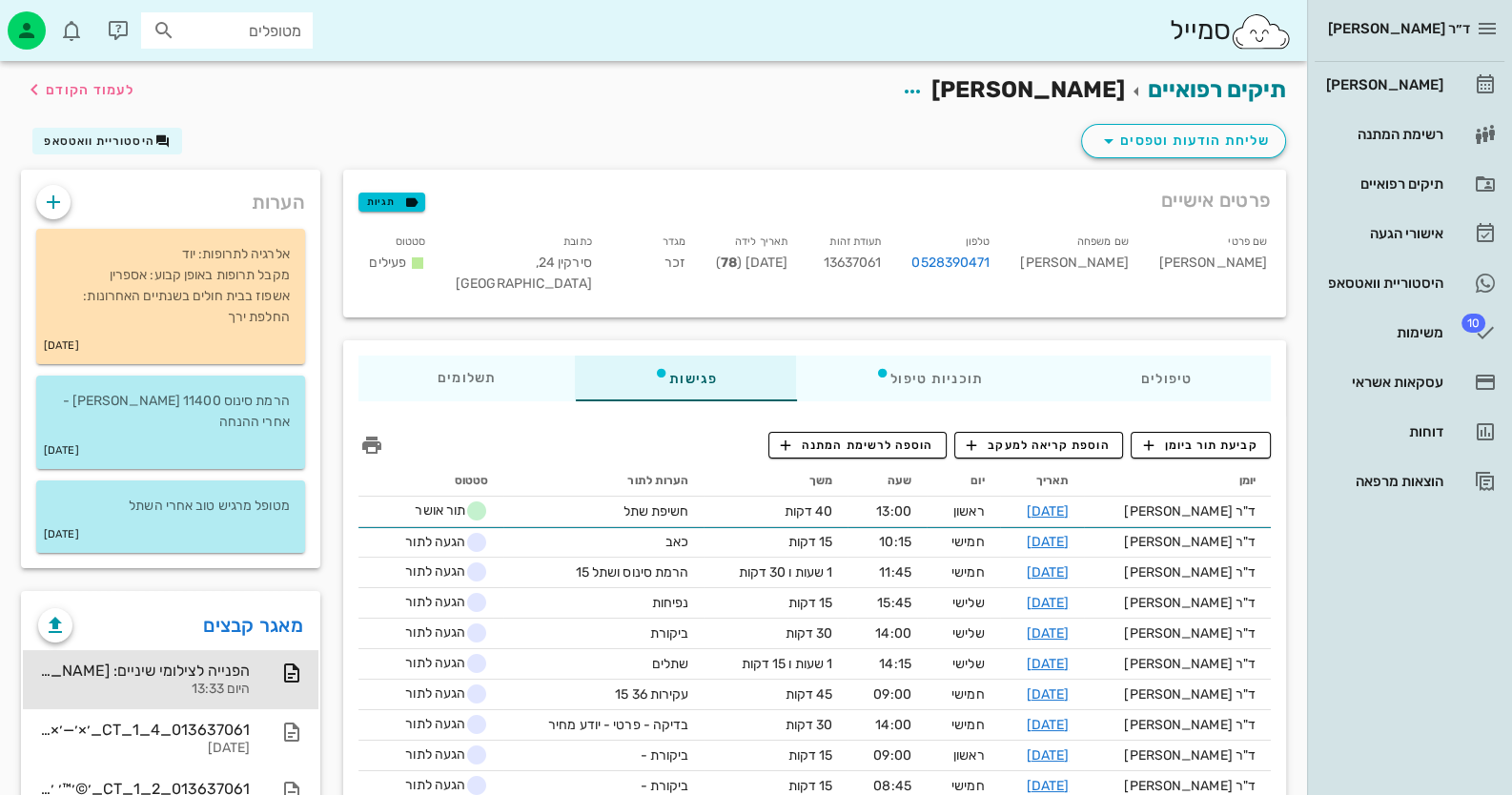
click at [1233, 439] on span "קביעת תור ביומן" at bounding box center [1199, 444] width 114 height 17
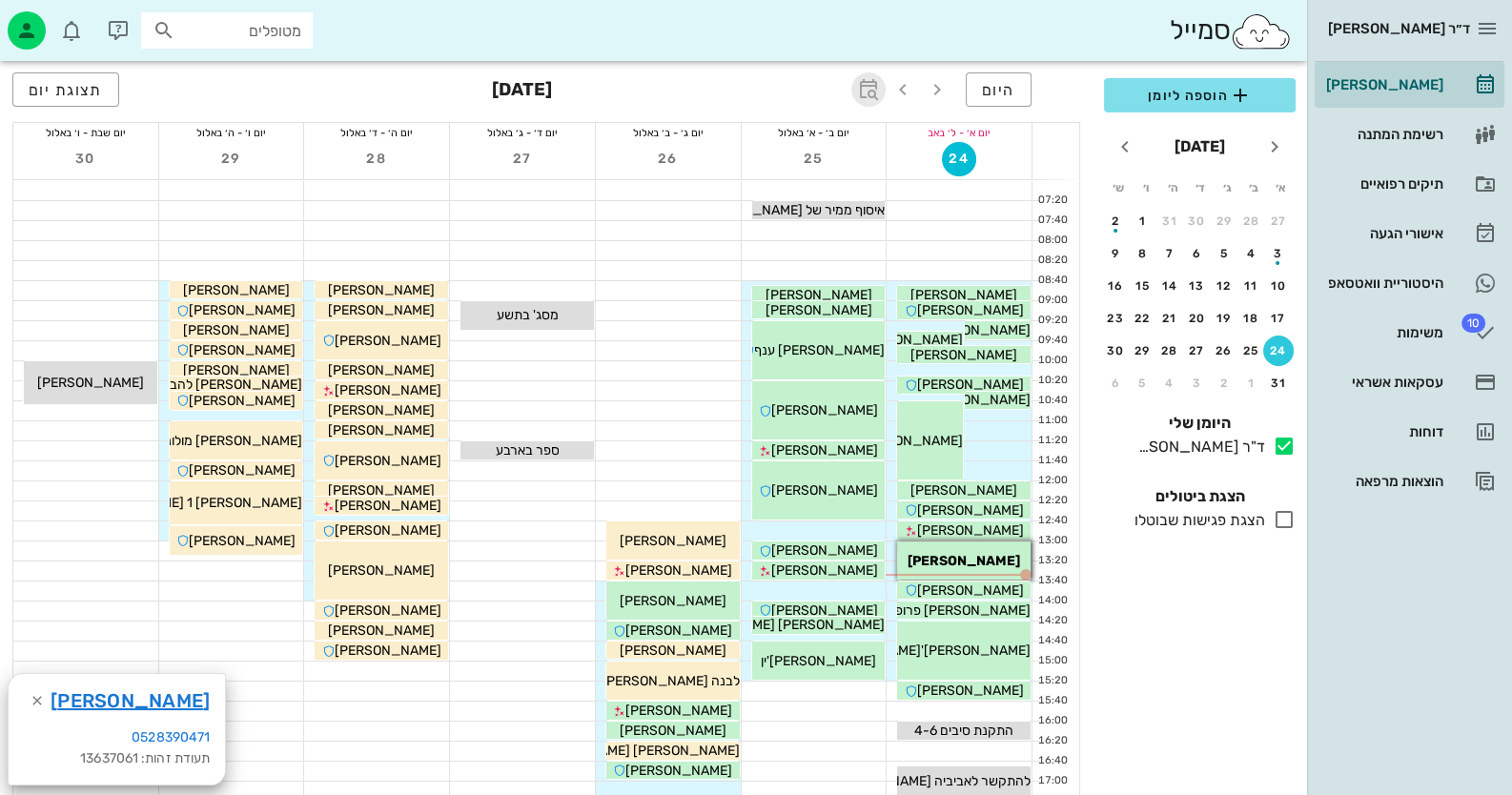
click at [867, 94] on icon "button" at bounding box center [868, 88] width 23 height 23
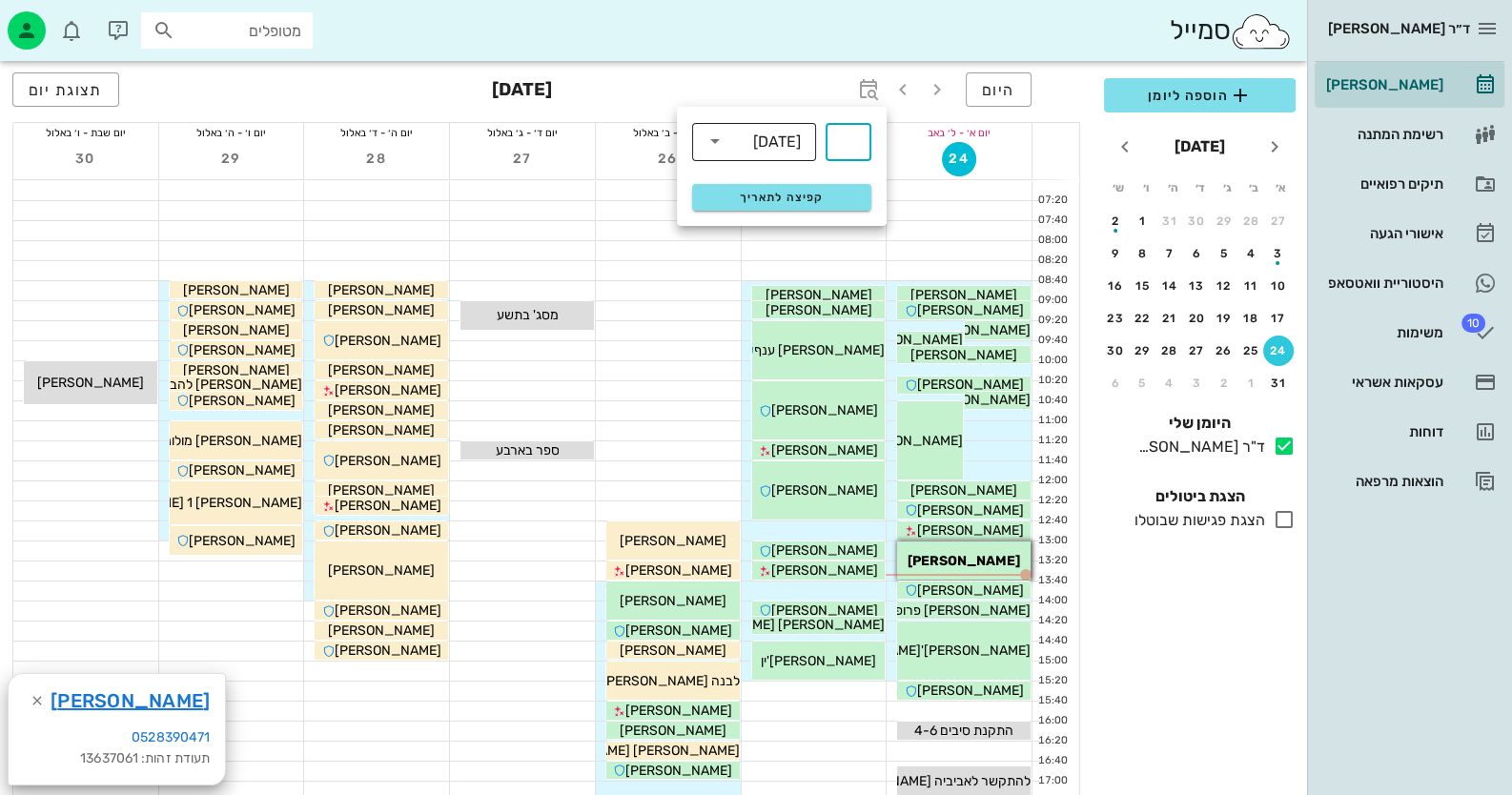
click at [769, 140] on div "שבועות" at bounding box center [777, 142] width 47 height 17
click at [776, 181] on div "שבועות" at bounding box center [753, 187] width 93 height 16
click at [860, 142] on div "​" at bounding box center [848, 142] width 46 height 38
type input "2"
click at [799, 202] on span "קפיצה לתאריך" at bounding box center [781, 198] width 155 height 14
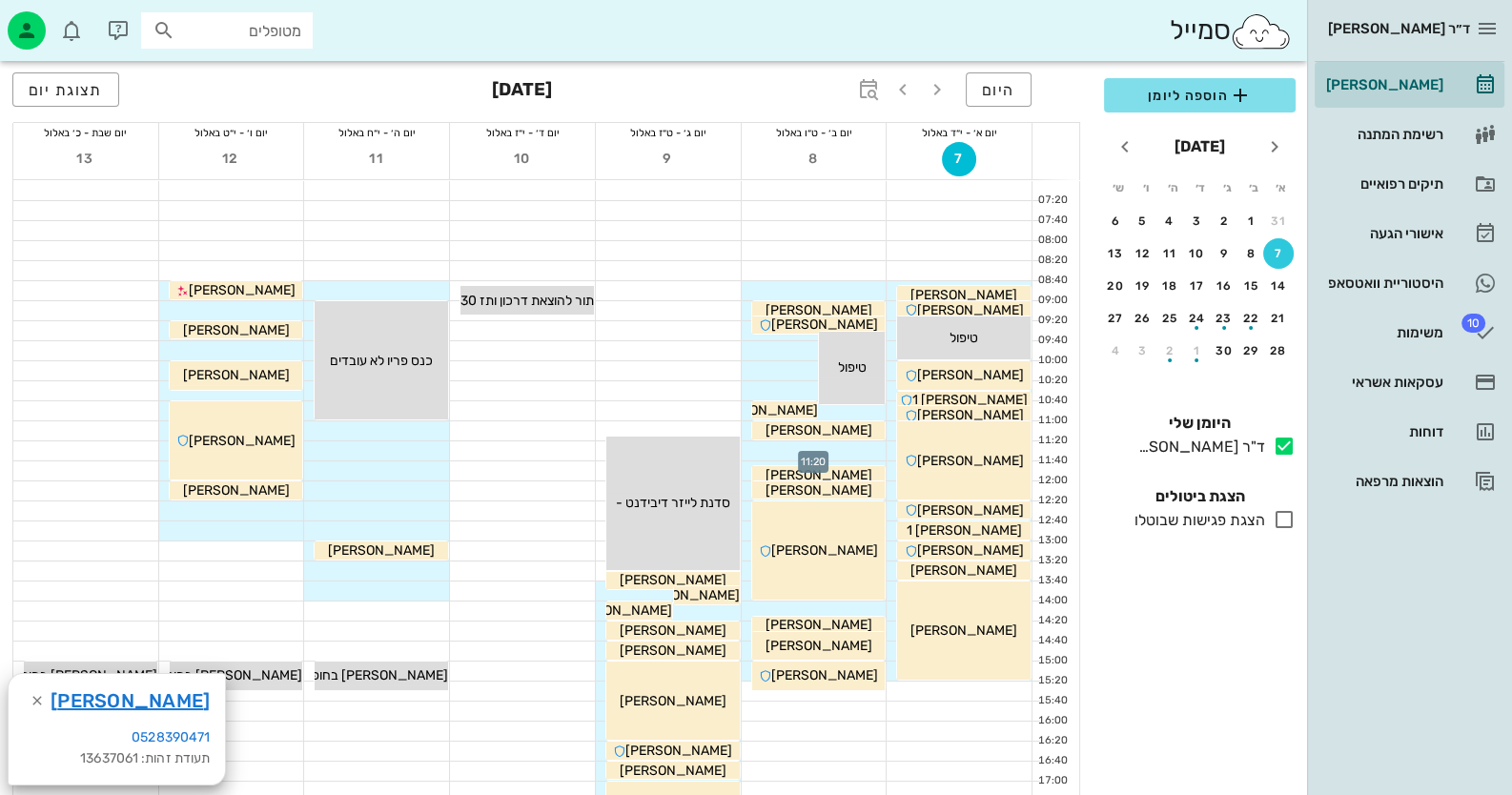
click at [855, 449] on div at bounding box center [813, 450] width 145 height 19
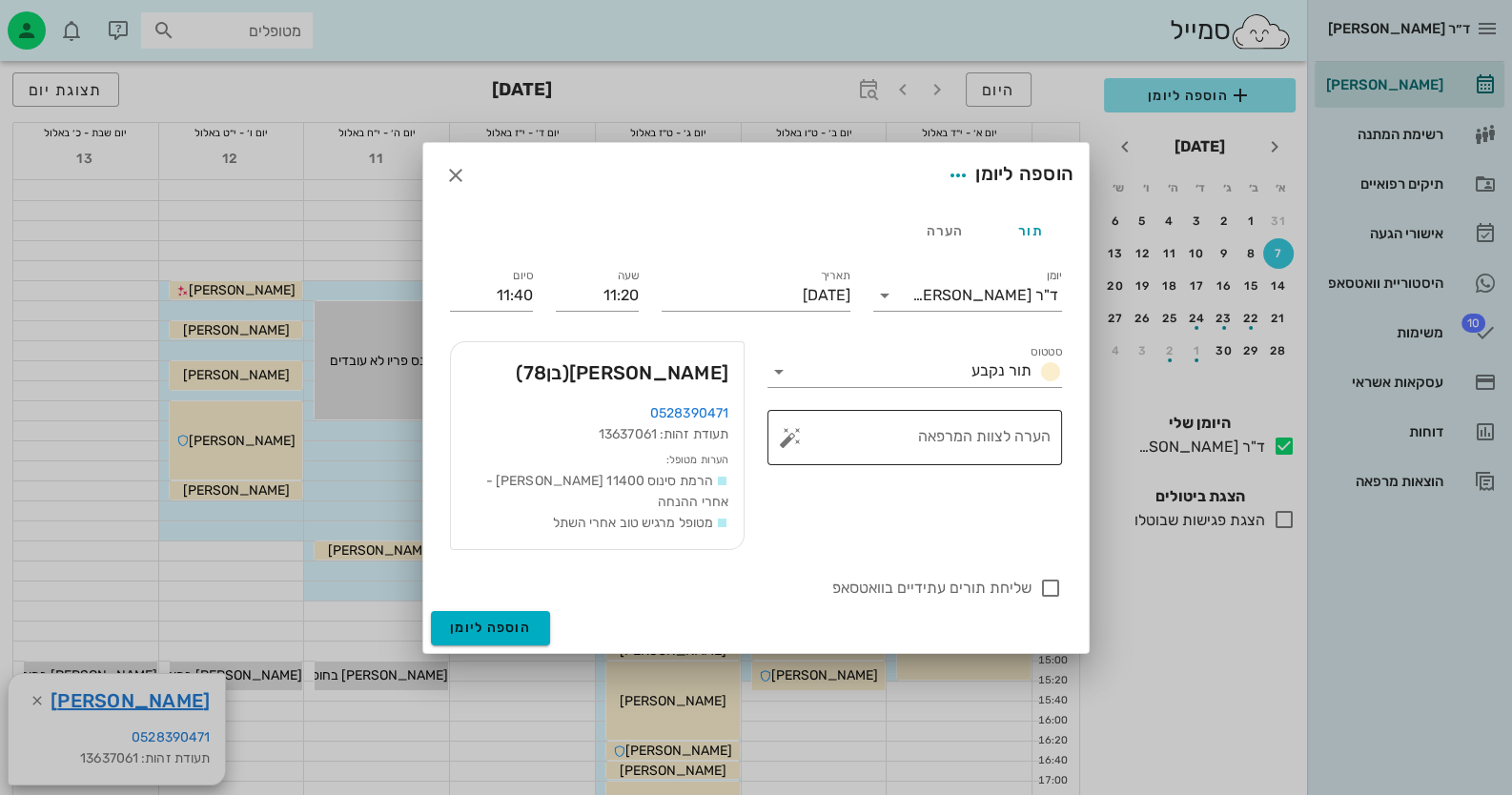
click at [782, 444] on button "button" at bounding box center [789, 436] width 23 height 23
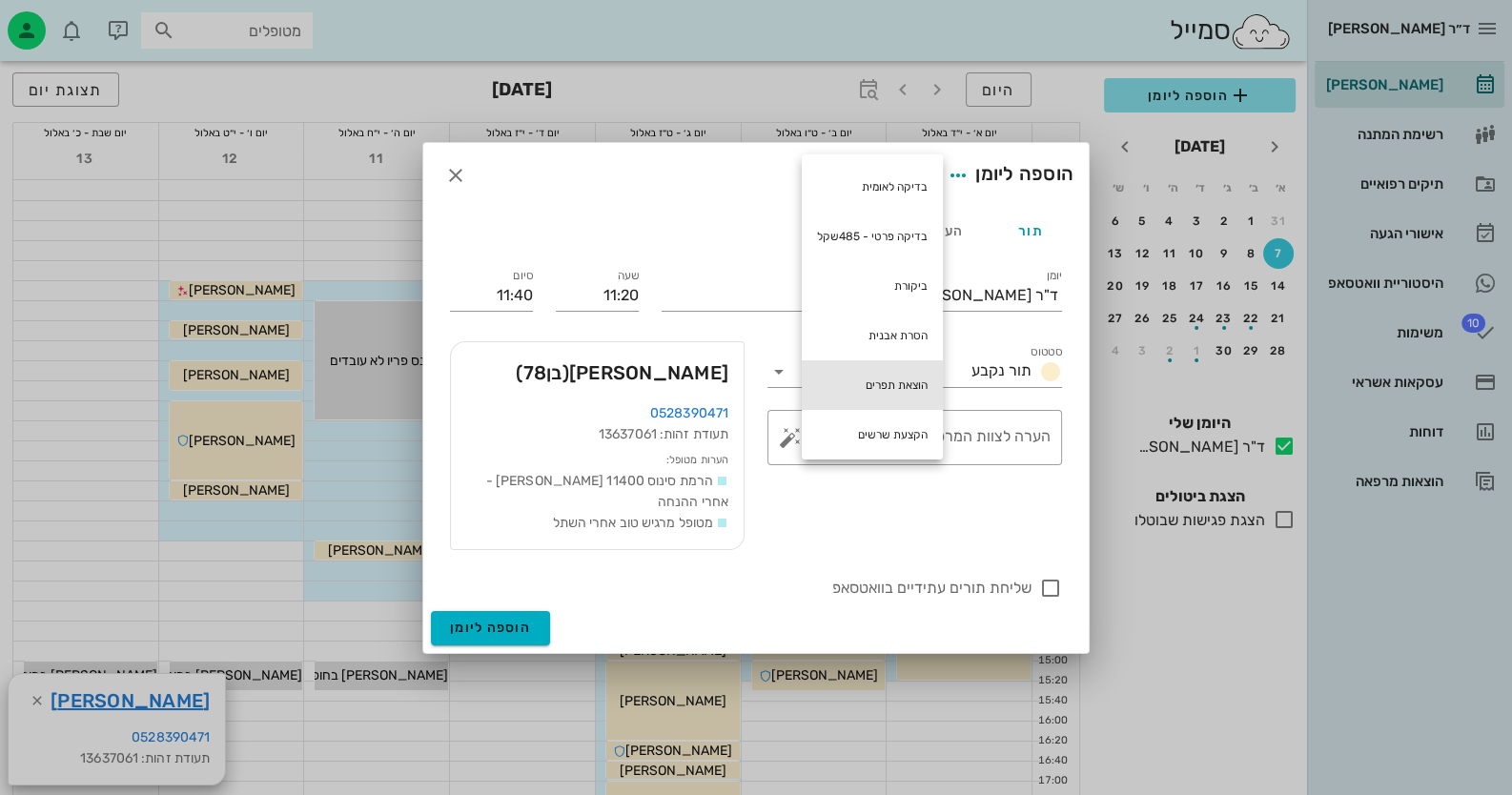
click at [919, 394] on div "הוצאת תפרים" at bounding box center [871, 384] width 141 height 49
type textarea "הוצאת תפרים"
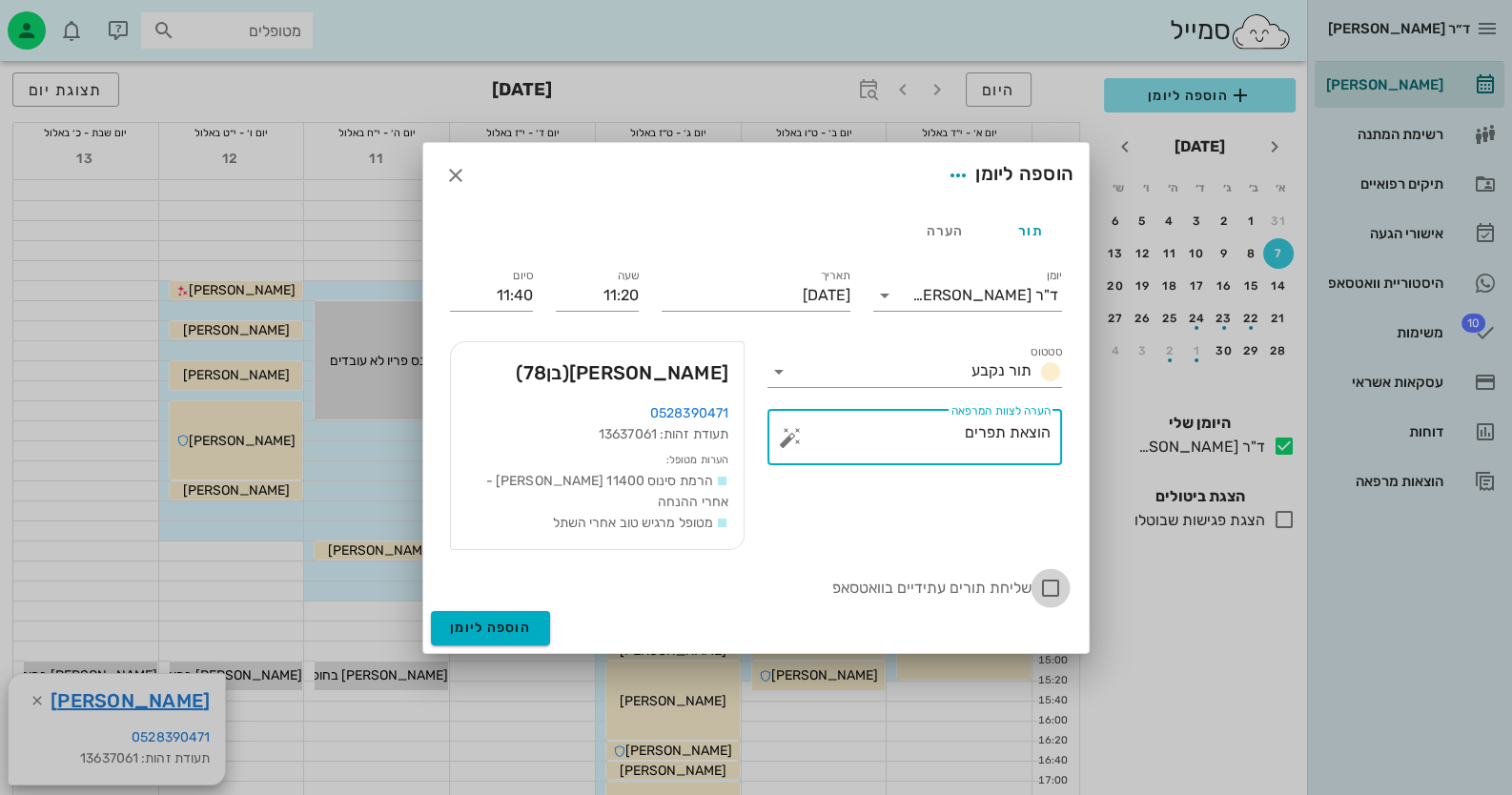
click at [1043, 573] on div at bounding box center [1050, 588] width 32 height 32
checkbox input "true"
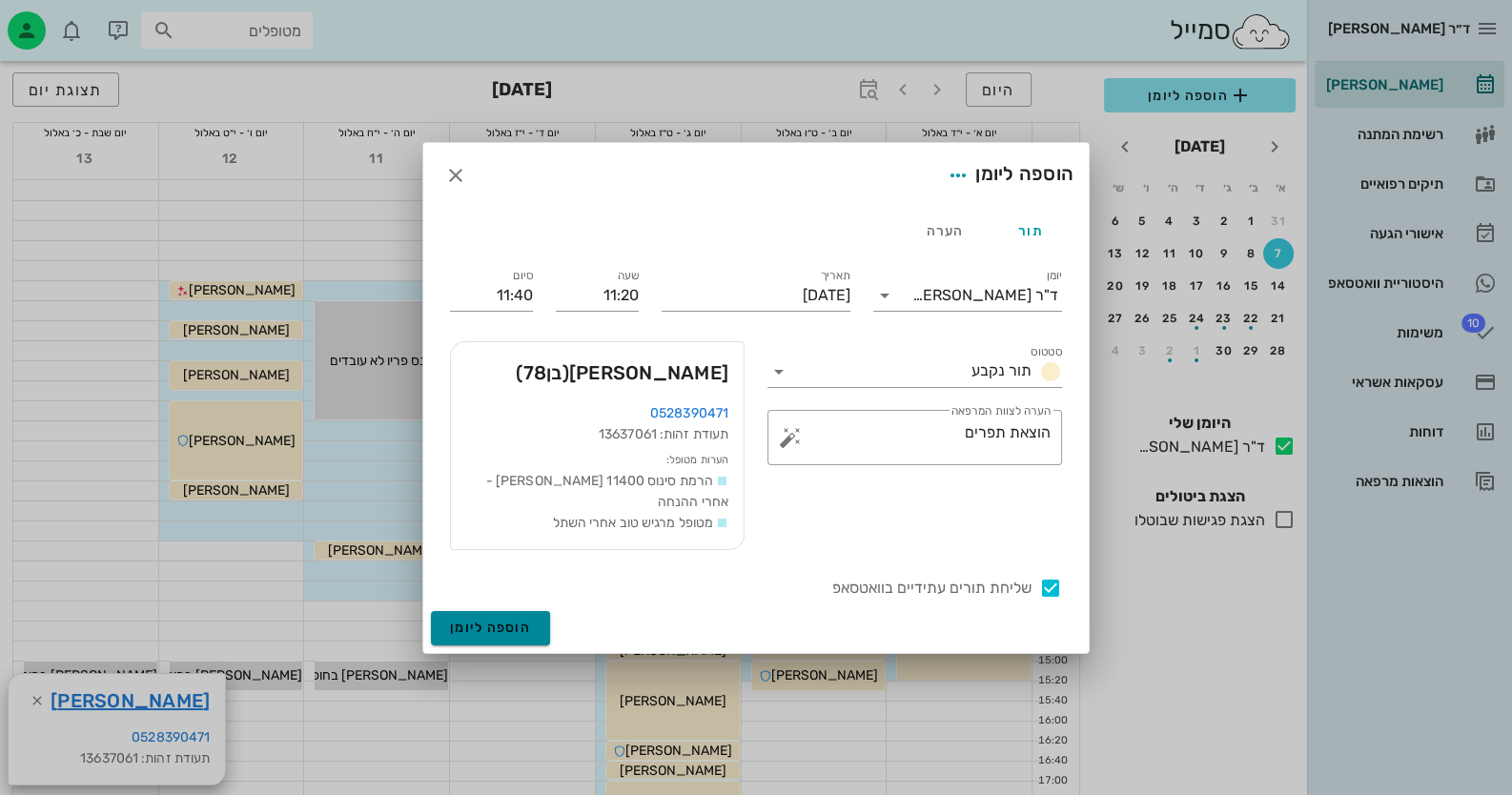
click at [509, 632] on button "הוספה ליומן" at bounding box center [490, 627] width 119 height 34
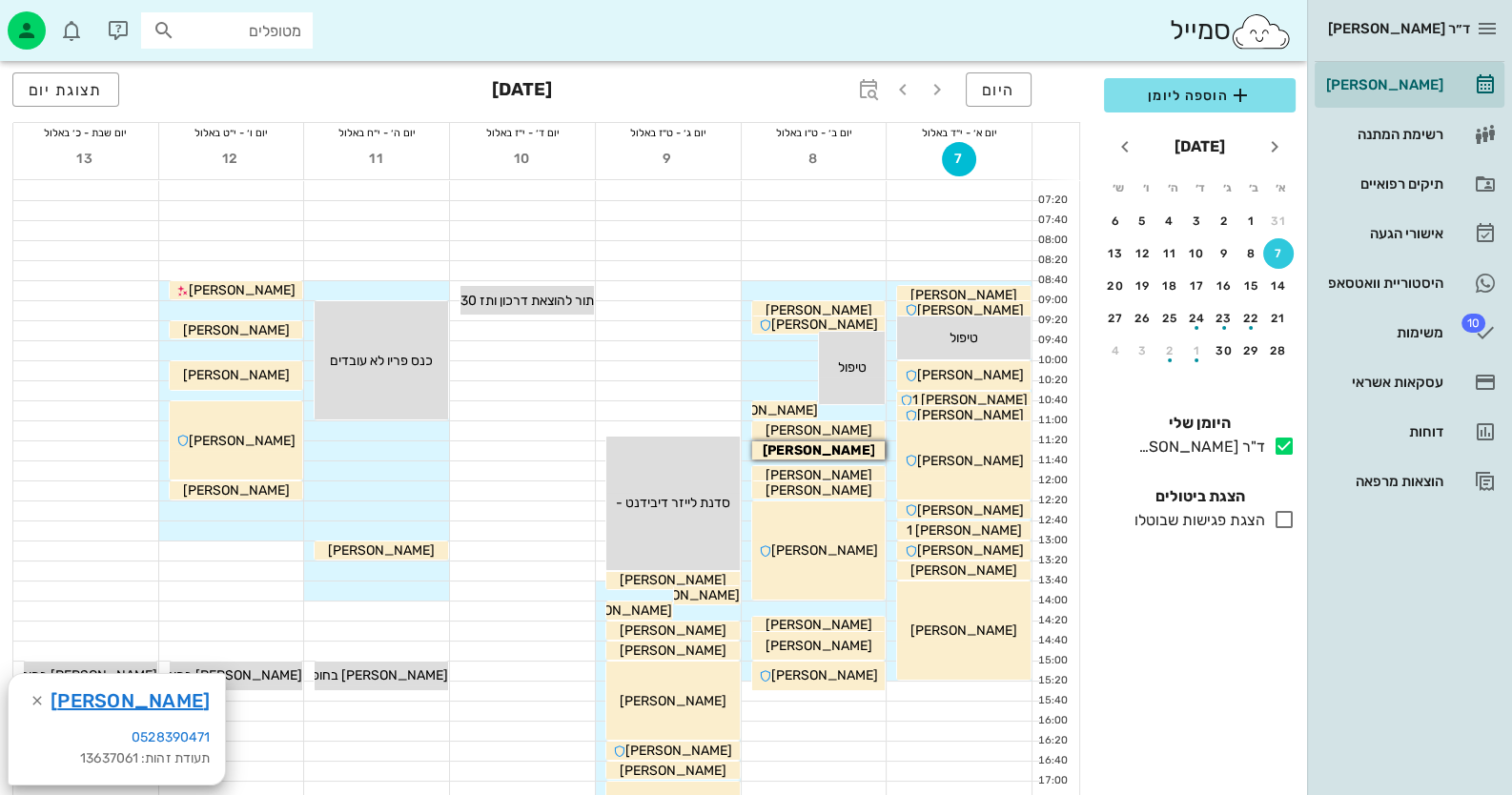
click at [405, 720] on div at bounding box center [376, 730] width 145 height 20
click at [1435, 273] on div "היסטוריית וואטסאפ" at bounding box center [1382, 282] width 121 height 30
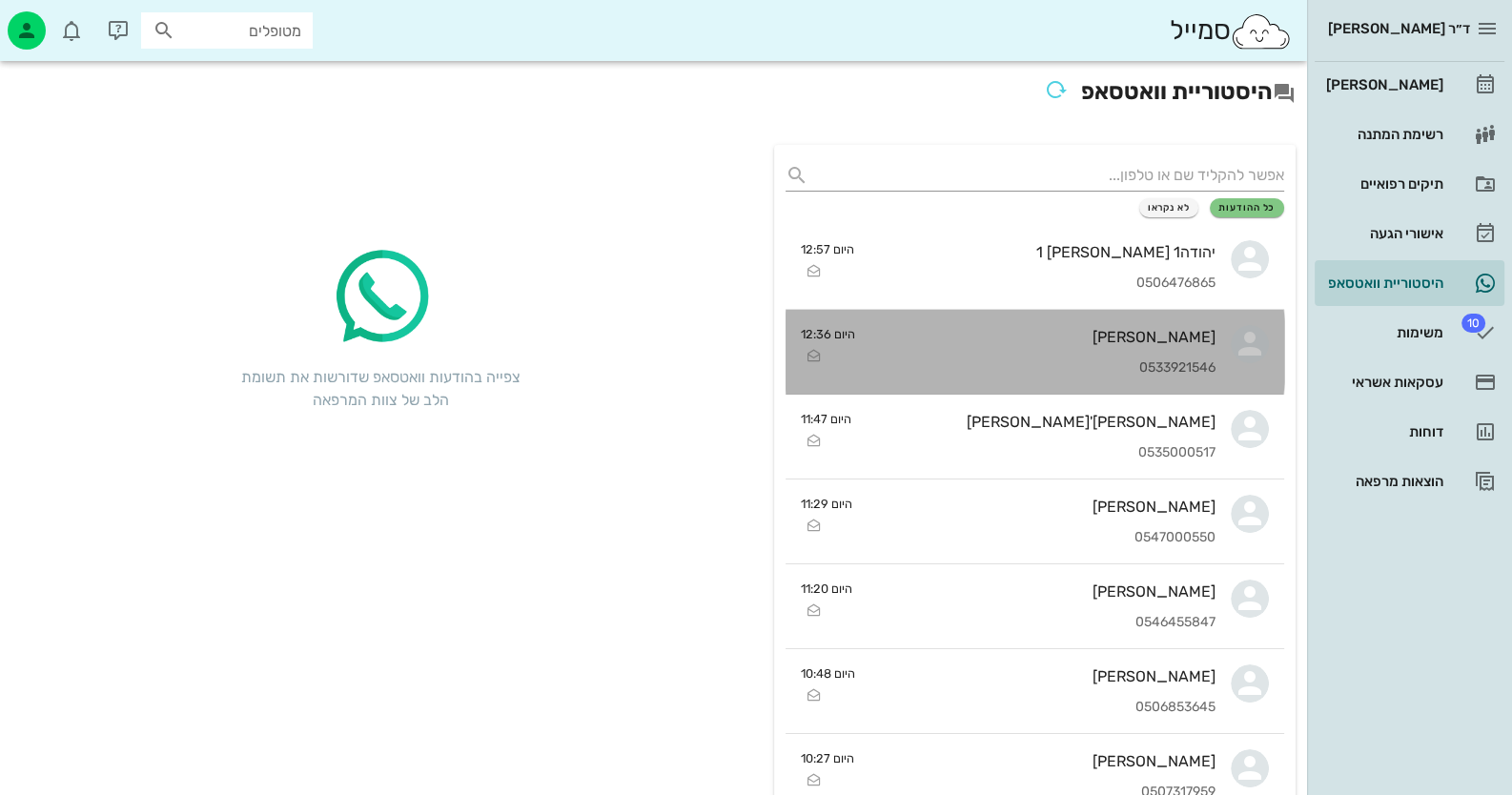
click at [1177, 342] on div "סיגל זכריה" at bounding box center [1042, 336] width 345 height 18
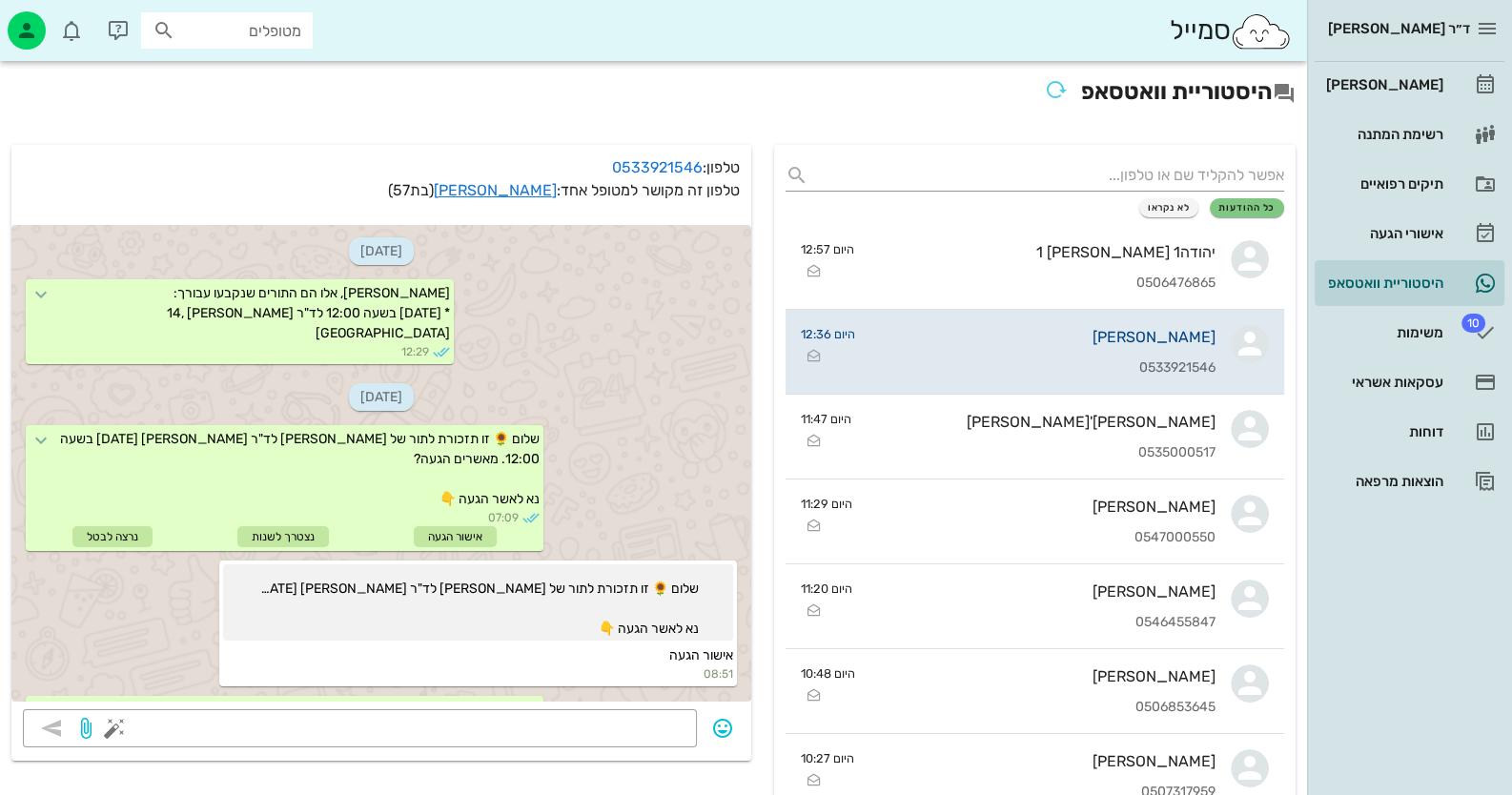
scroll to position [1395, 0]
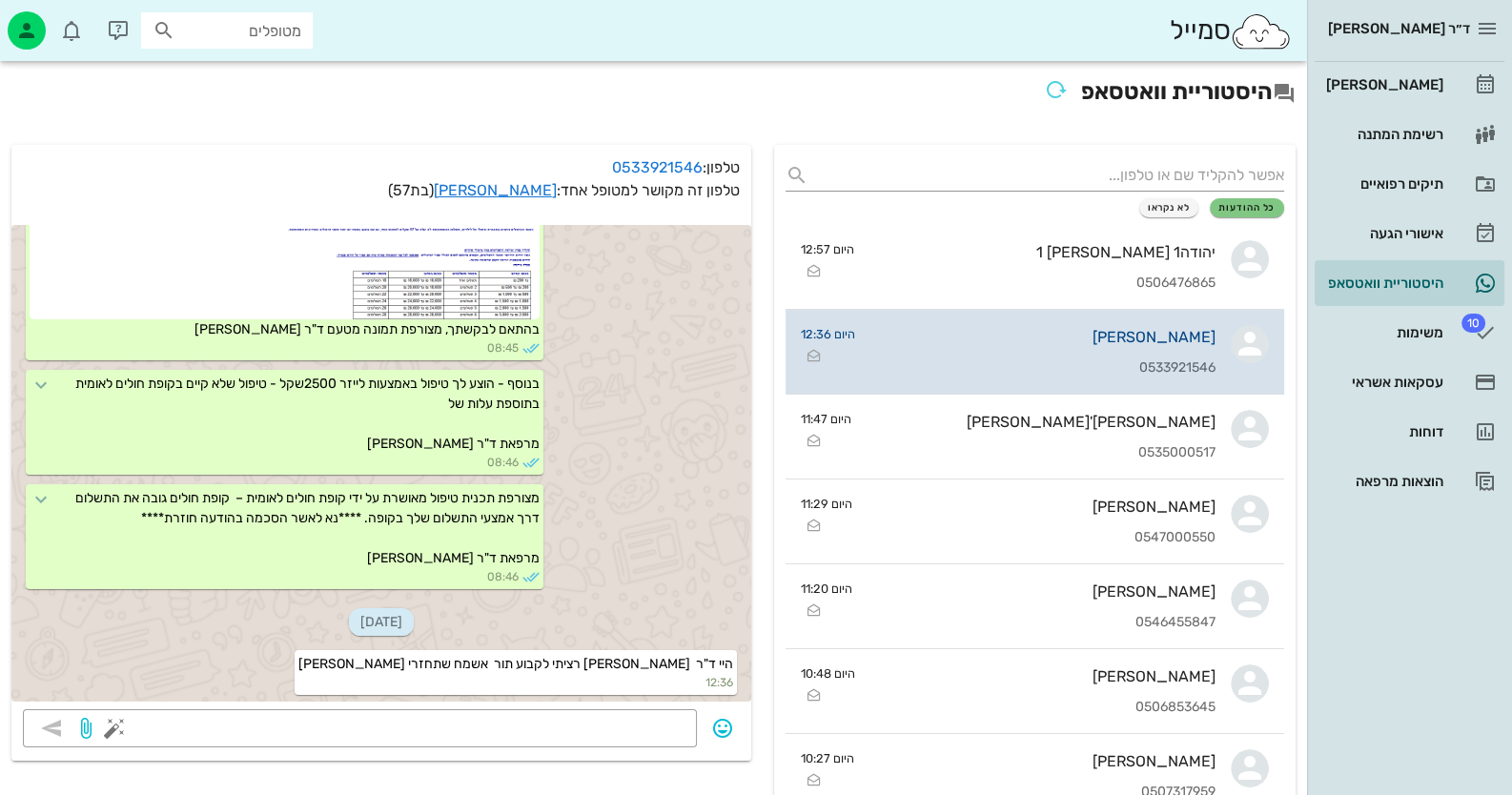
click at [1176, 335] on div "סיגל זכריה" at bounding box center [1042, 336] width 345 height 18
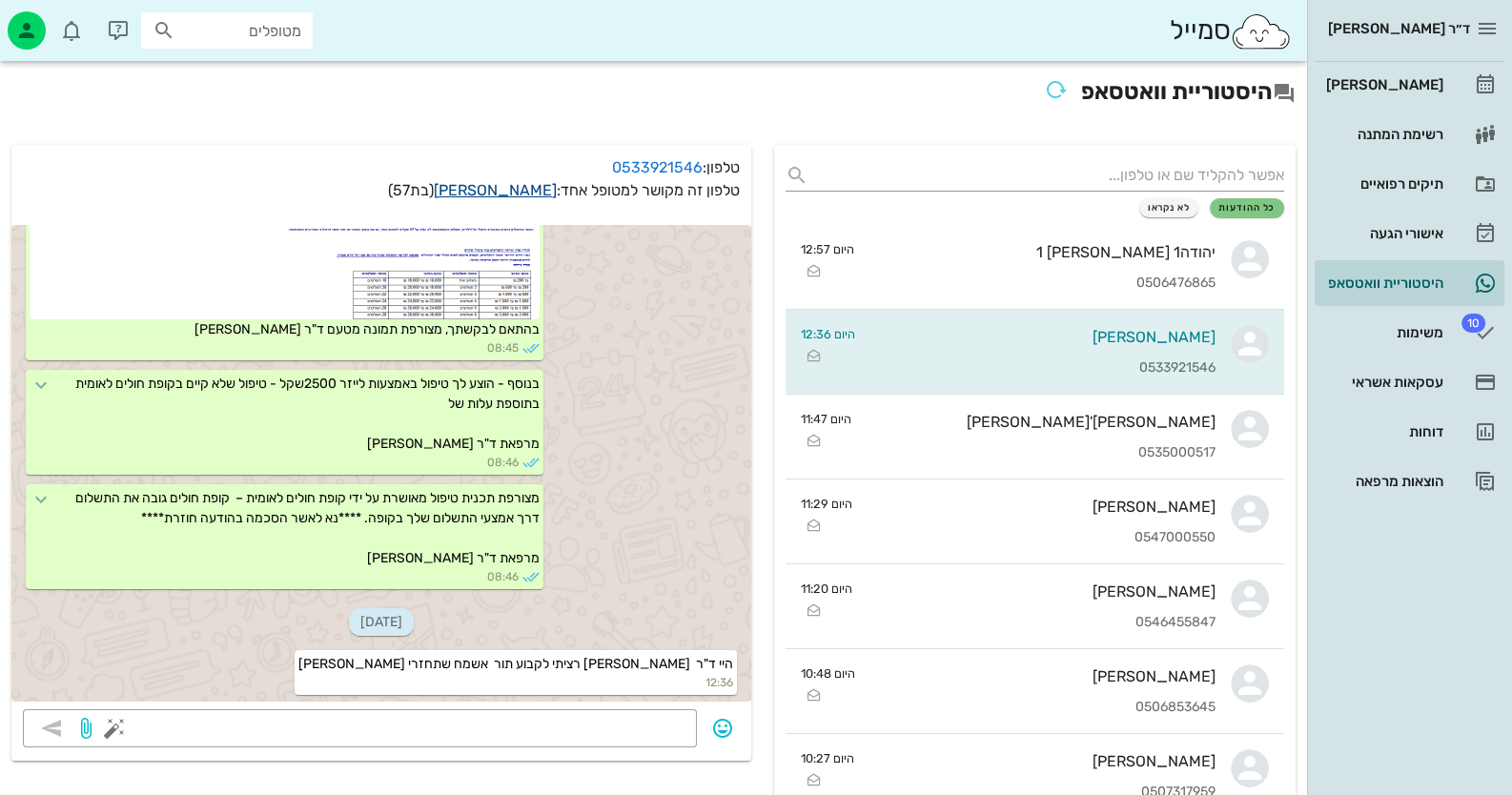
click at [504, 182] on link "סיגל זכריה" at bounding box center [494, 190] width 123 height 18
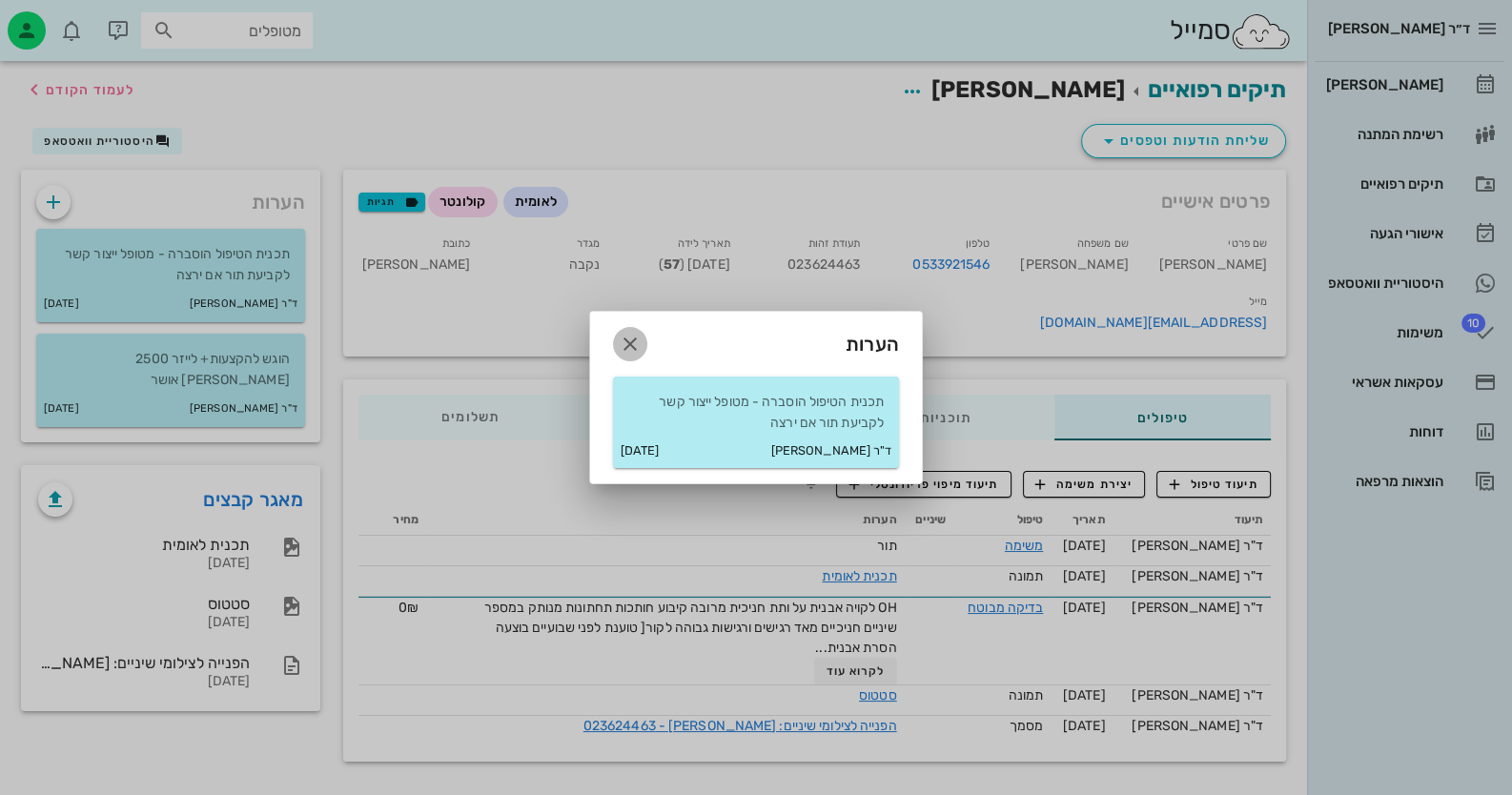
click at [628, 332] on icon "button" at bounding box center [629, 343] width 23 height 23
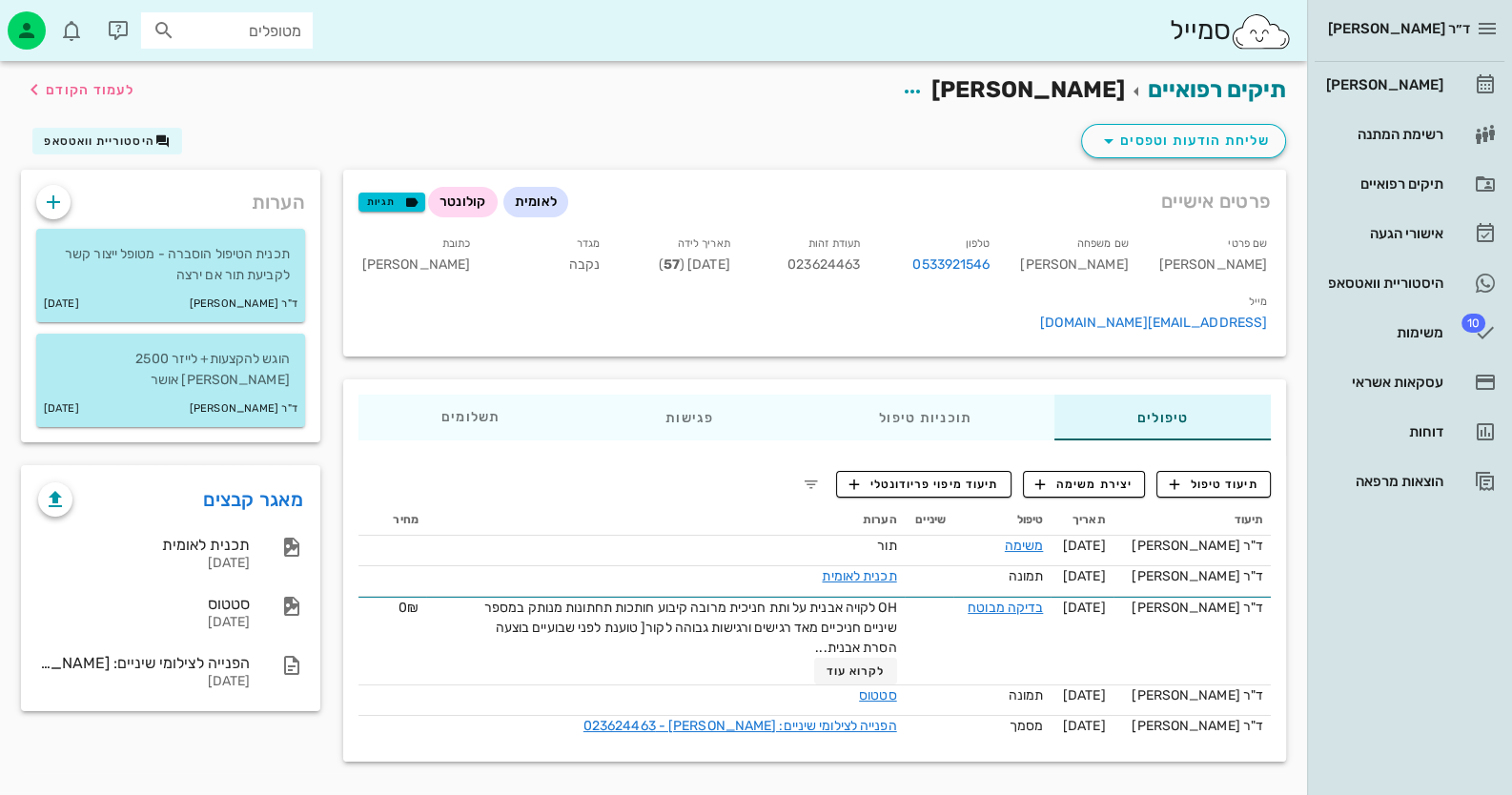
click at [1091, 493] on div "תיעוד תאריך טיפול שיניים הערות מחיר ד"ר חיה מאיר 20-08-2025 משימה תור ד"ר חיה מ…" at bounding box center [814, 625] width 935 height 264
click at [1104, 476] on span "יצירת משימה" at bounding box center [1083, 483] width 97 height 17
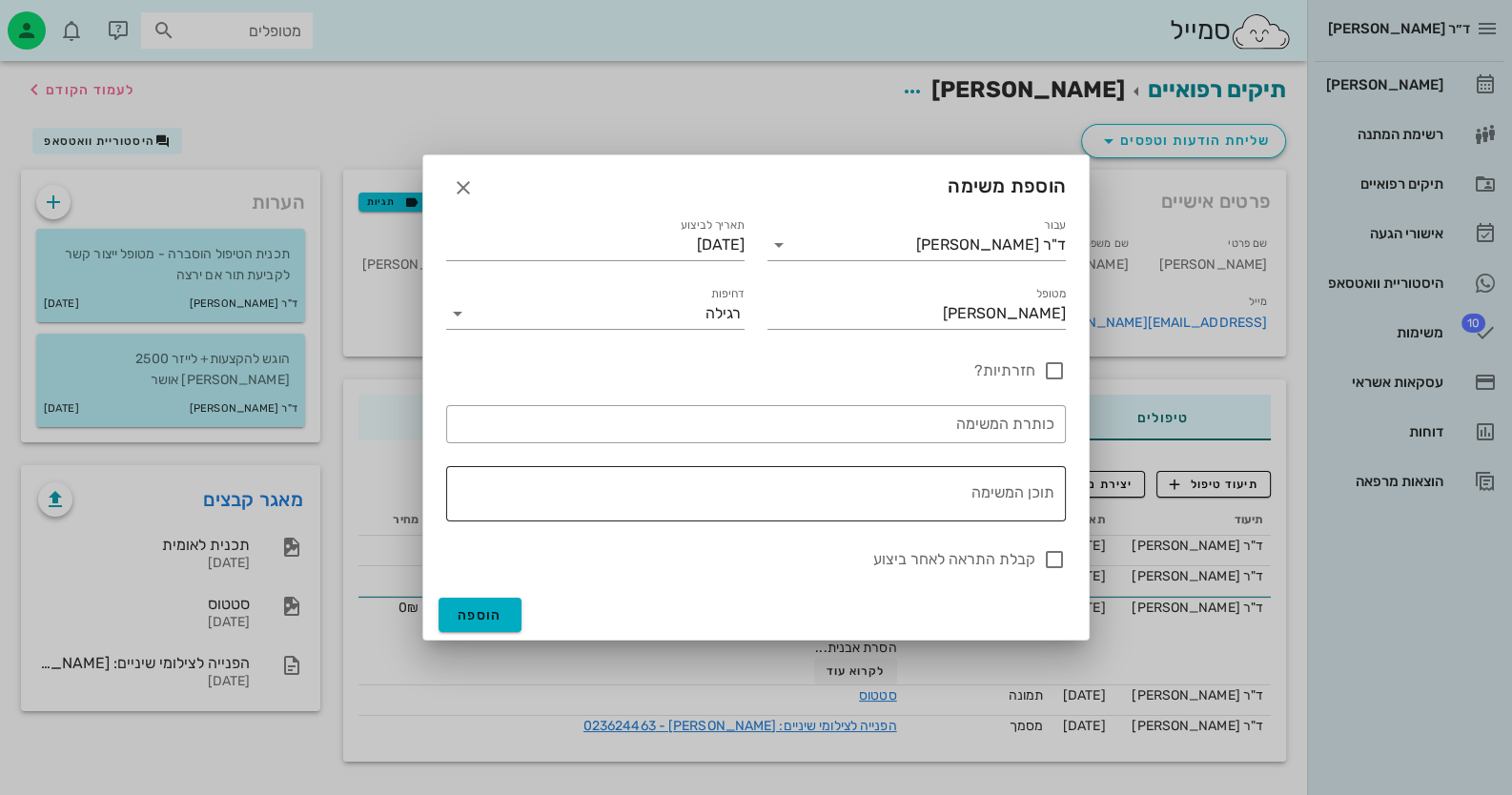
click at [1010, 479] on div "תוכן המשימה" at bounding box center [752, 493] width 605 height 55
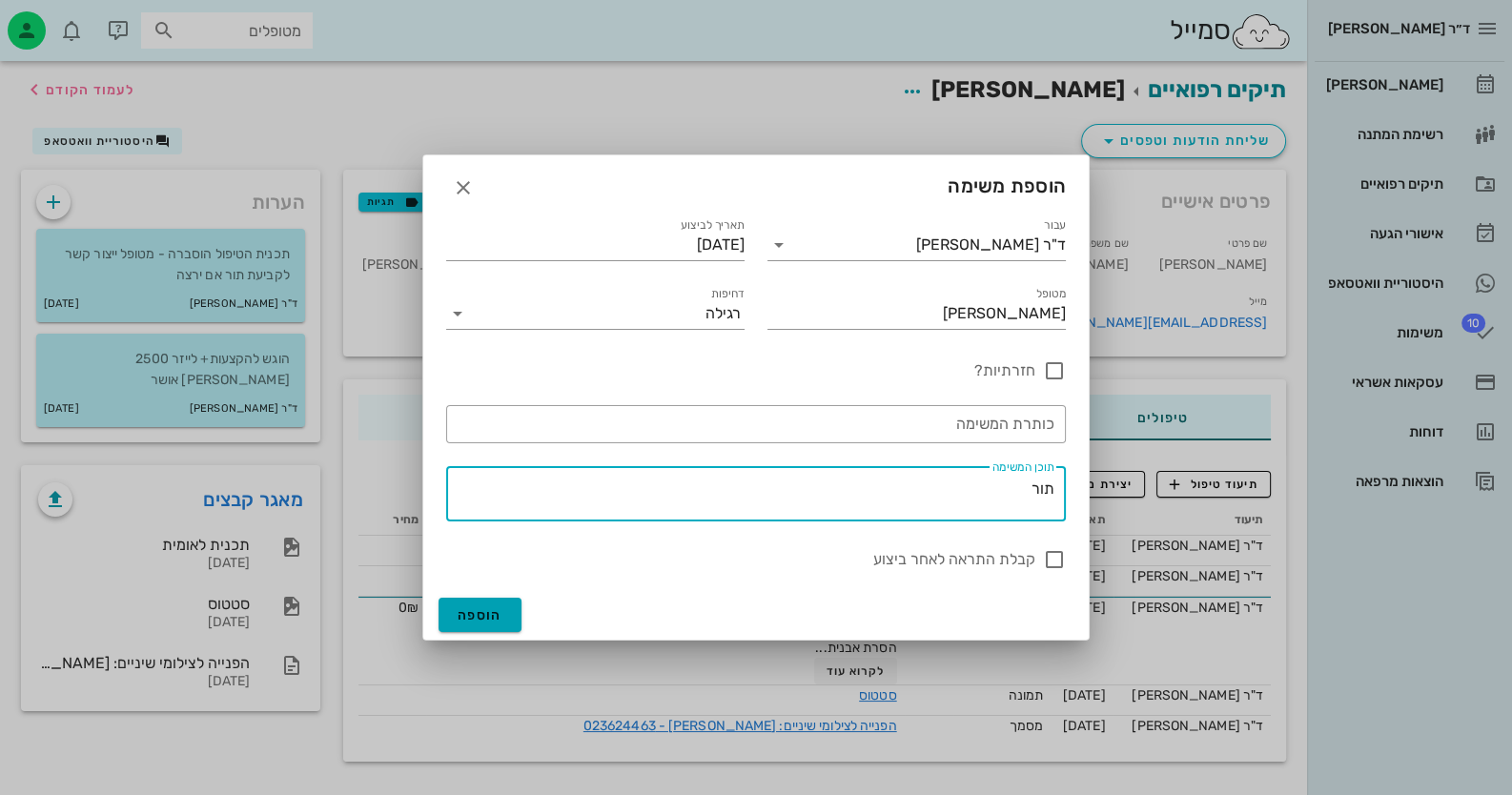
type textarea "תור"
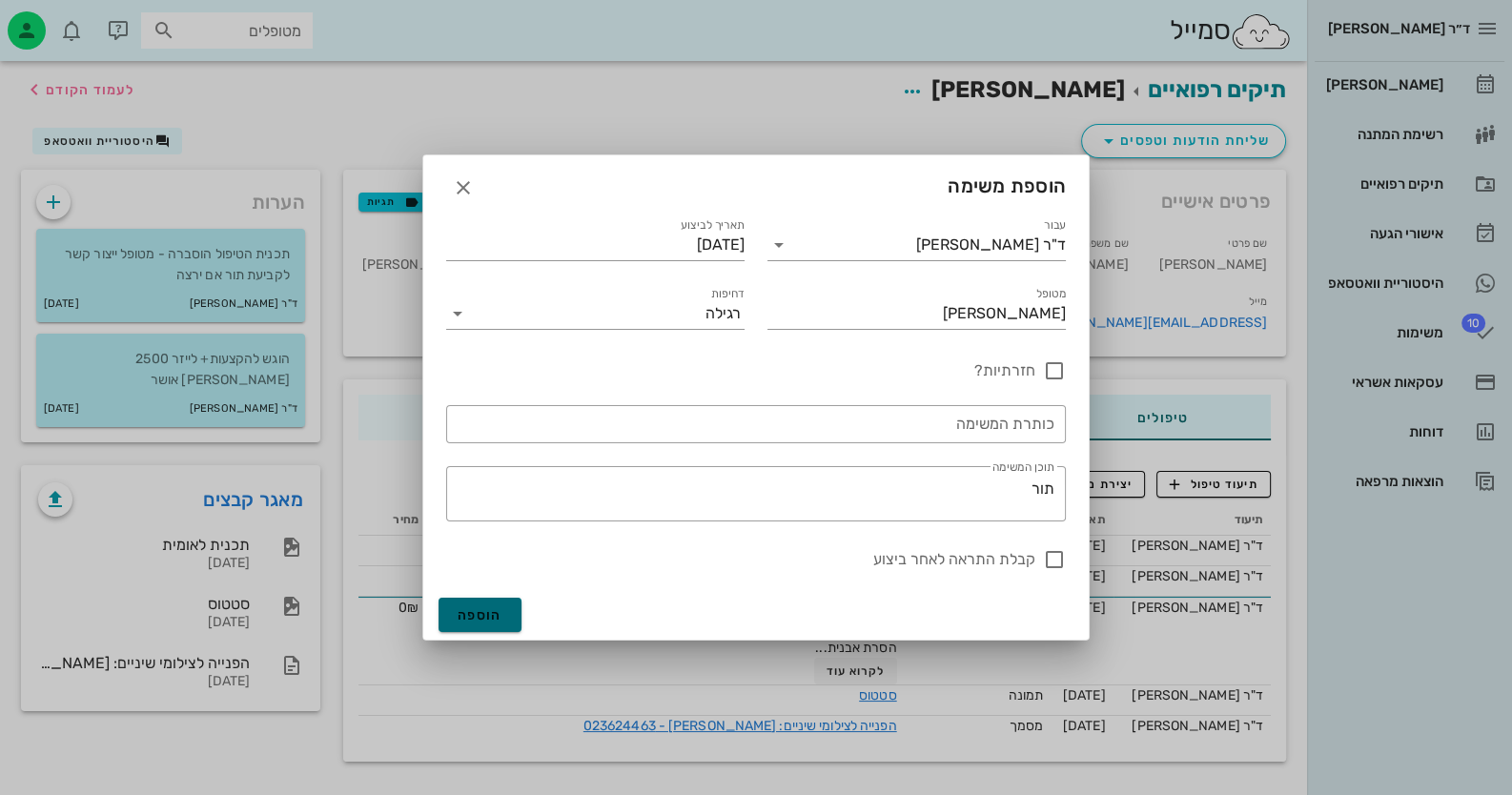
click at [486, 613] on span "הוספה" at bounding box center [480, 615] width 45 height 16
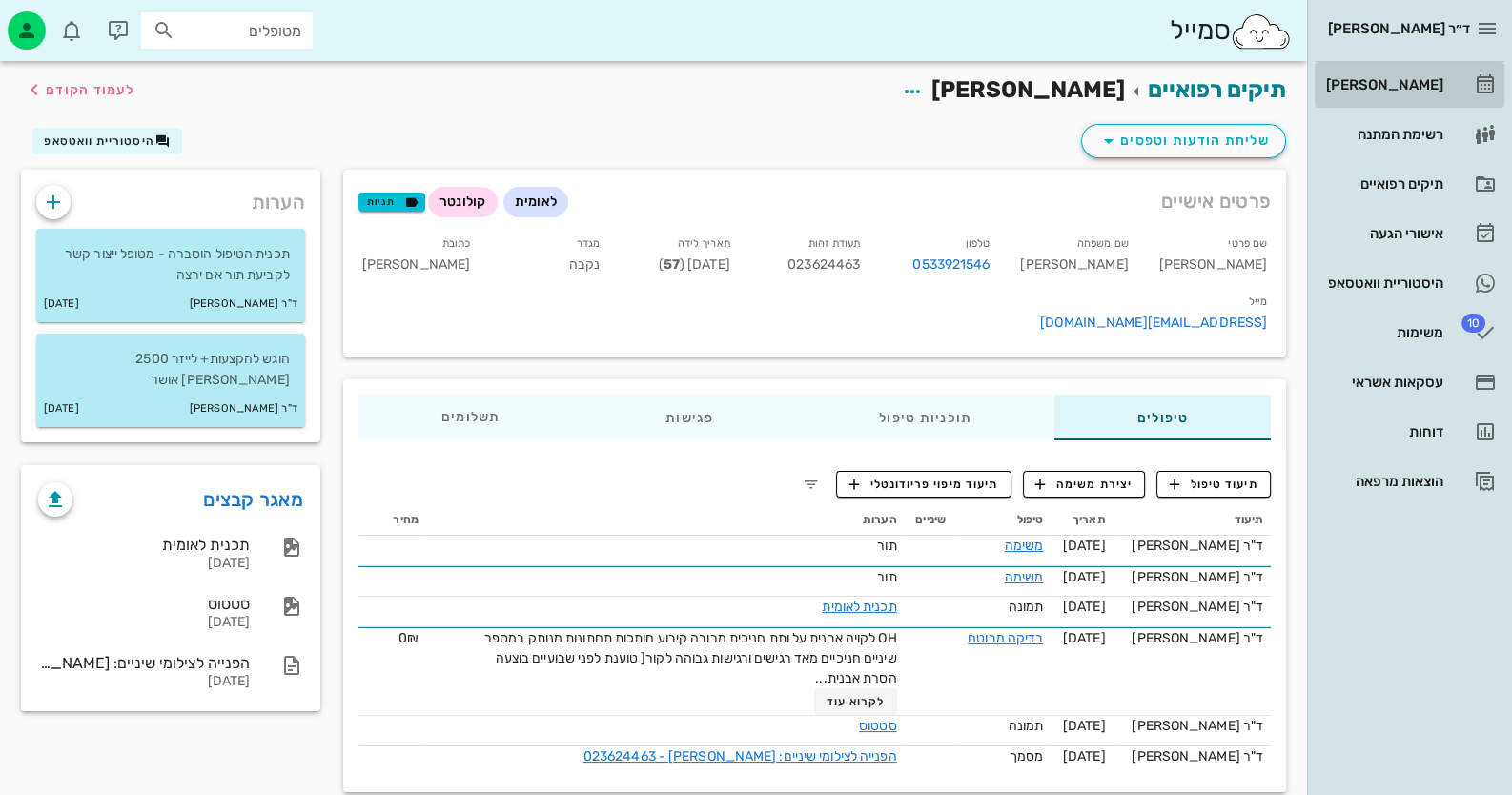
click at [1402, 92] on div "[PERSON_NAME]" at bounding box center [1382, 85] width 121 height 30
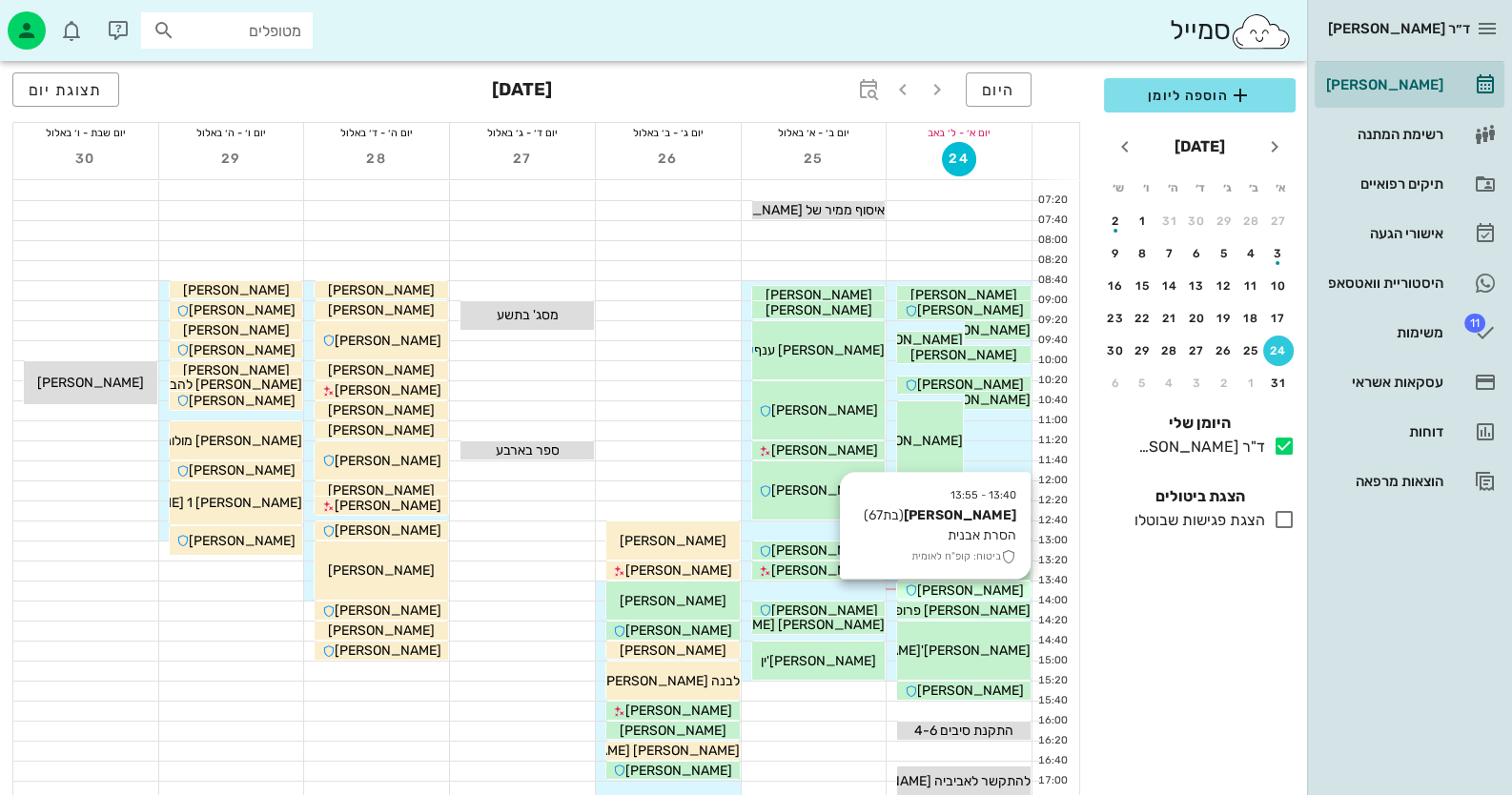
click at [1006, 588] on span "[PERSON_NAME]" at bounding box center [970, 590] width 107 height 16
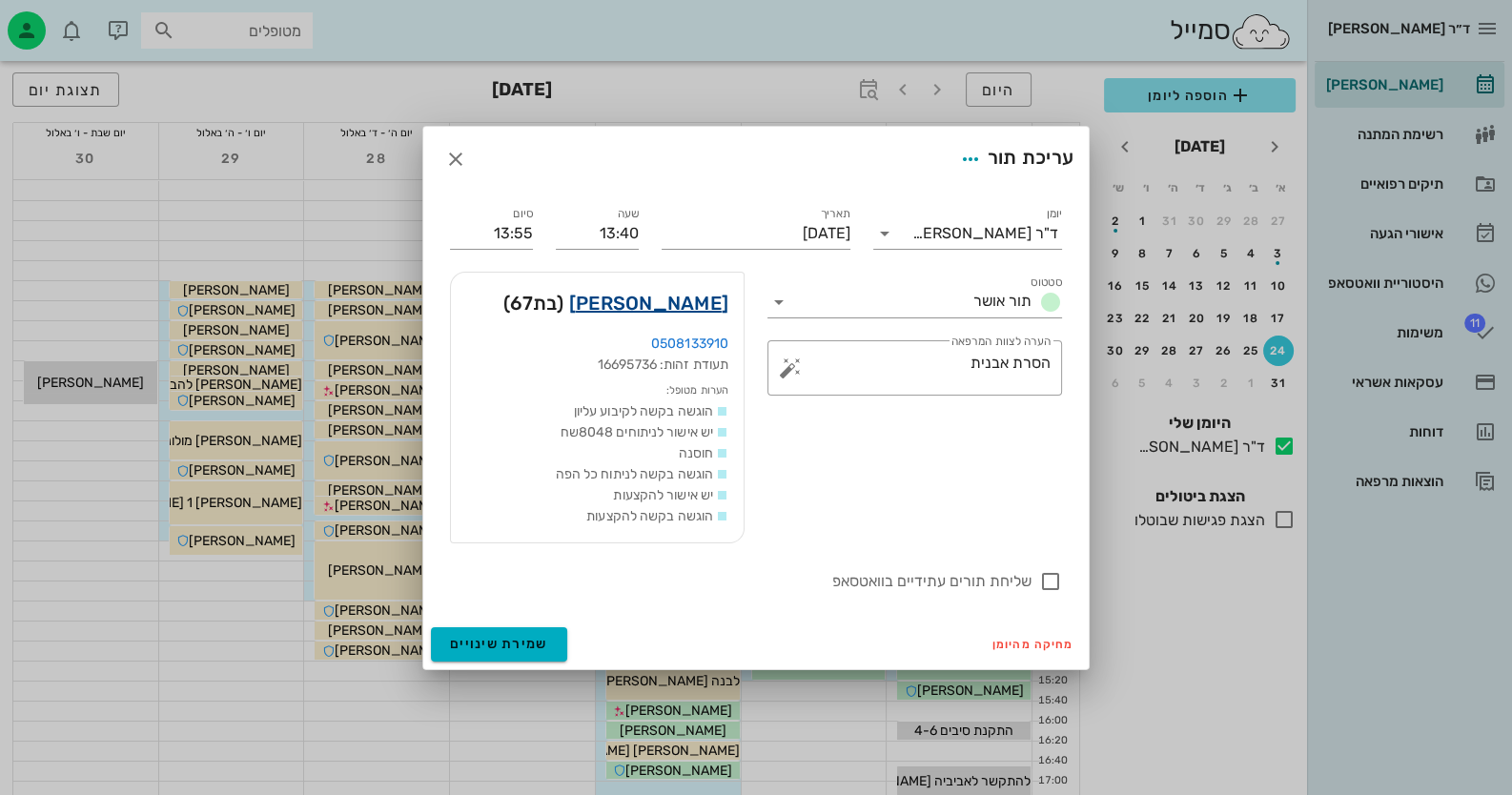
click at [698, 295] on link "לואיזה צוקרמן" at bounding box center [649, 303] width 159 height 30
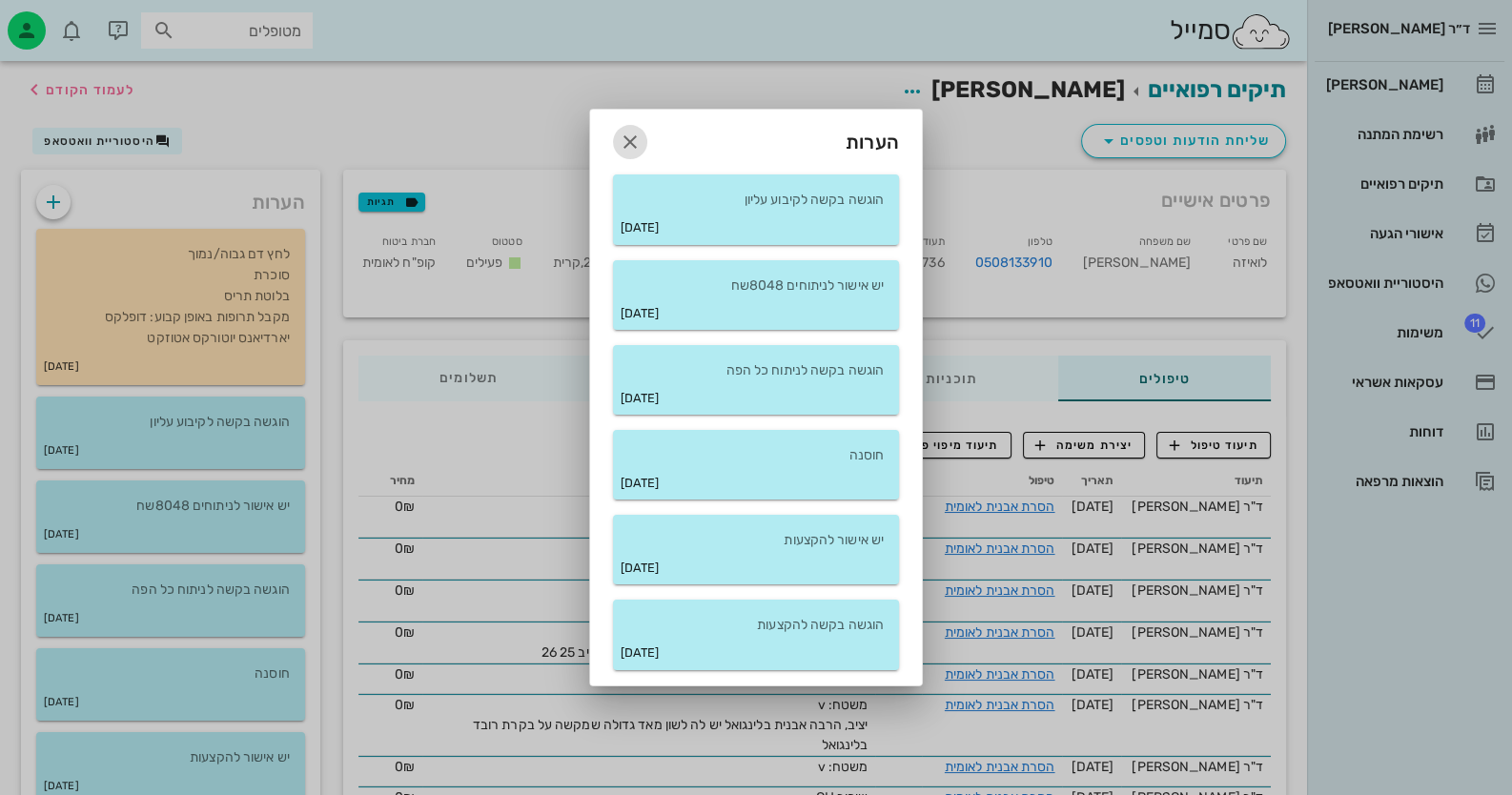
click at [640, 143] on icon "button" at bounding box center [629, 142] width 23 height 23
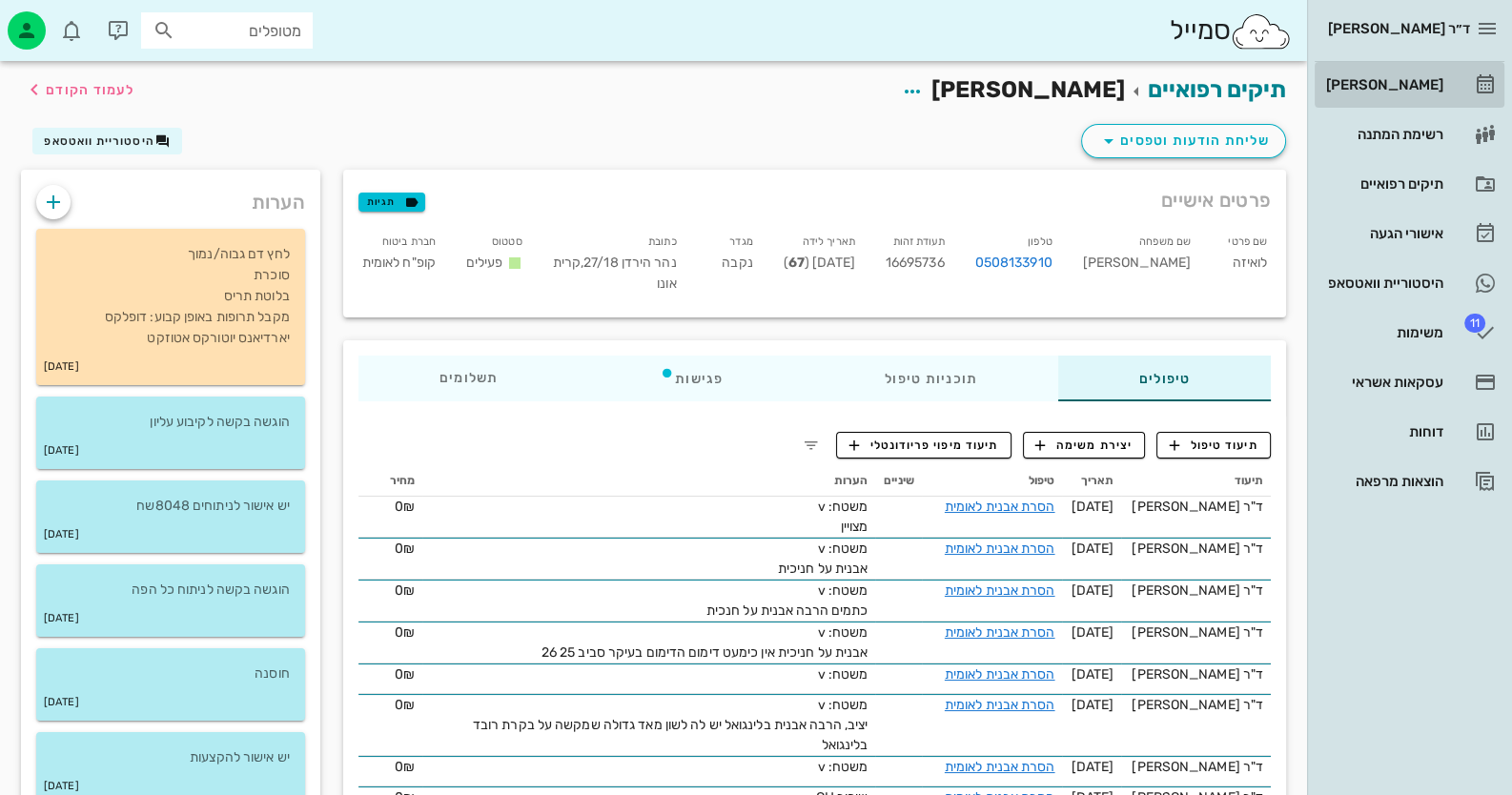
click at [1420, 82] on div "[PERSON_NAME]" at bounding box center [1382, 85] width 121 height 16
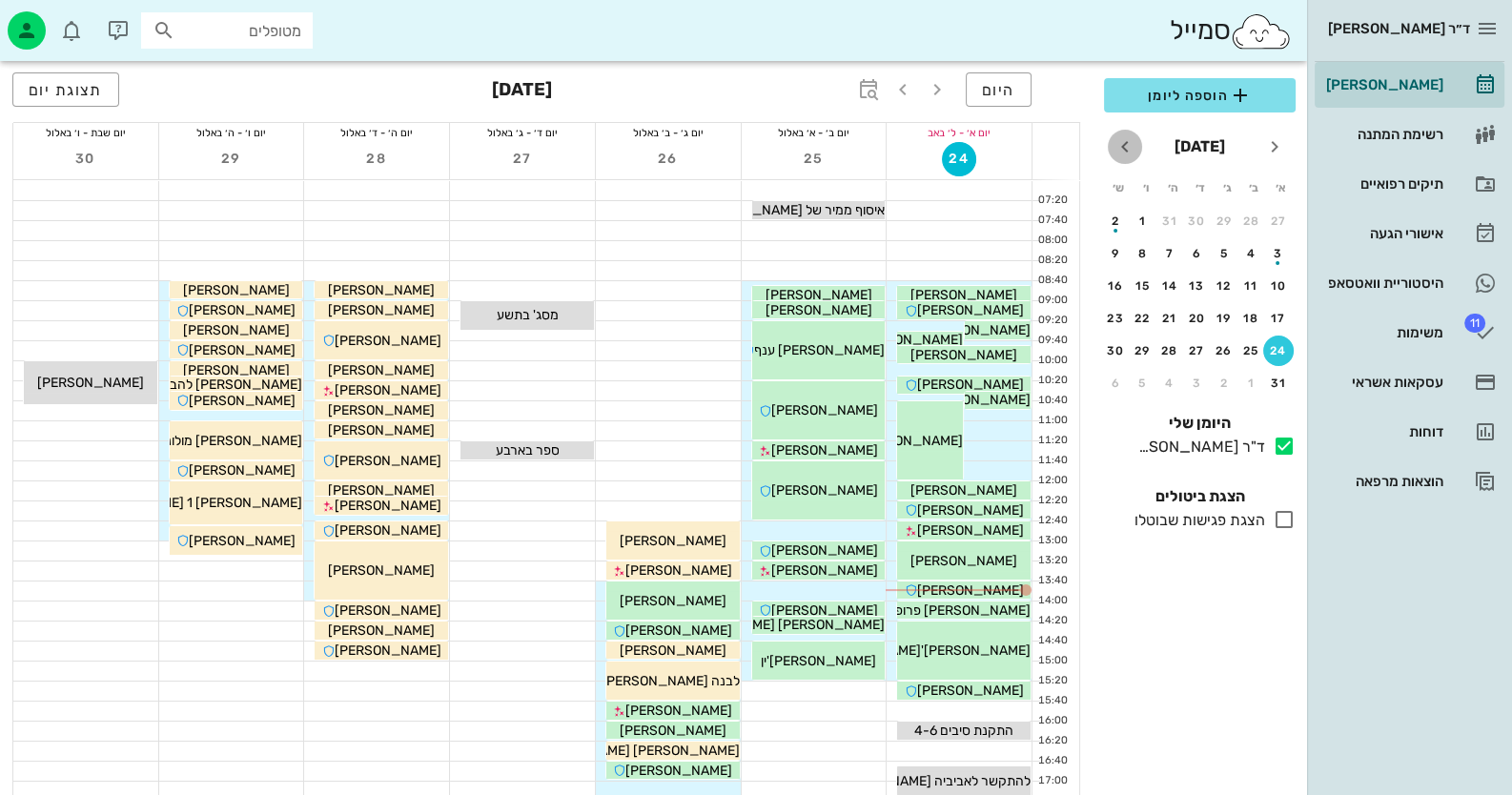
click at [1132, 146] on icon "חודש הבא" at bounding box center [1124, 146] width 23 height 23
click at [1280, 344] on div "23" at bounding box center [1277, 351] width 30 height 14
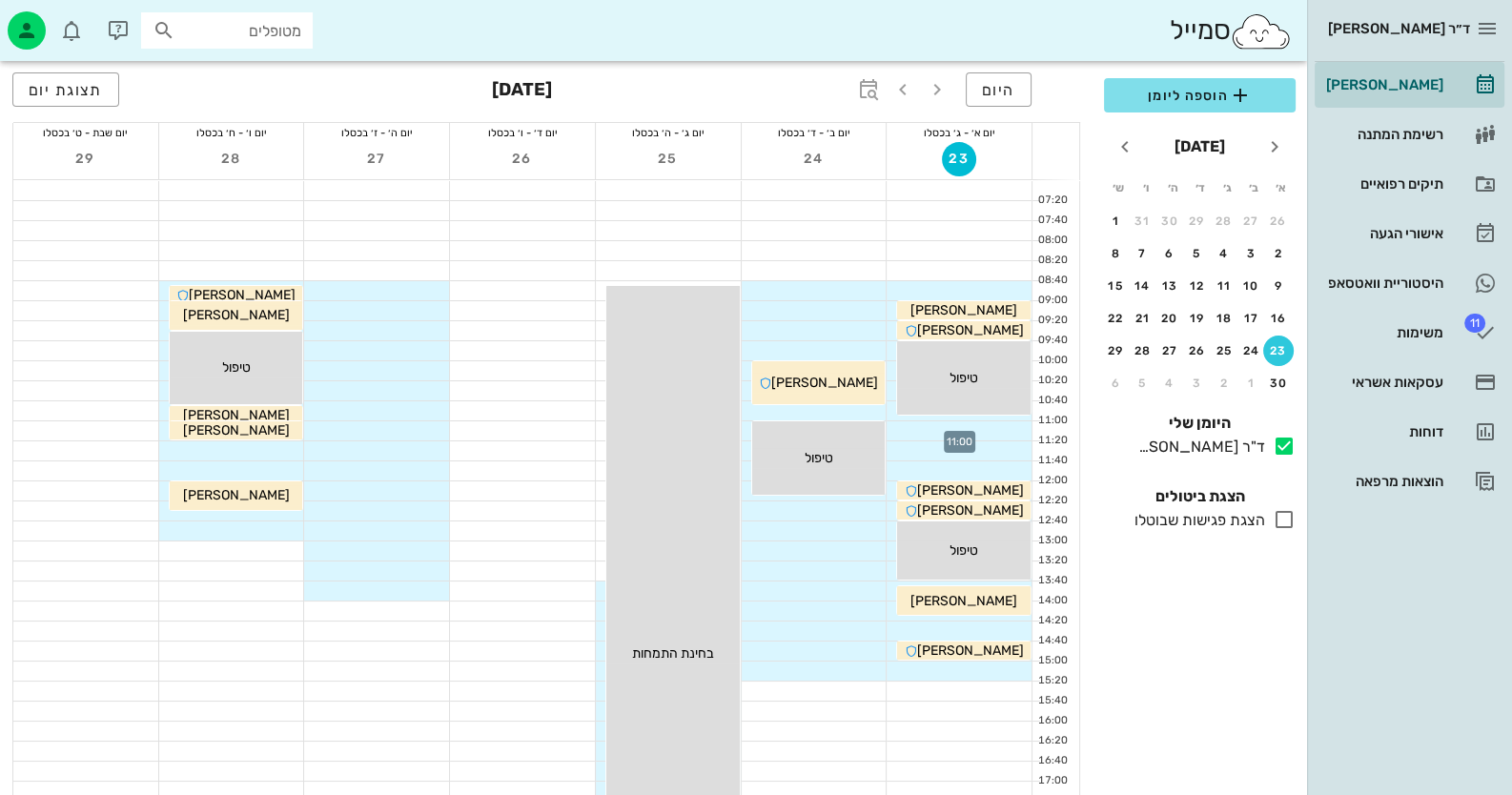
click at [1014, 426] on div at bounding box center [959, 429] width 145 height 19
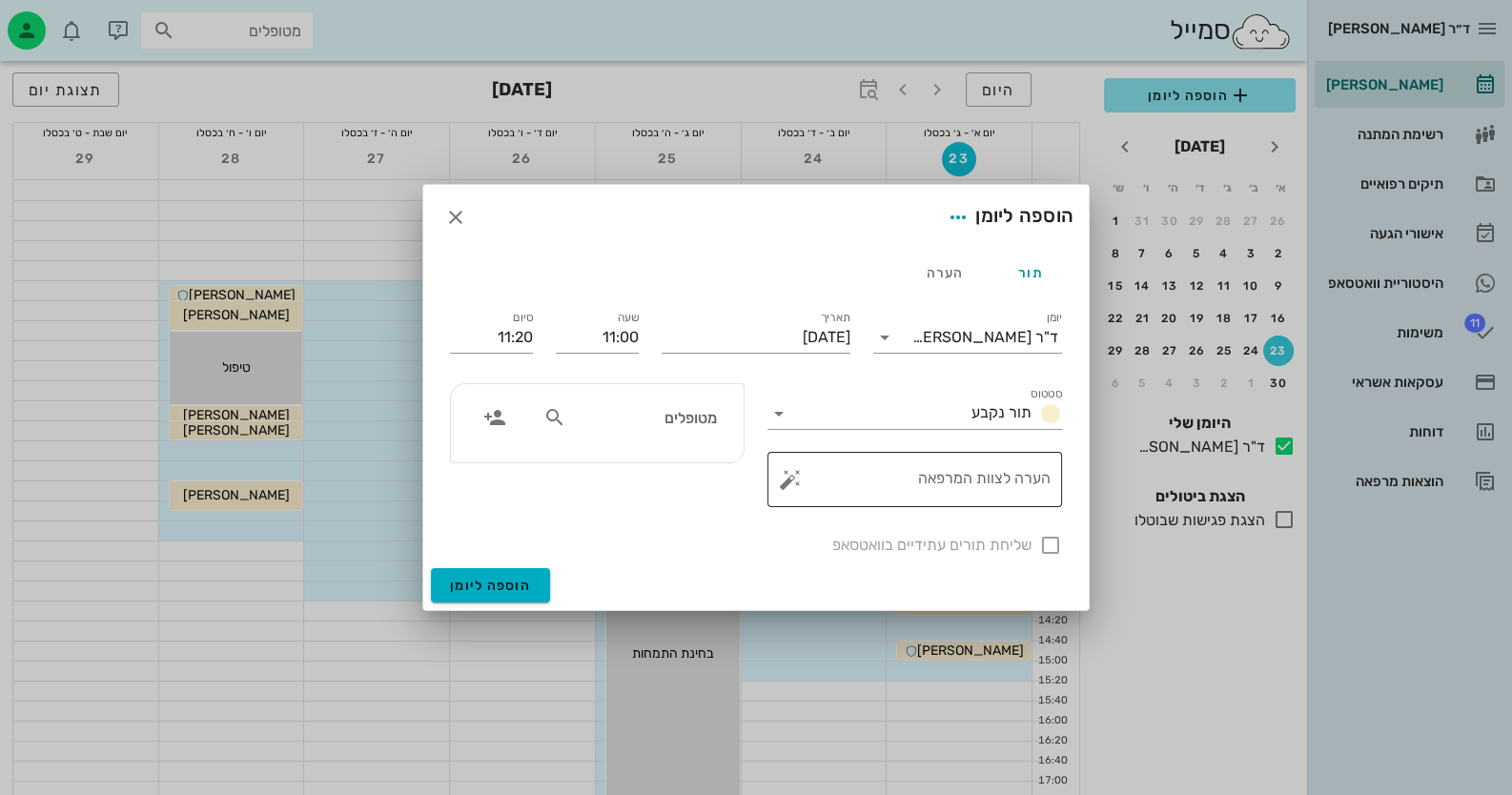
click at [779, 481] on button "button" at bounding box center [789, 479] width 23 height 23
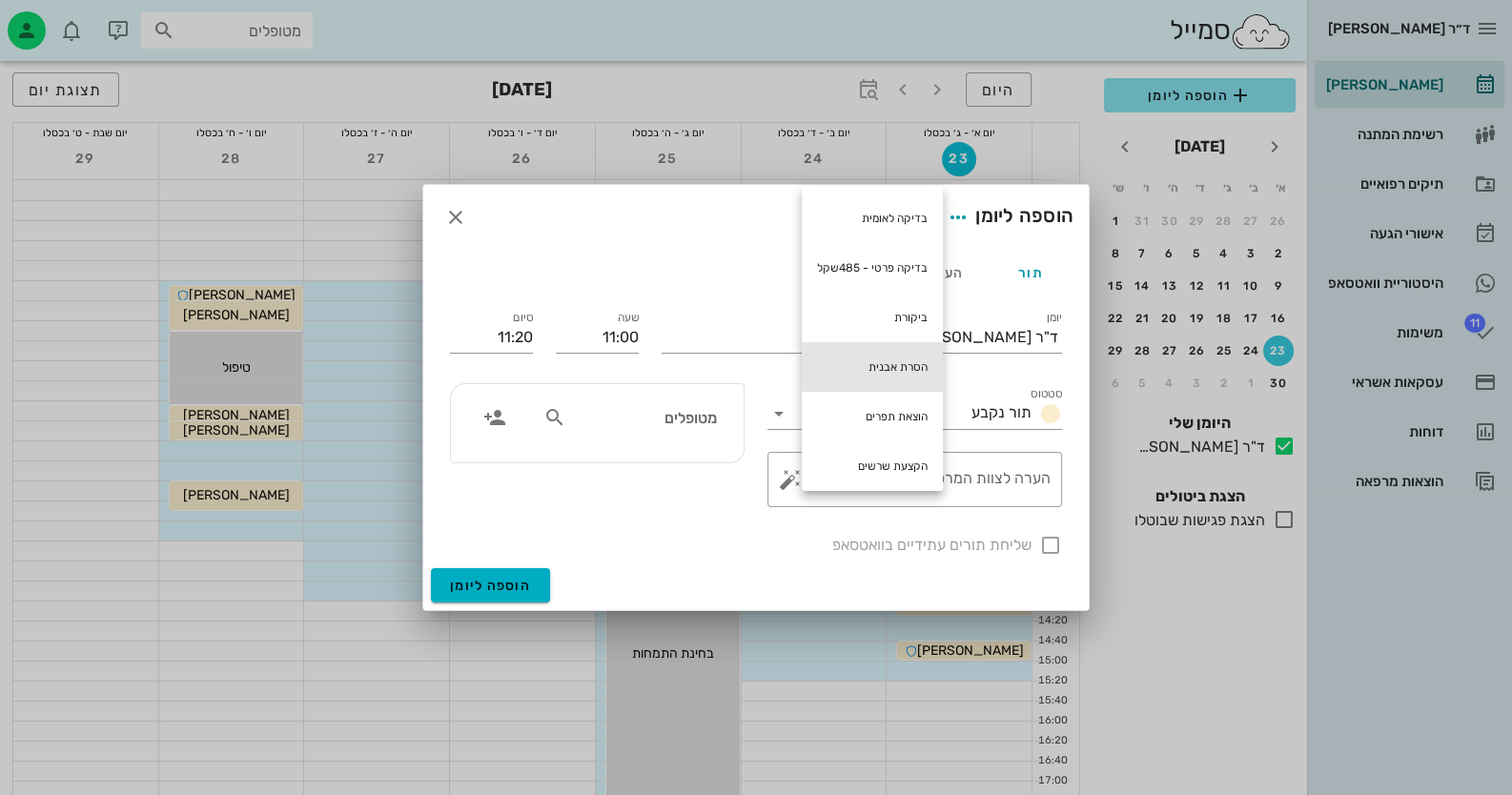
click at [920, 359] on div "הסרת אבנית" at bounding box center [871, 367] width 141 height 49
type textarea "הסרת אבנית"
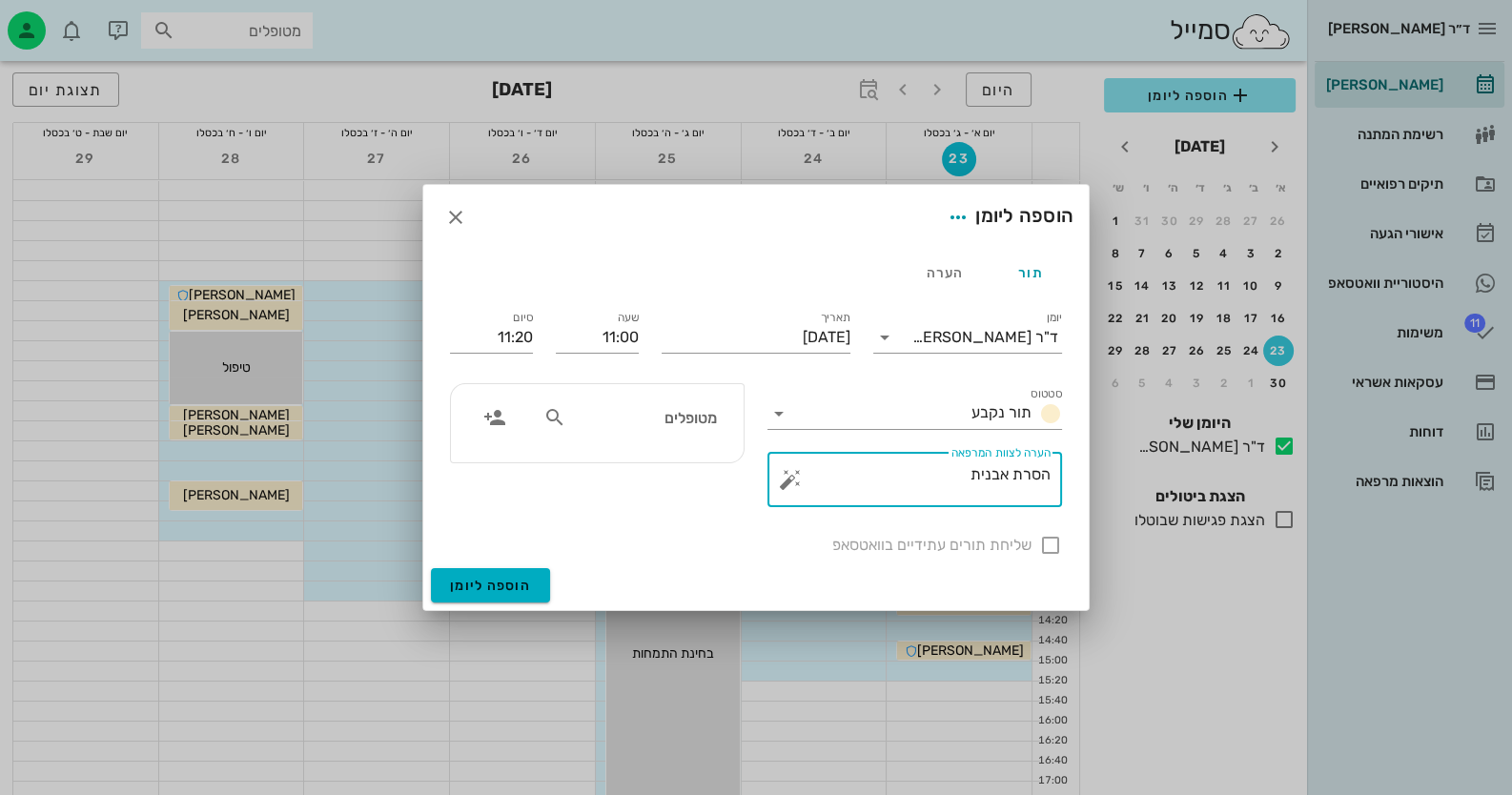
click at [1052, 540] on div "שליחת תורים עתידיים בוואטסאפ" at bounding box center [756, 542] width 635 height 49
click at [1051, 542] on div "שליחת תורים עתידיים בוואטסאפ" at bounding box center [756, 542] width 635 height 49
click at [653, 423] on input "מטופלים" at bounding box center [643, 417] width 146 height 25
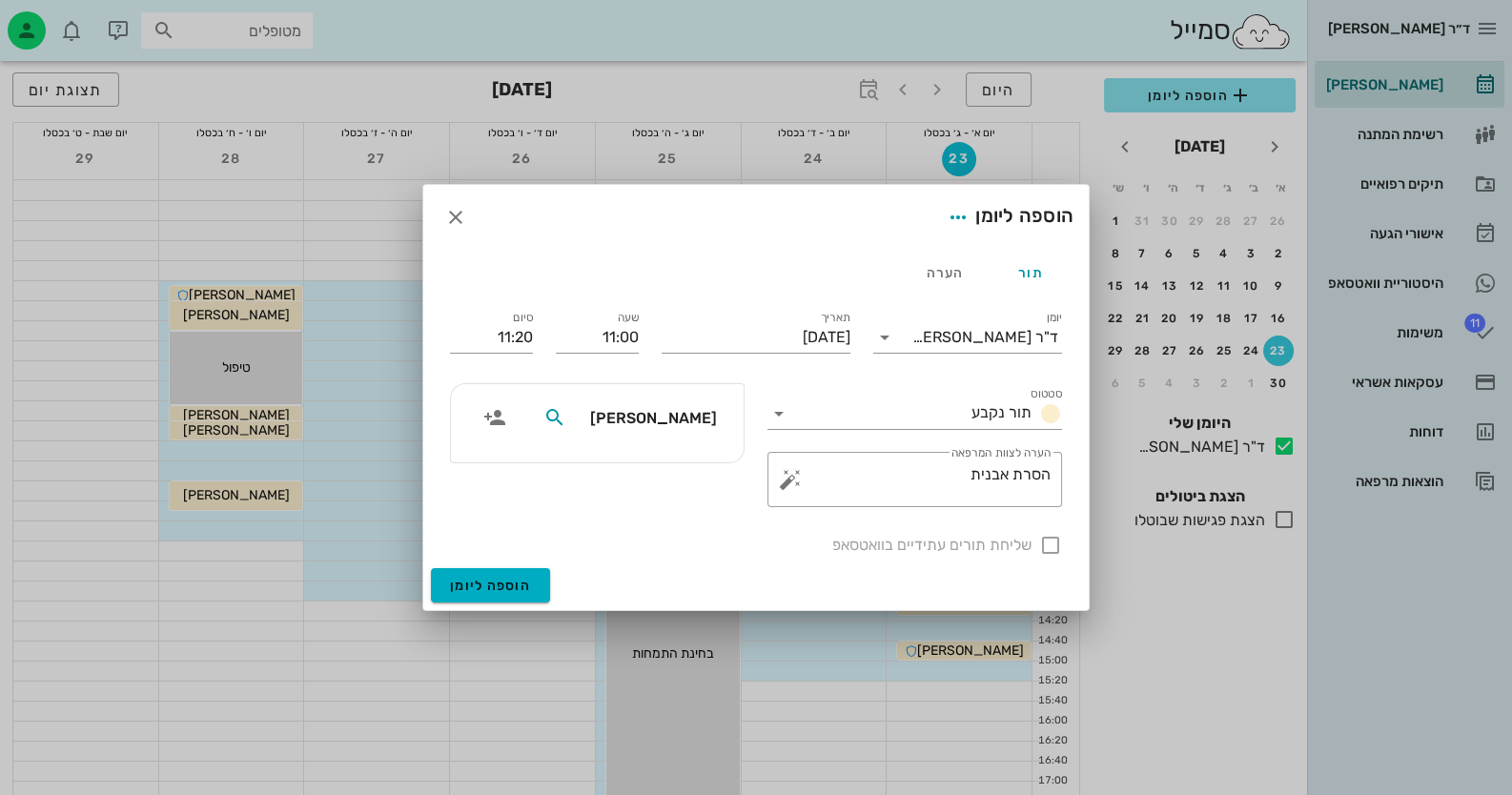
type input "צוקרמן"
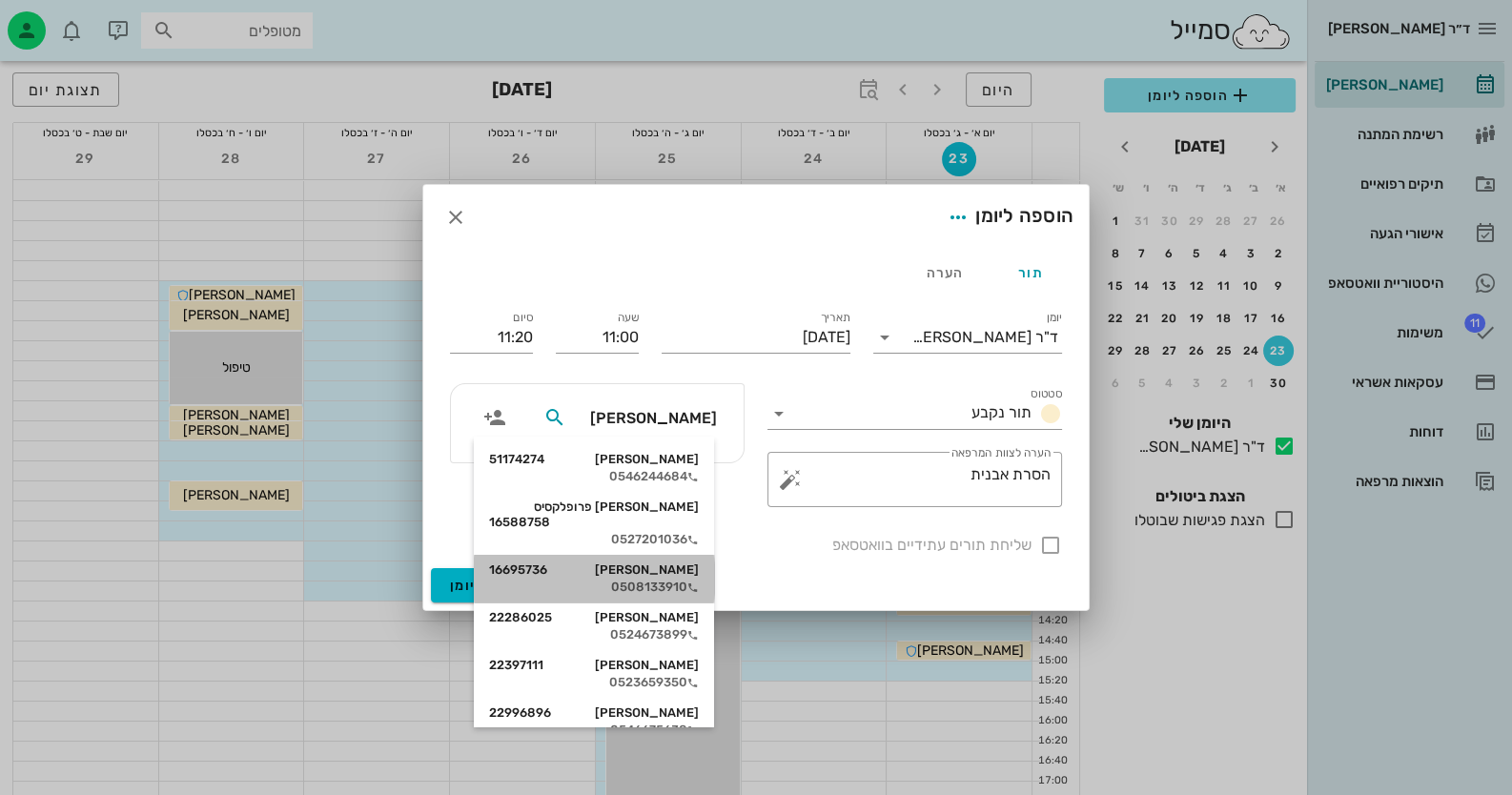
click at [691, 562] on div "לואיזה צוקרמן 16695736" at bounding box center [593, 570] width 209 height 16
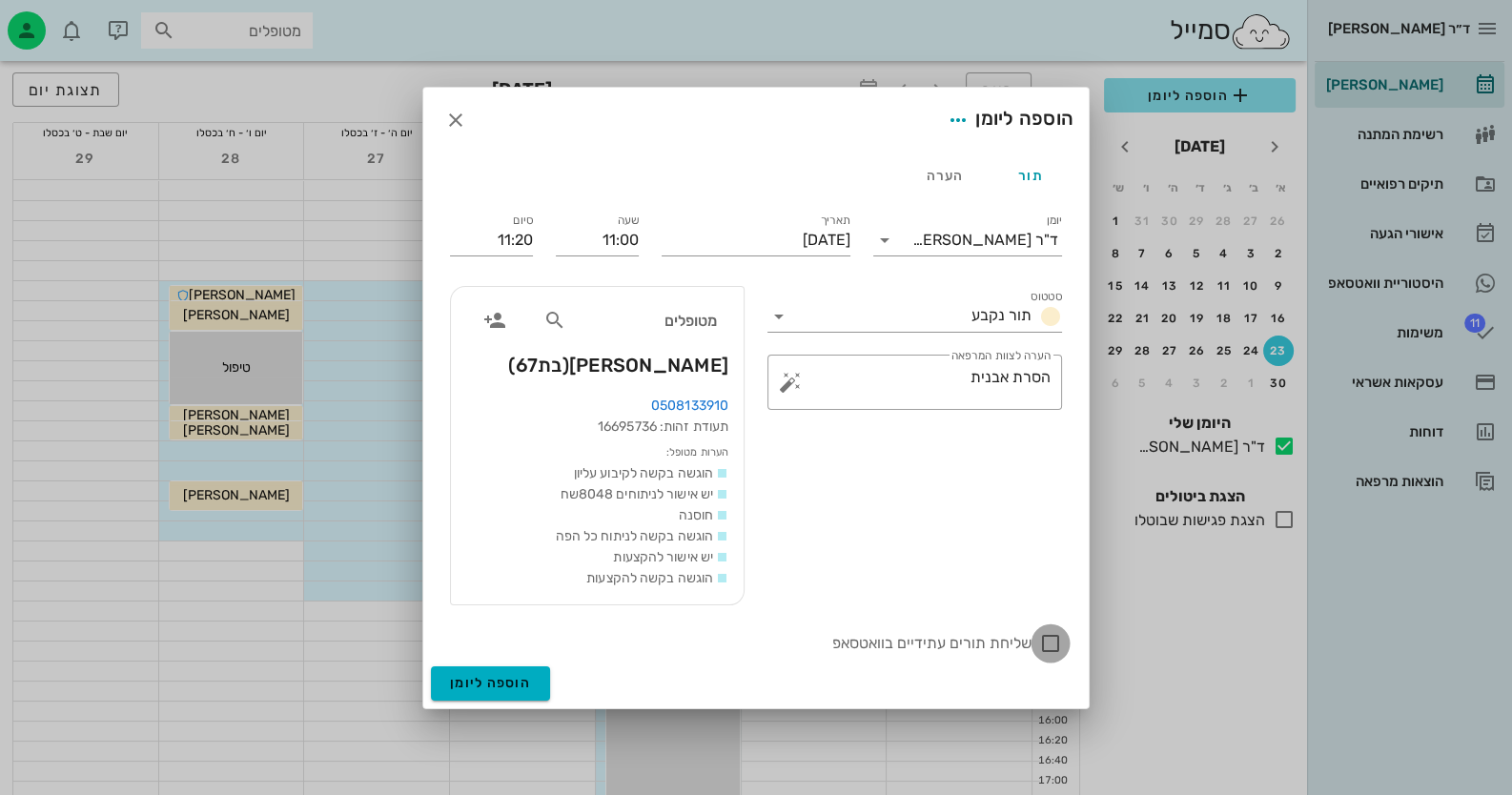
click at [1052, 637] on div at bounding box center [1050, 643] width 32 height 32
checkbox input "true"
click at [463, 701] on div "הוספה ליומן" at bounding box center [755, 687] width 666 height 42
click at [477, 690] on span "הוספה ליומן" at bounding box center [491, 682] width 81 height 16
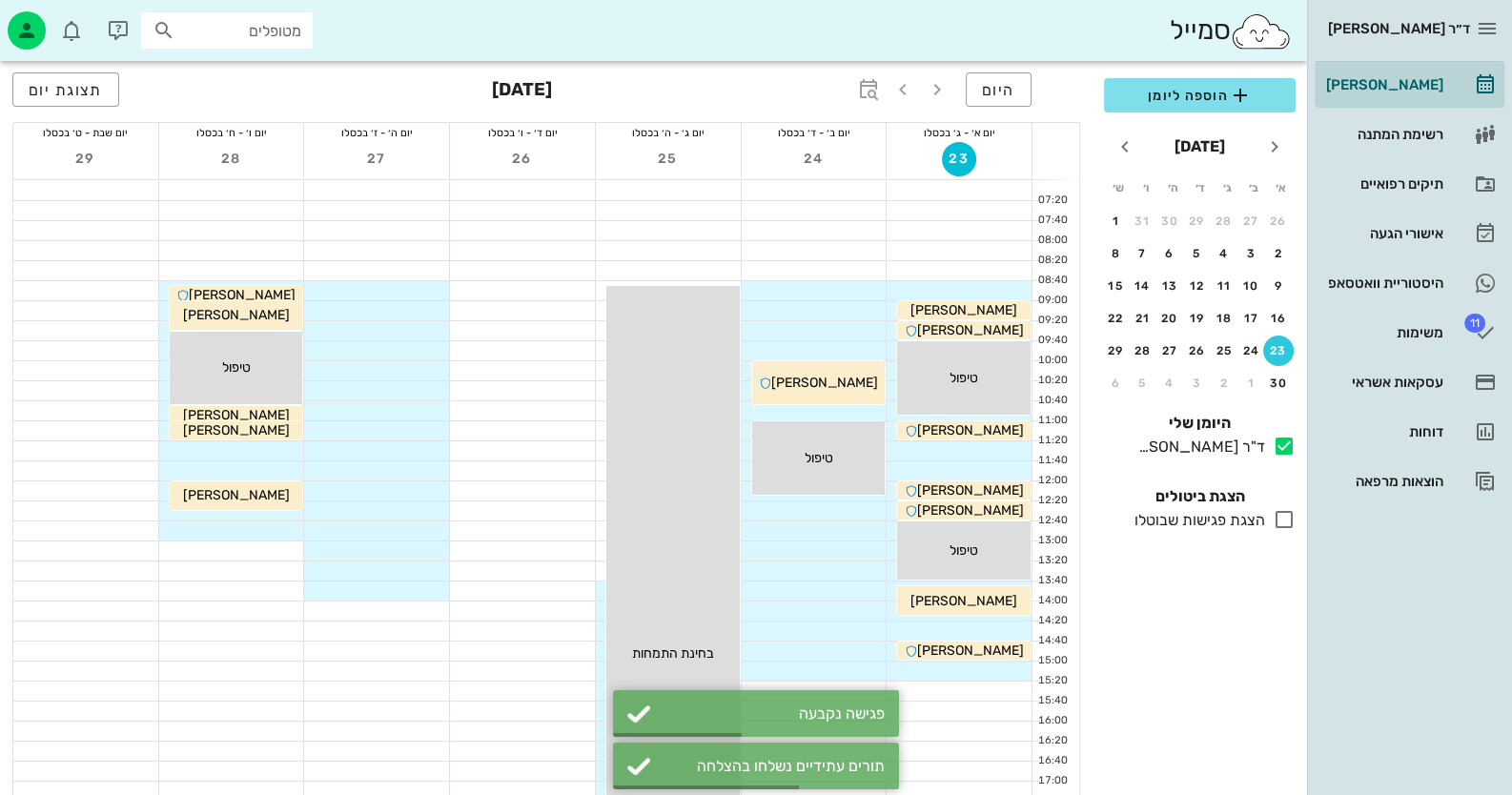
click at [1008, 442] on div at bounding box center [959, 450] width 145 height 19
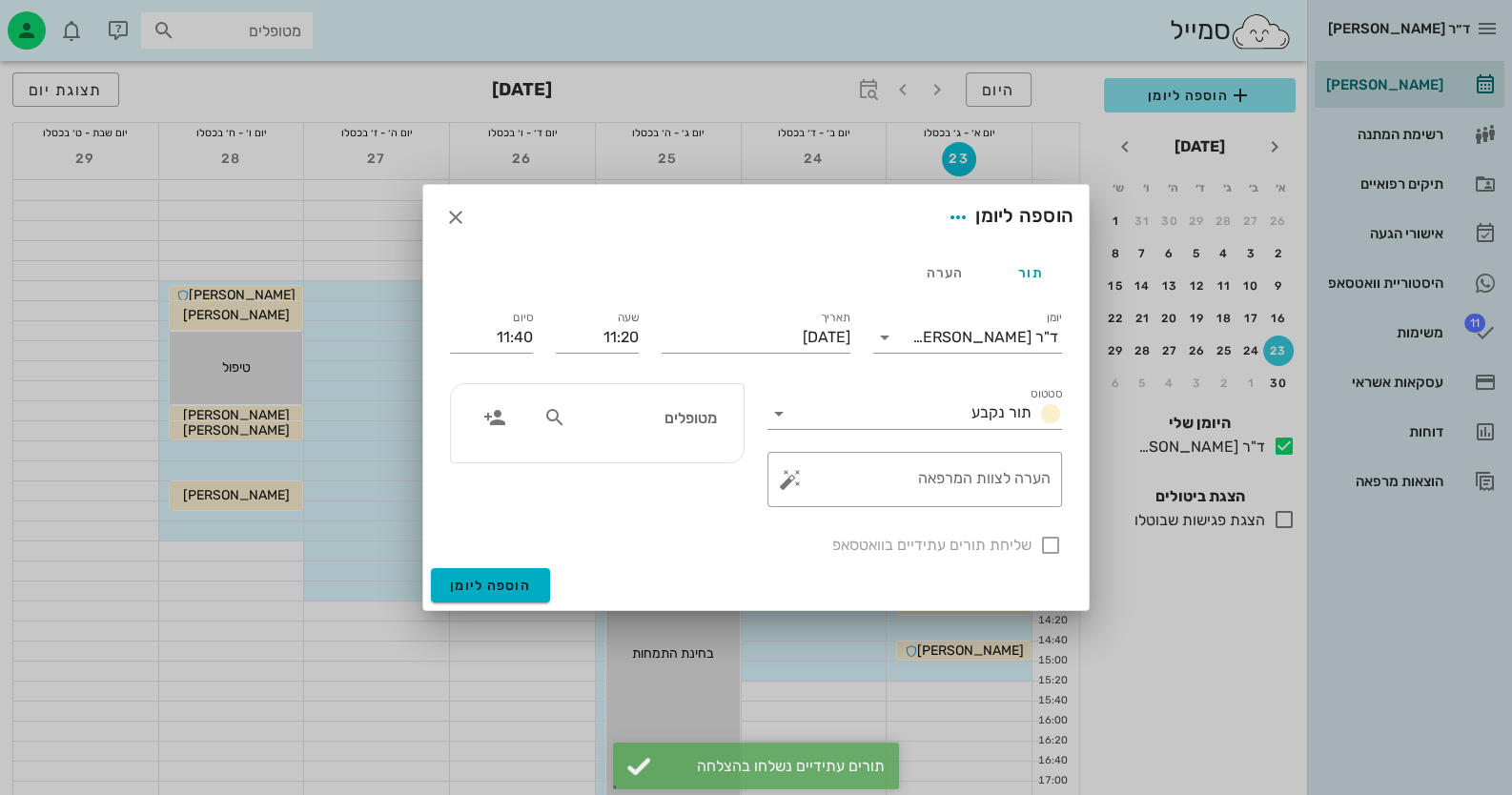
click at [679, 431] on div "מטופלים" at bounding box center [630, 417] width 197 height 36
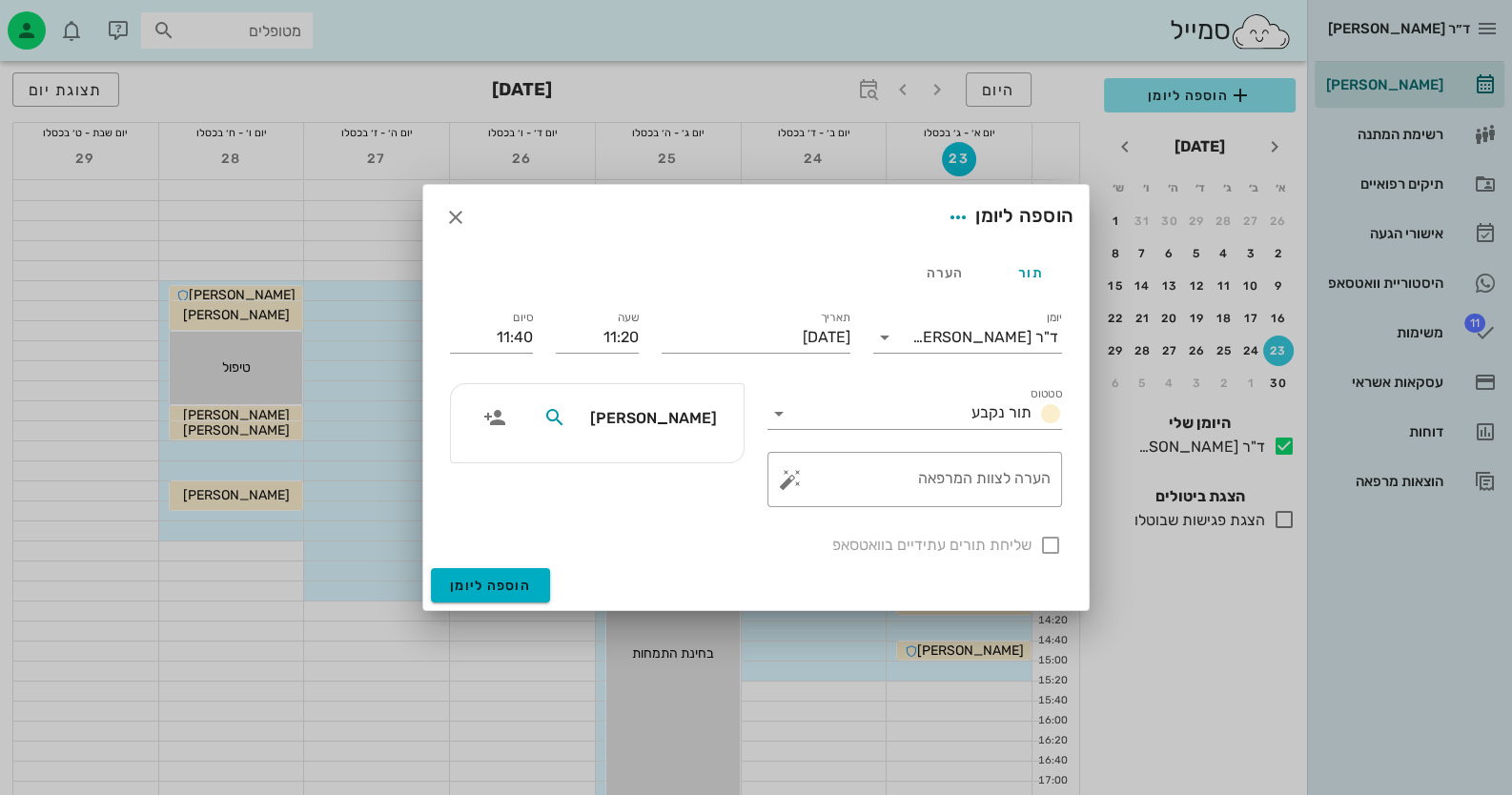
type input "צוקרמן"
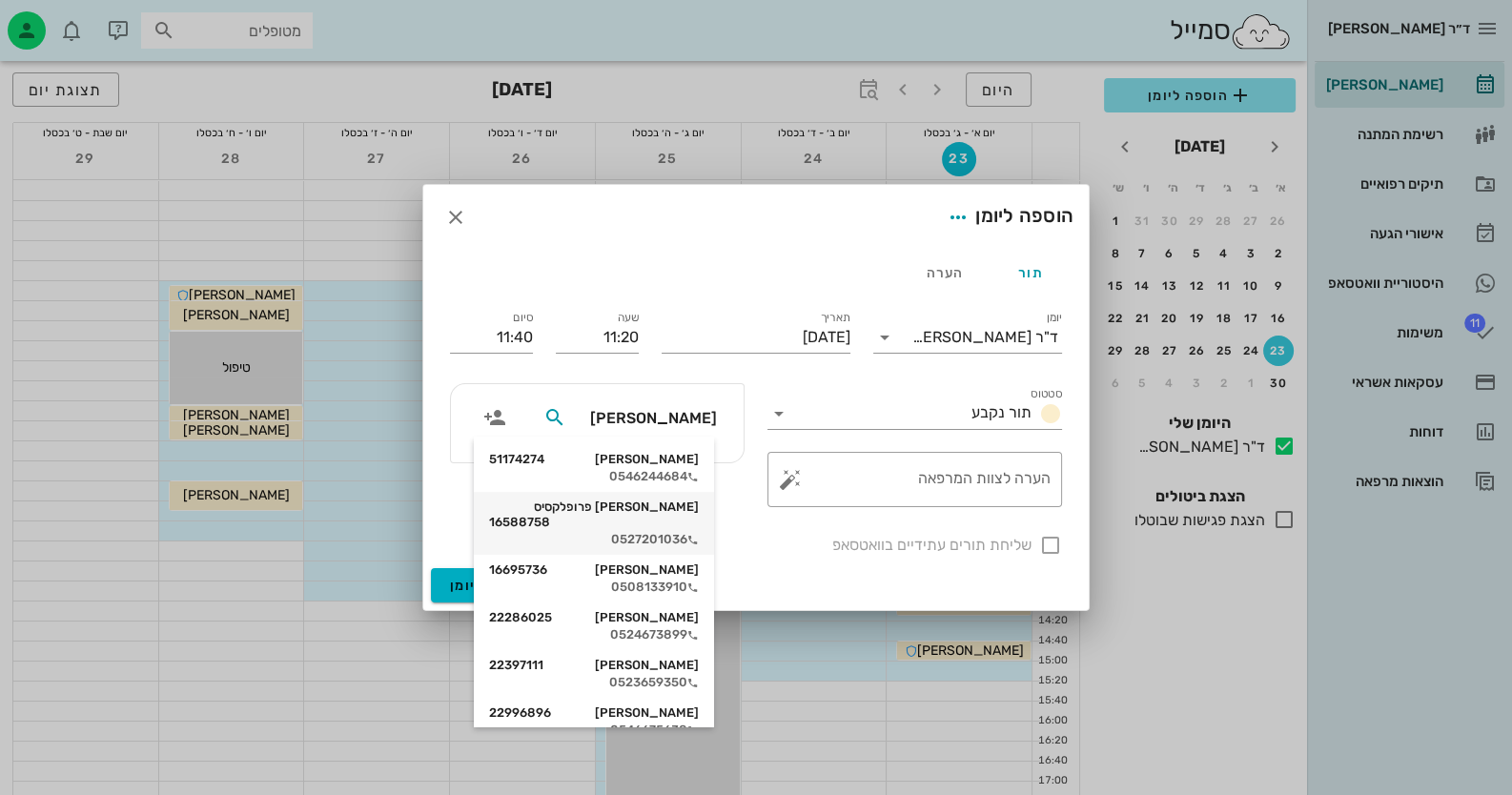
click at [619, 532] on div "0527201036" at bounding box center [593, 539] width 209 height 16
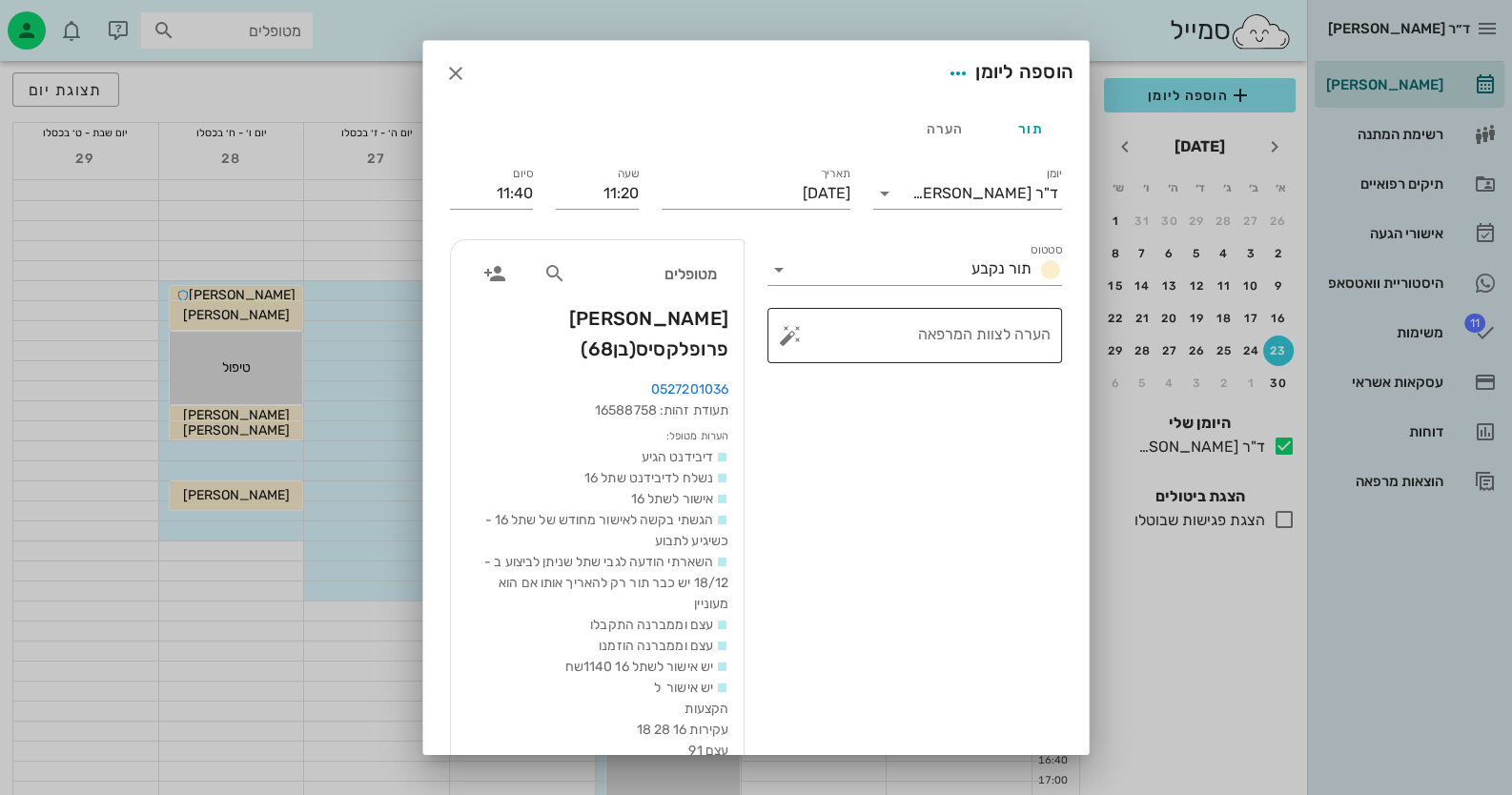
click at [786, 340] on button "button" at bounding box center [789, 335] width 23 height 23
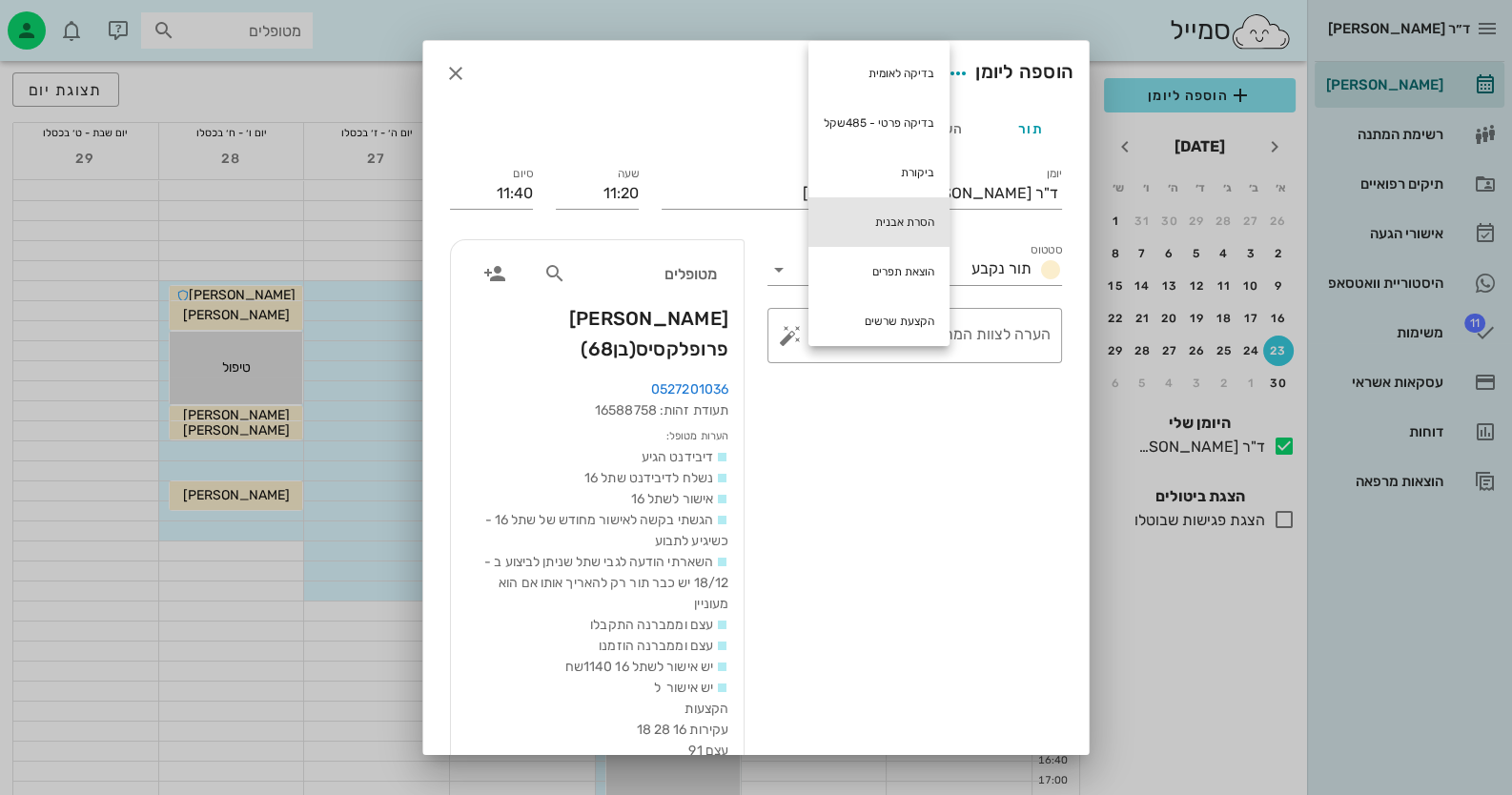
click at [853, 217] on div "הסרת אבנית" at bounding box center [878, 222] width 141 height 49
type textarea "הסרת אבנית"
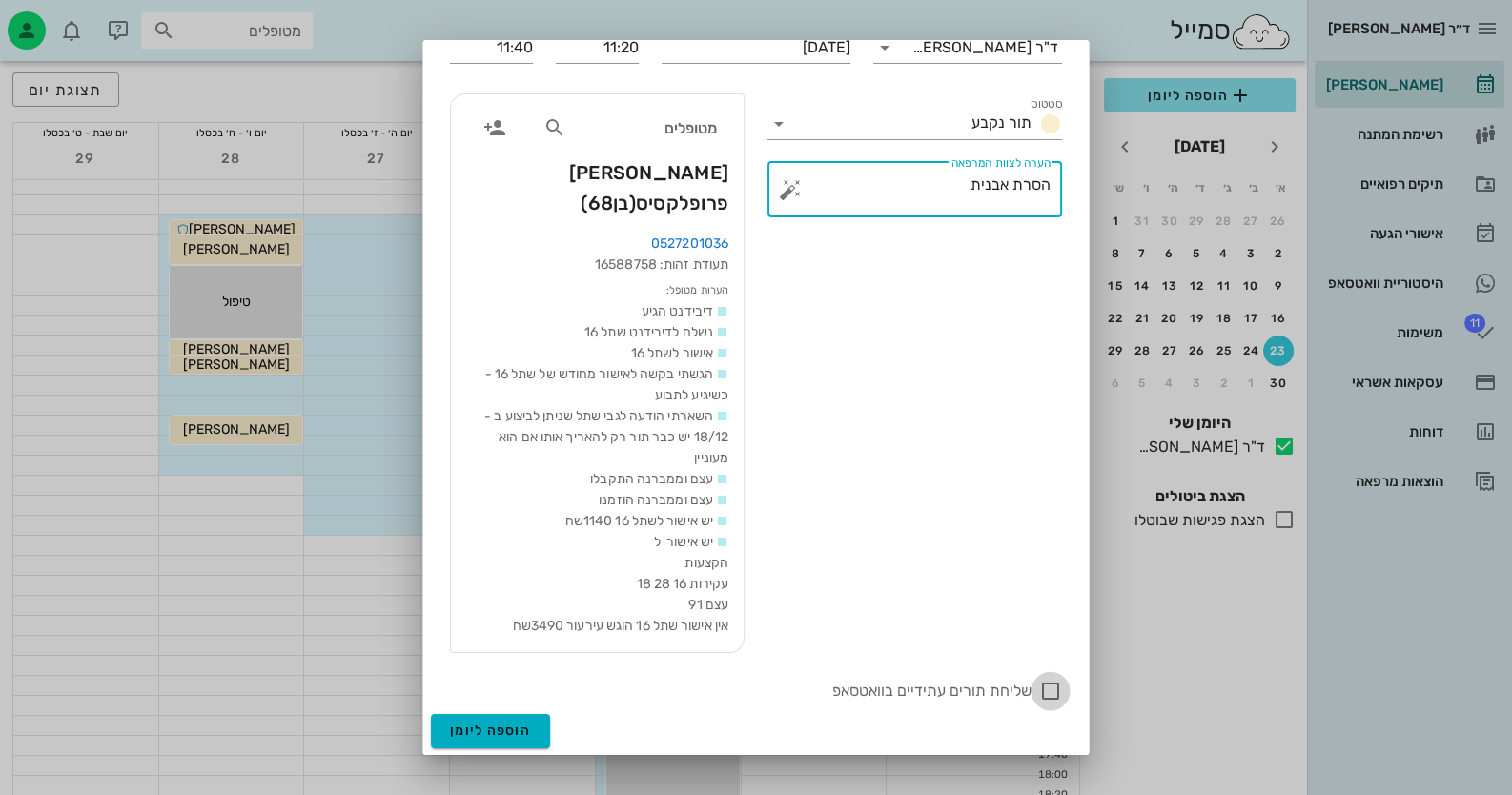
scroll to position [94, 0]
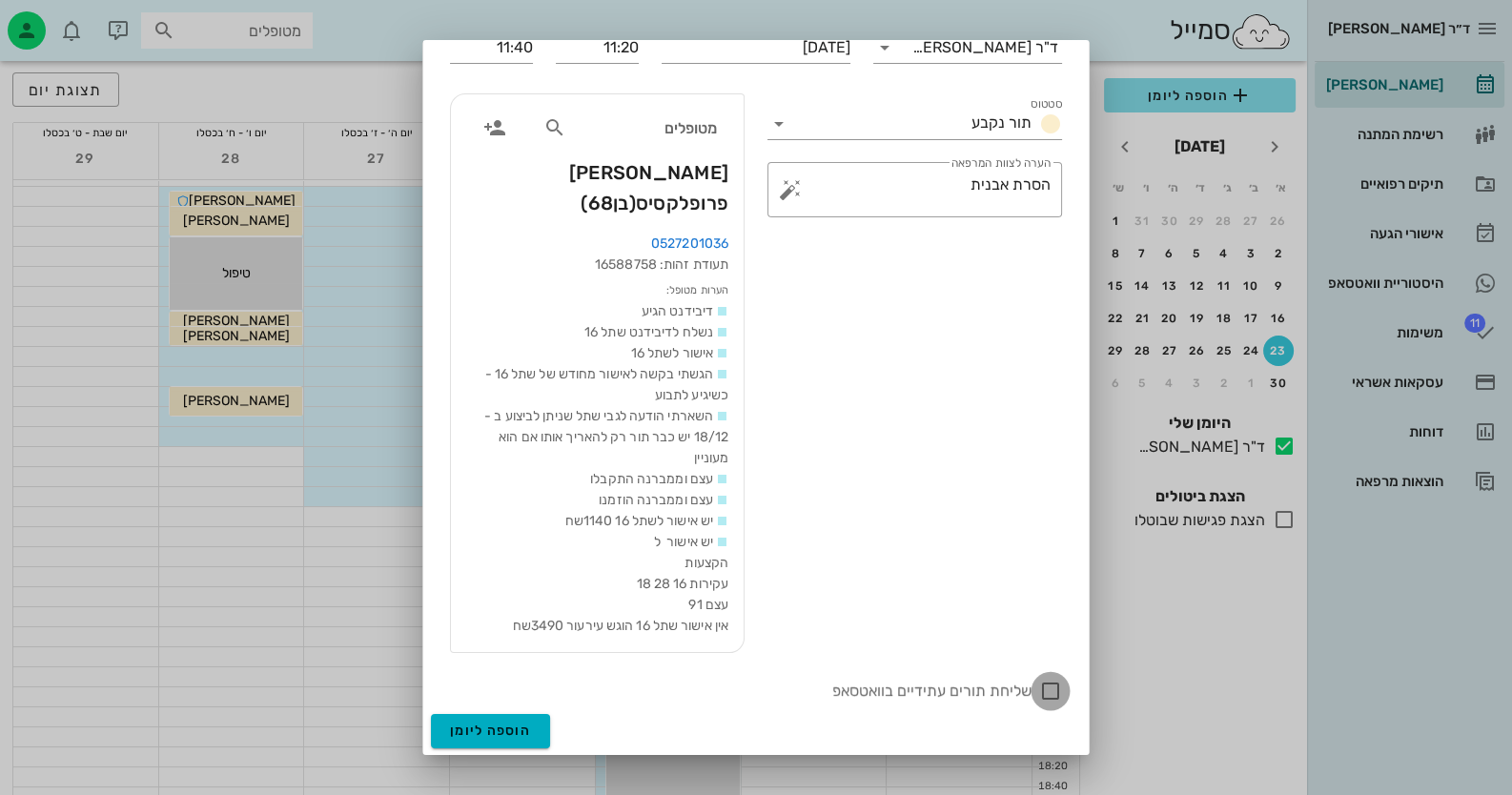
click at [1053, 681] on div at bounding box center [1050, 690] width 32 height 32
checkbox input "true"
click at [522, 717] on button "הוספה ליומן" at bounding box center [490, 730] width 119 height 34
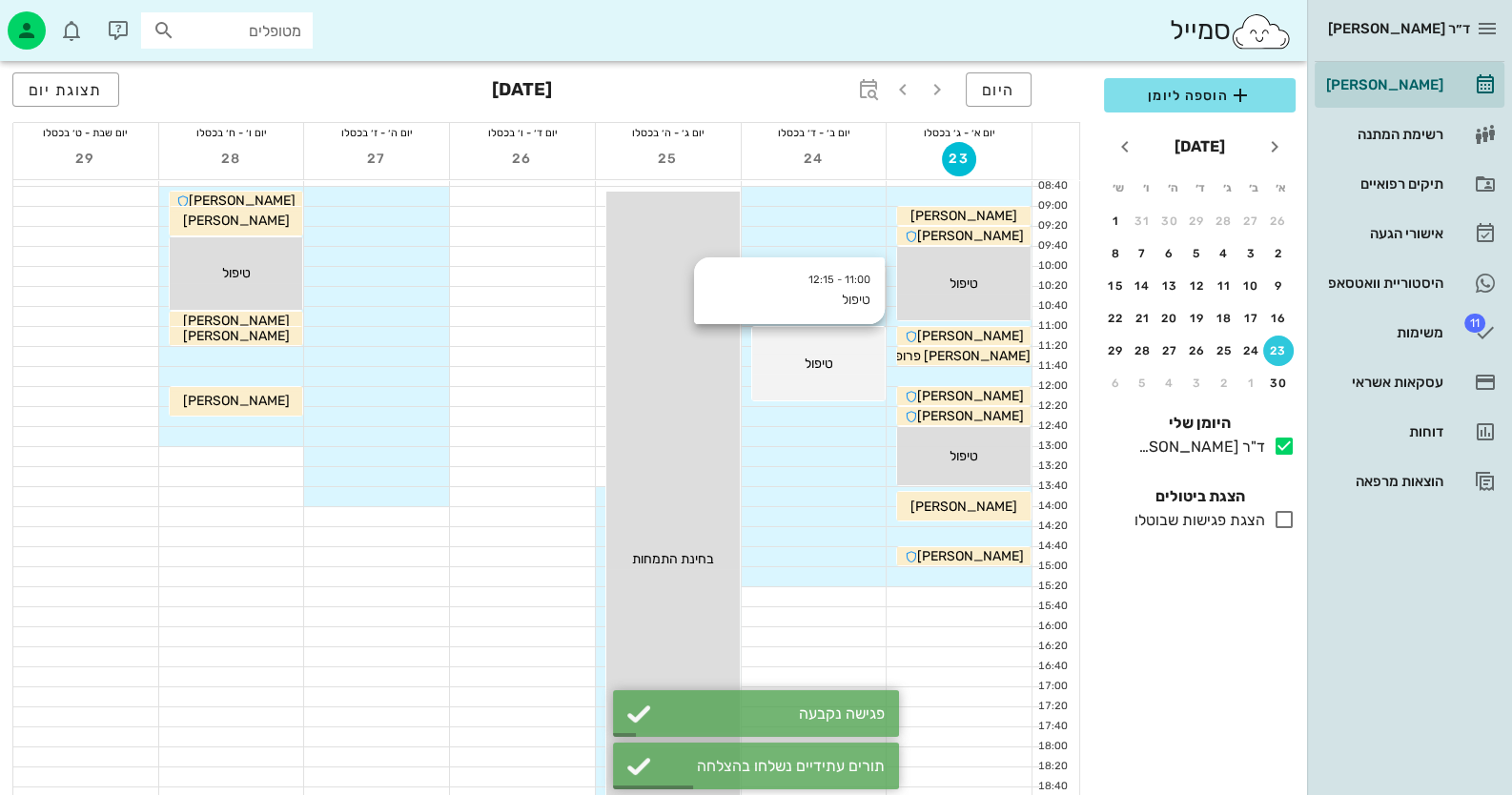
click at [839, 359] on div "טיפול" at bounding box center [819, 364] width 134 height 20
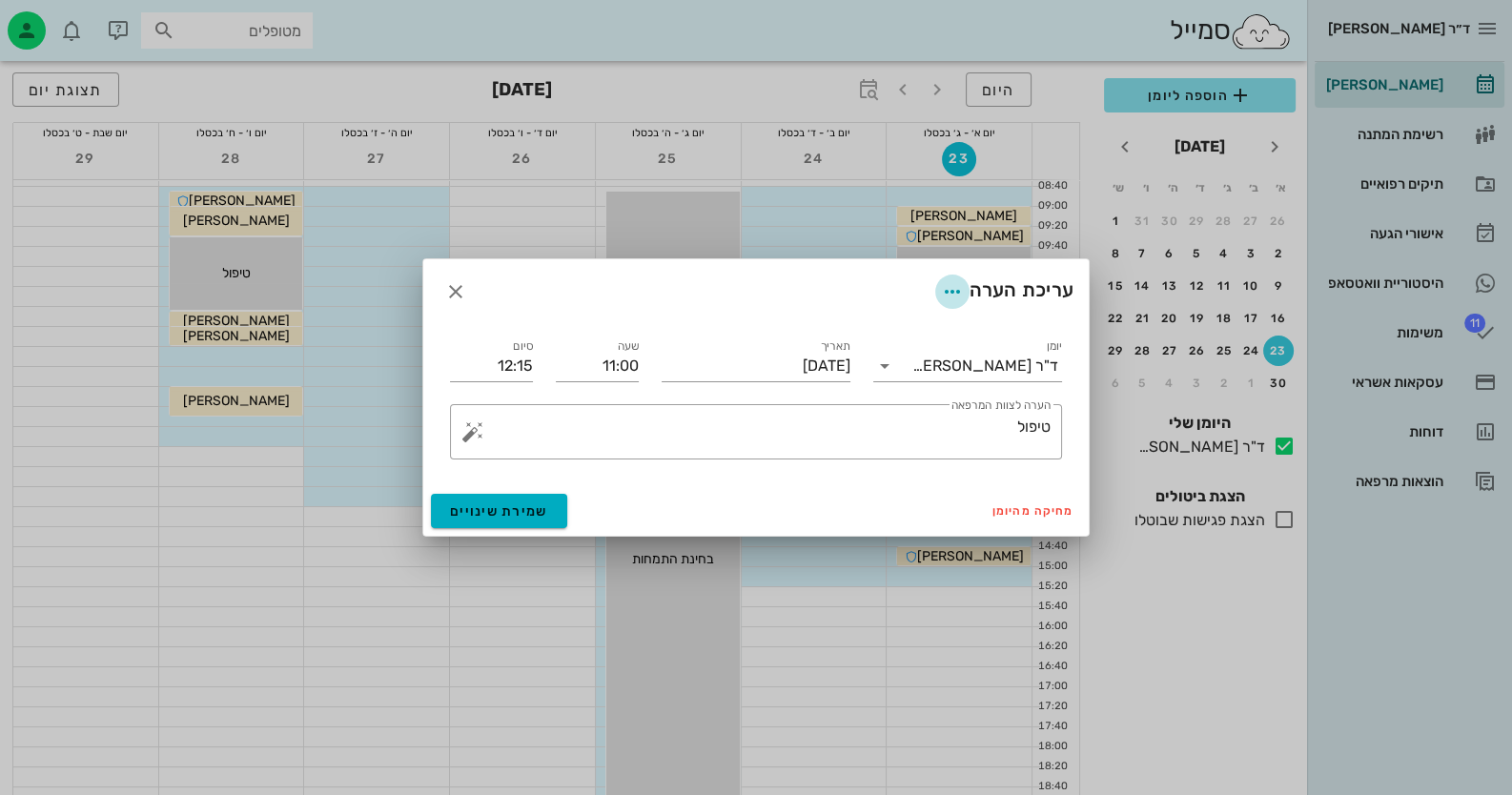
click at [951, 295] on icon "button" at bounding box center [952, 291] width 23 height 23
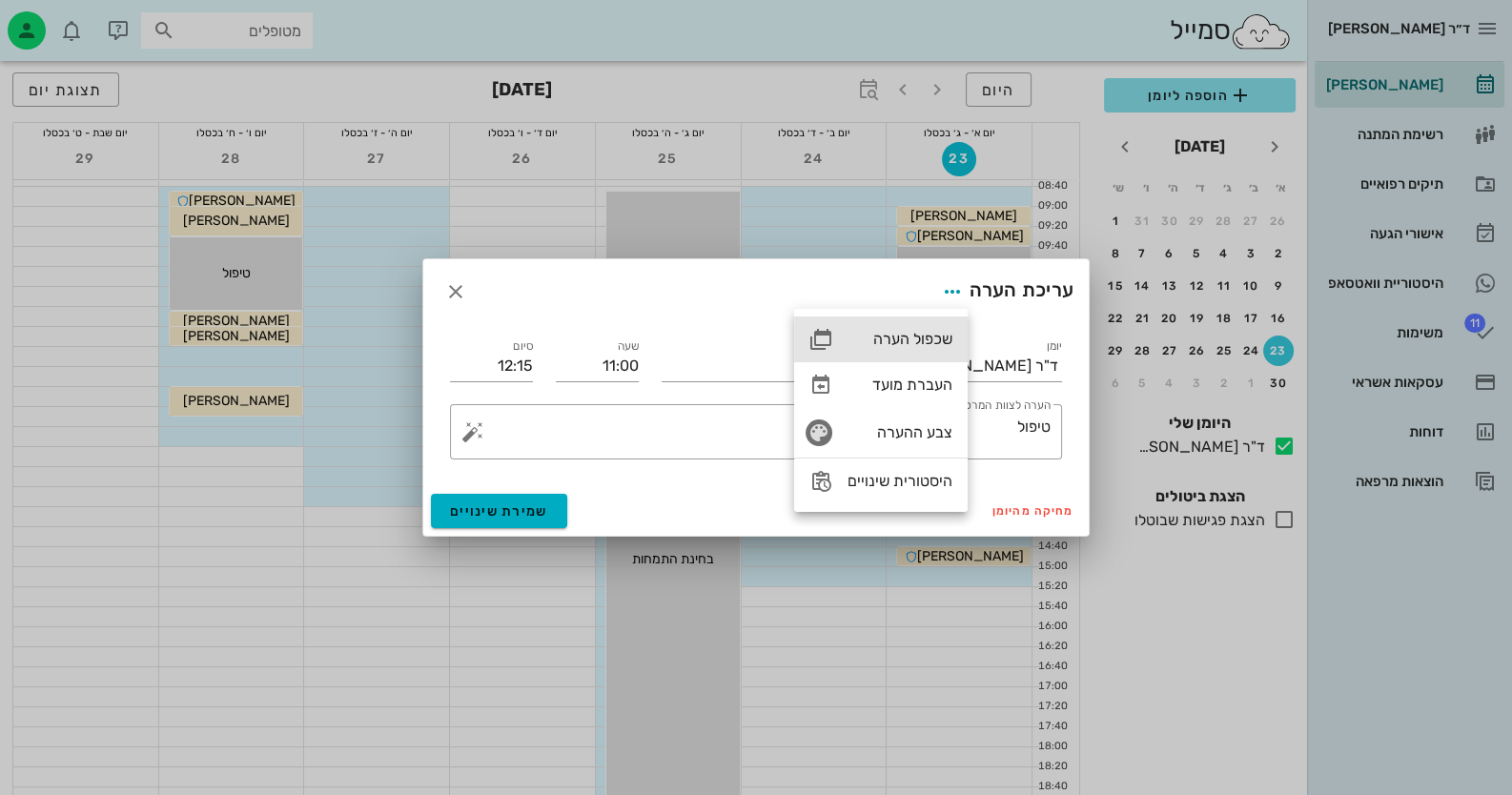
click at [939, 343] on div "שכפול הערה" at bounding box center [900, 338] width 105 height 18
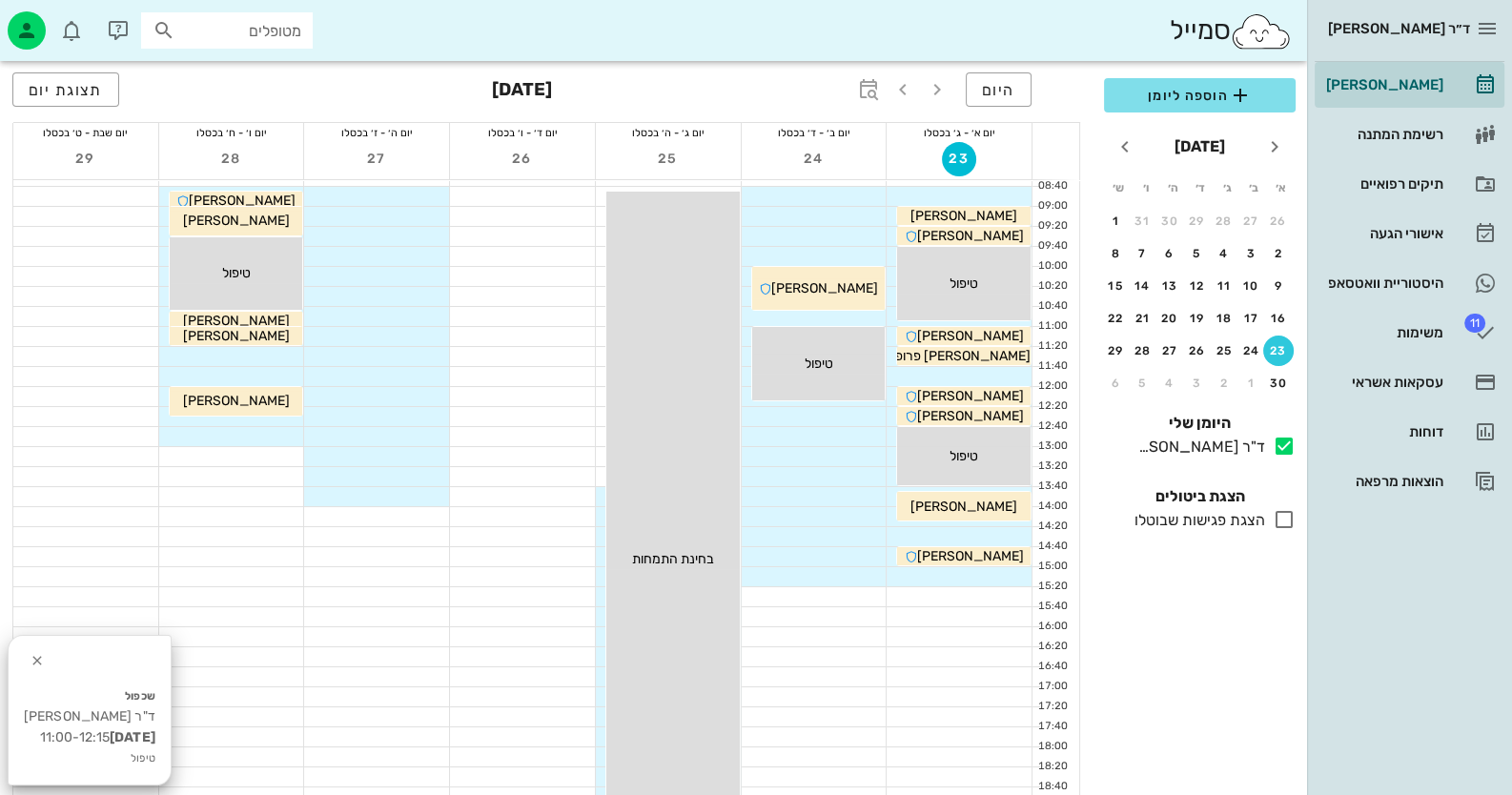
click at [841, 471] on div at bounding box center [813, 476] width 145 height 19
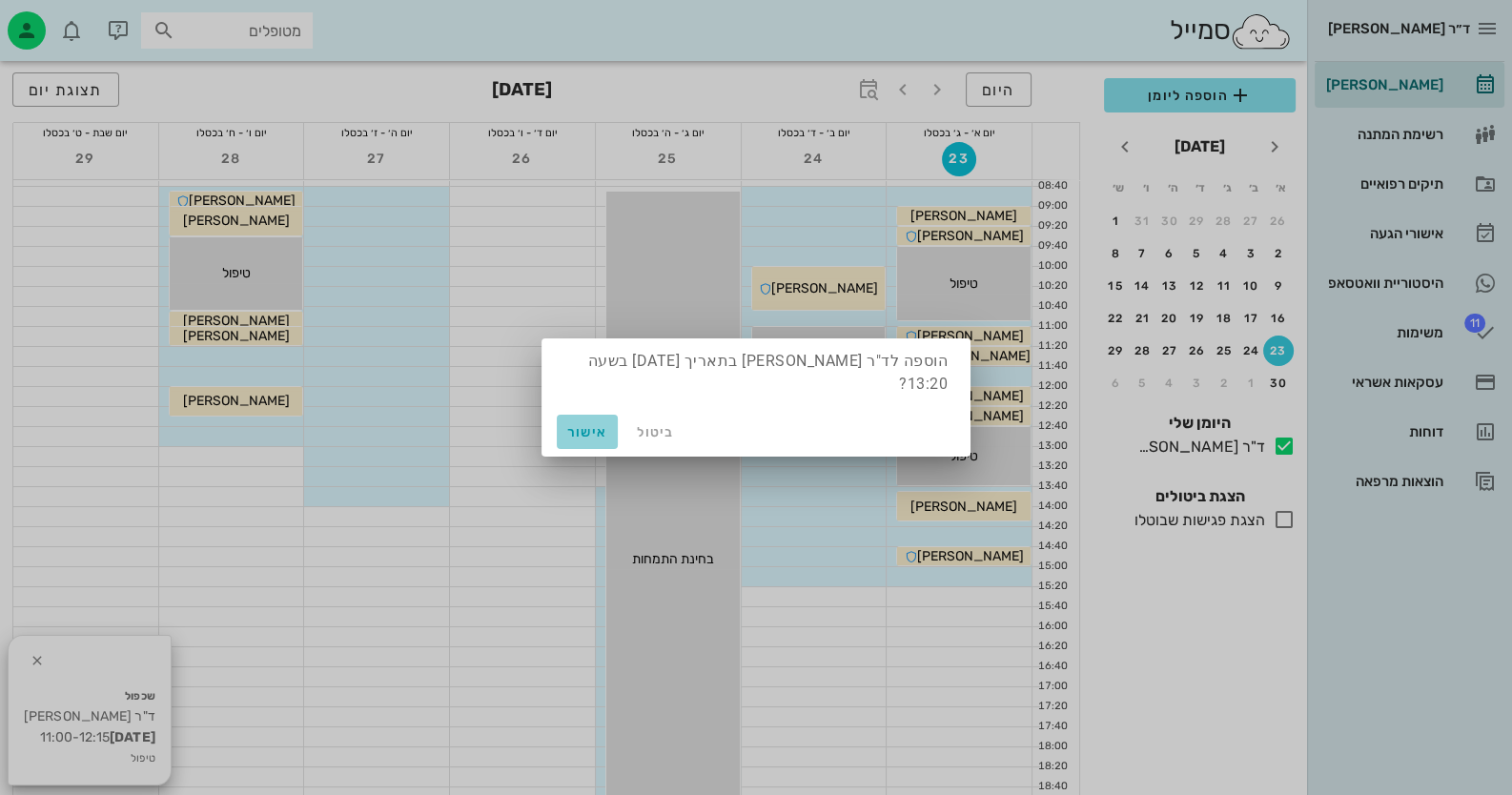
click at [604, 424] on span "אישור" at bounding box center [587, 431] width 46 height 16
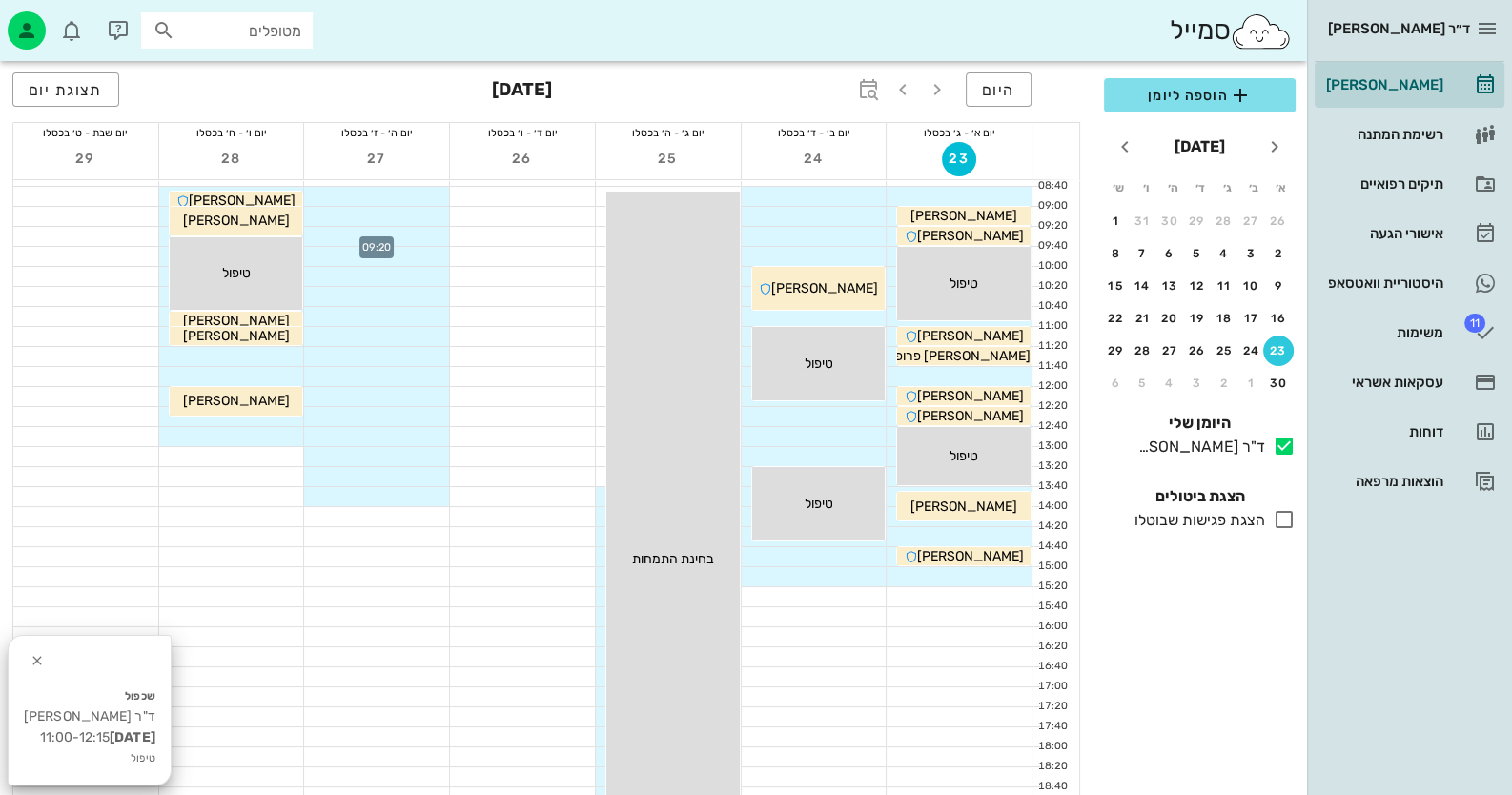
click at [374, 227] on div at bounding box center [376, 236] width 145 height 19
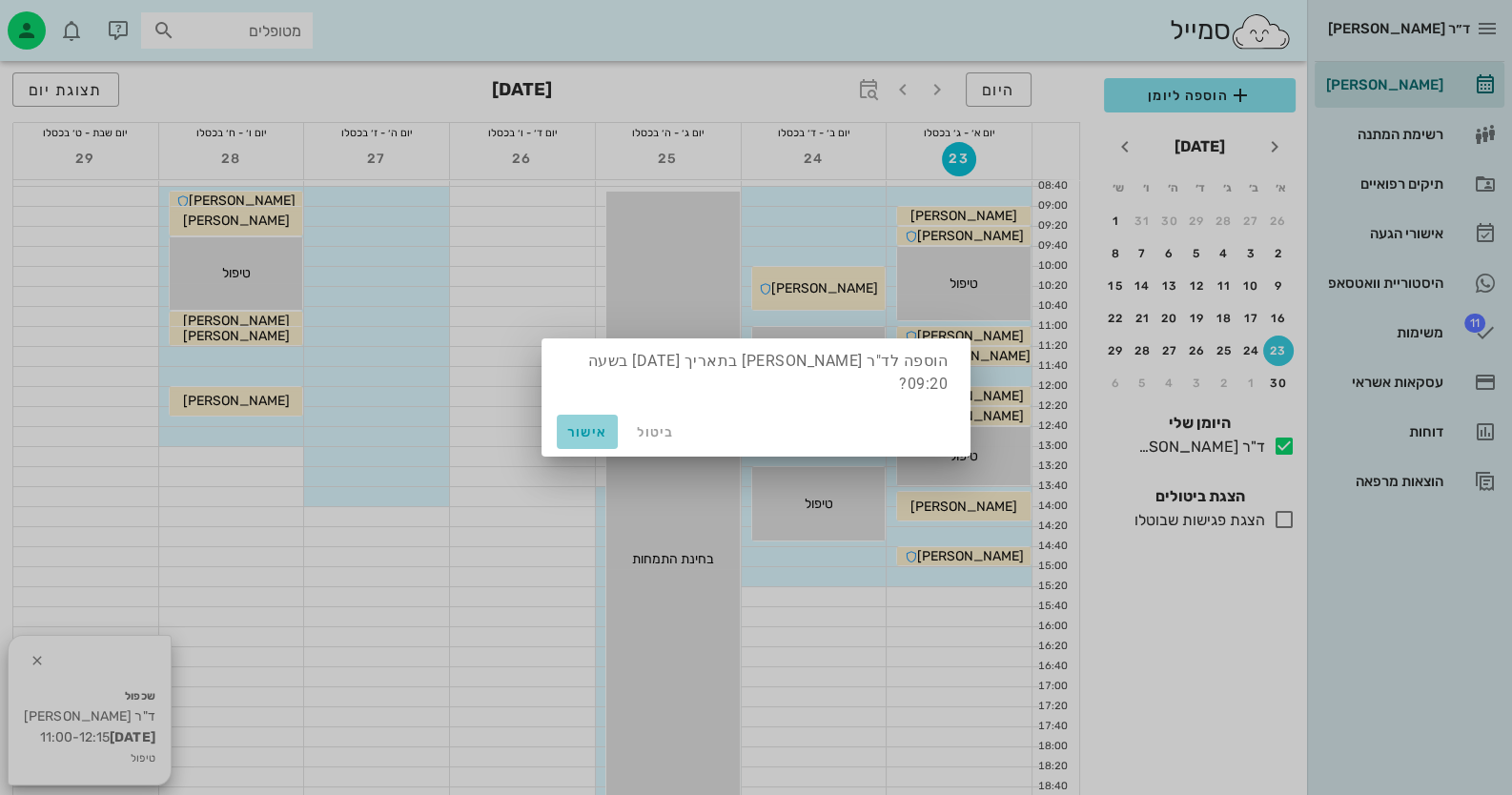
click at [593, 415] on button "אישור" at bounding box center [587, 431] width 61 height 34
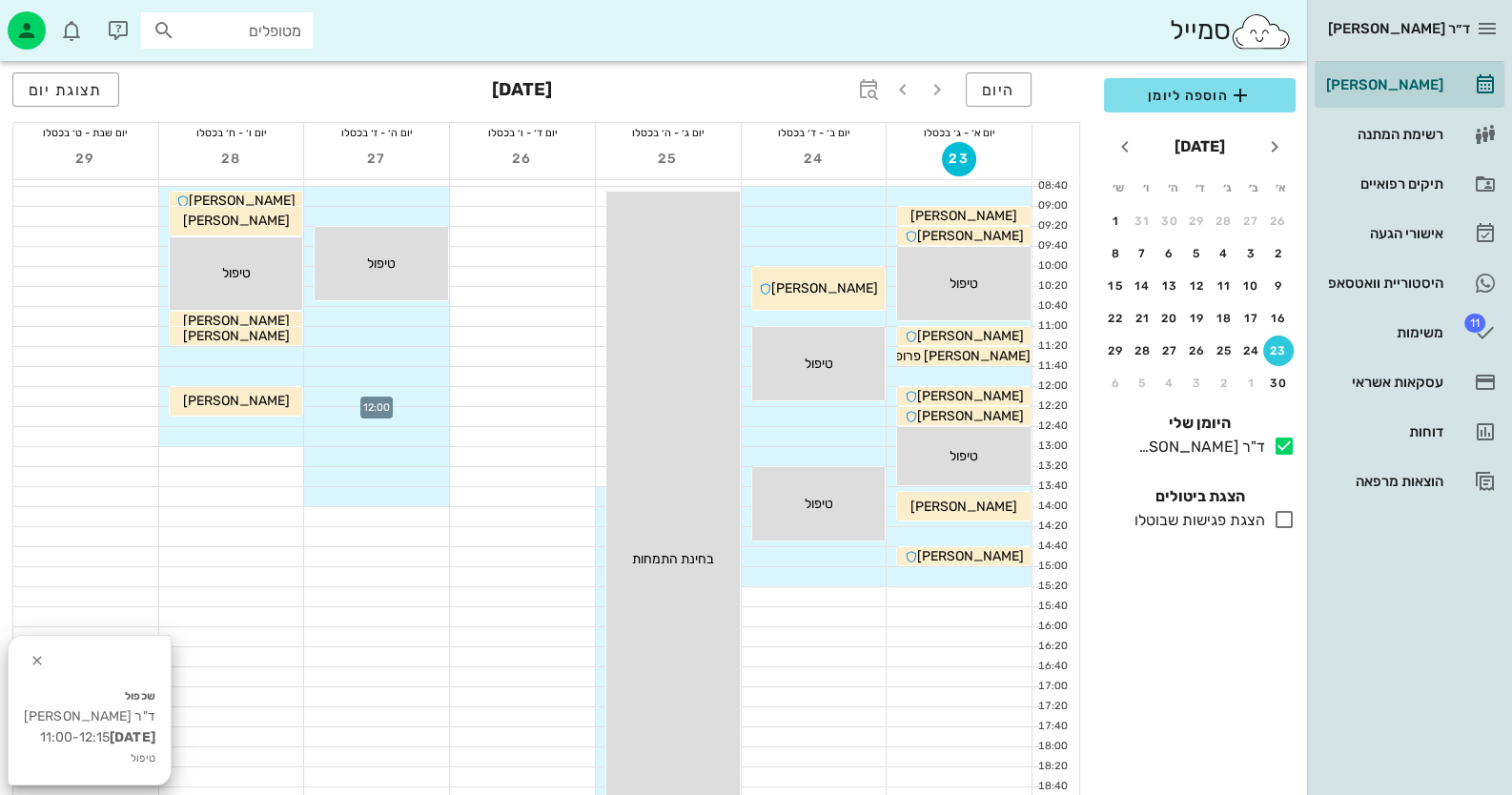
click at [412, 387] on div at bounding box center [376, 396] width 145 height 19
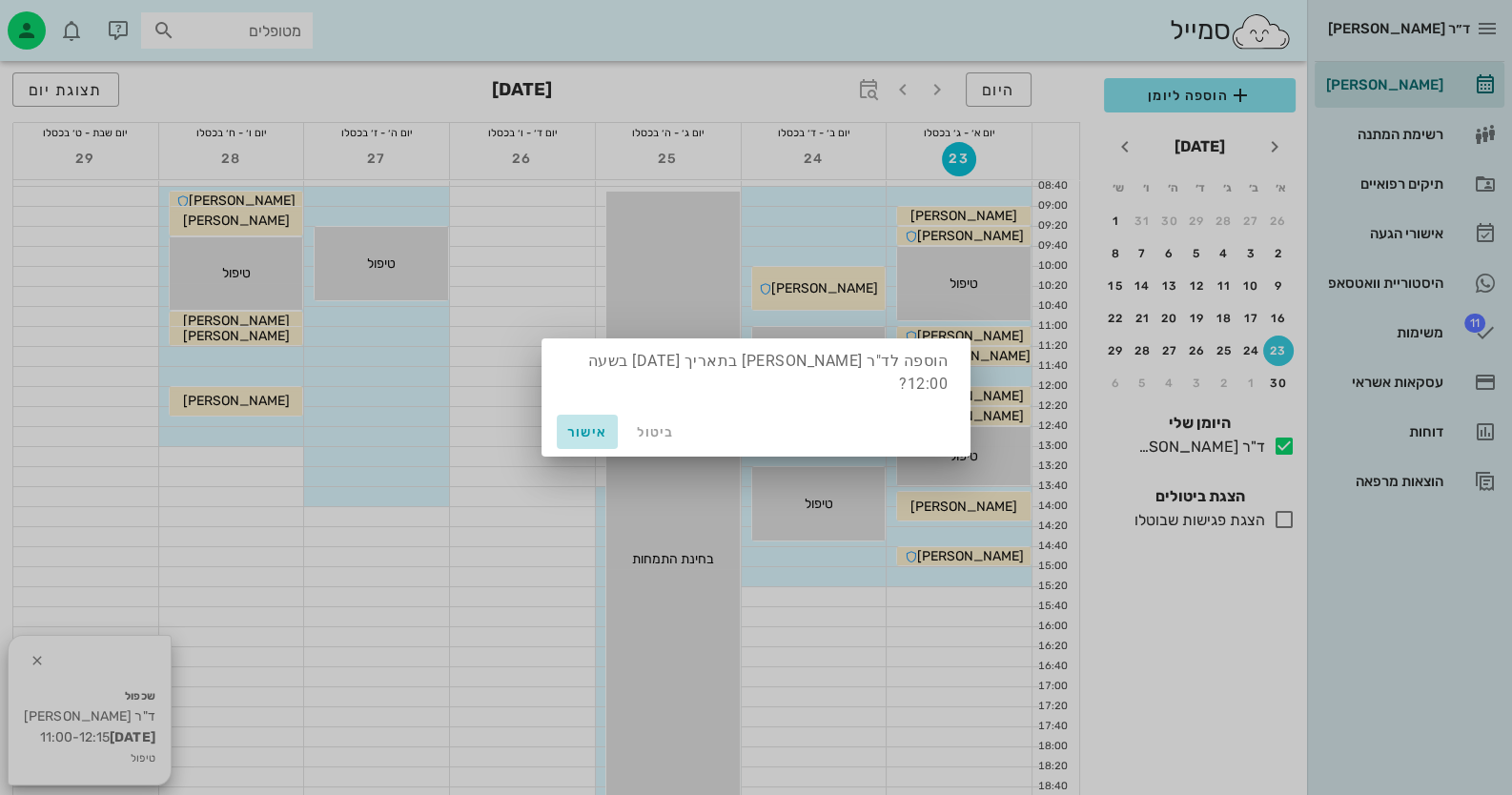
click at [582, 427] on span "אישור" at bounding box center [587, 431] width 46 height 16
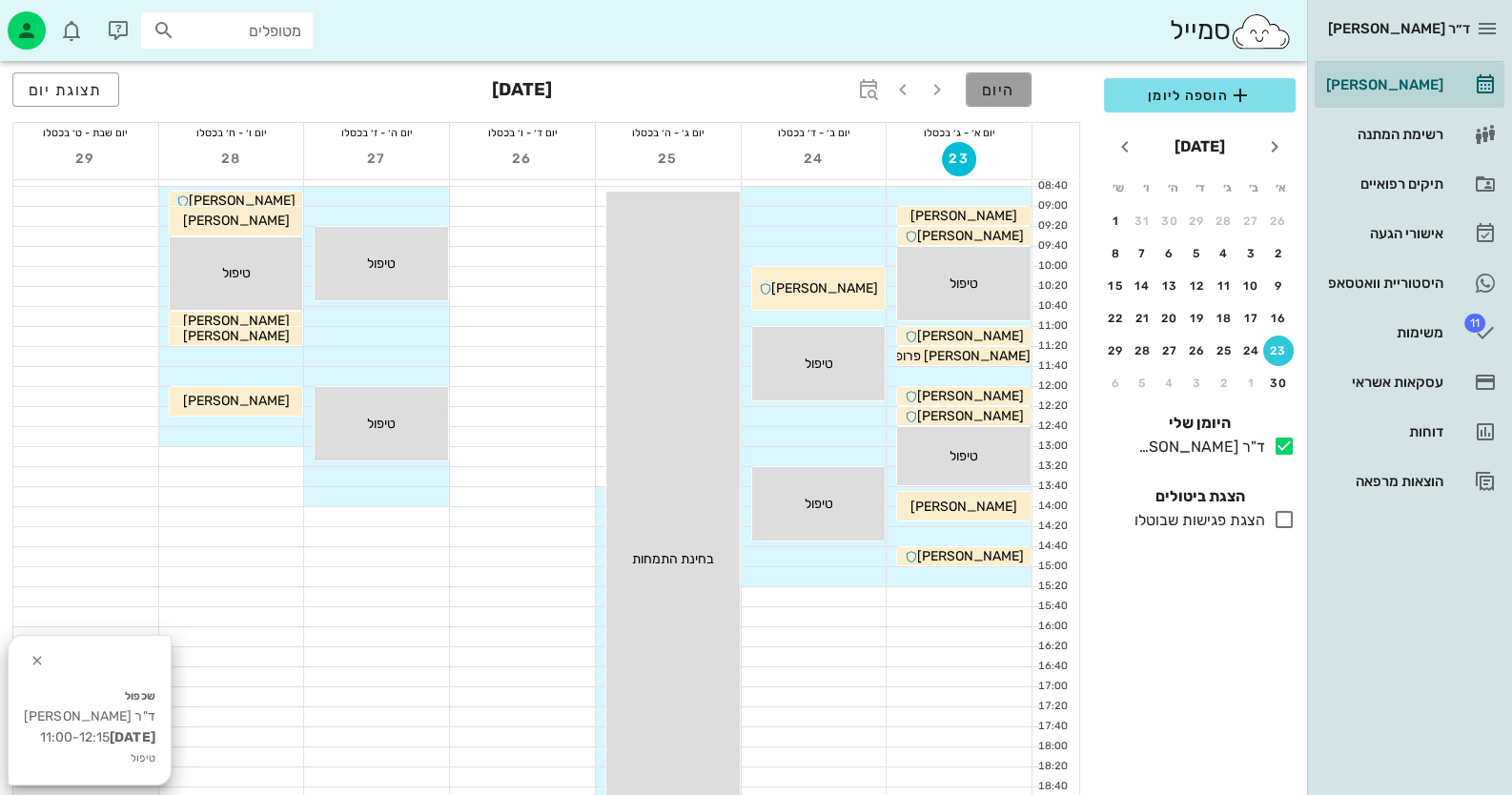
click at [988, 91] on span "היום" at bounding box center [999, 89] width 33 height 18
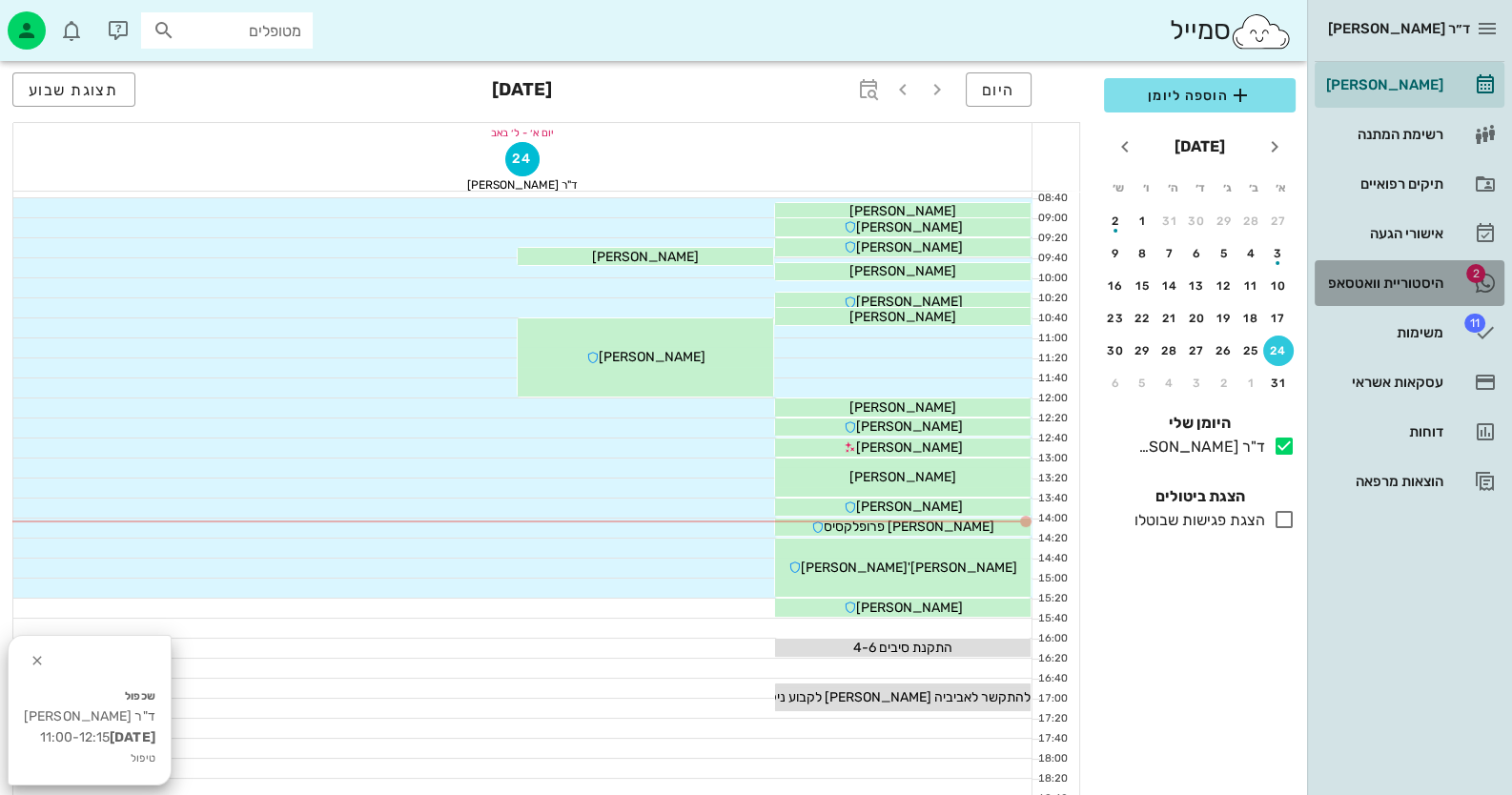
click at [1435, 280] on div "היסטוריית וואטסאפ" at bounding box center [1382, 283] width 121 height 16
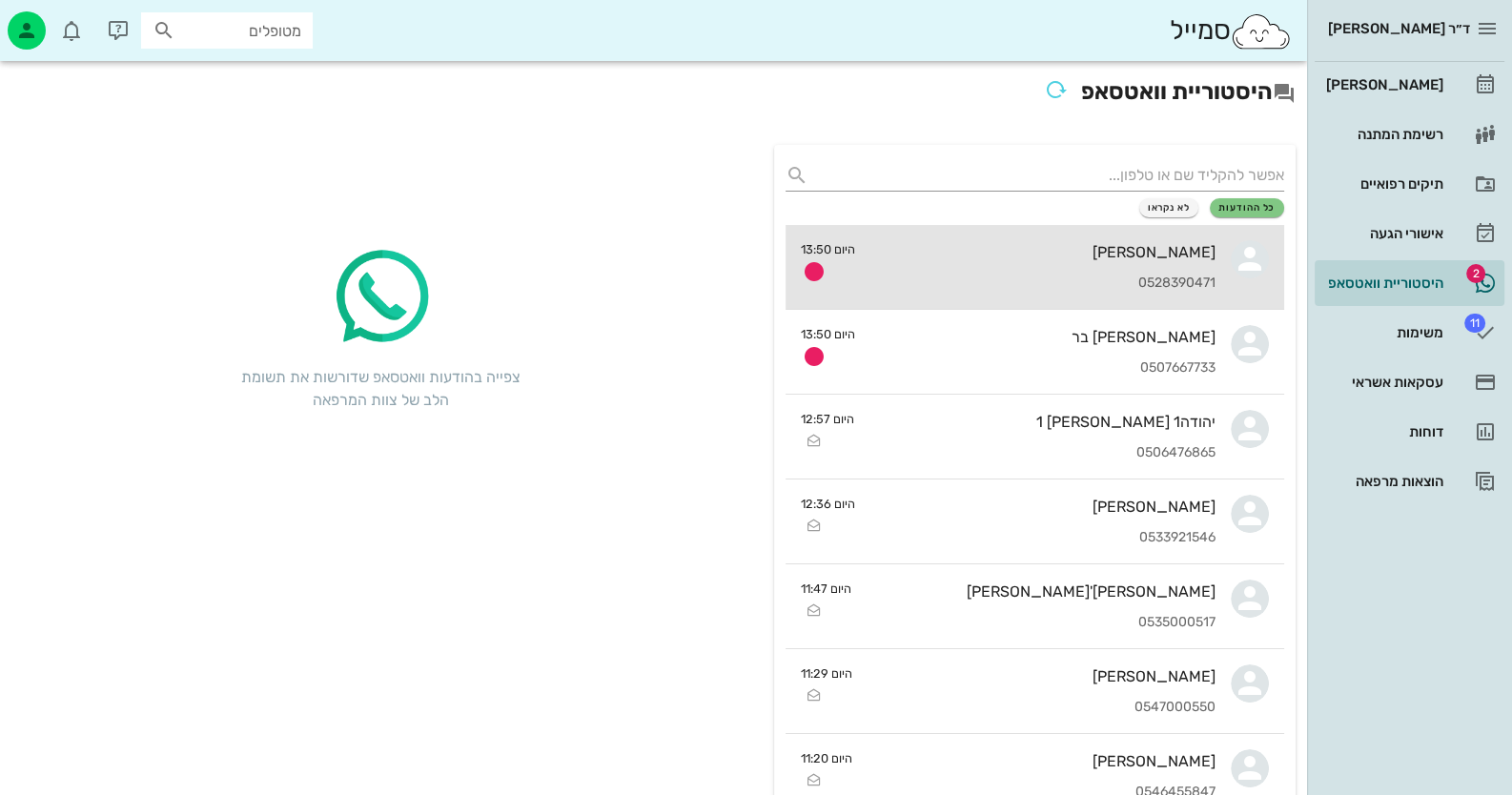
click at [1191, 248] on div "[PERSON_NAME]" at bounding box center [1042, 252] width 345 height 18
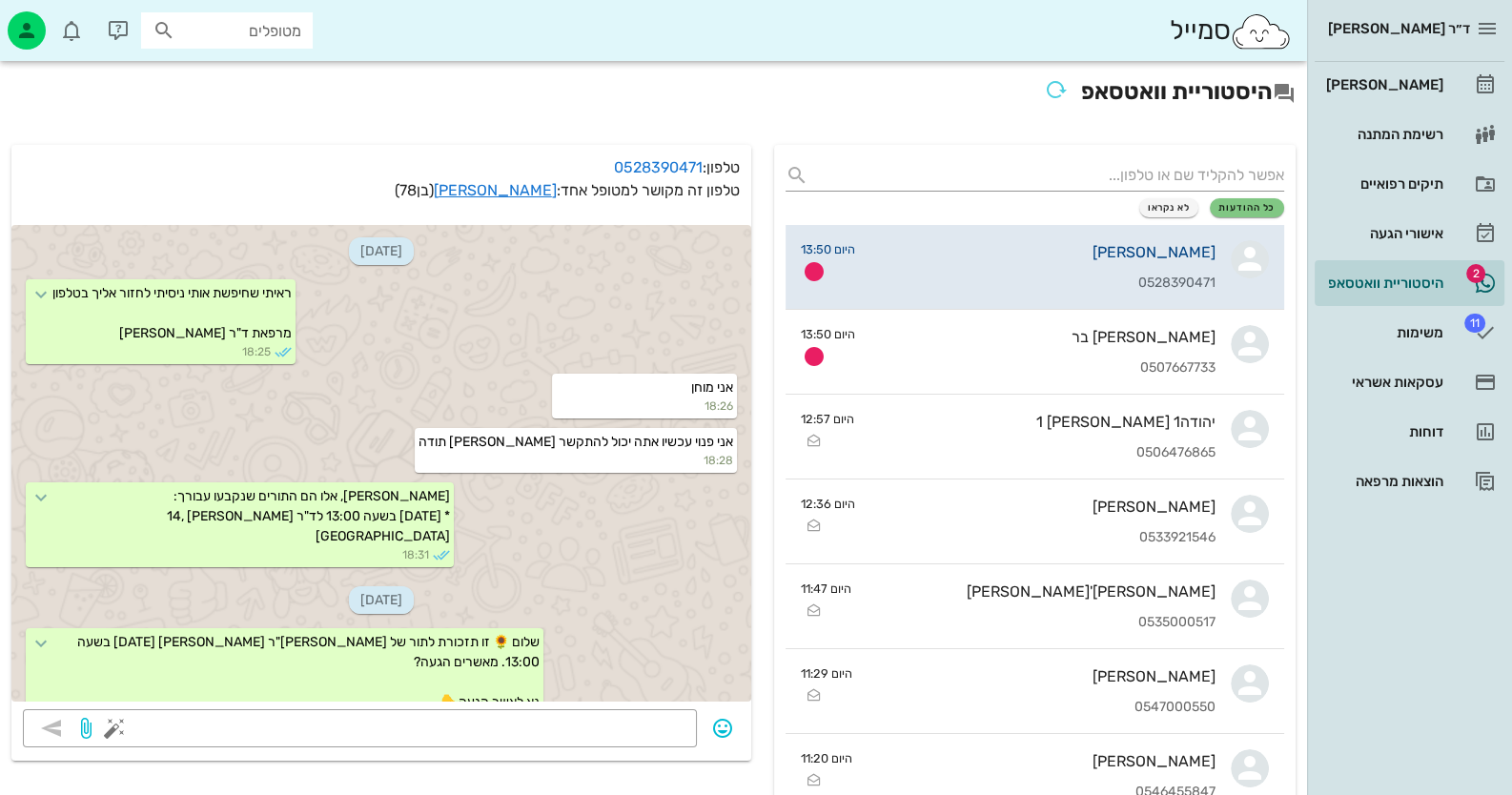
scroll to position [752, 0]
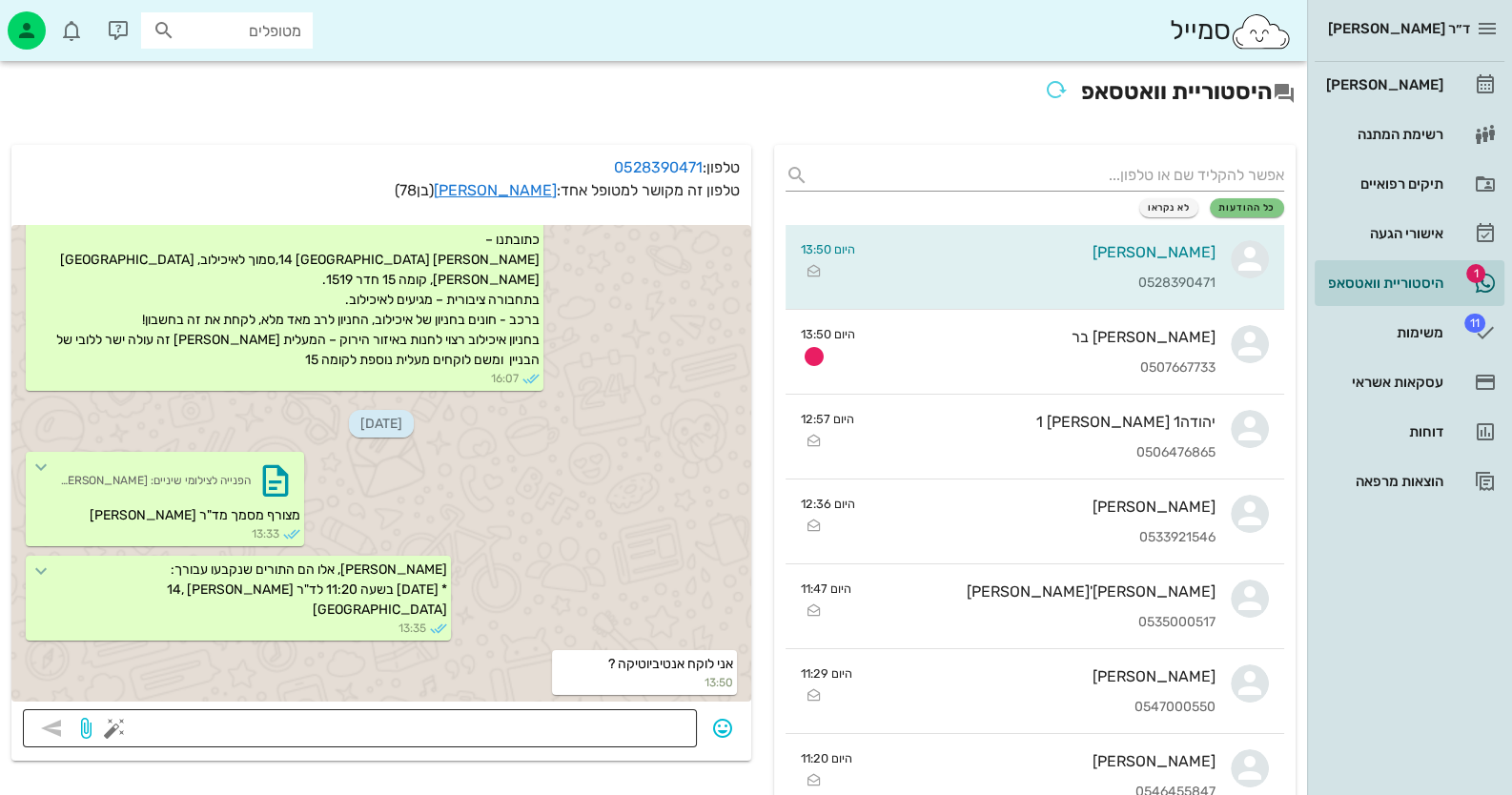
click at [486, 724] on textarea at bounding box center [401, 729] width 567 height 30
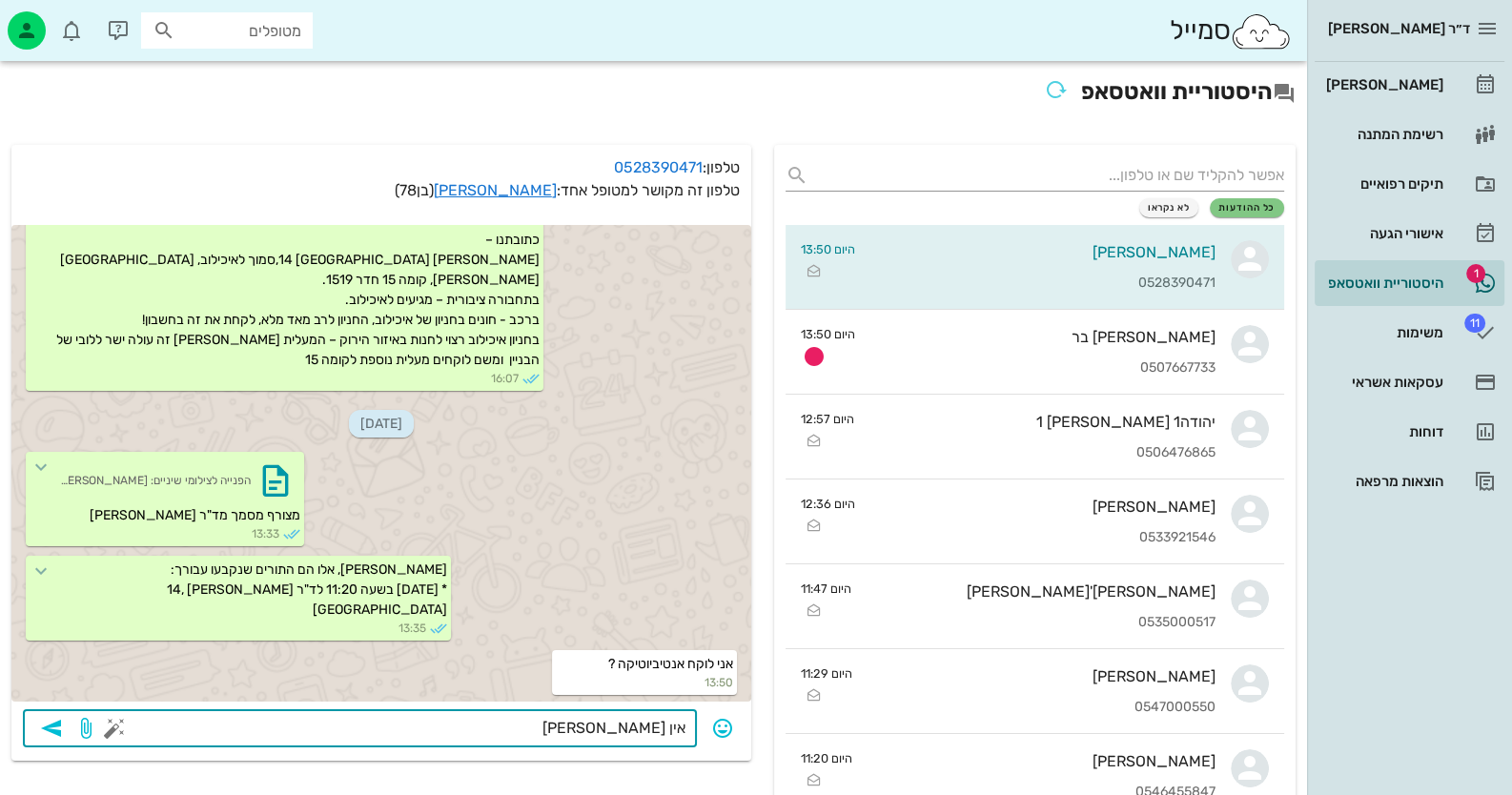
type textarea "אין צורך"
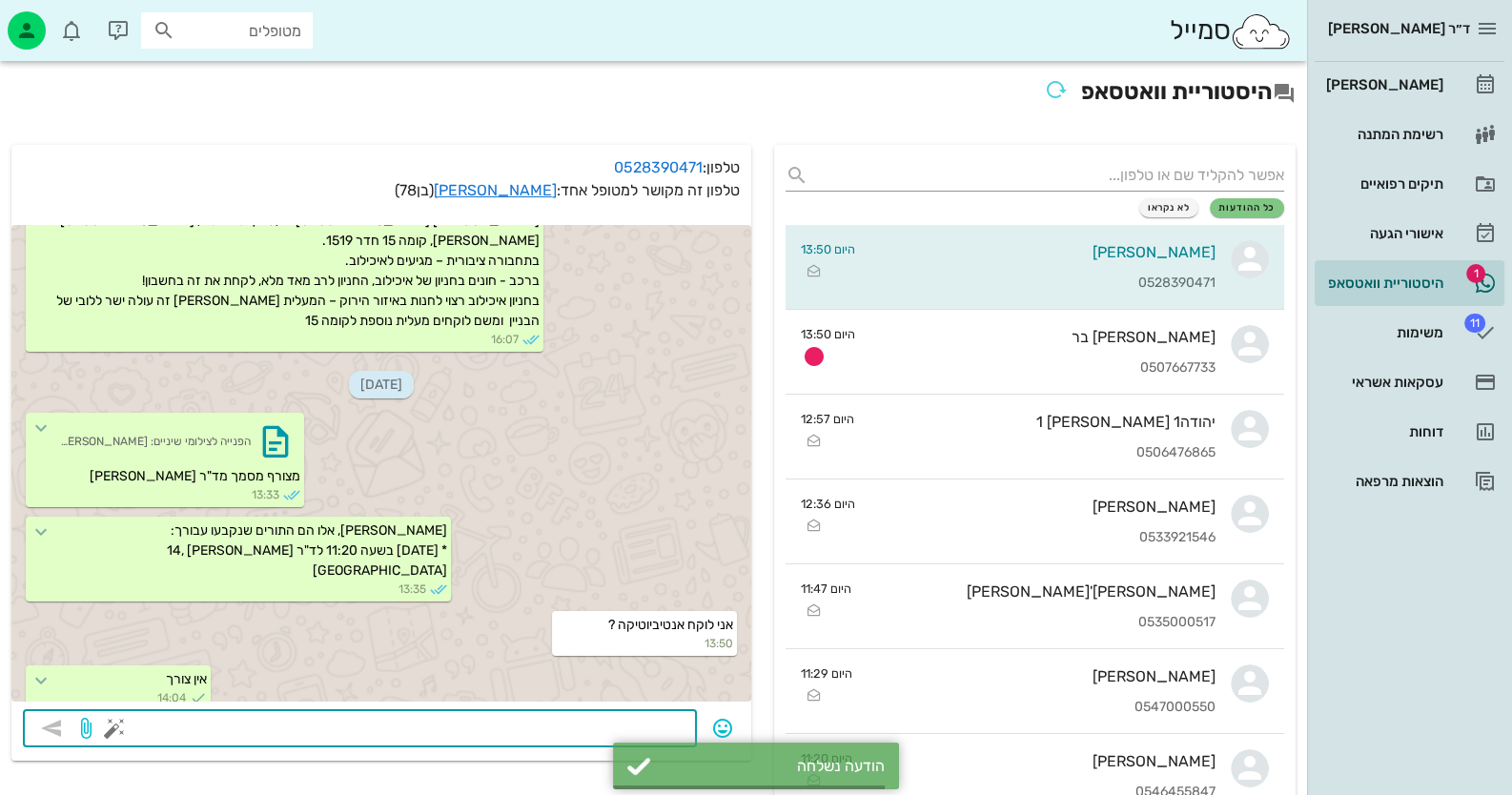
scroll to position [806, 0]
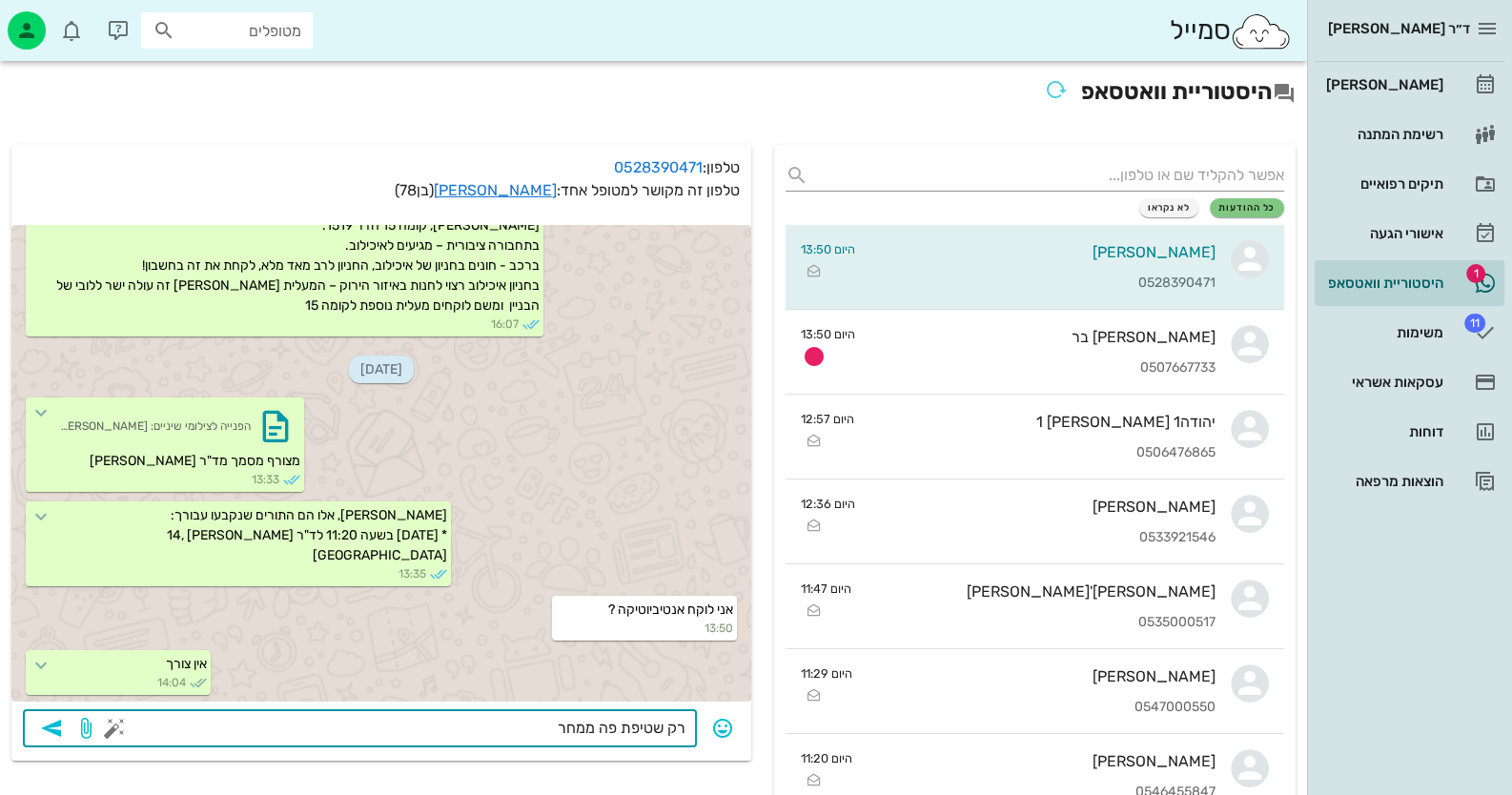
type textarea "רק שטיפת פה ממחר"
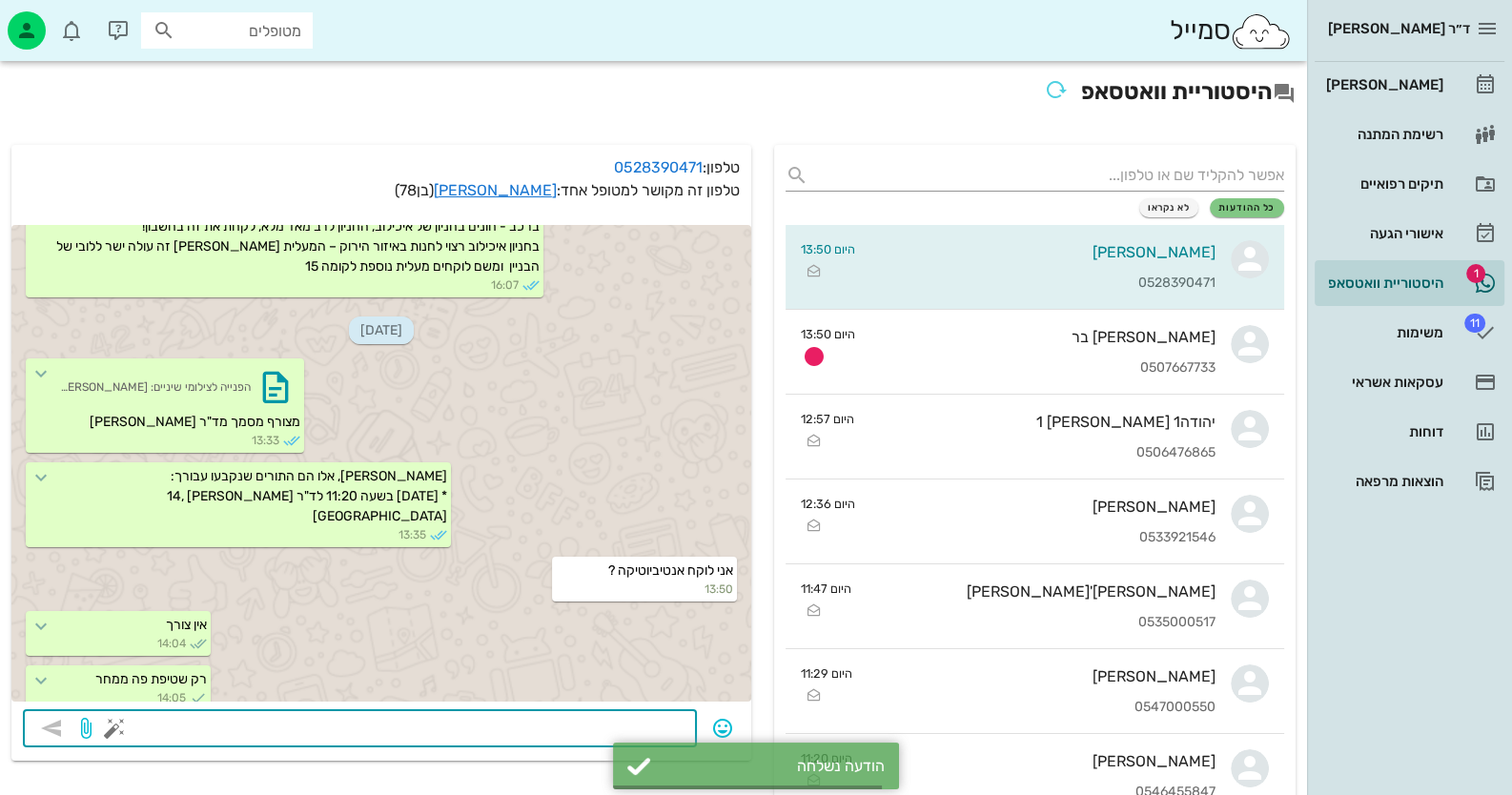
scroll to position [860, 0]
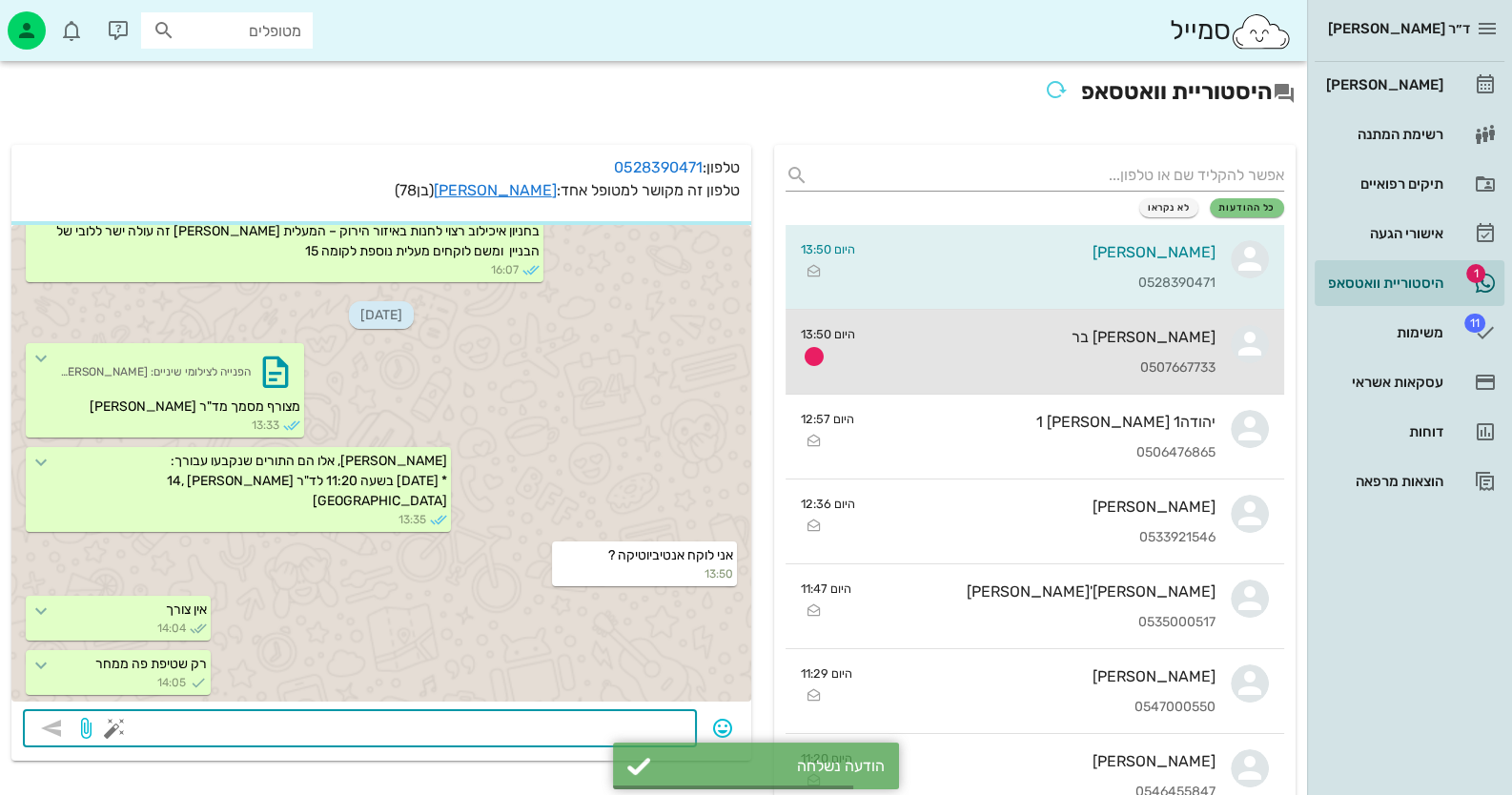
click at [1200, 369] on div "0507667733" at bounding box center [1042, 368] width 345 height 16
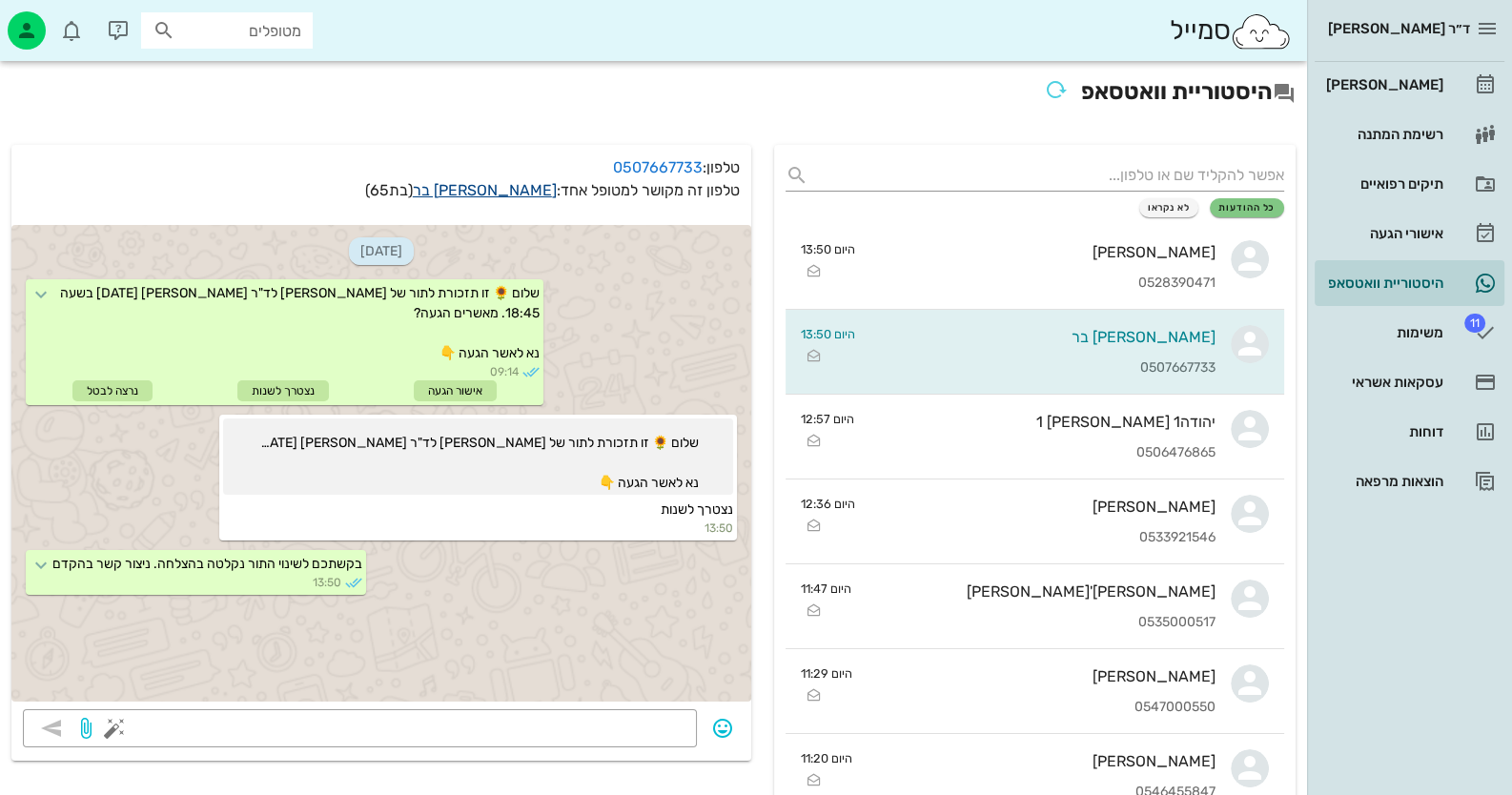
click at [527, 187] on link "הראלה בר" at bounding box center [485, 190] width 144 height 18
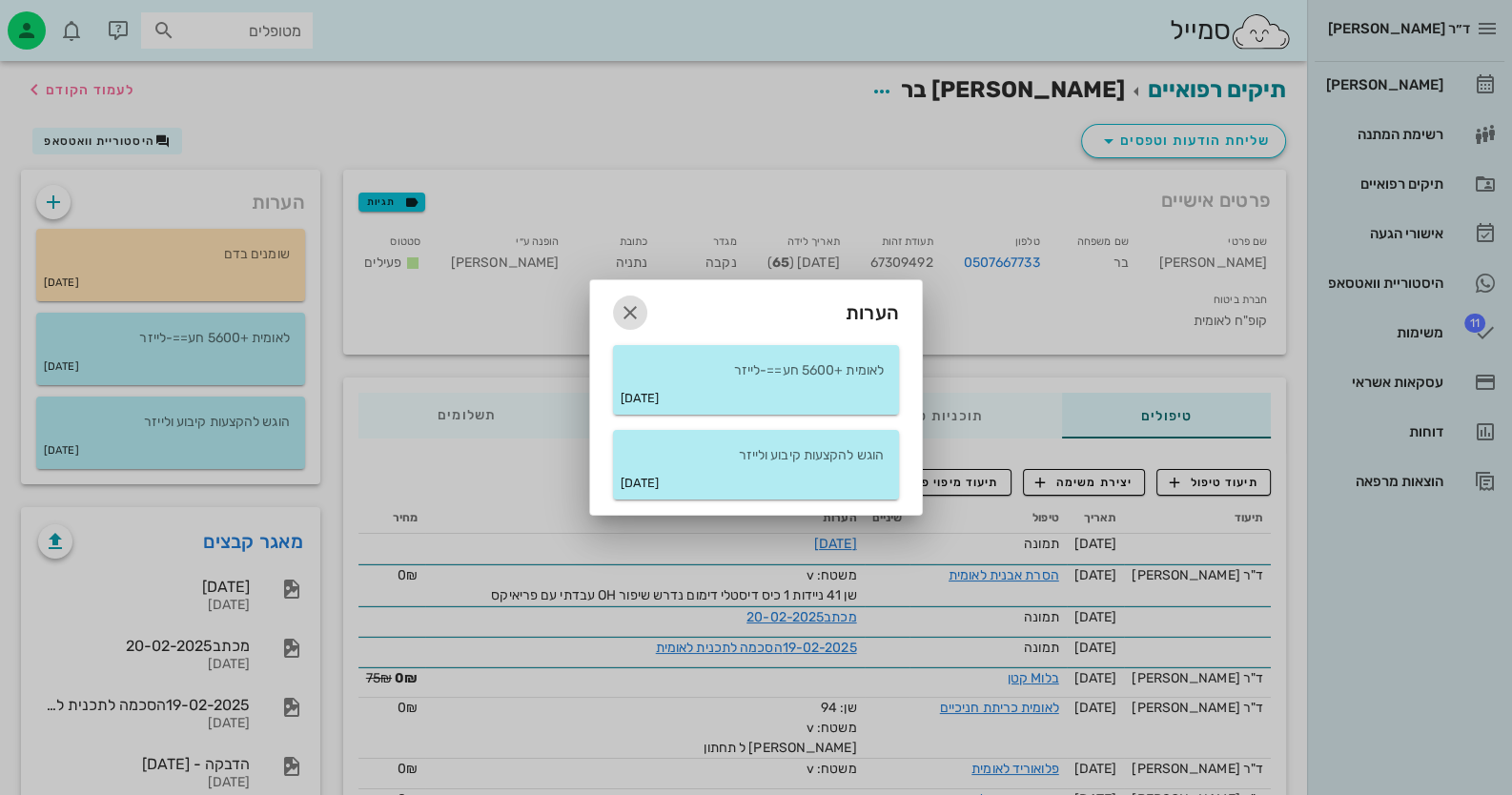
click at [618, 307] on icon "button" at bounding box center [629, 312] width 23 height 23
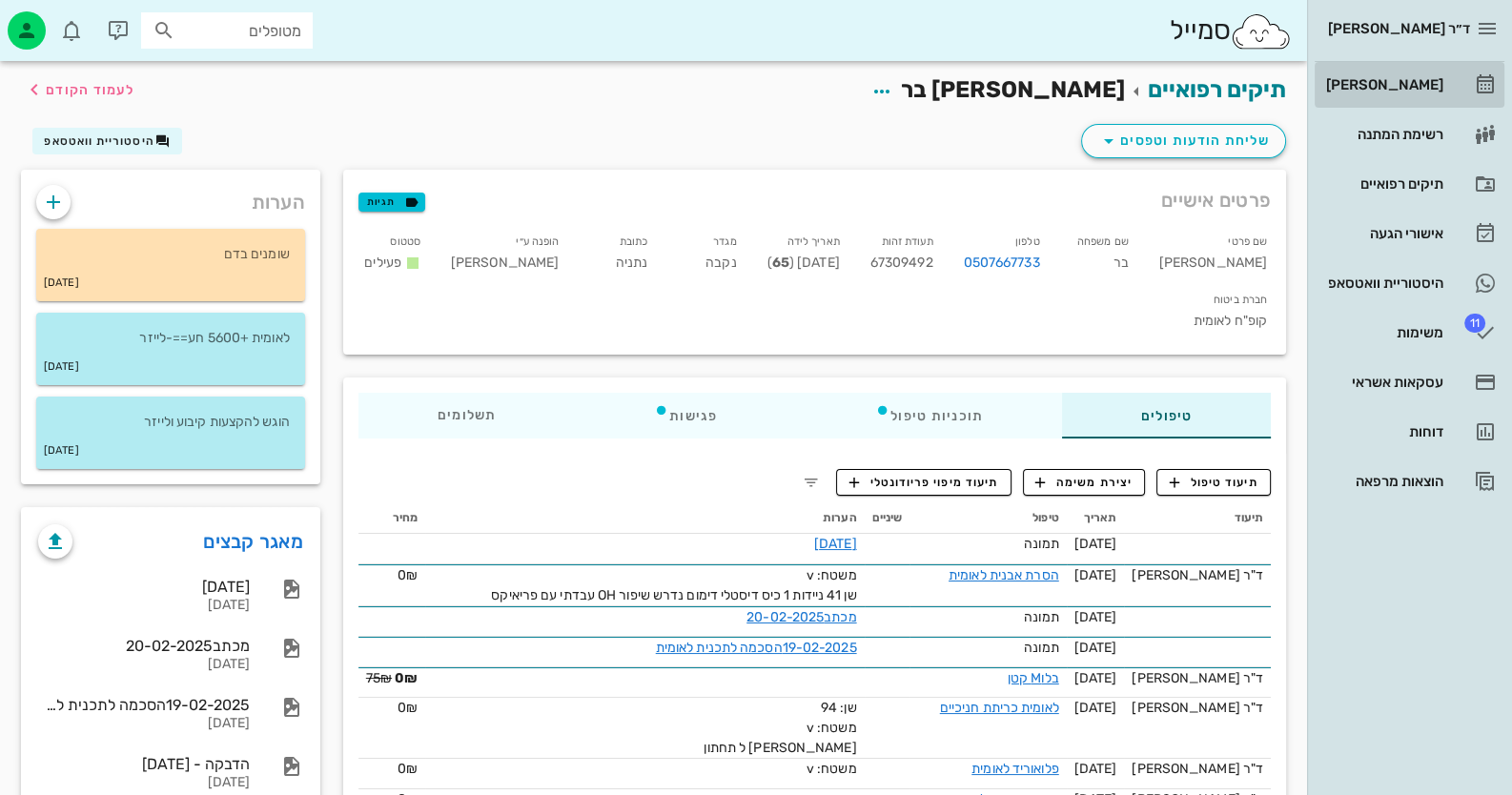
click at [1458, 78] on link "[PERSON_NAME]" at bounding box center [1409, 85] width 190 height 46
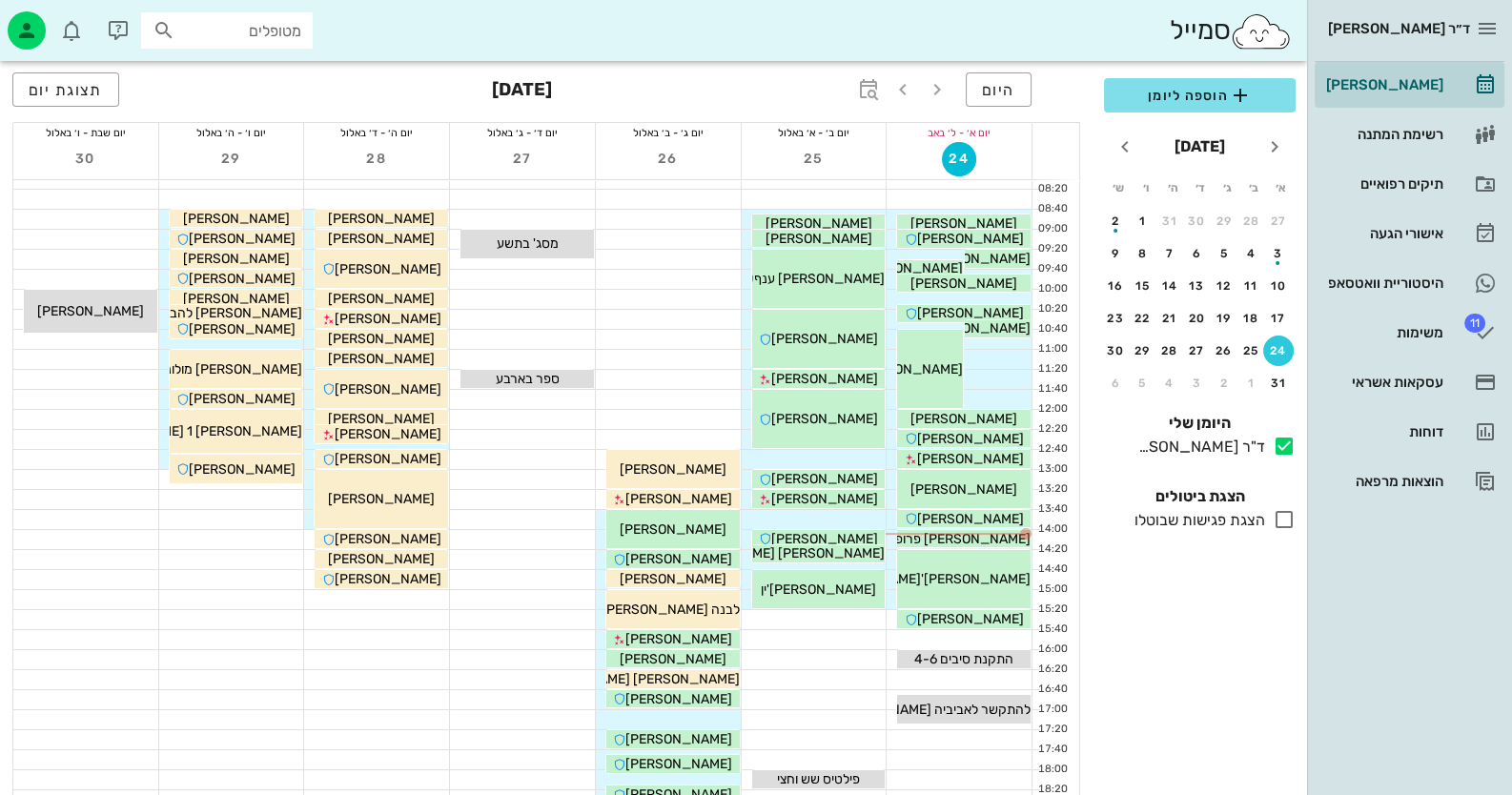
scroll to position [190, 0]
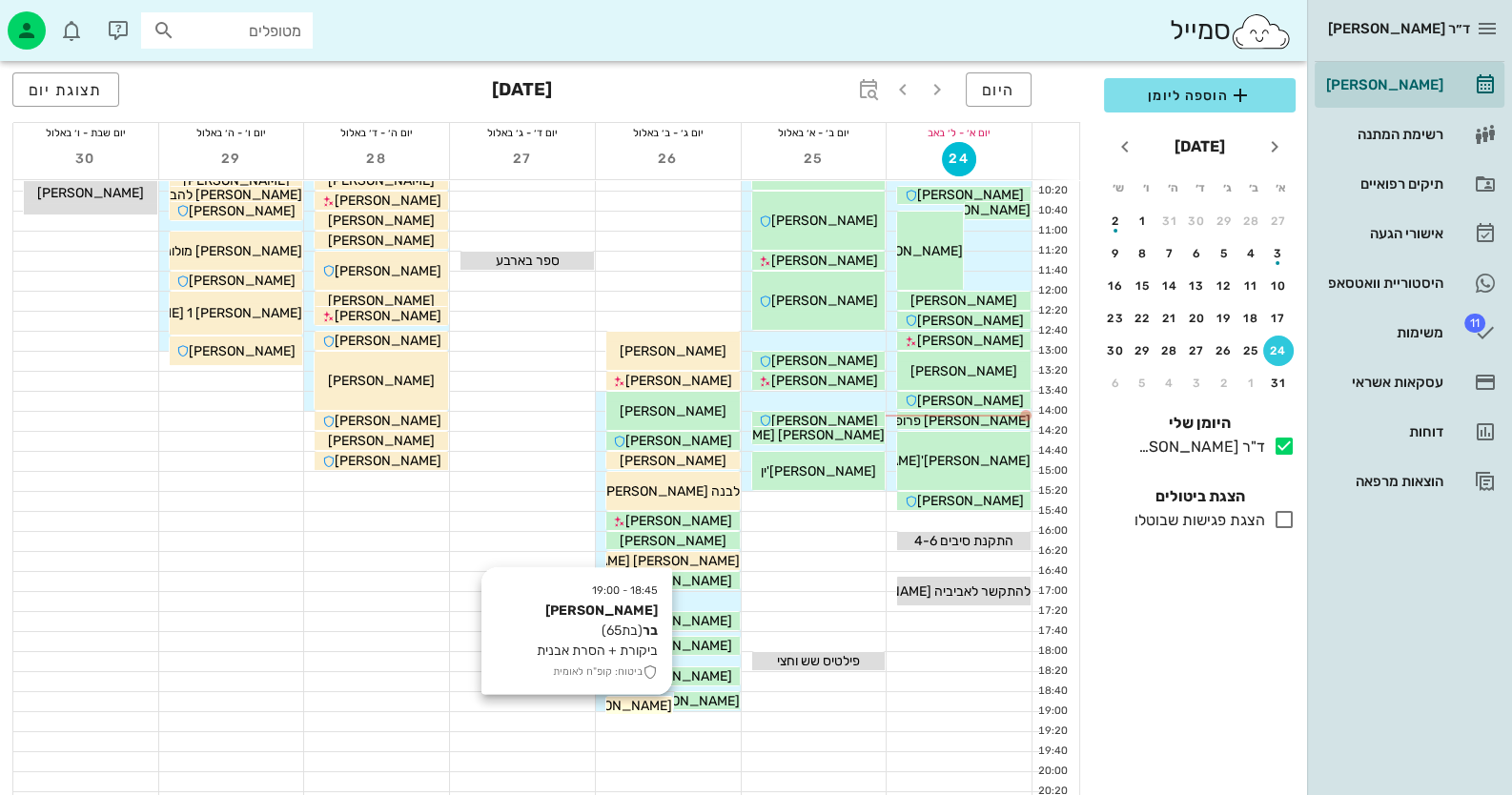
click at [643, 703] on span "הראלה בר" at bounding box center [609, 706] width 125 height 16
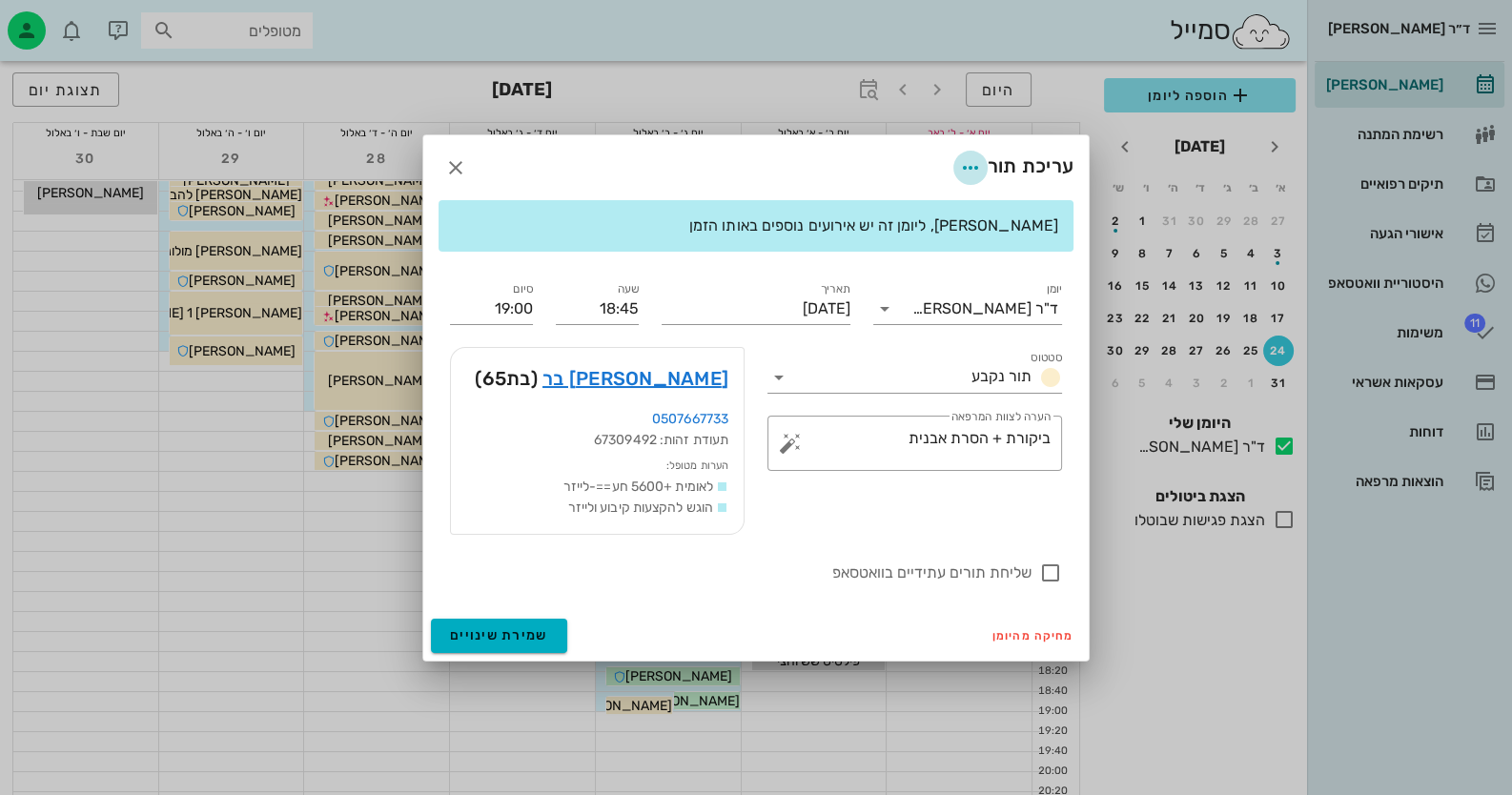
click at [973, 164] on icon "button" at bounding box center [969, 167] width 23 height 23
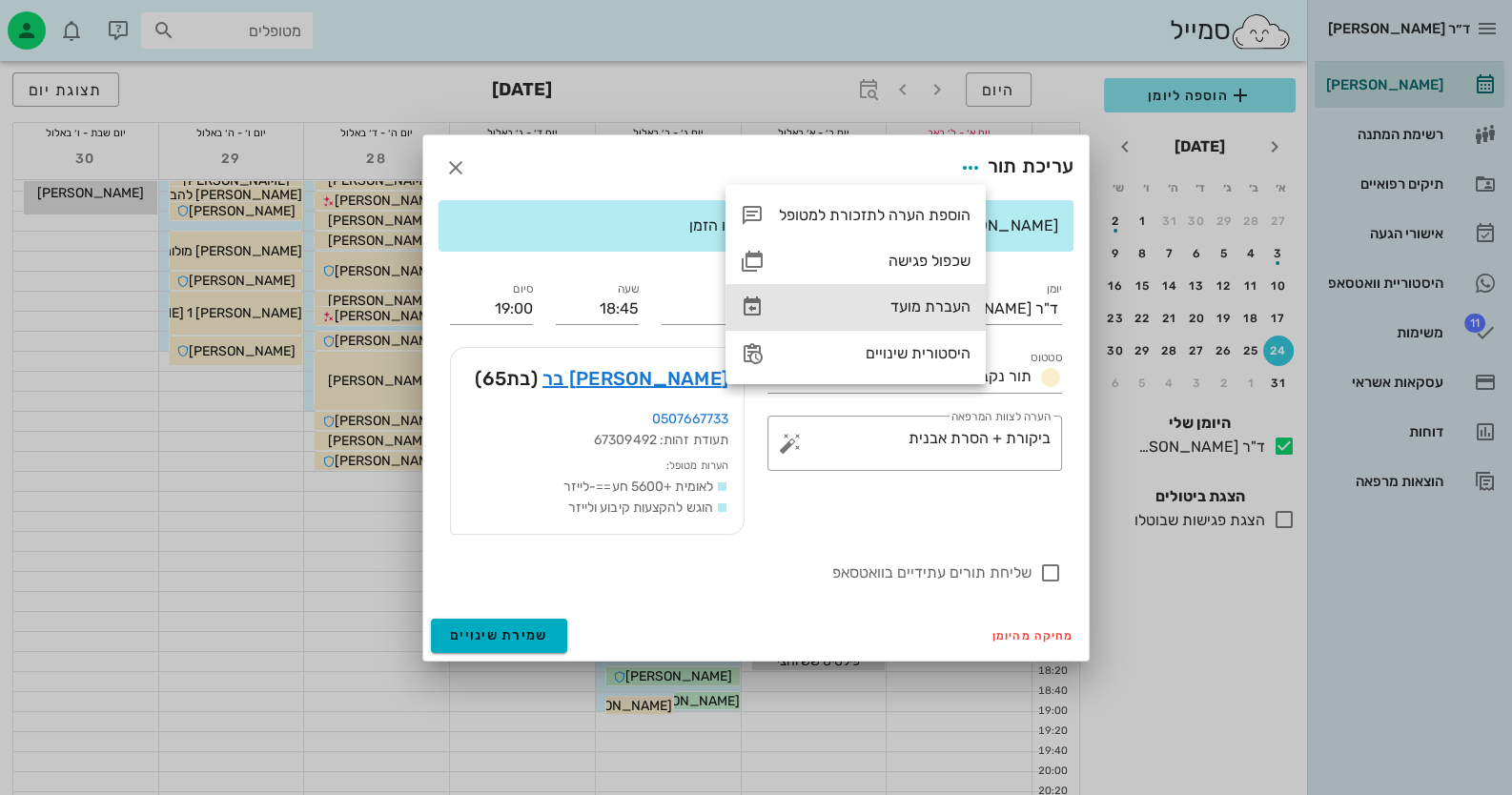
click at [918, 295] on div "העברת מועד" at bounding box center [855, 307] width 261 height 46
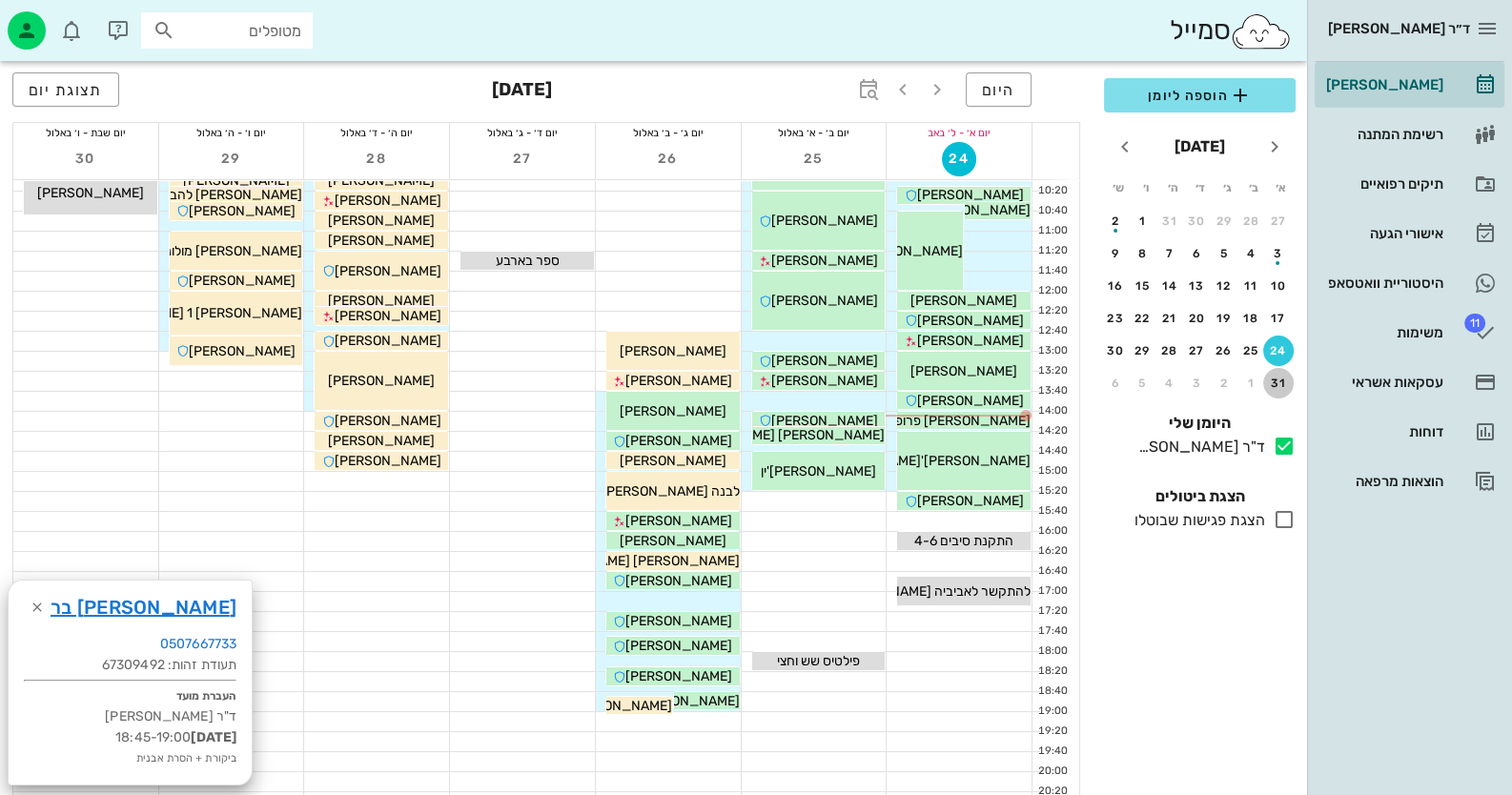
click at [1275, 372] on button "31" at bounding box center [1277, 382] width 30 height 30
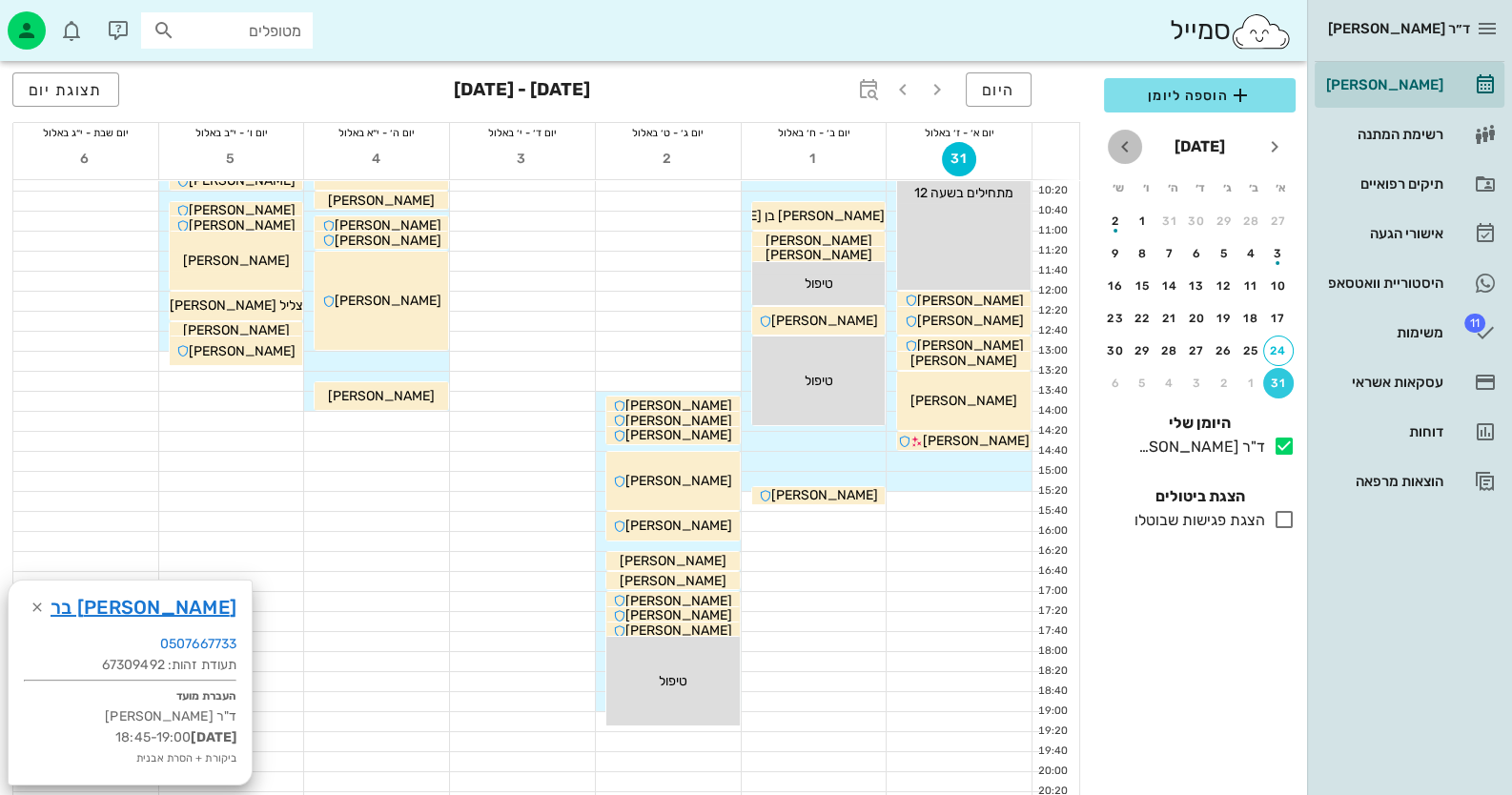
click at [1131, 142] on icon "חודש הבא" at bounding box center [1124, 146] width 23 height 23
click at [1200, 247] on div "10" at bounding box center [1196, 254] width 30 height 14
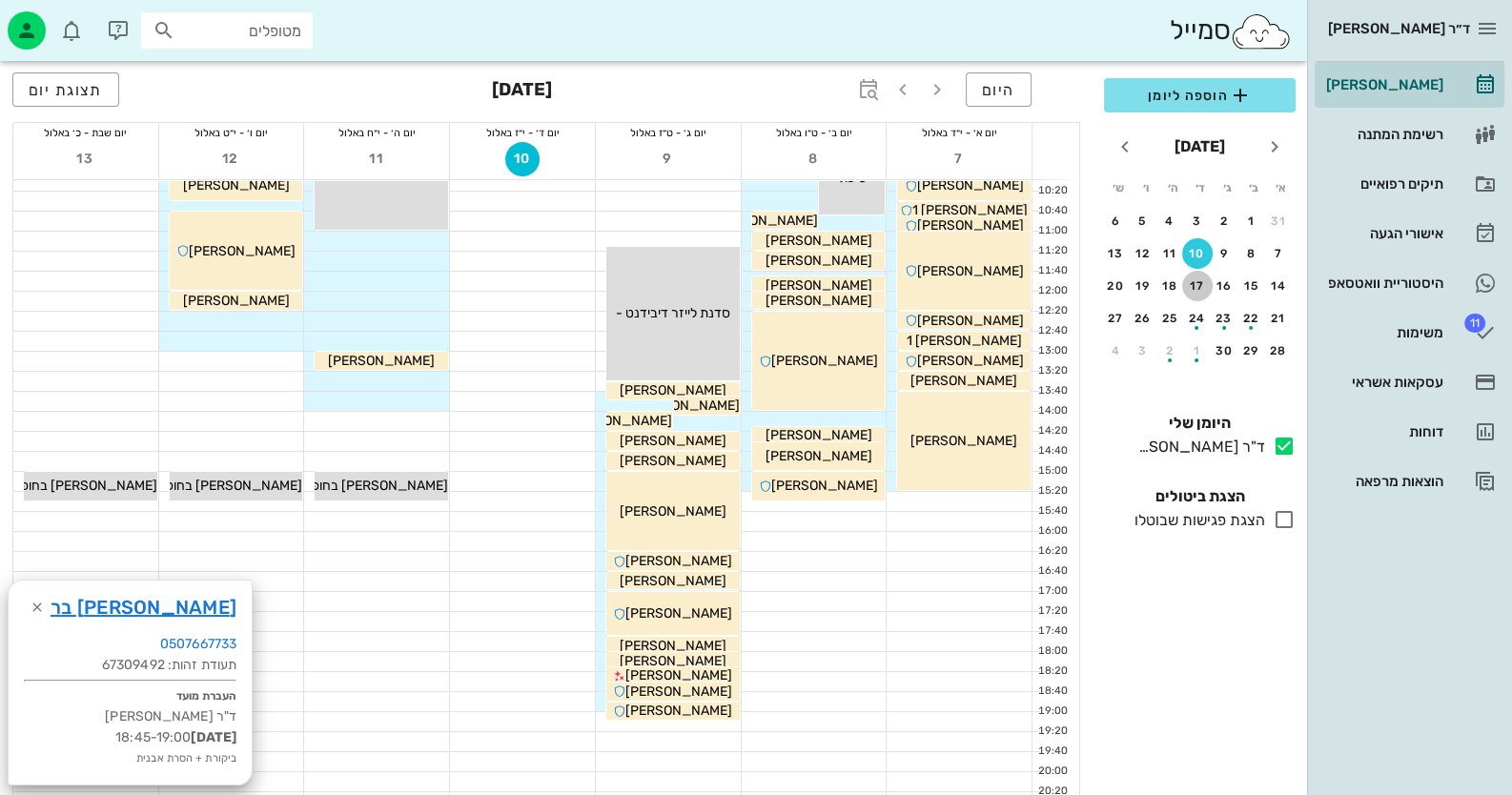
click at [1200, 279] on div "17" at bounding box center [1196, 286] width 30 height 14
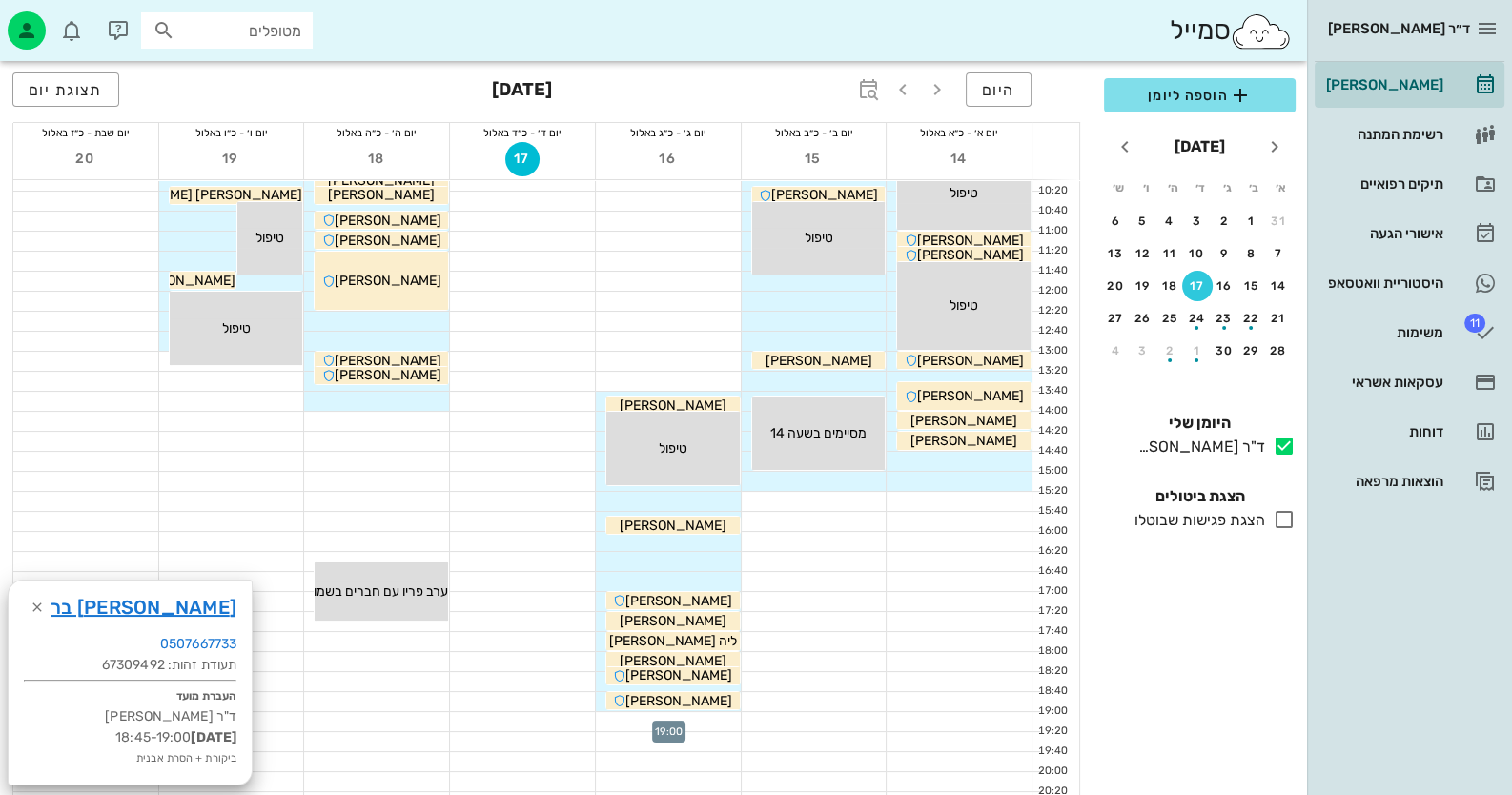
click at [693, 721] on div at bounding box center [668, 720] width 145 height 19
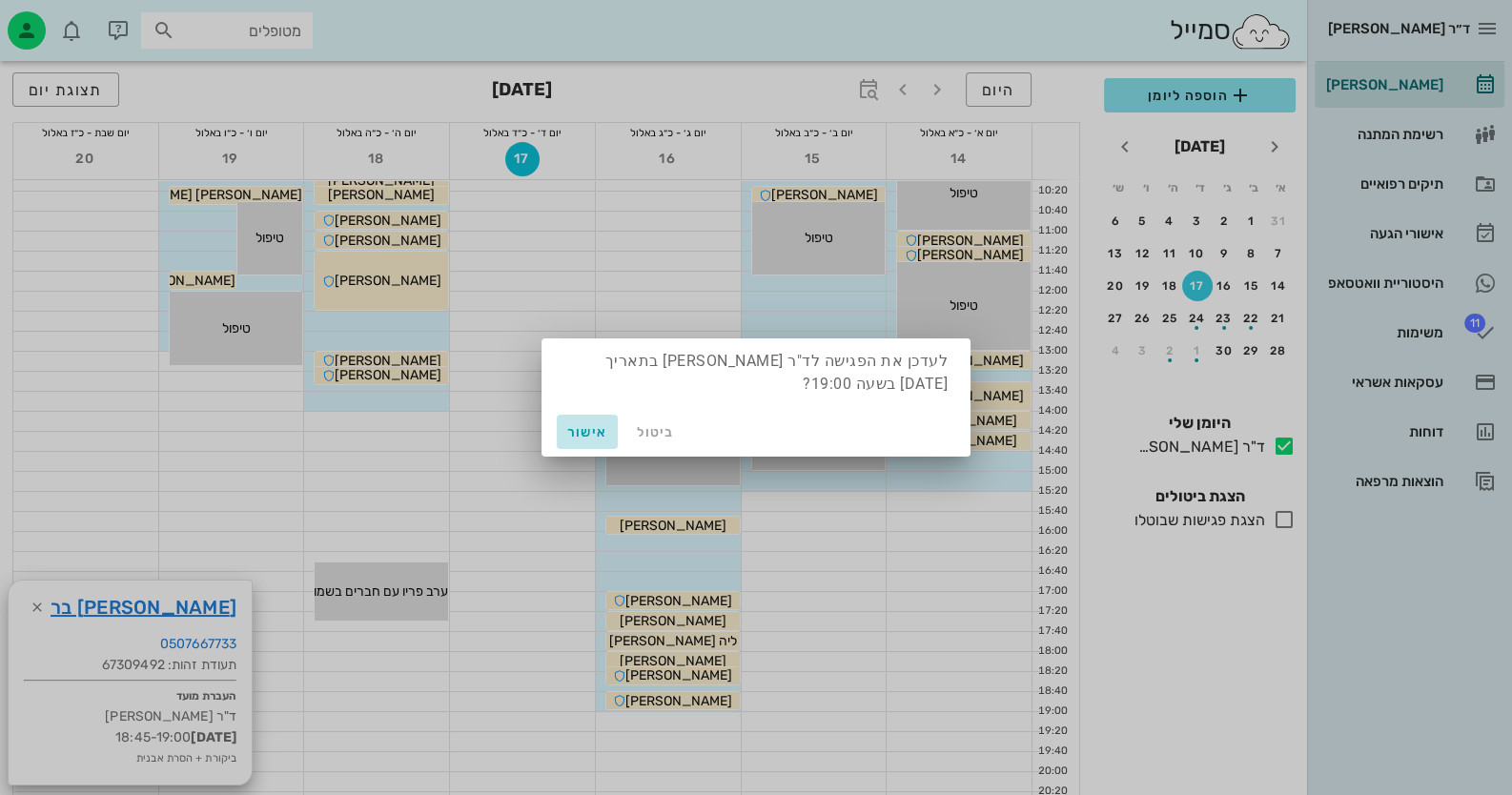
click at [577, 427] on span "אישור" at bounding box center [587, 431] width 46 height 16
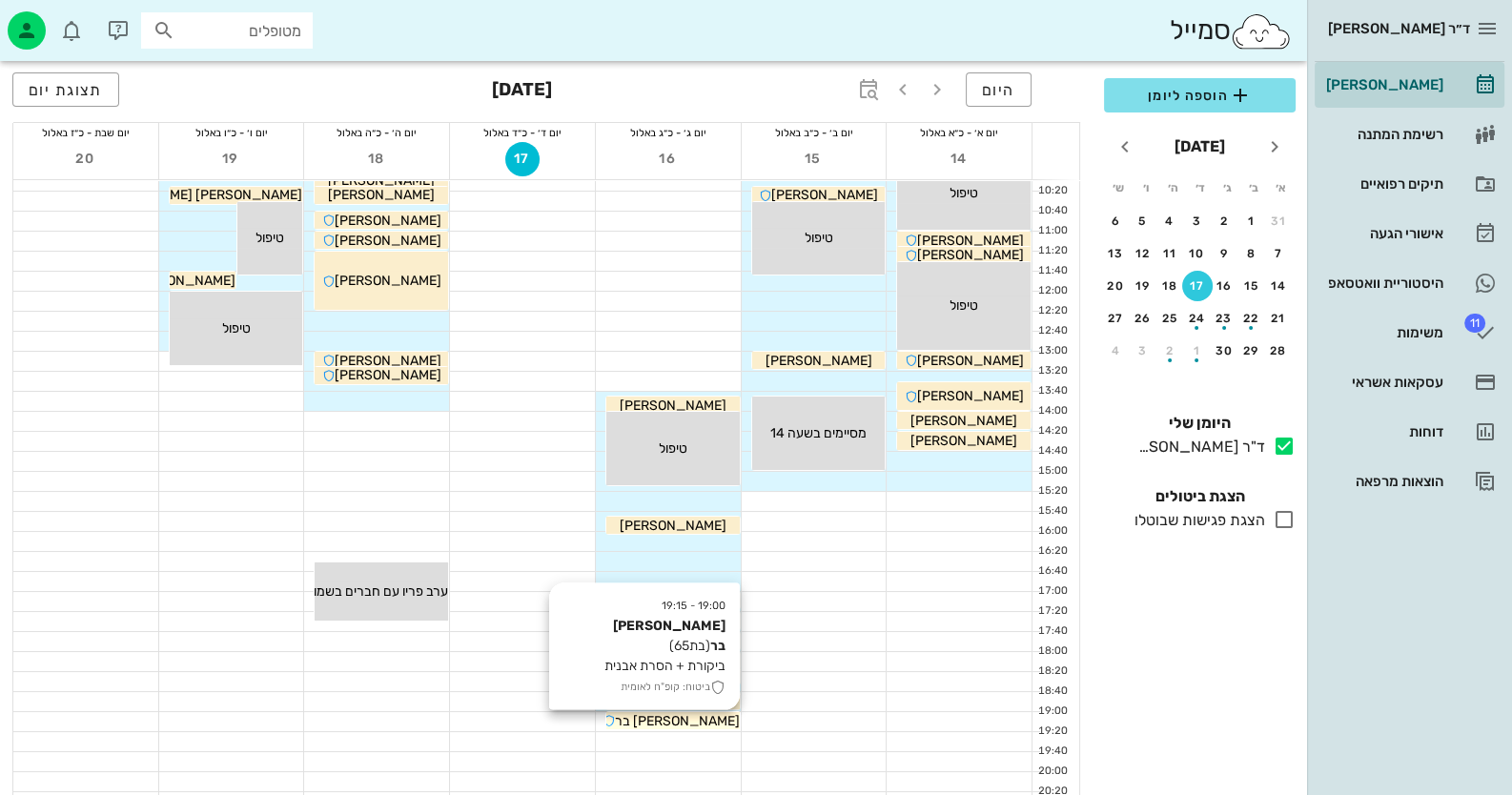
click at [718, 719] on div "הראלה בר" at bounding box center [673, 720] width 134 height 20
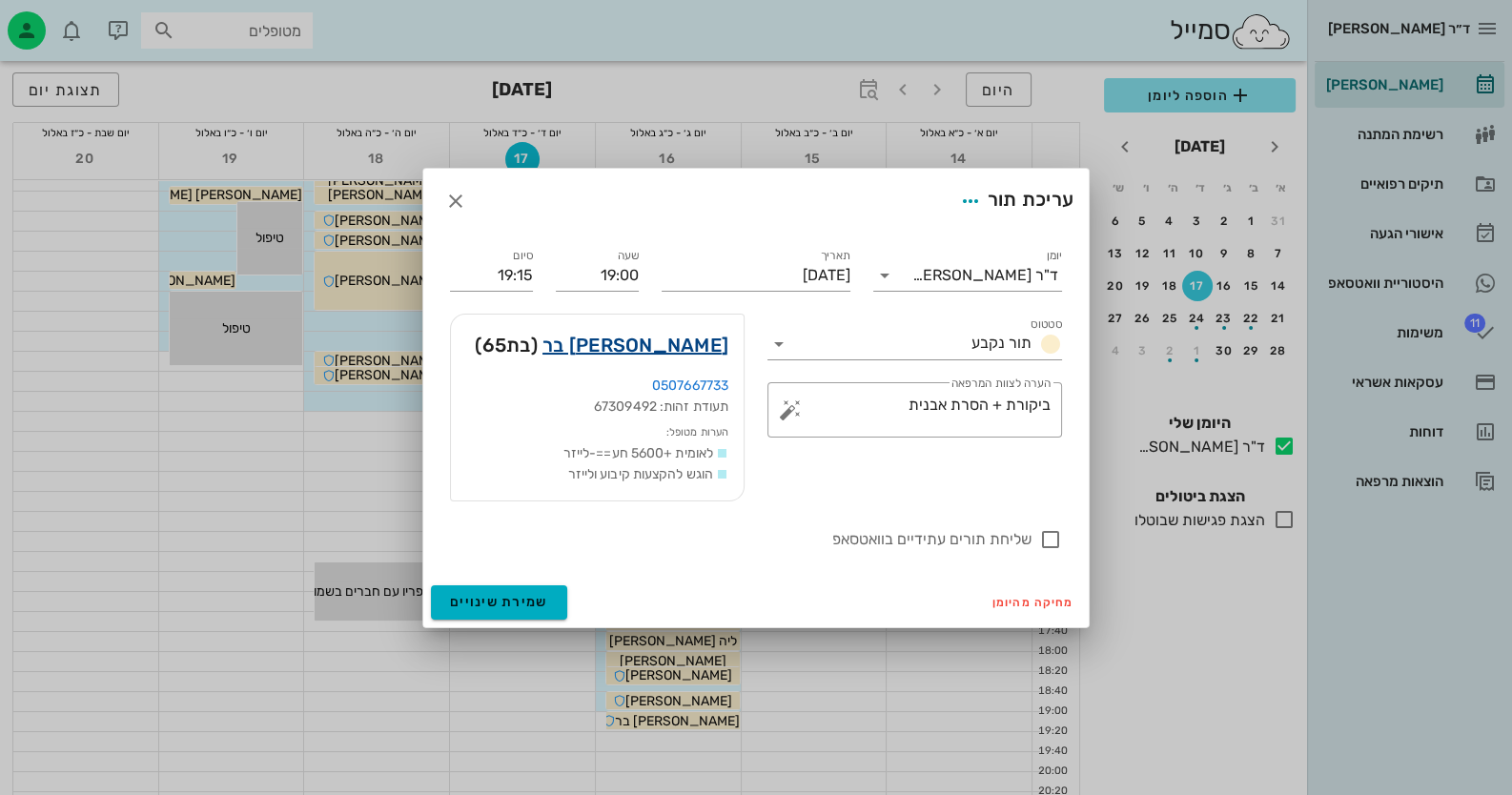
click at [702, 347] on link "הראלה בר" at bounding box center [635, 344] width 186 height 30
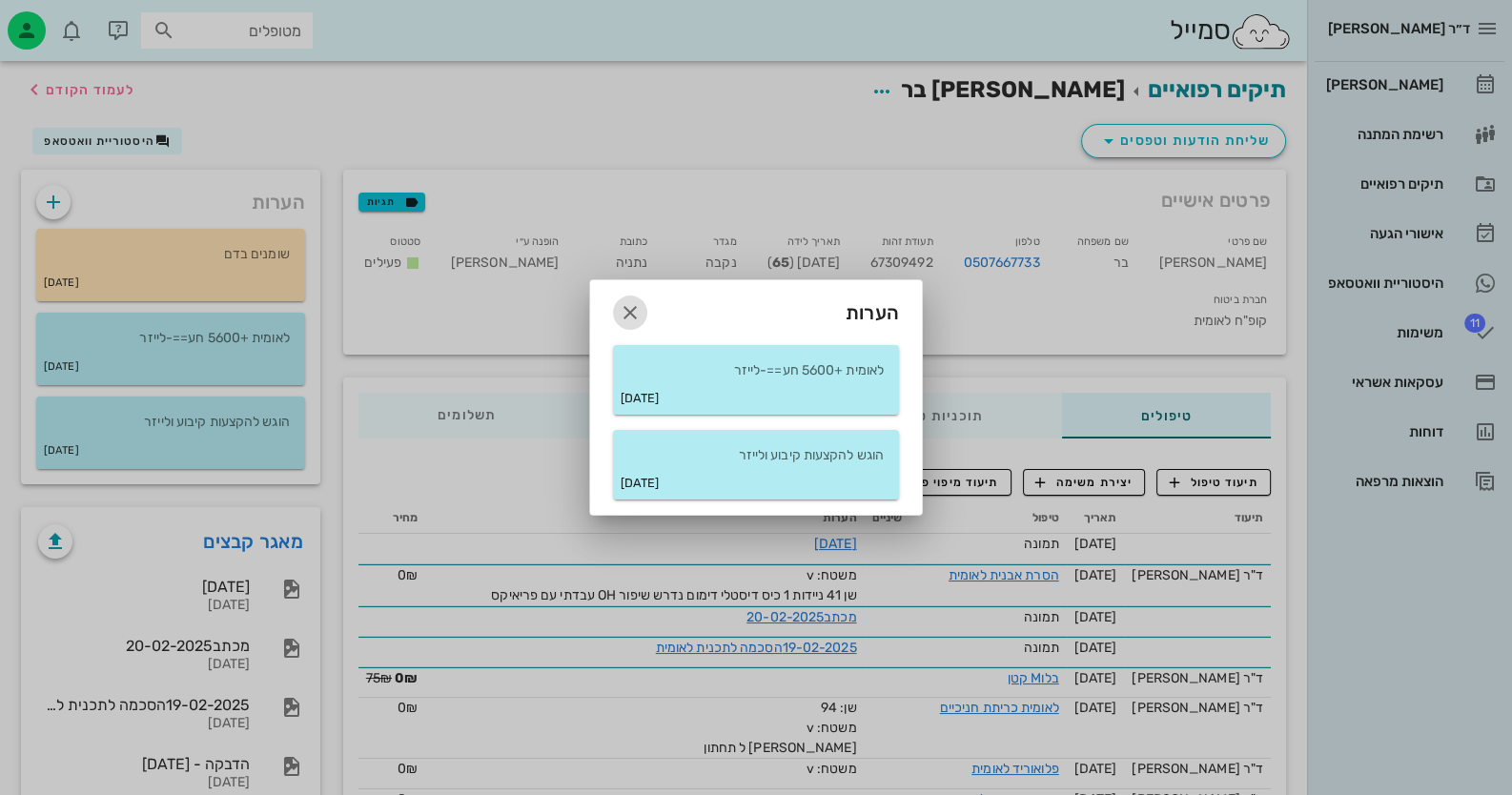
click at [624, 309] on icon "button" at bounding box center [629, 312] width 23 height 23
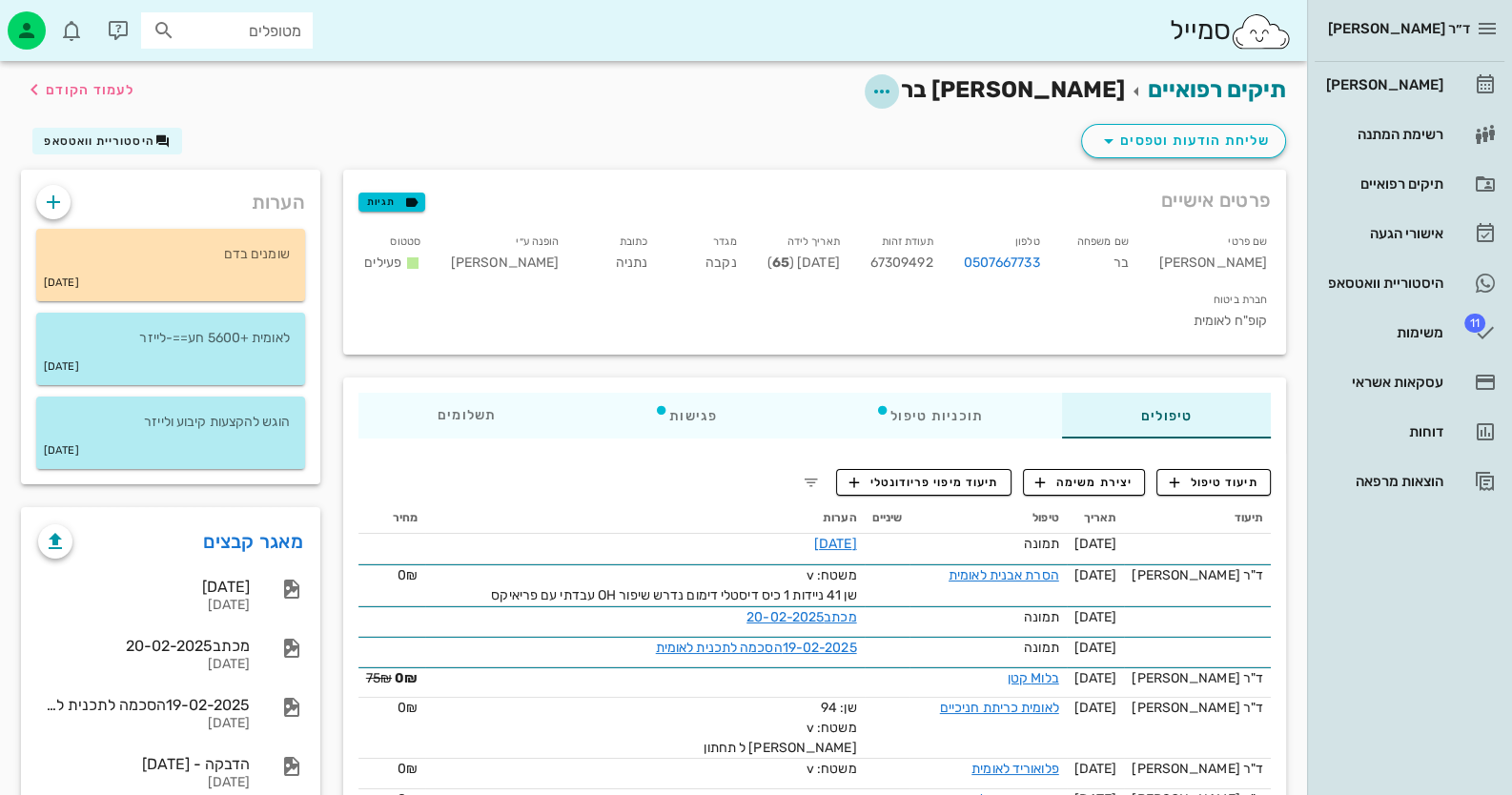
click at [893, 85] on icon "button" at bounding box center [881, 90] width 23 height 23
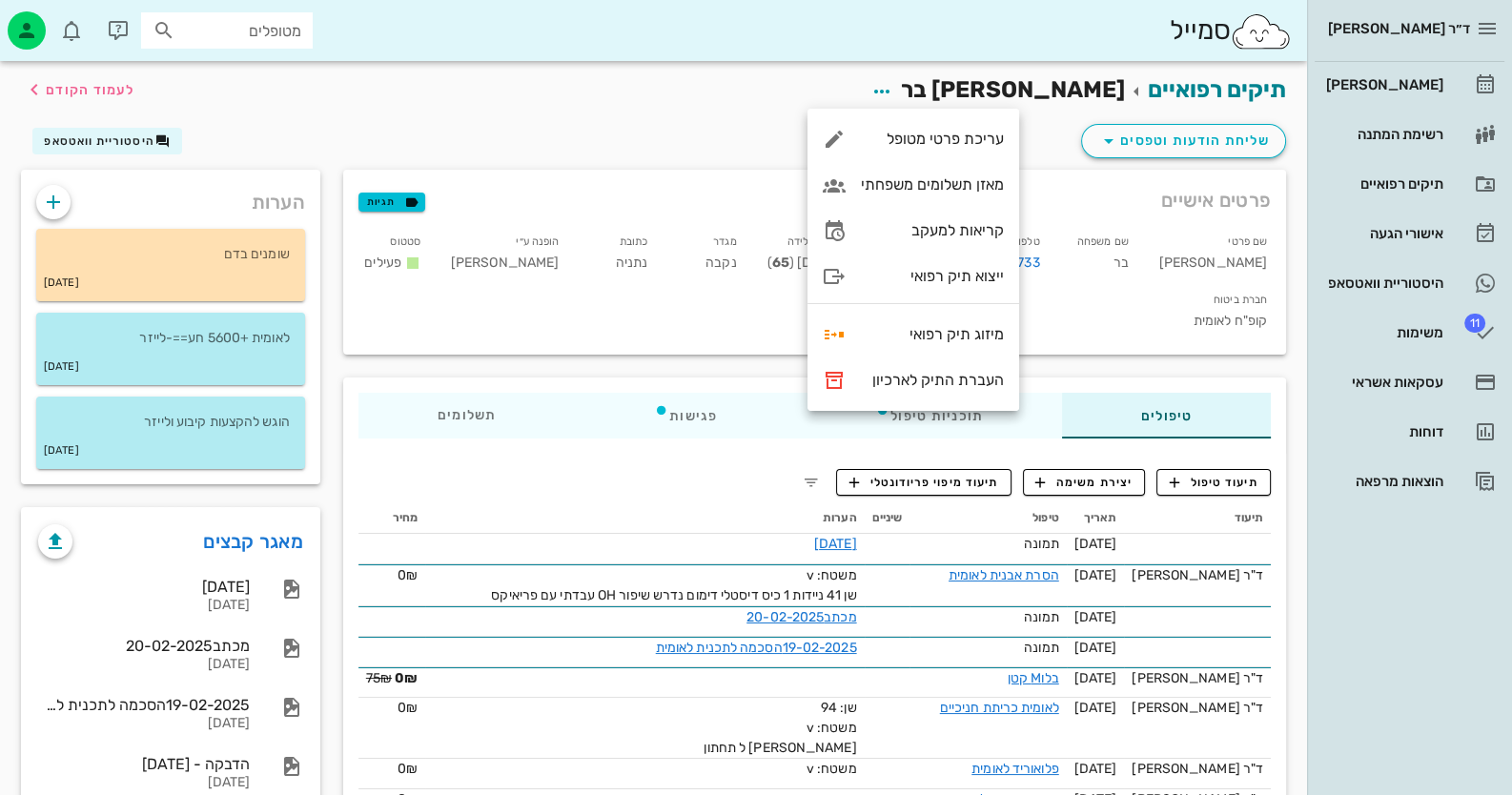
click at [1039, 123] on div "שליחת הודעות וטפסים היסטוריית וואטסאפ" at bounding box center [654, 144] width 1288 height 49
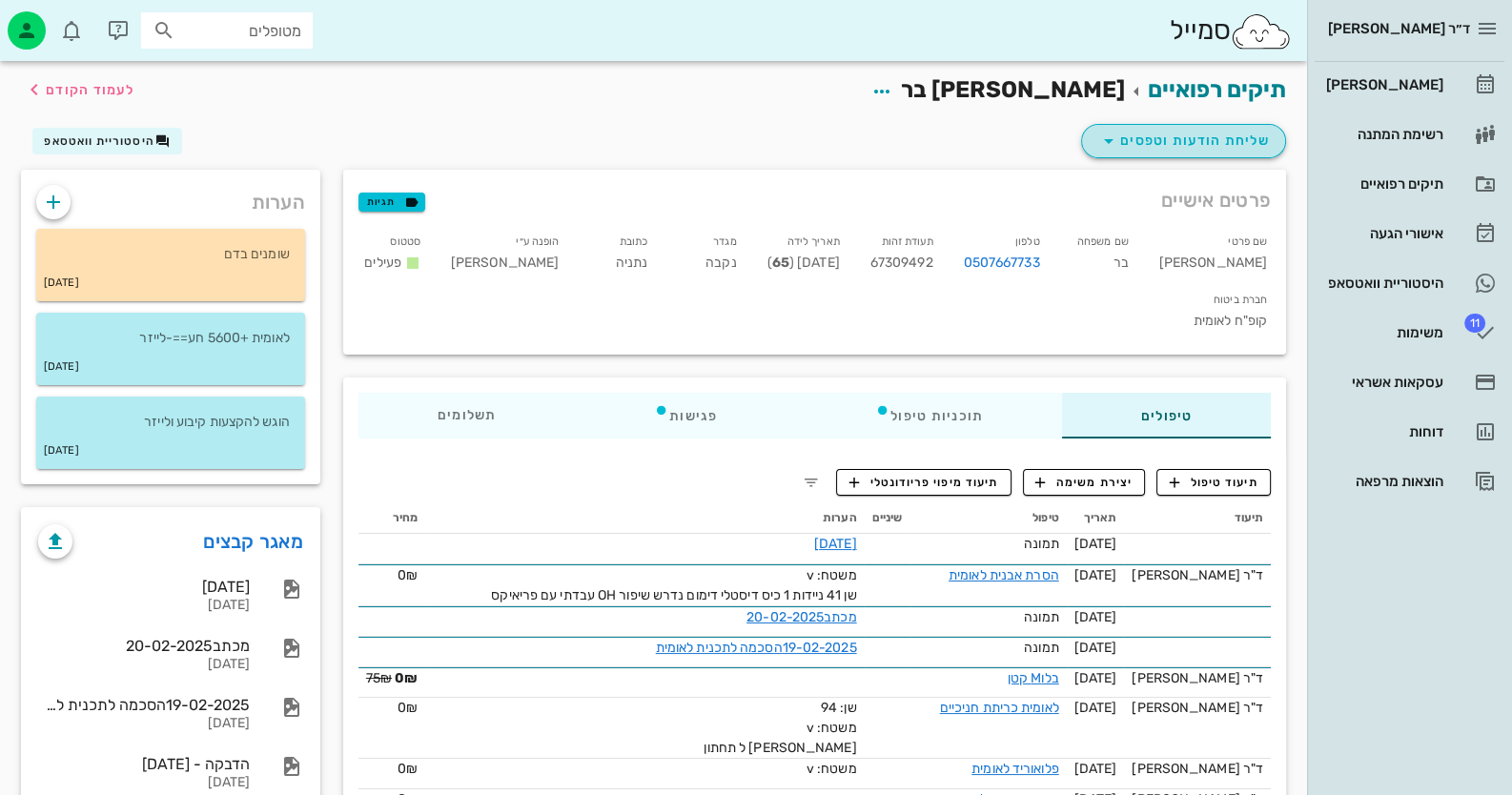
click at [1184, 141] on span "שליחת הודעות וטפסים" at bounding box center [1183, 141] width 172 height 23
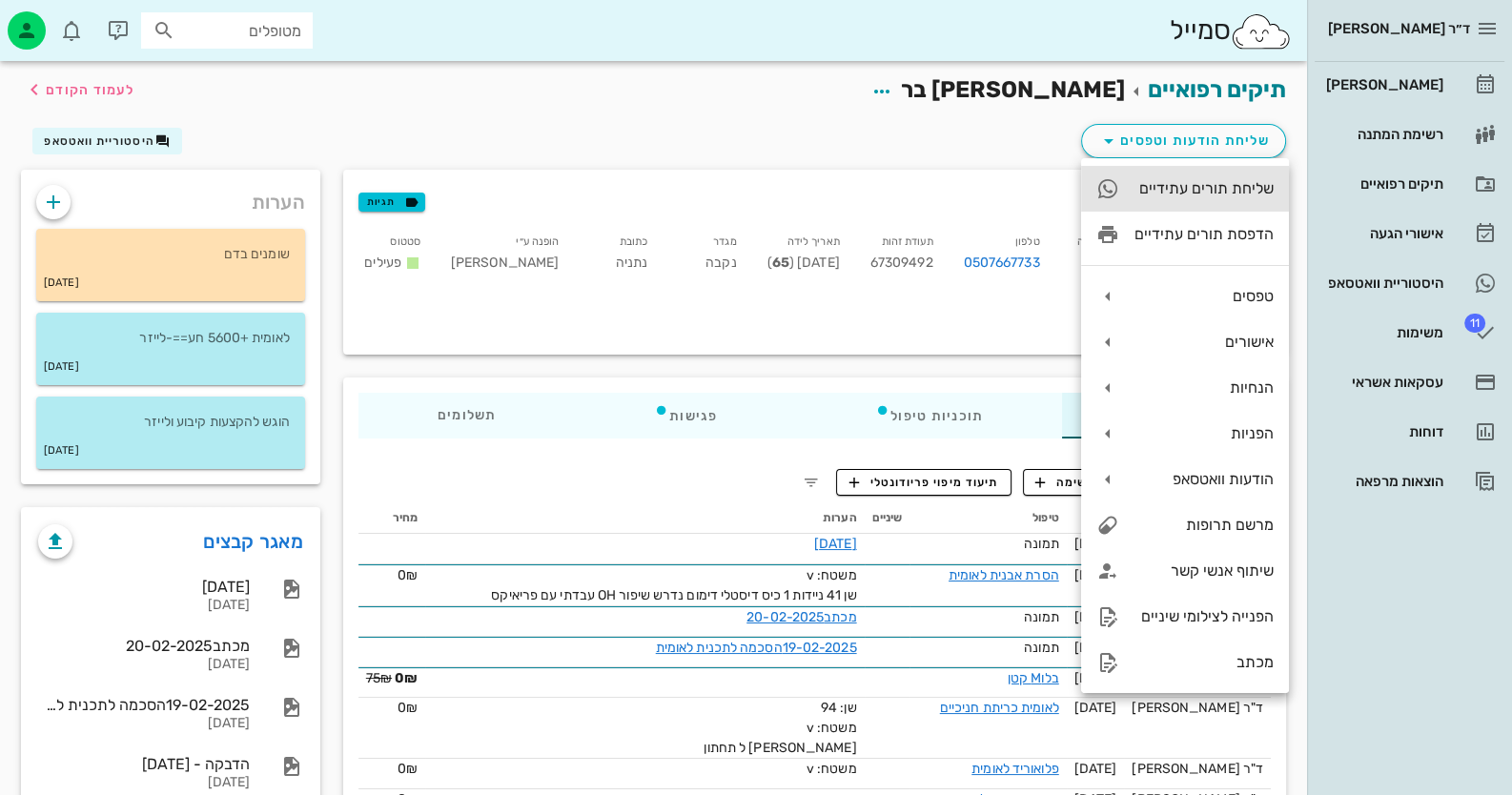
click at [1239, 196] on div "שליחת תורים עתידיים" at bounding box center [1204, 188] width 140 height 18
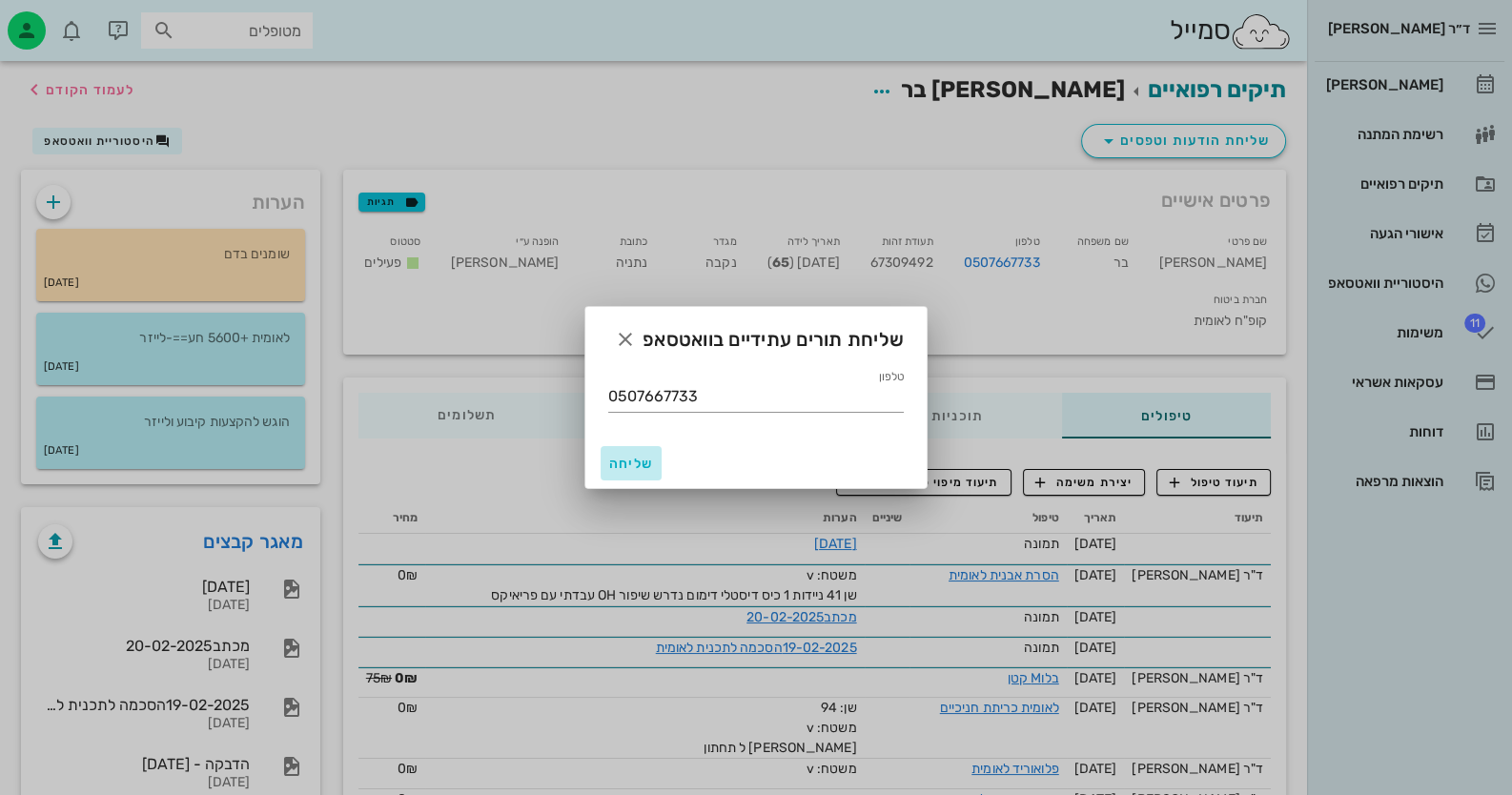
click at [656, 455] on button "שליחה" at bounding box center [631, 463] width 61 height 34
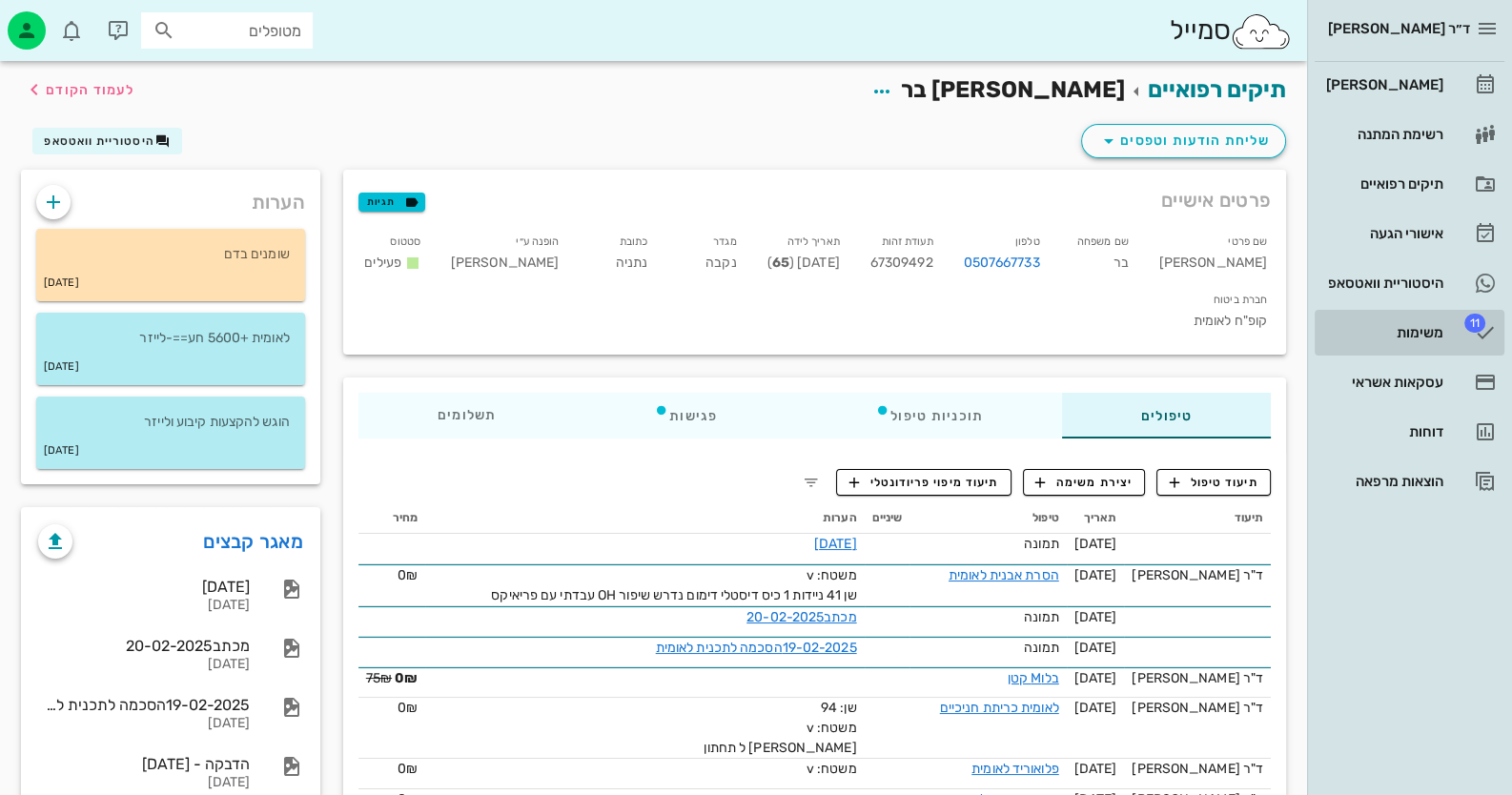
click at [1413, 340] on div "משימות" at bounding box center [1382, 332] width 121 height 30
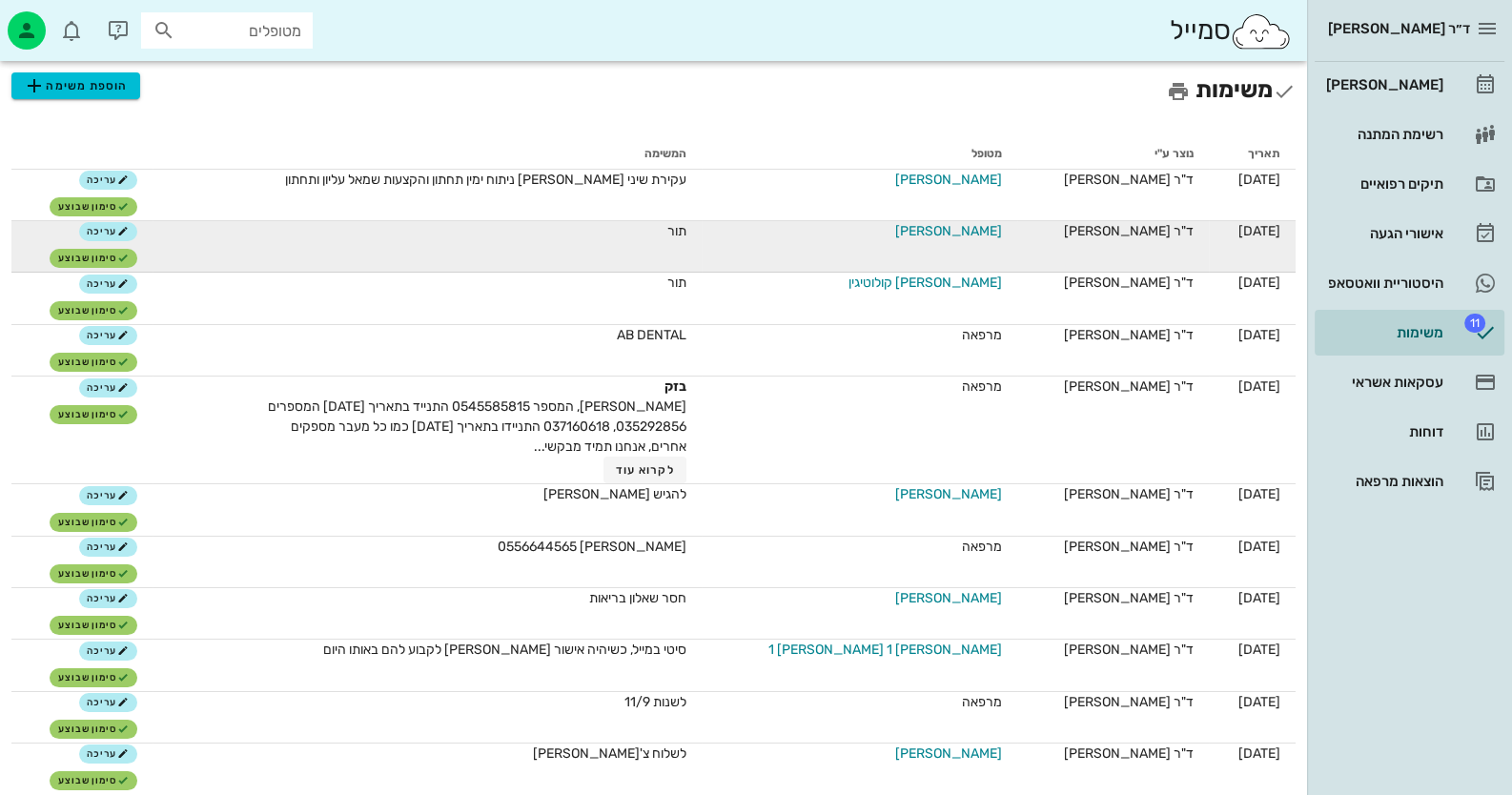
click at [970, 233] on span "סיגל זכריה" at bounding box center [948, 231] width 107 height 20
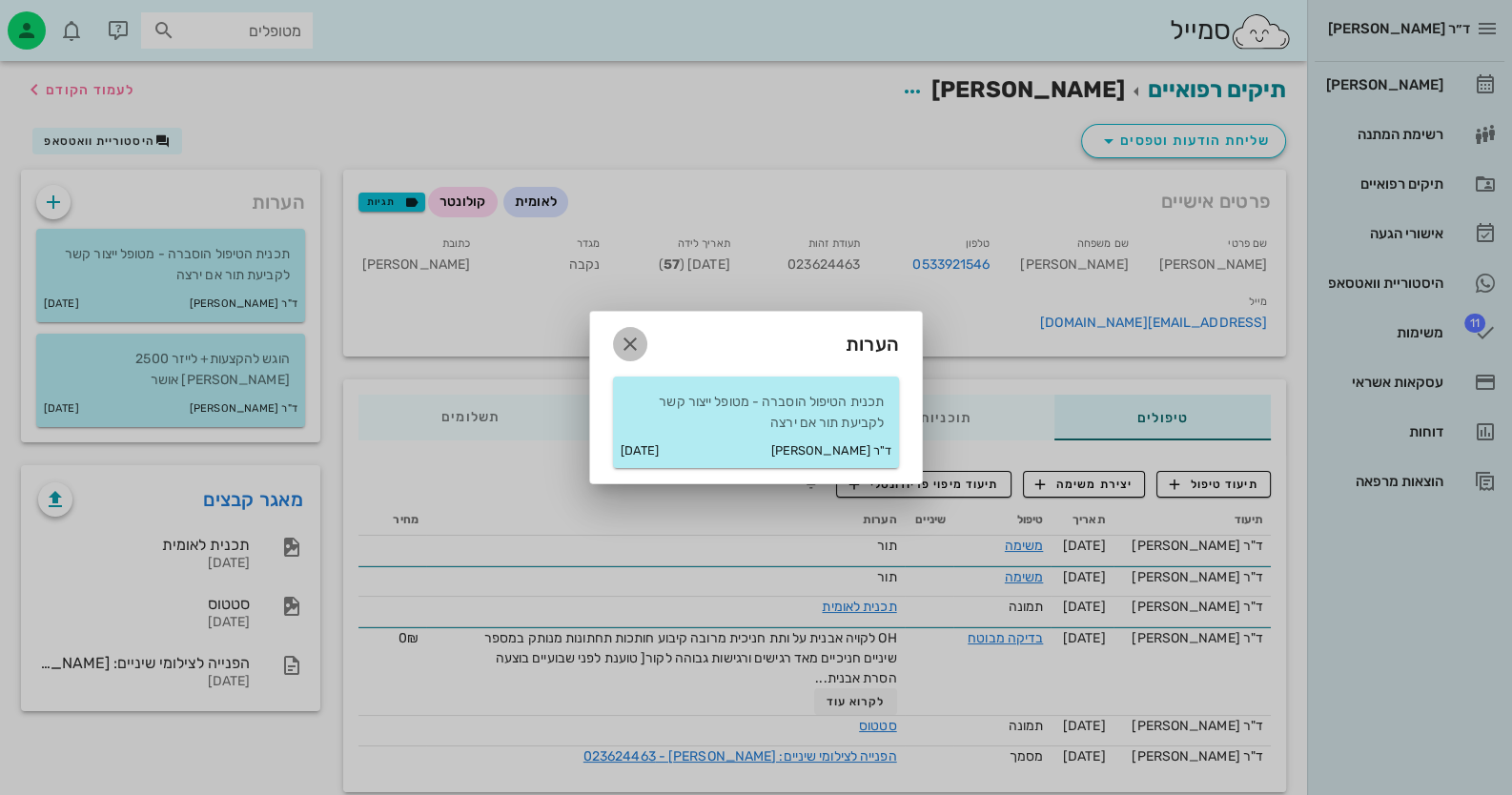
click at [634, 337] on icon "button" at bounding box center [629, 343] width 23 height 23
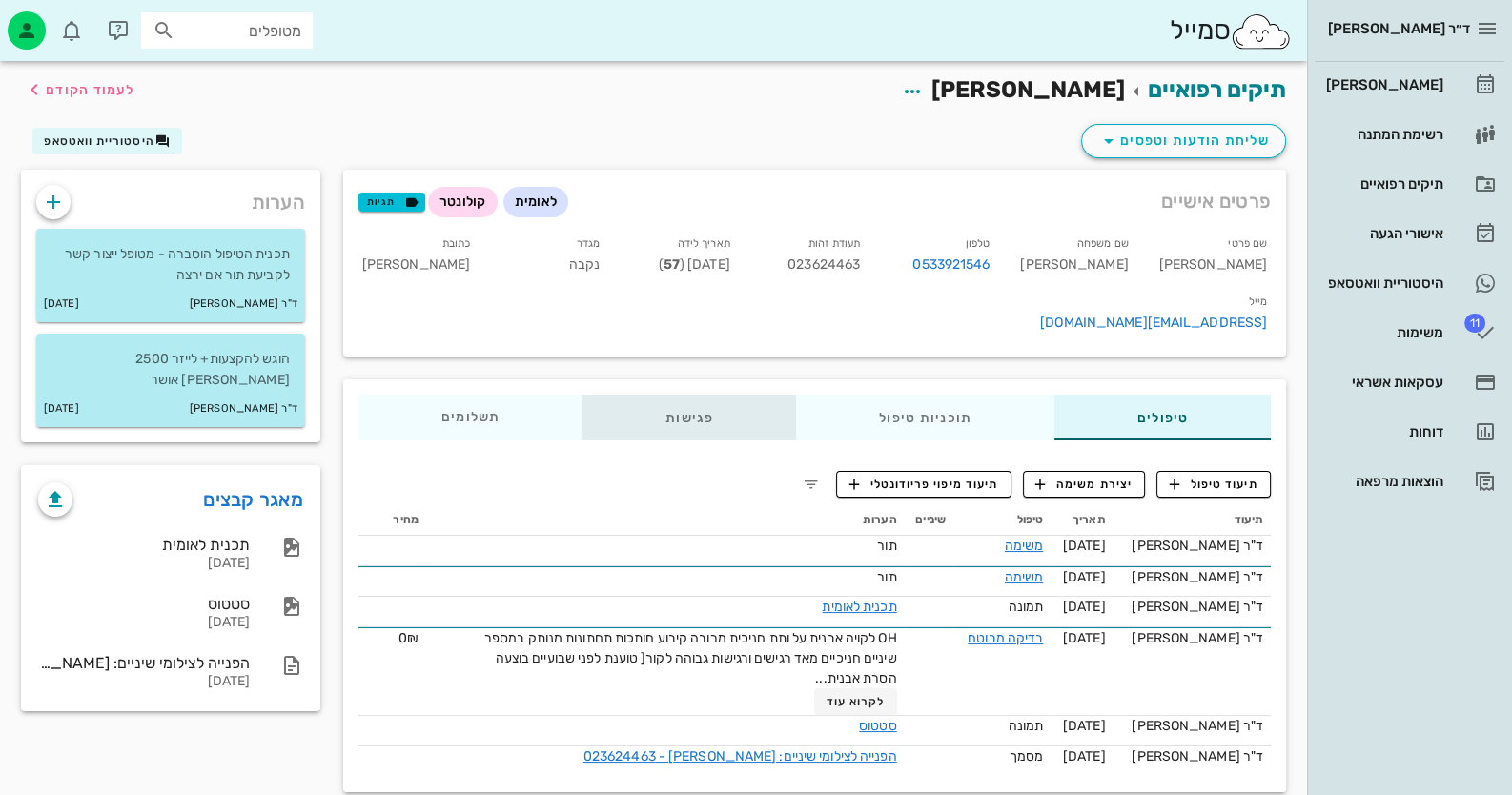
click at [637, 394] on div "פגישות" at bounding box center [688, 417] width 213 height 46
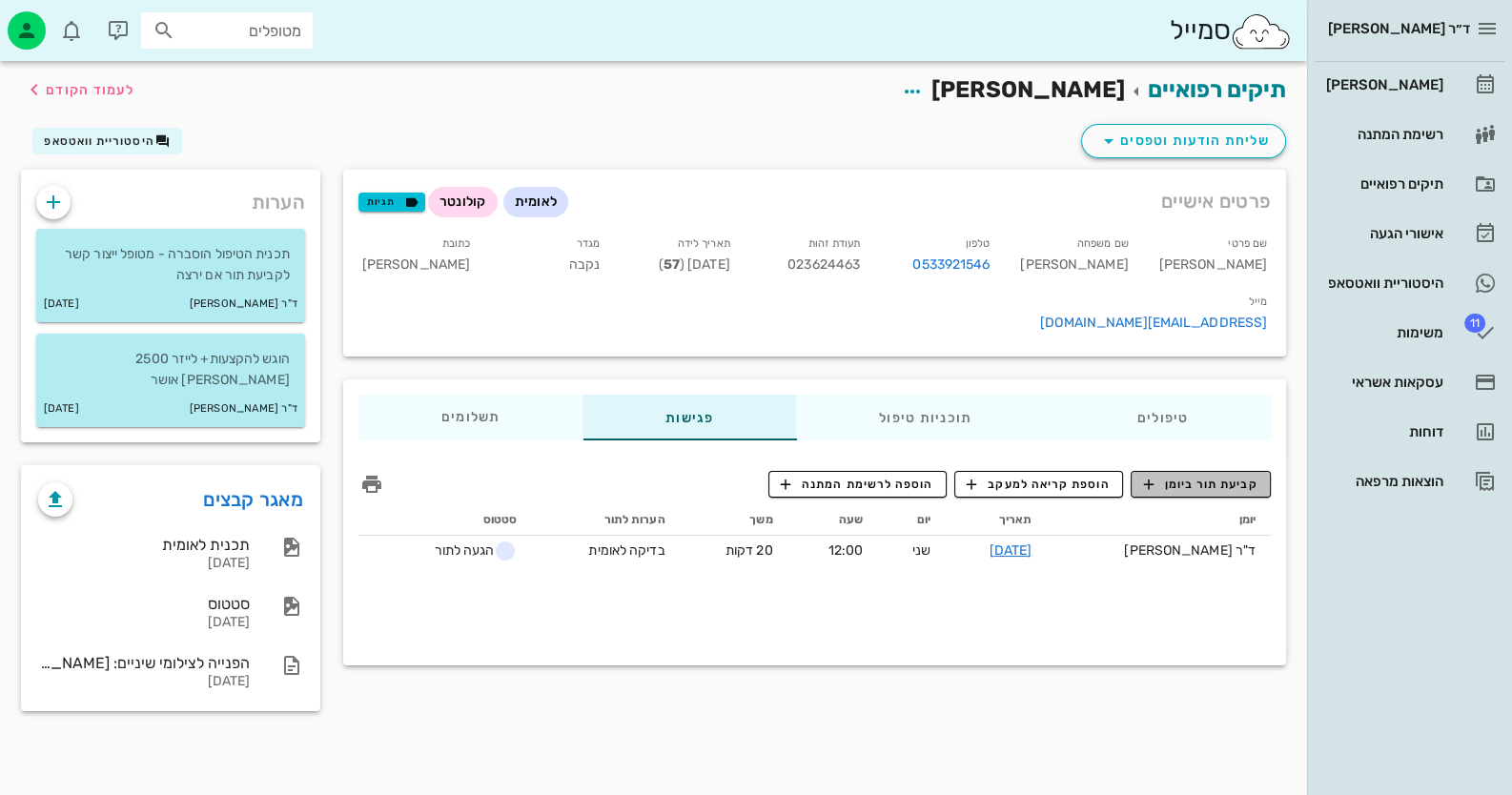
click at [1185, 476] on span "קביעת תור ביומן" at bounding box center [1199, 483] width 114 height 17
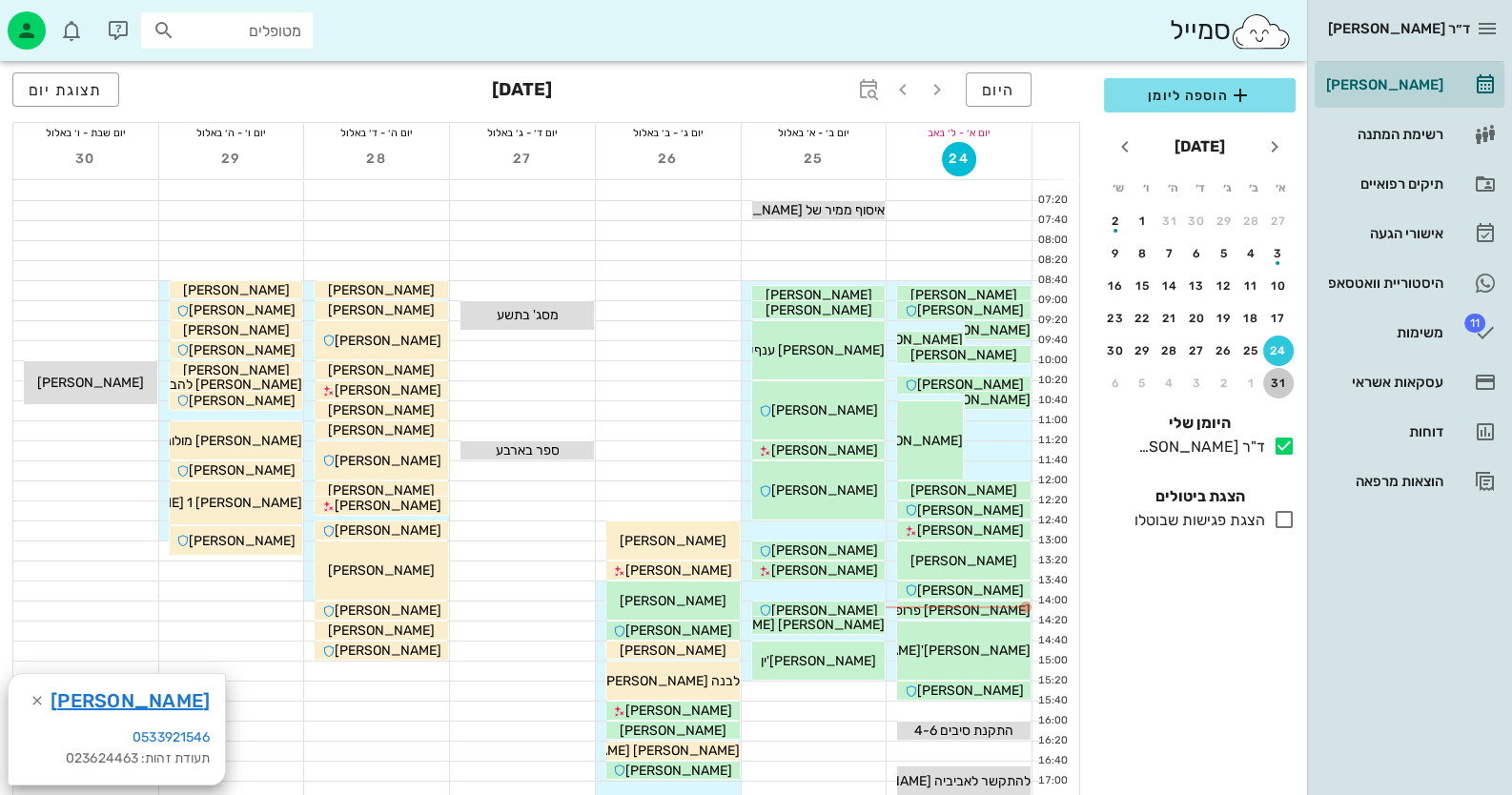
click at [1277, 370] on button "31" at bounding box center [1277, 382] width 30 height 30
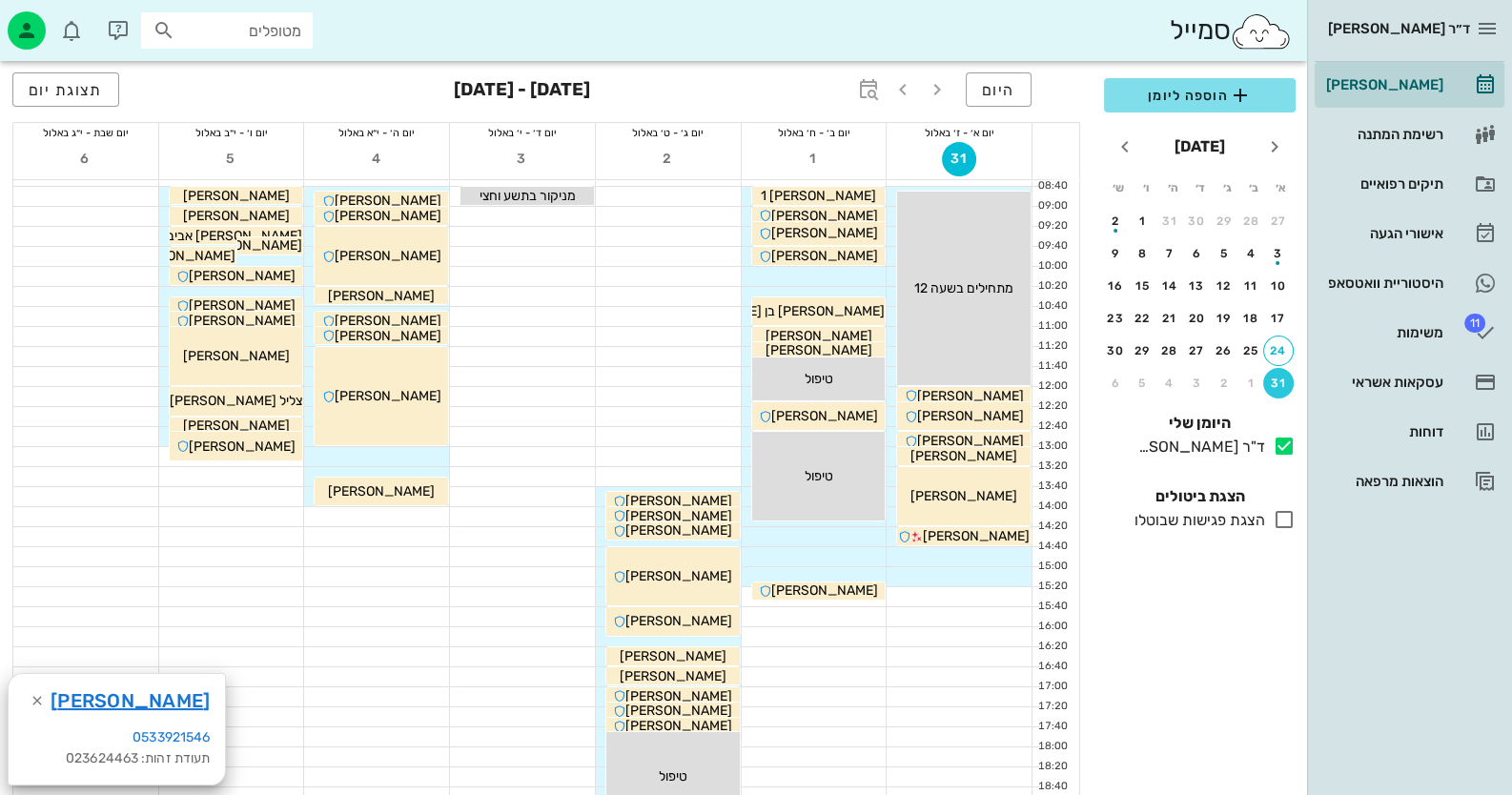
scroll to position [190, 0]
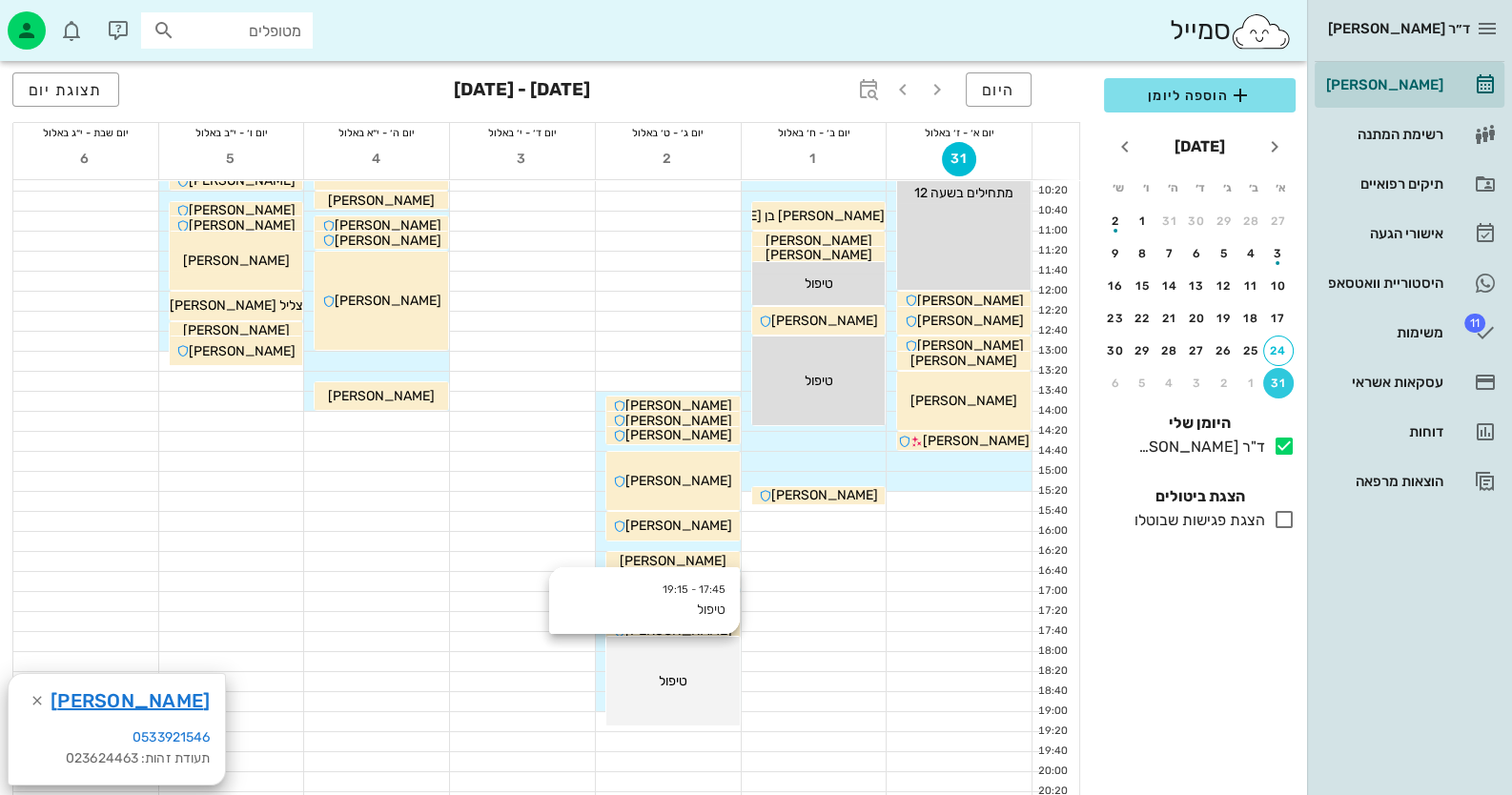
click at [646, 658] on div "17:45 - 19:15 טיפול טיפול" at bounding box center [673, 681] width 134 height 88
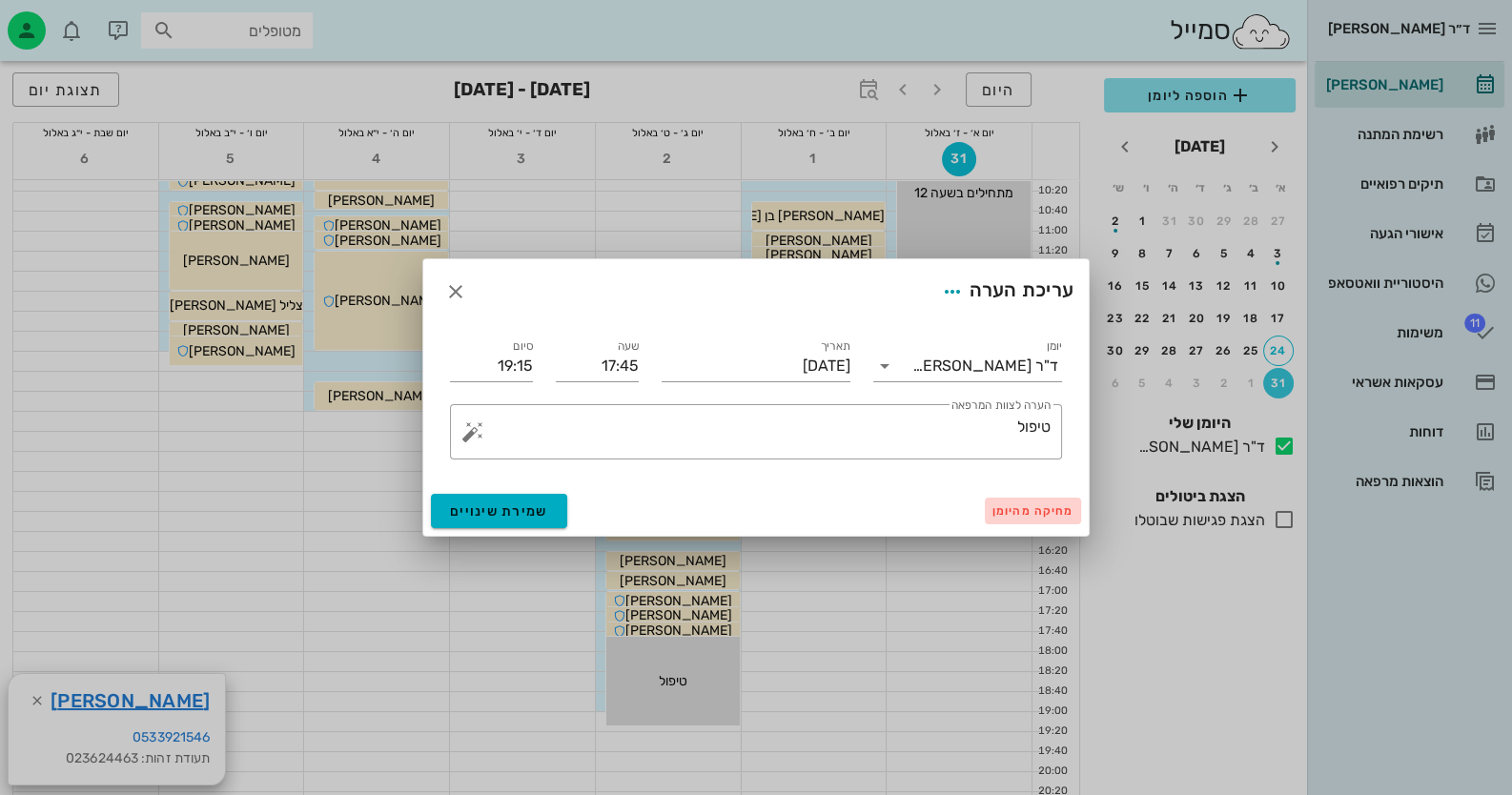
click at [1048, 514] on span "מחיקה מהיומן" at bounding box center [1032, 511] width 81 height 14
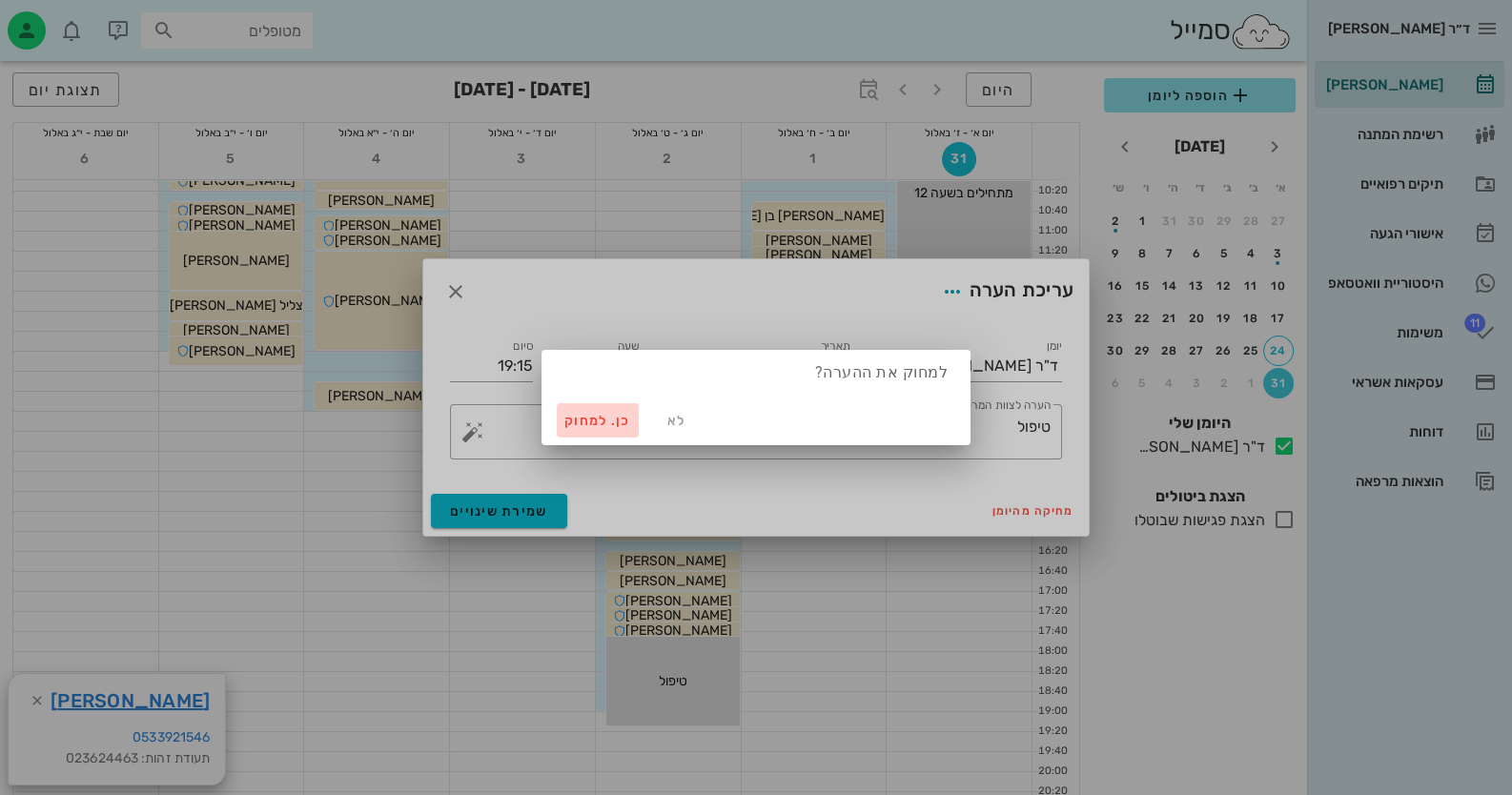
click at [614, 429] on button "כן. למחוק" at bounding box center [597, 420] width 82 height 34
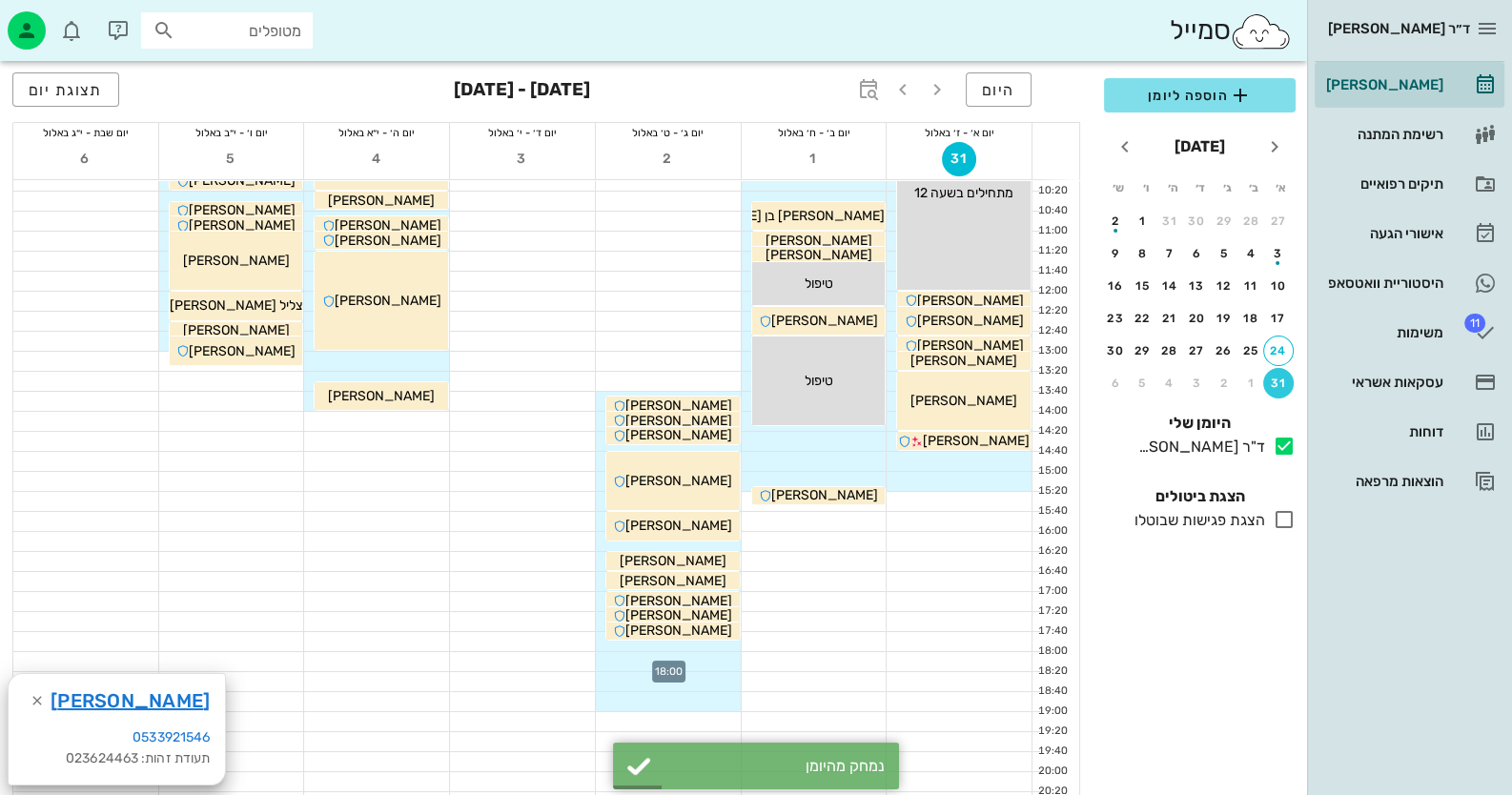
click at [701, 657] on div at bounding box center [668, 660] width 145 height 19
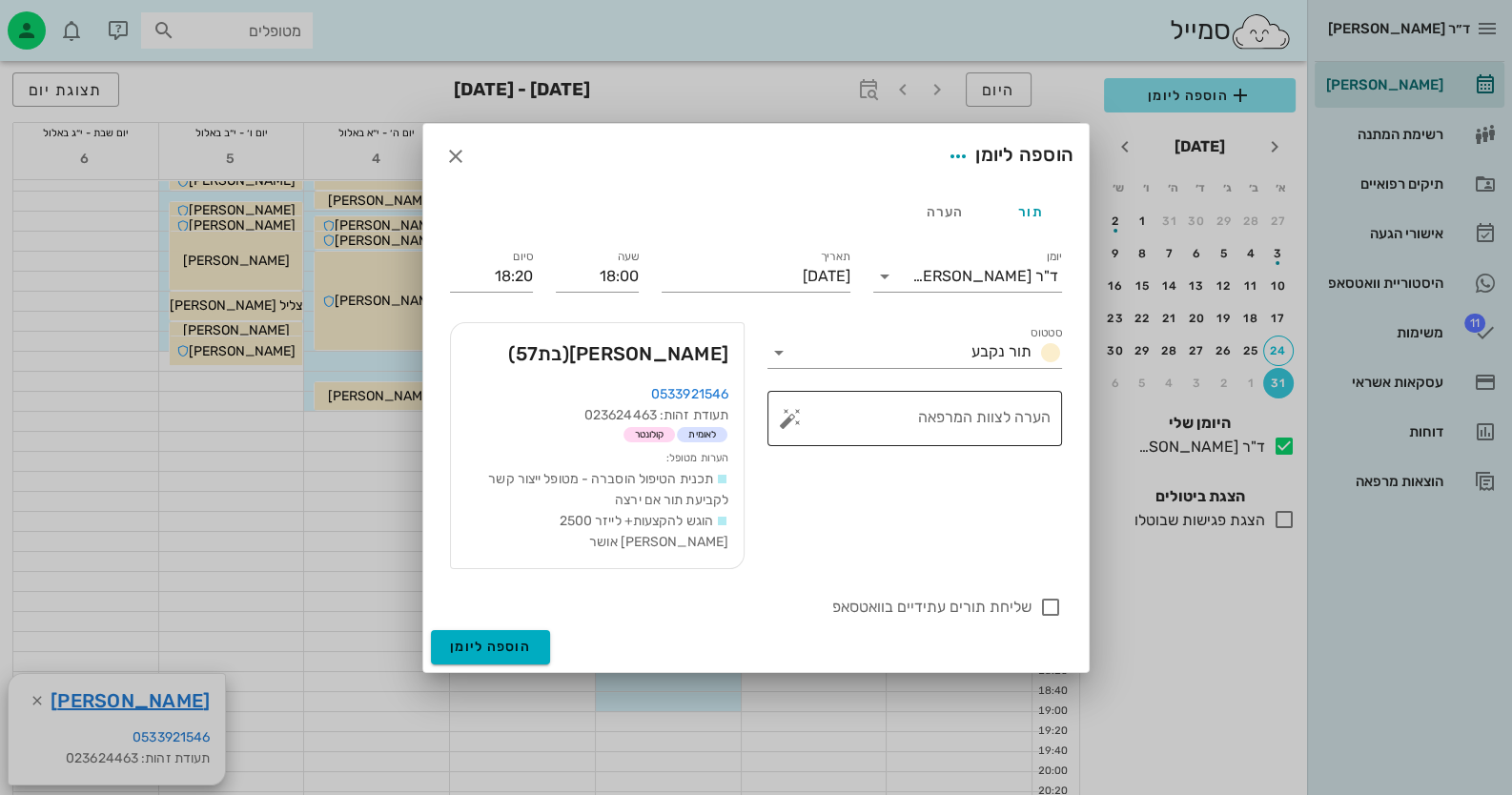
click at [791, 429] on button "button" at bounding box center [789, 418] width 23 height 23
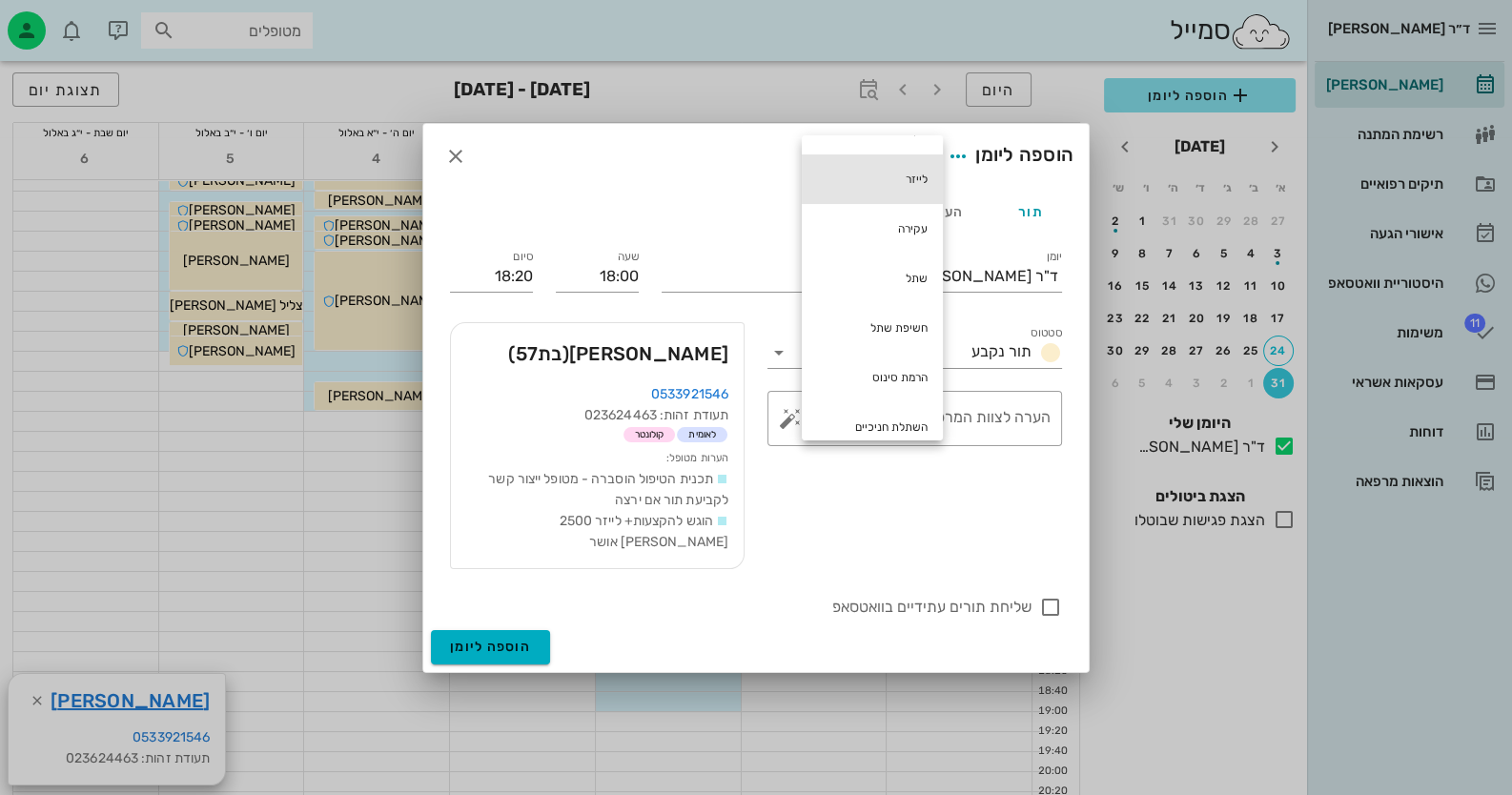
click at [897, 194] on div "לייזר" at bounding box center [871, 179] width 141 height 49
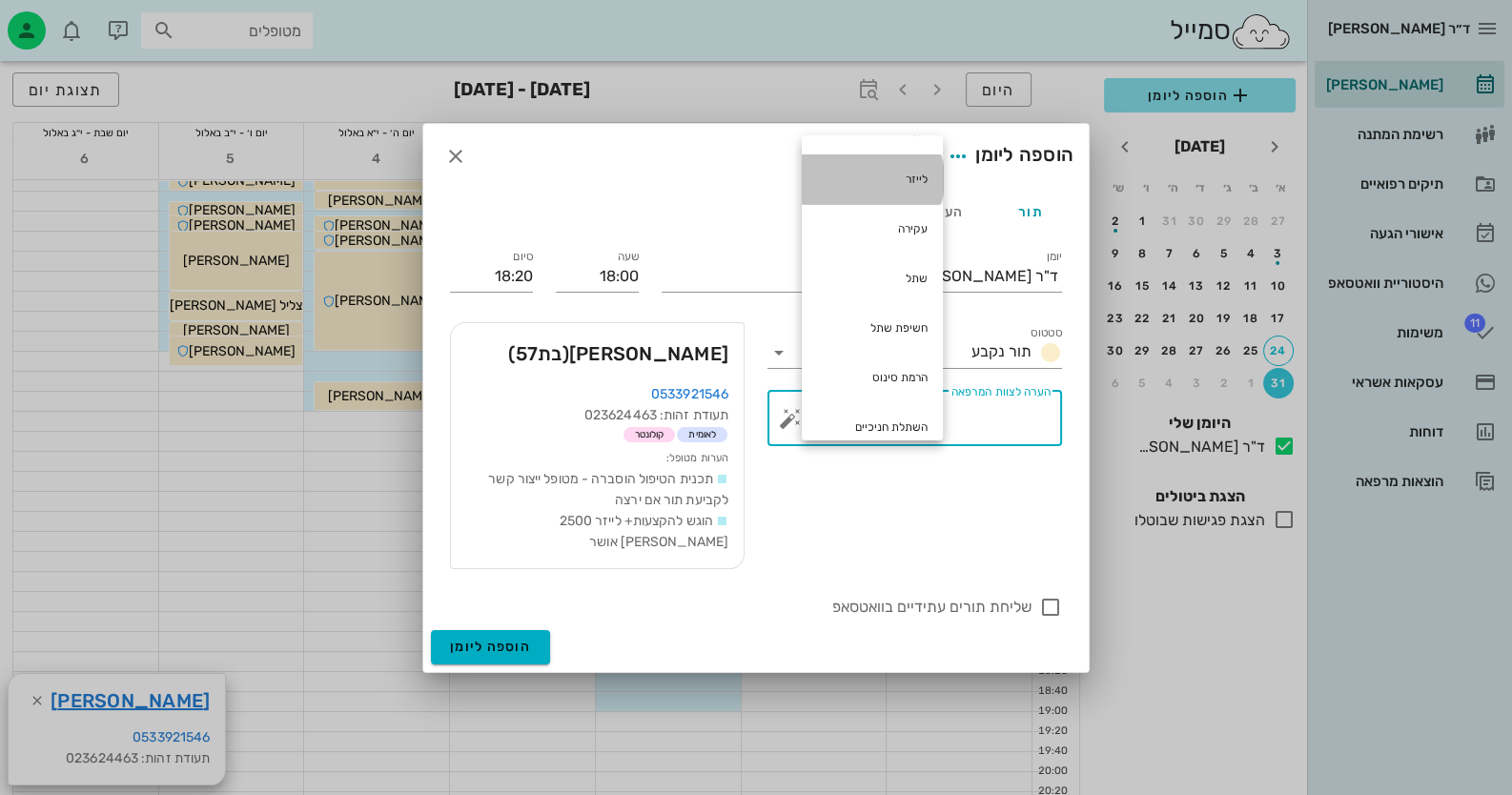
type textarea "לייזר"
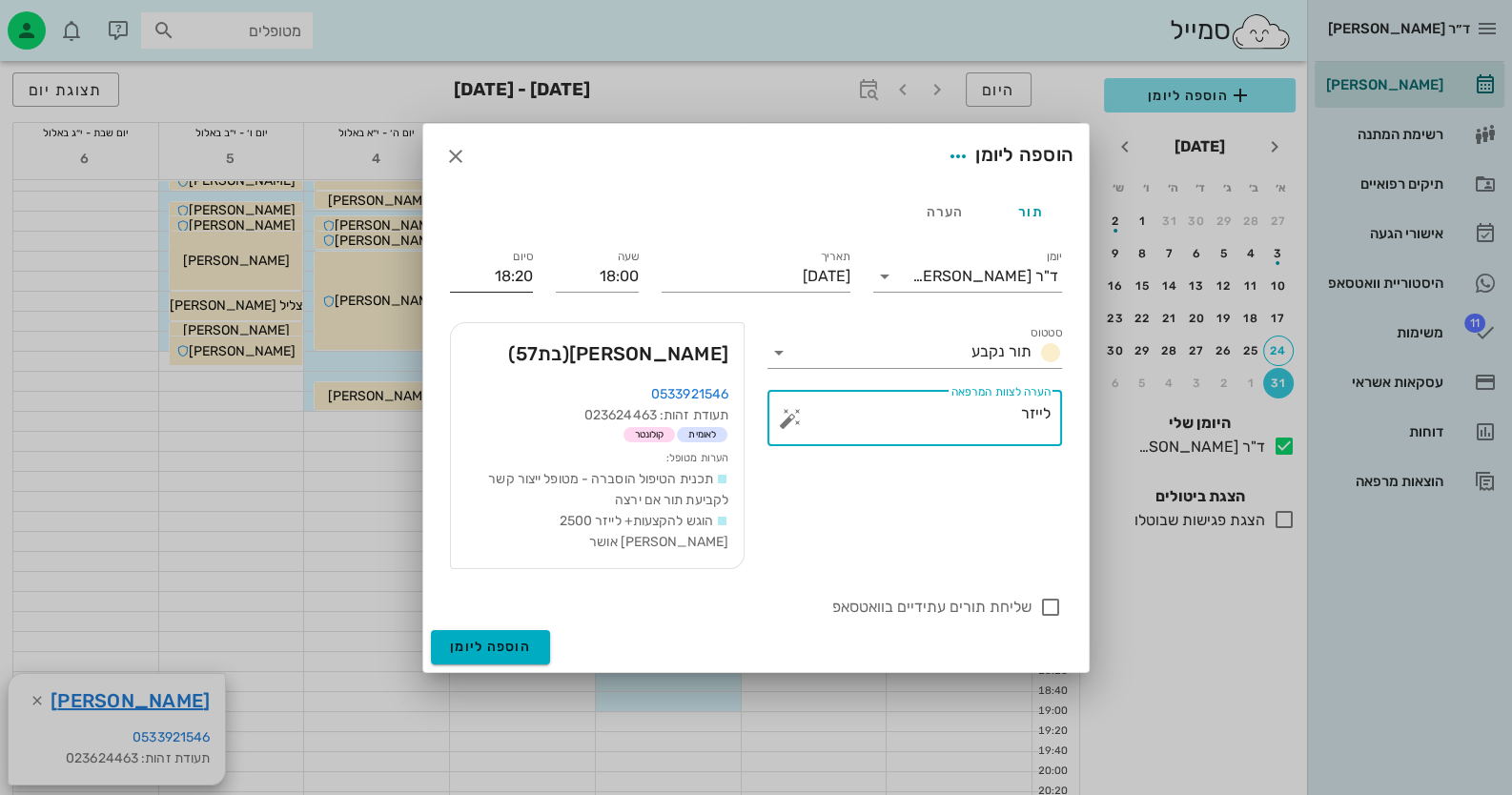
click at [507, 284] on input "18:20" at bounding box center [492, 276] width 83 height 30
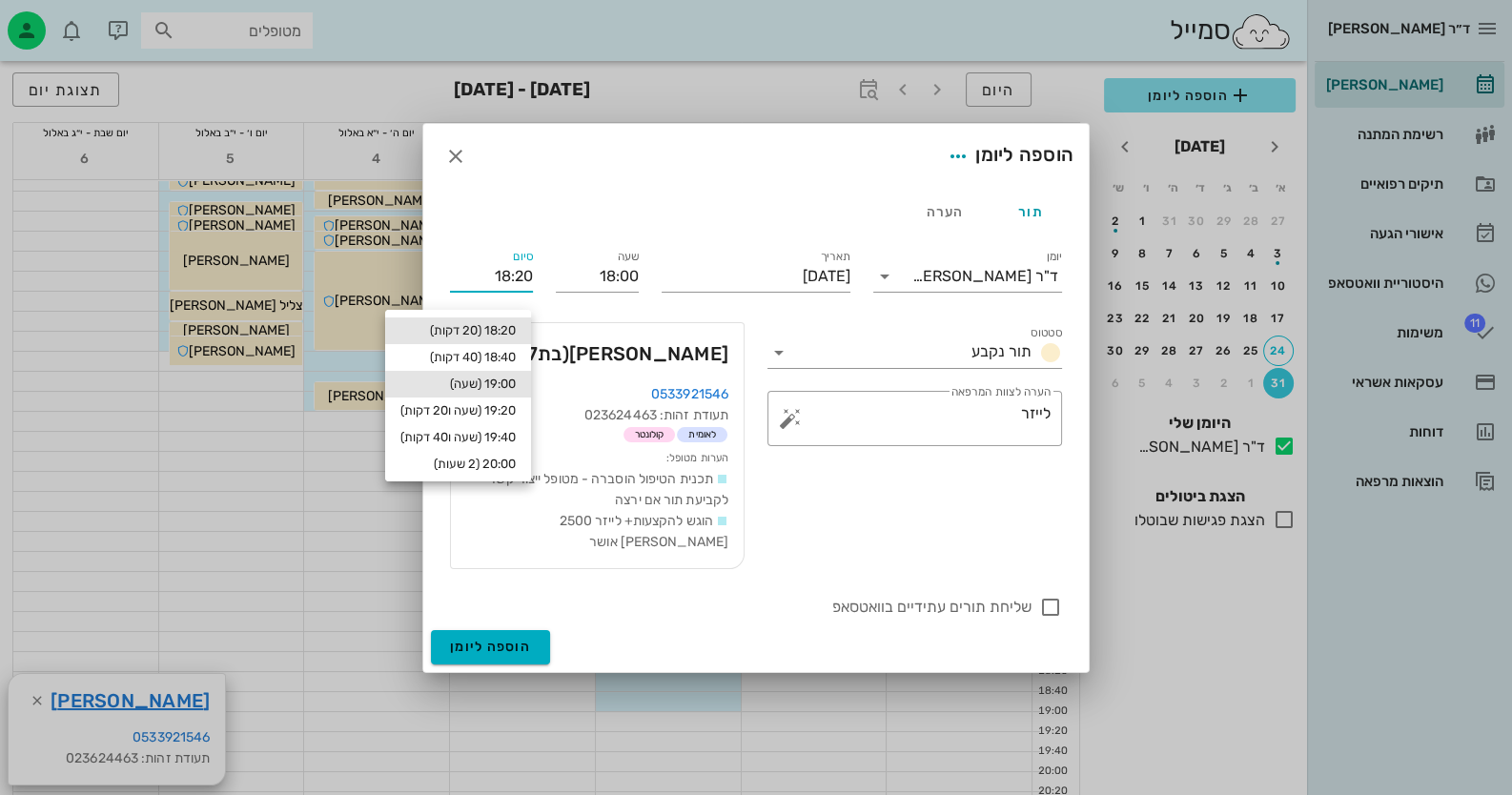
click at [509, 385] on div "19:00 (שעה)" at bounding box center [457, 384] width 115 height 16
type input "19:00"
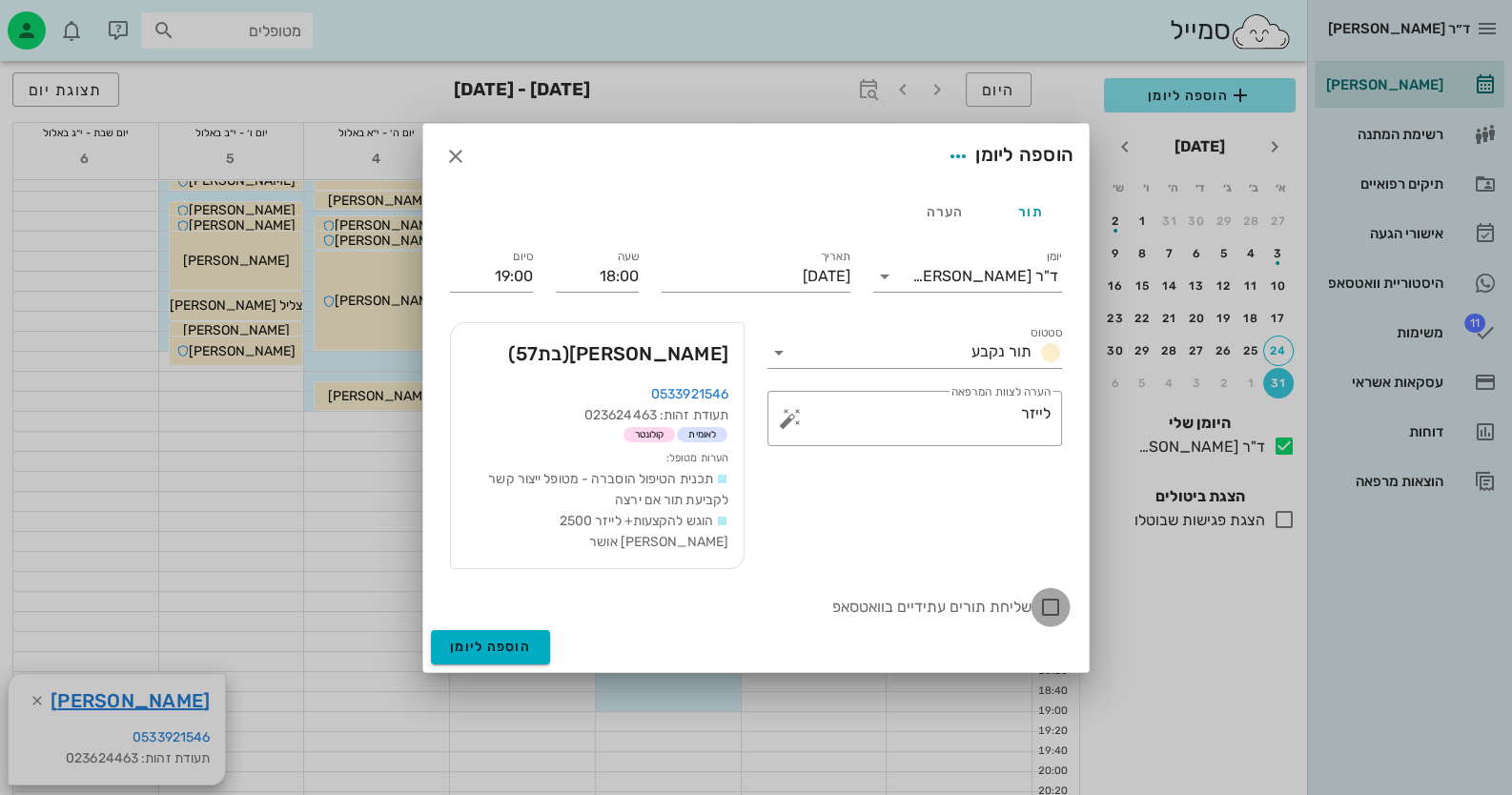
click at [1055, 591] on div at bounding box center [1050, 606] width 32 height 32
checkbox input "true"
click at [505, 639] on span "הוספה ליומן" at bounding box center [491, 647] width 81 height 16
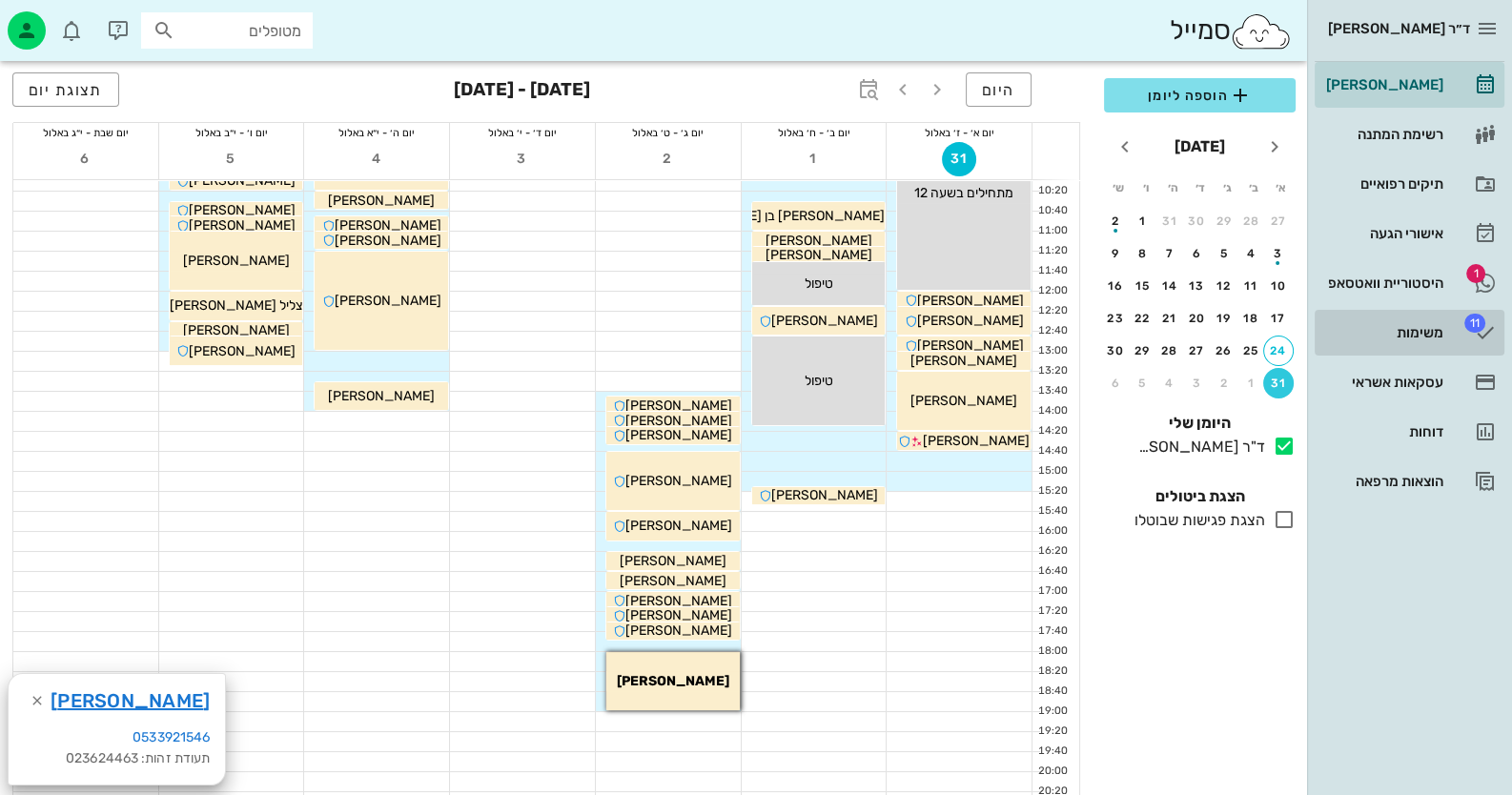
click at [1425, 347] on link "11 משימות" at bounding box center [1409, 332] width 190 height 46
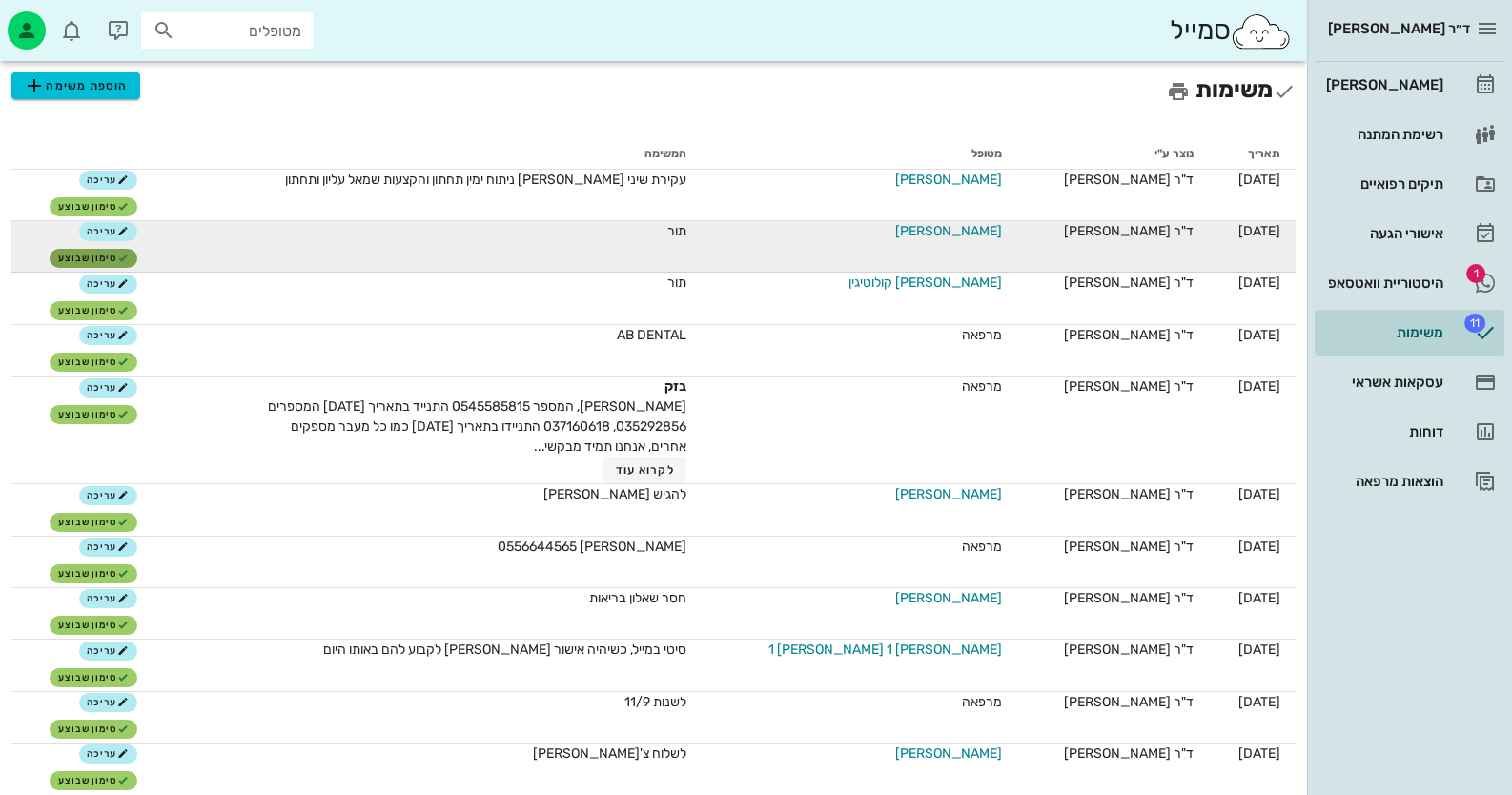
click at [107, 259] on span "סימון שבוצע" at bounding box center [93, 258] width 71 height 12
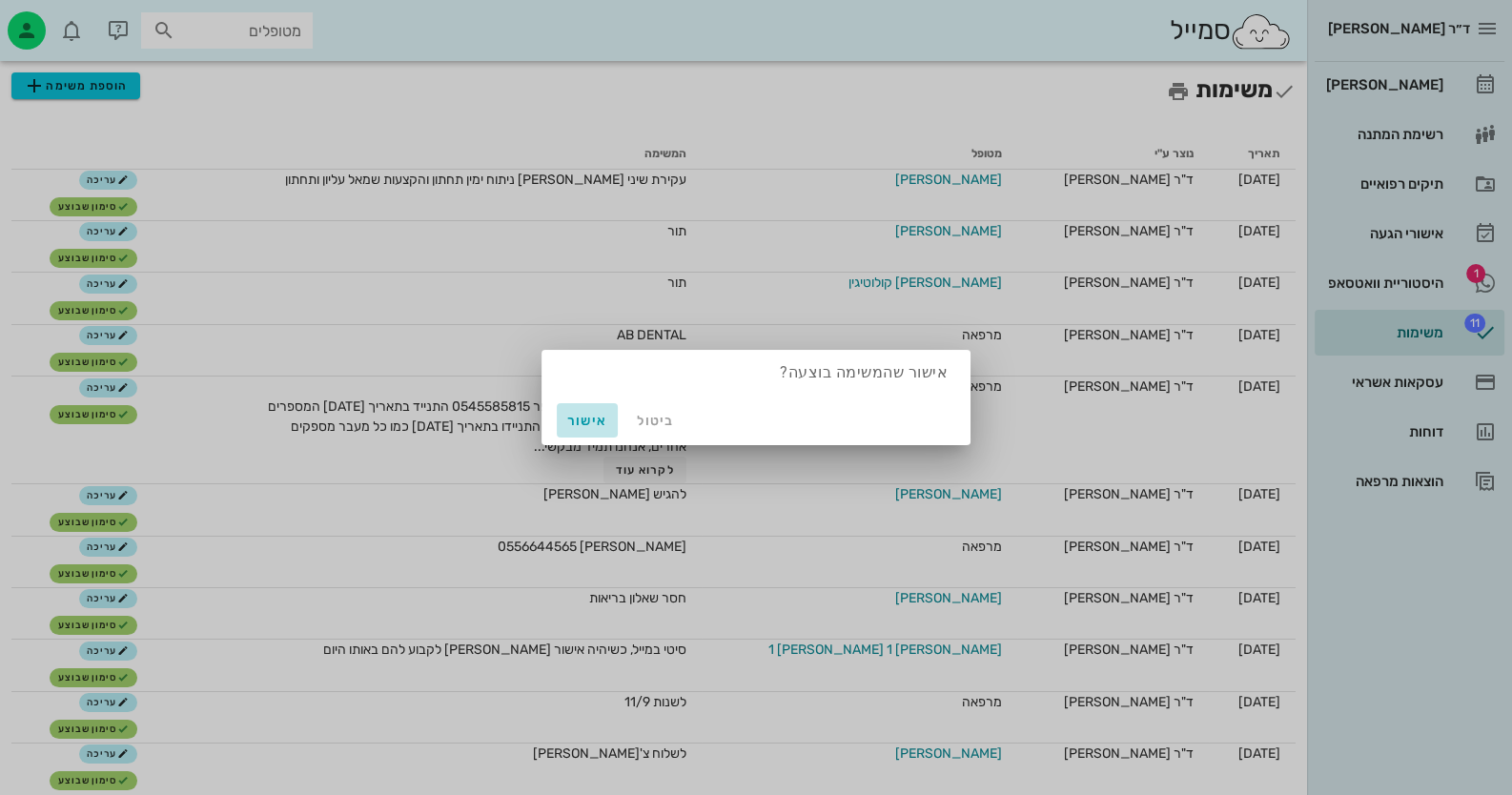
click at [589, 420] on span "אישור" at bounding box center [587, 421] width 46 height 16
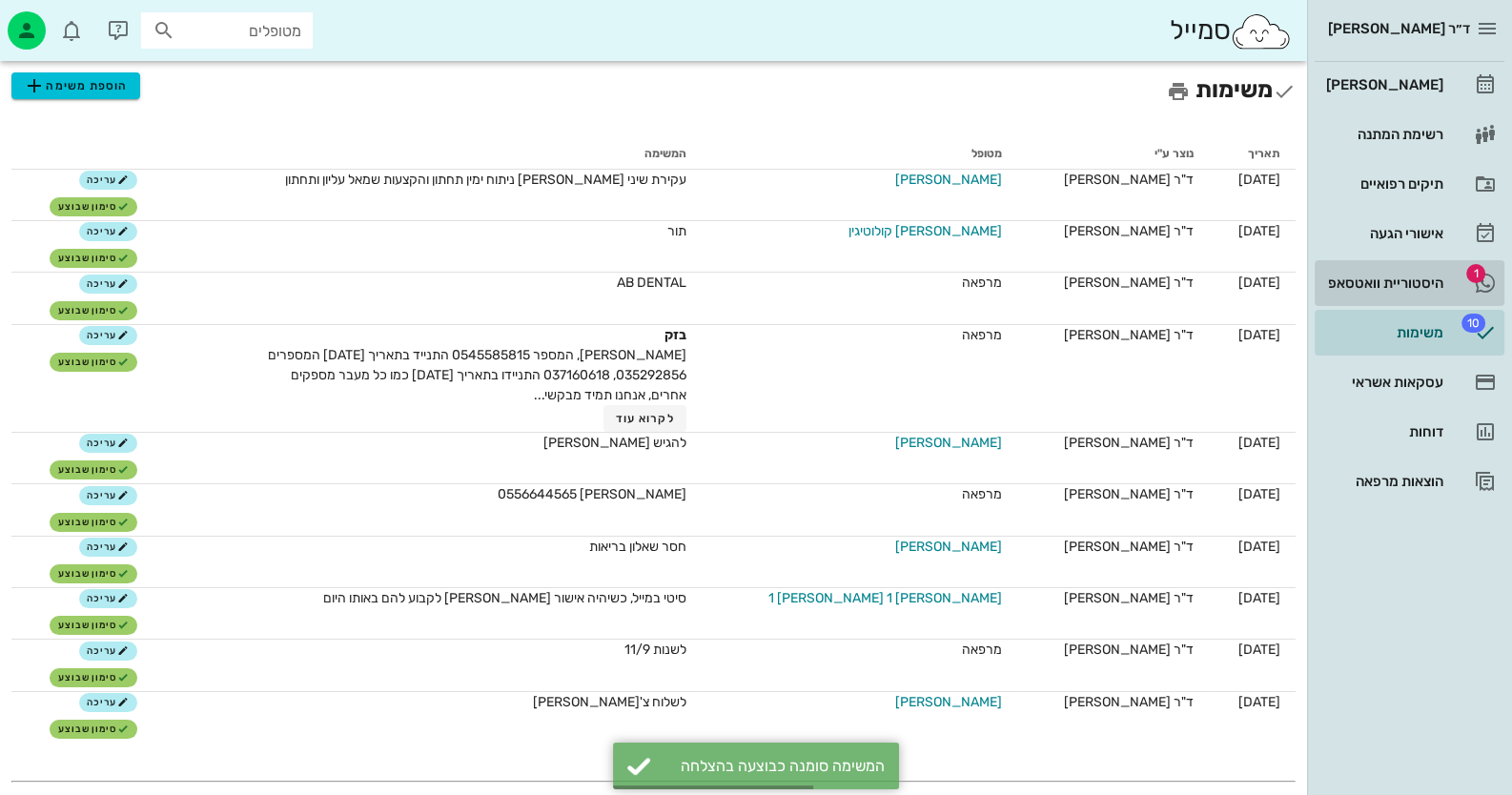
click at [1391, 265] on link "1 היסטוריית וואטסאפ" at bounding box center [1409, 283] width 190 height 46
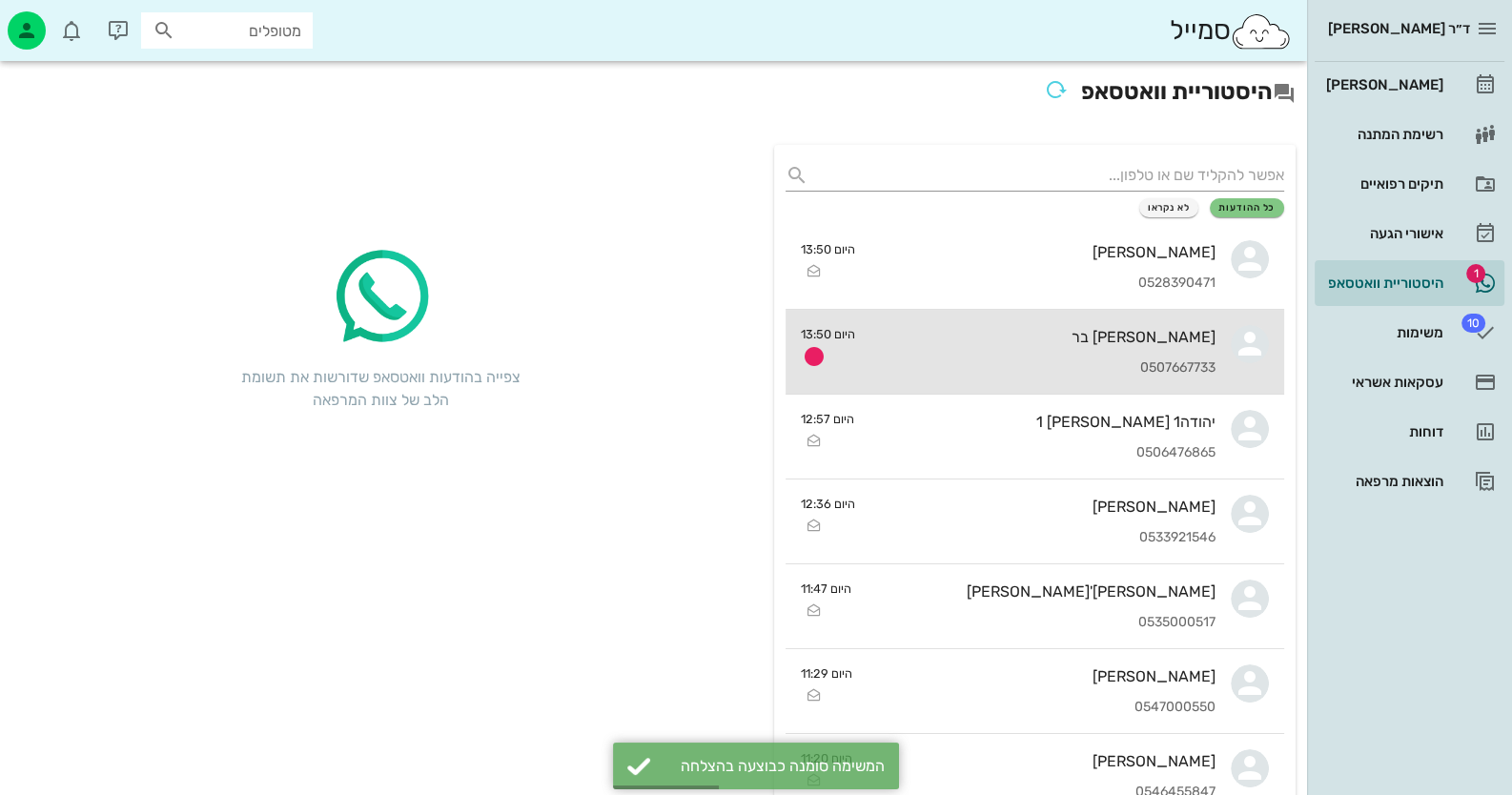
click at [1170, 348] on div "הראלה בר 0507667733" at bounding box center [1042, 351] width 345 height 84
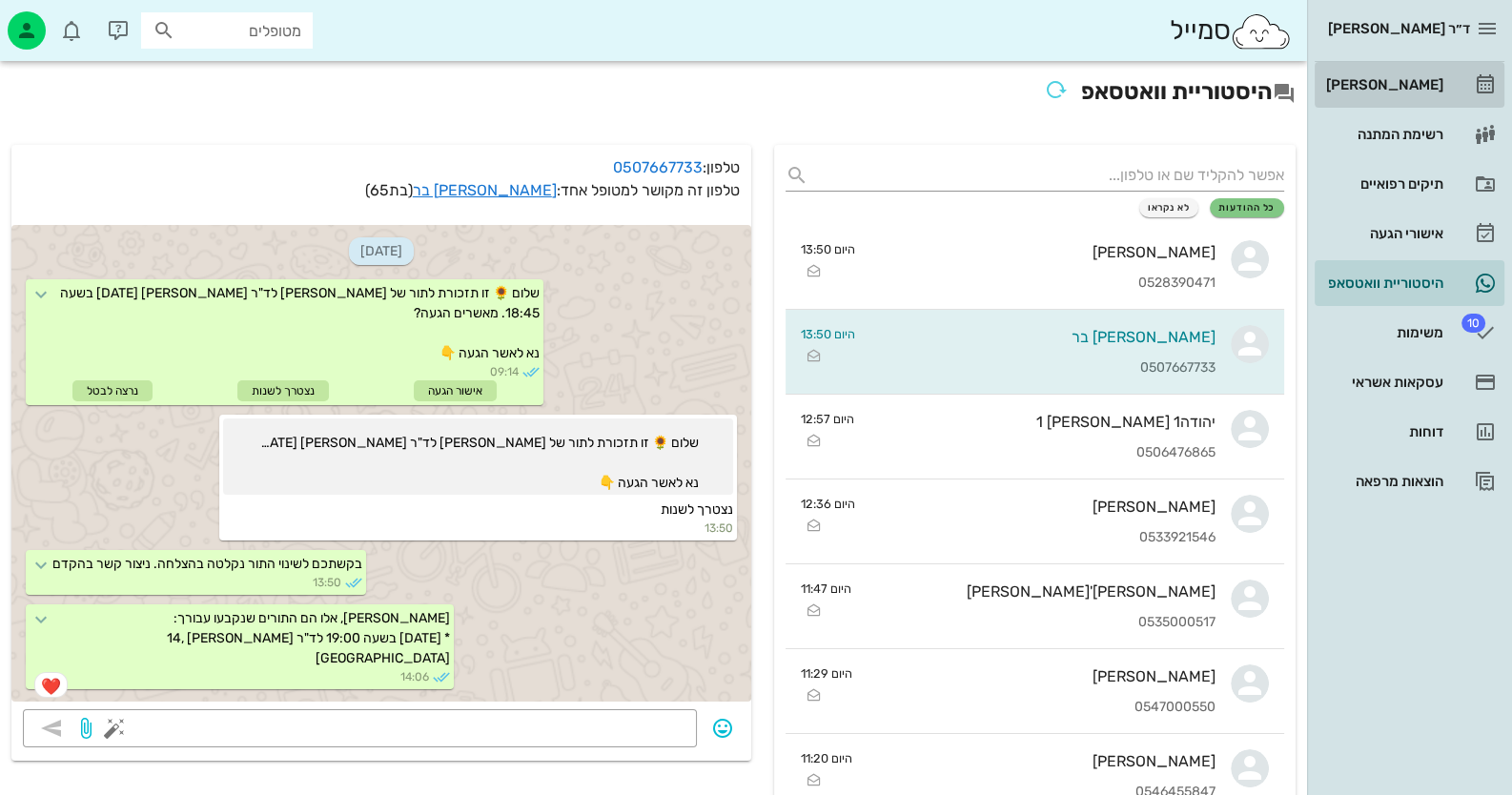
click at [1425, 105] on link "[PERSON_NAME]" at bounding box center [1409, 85] width 190 height 46
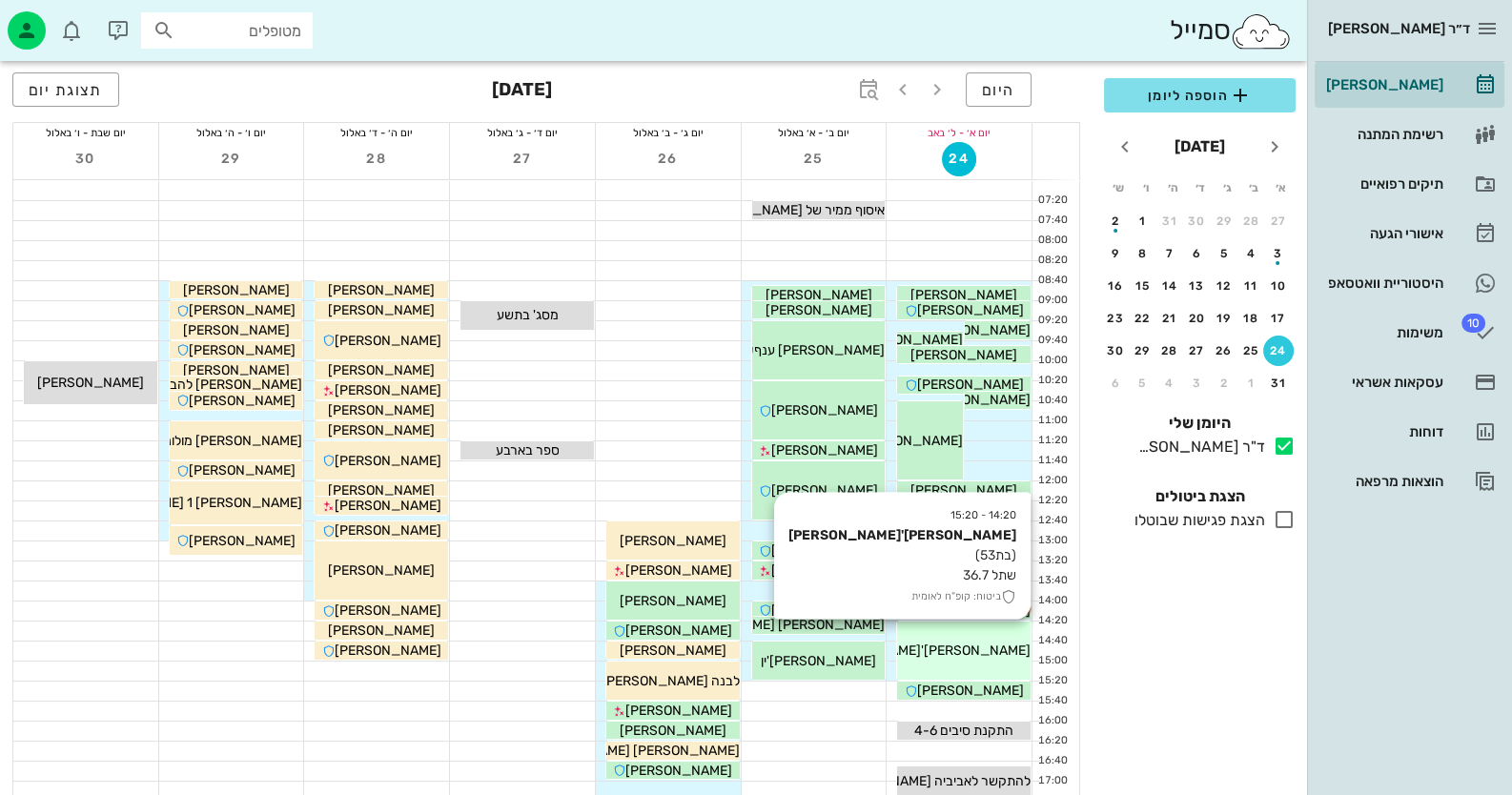
click at [1005, 642] on span "[PERSON_NAME]'[PERSON_NAME]" at bounding box center [922, 650] width 216 height 16
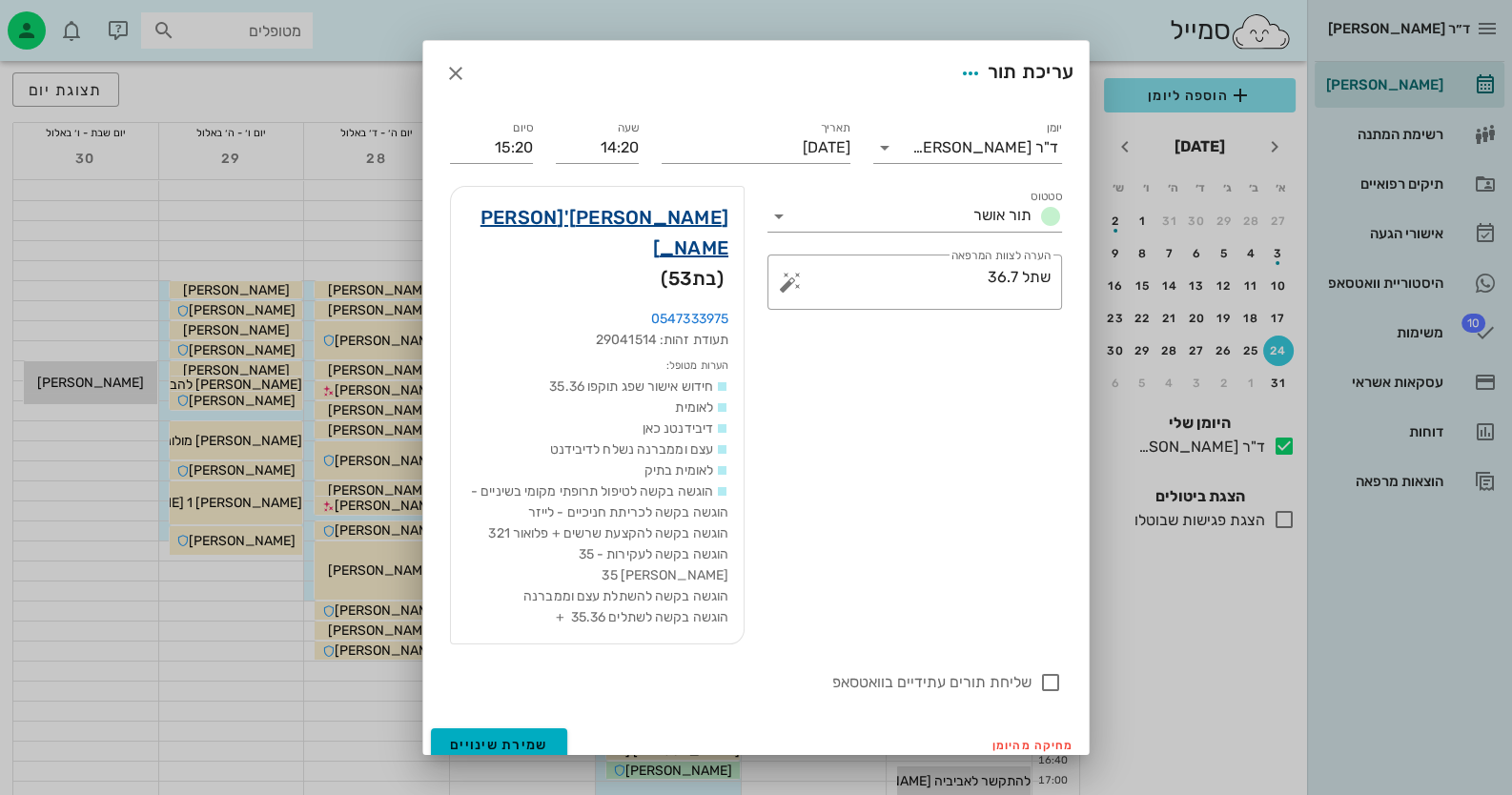
click at [675, 230] on link "דניאלה תורג'מן" at bounding box center [597, 233] width 262 height 61
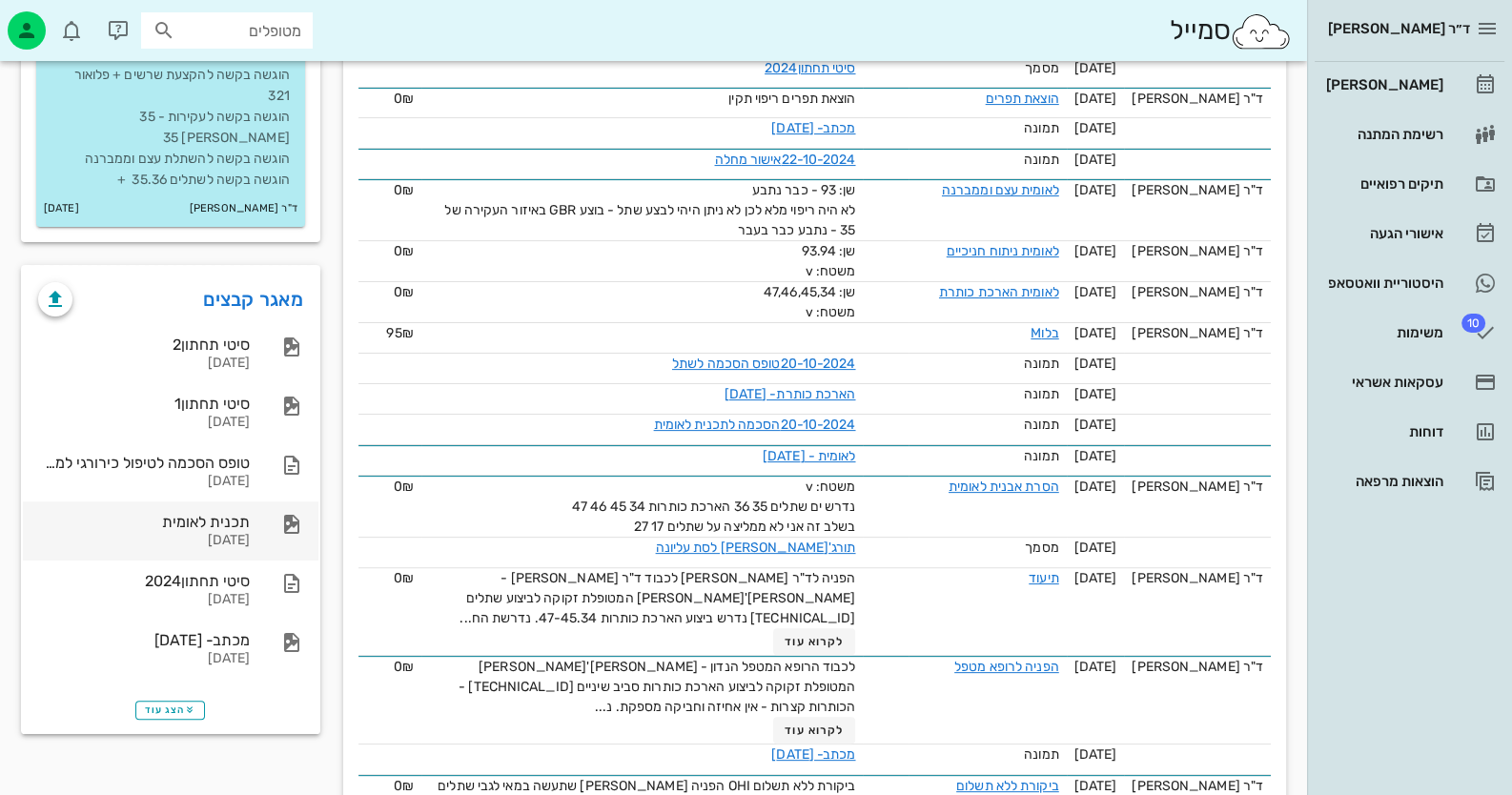
scroll to position [667, 0]
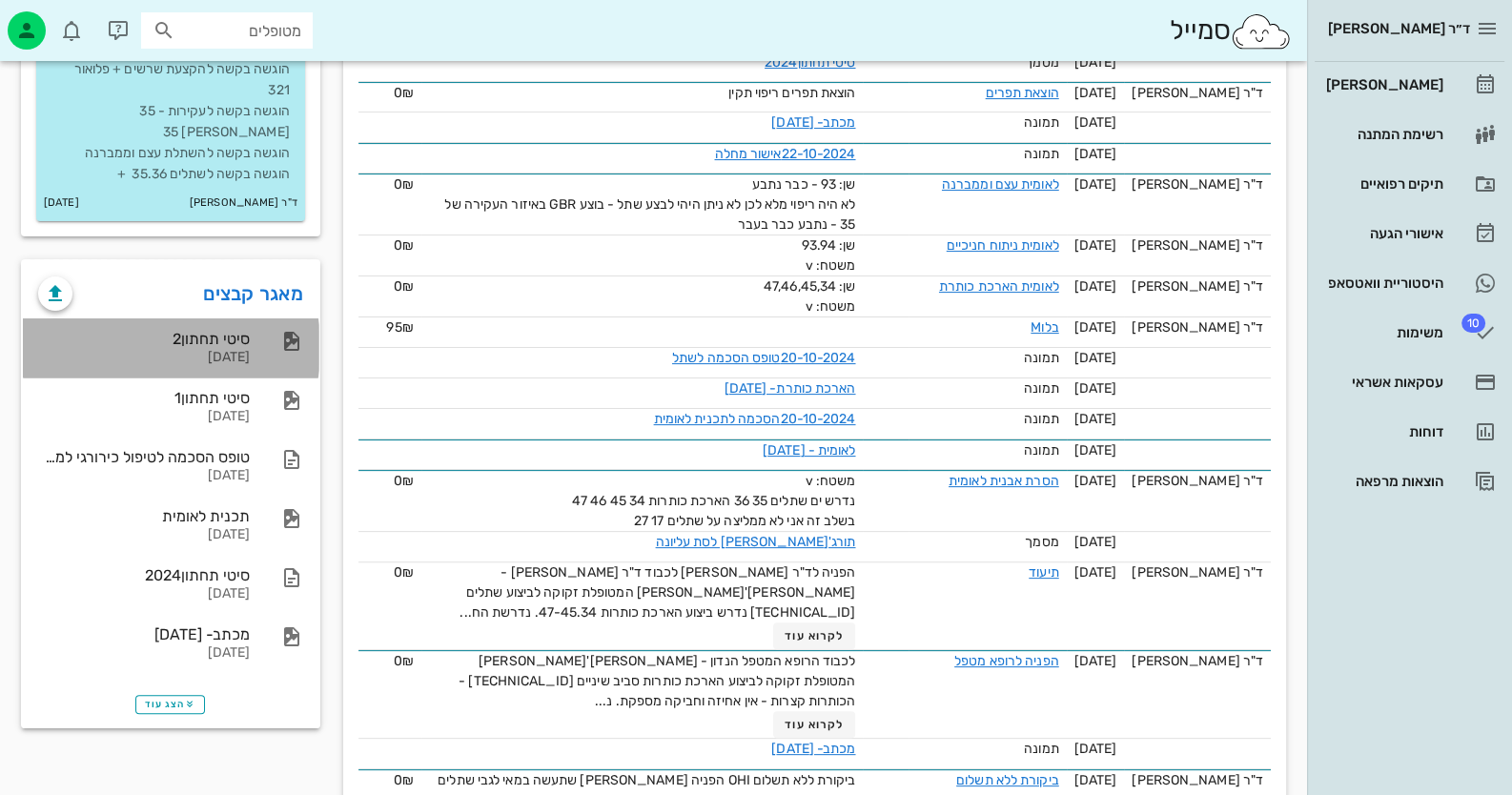
click at [263, 343] on div at bounding box center [282, 340] width 42 height 23
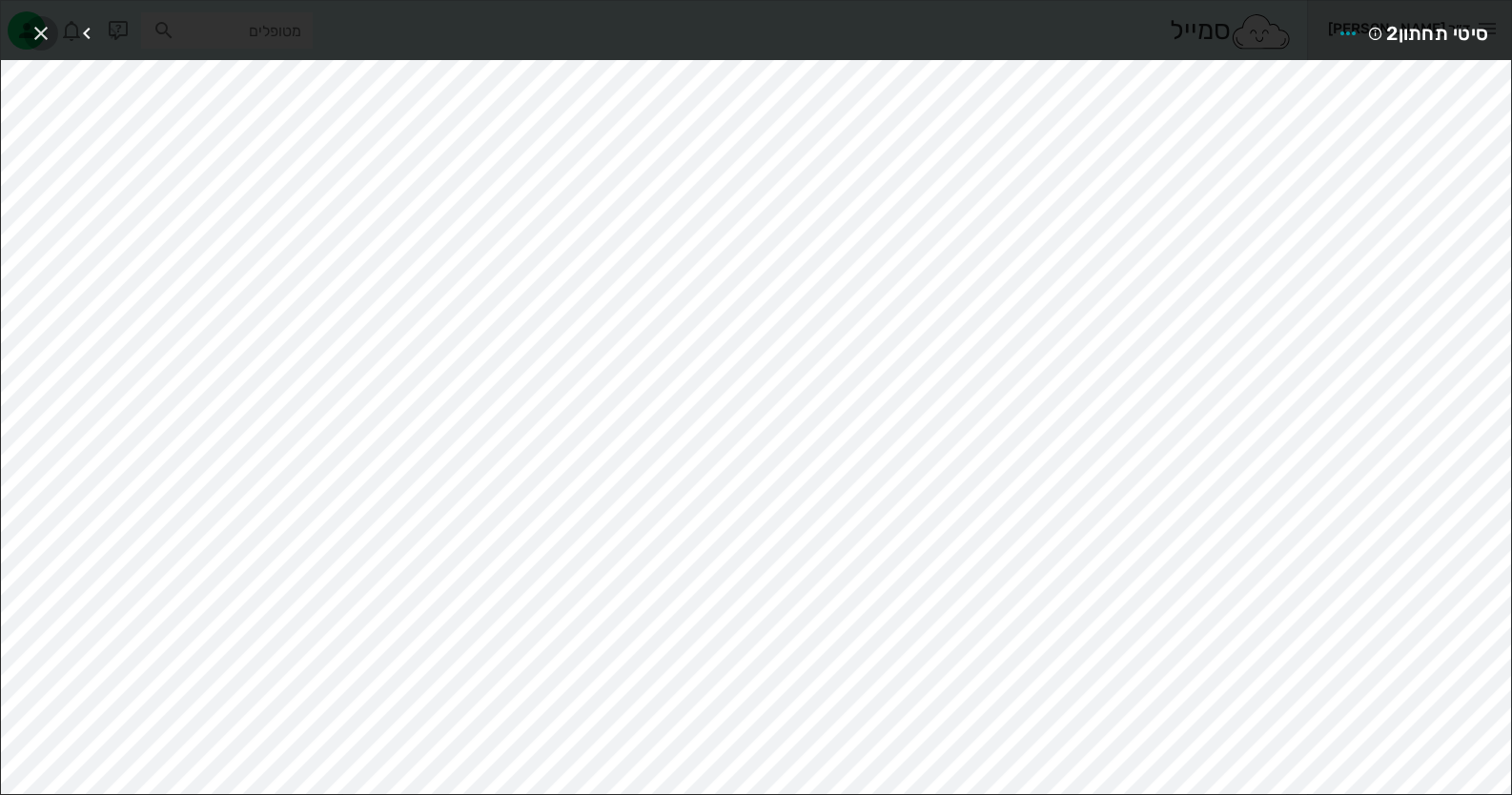
click at [35, 18] on button "button" at bounding box center [40, 32] width 34 height 34
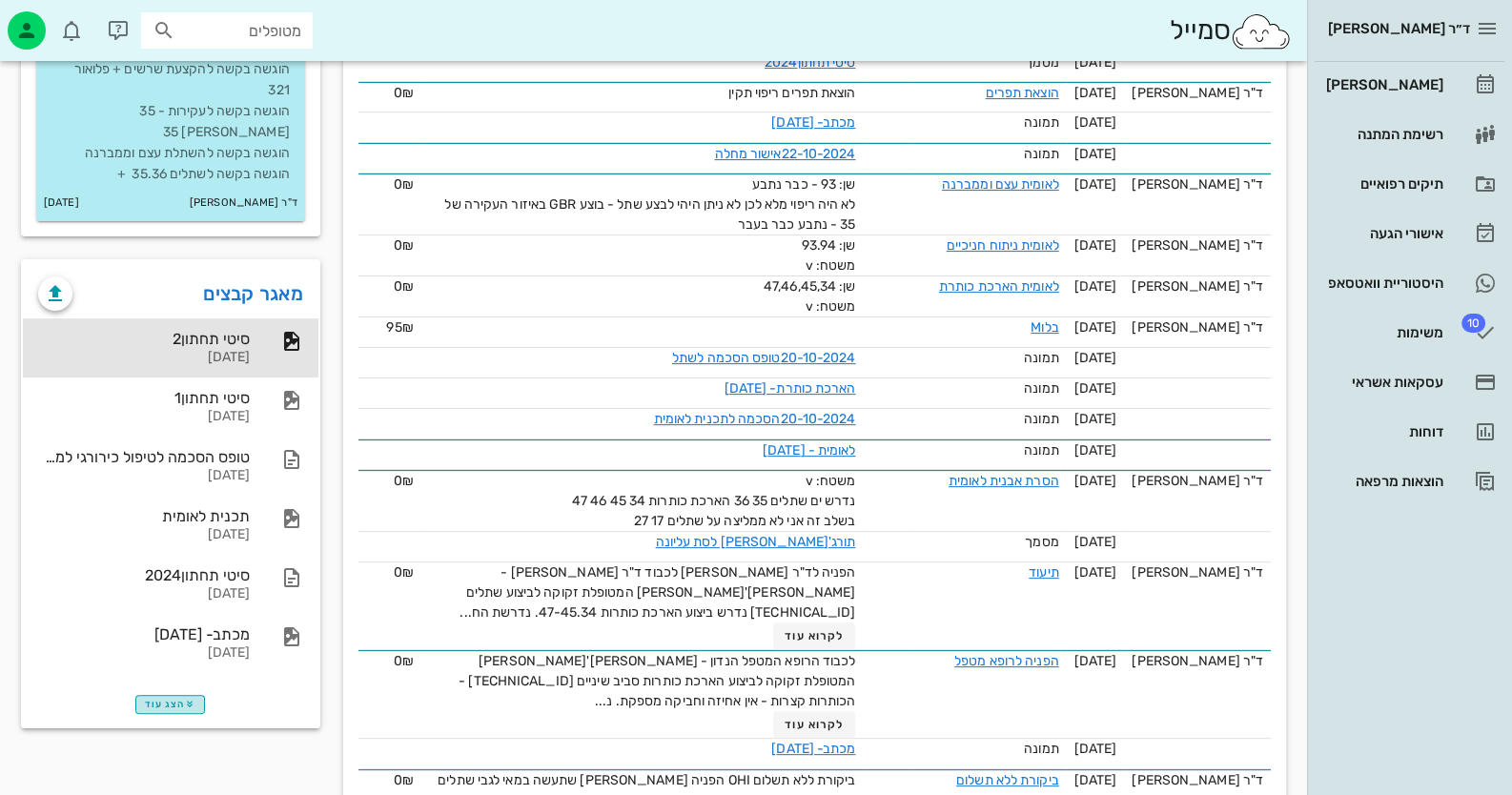
click at [188, 704] on icon "button" at bounding box center [190, 705] width 12 height 12
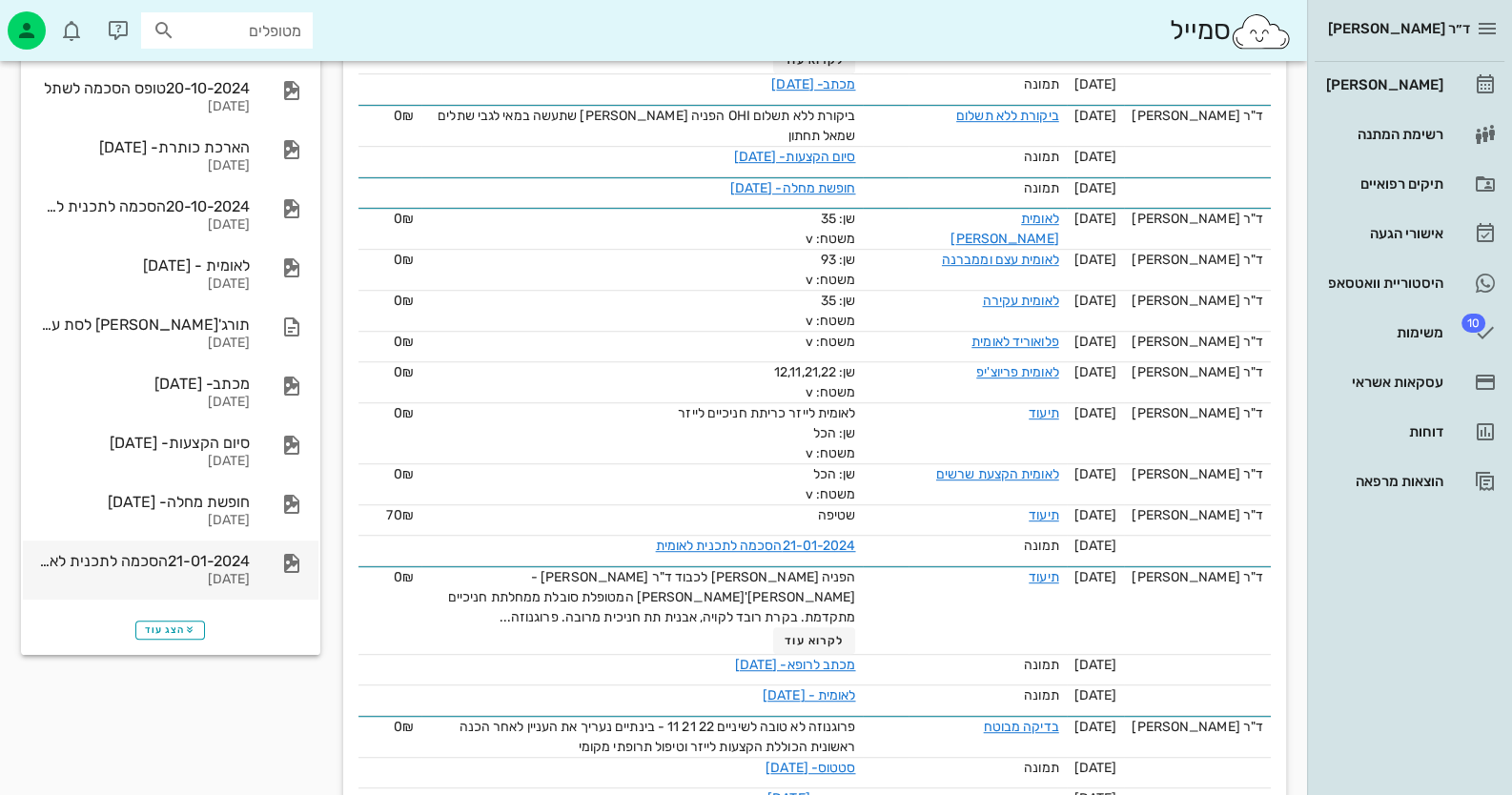
scroll to position [1334, 0]
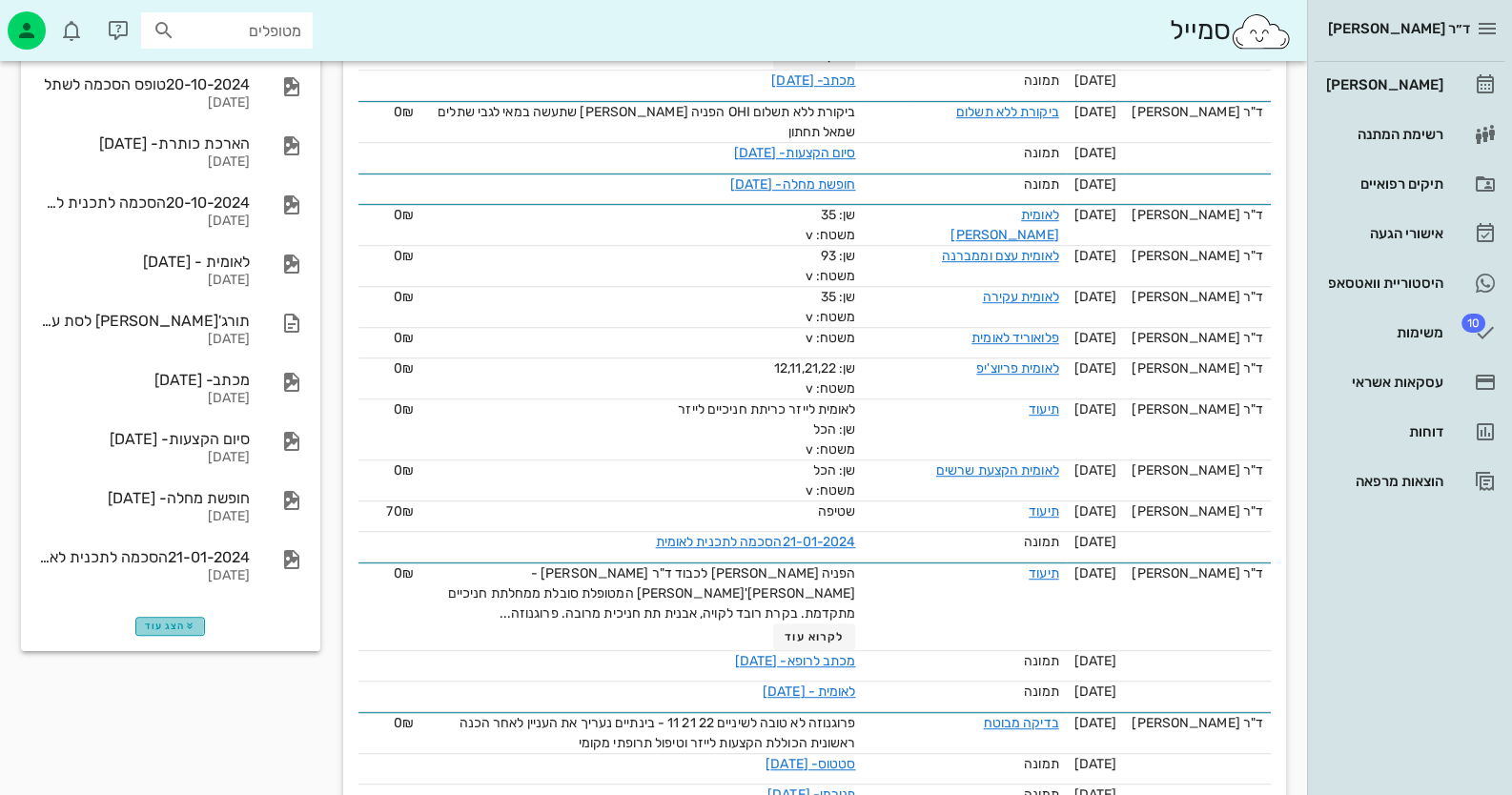
click at [175, 622] on span "הצג עוד" at bounding box center [169, 626] width 50 height 12
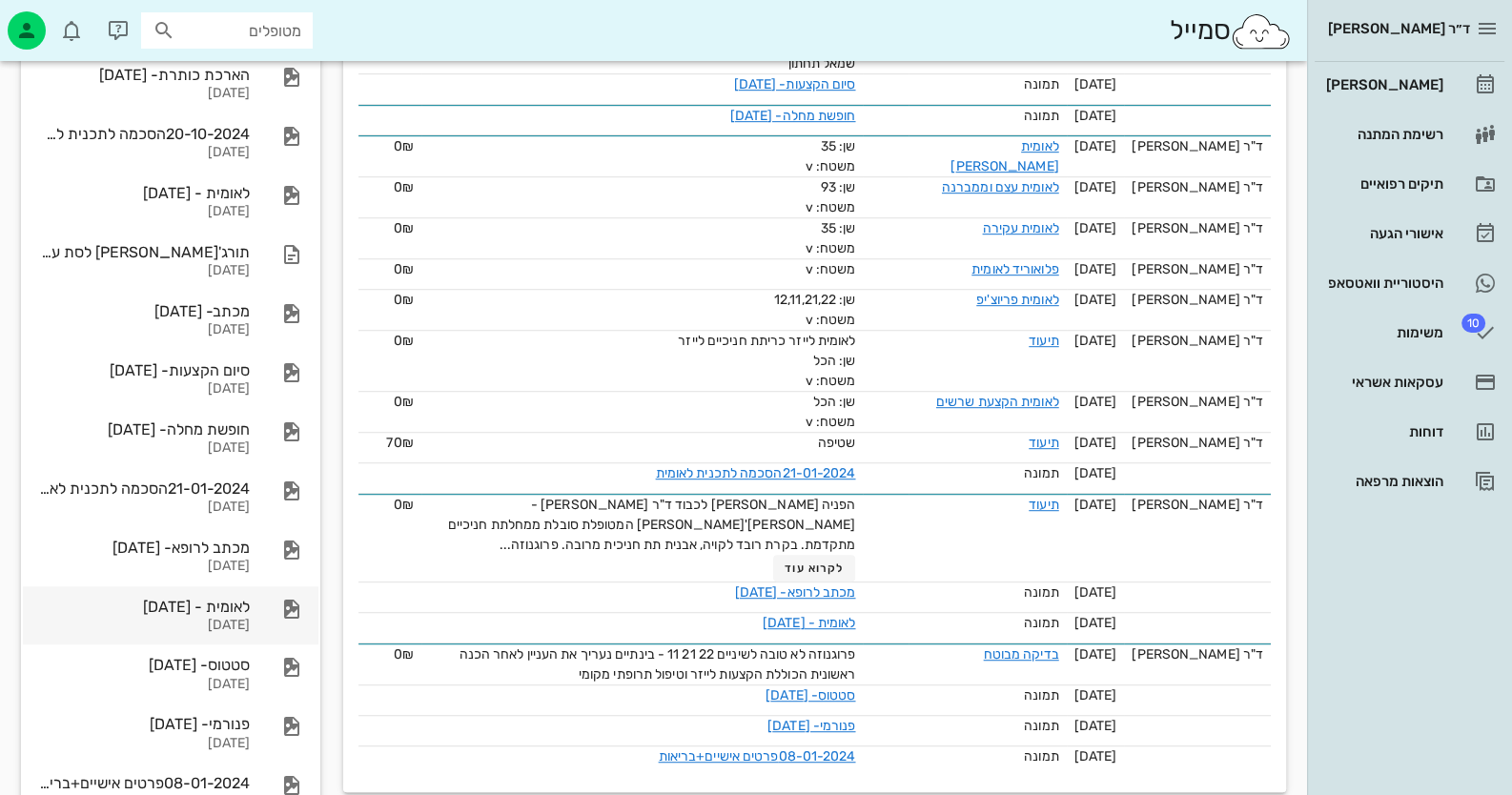
scroll to position [1468, 0]
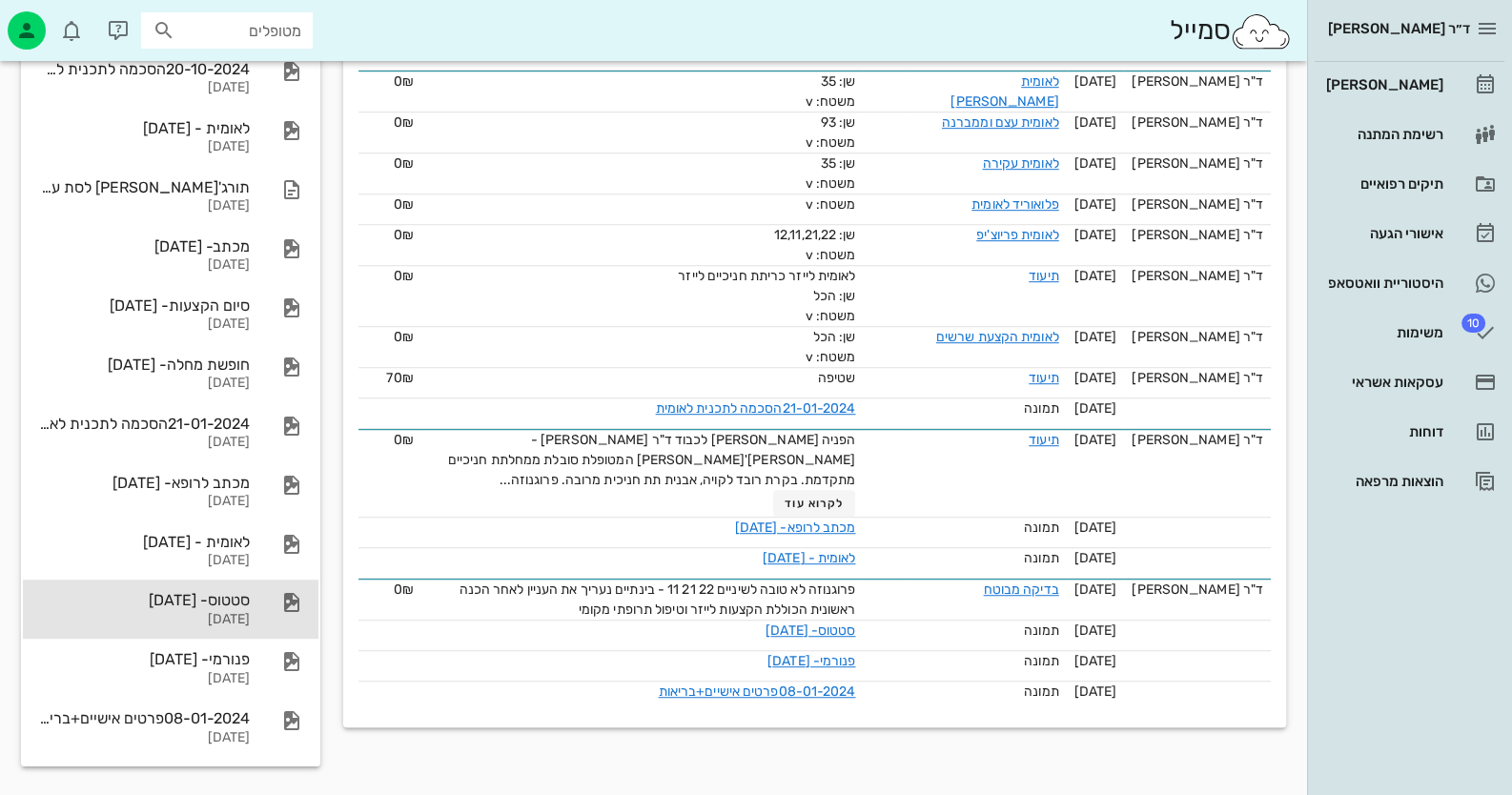
click at [245, 606] on div "סטטוס- 08-01-2024" at bounding box center [144, 599] width 211 height 18
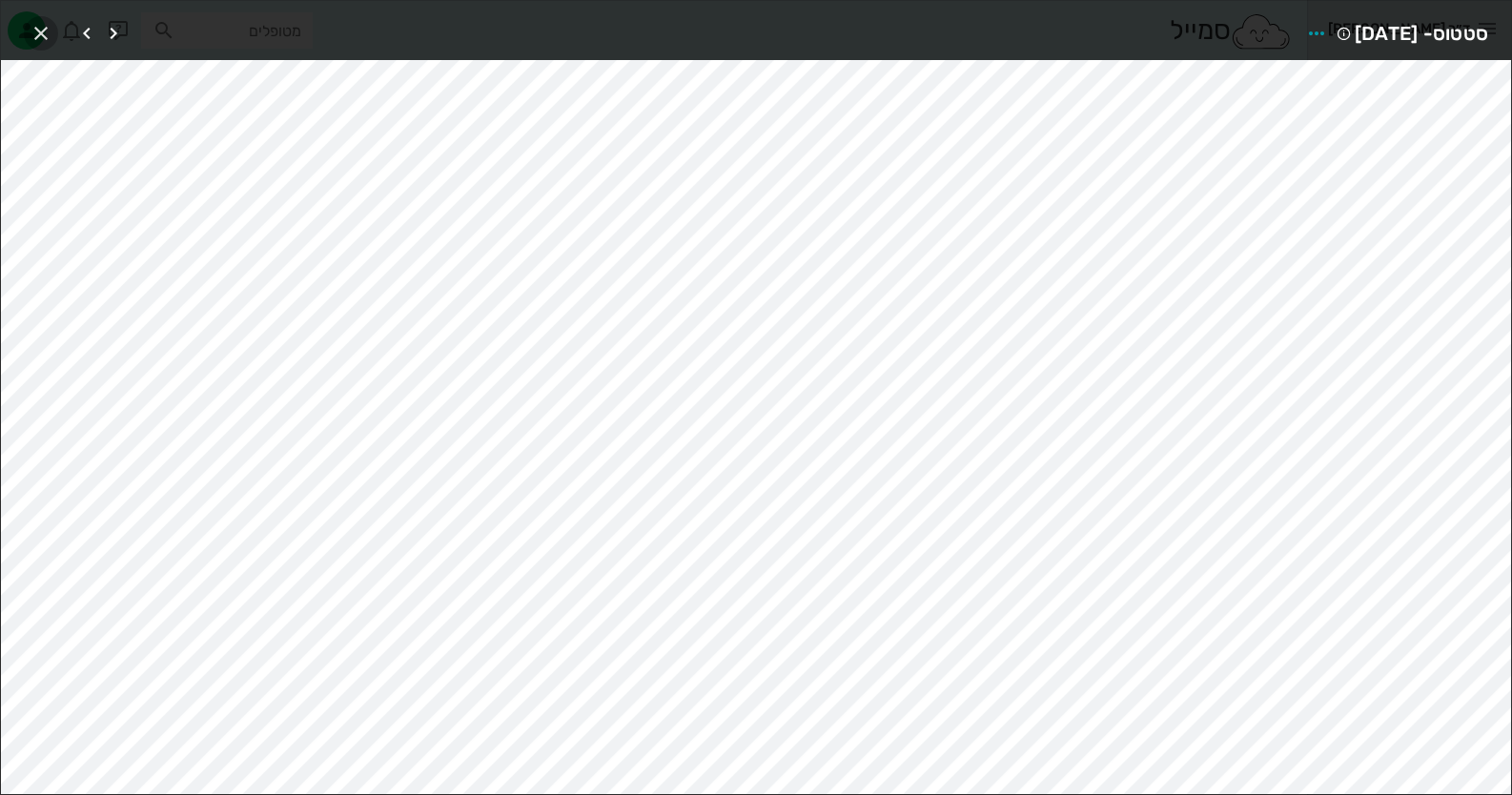
click at [38, 22] on icon "button" at bounding box center [40, 32] width 23 height 23
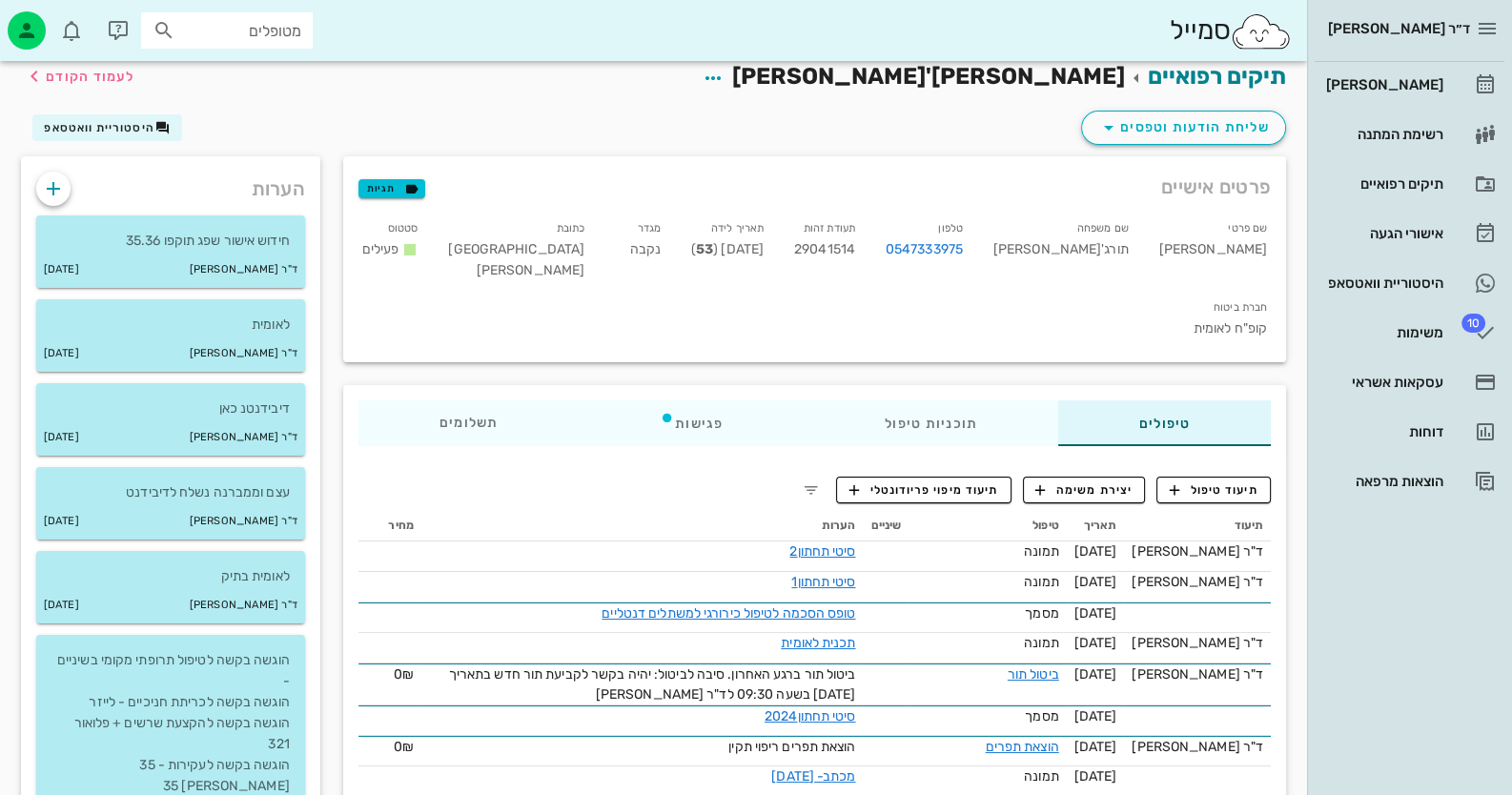
scroll to position [0, 0]
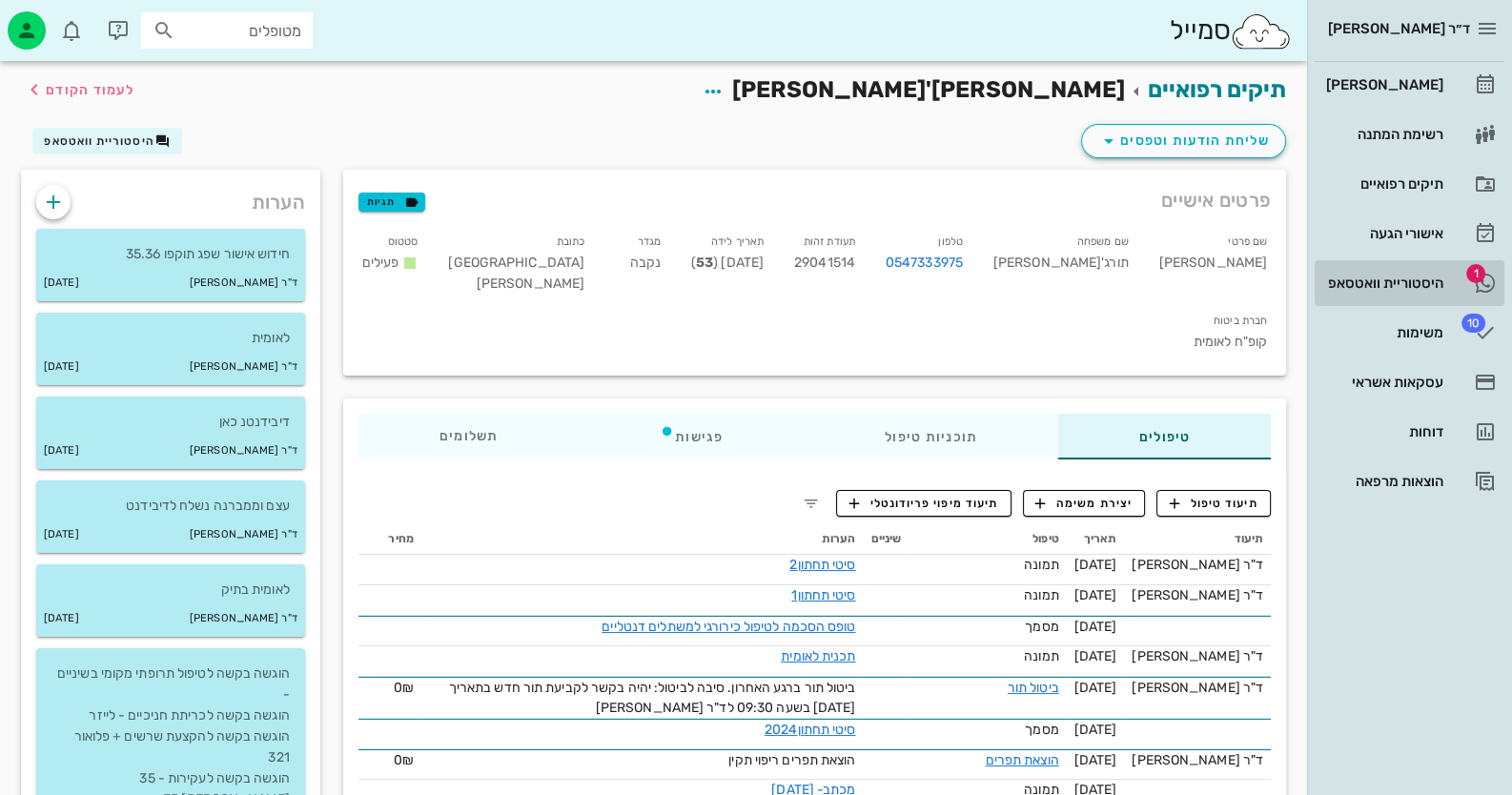
click at [1374, 280] on div "היסטוריית וואטסאפ" at bounding box center [1382, 283] width 121 height 16
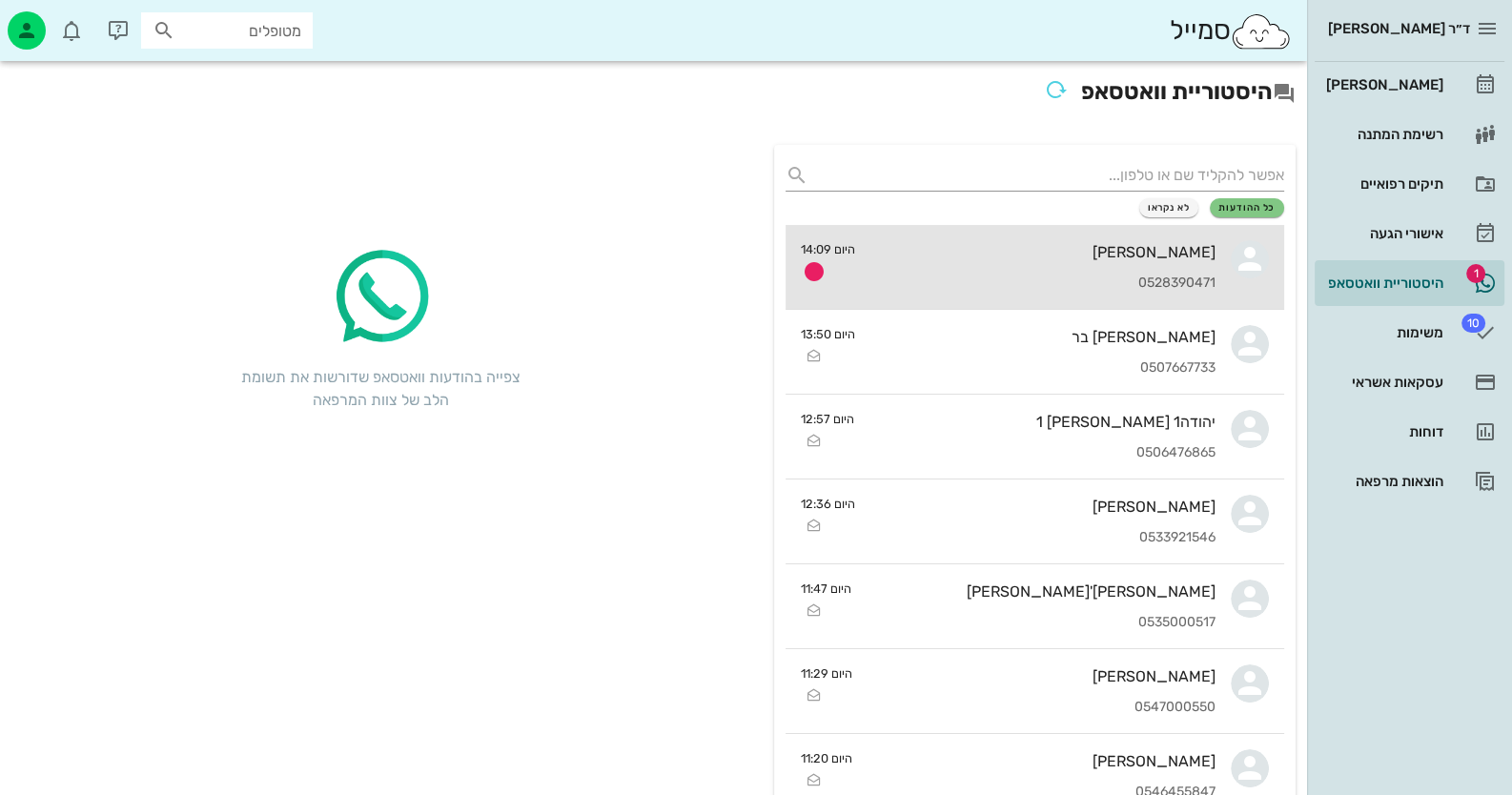
click at [1153, 292] on div "ברנרד אלוש 0528390471" at bounding box center [1042, 266] width 345 height 84
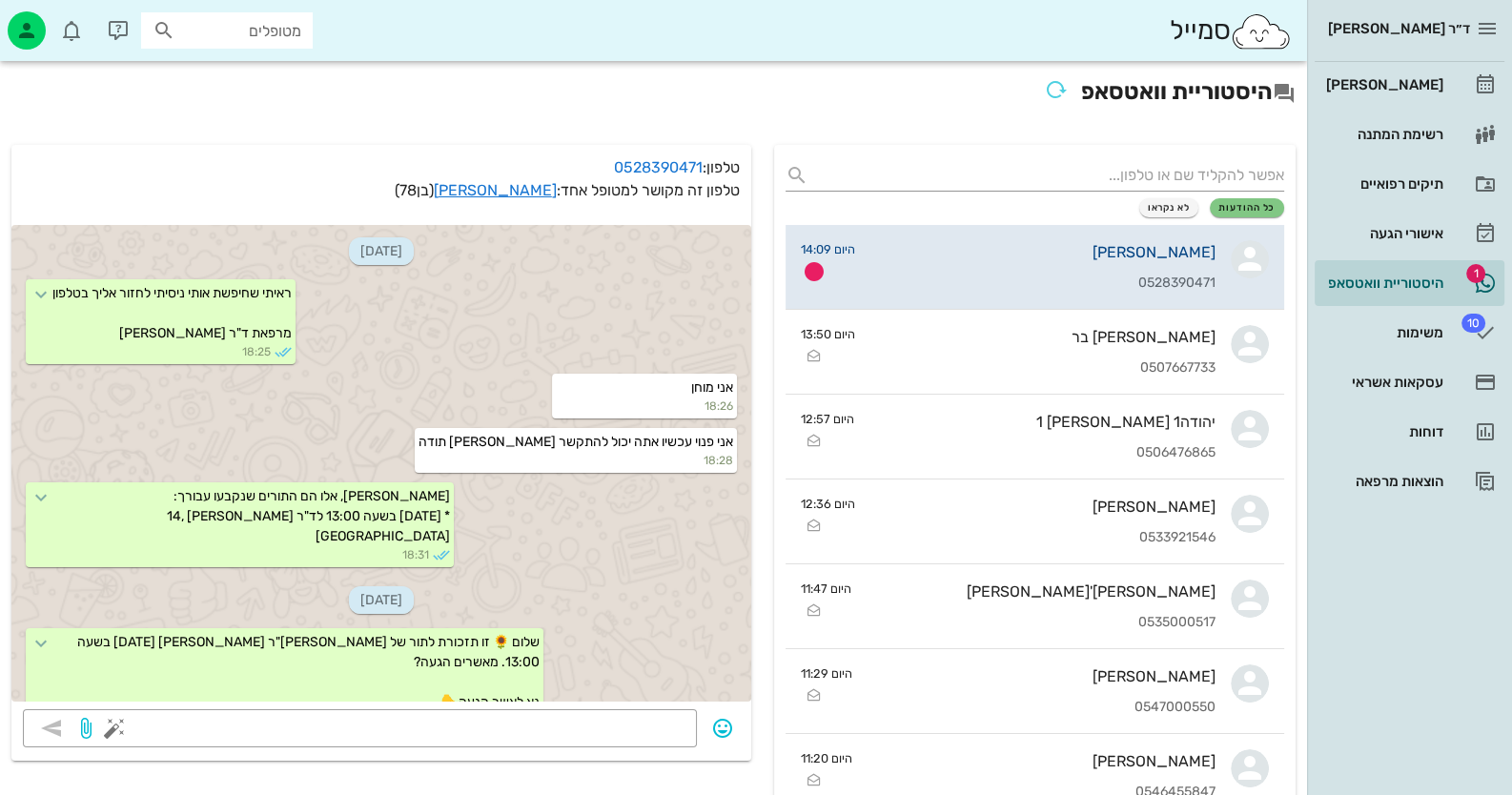
scroll to position [915, 0]
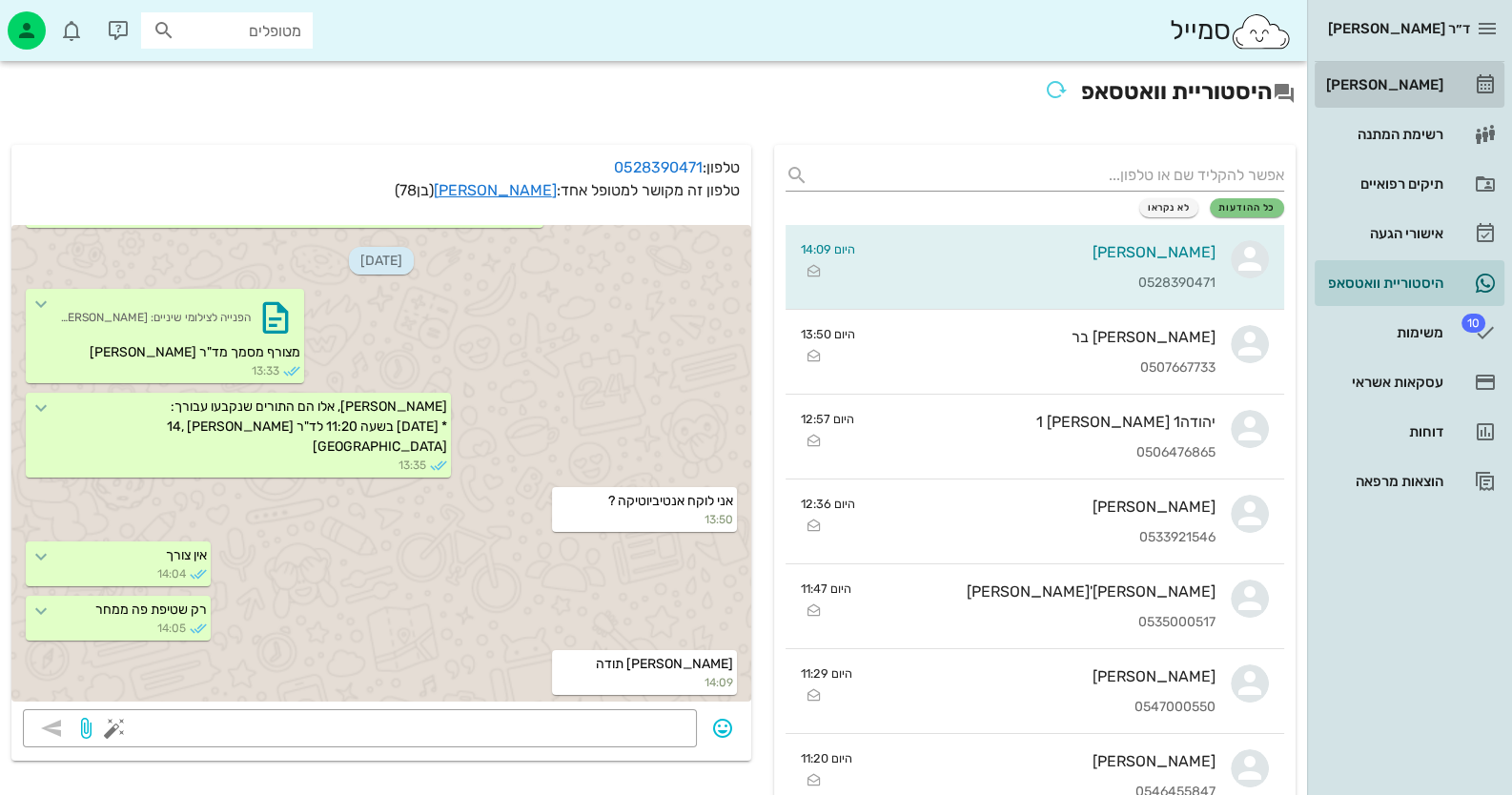
click at [1419, 104] on link "[PERSON_NAME]" at bounding box center [1409, 85] width 190 height 46
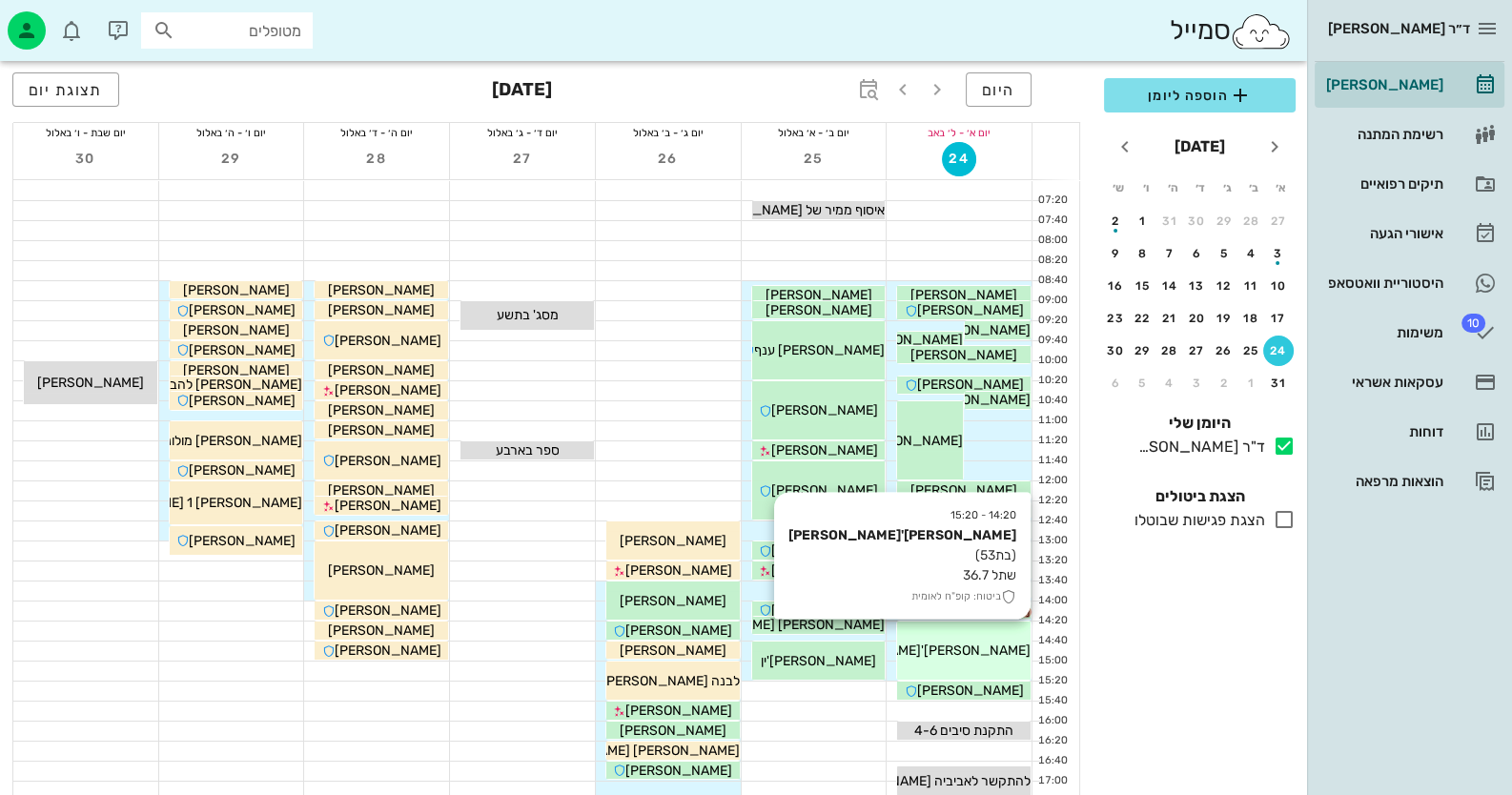
click at [983, 644] on span "[PERSON_NAME]'[PERSON_NAME]" at bounding box center [922, 650] width 216 height 16
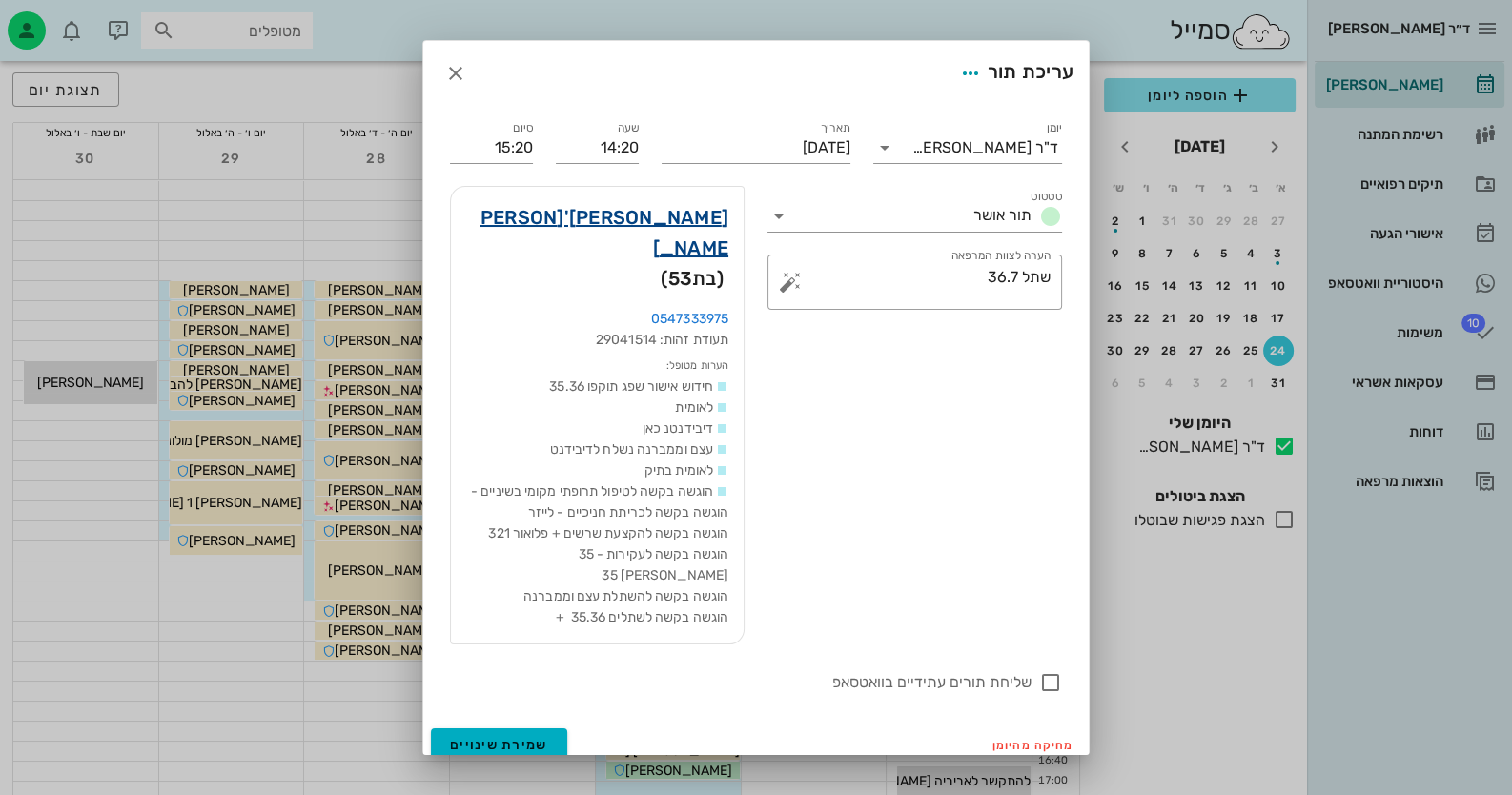
click at [701, 233] on link "דניאלה תורג'מן" at bounding box center [597, 233] width 262 height 61
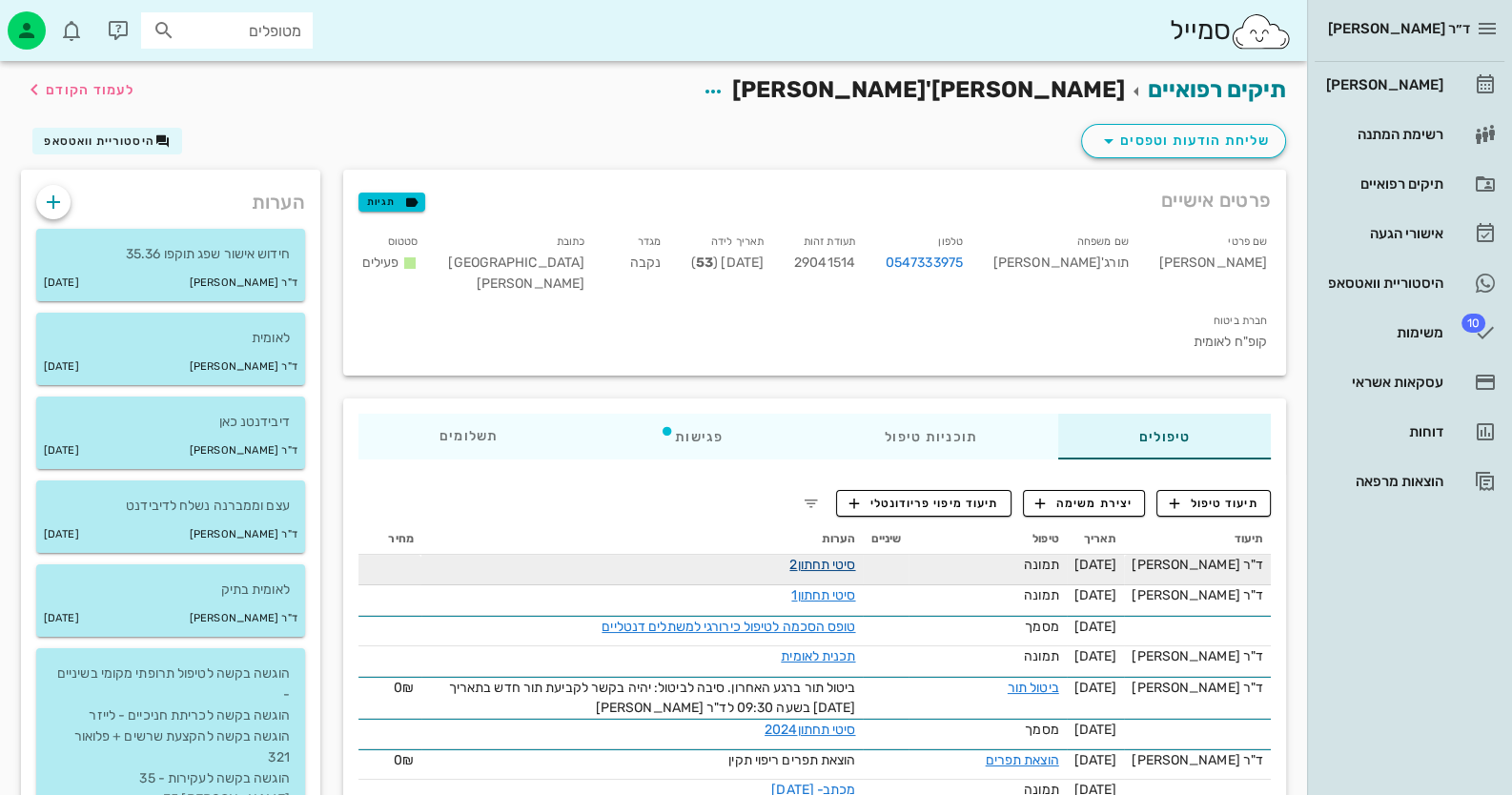
click at [855, 556] on link "סיטי תחתון2" at bounding box center [822, 564] width 66 height 16
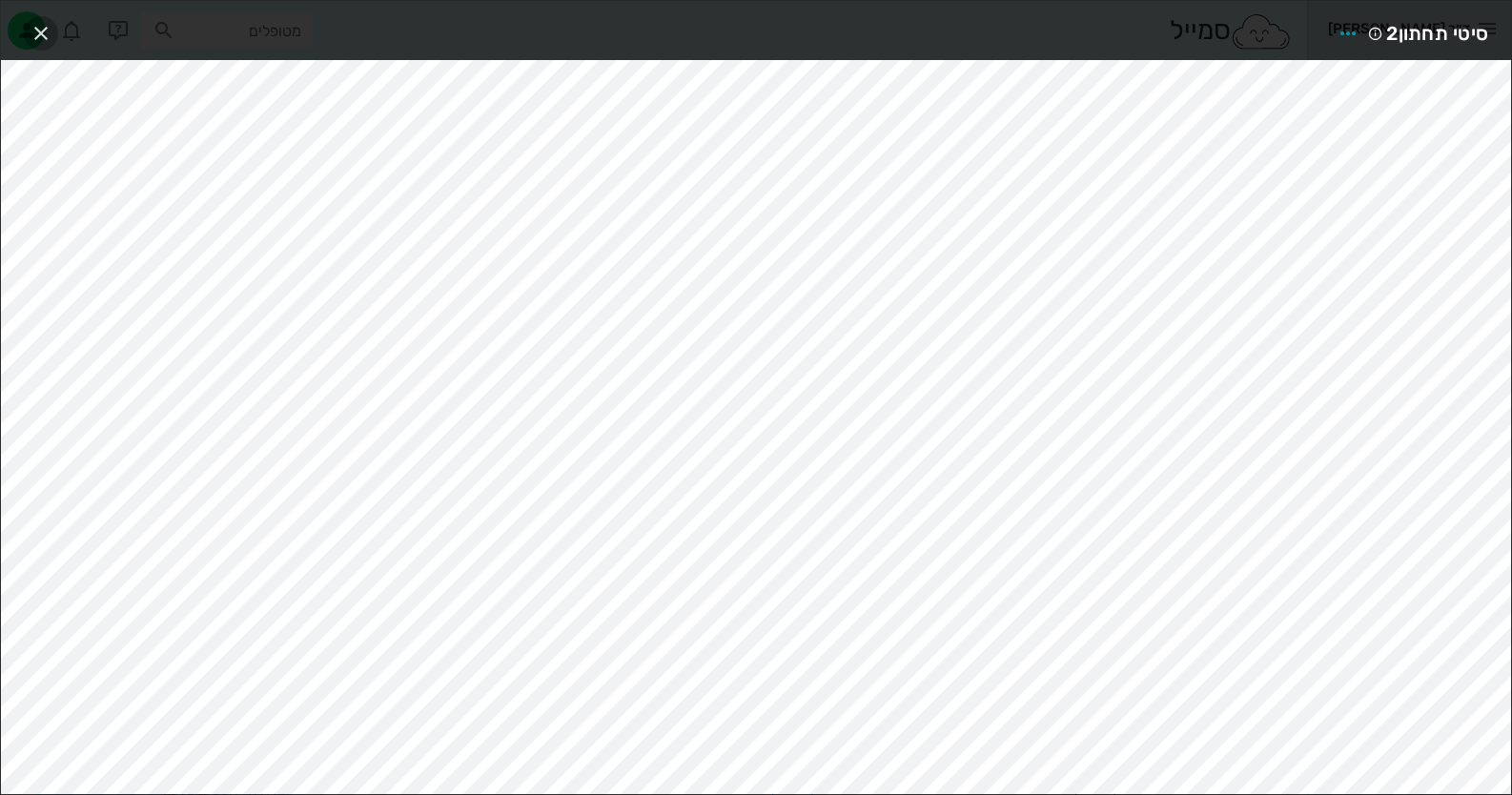
click at [29, 23] on icon "button" at bounding box center [40, 32] width 23 height 23
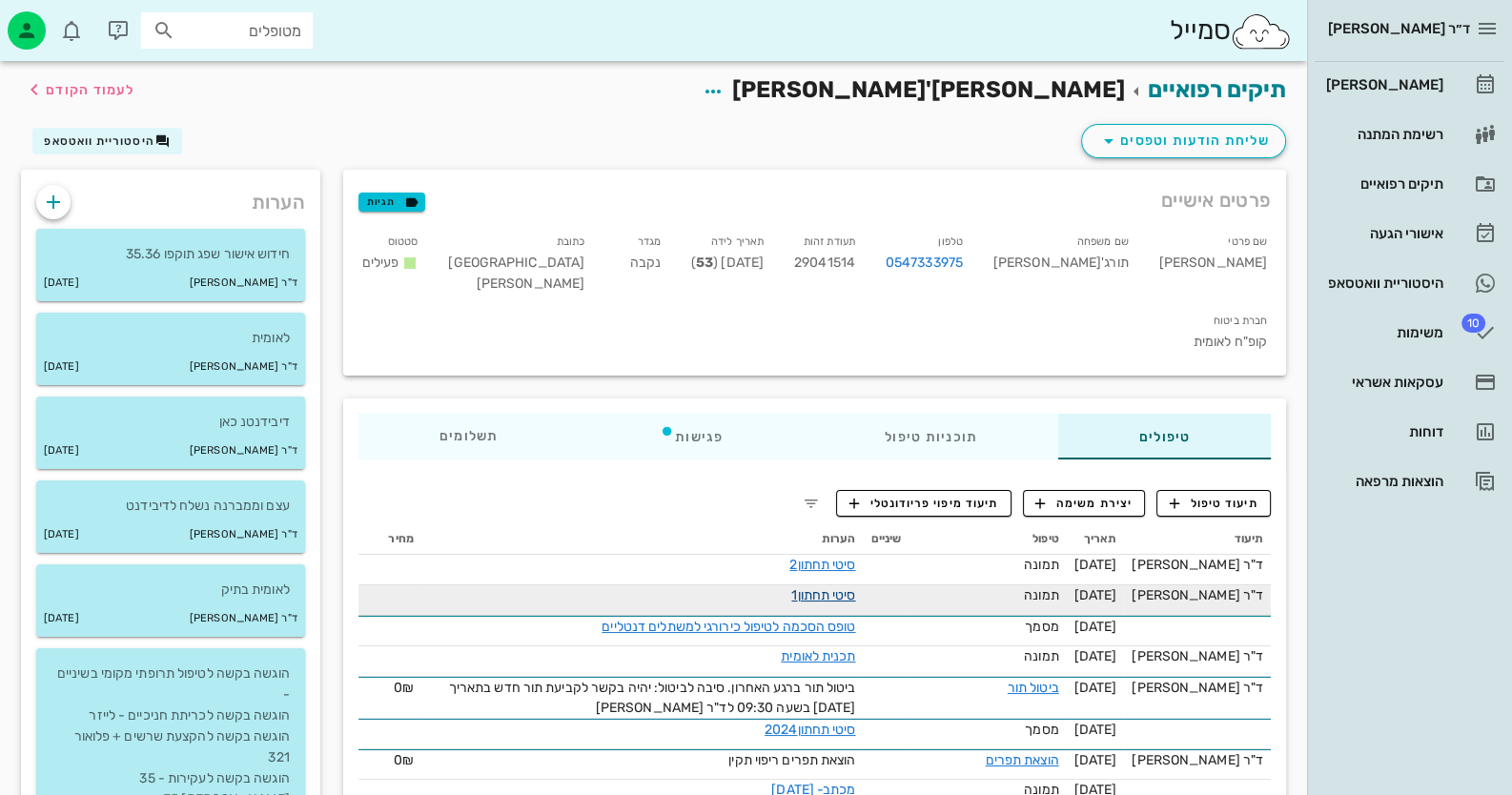
click at [855, 587] on link "סיטי תחתון1" at bounding box center [823, 595] width 64 height 16
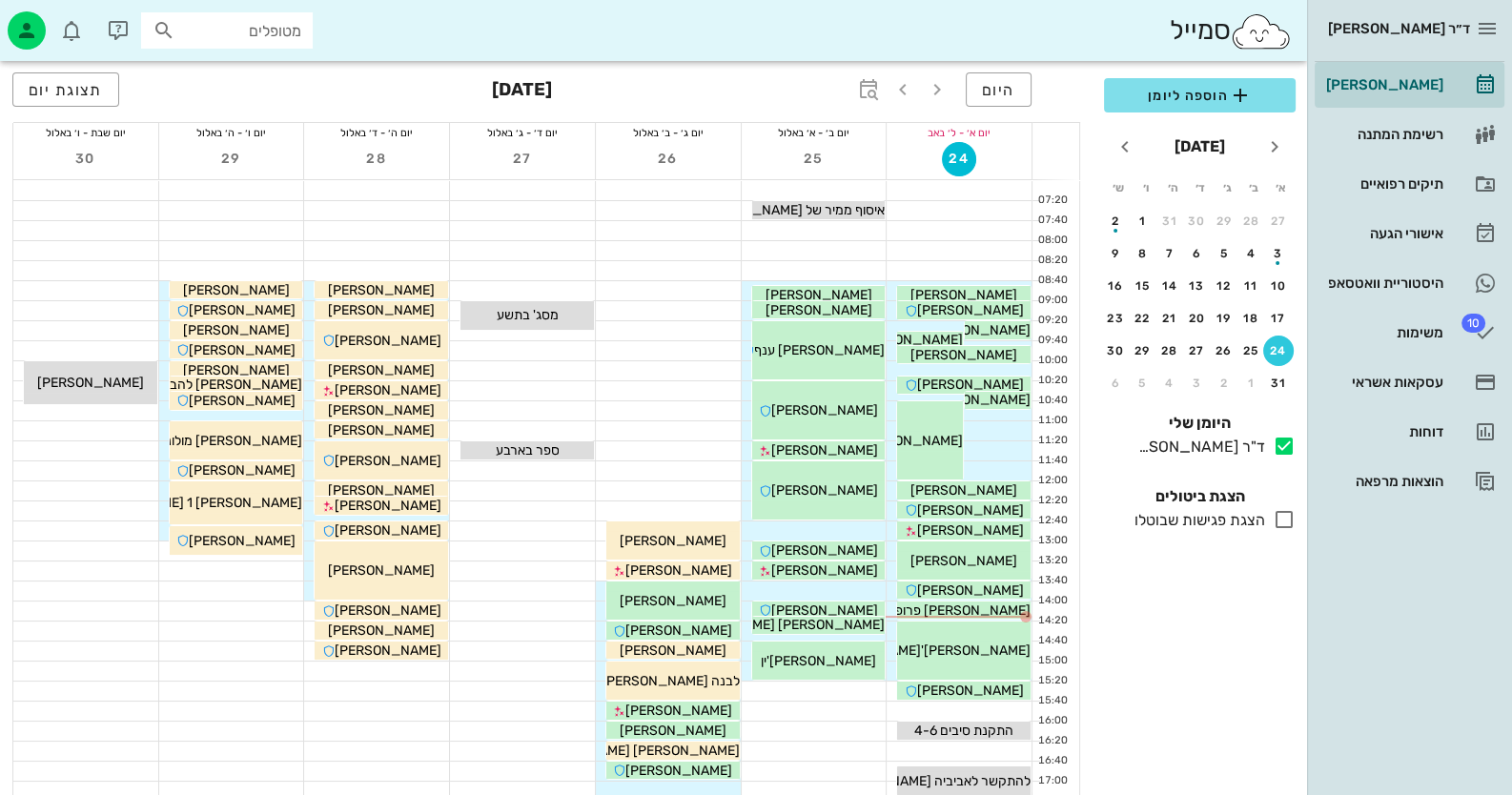
click at [251, 26] on input "מטופלים" at bounding box center [240, 29] width 122 height 25
paste input "0527432301"
type input "0527432301"
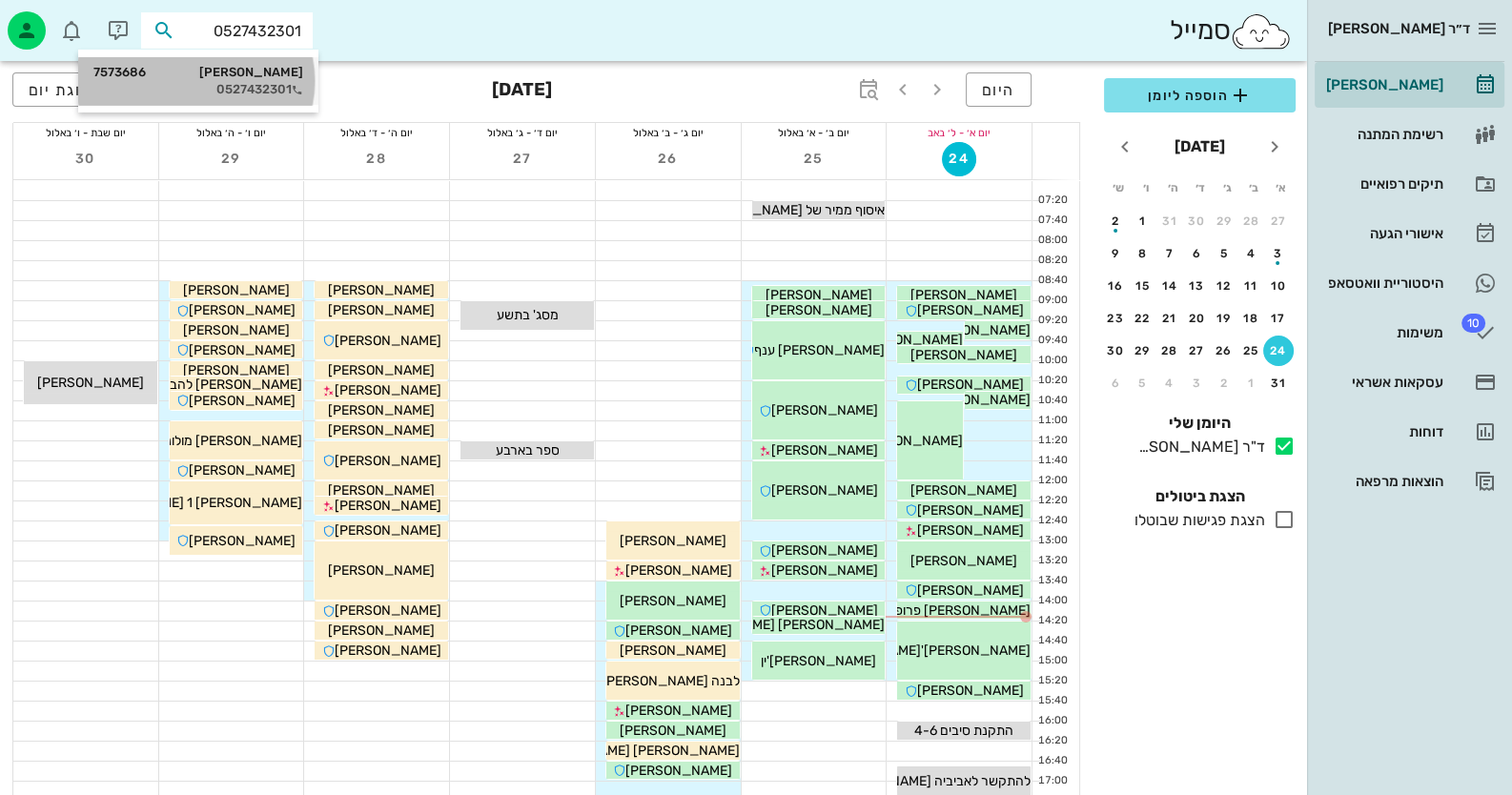
click at [277, 85] on div "0527432301" at bounding box center [198, 89] width 209 height 16
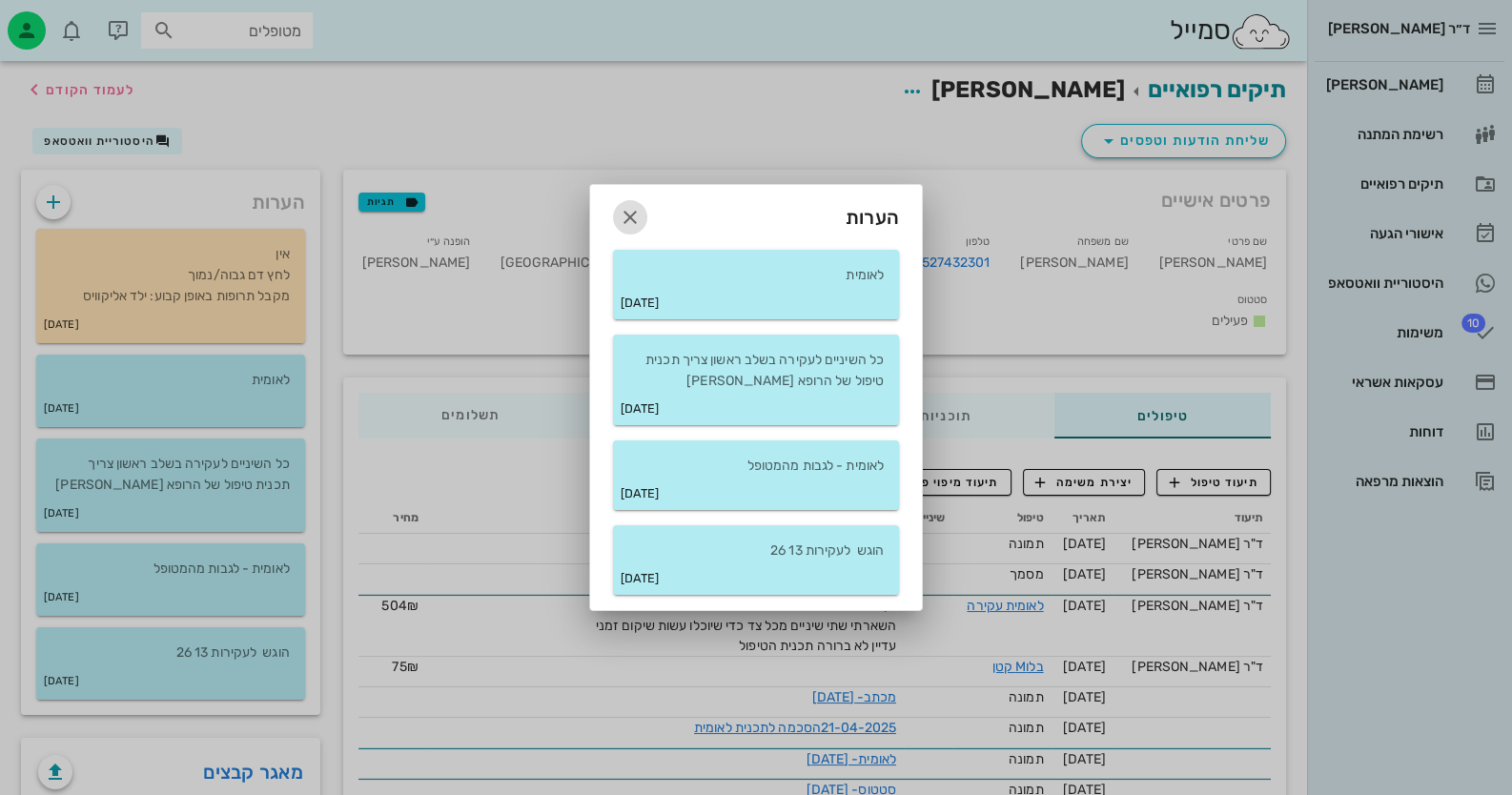
click at [621, 214] on icon "button" at bounding box center [629, 216] width 23 height 23
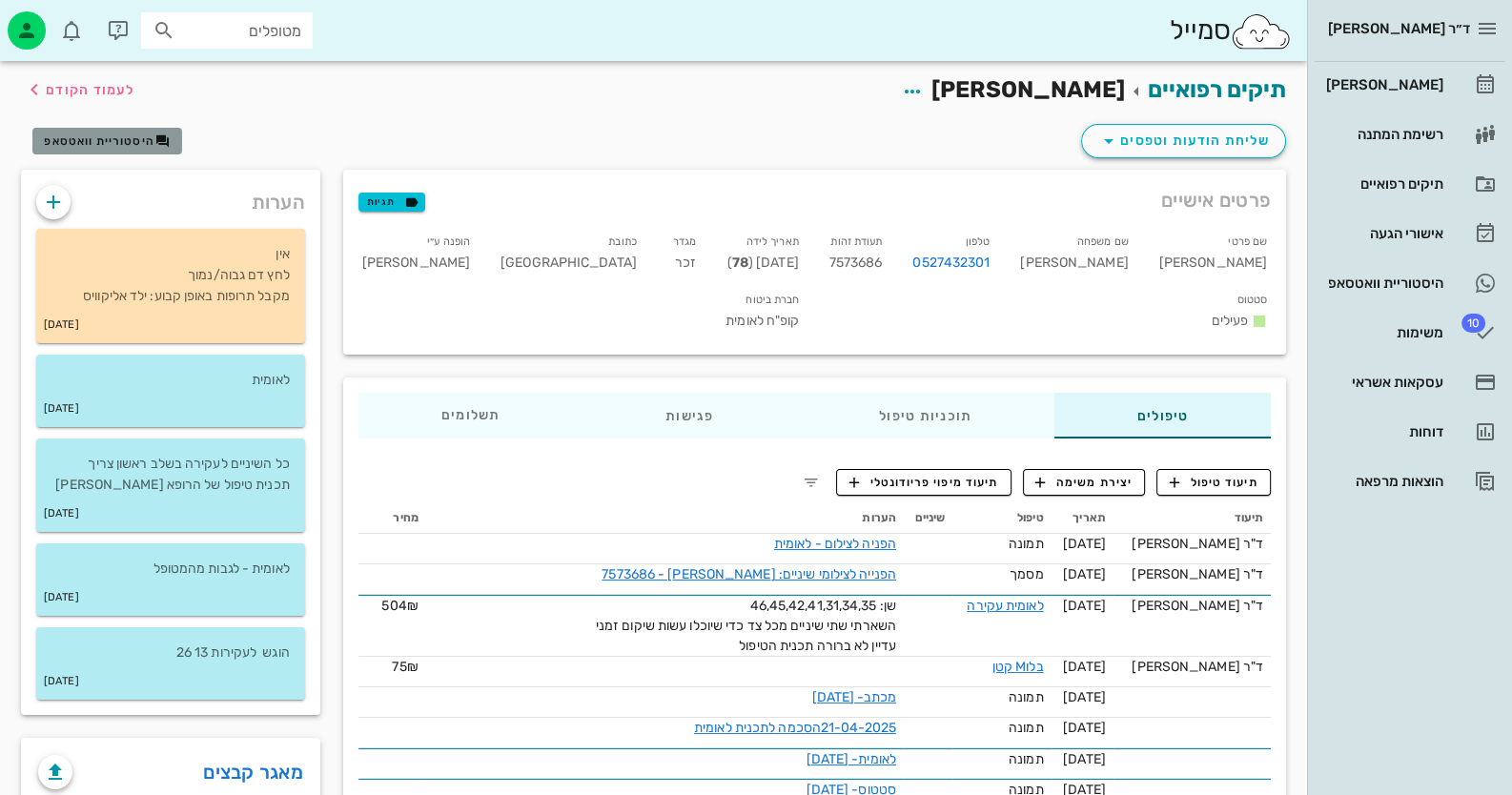
click at [88, 146] on span "היסטוריית וואטסאפ" at bounding box center [99, 142] width 110 height 14
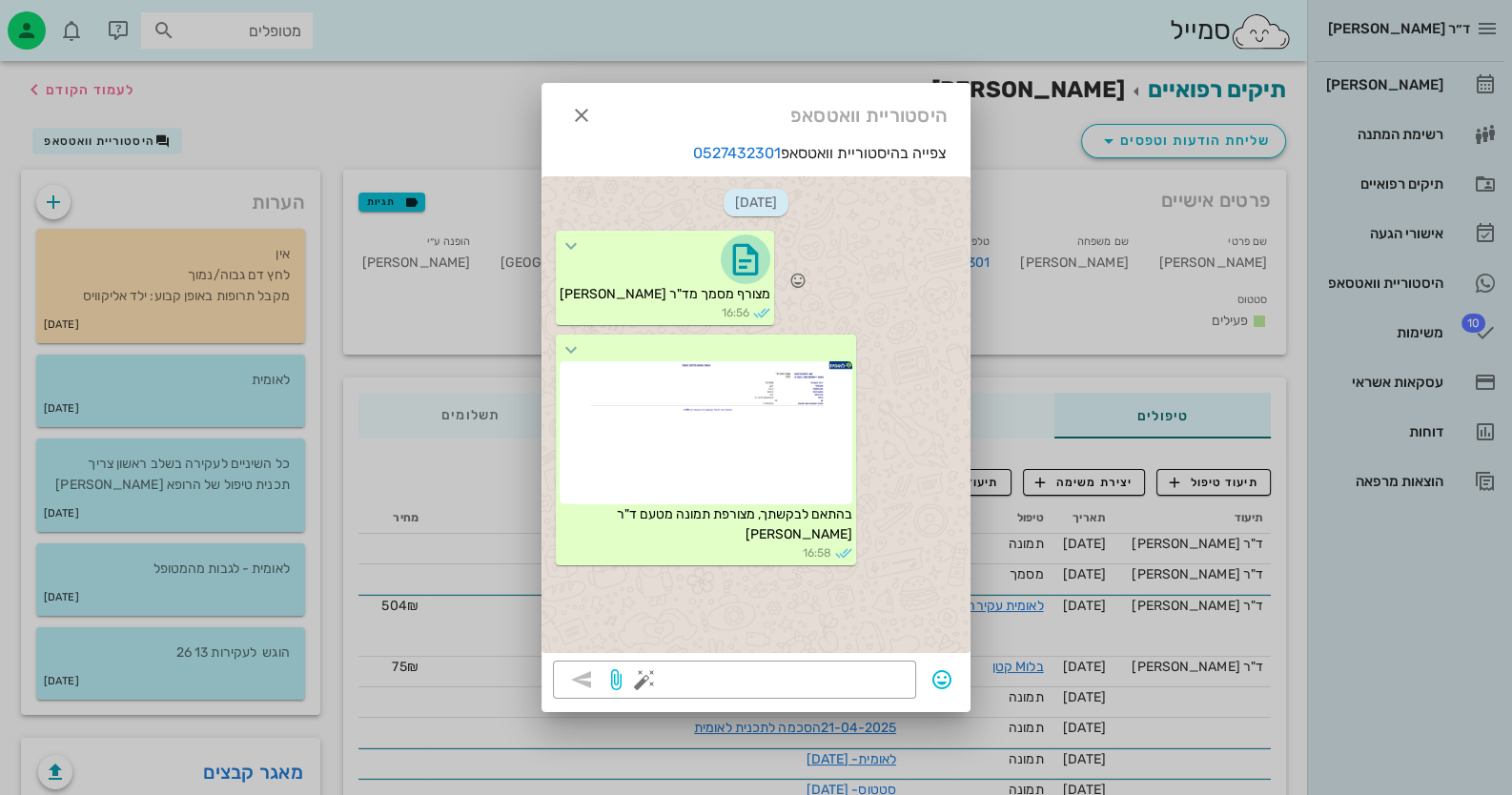
click at [730, 260] on icon "button" at bounding box center [745, 258] width 30 height 30
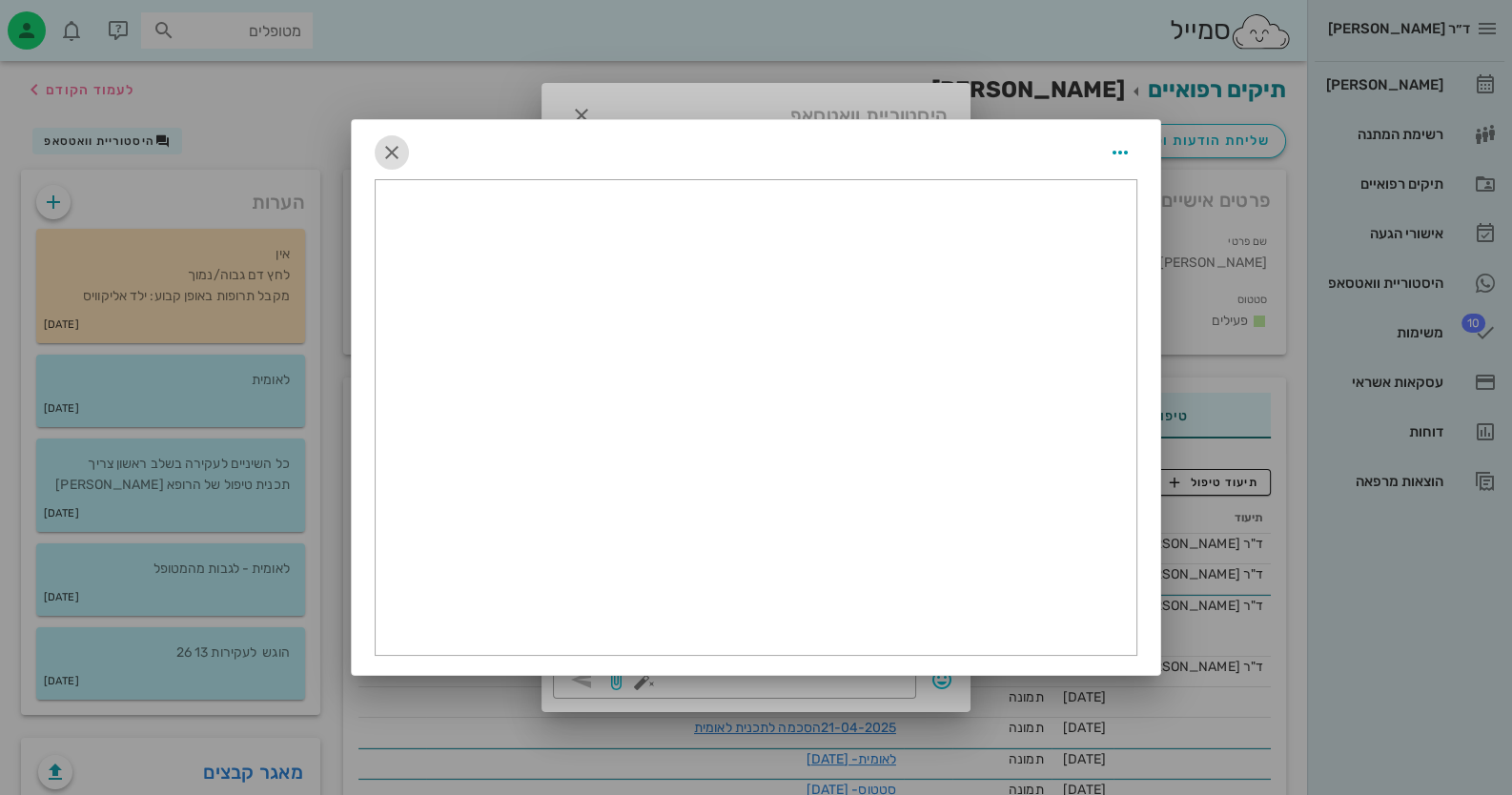
click at [398, 151] on icon "button" at bounding box center [391, 151] width 23 height 23
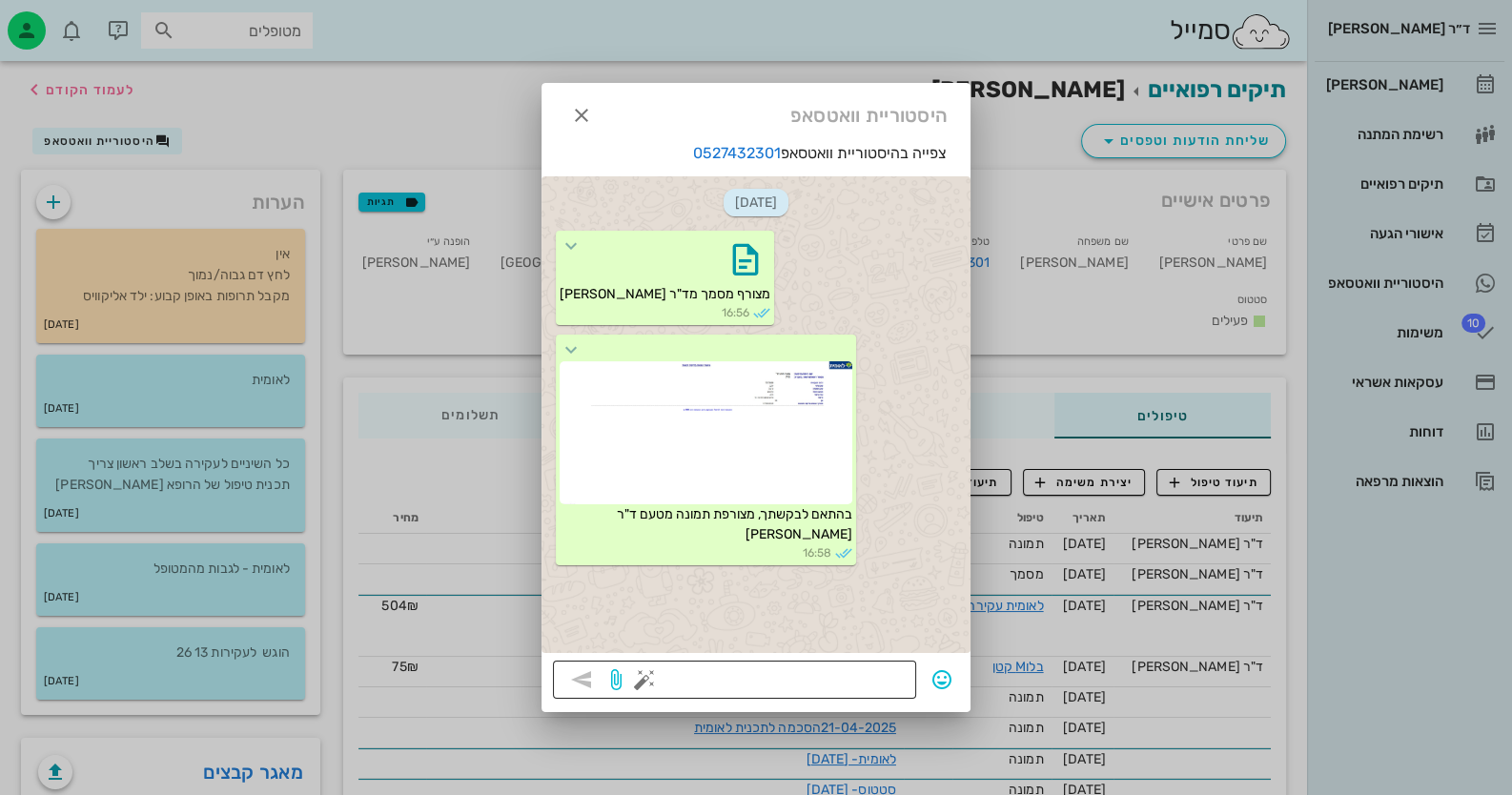
click at [849, 681] on textarea at bounding box center [776, 681] width 257 height 30
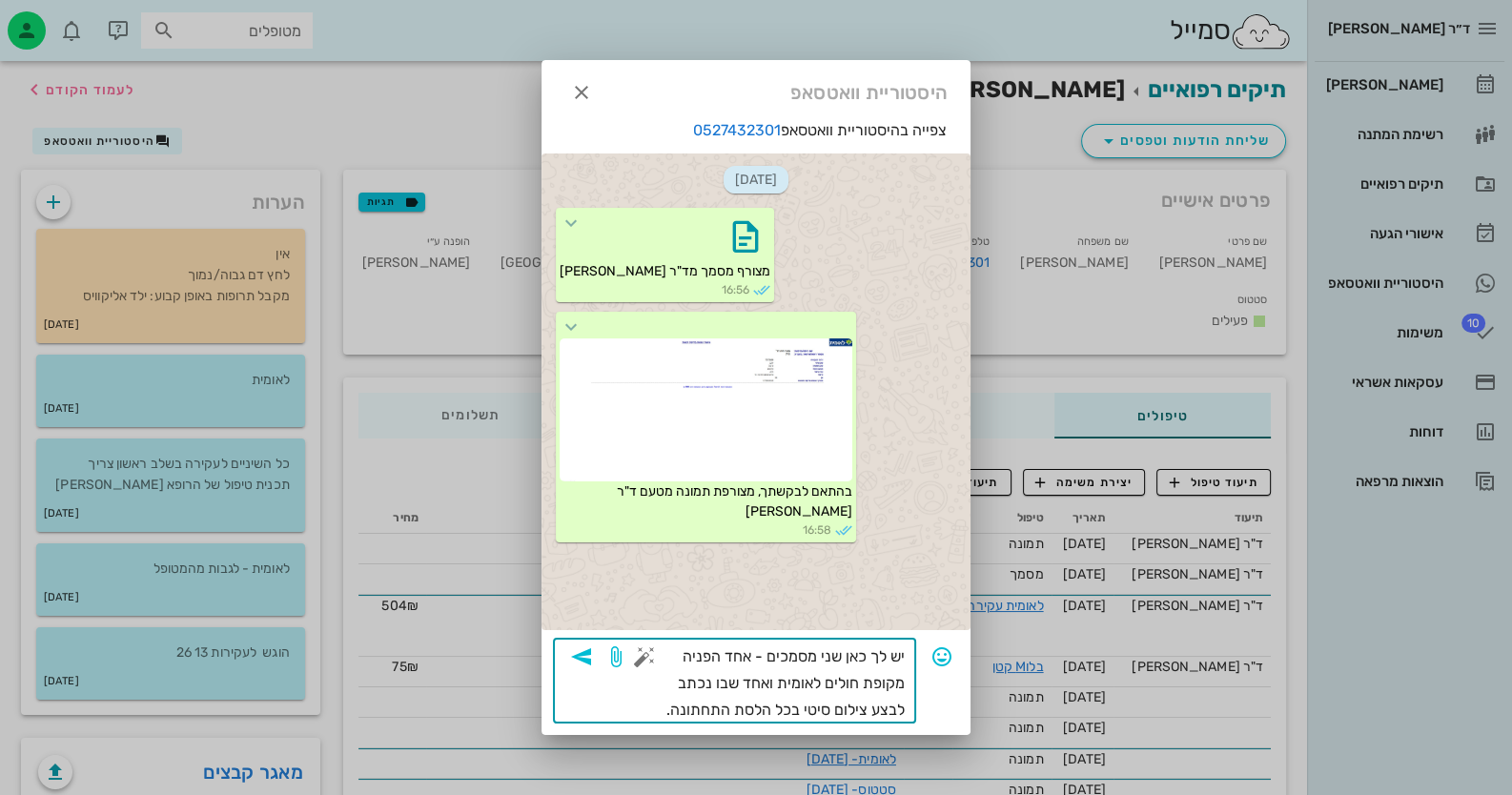
click at [739, 677] on textarea "יש לך כאן שני מסמכים - אחד הפניה מקופת חולים לאומית ואחד שבו נכתב לבצע צילום סי…" at bounding box center [776, 682] width 257 height 80
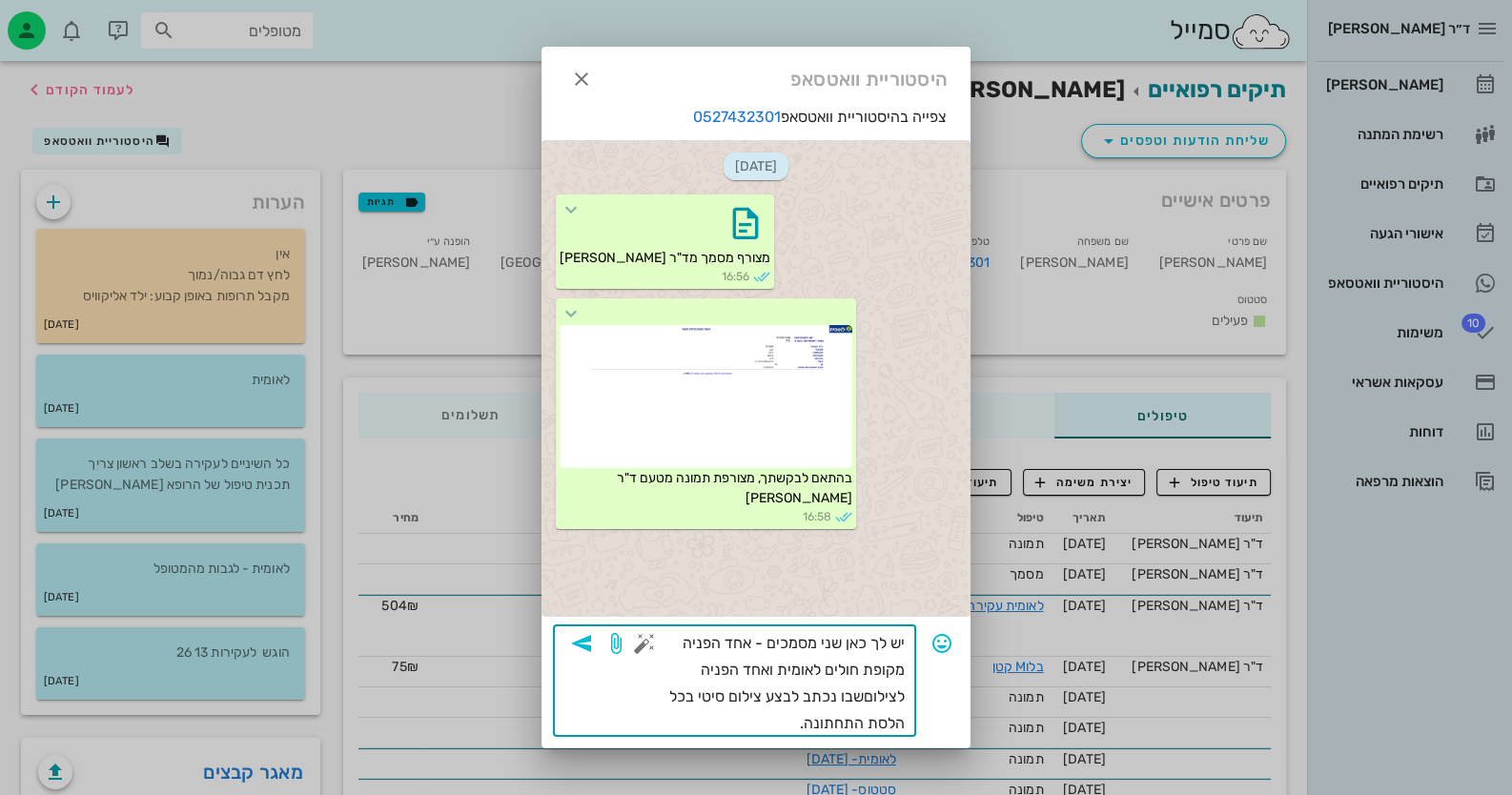
type textarea "יש לך כאן שני מסמכים - אחד הפניה מקופת חולים לאומית ואחד הפניה לצילום שבו נכתב …"
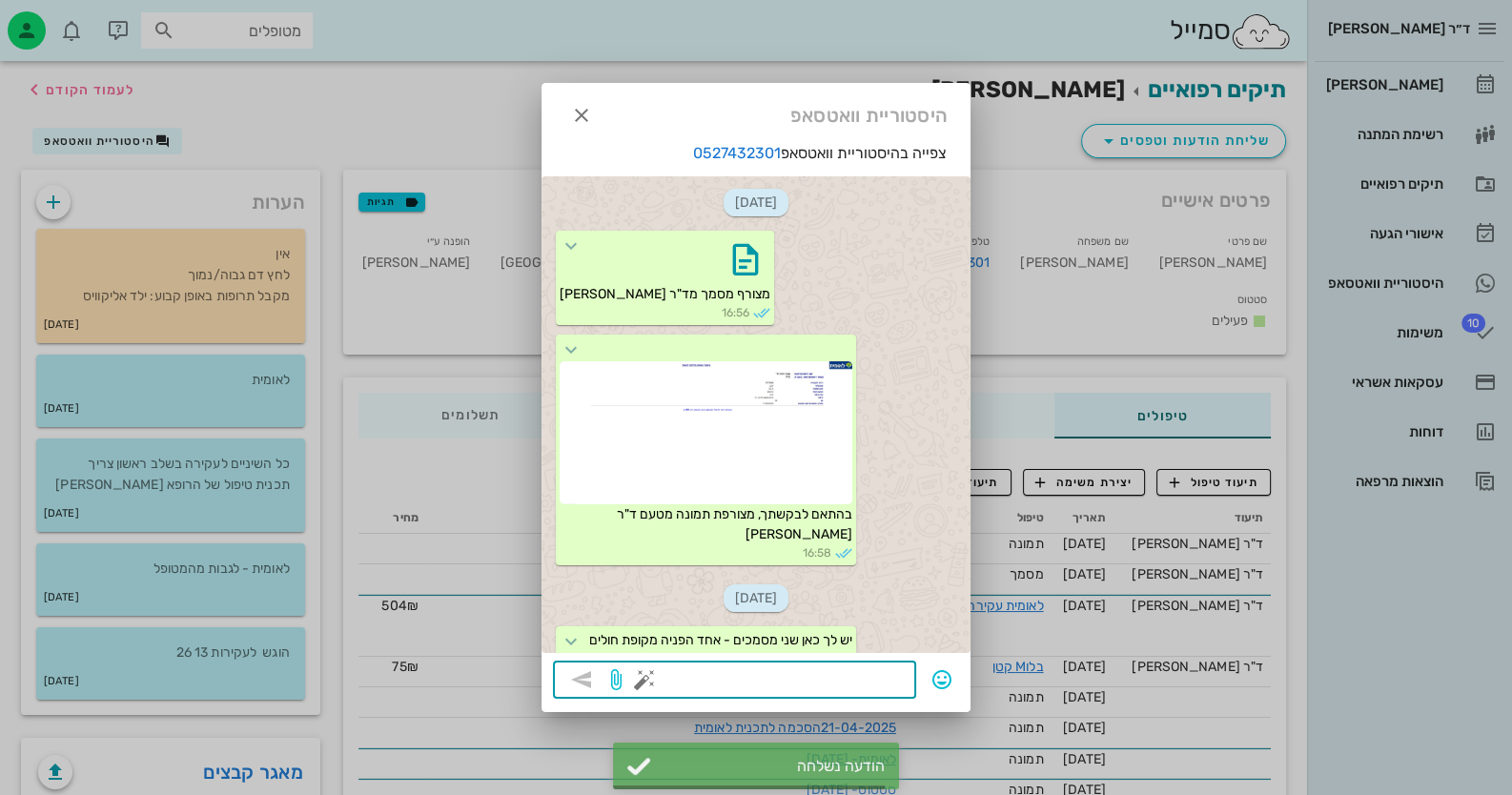
scroll to position [104, 0]
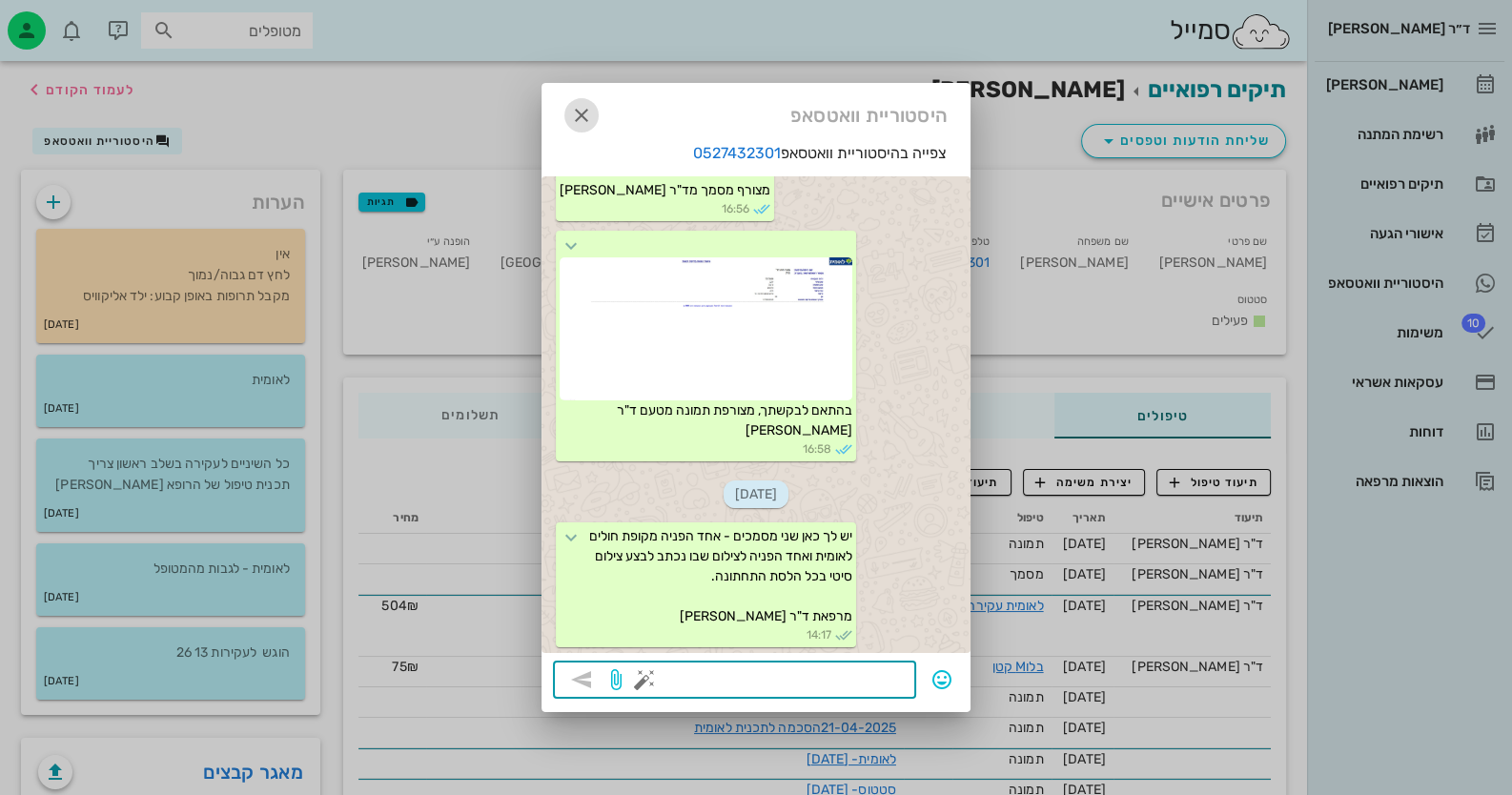
click at [576, 115] on icon "button" at bounding box center [581, 115] width 23 height 23
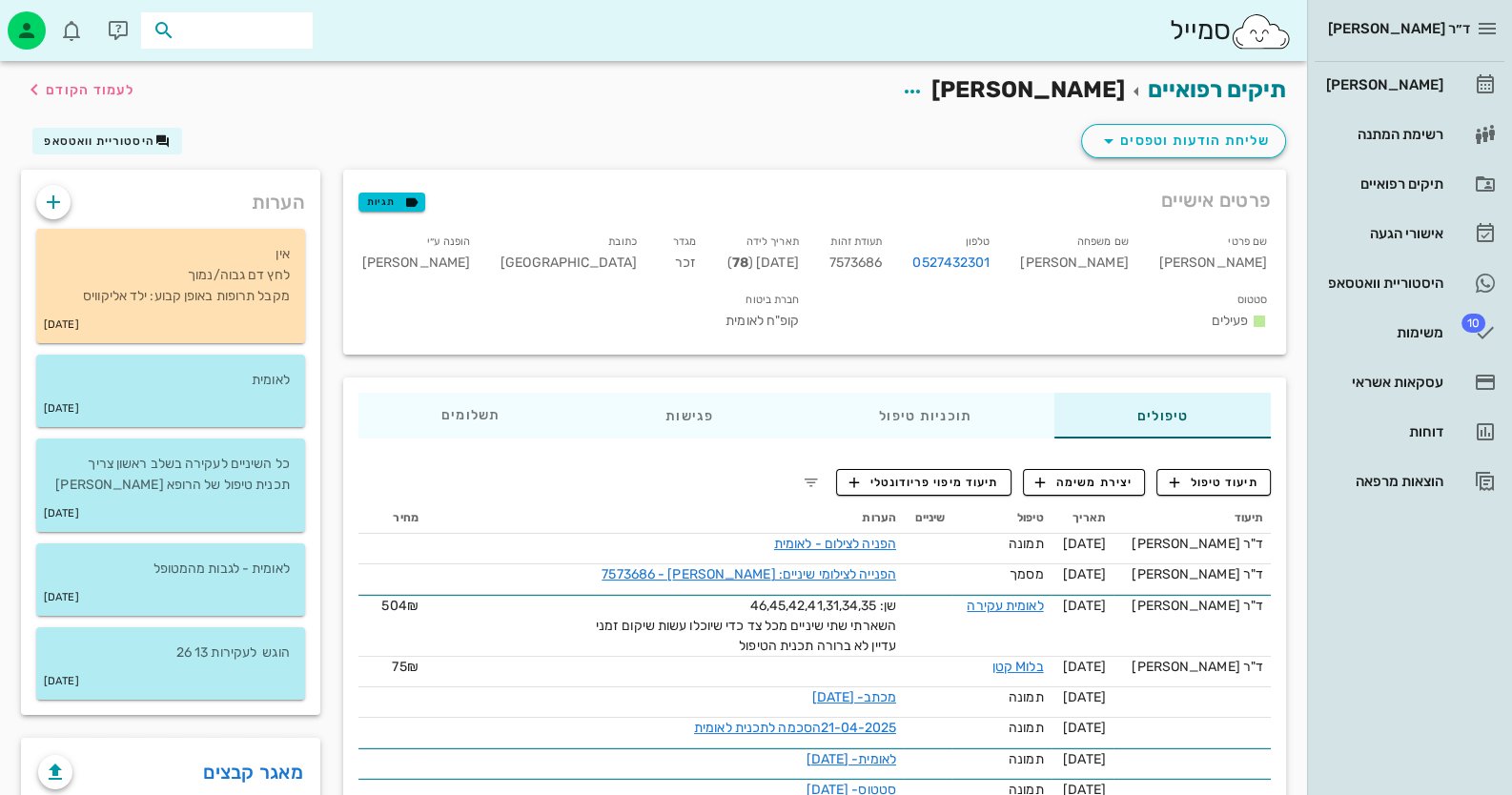
click at [281, 32] on input "text" at bounding box center [240, 29] width 122 height 25
type input "[PERSON_NAME]"
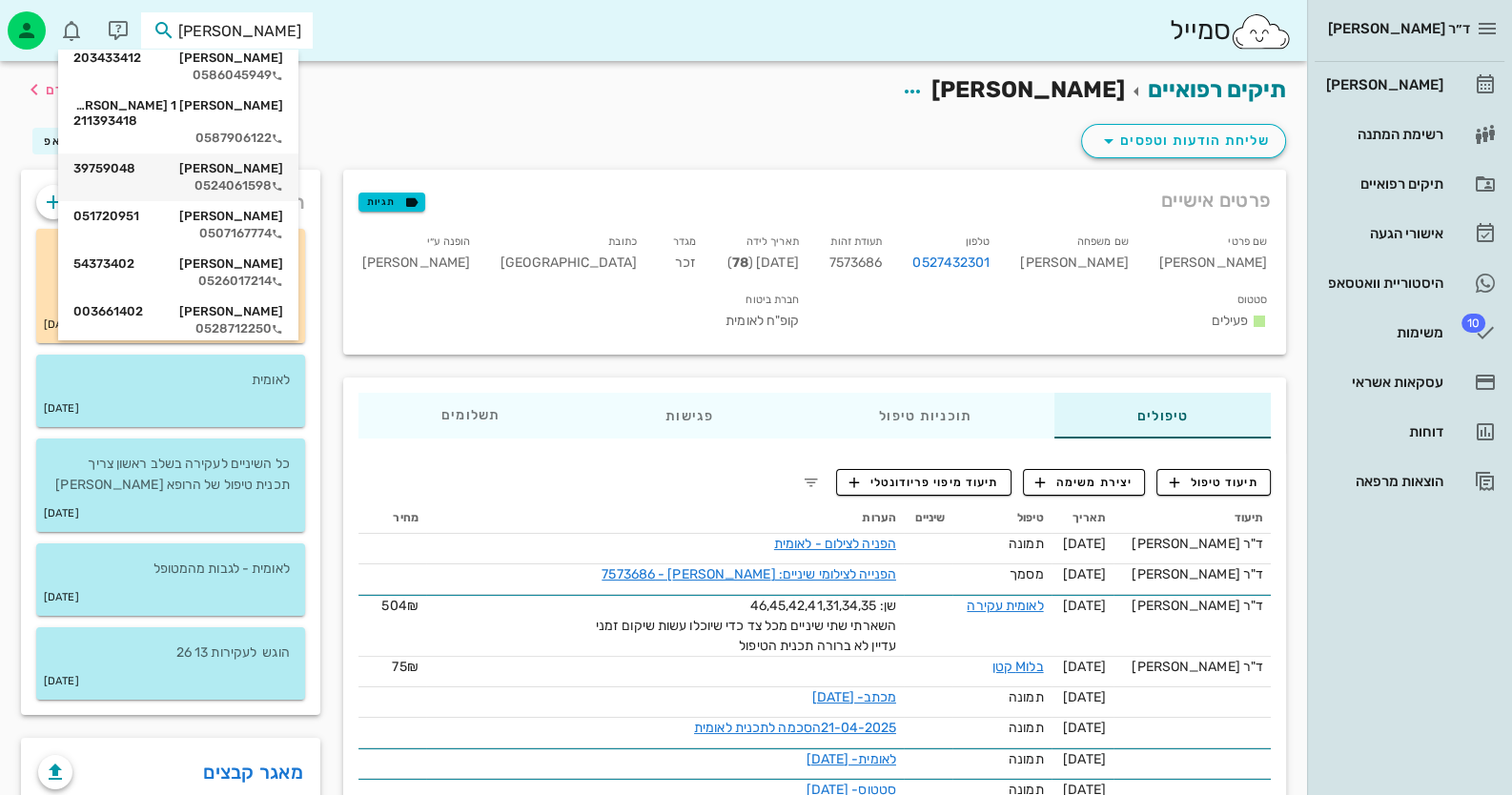
scroll to position [94, 0]
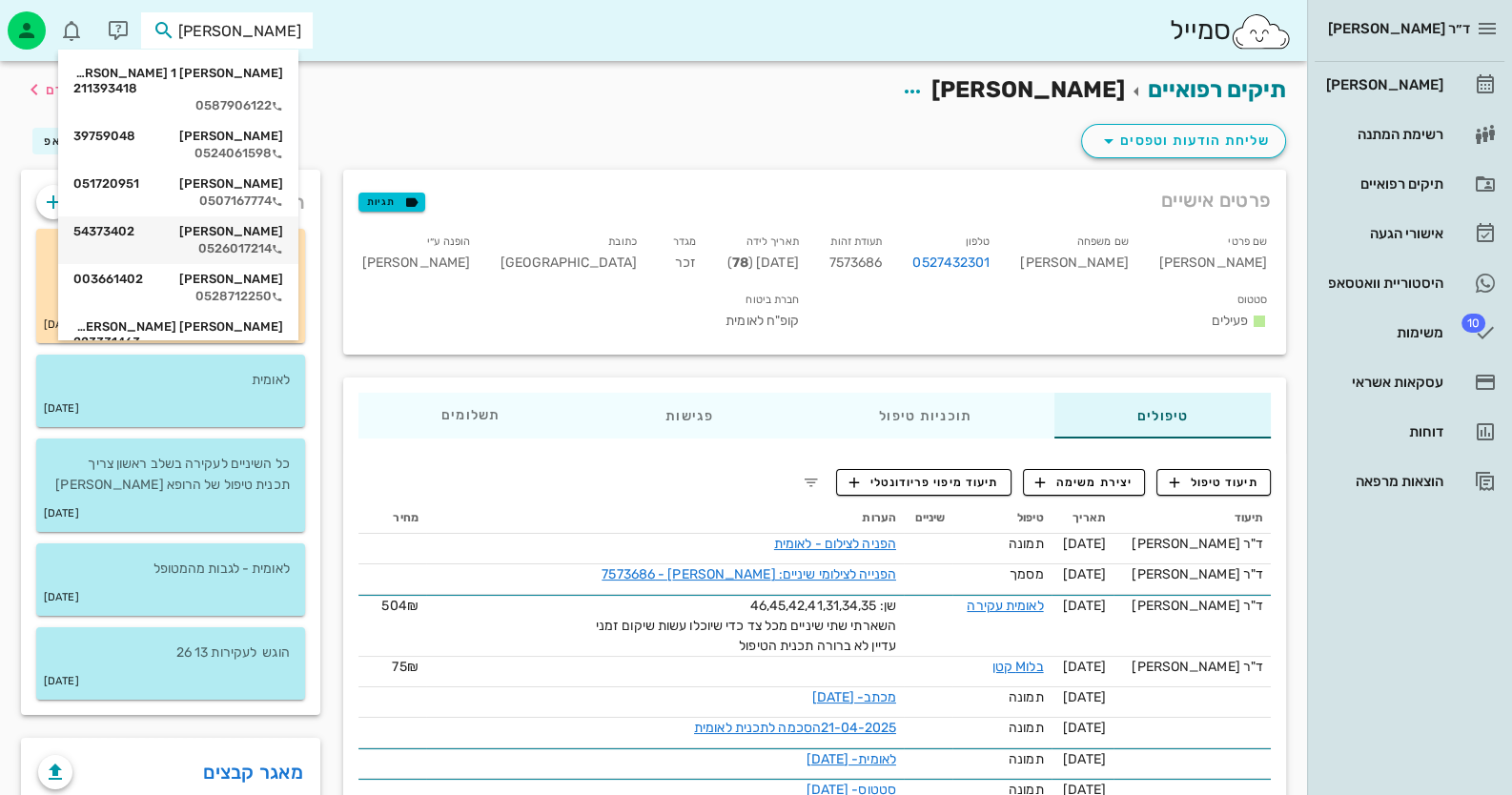
click at [271, 241] on div "0526017214" at bounding box center [178, 249] width 209 height 16
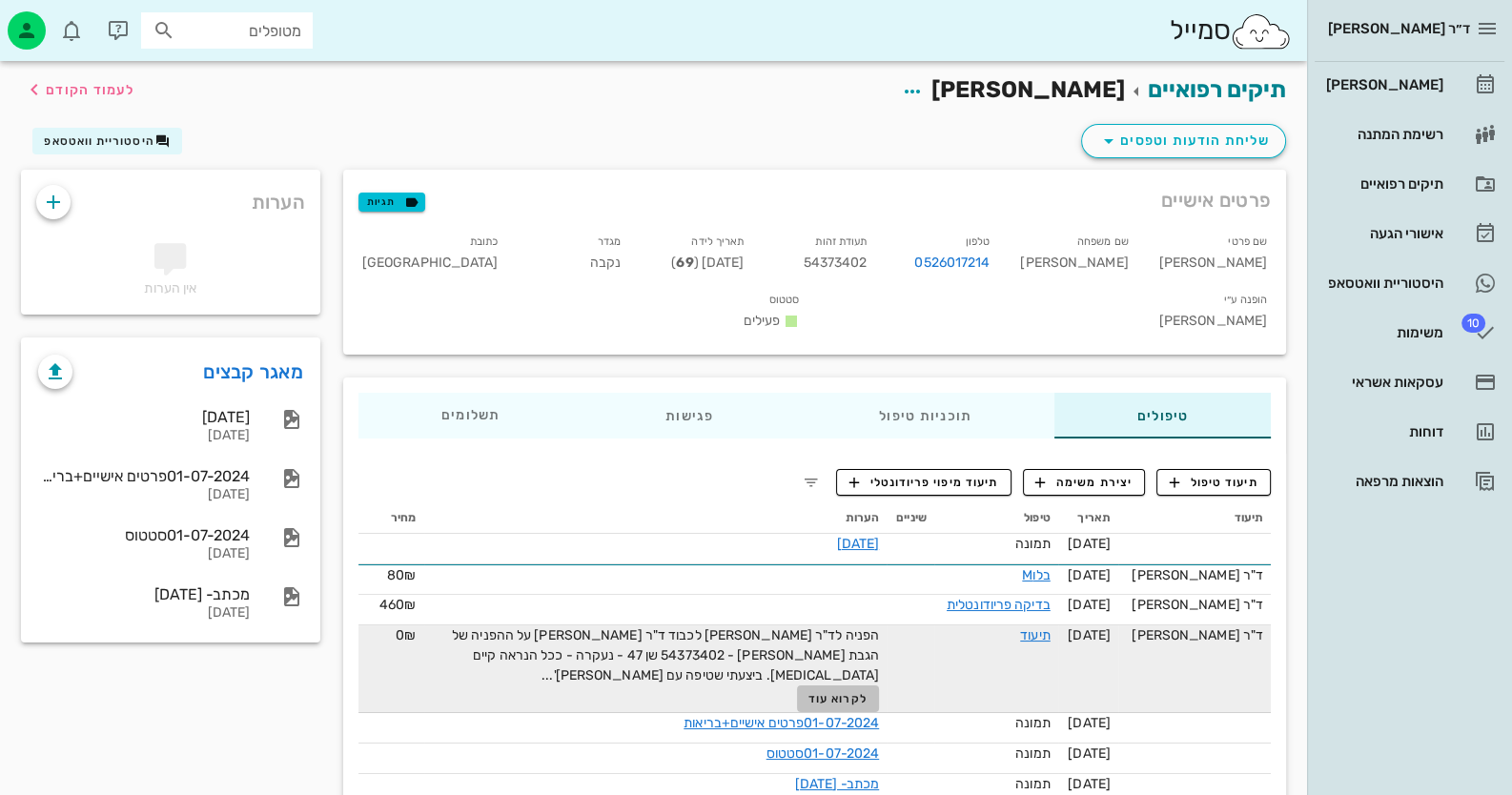
click at [844, 685] on button "לקרוא עוד" at bounding box center [838, 698] width 83 height 27
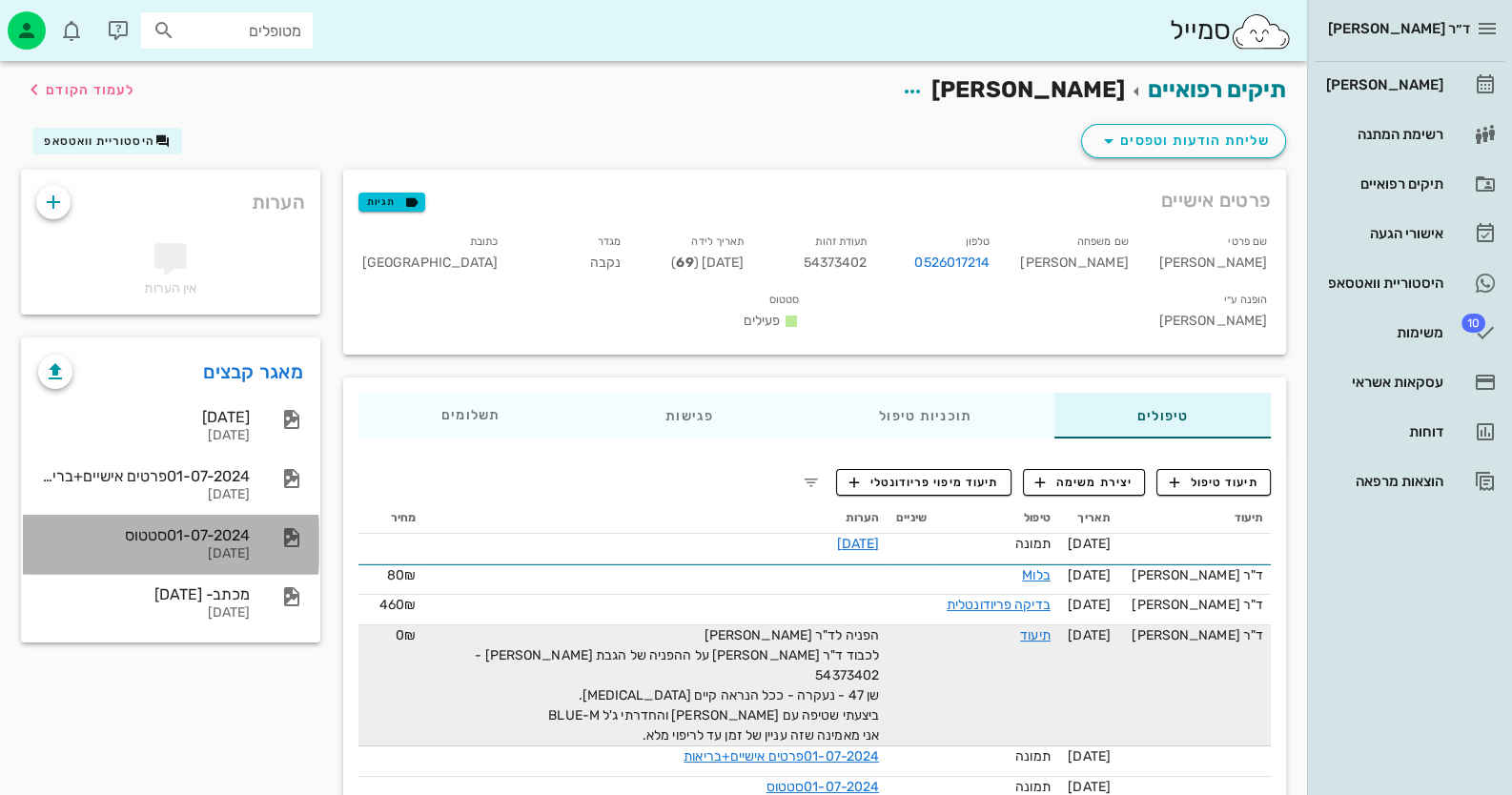
click at [291, 531] on icon at bounding box center [291, 537] width 23 height 23
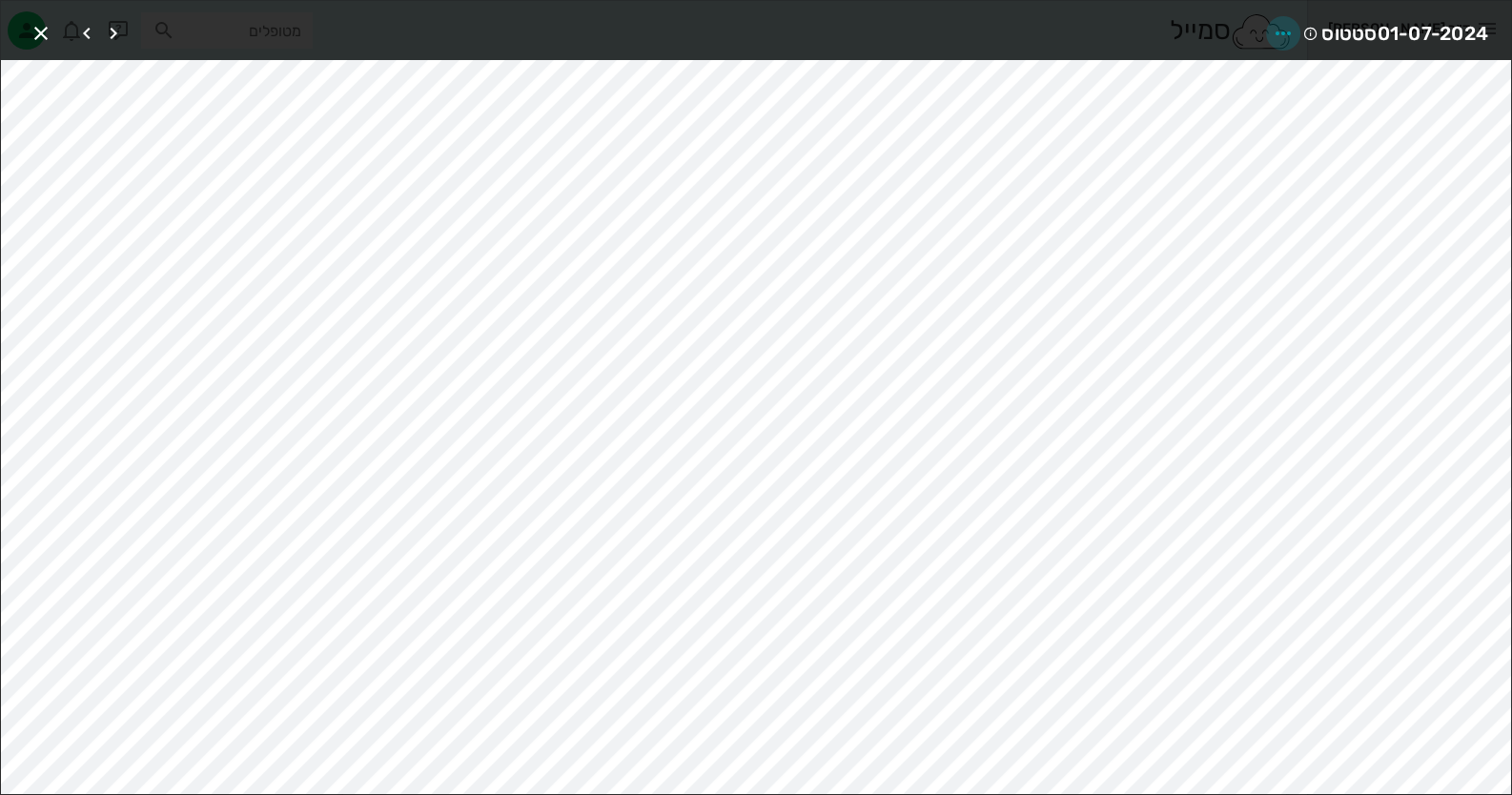
click at [1292, 41] on icon "button" at bounding box center [1282, 32] width 23 height 23
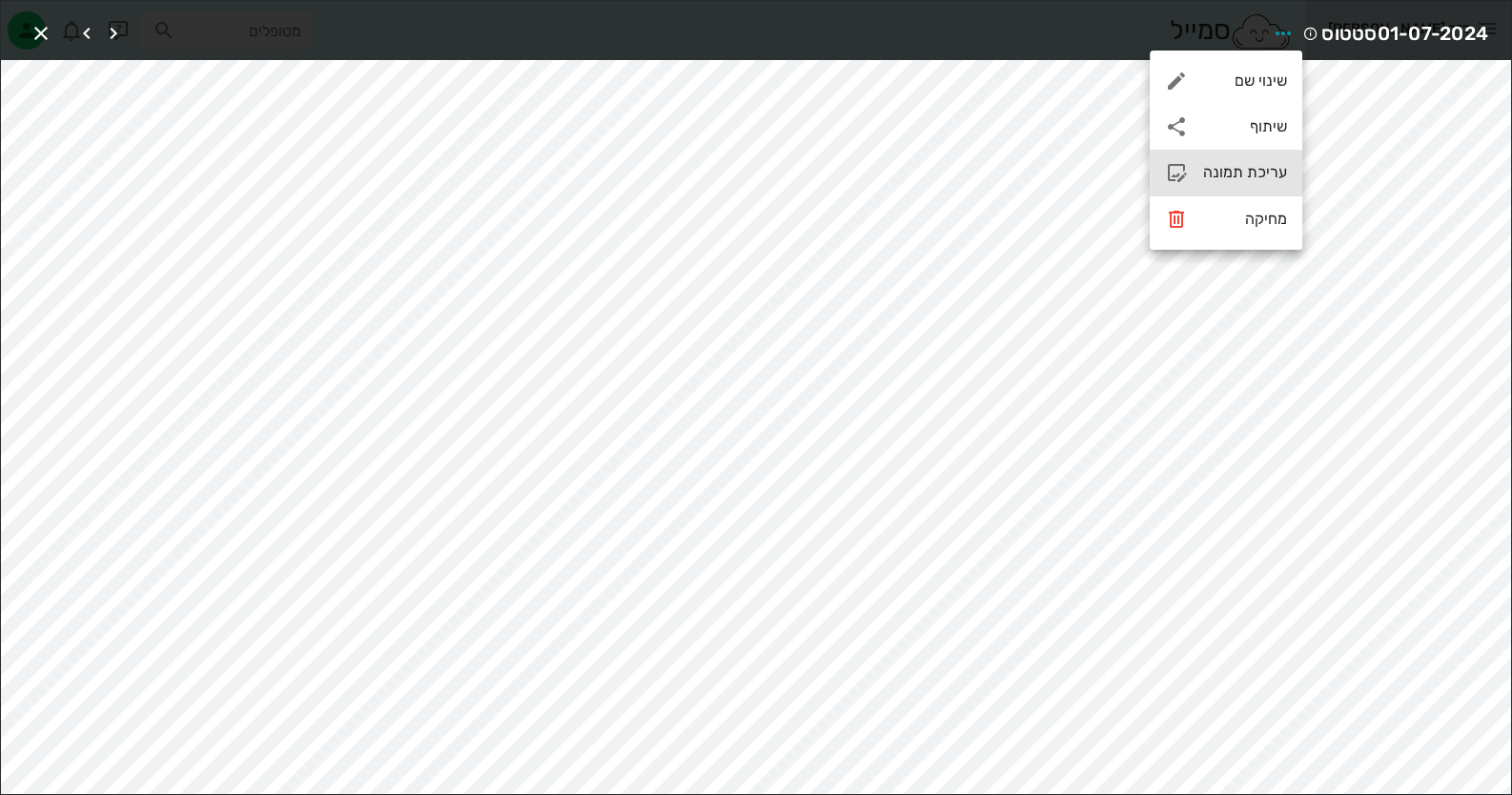
click at [1244, 168] on div "עריכת תמונה" at bounding box center [1244, 172] width 84 height 18
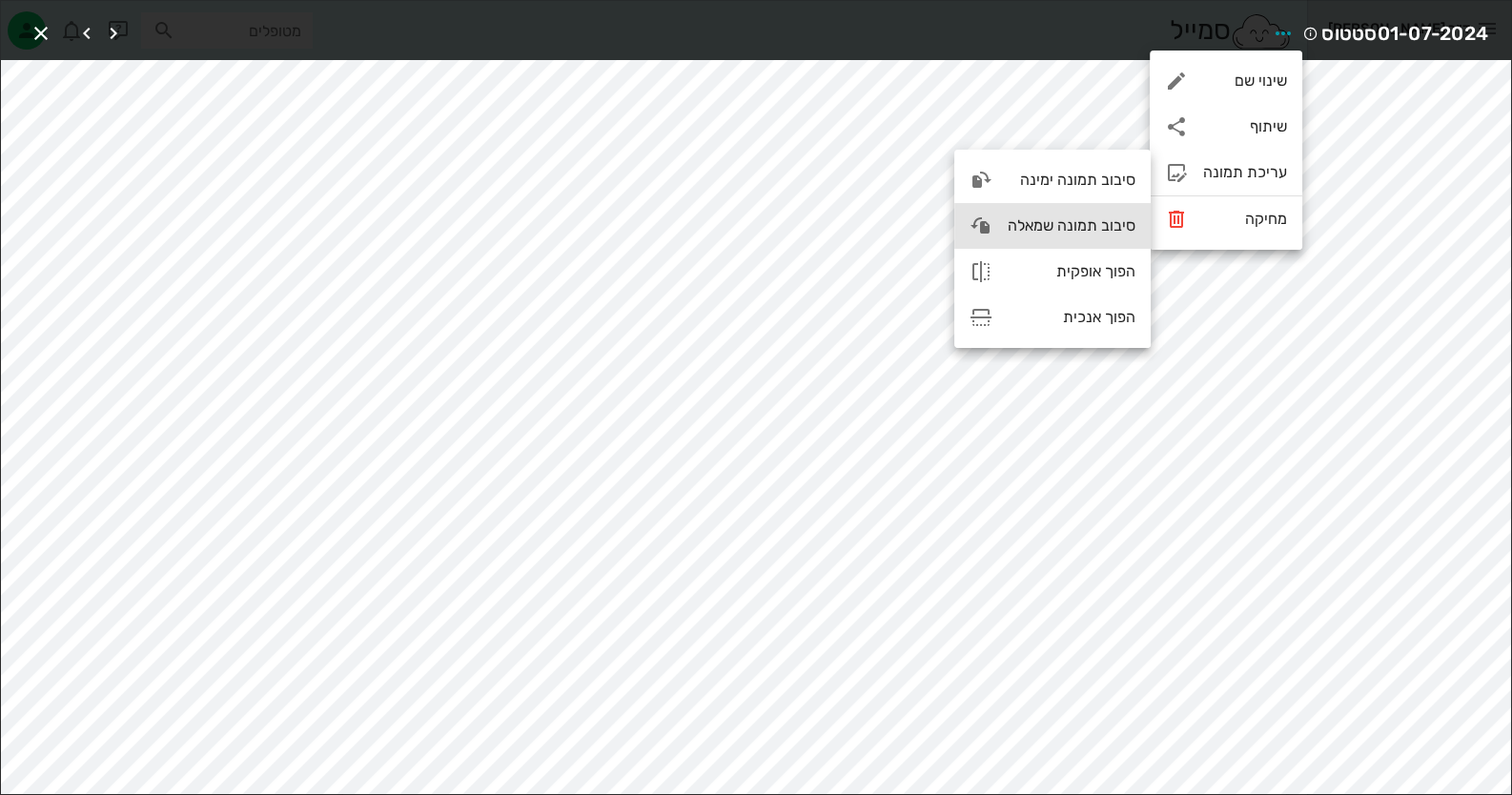
click at [1089, 227] on div "סיבוב תמונה שמאלה" at bounding box center [1072, 225] width 128 height 18
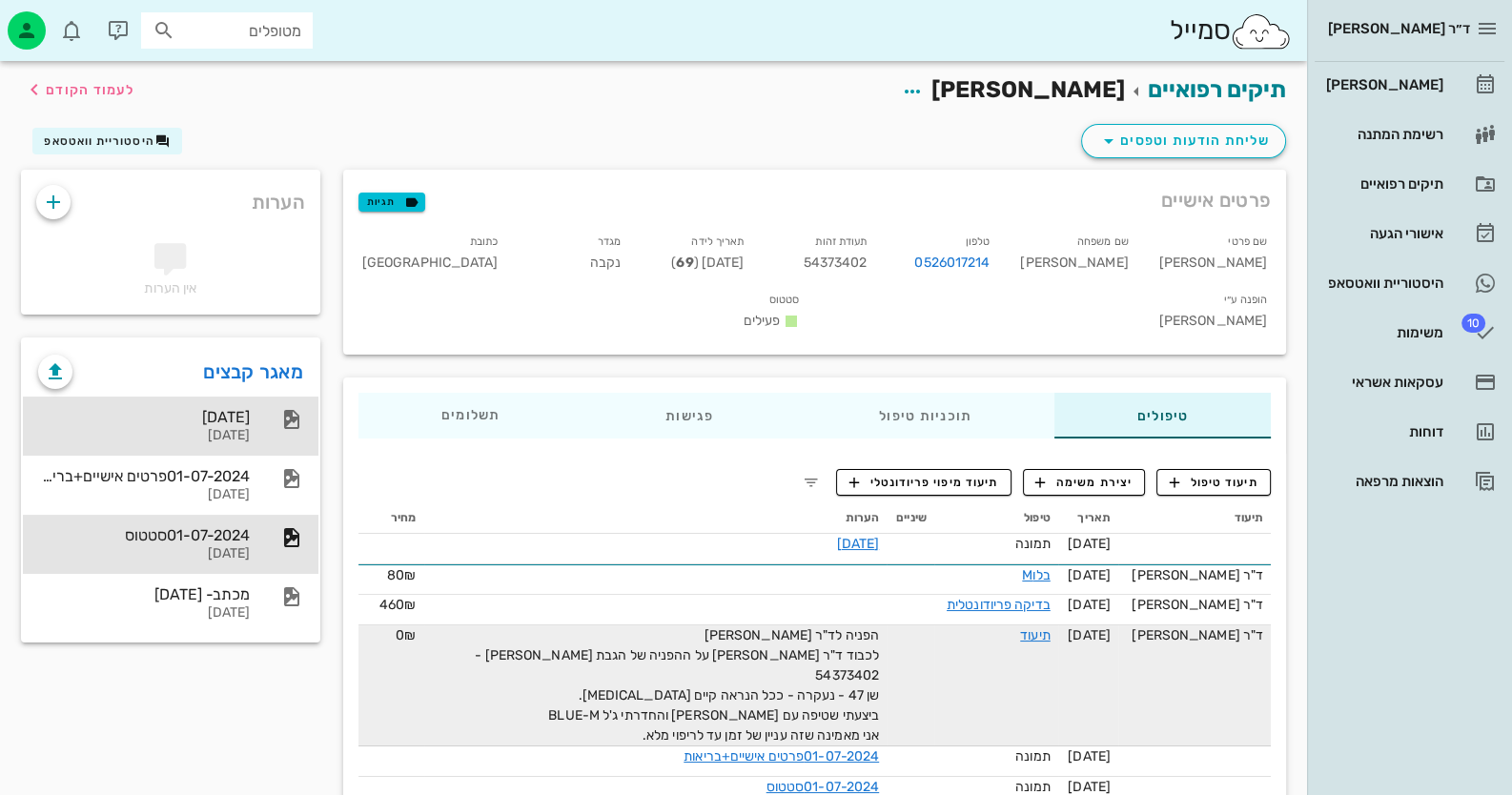
click at [221, 409] on div "[DATE]" at bounding box center [144, 417] width 211 height 18
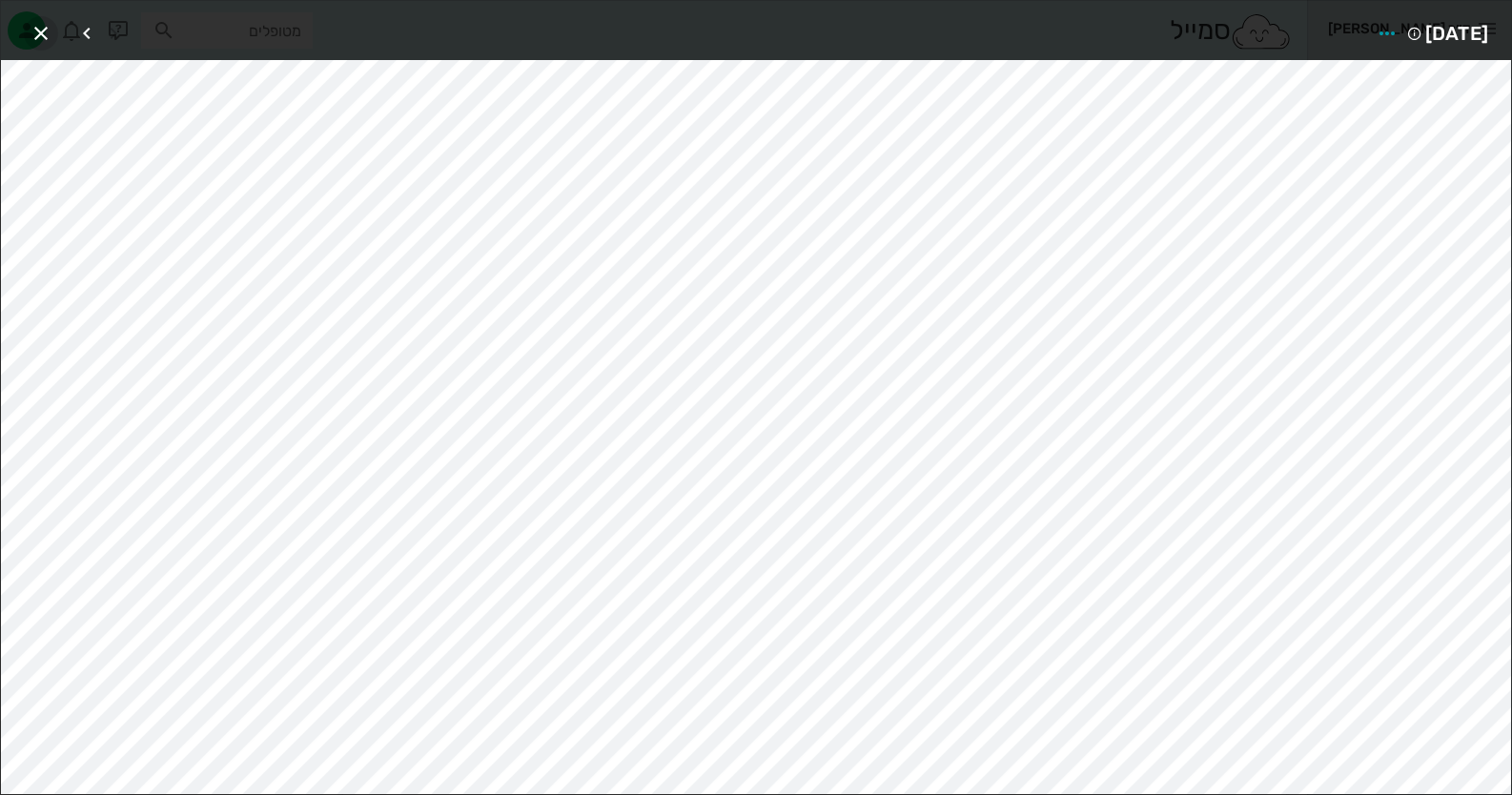
click at [32, 30] on icon "button" at bounding box center [40, 32] width 23 height 23
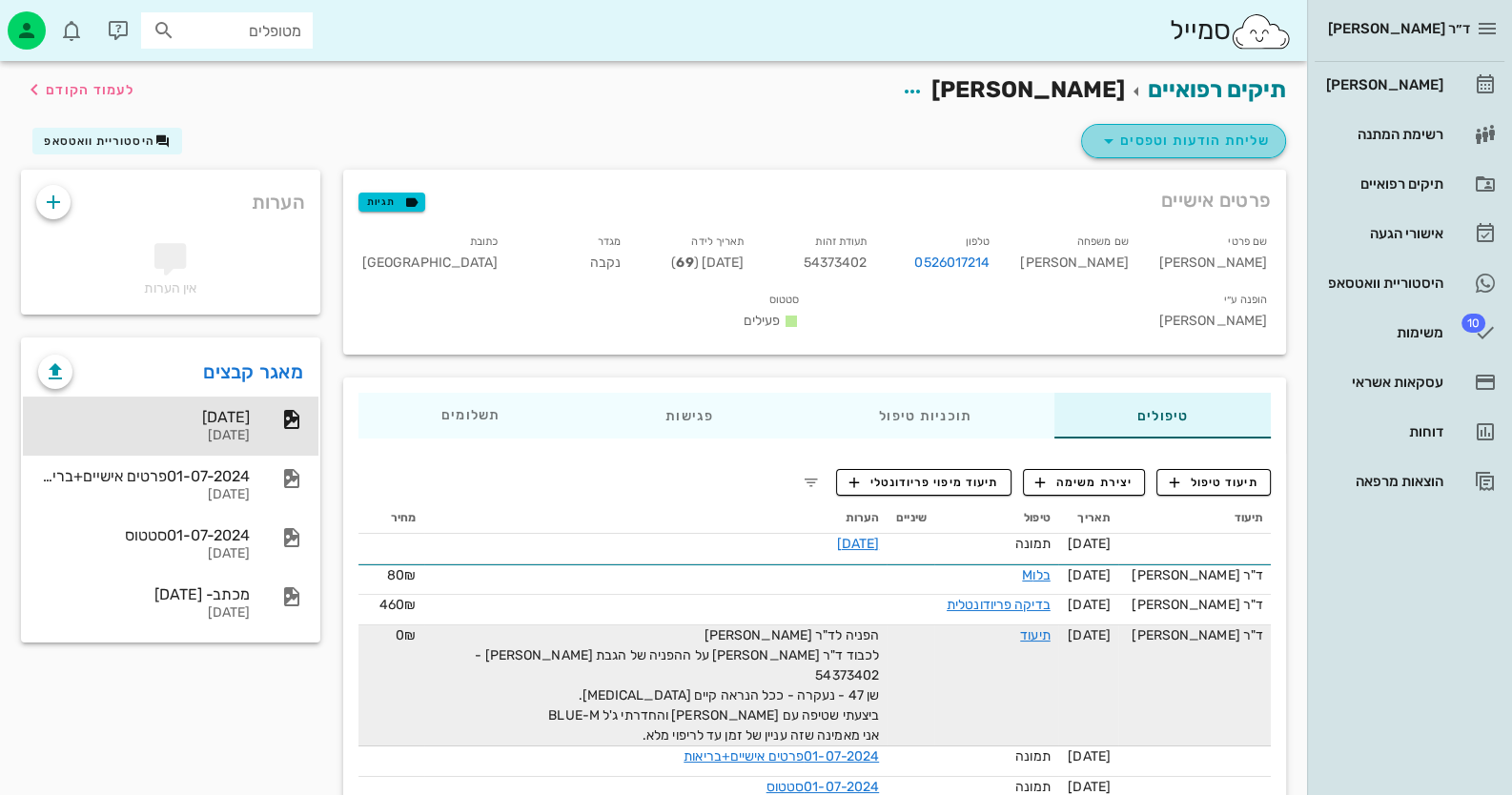
click at [1210, 134] on span "שליחת הודעות וטפסים" at bounding box center [1183, 141] width 172 height 23
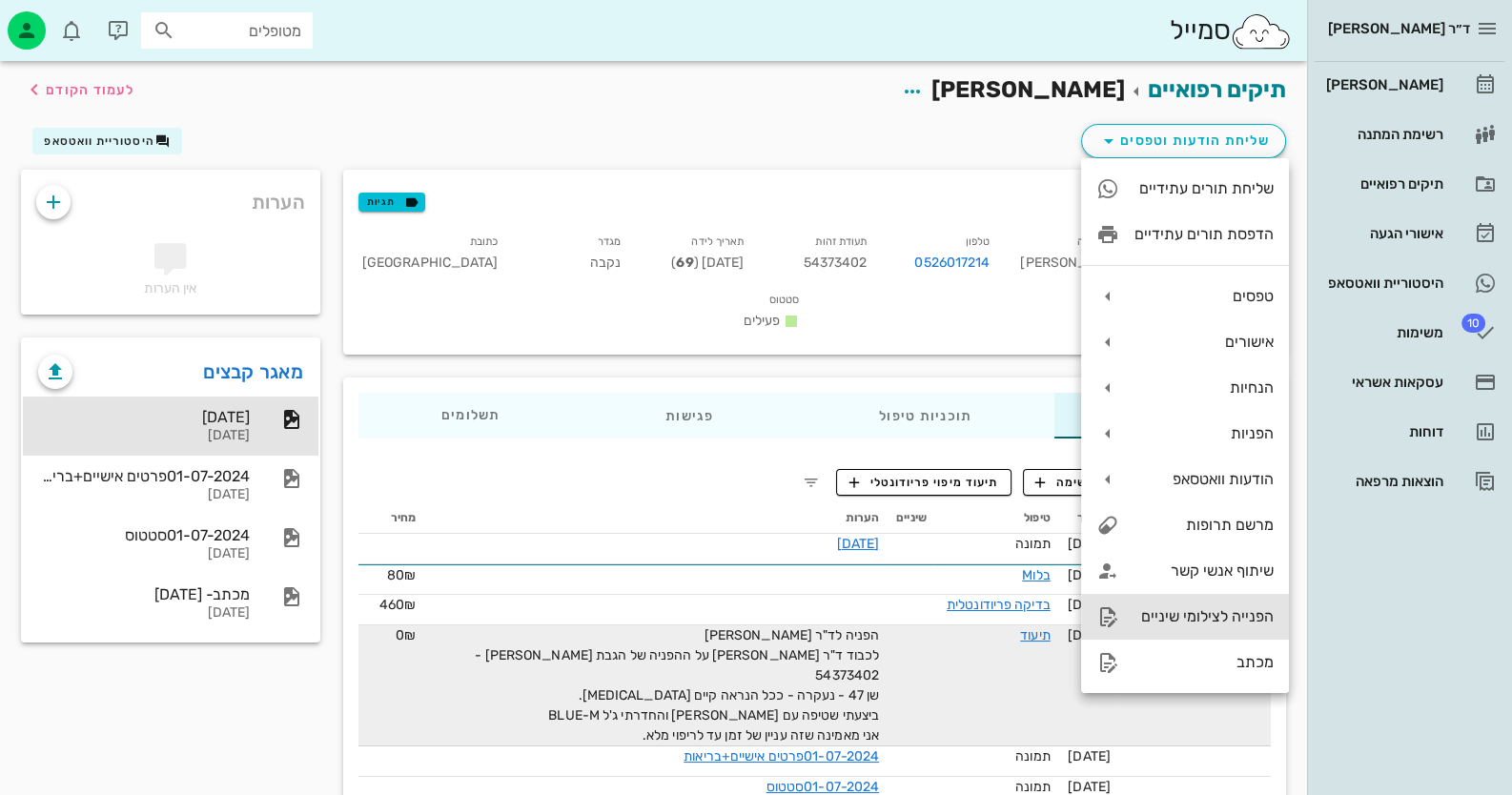
click at [1241, 627] on div "הפנייה לצילומי שיניים" at bounding box center [1184, 616] width 207 height 46
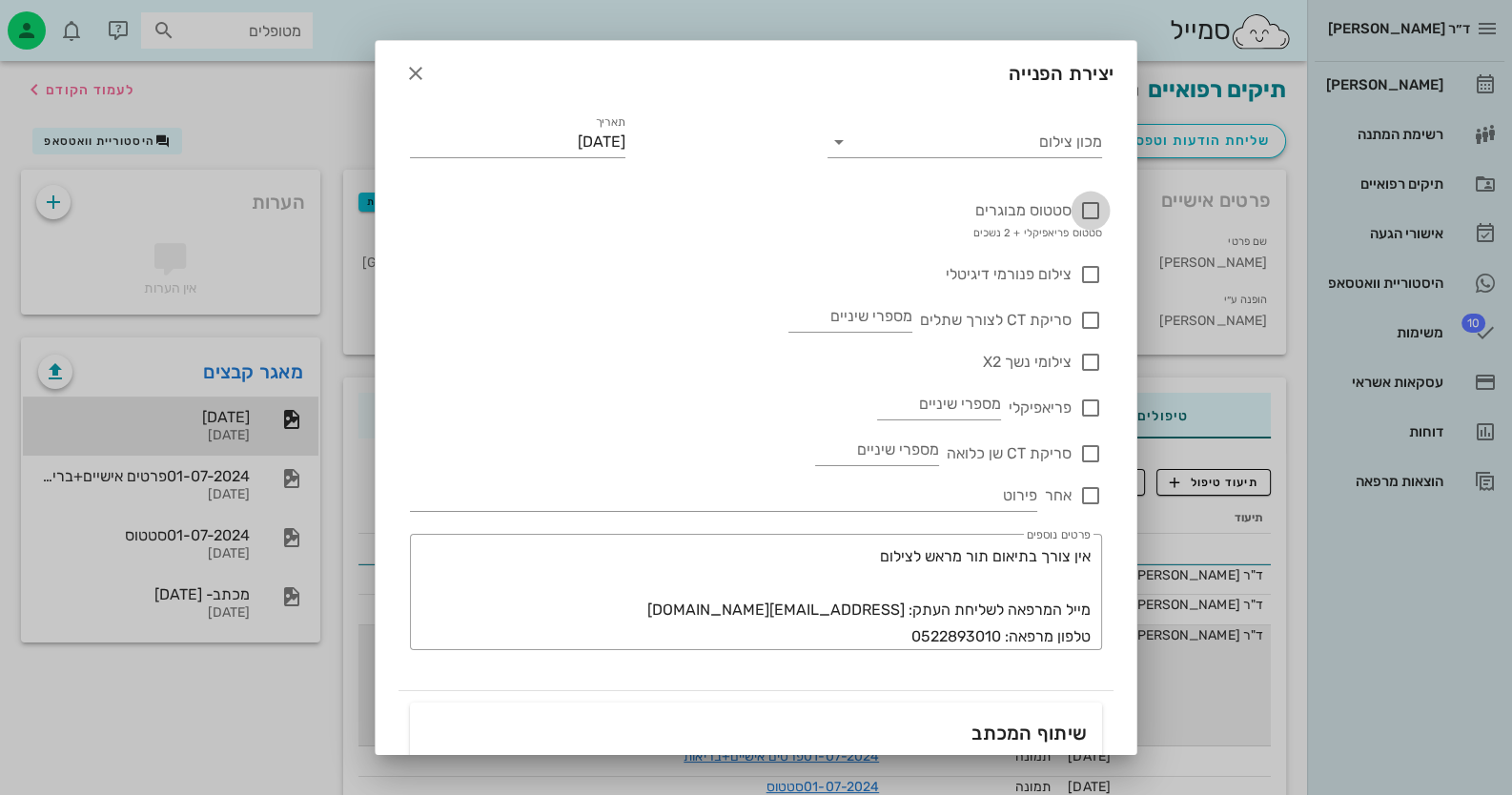
click at [1092, 206] on div at bounding box center [1090, 210] width 32 height 32
checkbox input "true"
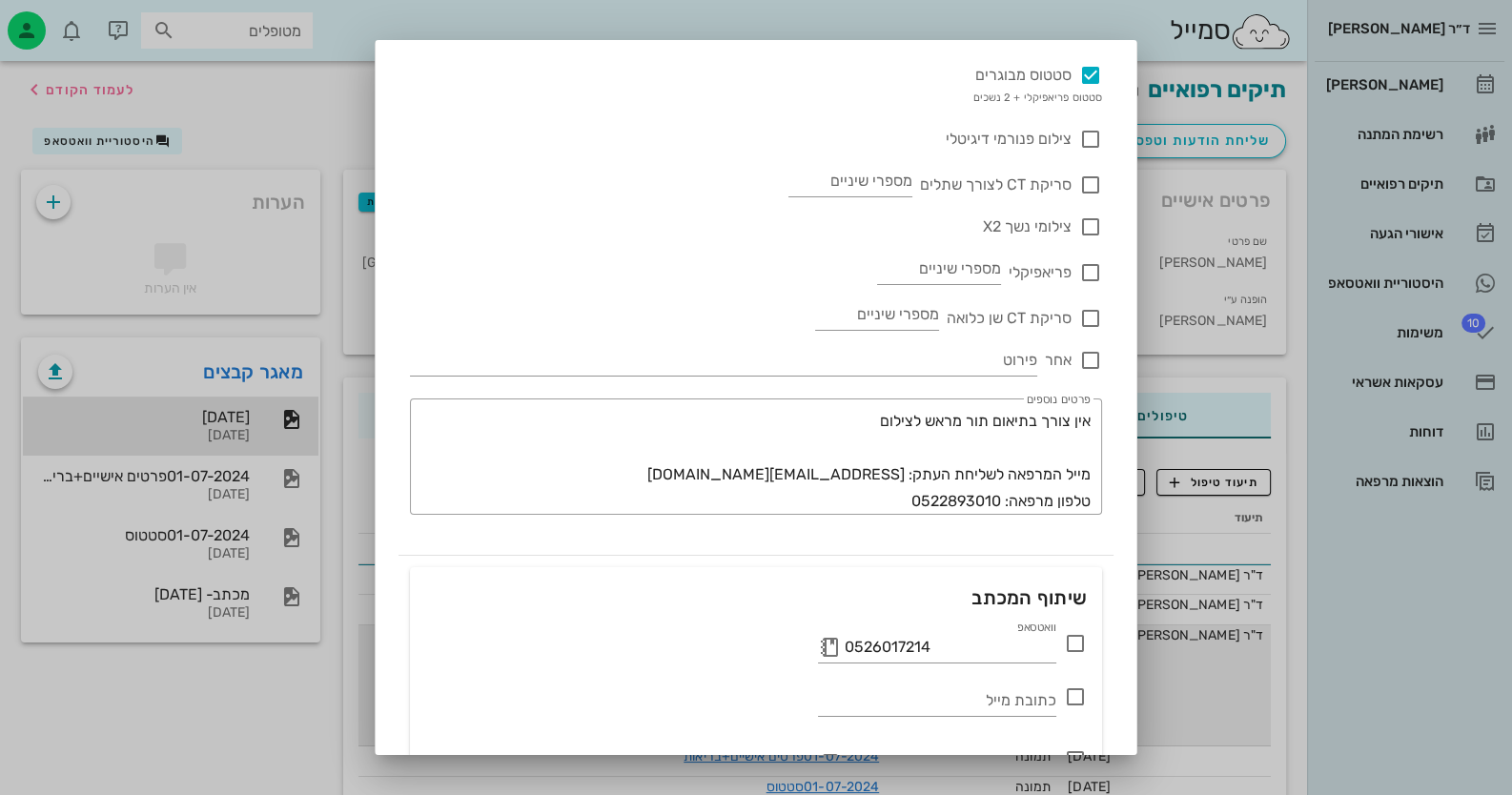
scroll to position [253, 0]
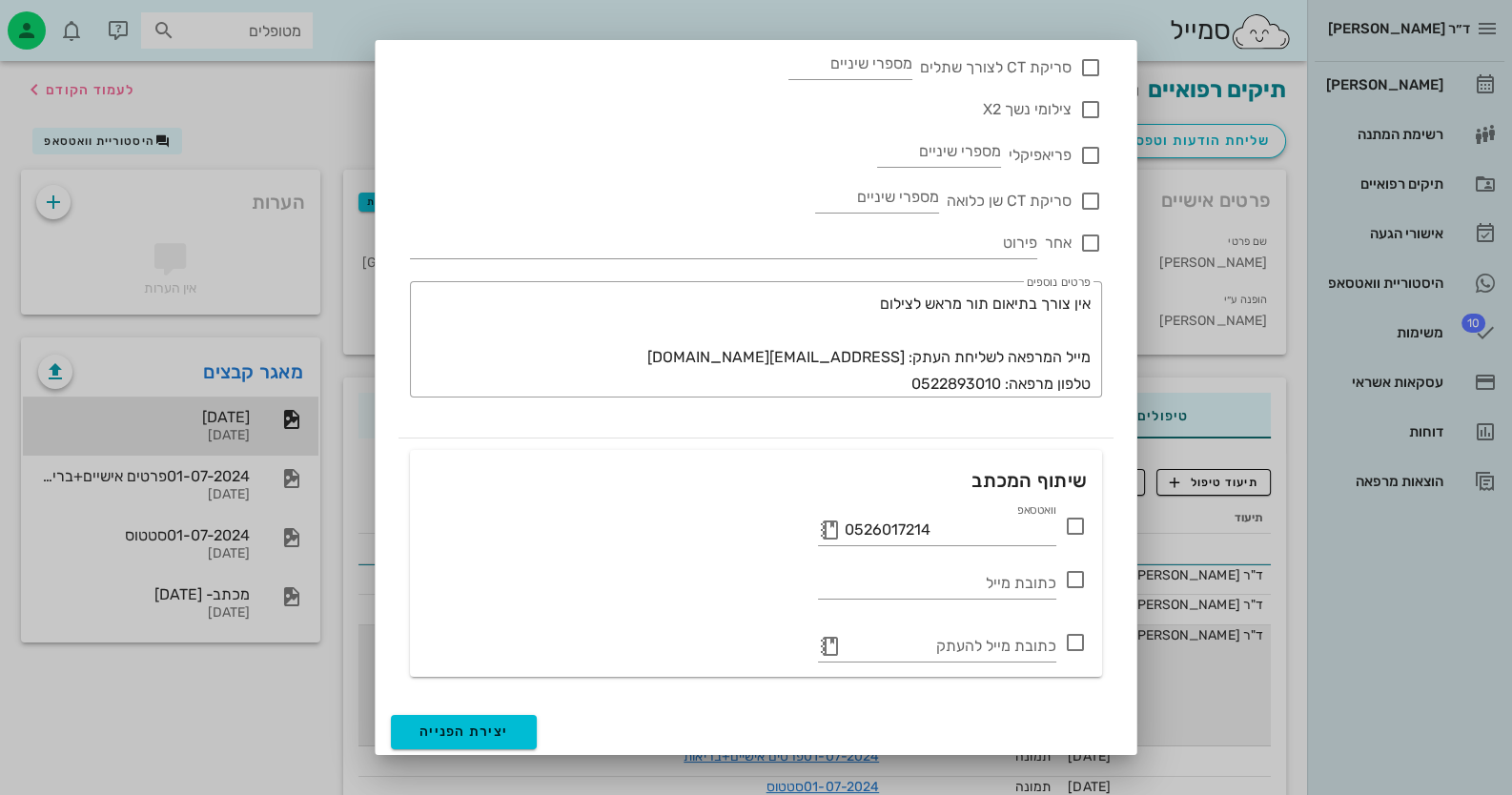
click at [1079, 517] on icon at bounding box center [1075, 525] width 23 height 23
click at [482, 716] on button "יצירת הפנייה" at bounding box center [463, 731] width 145 height 34
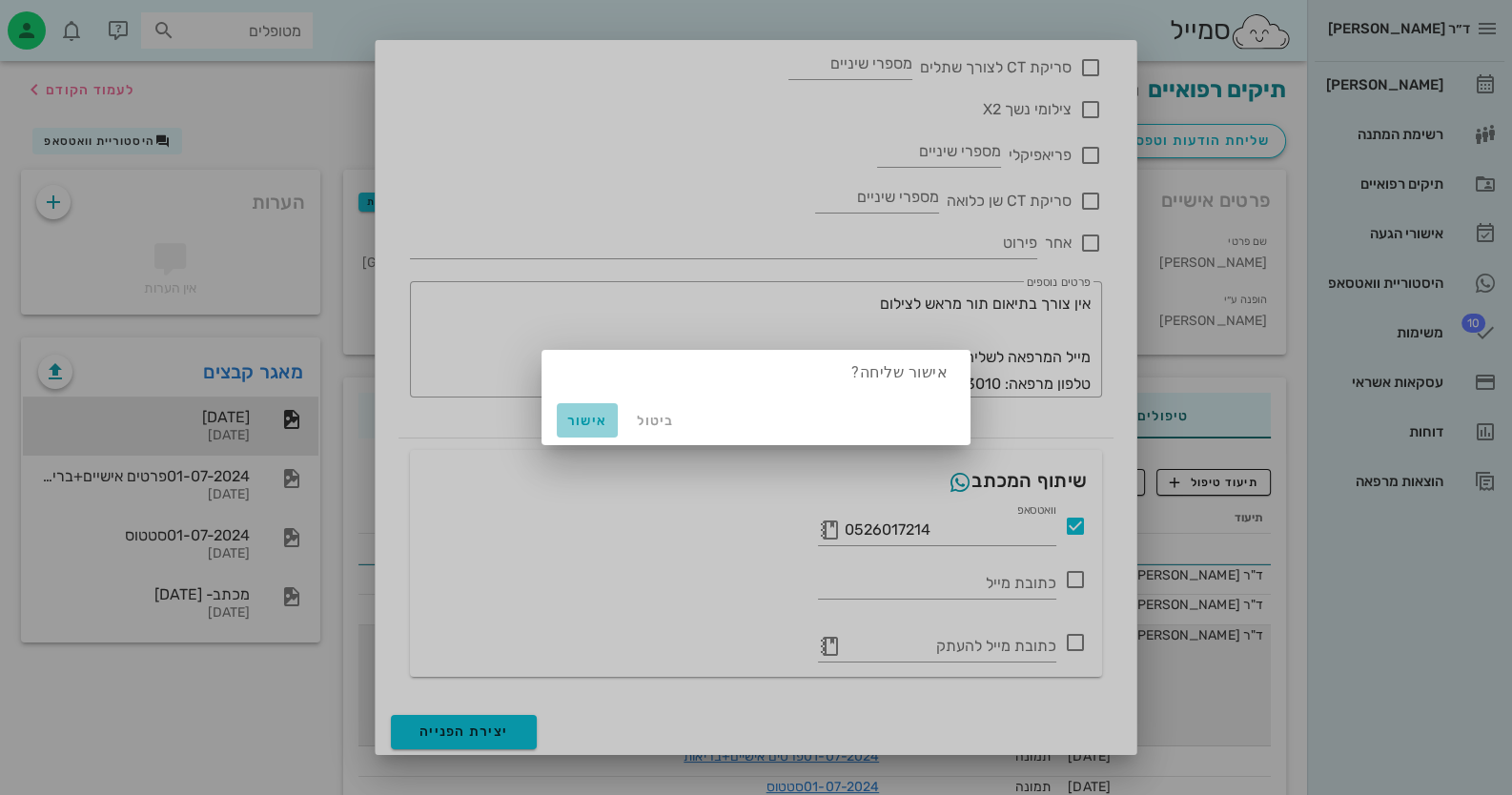
click at [603, 409] on button "אישור" at bounding box center [587, 420] width 61 height 34
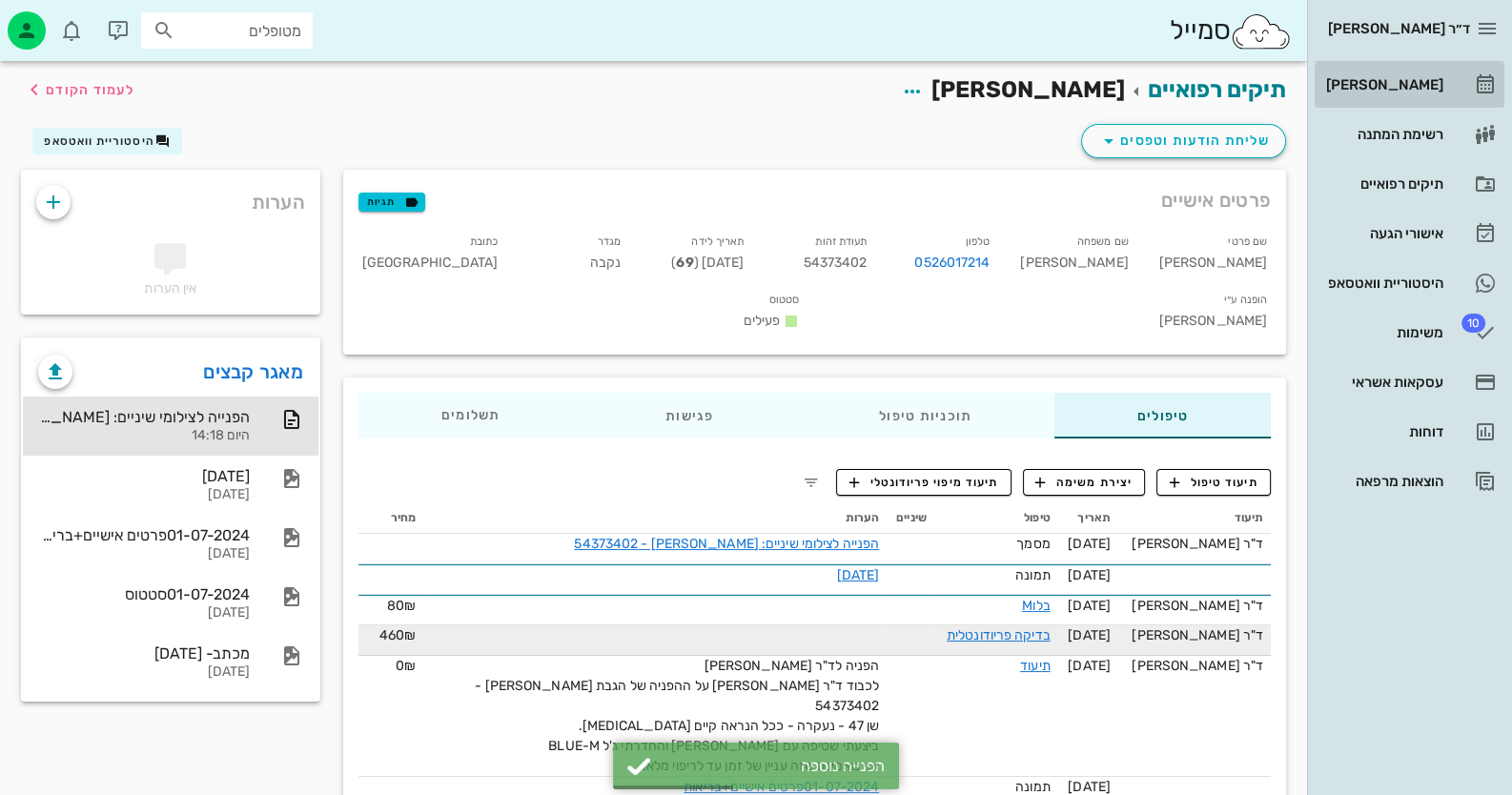
click at [1434, 80] on div "[PERSON_NAME]" at bounding box center [1382, 85] width 121 height 16
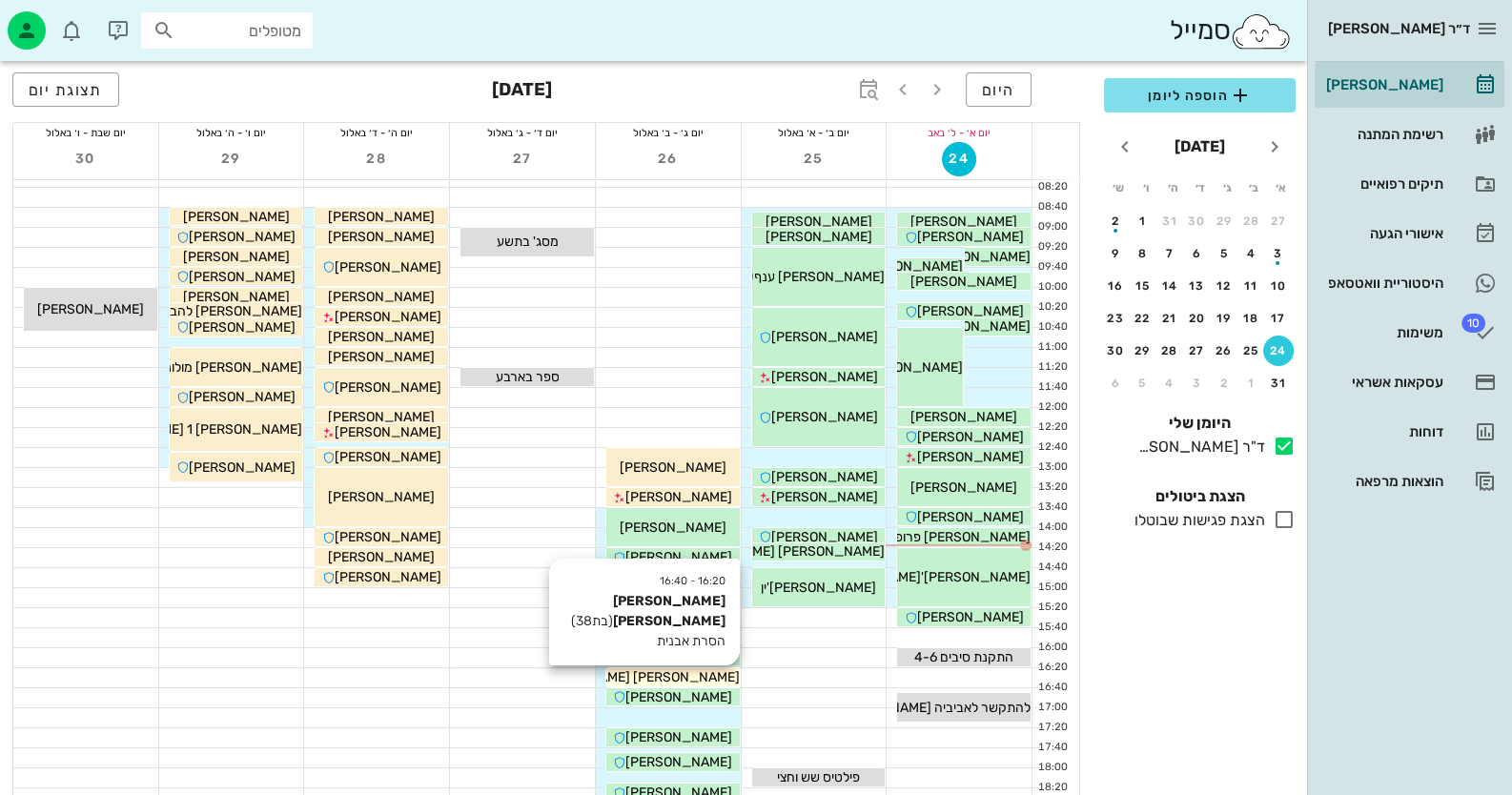
scroll to position [190, 0]
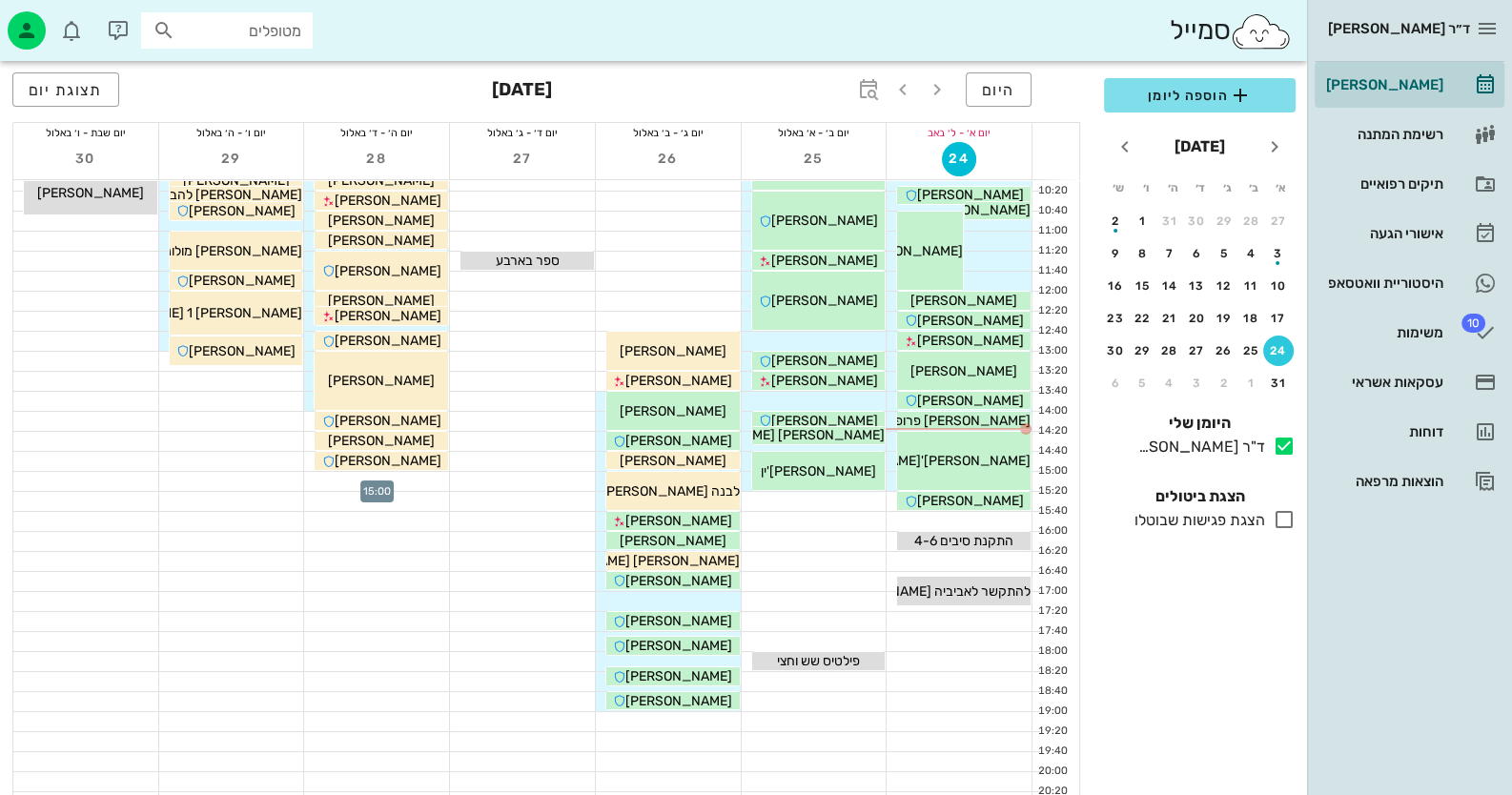
click at [414, 477] on div at bounding box center [376, 481] width 145 height 19
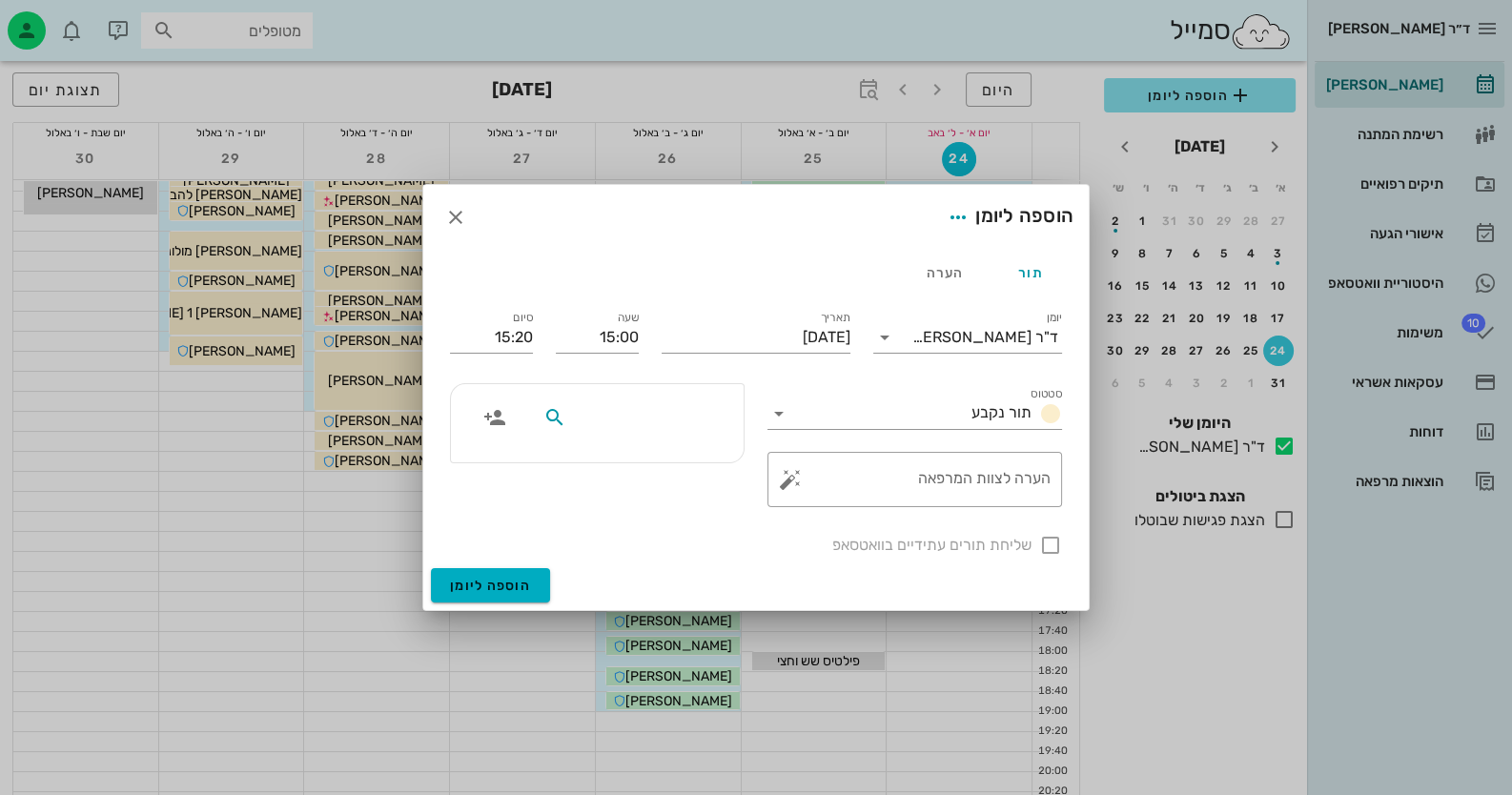
click at [664, 417] on input "text" at bounding box center [643, 417] width 146 height 25
type input "[PERSON_NAME]"
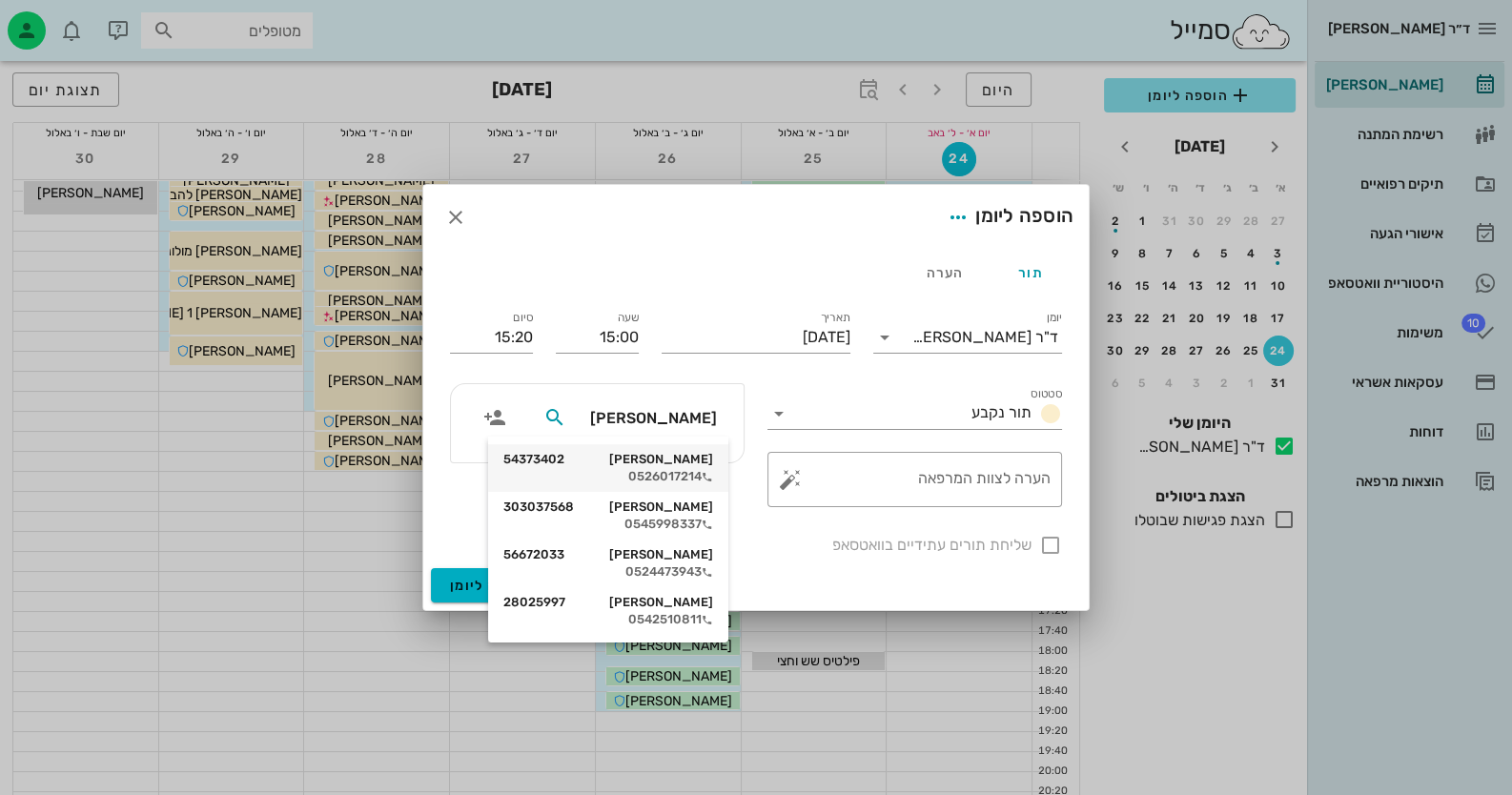
click at [668, 478] on div "0526017214" at bounding box center [608, 477] width 209 height 16
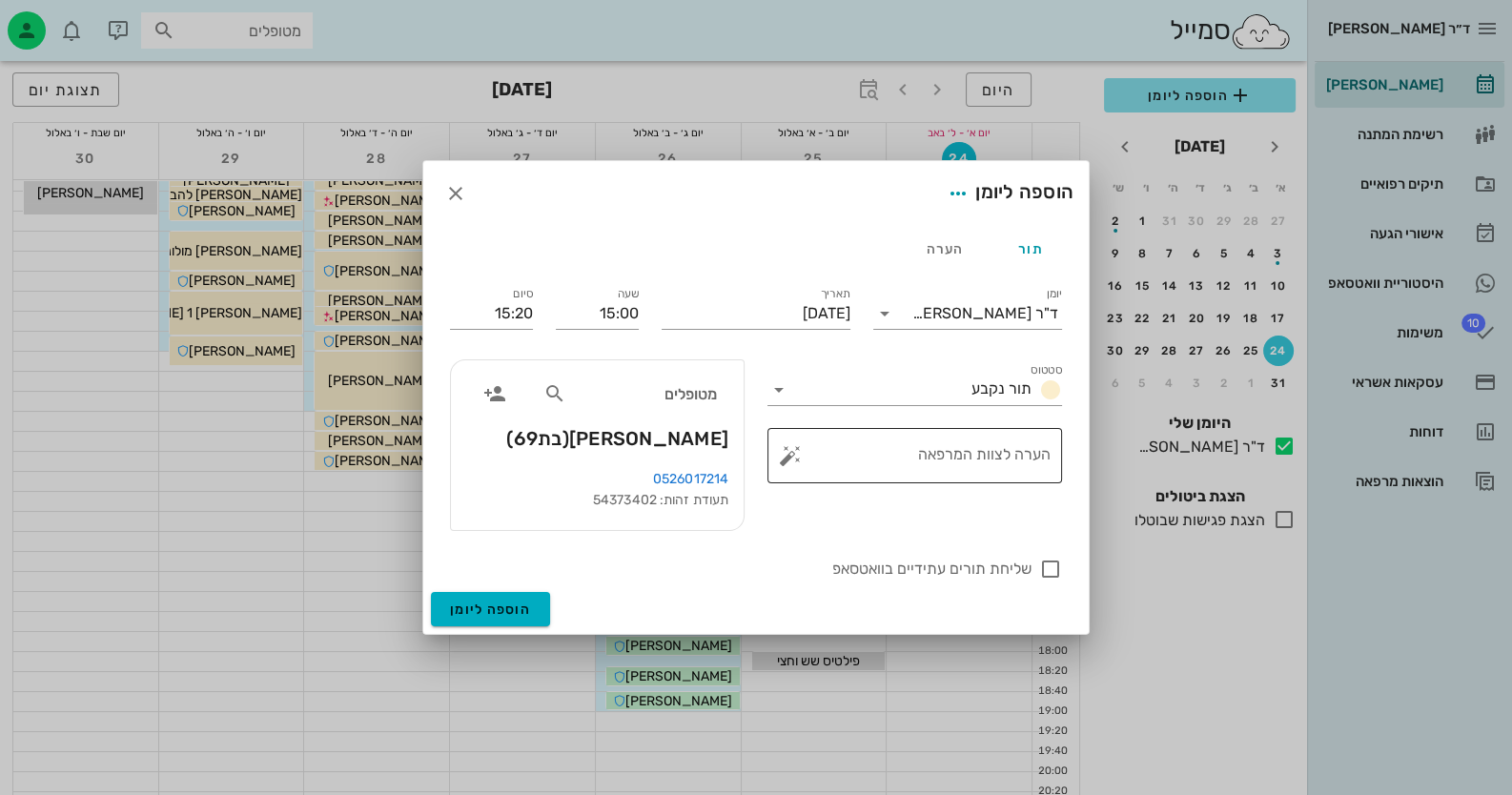
click at [791, 452] on button "button" at bounding box center [789, 455] width 23 height 23
click at [917, 296] on div "ביקורת" at bounding box center [871, 293] width 141 height 49
type textarea "ביקורת"
click at [1060, 557] on div at bounding box center [1050, 568] width 32 height 32
checkbox input "true"
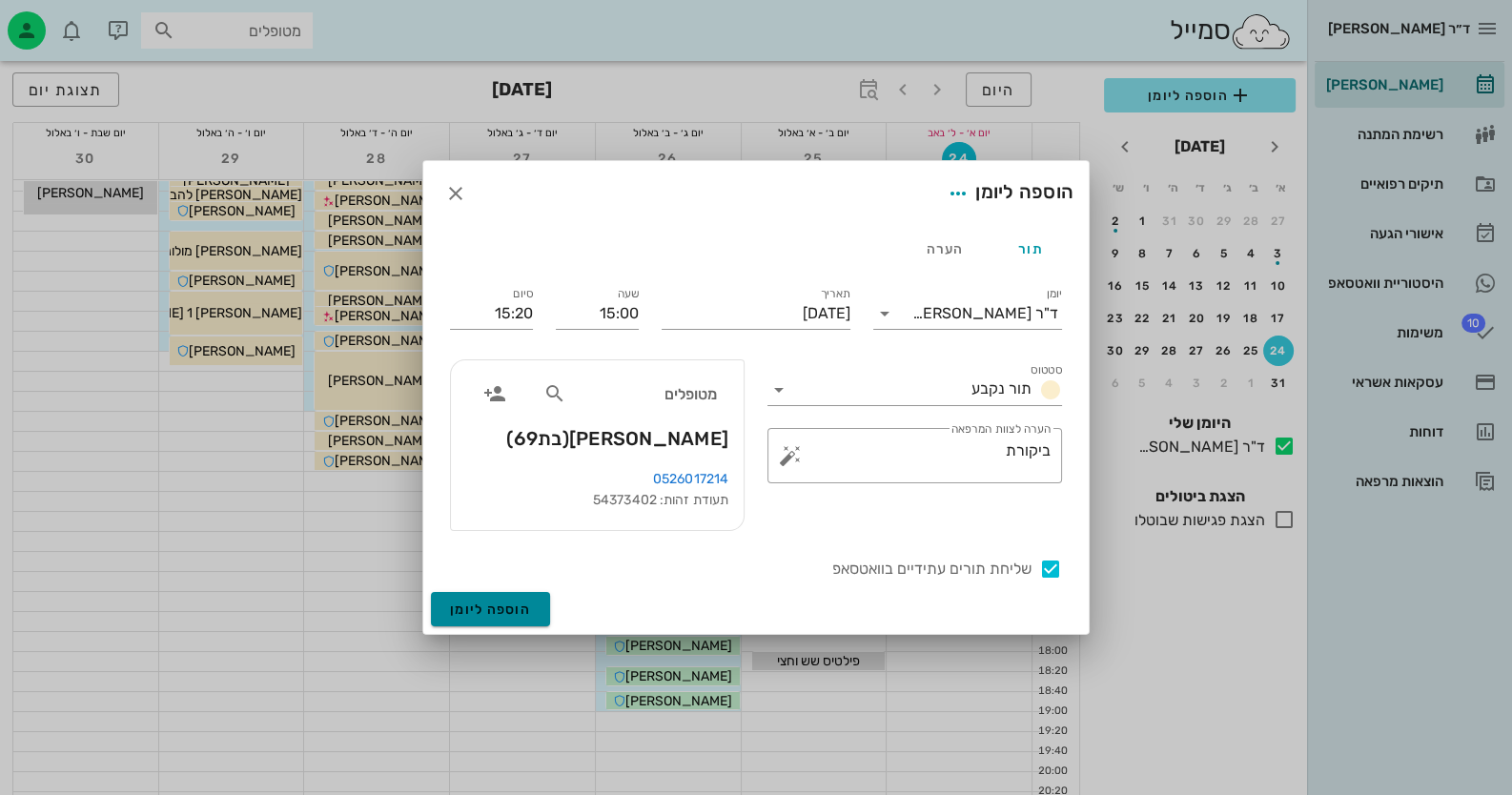
click at [484, 609] on span "הוספה ליומן" at bounding box center [491, 609] width 81 height 16
